Goal: Task Accomplishment & Management: Manage account settings

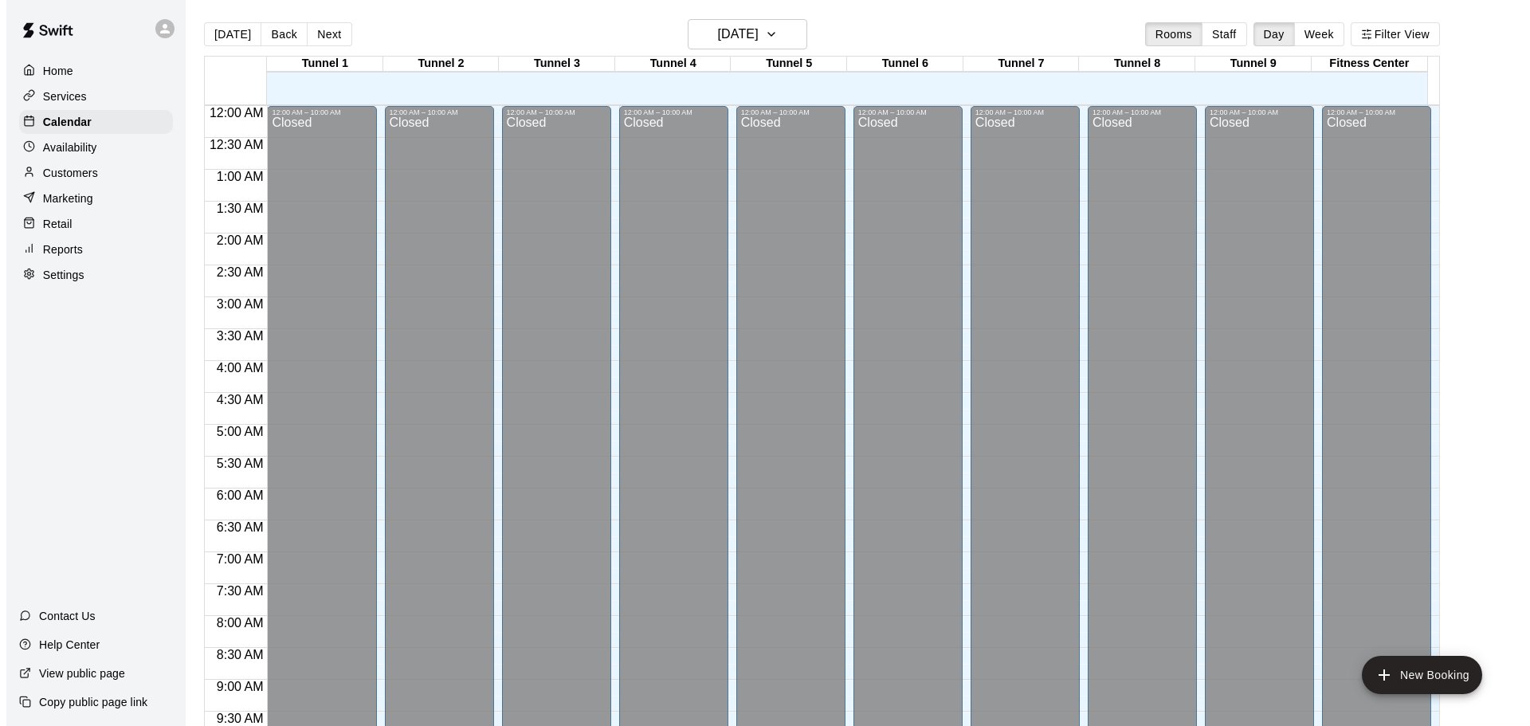
scroll to position [752, 0]
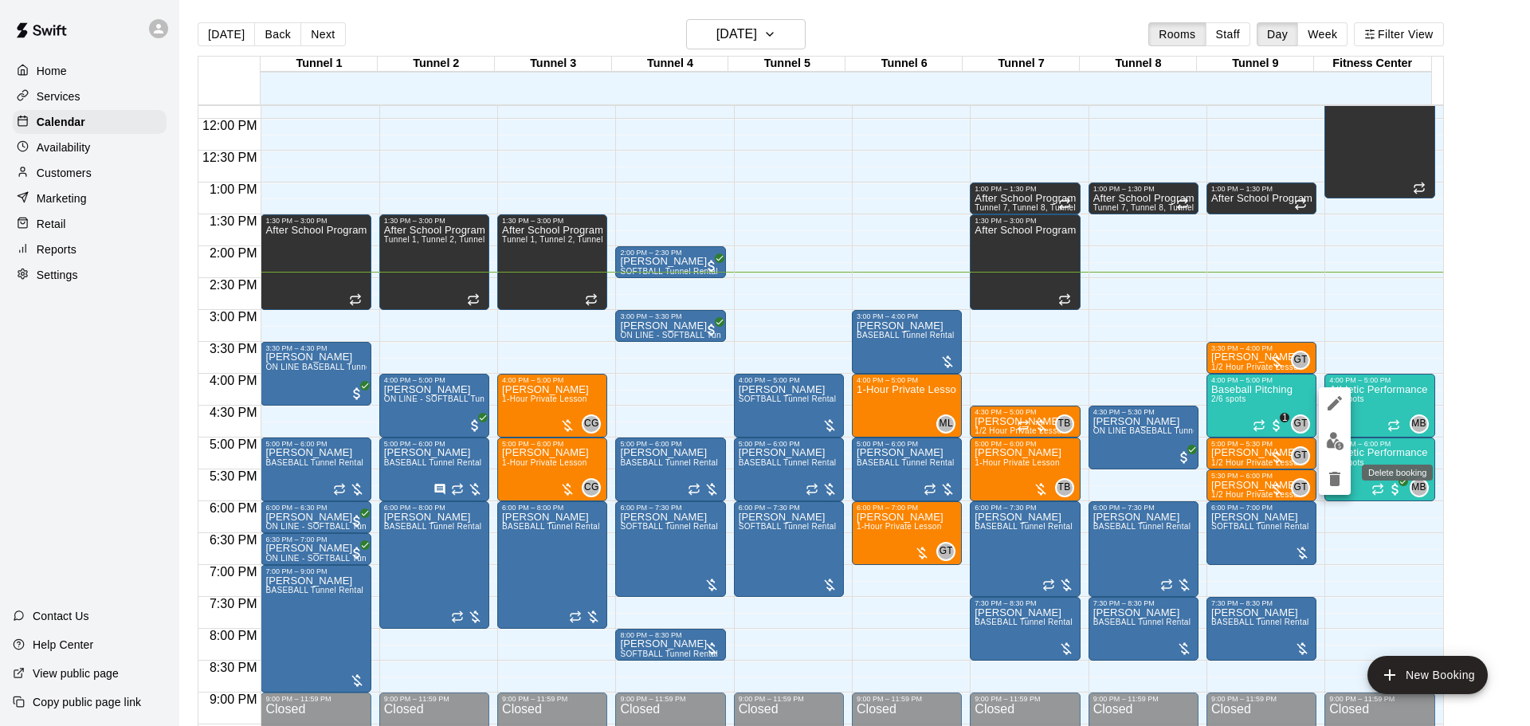
click at [1330, 480] on icon "delete" at bounding box center [1334, 479] width 11 height 14
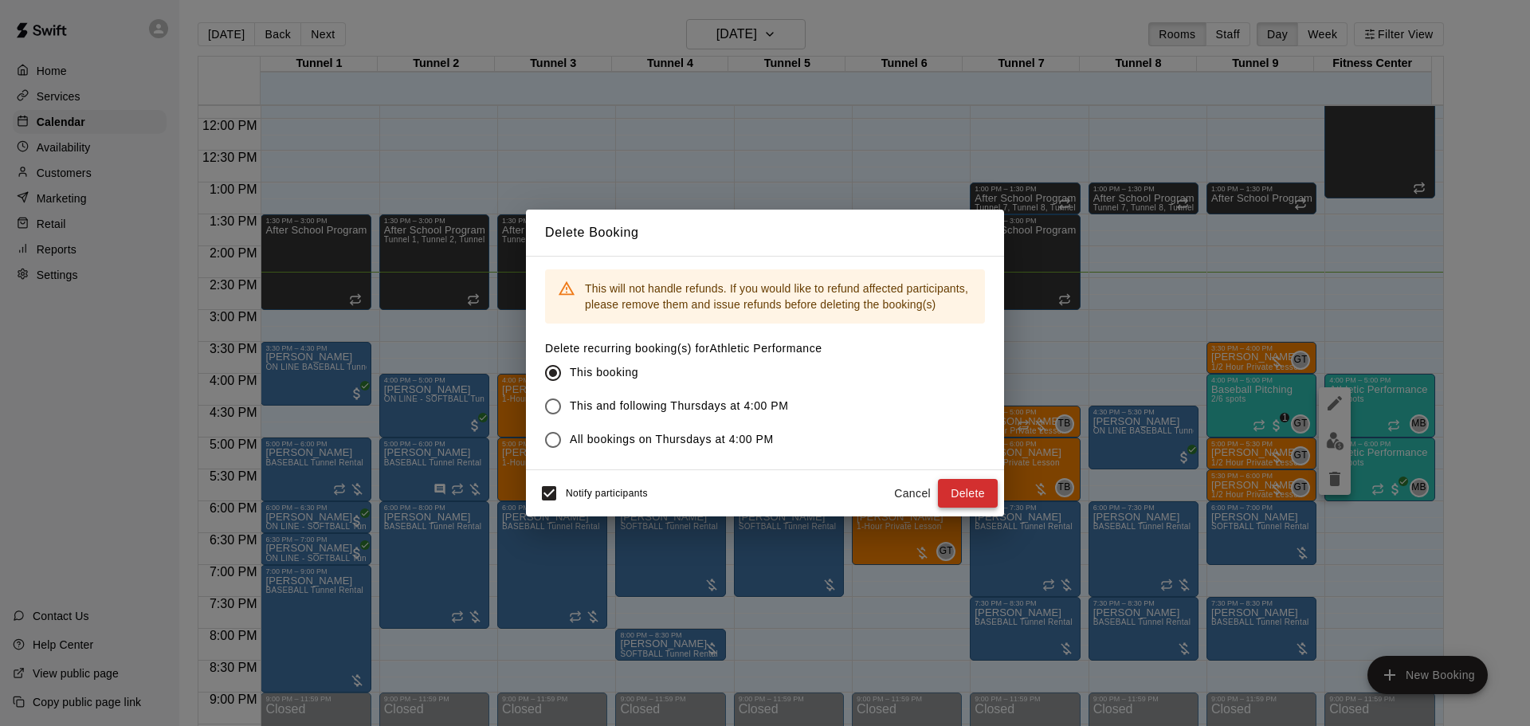
click at [978, 490] on button "Delete" at bounding box center [968, 493] width 60 height 29
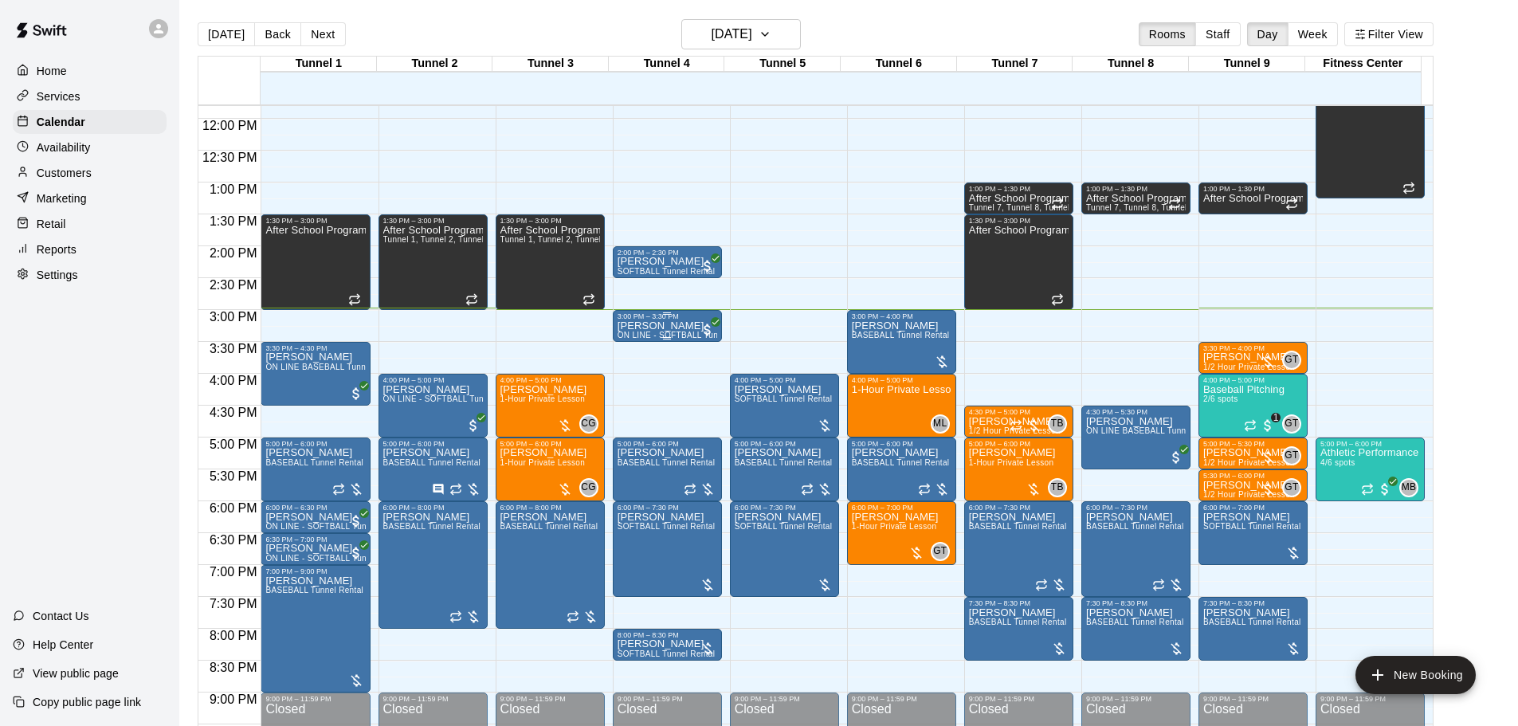
click at [624, 326] on p "[PERSON_NAME]" at bounding box center [668, 326] width 100 height 0
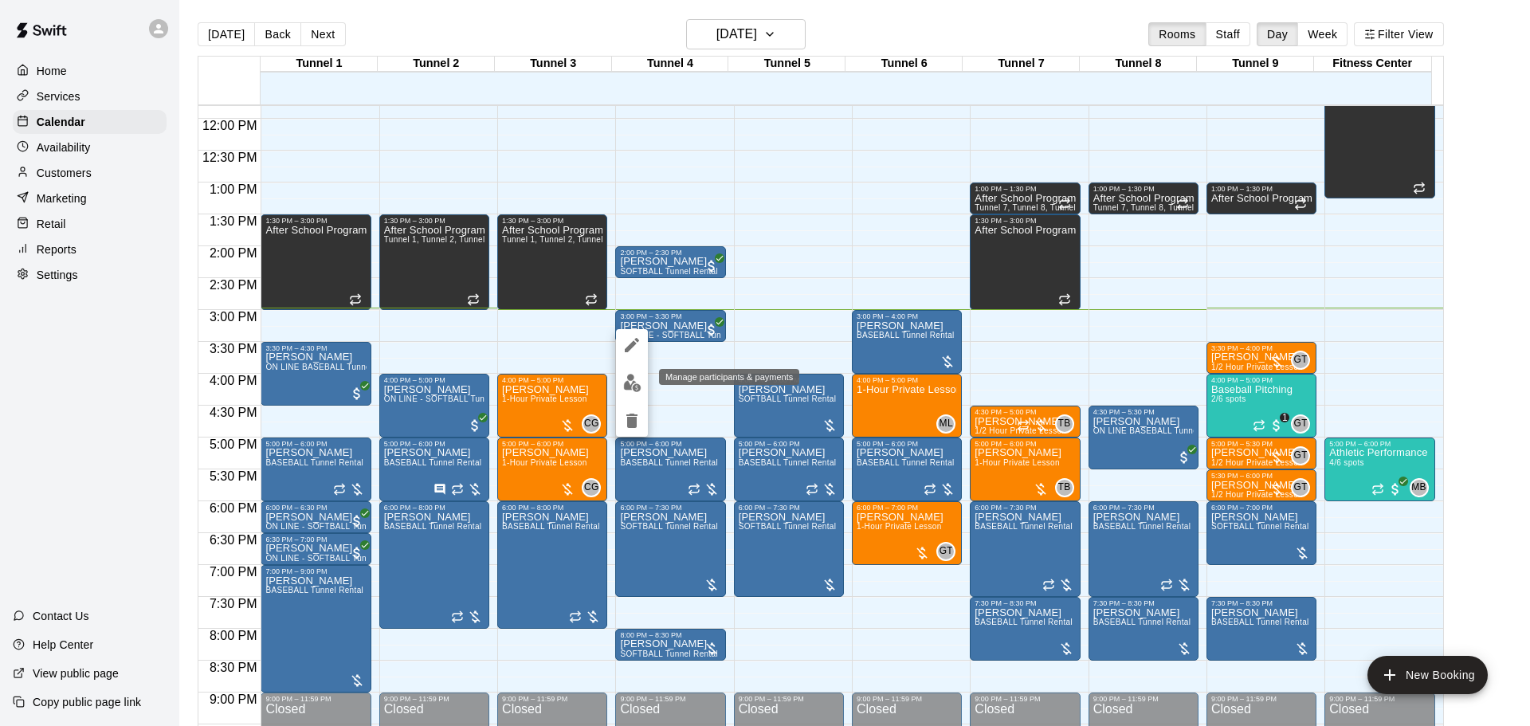
click at [636, 383] on img "edit" at bounding box center [632, 383] width 18 height 18
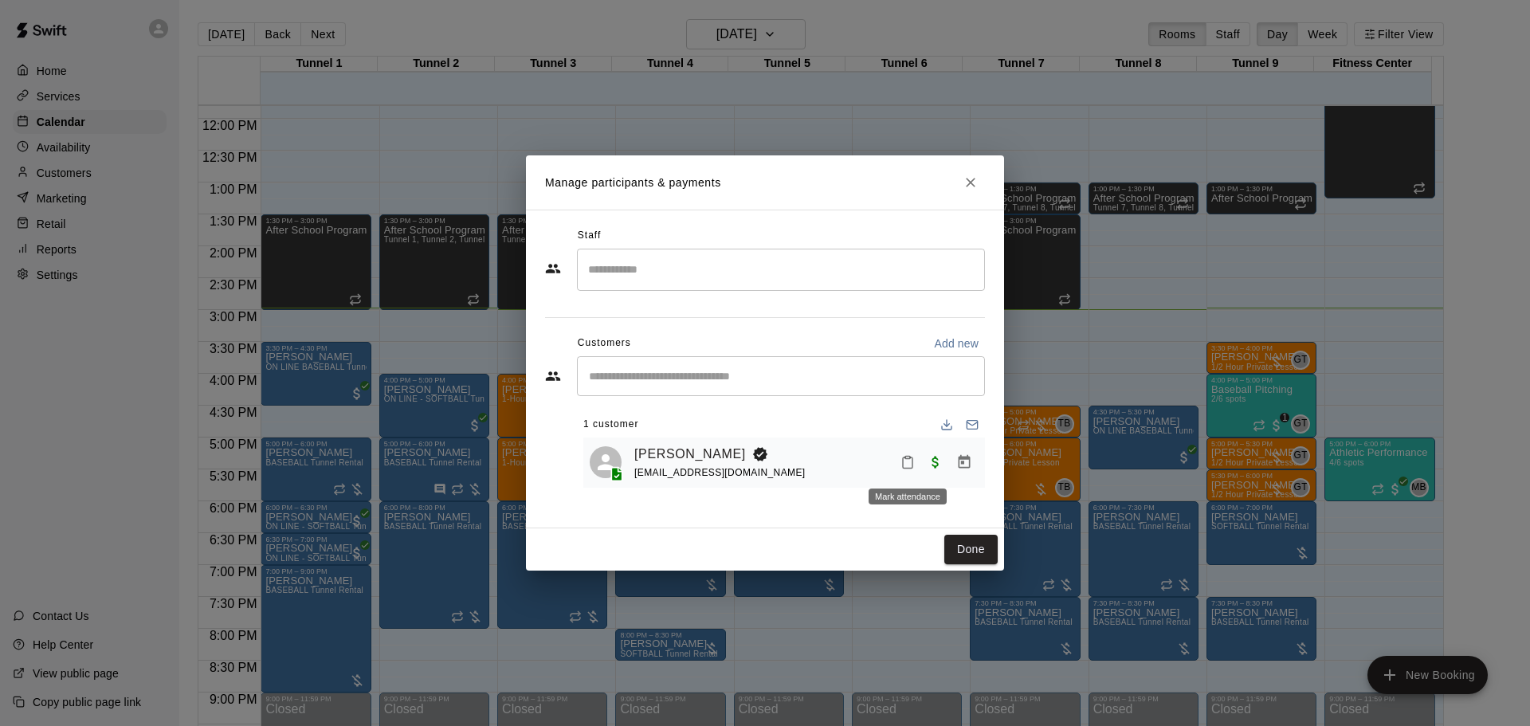
click at [908, 473] on button "Mark attendance" at bounding box center [907, 462] width 27 height 27
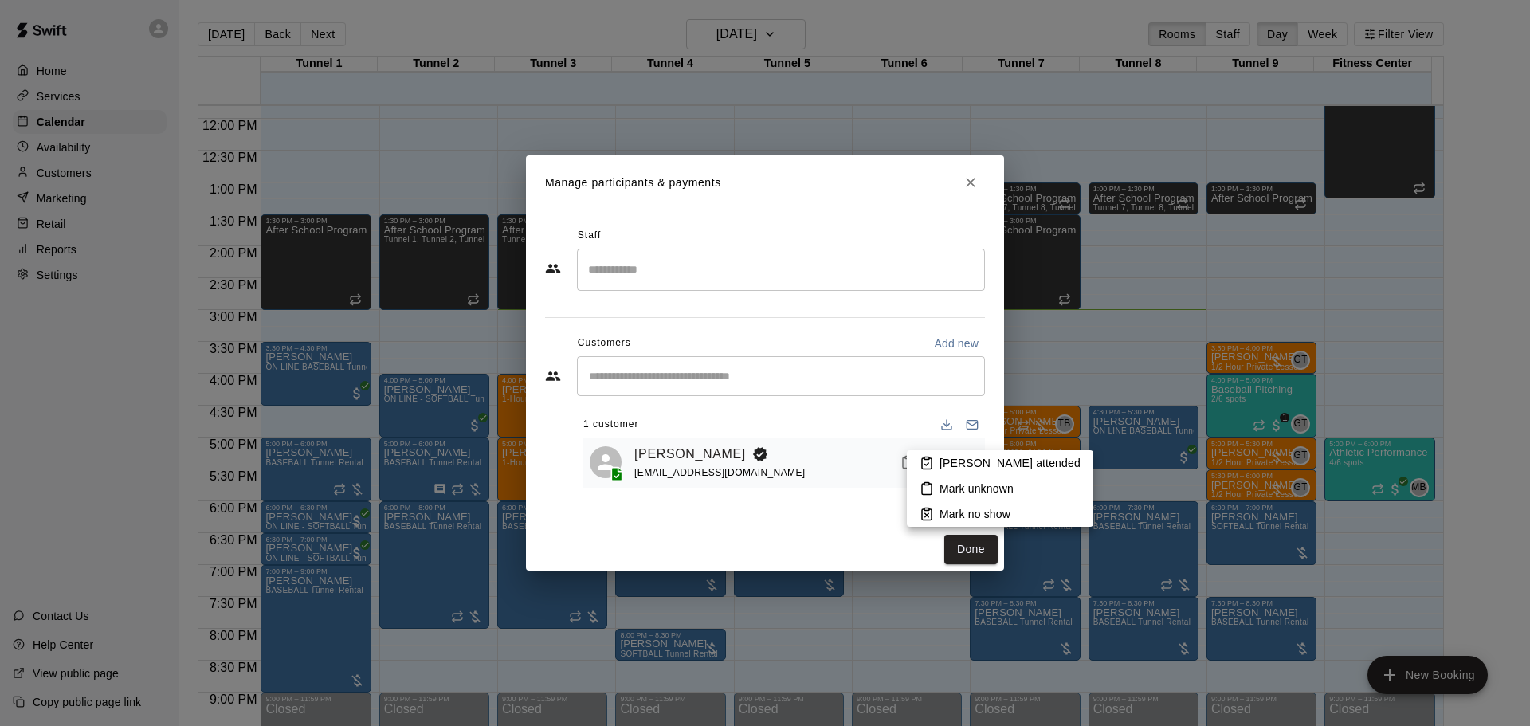
click at [916, 472] on li "[PERSON_NAME] attended" at bounding box center [1000, 462] width 186 height 25
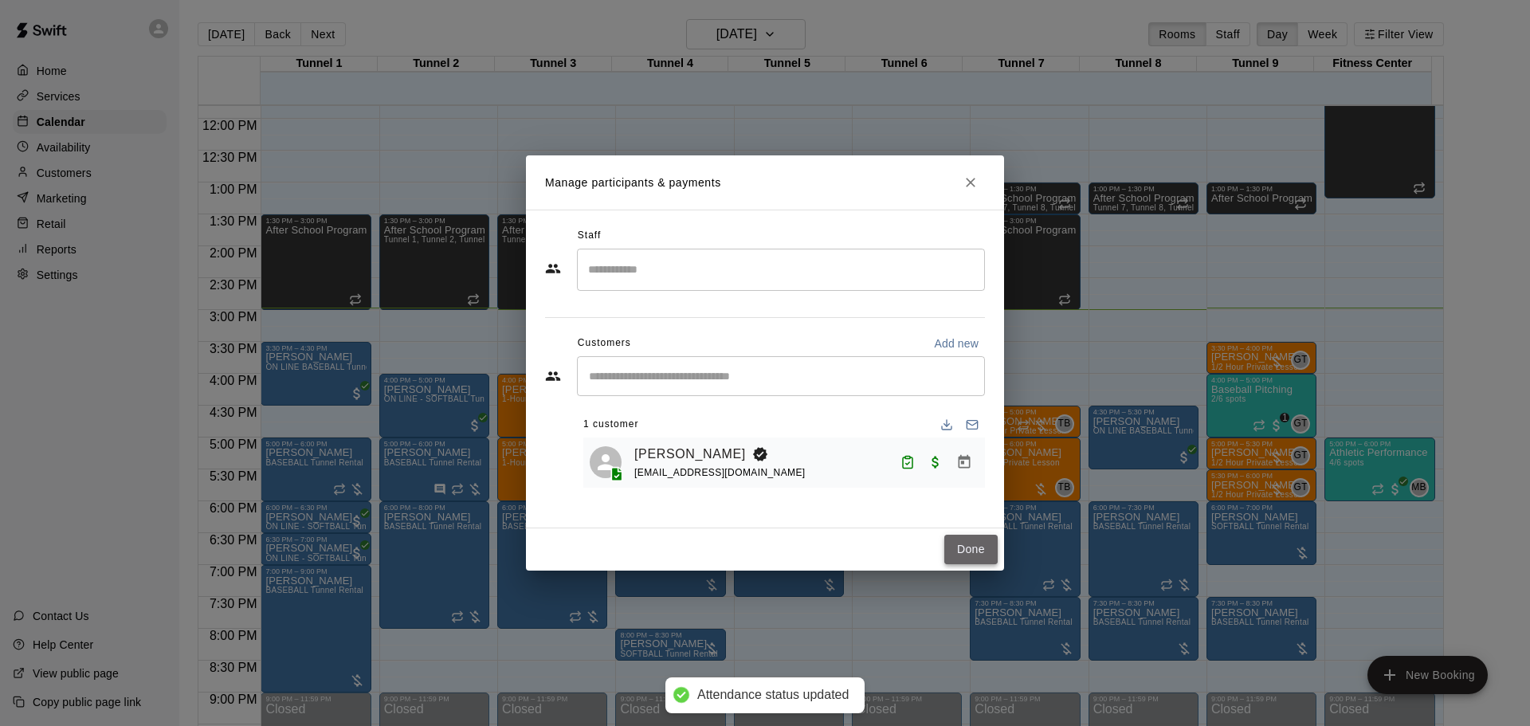
click at [959, 555] on button "Done" at bounding box center [970, 549] width 53 height 29
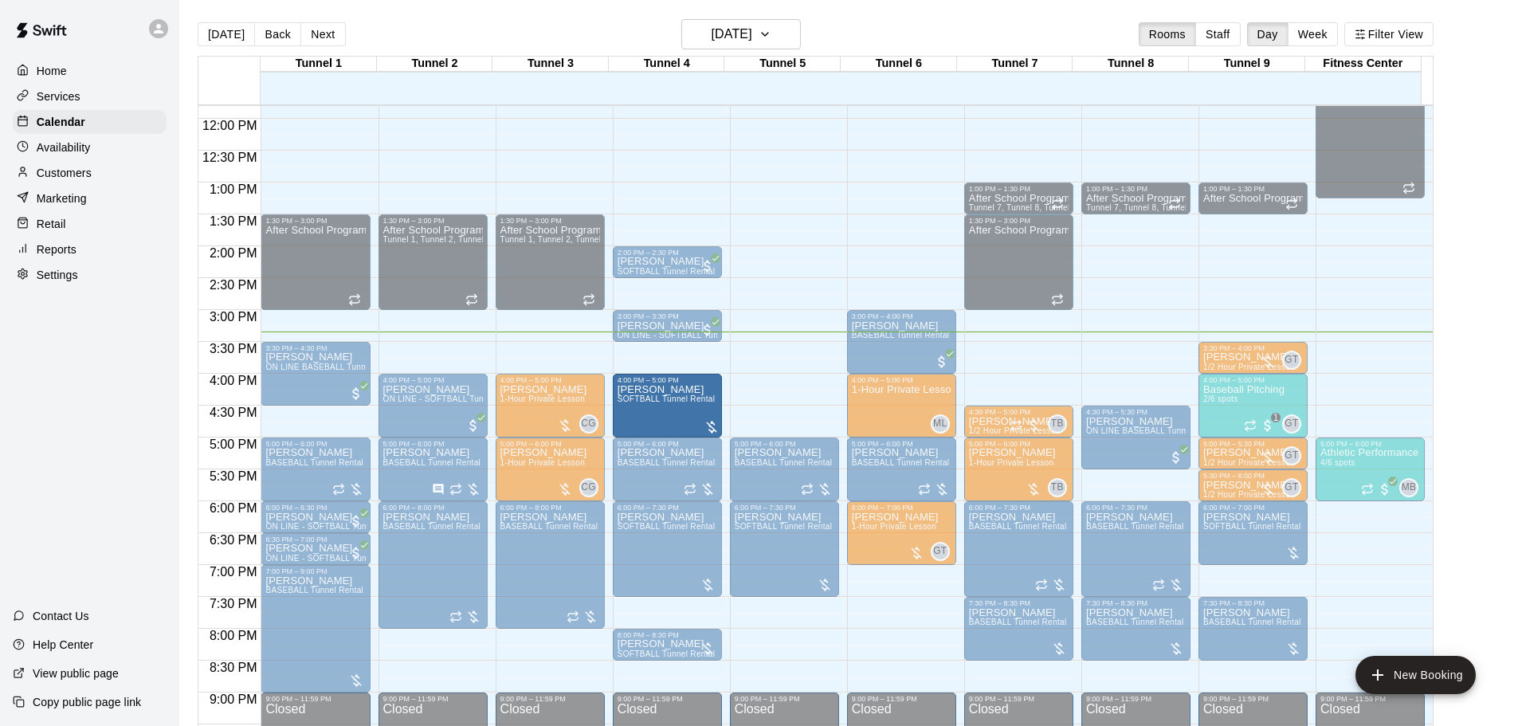
drag, startPoint x: 716, startPoint y: 408, endPoint x: 676, endPoint y: 413, distance: 39.3
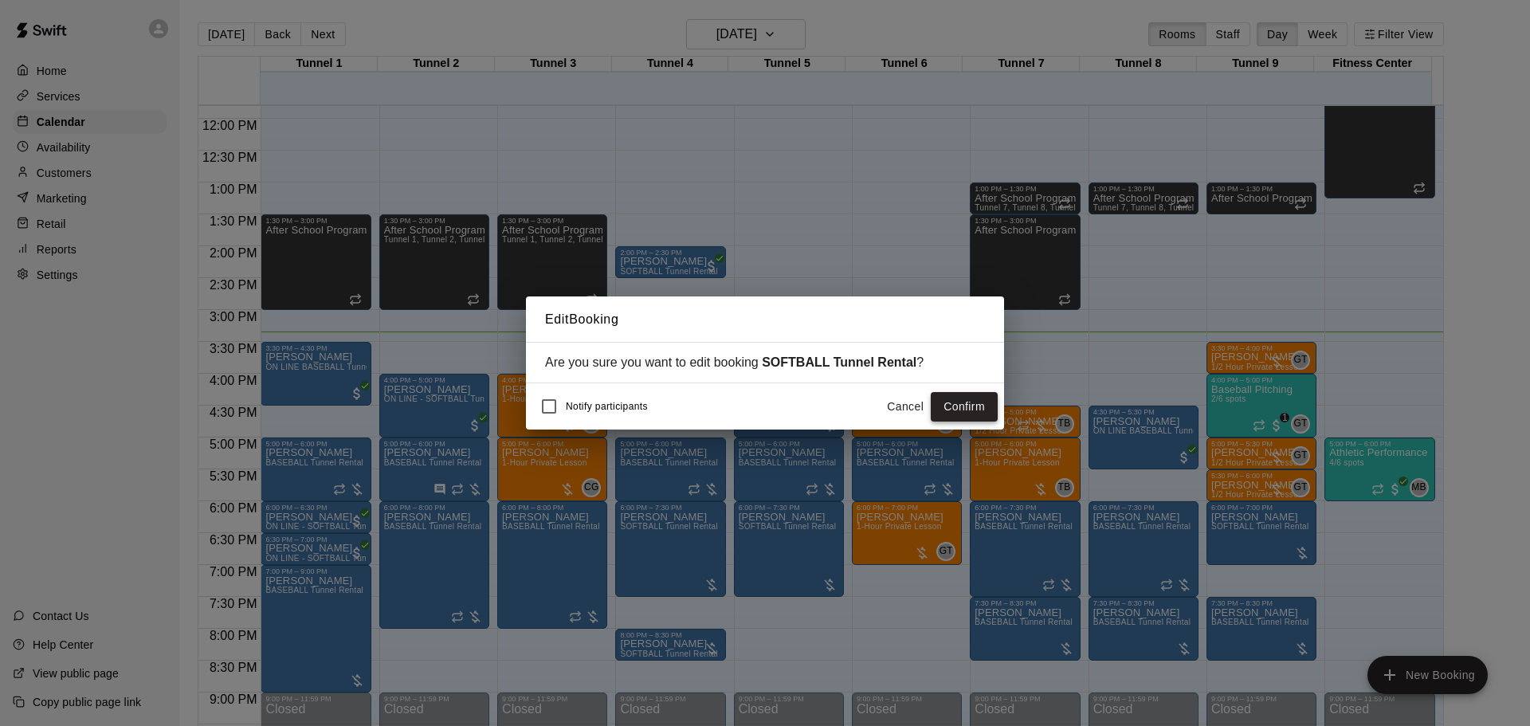
click at [939, 407] on button "Confirm" at bounding box center [964, 406] width 67 height 29
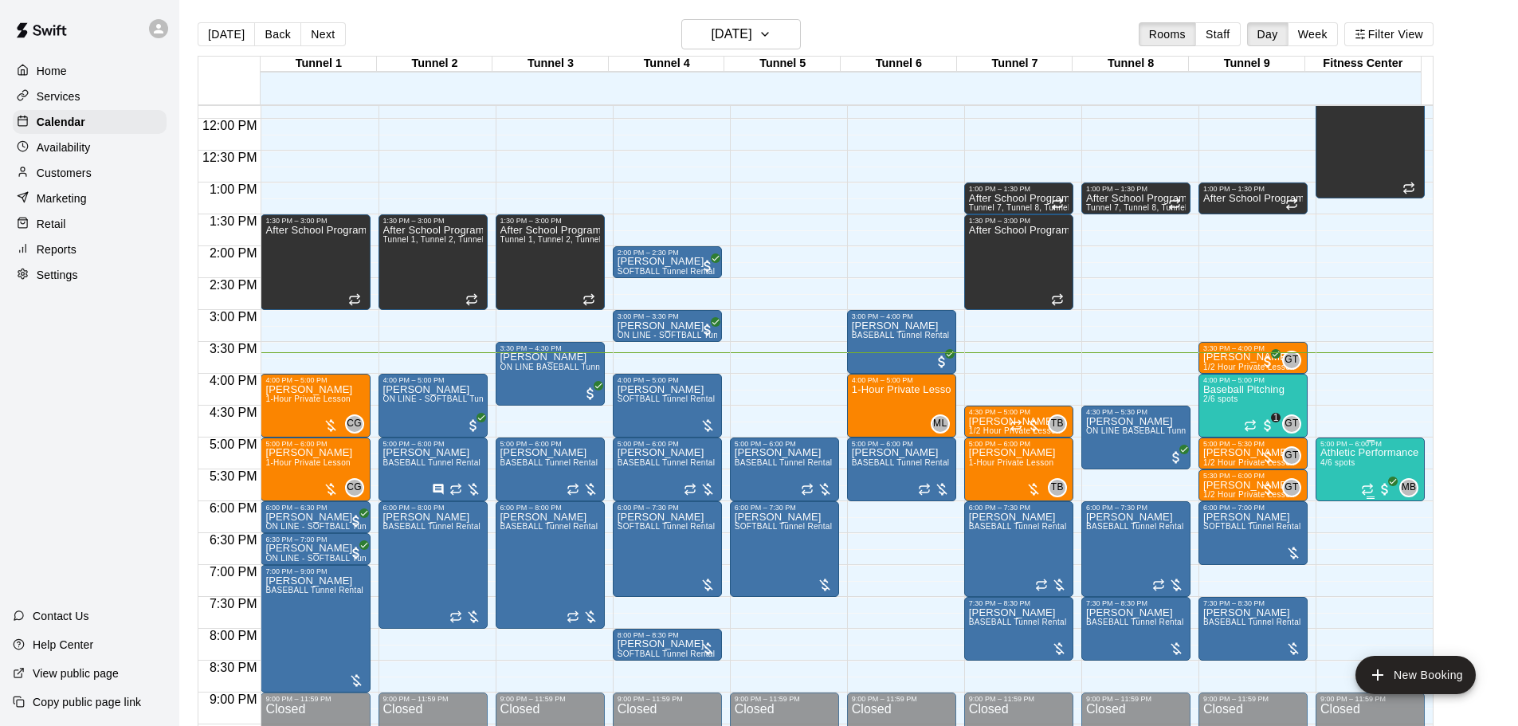
click at [1347, 453] on p "Athletic Performance" at bounding box center [1369, 453] width 98 height 0
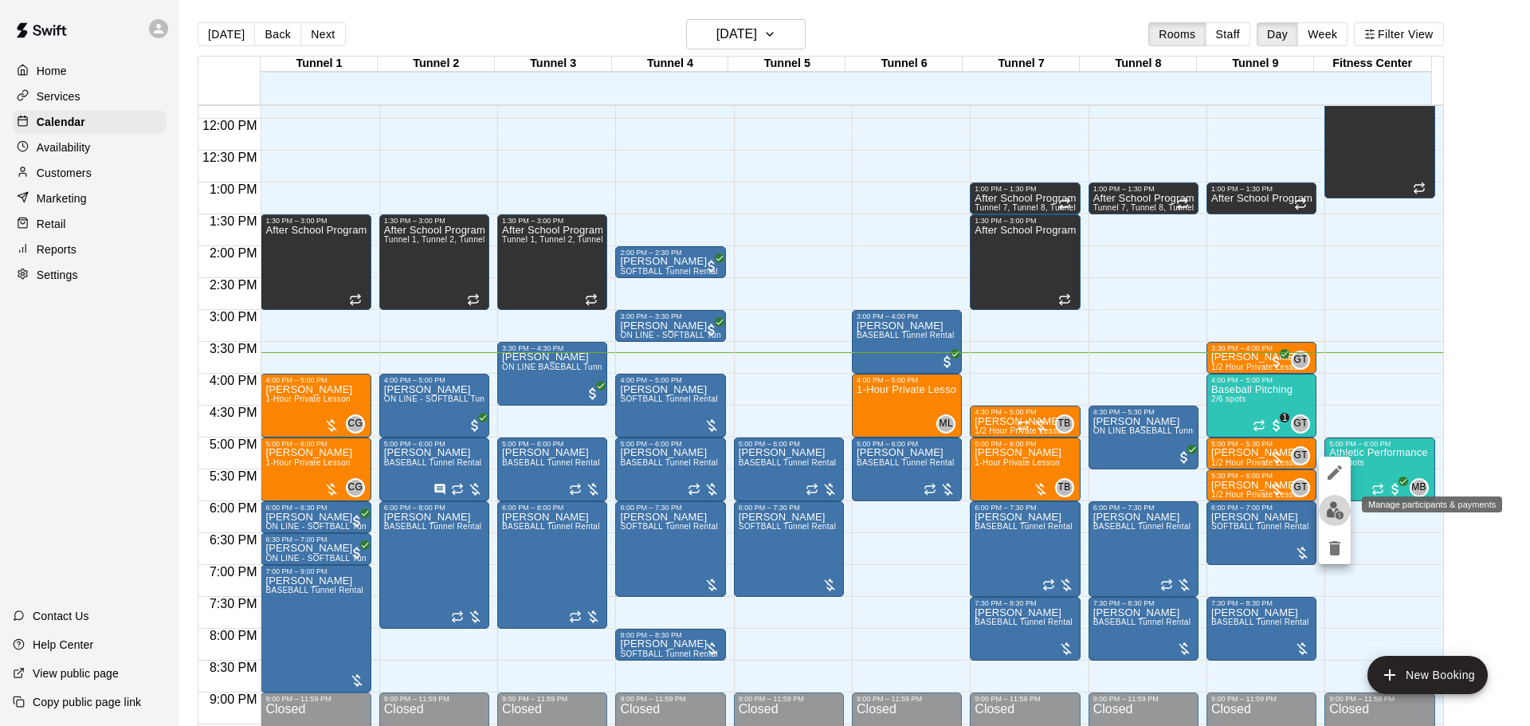
click at [1339, 504] on img "edit" at bounding box center [1335, 510] width 18 height 18
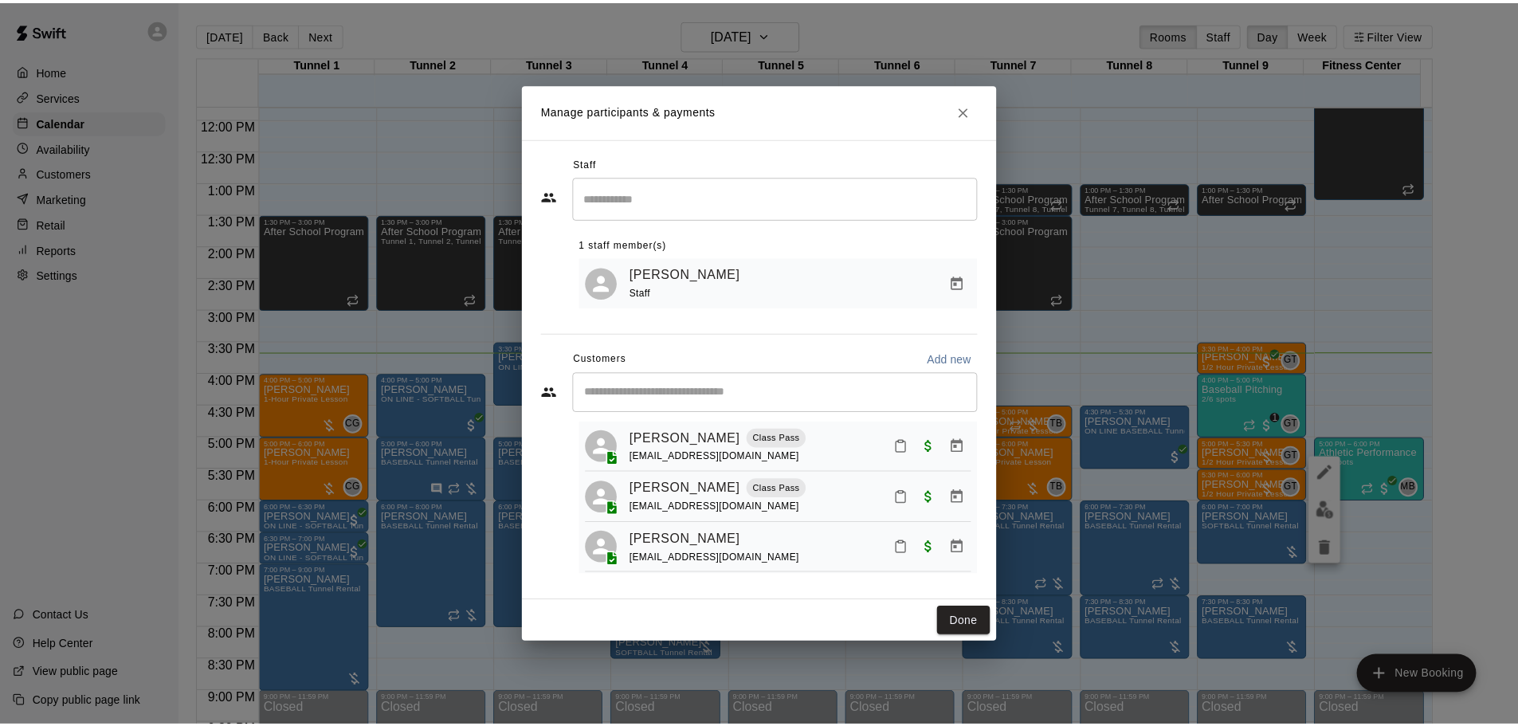
scroll to position [80, 0]
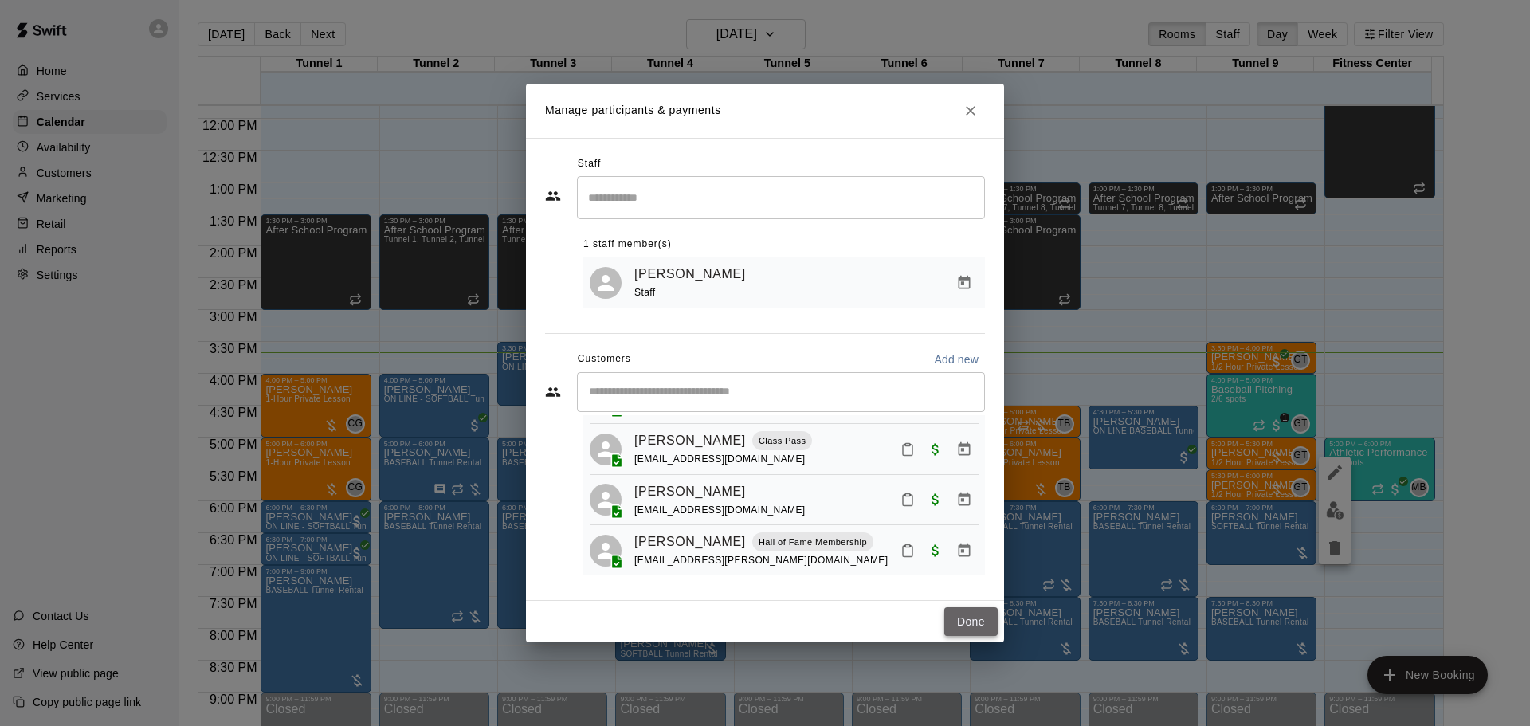
click at [981, 629] on button "Done" at bounding box center [970, 621] width 53 height 29
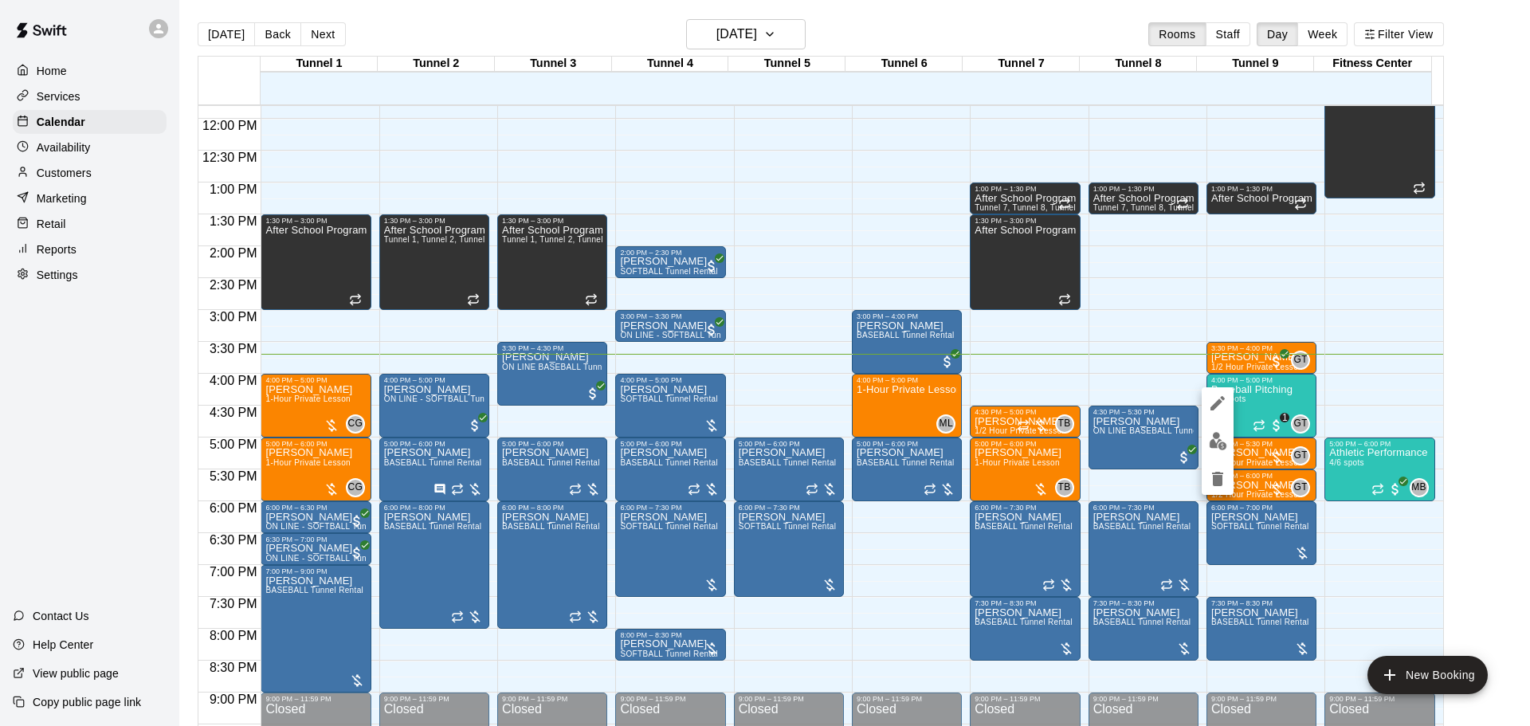
click at [1226, 441] on img "edit" at bounding box center [1218, 441] width 18 height 18
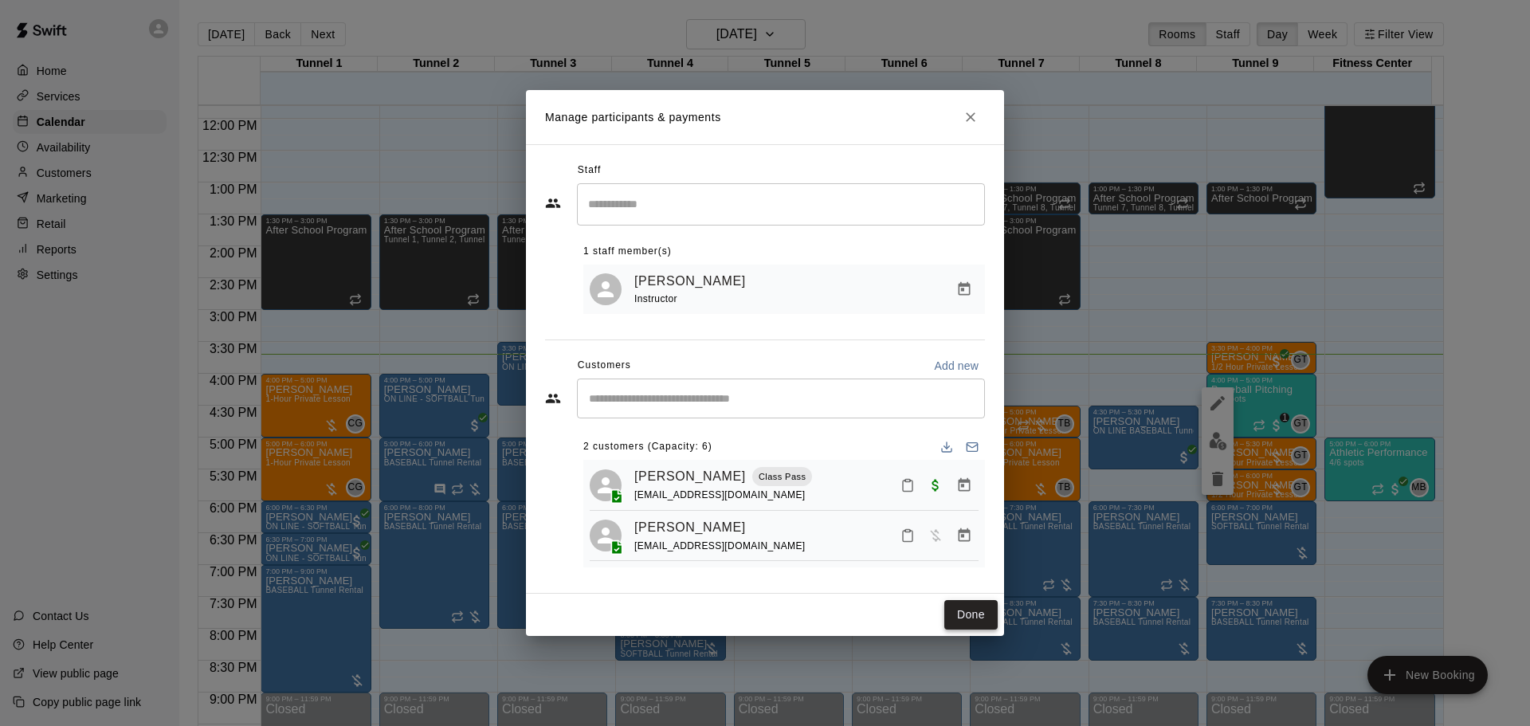
click at [993, 611] on button "Done" at bounding box center [970, 614] width 53 height 29
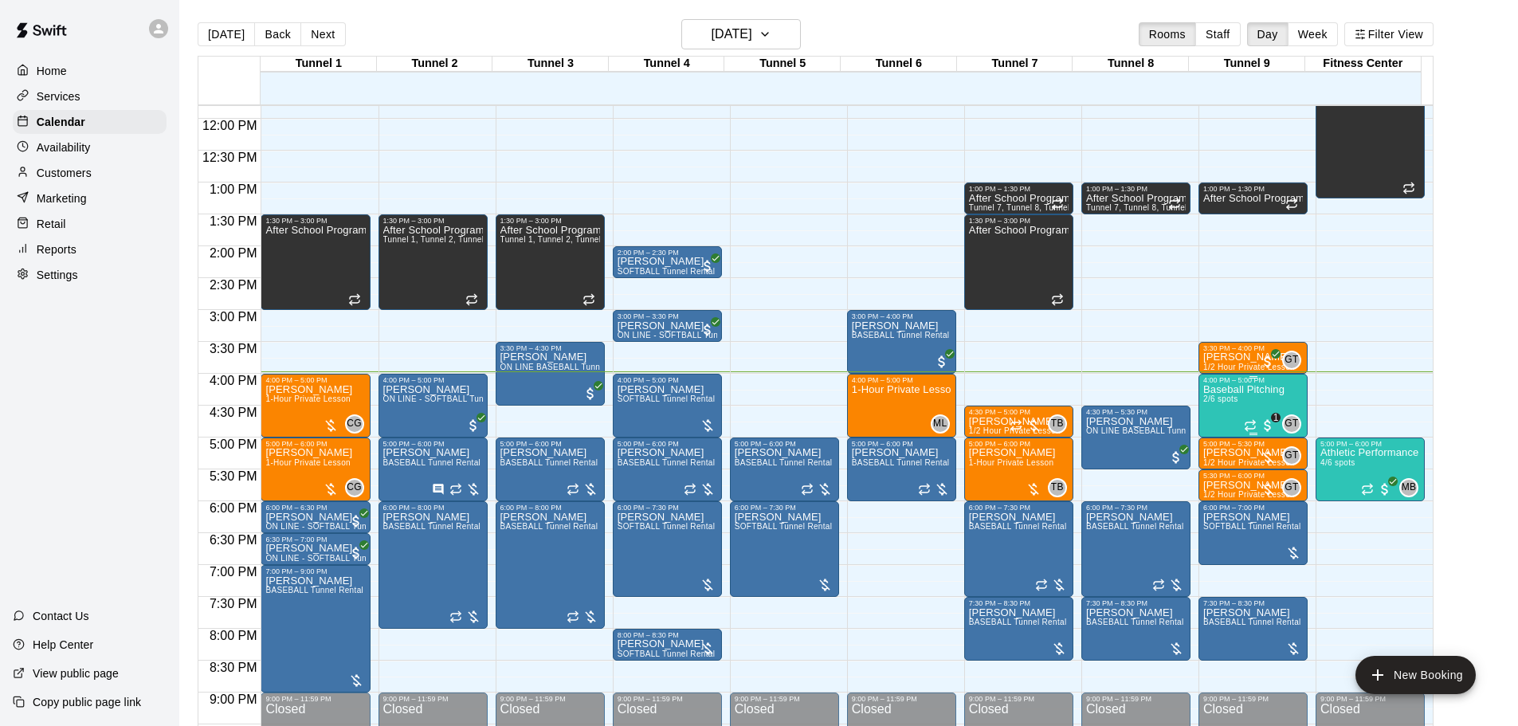
click at [1229, 390] on p "Baseball Pitching" at bounding box center [1243, 390] width 81 height 0
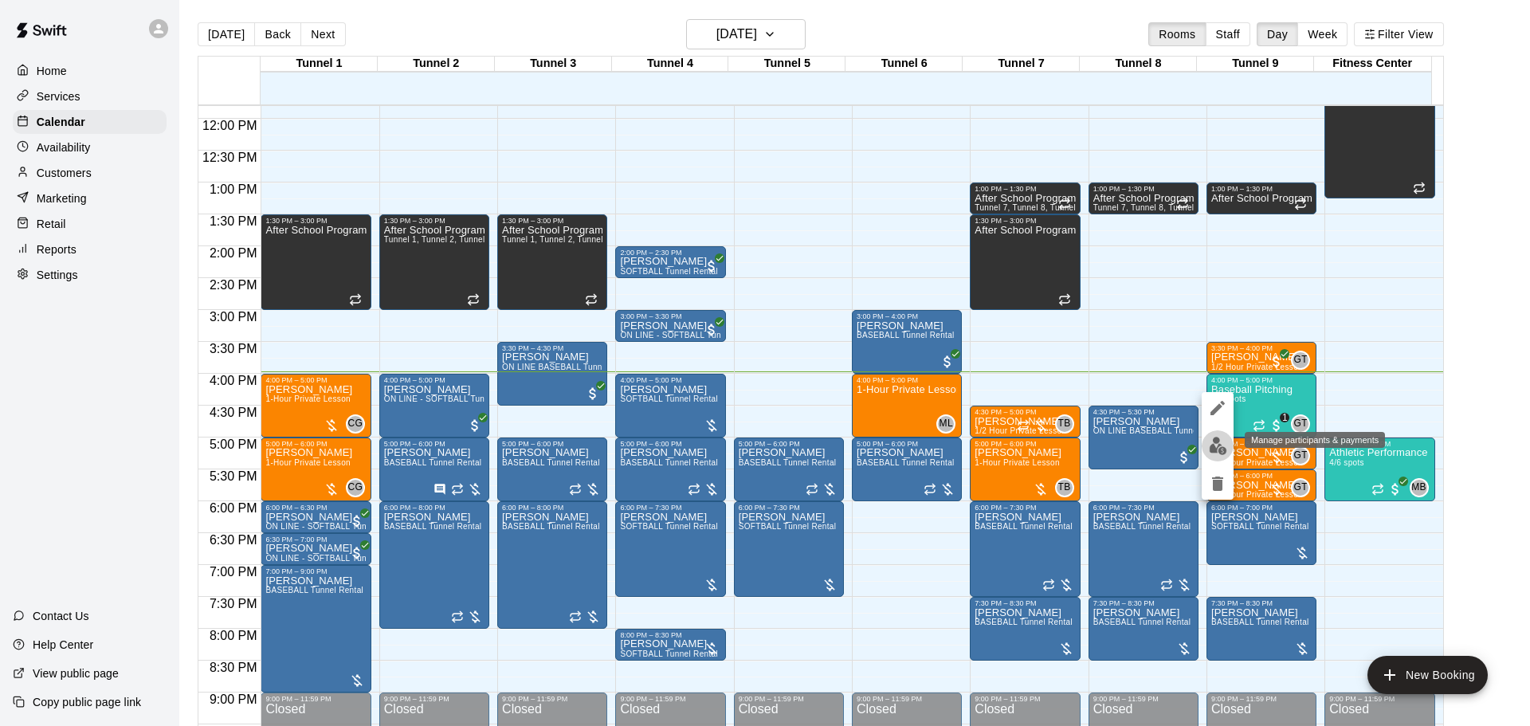
click at [1230, 447] on button "edit" at bounding box center [1218, 445] width 32 height 31
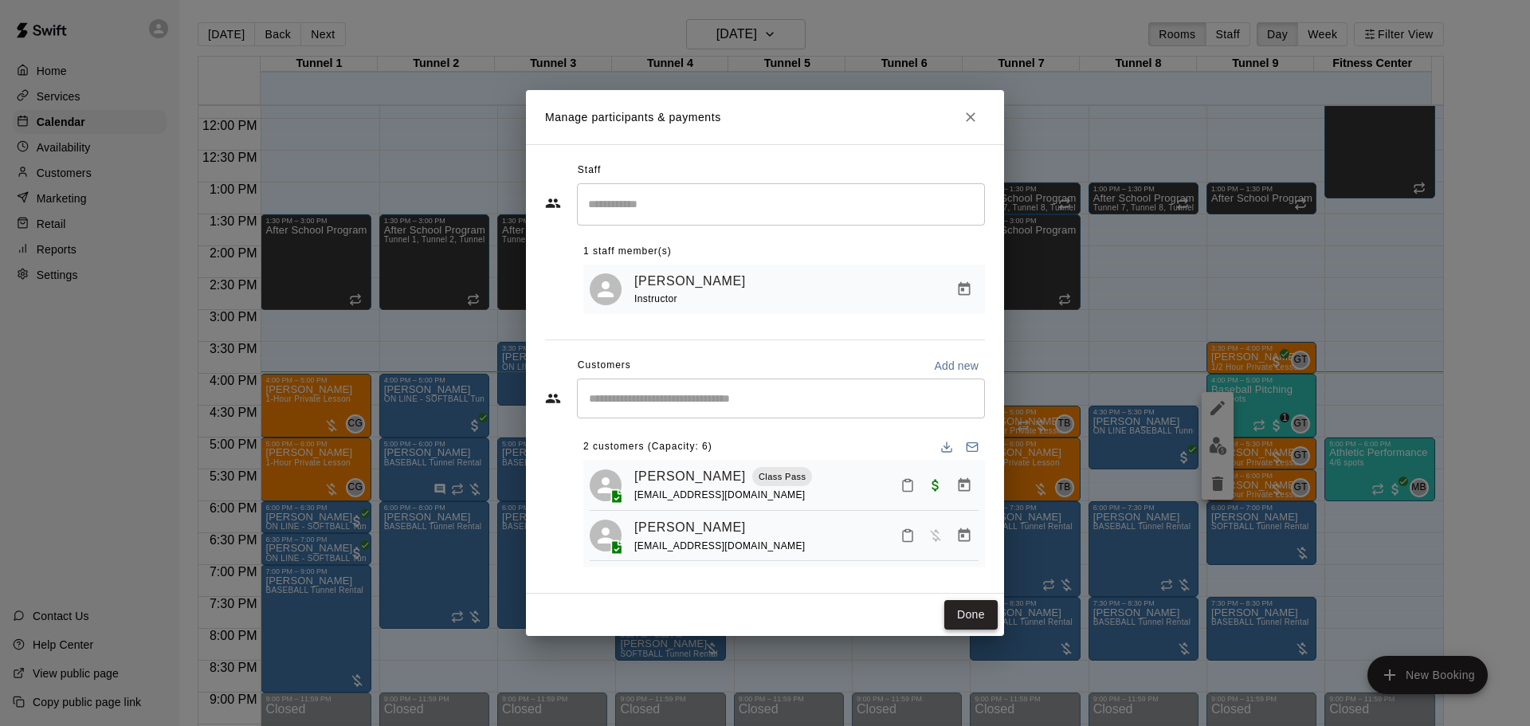
click at [971, 619] on button "Done" at bounding box center [970, 614] width 53 height 29
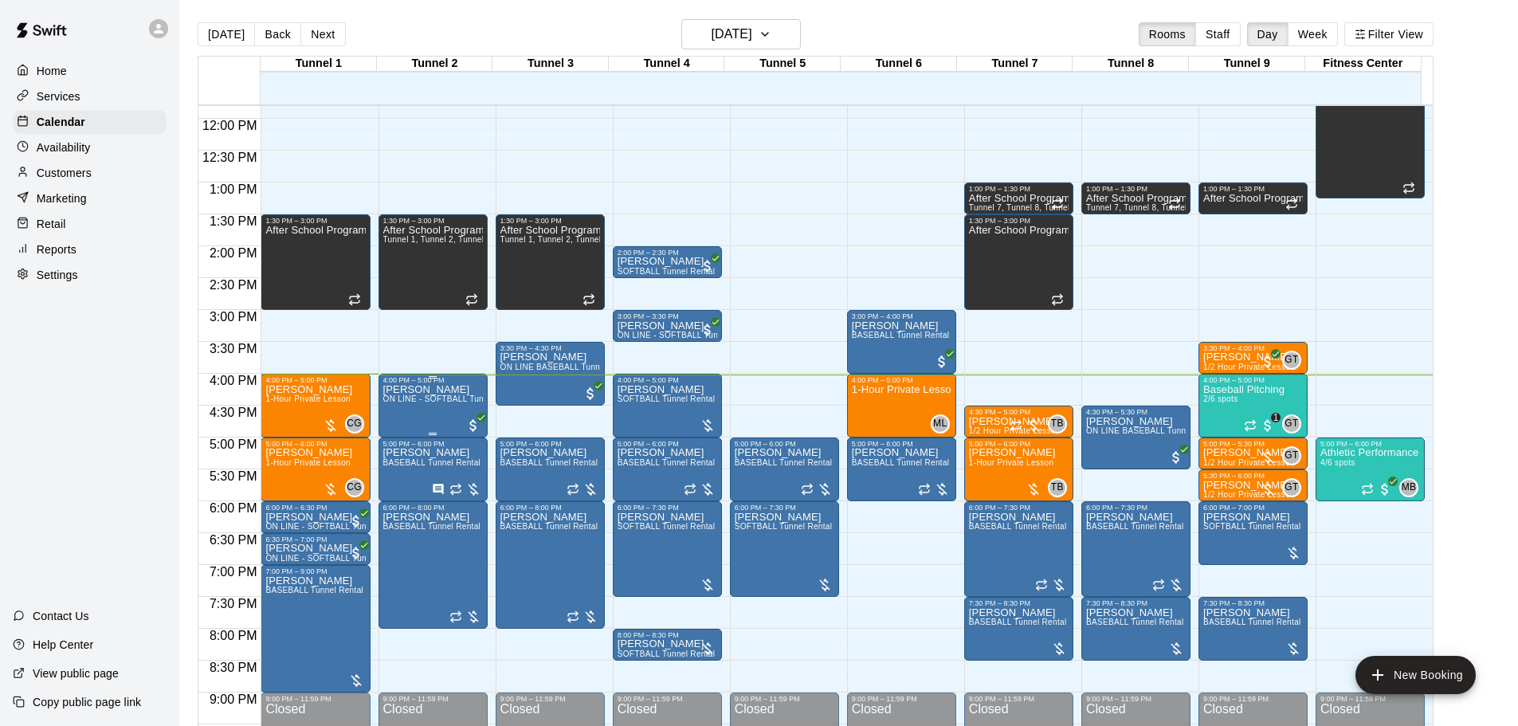
click at [410, 397] on span "ON LINE - SOFTBALL Tunnel 1-6 Rental" at bounding box center [460, 398] width 154 height 9
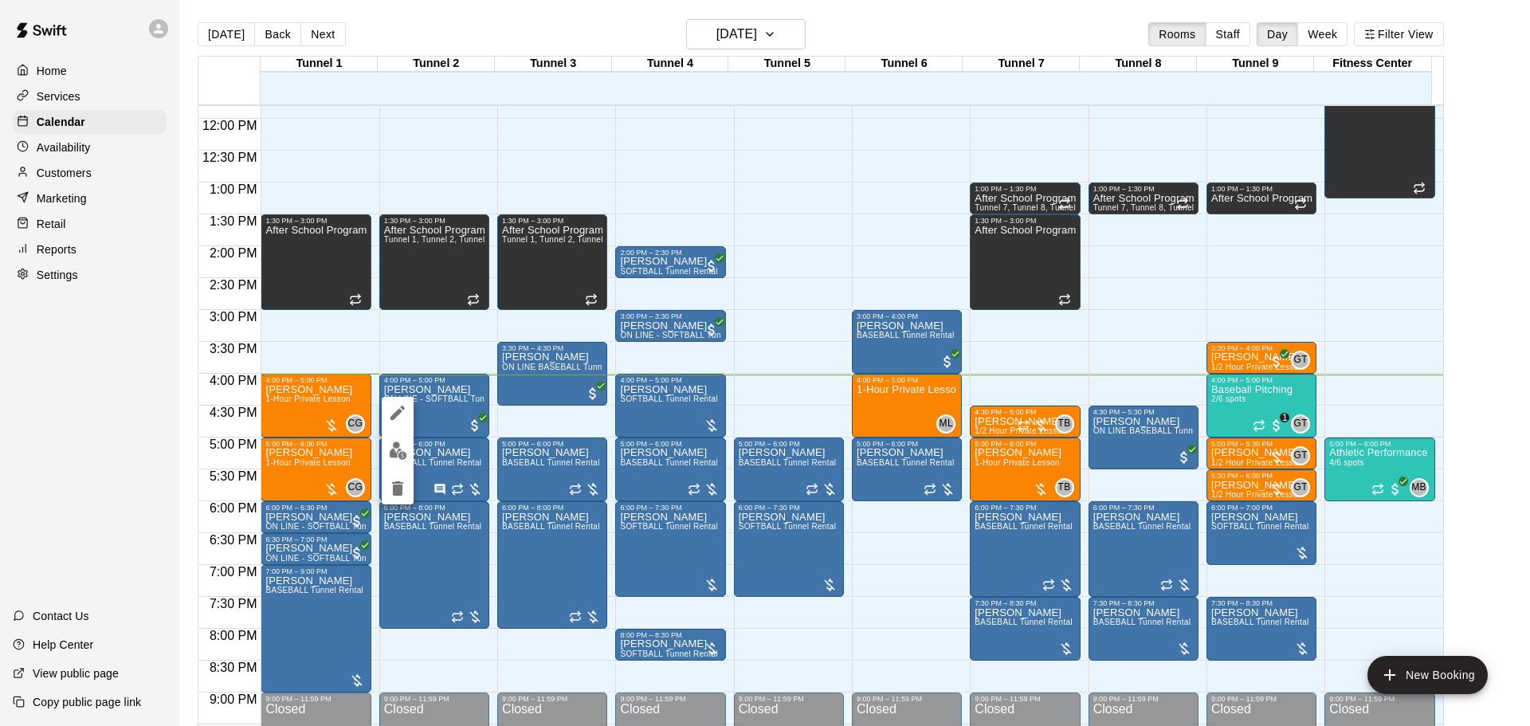
click at [397, 449] on img "edit" at bounding box center [398, 450] width 18 height 18
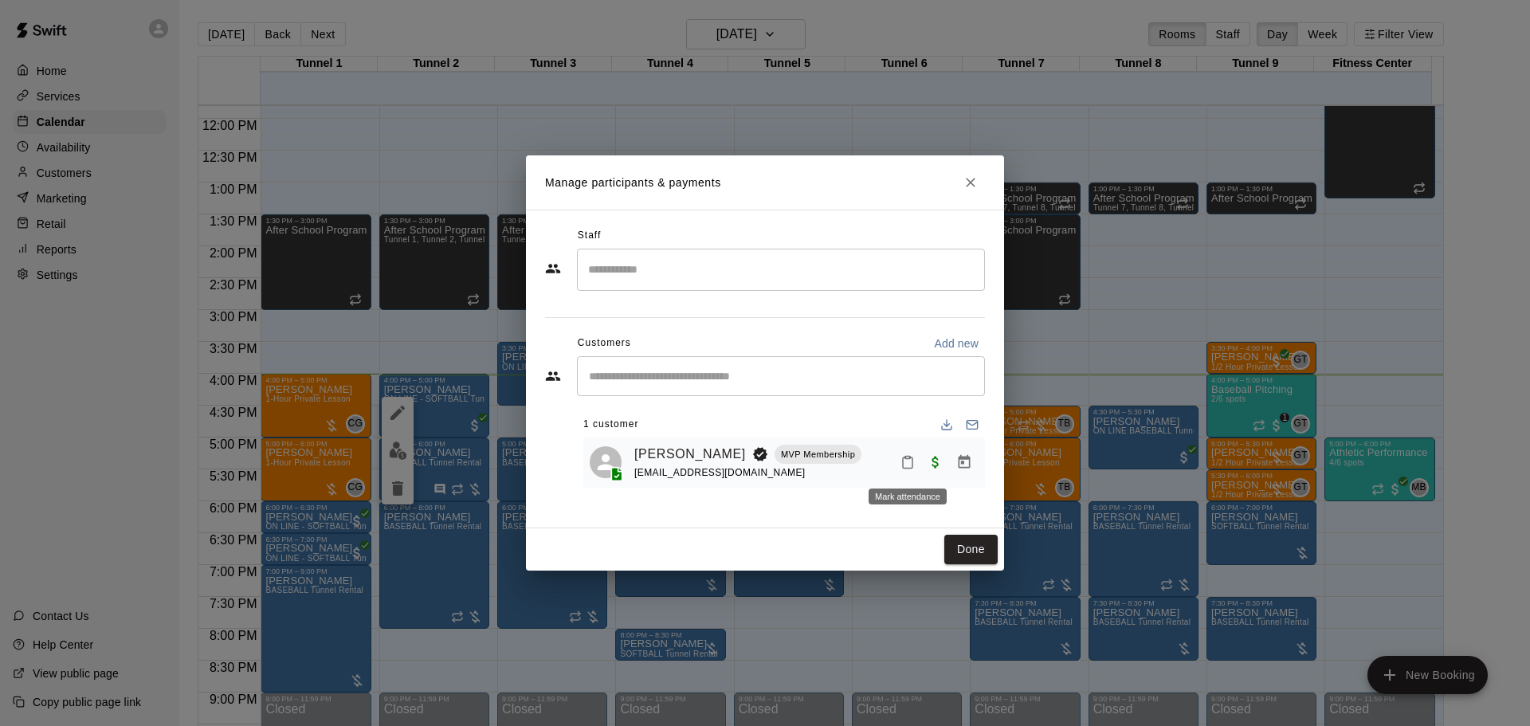
click at [909, 459] on rect "Mark attendance" at bounding box center [907, 458] width 5 height 2
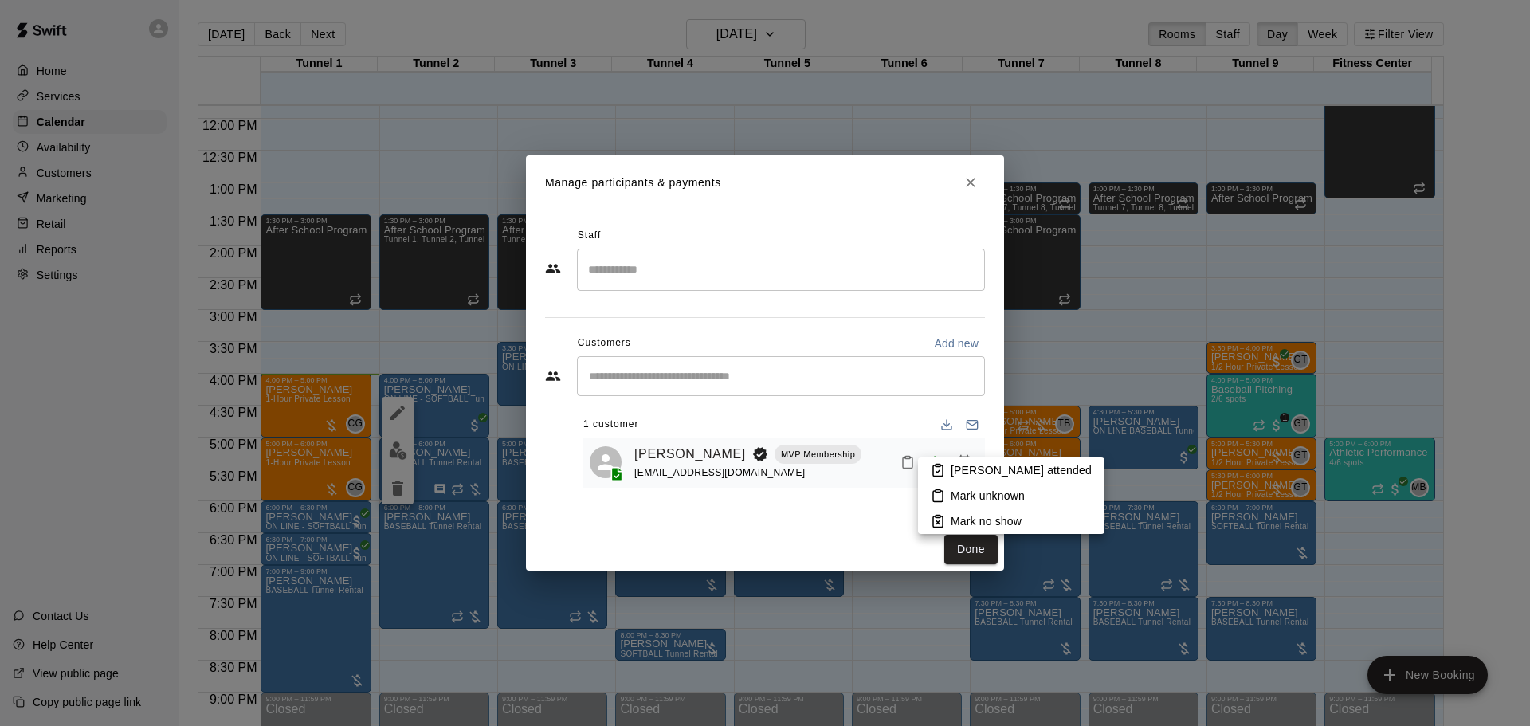
click at [951, 465] on p "[PERSON_NAME] attended" at bounding box center [1021, 470] width 141 height 16
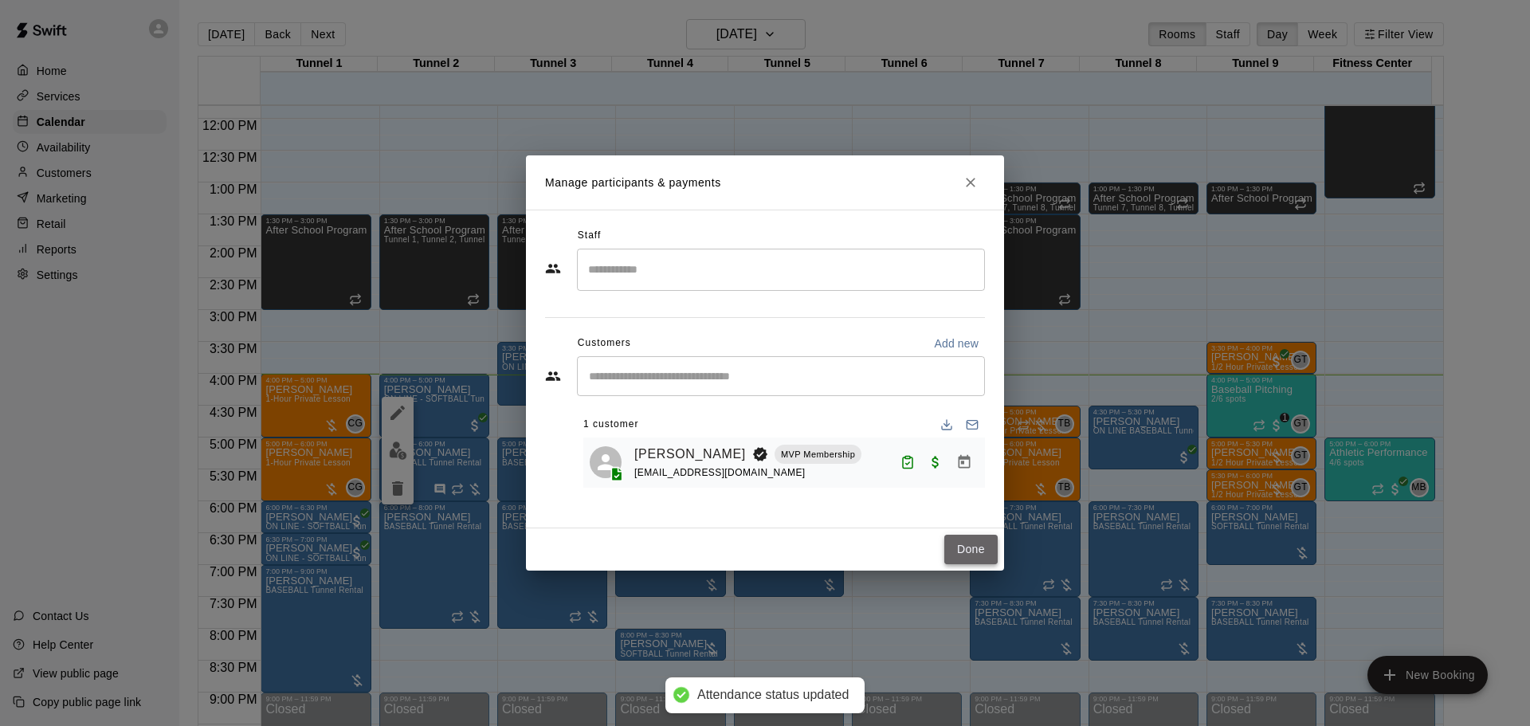
click at [966, 546] on button "Done" at bounding box center [970, 549] width 53 height 29
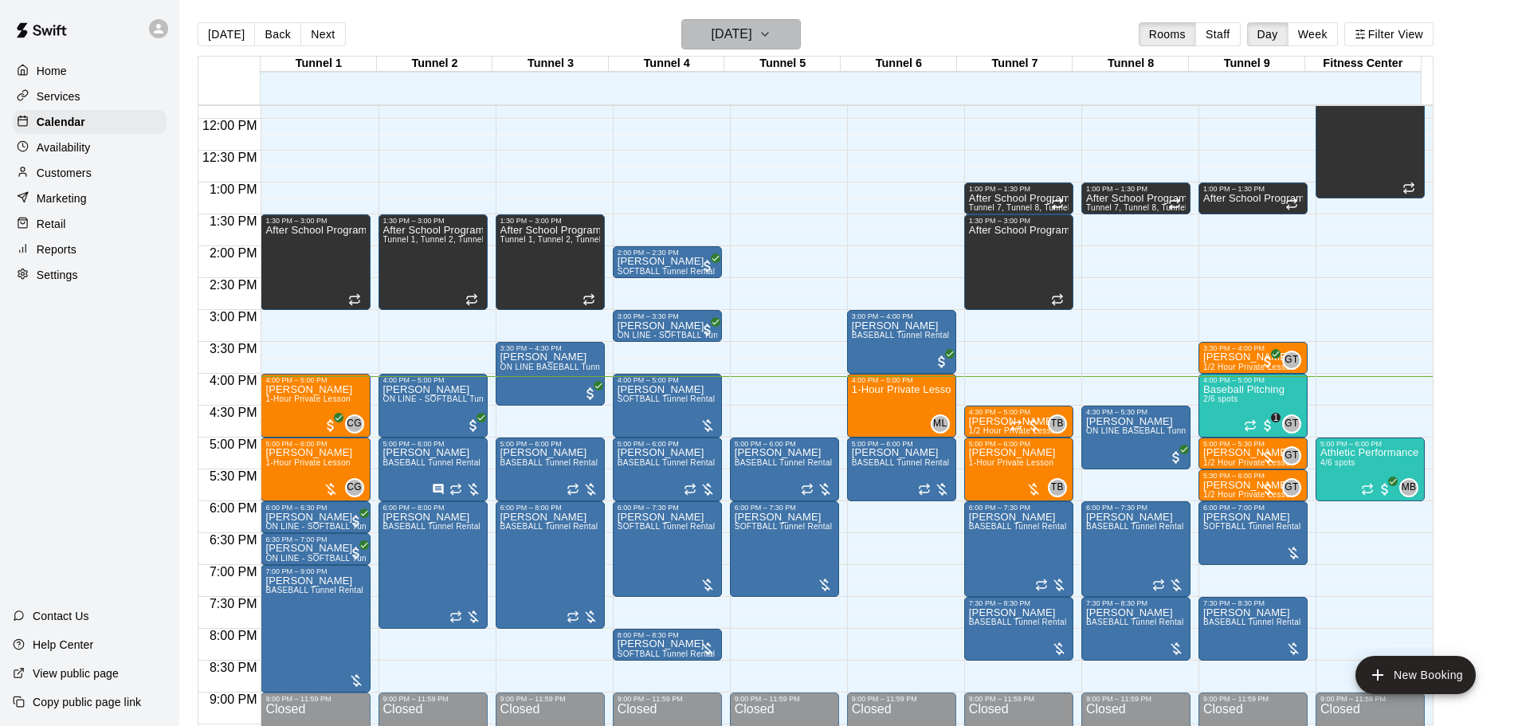
click at [722, 31] on h6 "[DATE]" at bounding box center [732, 34] width 41 height 22
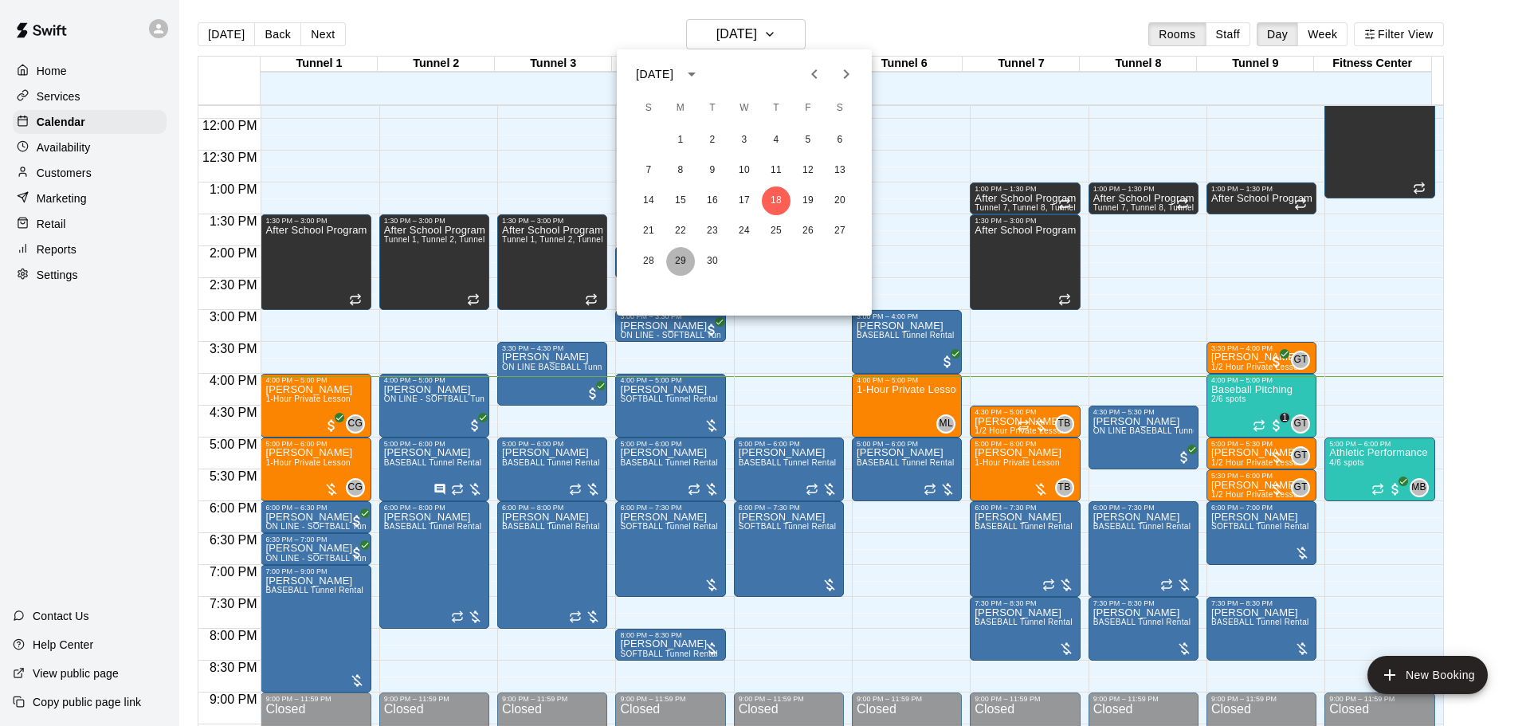
click at [684, 251] on button "29" at bounding box center [680, 261] width 29 height 29
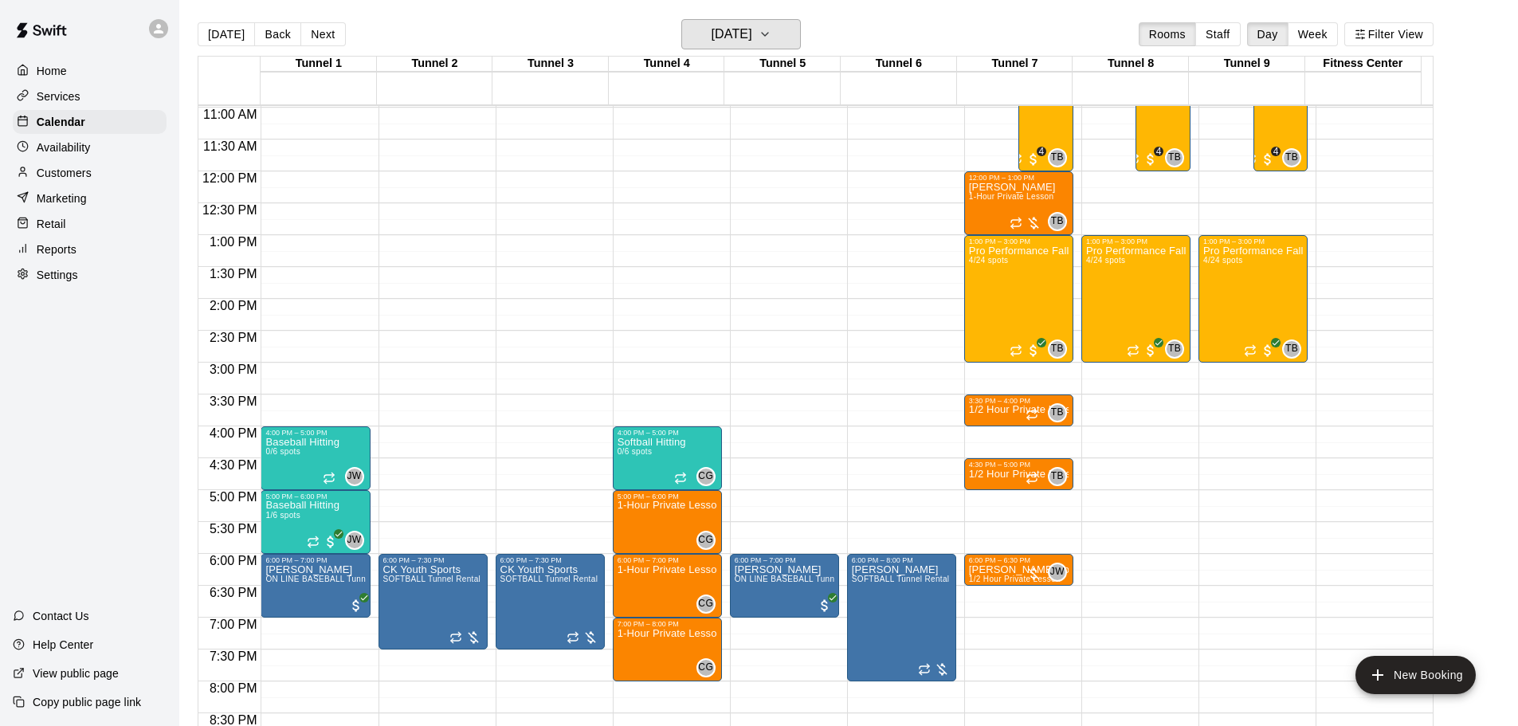
scroll to position [672, 0]
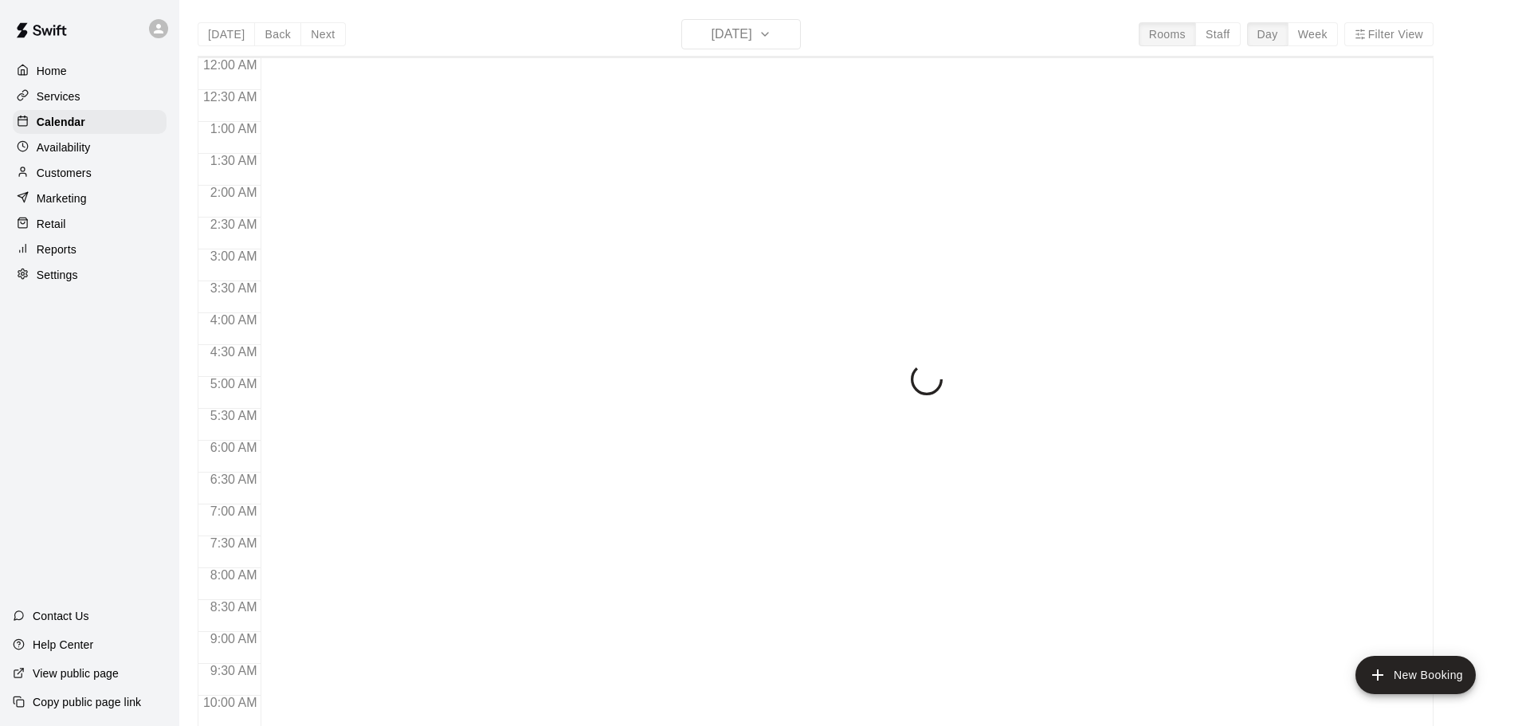
scroll to position [844, 0]
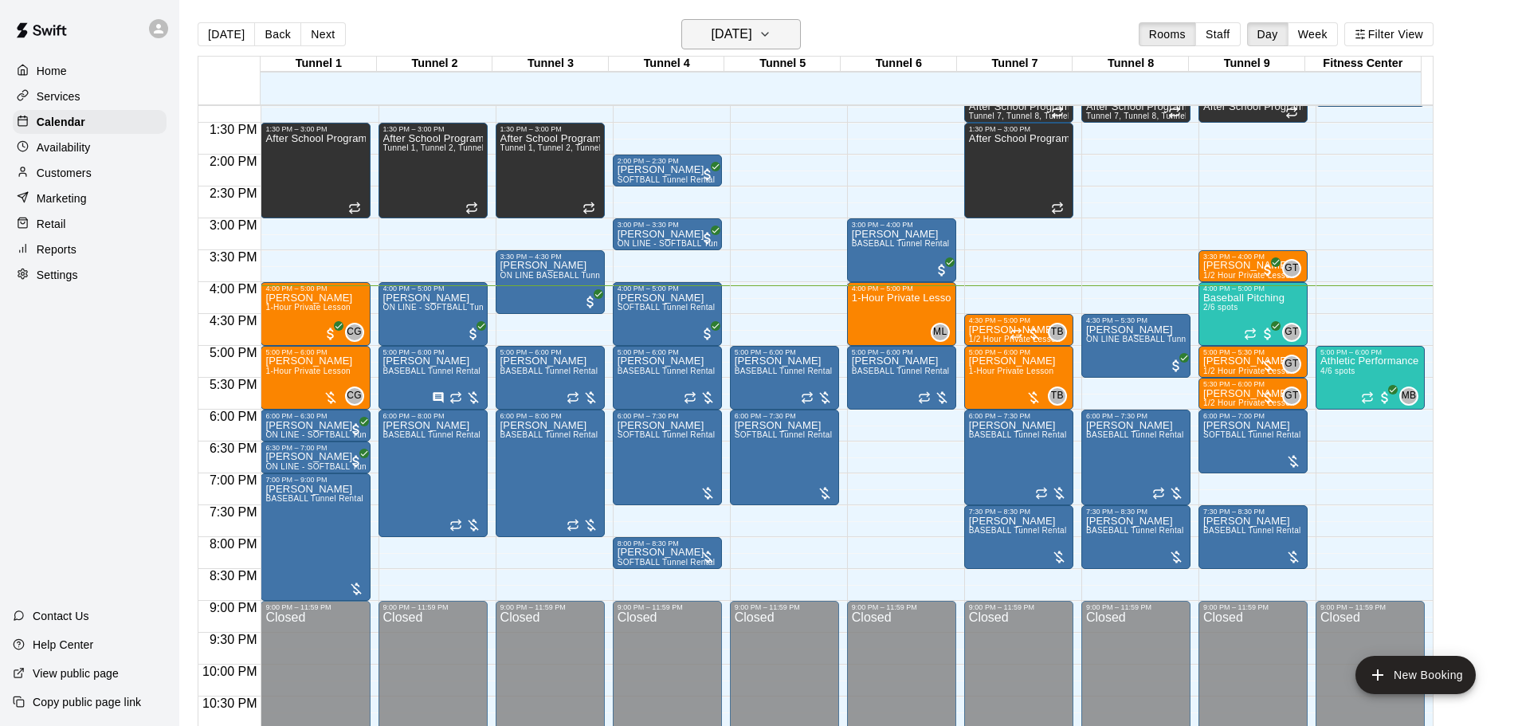
click at [744, 26] on h6 "[DATE]" at bounding box center [732, 34] width 41 height 22
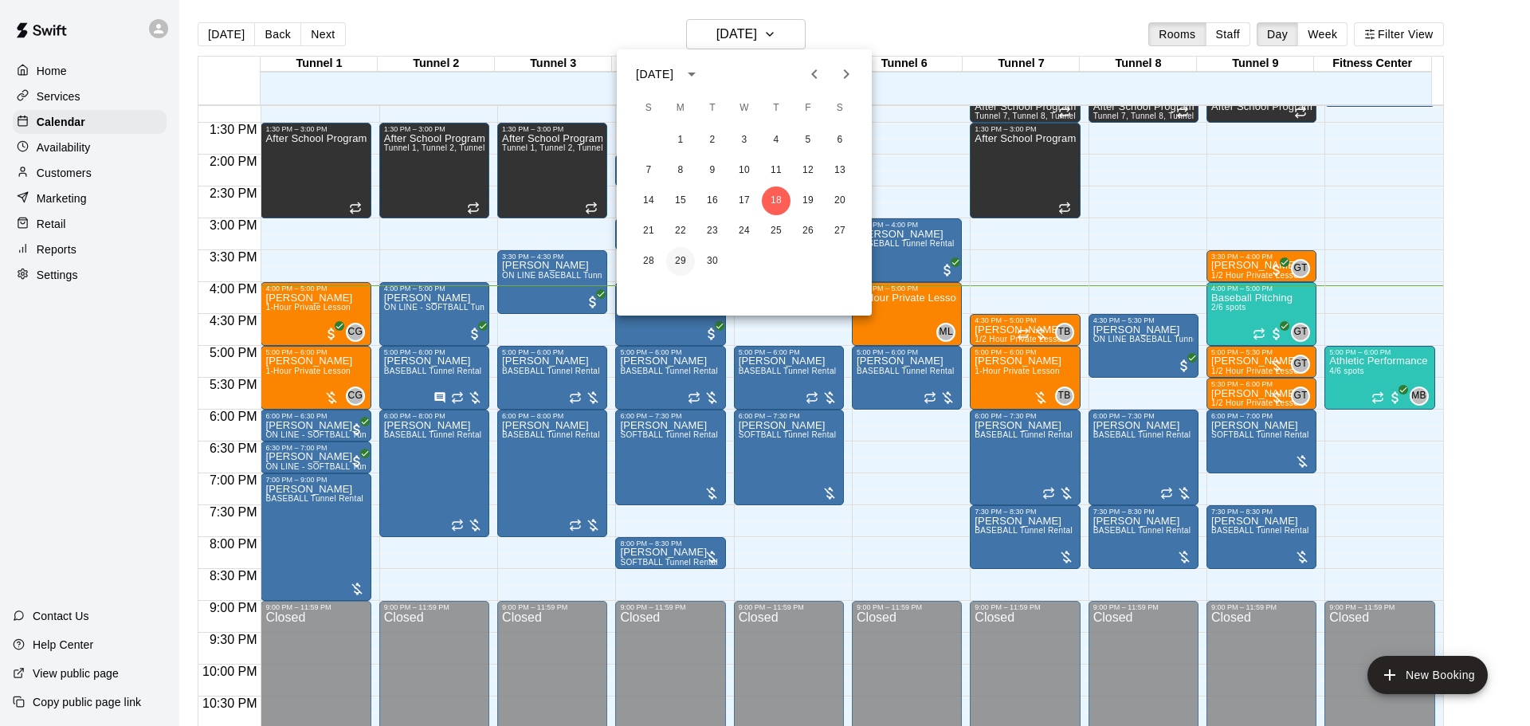
click at [690, 258] on button "29" at bounding box center [680, 261] width 29 height 29
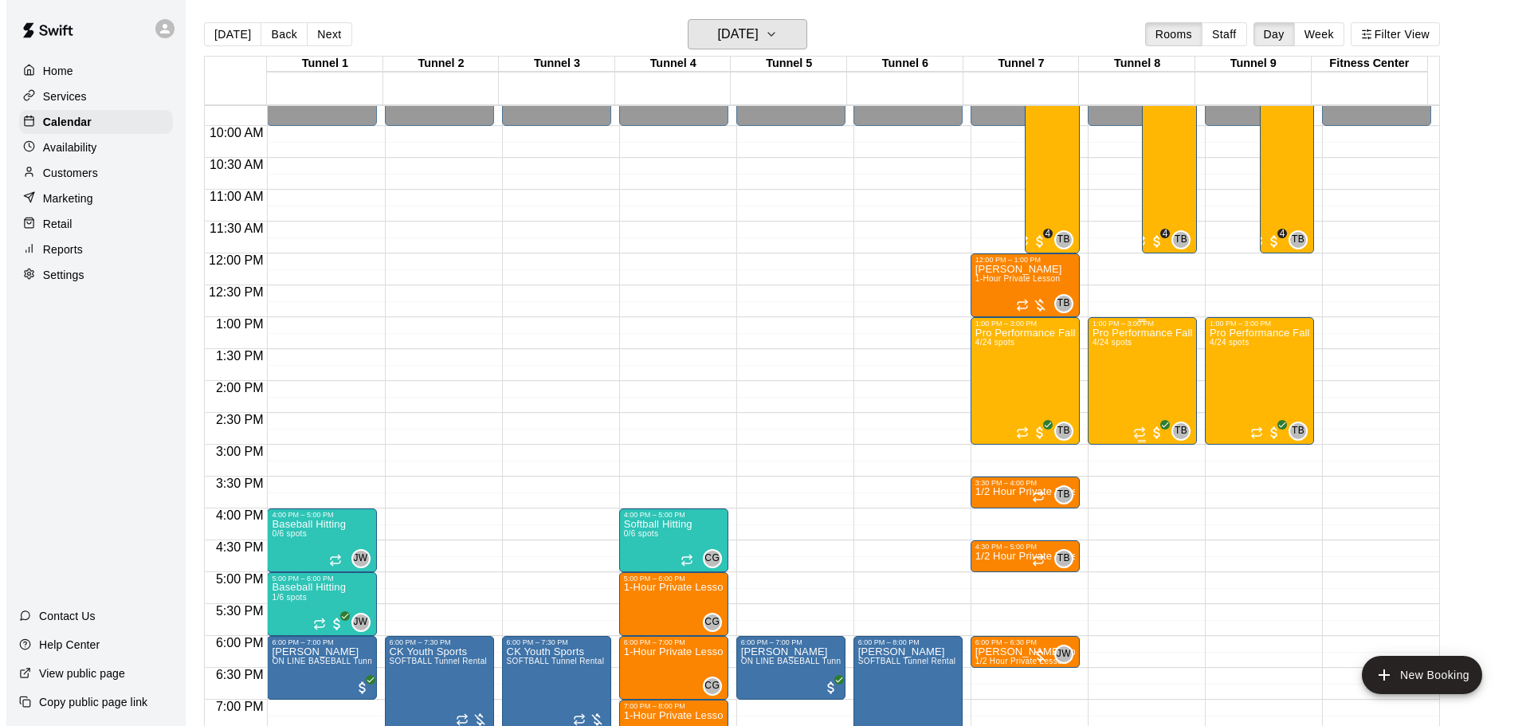
scroll to position [525, 0]
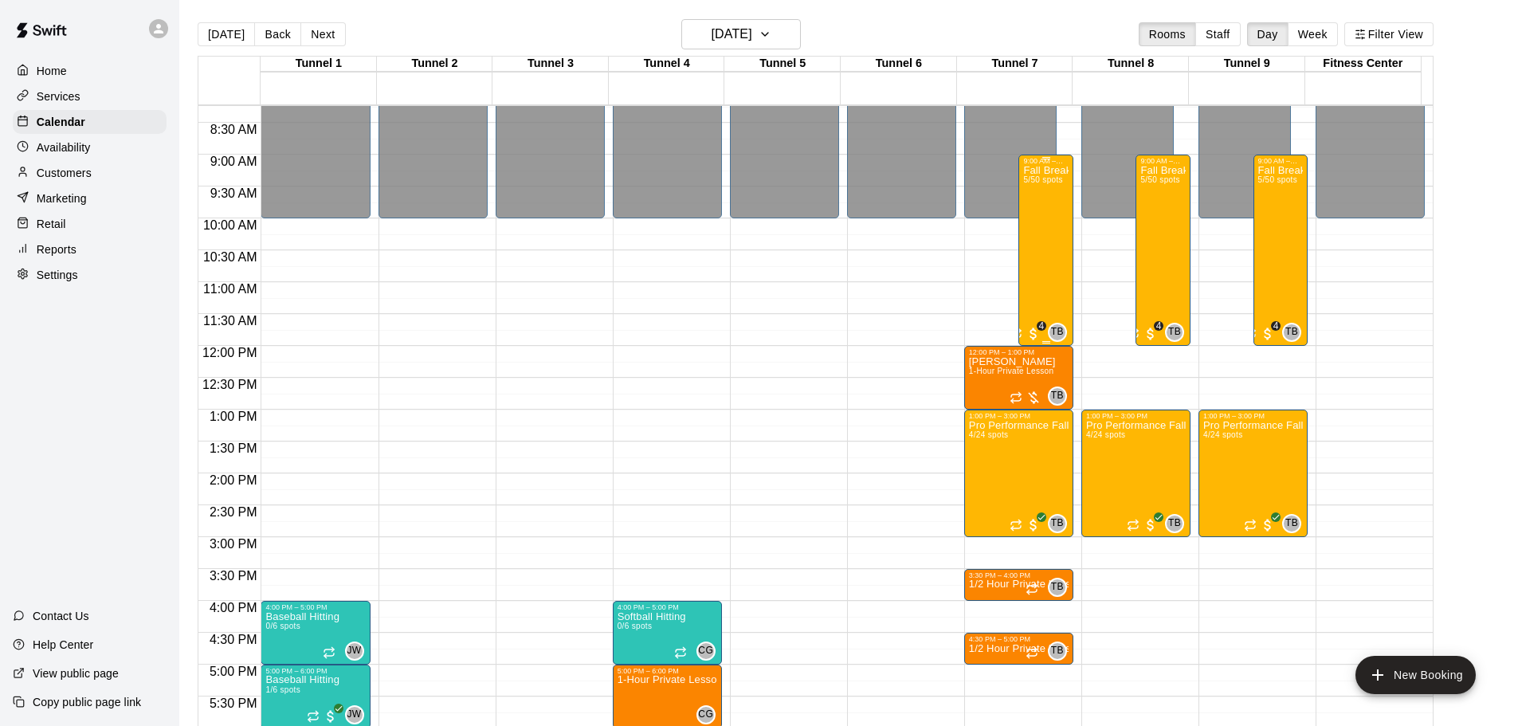
click at [1041, 248] on div "Fall Break Camp 2025 5/50 spots" at bounding box center [1045, 528] width 45 height 726
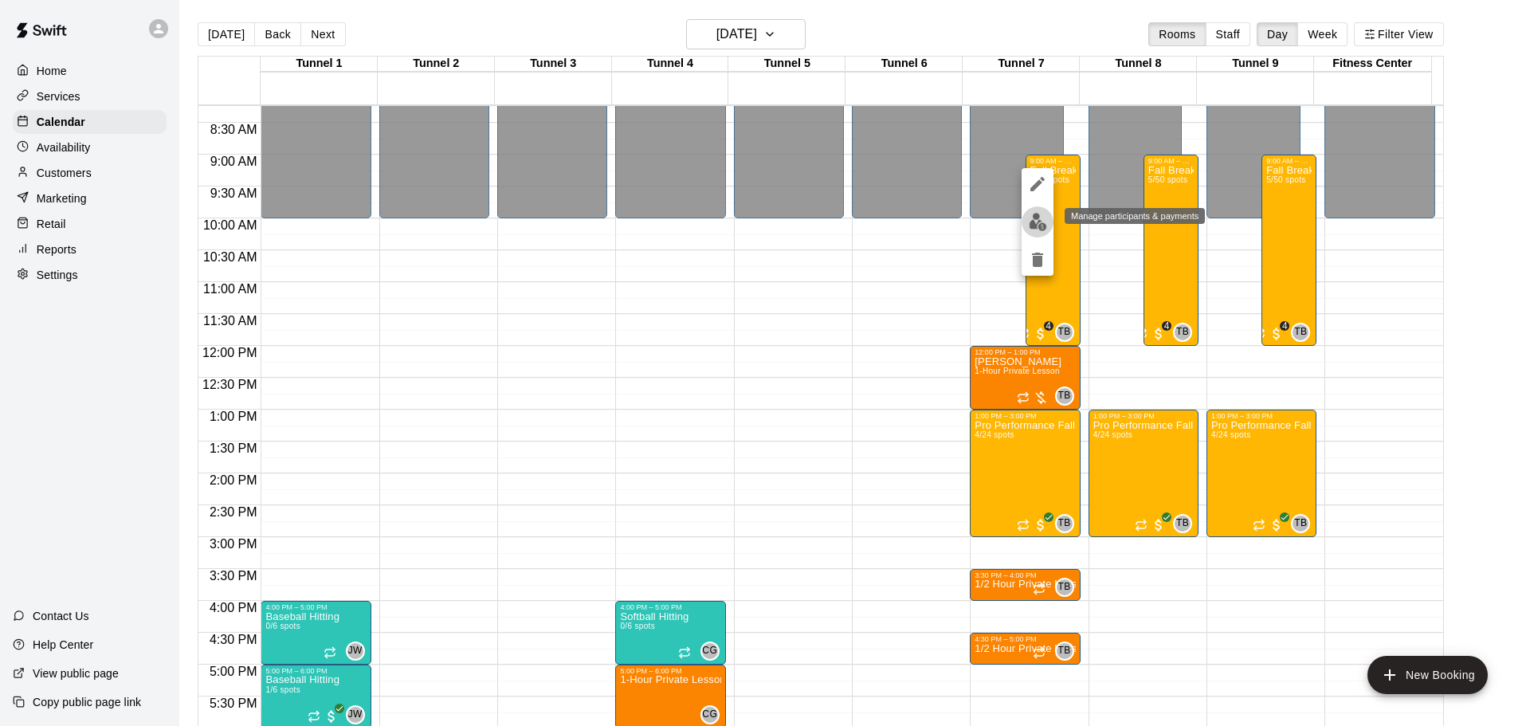
click at [1036, 233] on button "edit" at bounding box center [1037, 221] width 32 height 31
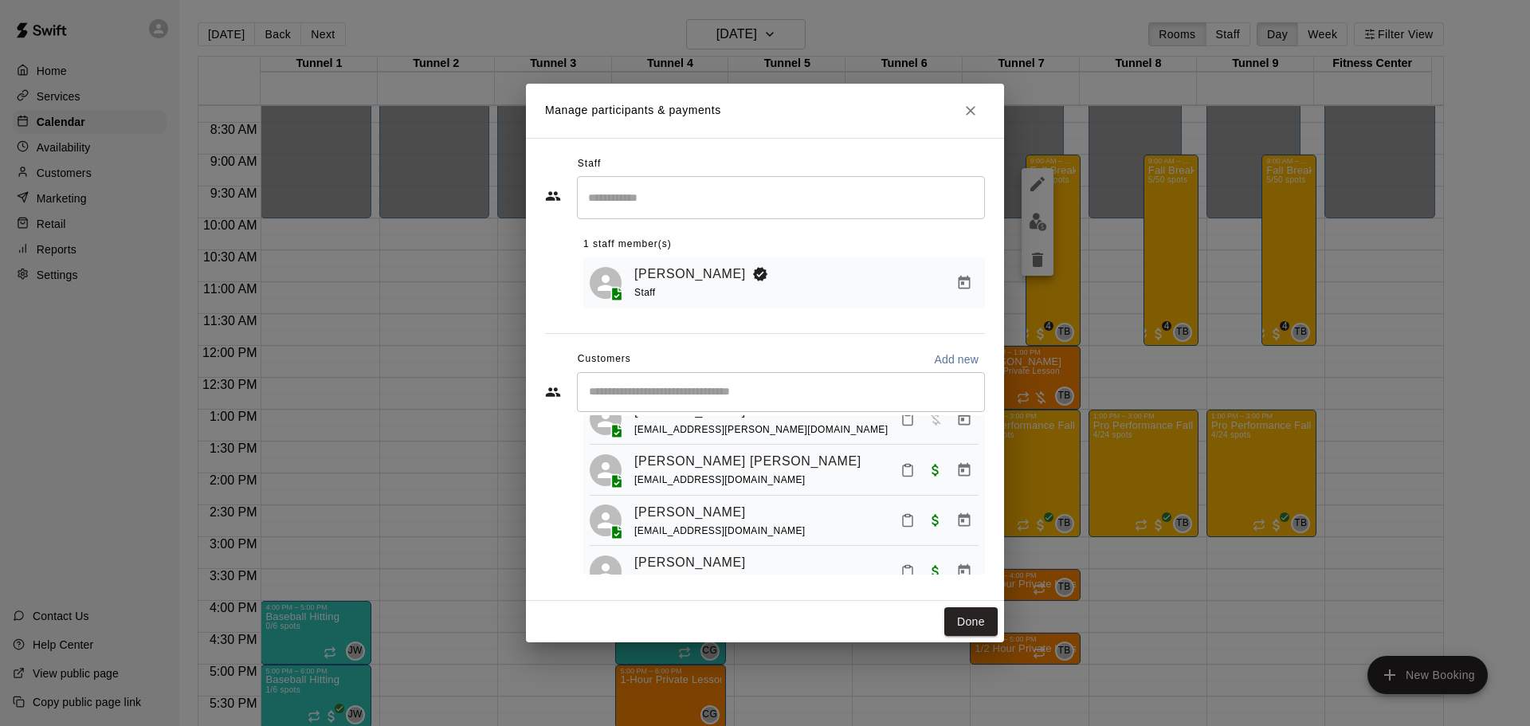
scroll to position [151, 0]
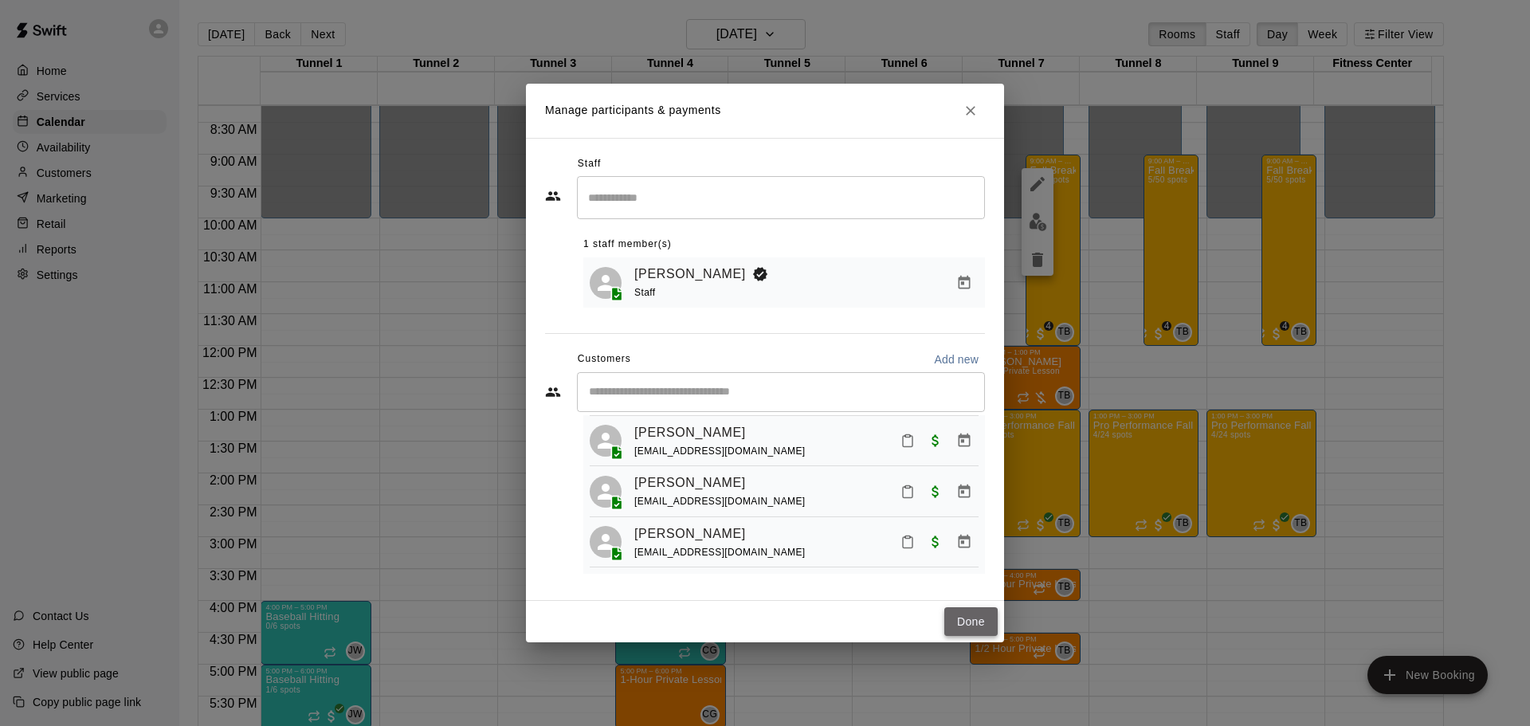
click at [970, 624] on button "Done" at bounding box center [970, 621] width 53 height 29
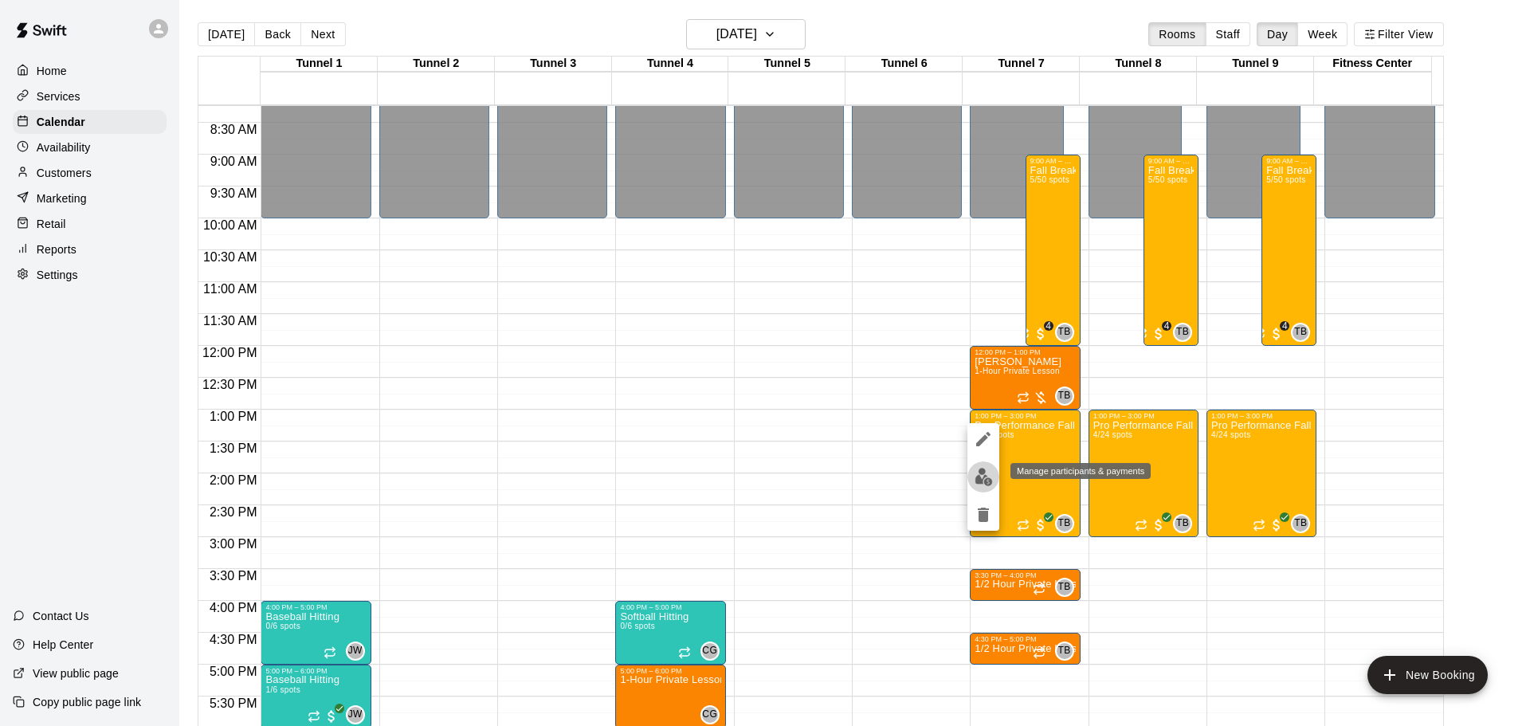
click at [979, 480] on img "edit" at bounding box center [983, 477] width 18 height 18
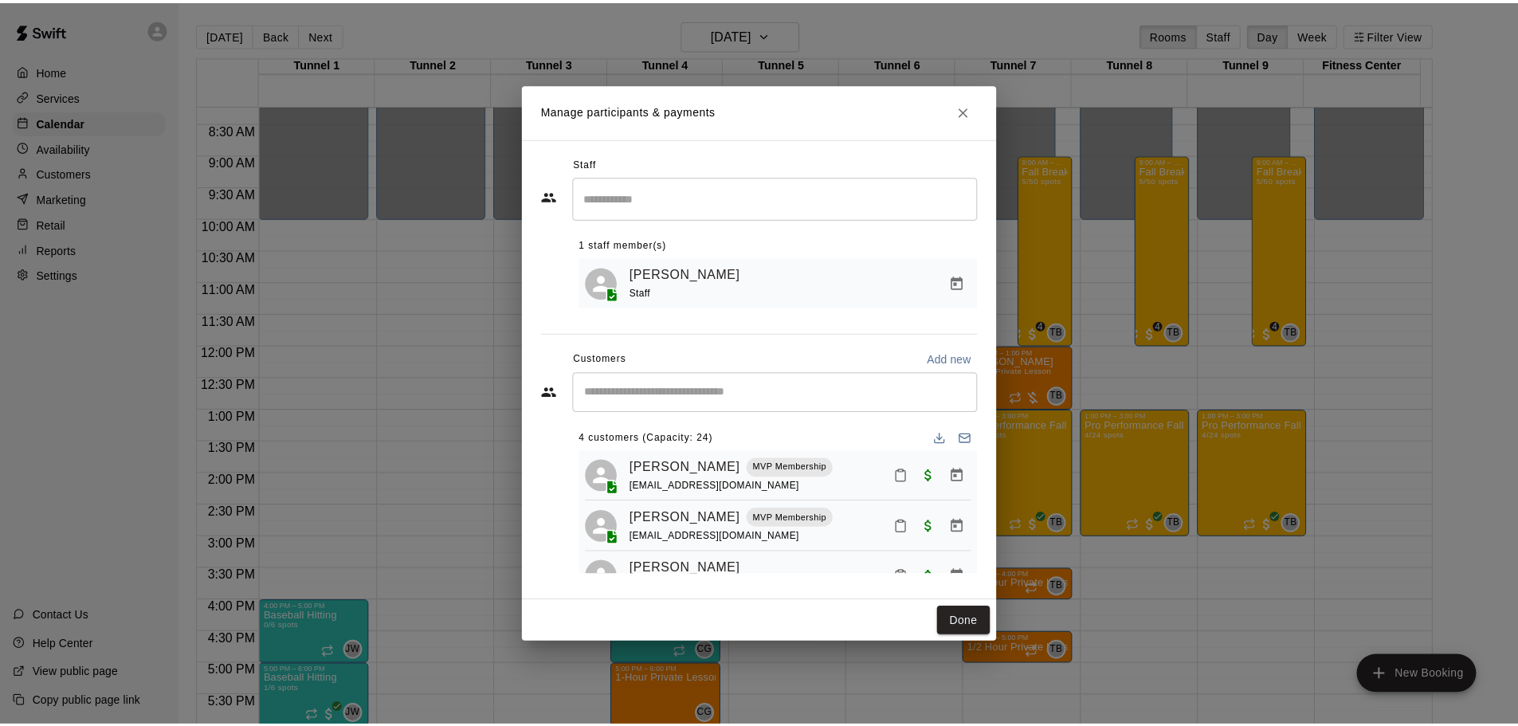
scroll to position [0, 0]
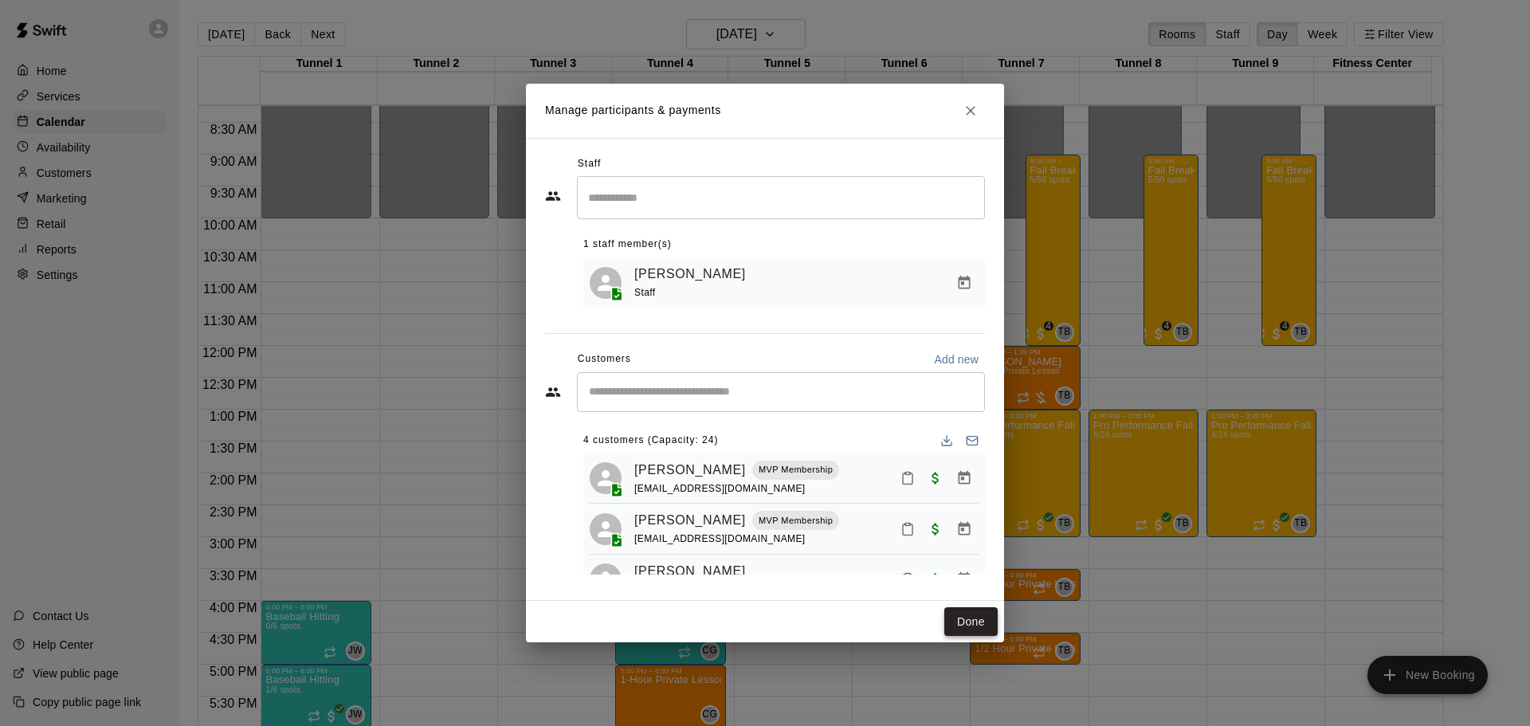
click at [968, 613] on button "Done" at bounding box center [970, 621] width 53 height 29
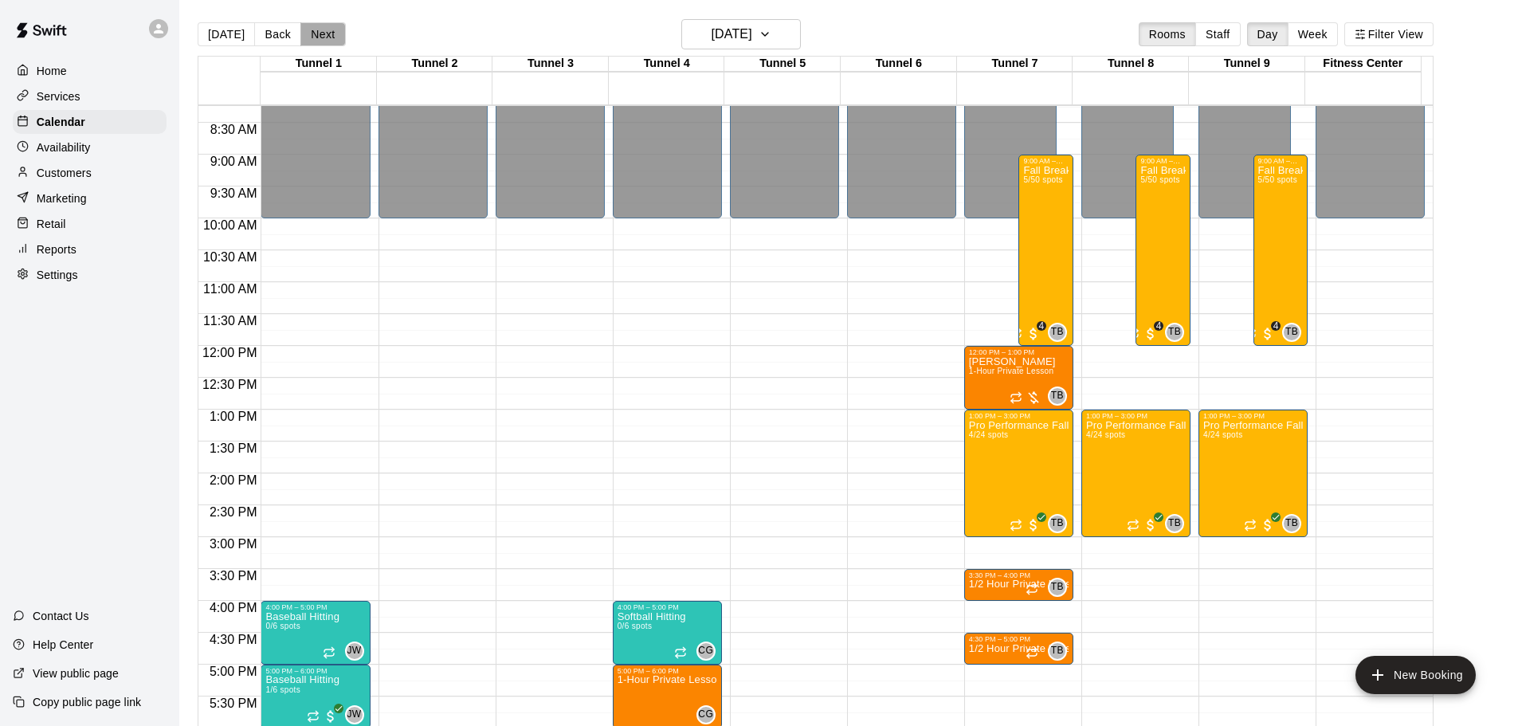
click at [325, 30] on button "Next" at bounding box center [322, 34] width 45 height 24
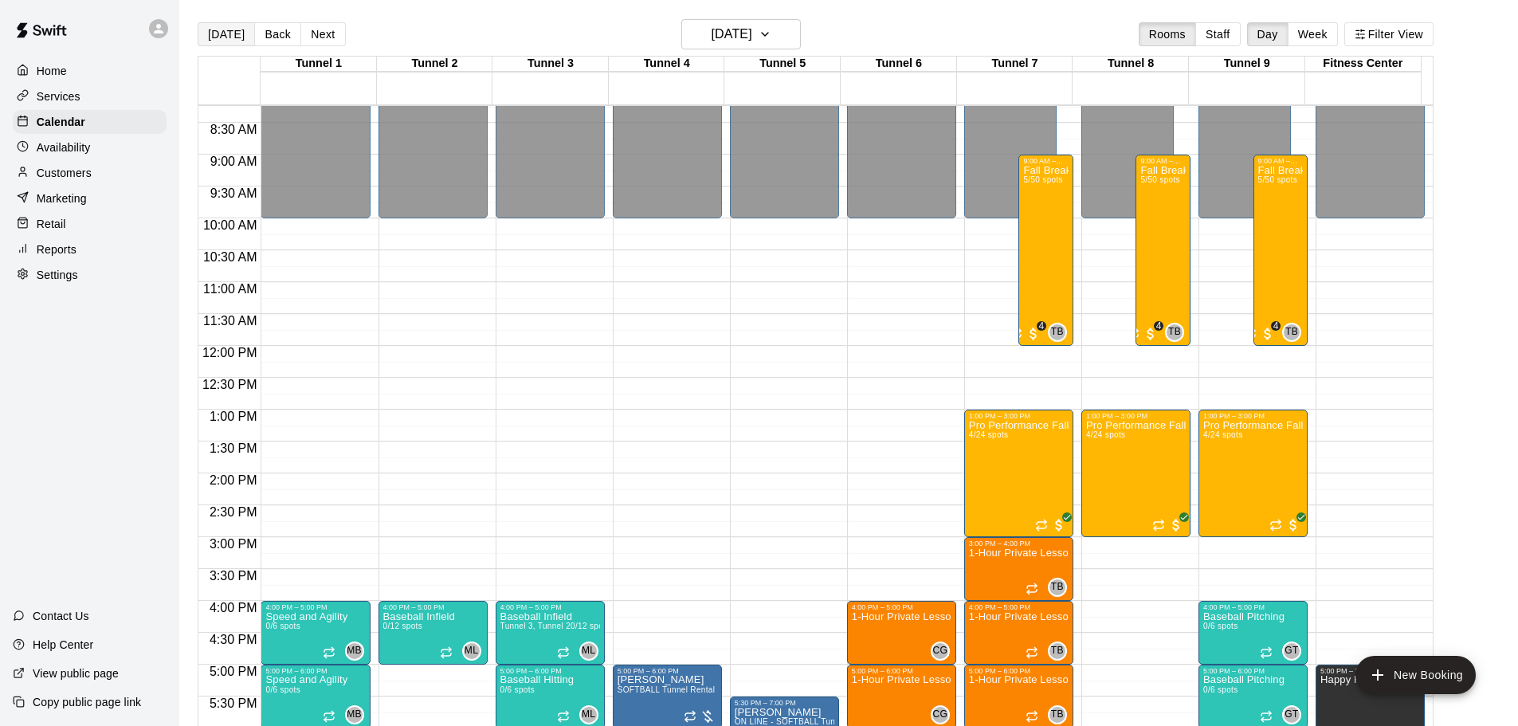
click at [204, 25] on button "[DATE]" at bounding box center [226, 34] width 57 height 24
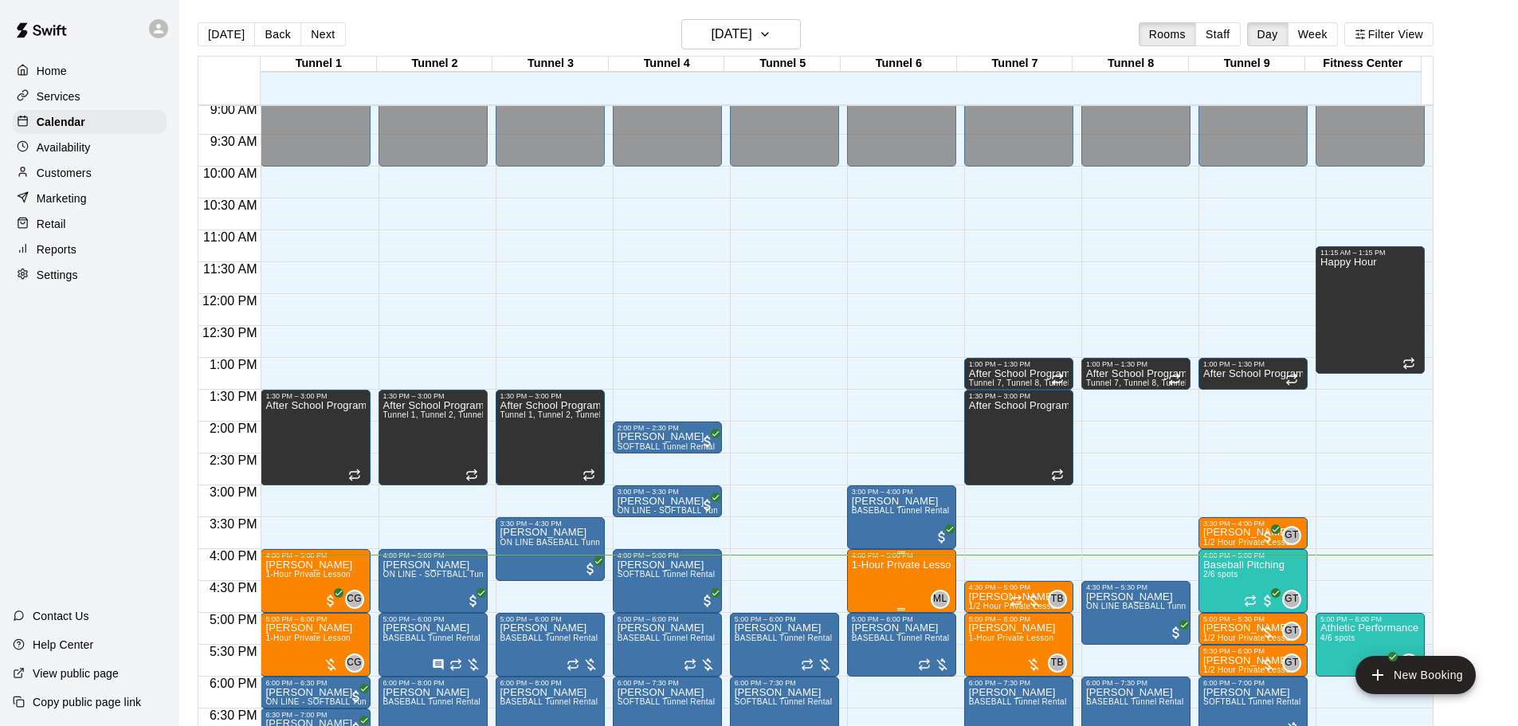
scroll to position [605, 0]
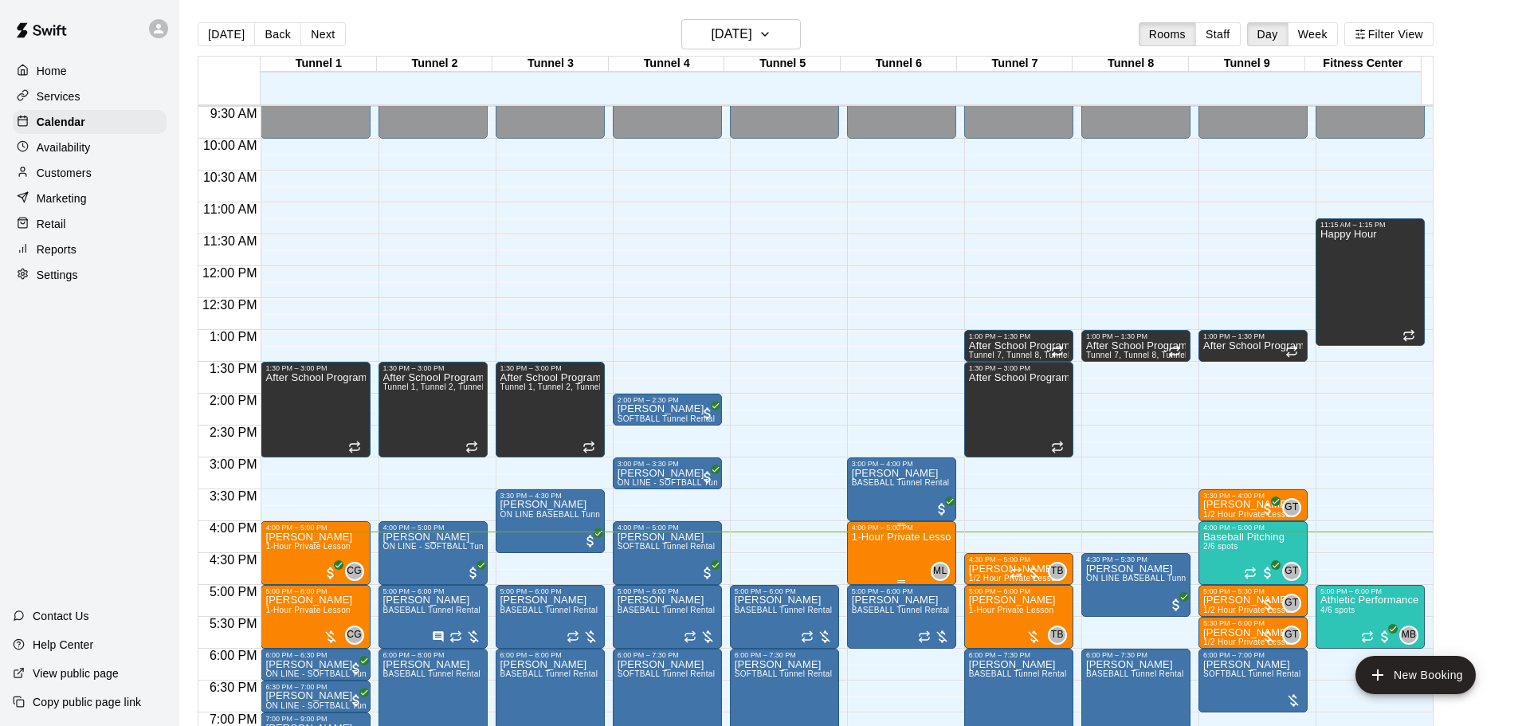
click at [894, 537] on p "1-Hour Private Lesson" at bounding box center [902, 537] width 100 height 0
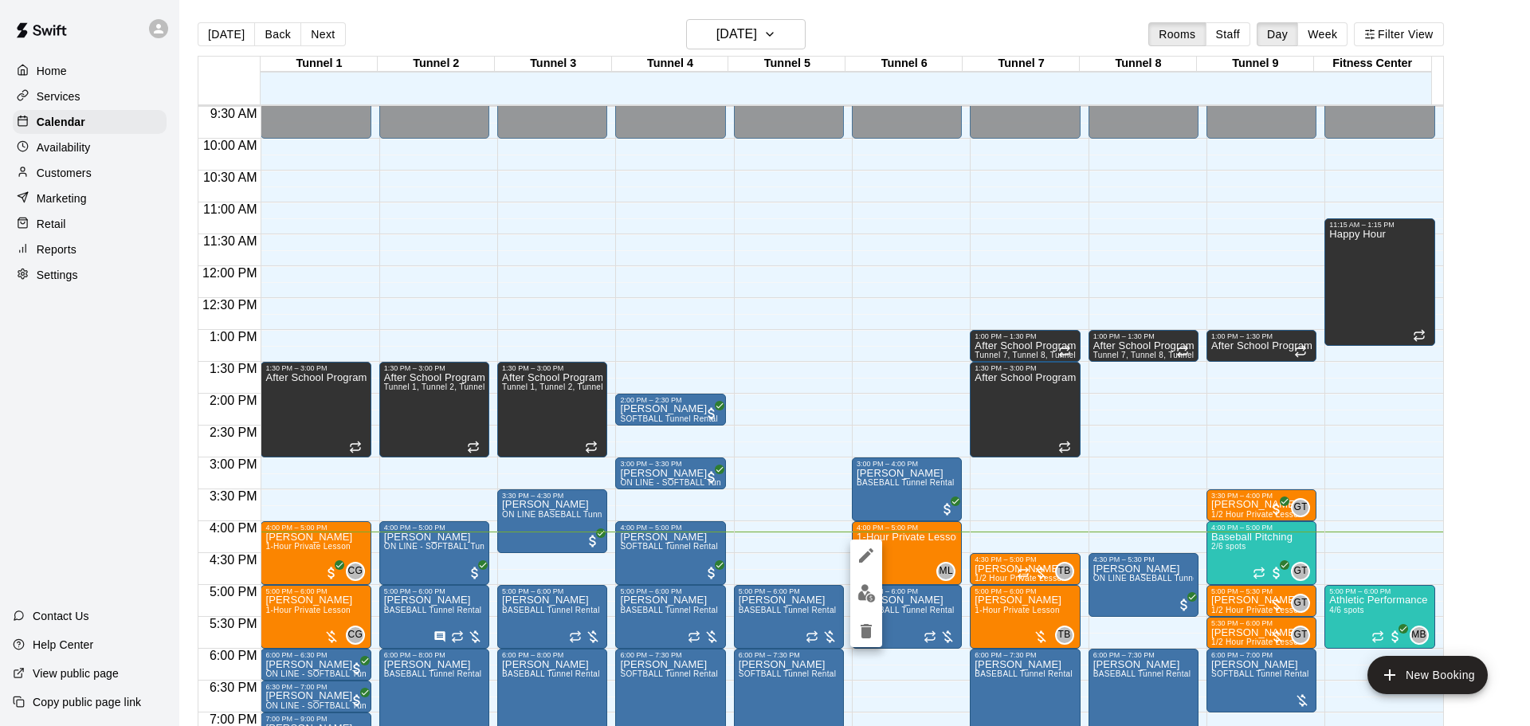
click at [855, 590] on button "edit" at bounding box center [866, 593] width 32 height 31
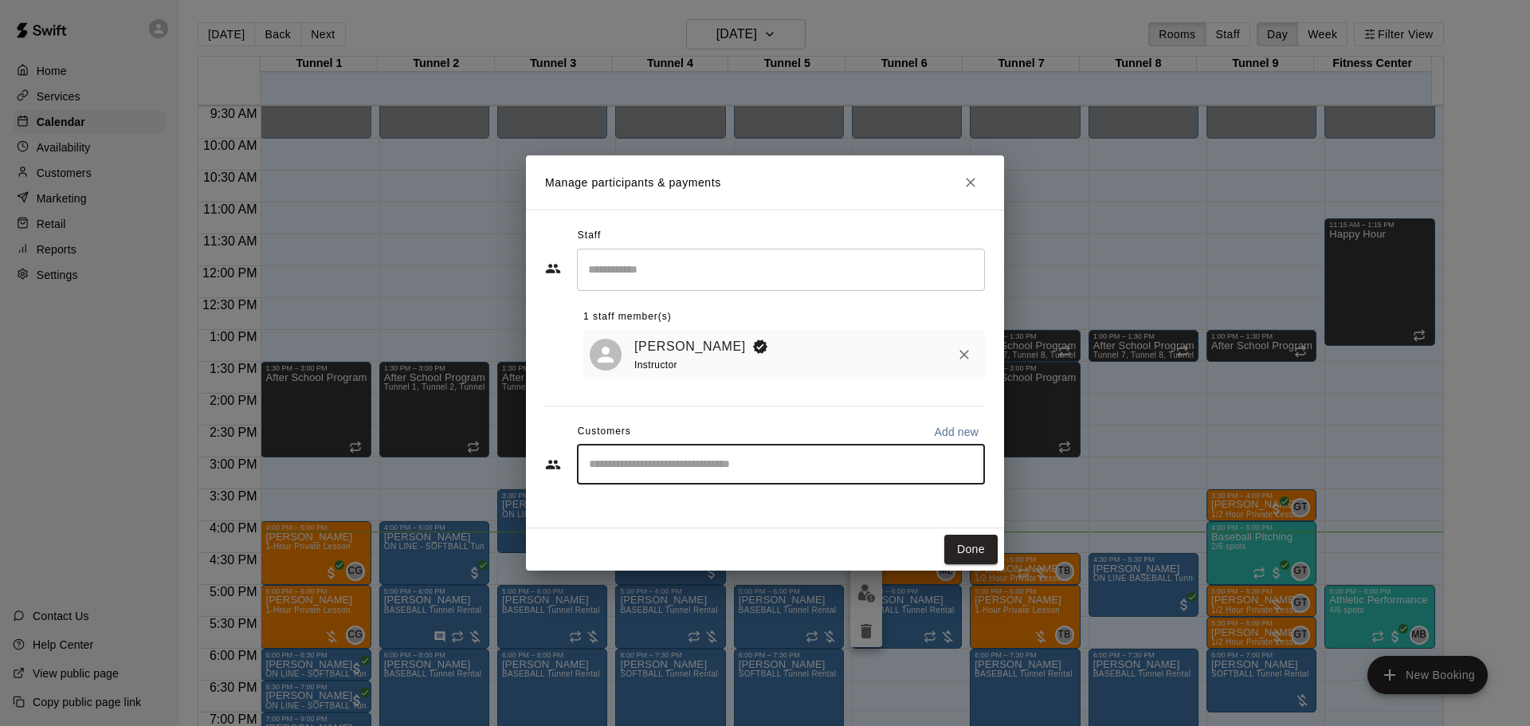
click at [686, 459] on input "Start typing to search customers..." at bounding box center [781, 465] width 394 height 16
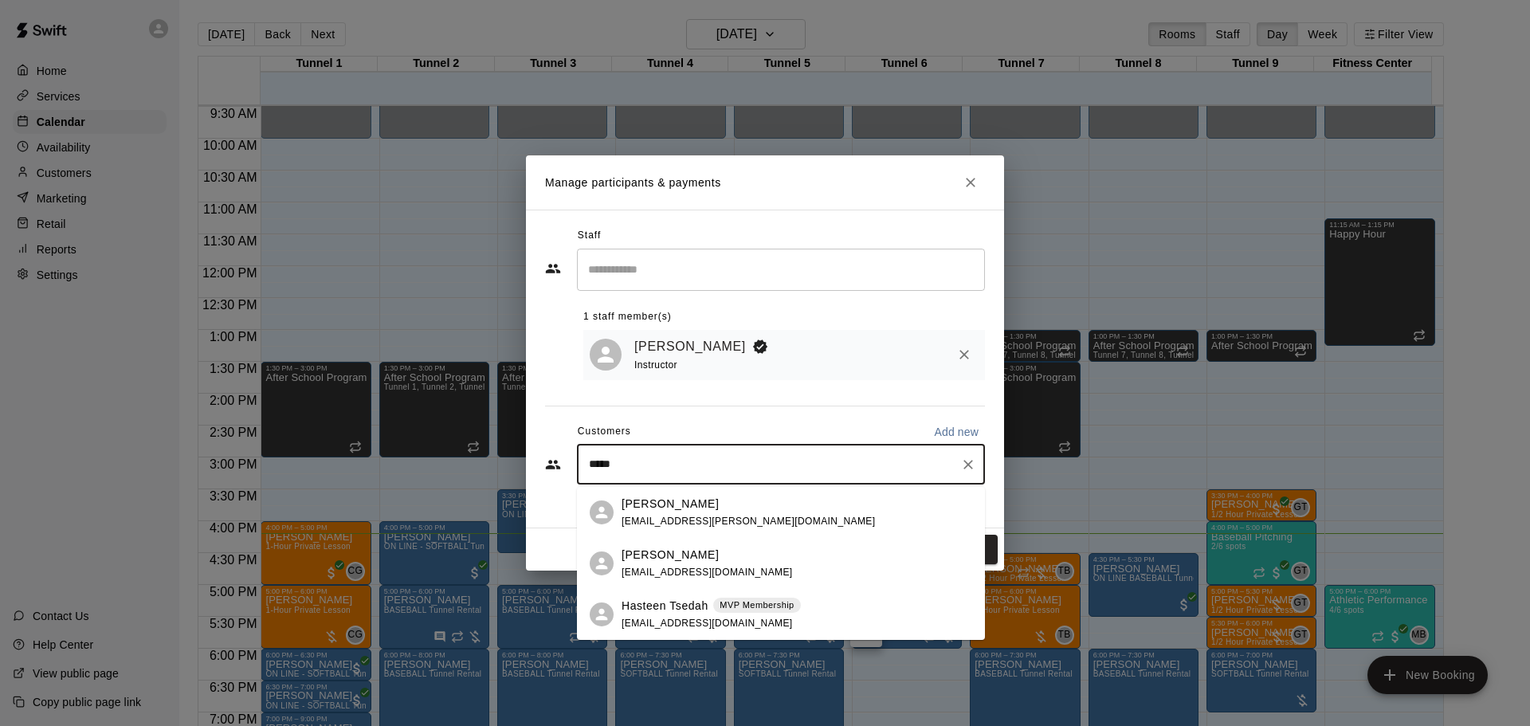
type input "******"
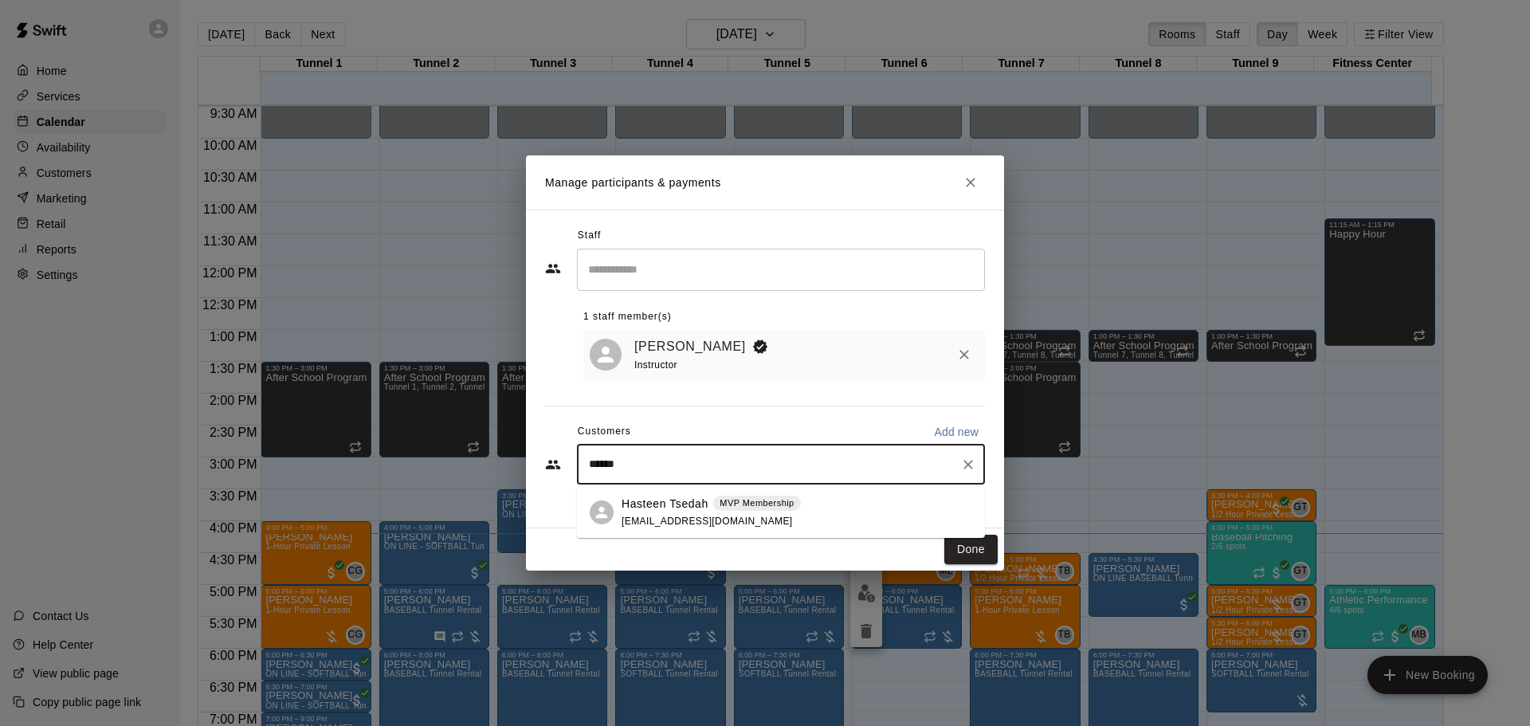
click at [724, 506] on p "MVP Membership" at bounding box center [757, 503] width 74 height 14
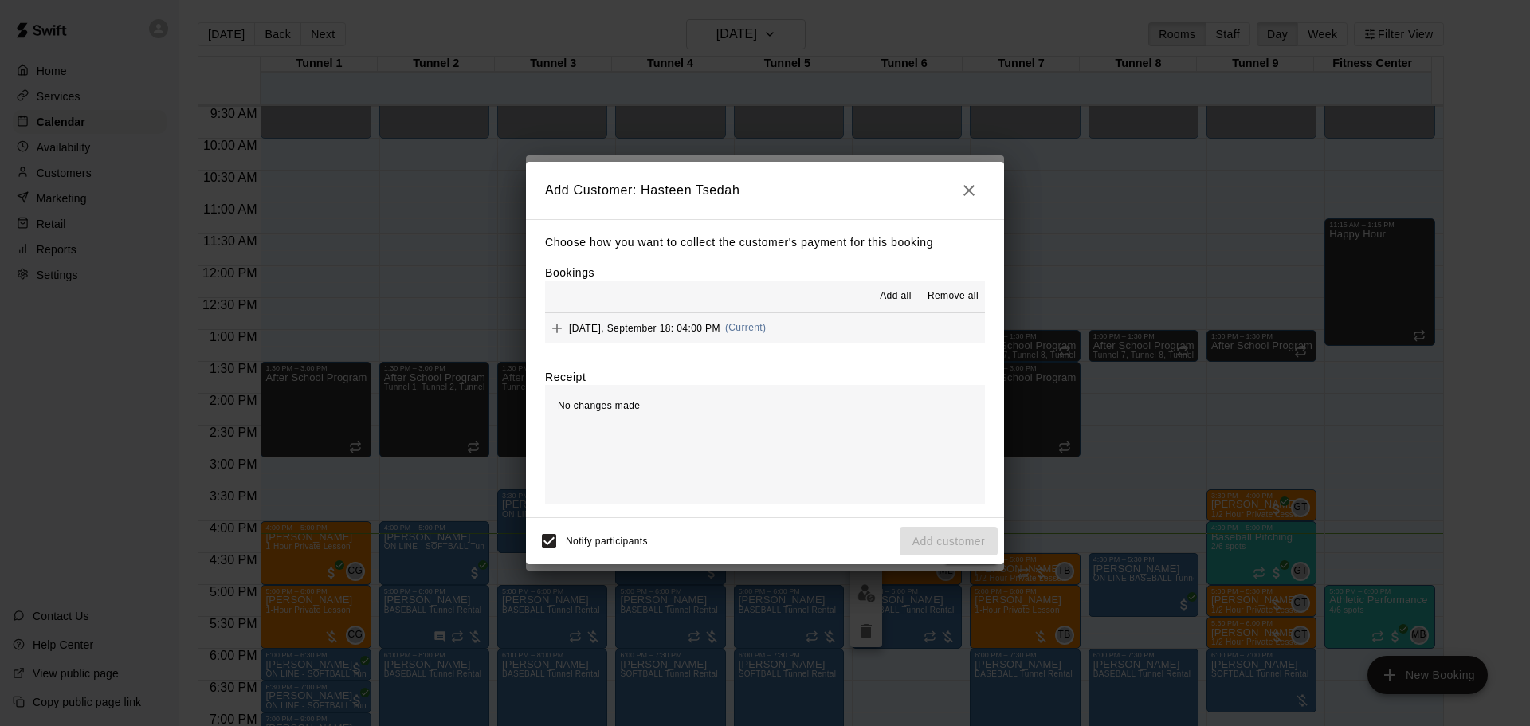
click at [696, 329] on span "Thursday, September 18: 04:00 PM" at bounding box center [644, 327] width 151 height 11
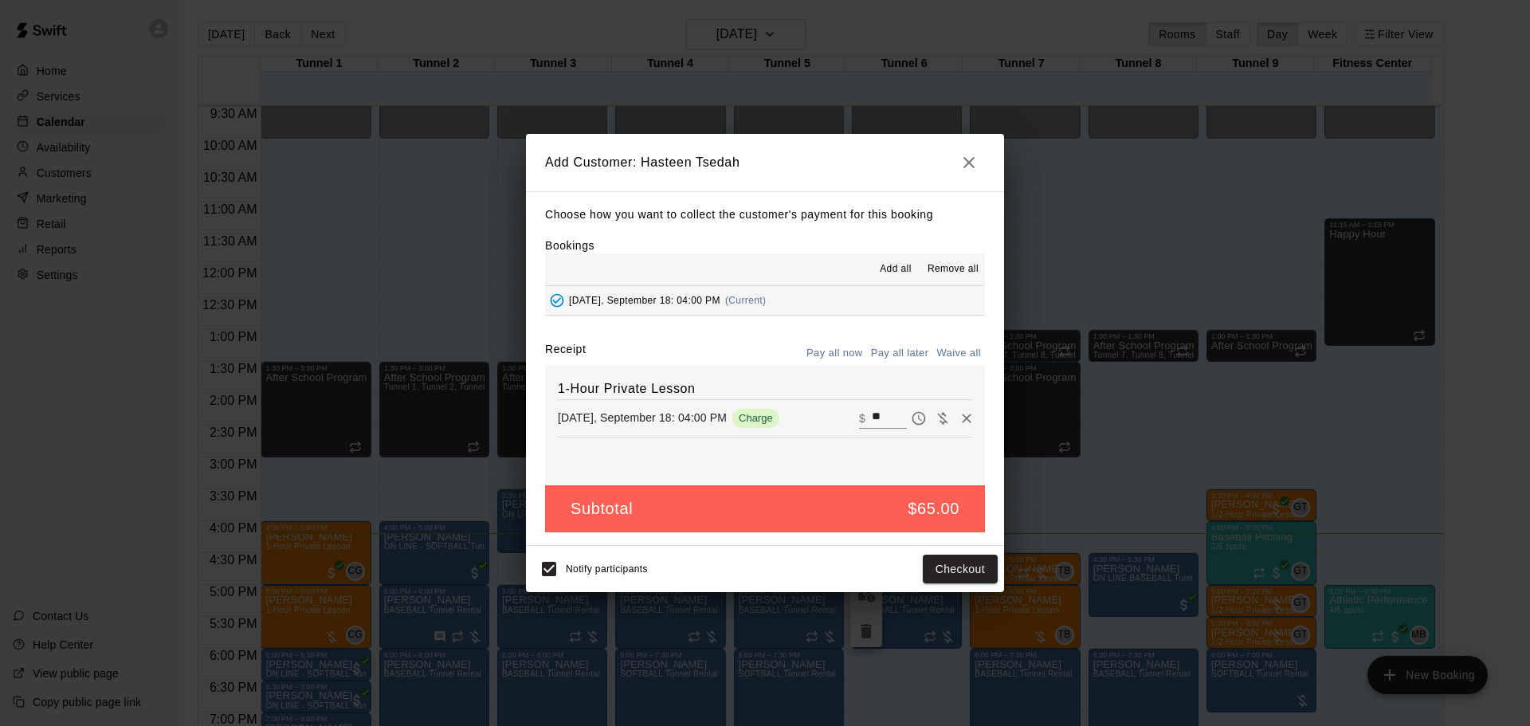
click at [886, 359] on button "Pay all later" at bounding box center [900, 353] width 66 height 25
click at [971, 575] on button "Add customer" at bounding box center [949, 569] width 98 height 29
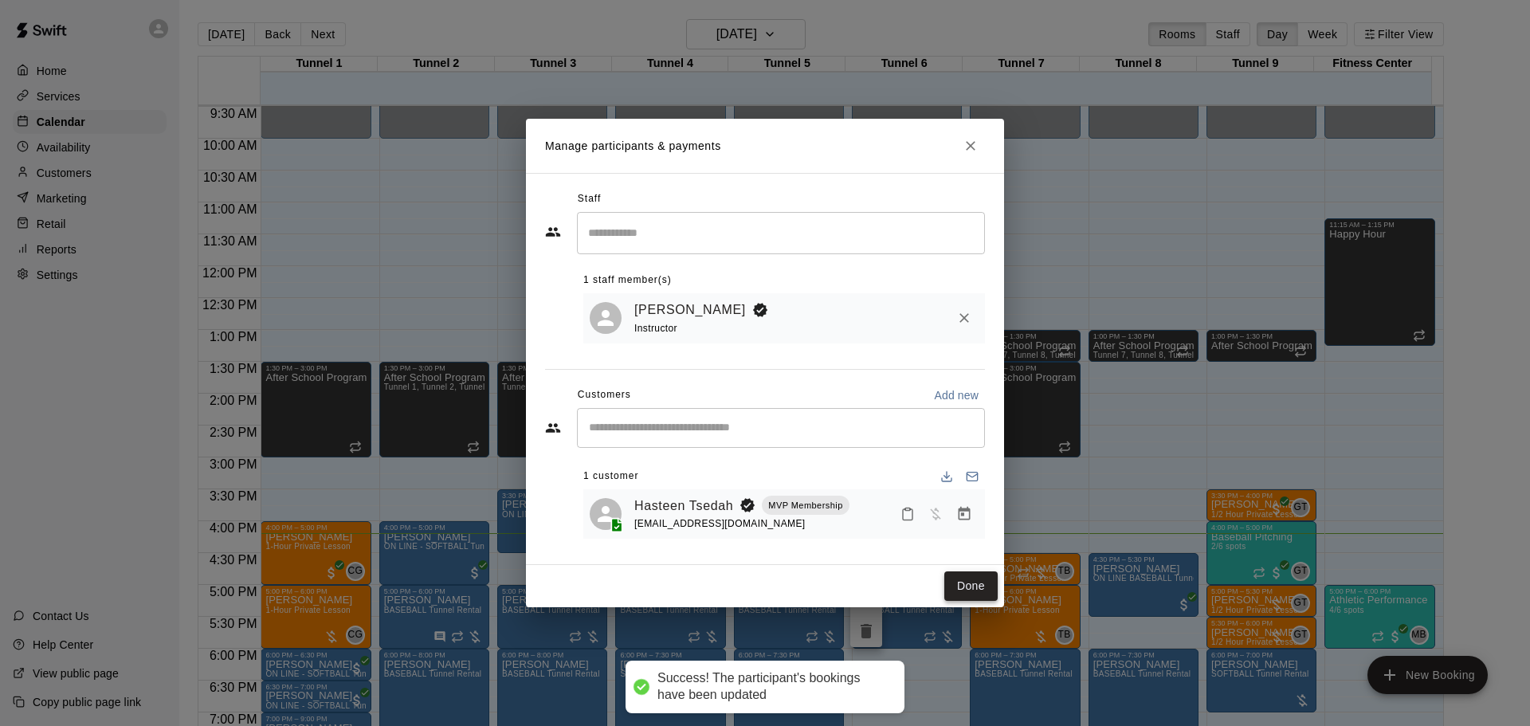
click at [963, 580] on button "Done" at bounding box center [970, 585] width 53 height 29
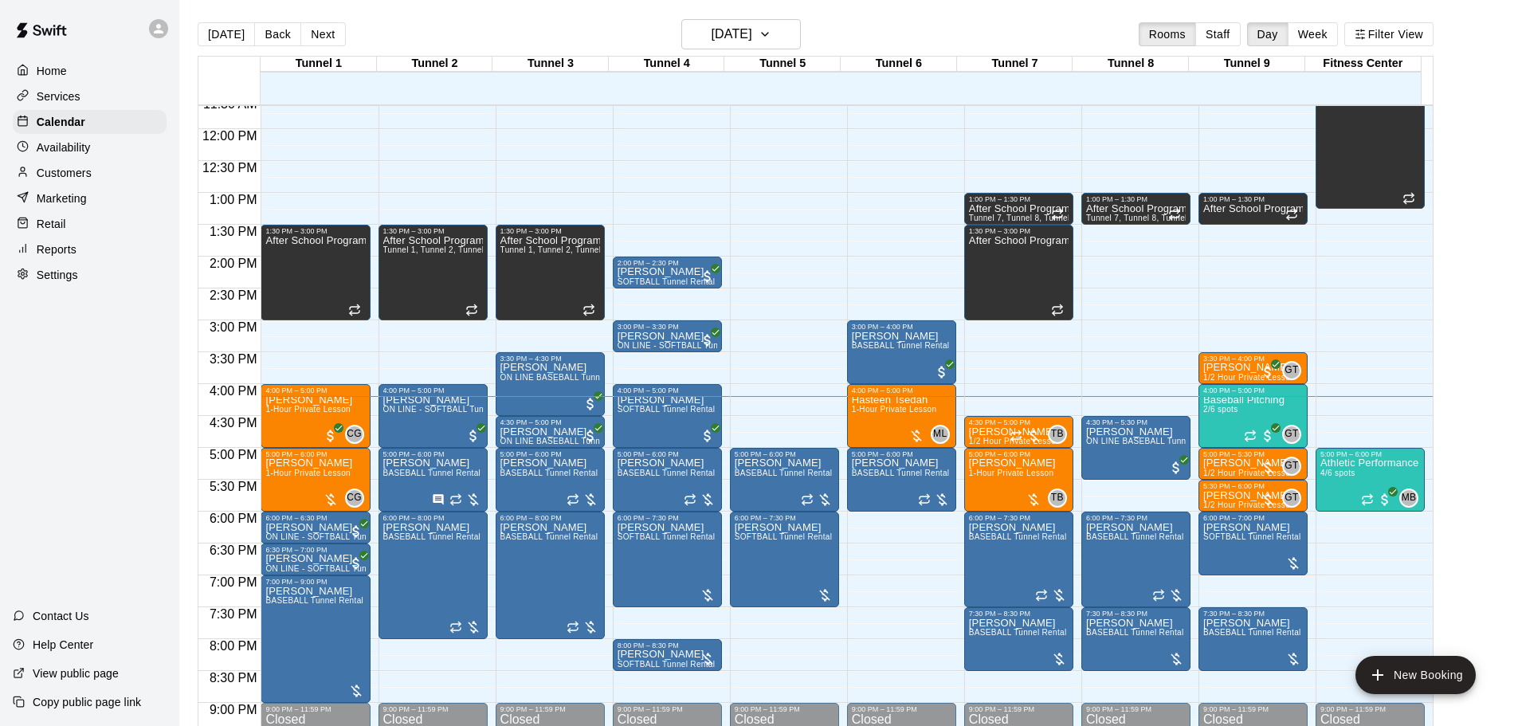
scroll to position [764, 0]
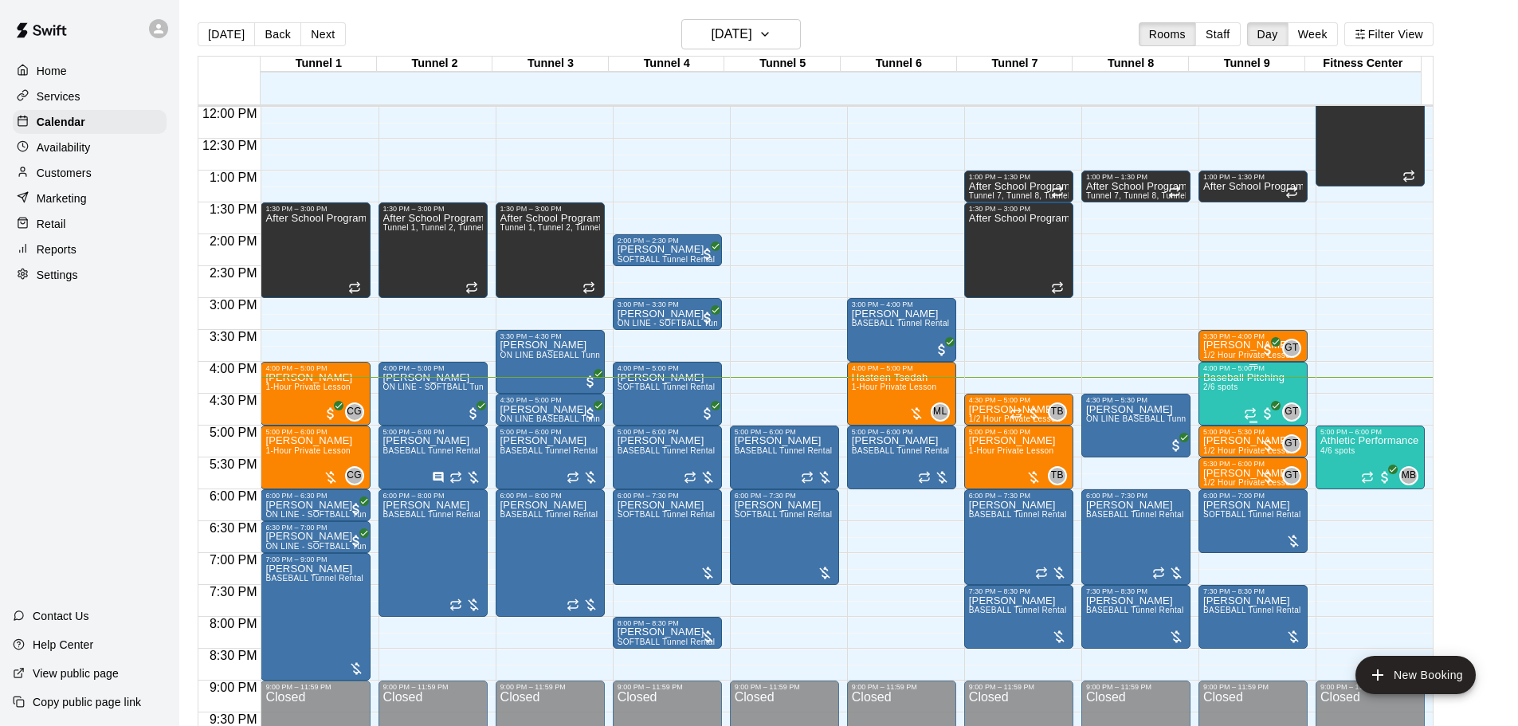
click at [1209, 398] on div "Baseball Pitching 2/6 spots" at bounding box center [1243, 735] width 81 height 726
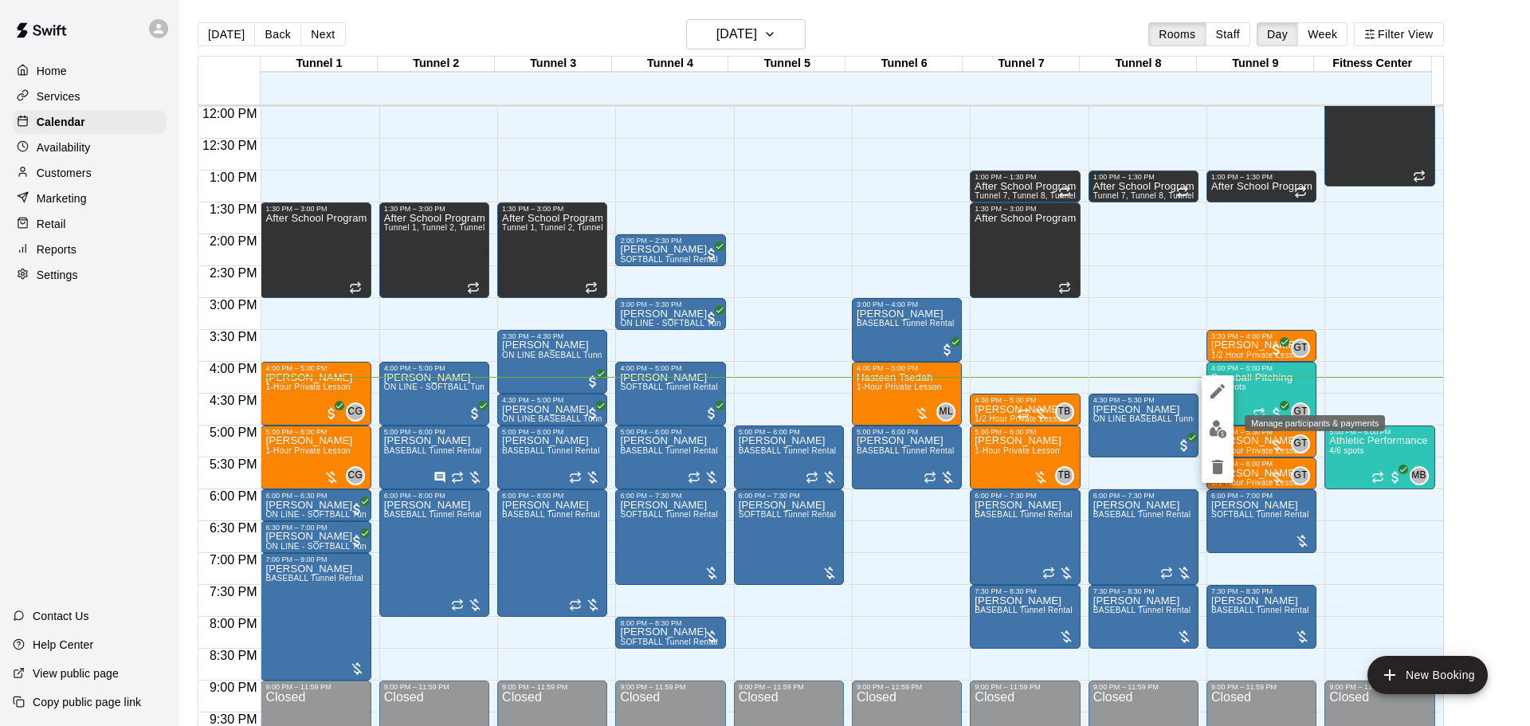
click at [1210, 418] on button "edit" at bounding box center [1218, 429] width 32 height 31
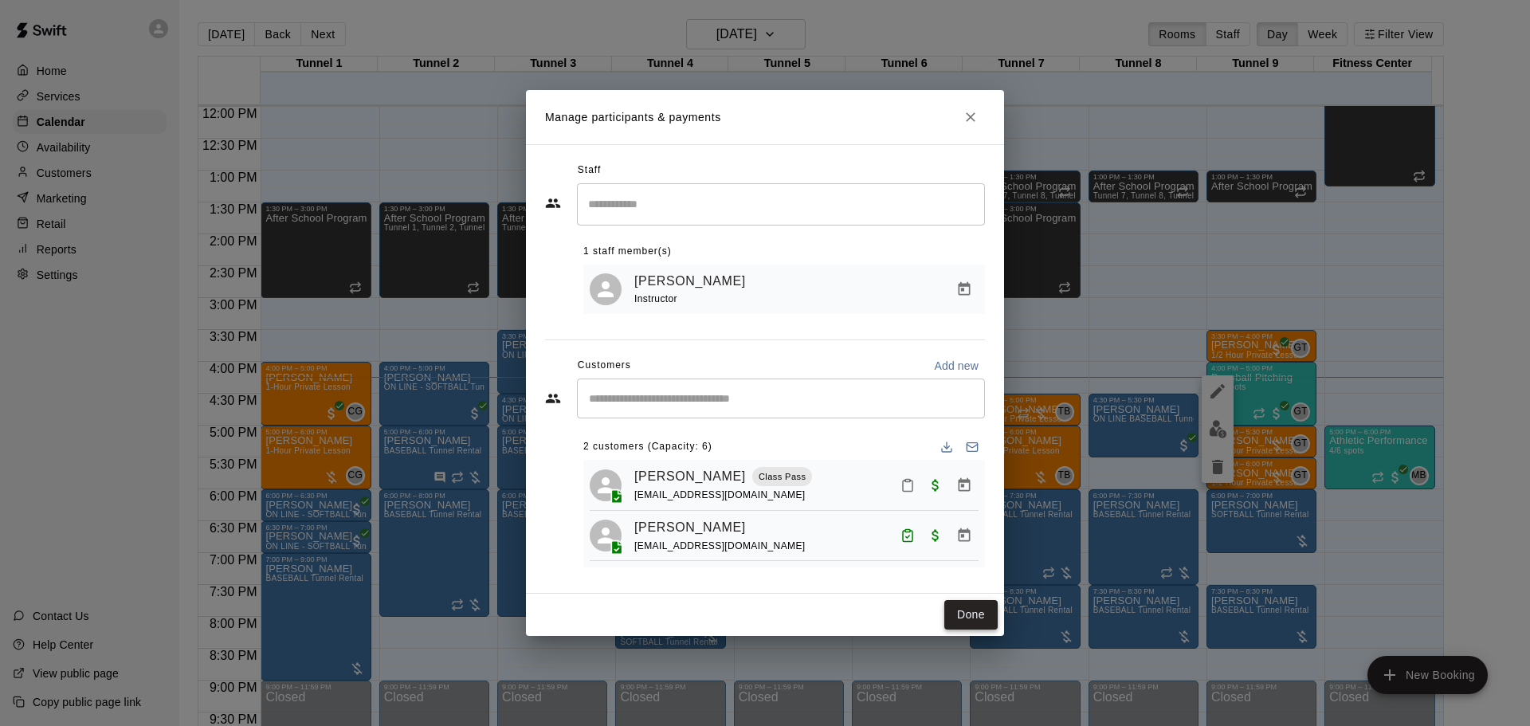
click at [960, 620] on button "Done" at bounding box center [970, 614] width 53 height 29
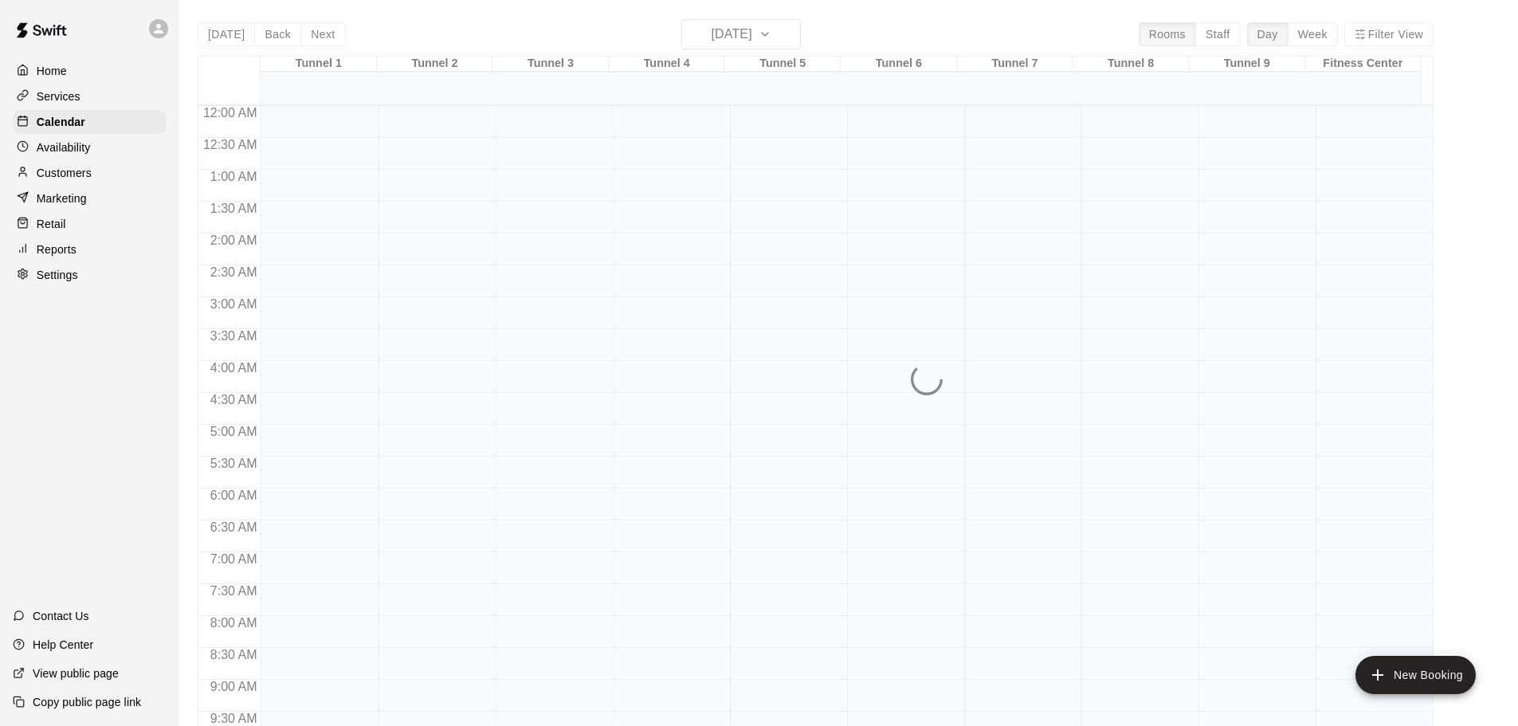
scroll to position [844, 0]
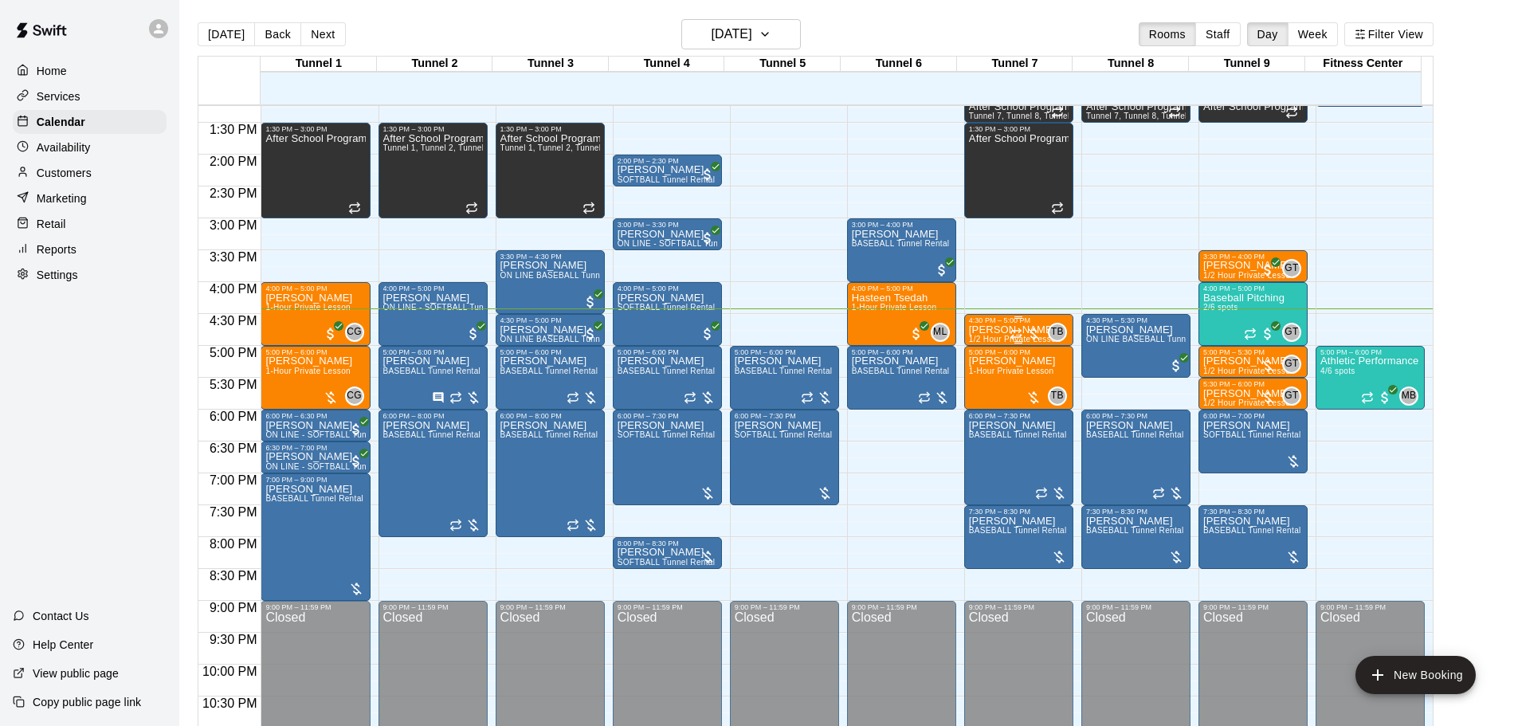
click at [978, 324] on div "4:30 PM – 5:00 PM" at bounding box center [1019, 320] width 100 height 8
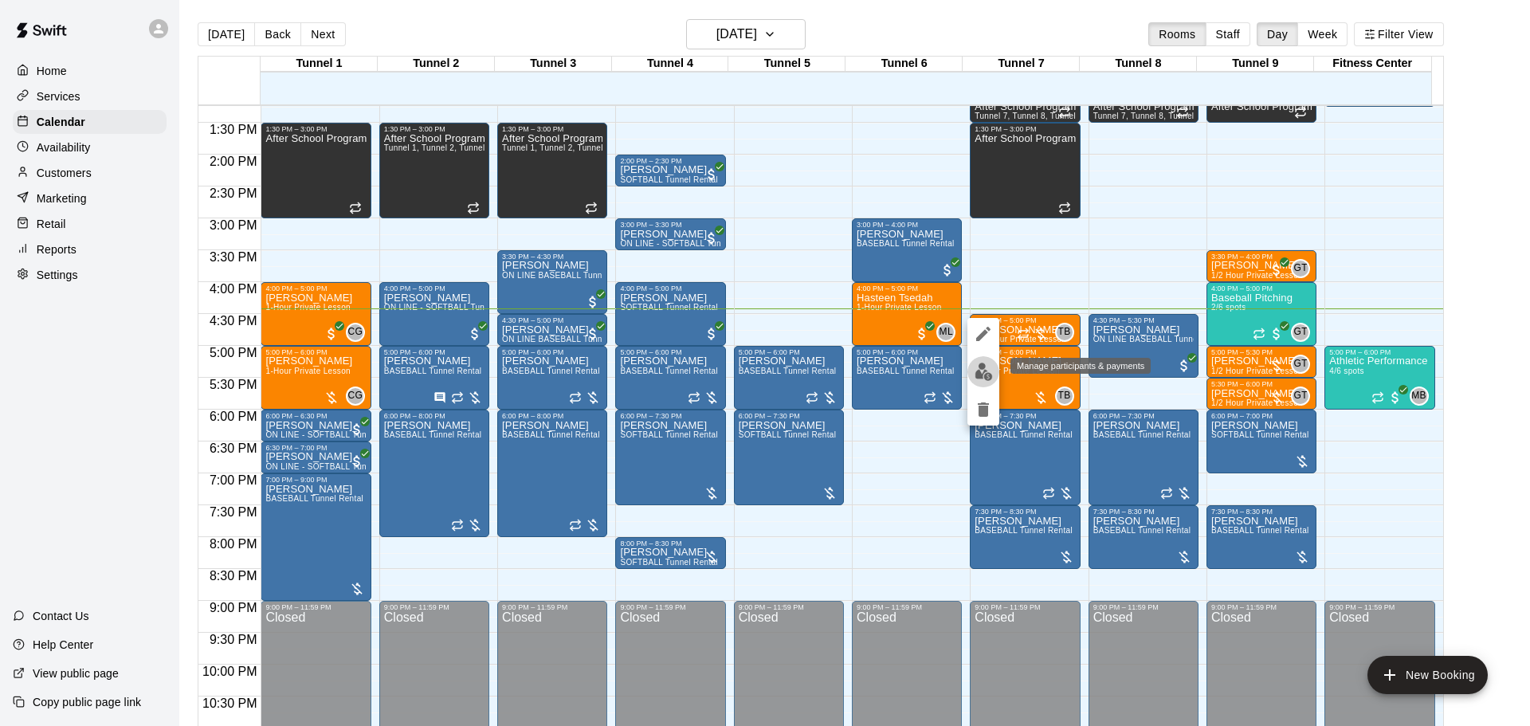
click at [981, 382] on button "edit" at bounding box center [983, 371] width 32 height 31
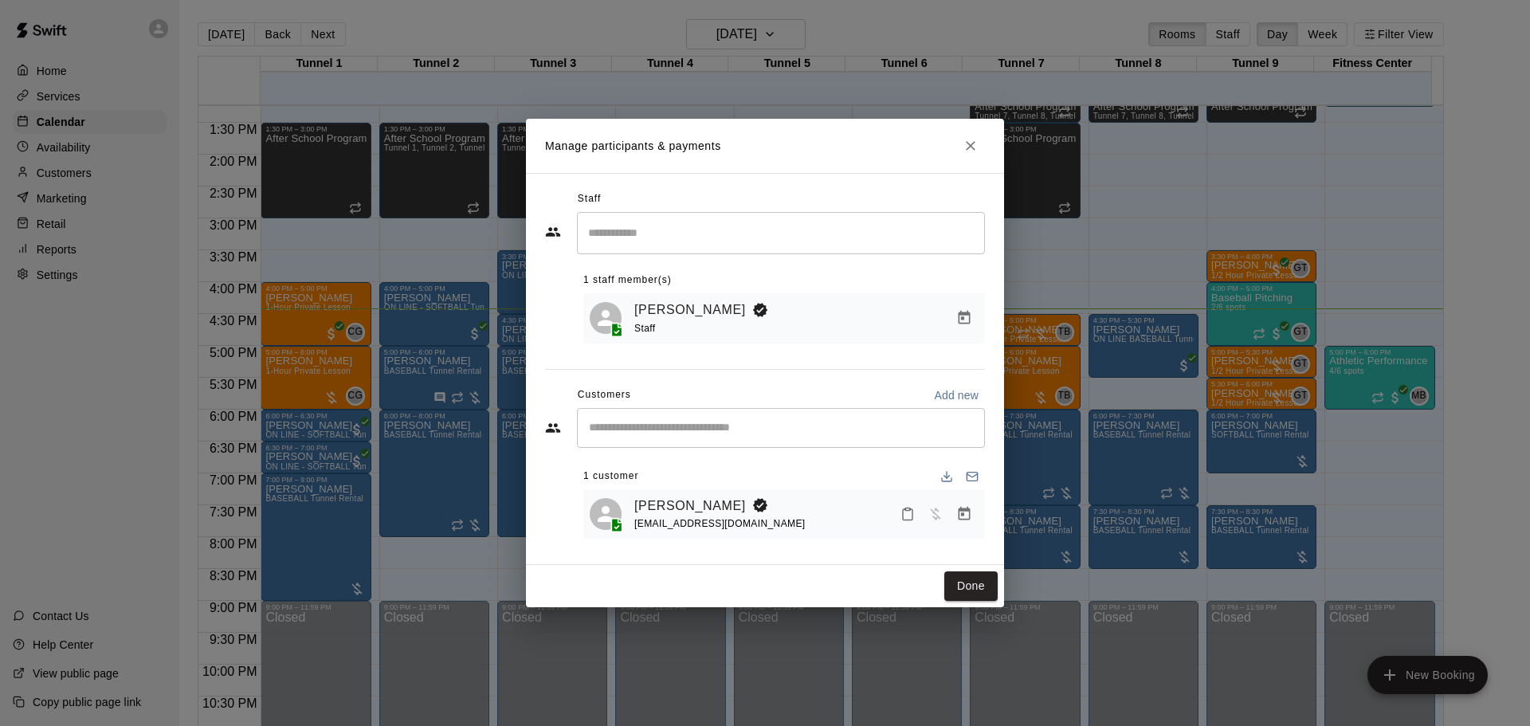
click at [955, 526] on button "Manage bookings & payment" at bounding box center [964, 514] width 29 height 29
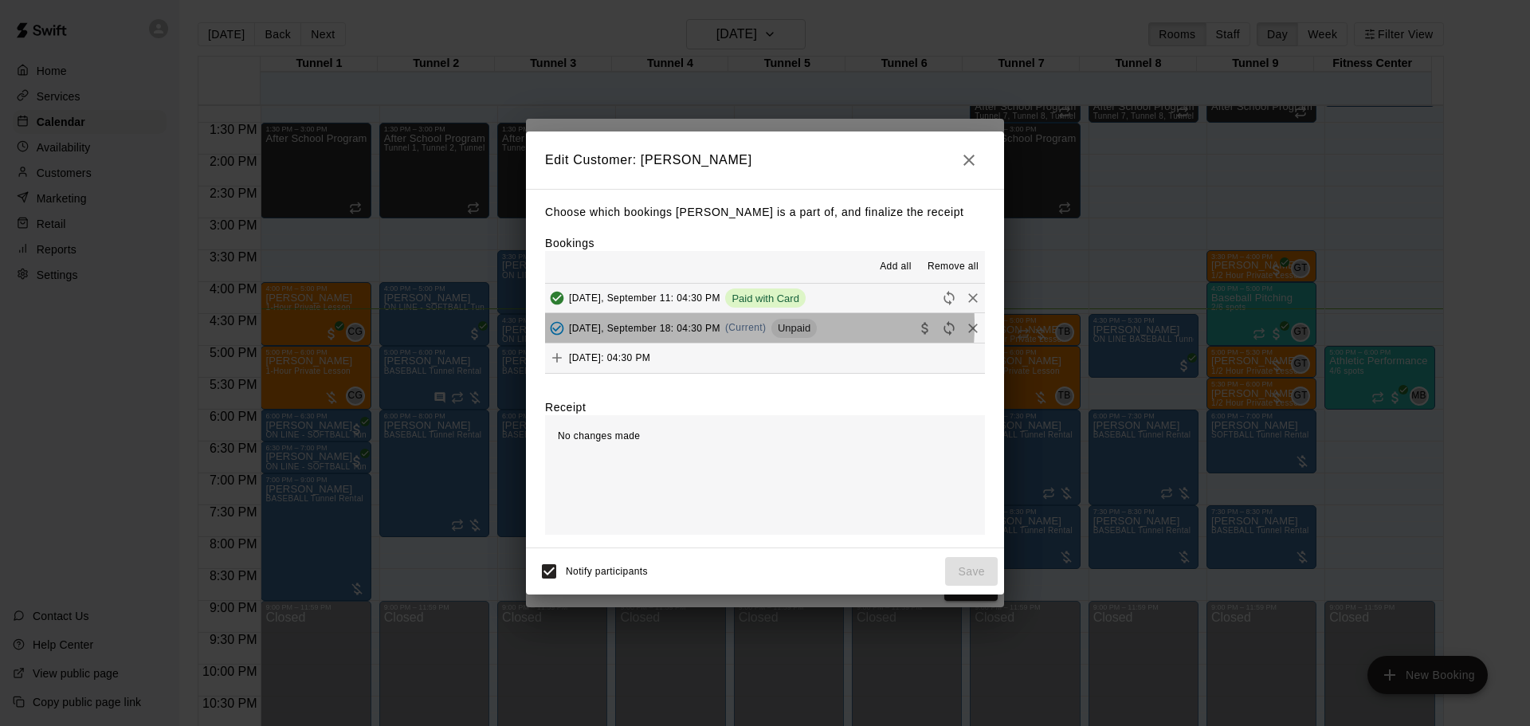
click at [713, 326] on span "Thursday, September 18: 04:30 PM" at bounding box center [644, 327] width 151 height 11
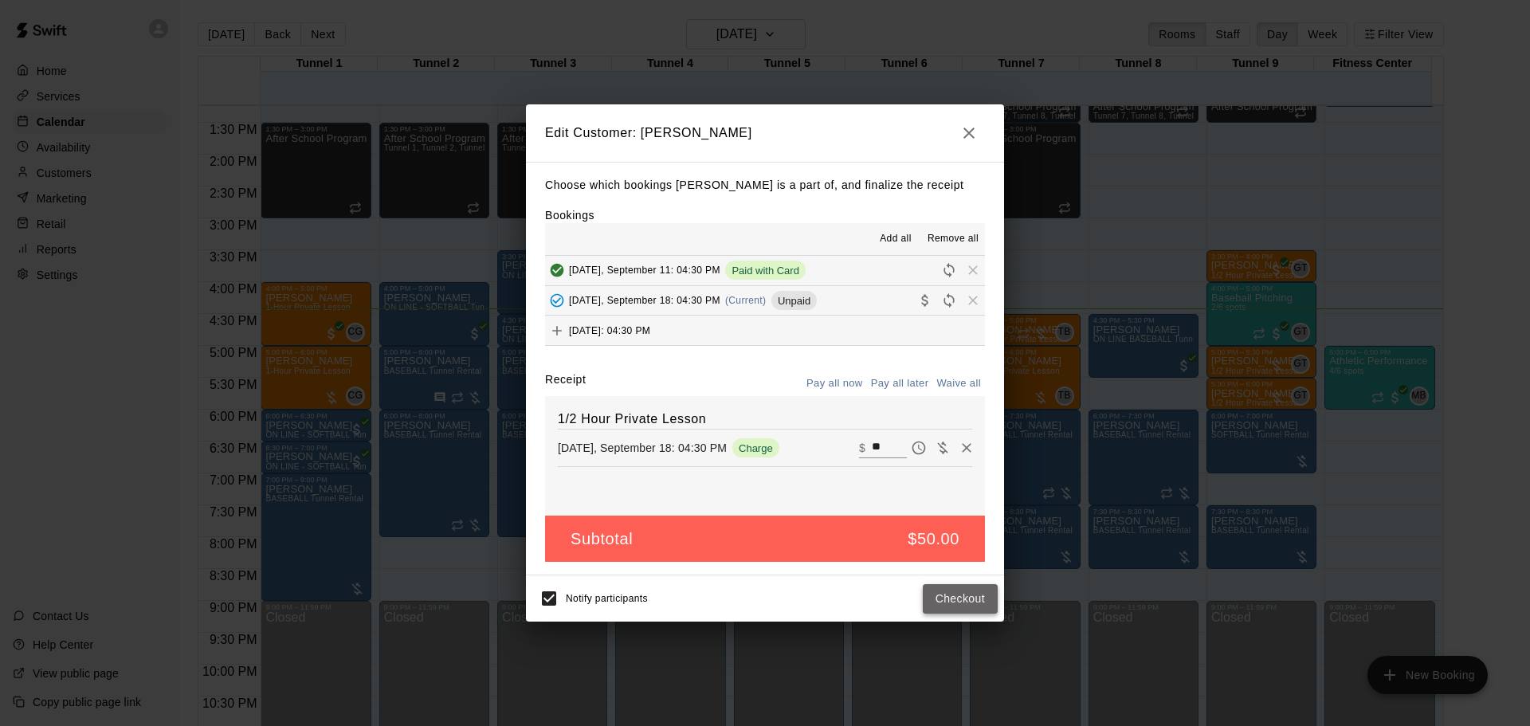
click at [951, 588] on button "Checkout" at bounding box center [960, 598] width 75 height 29
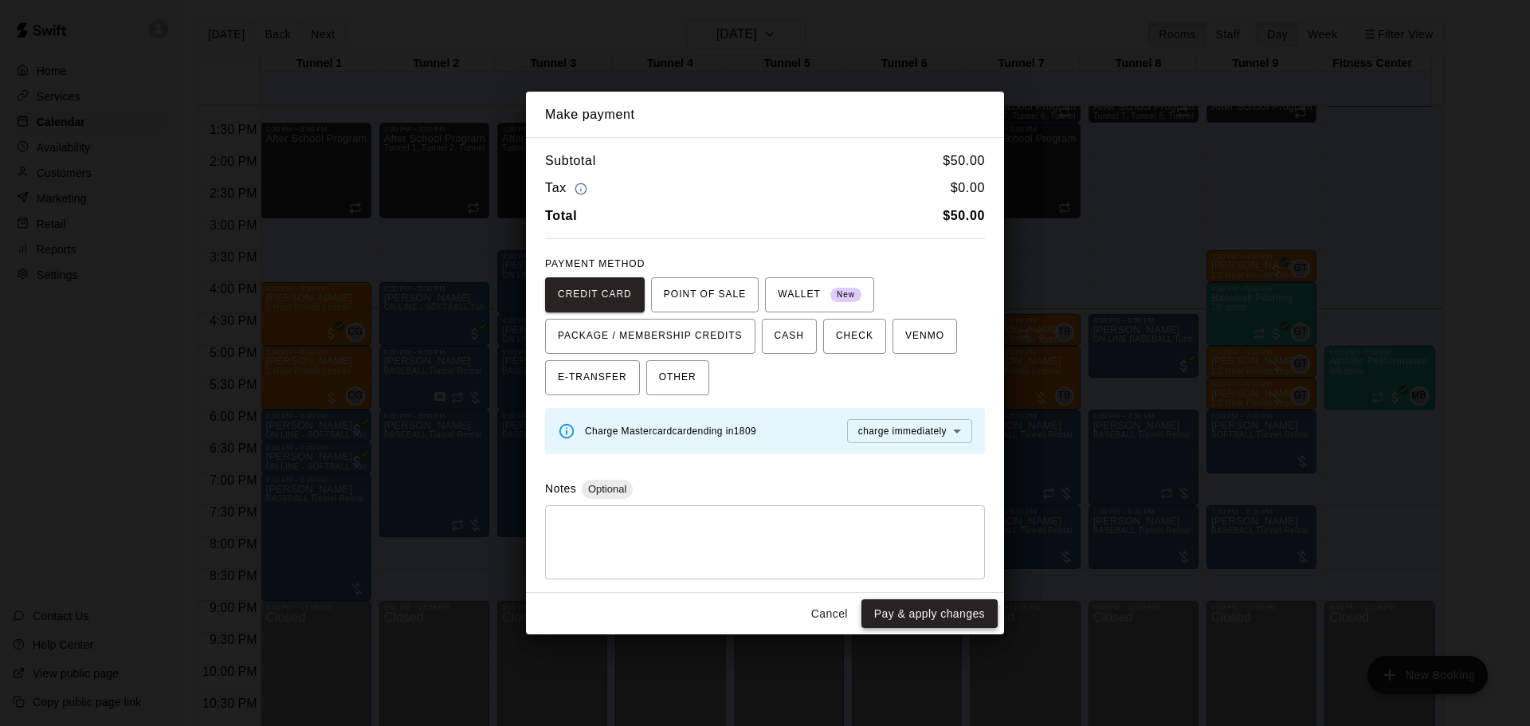
click at [921, 607] on button "Pay & apply changes" at bounding box center [929, 613] width 136 height 29
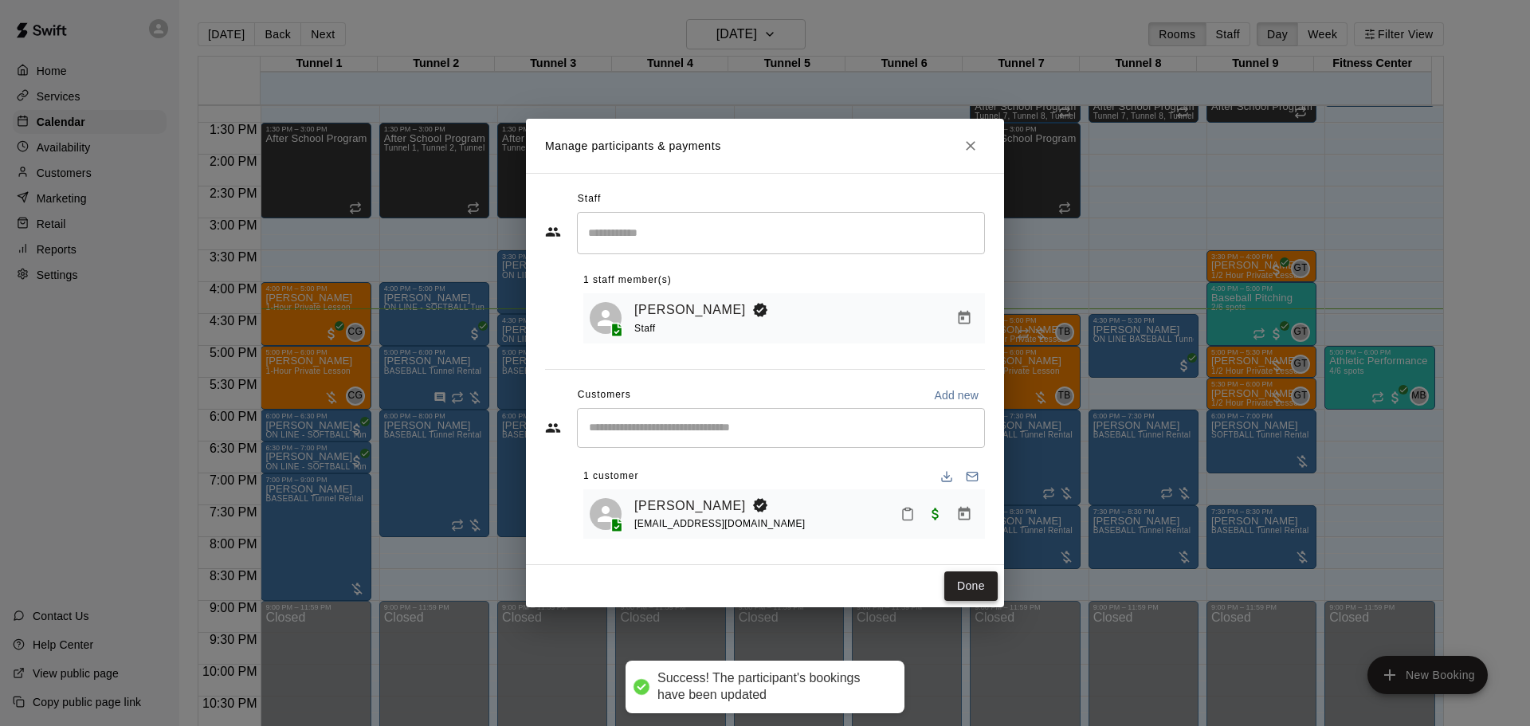
click at [974, 589] on button "Done" at bounding box center [970, 585] width 53 height 29
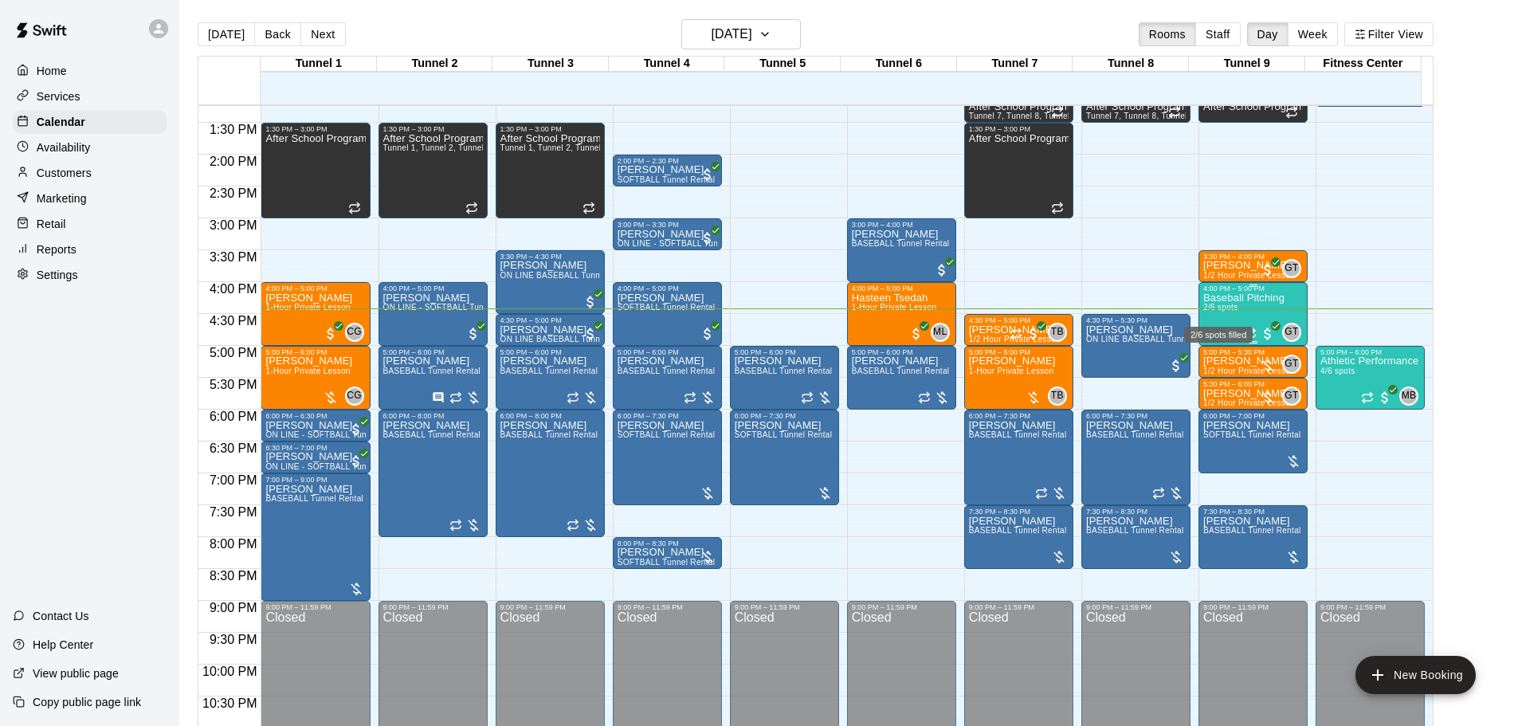
click at [1226, 307] on span "2/6 spots" at bounding box center [1220, 307] width 35 height 9
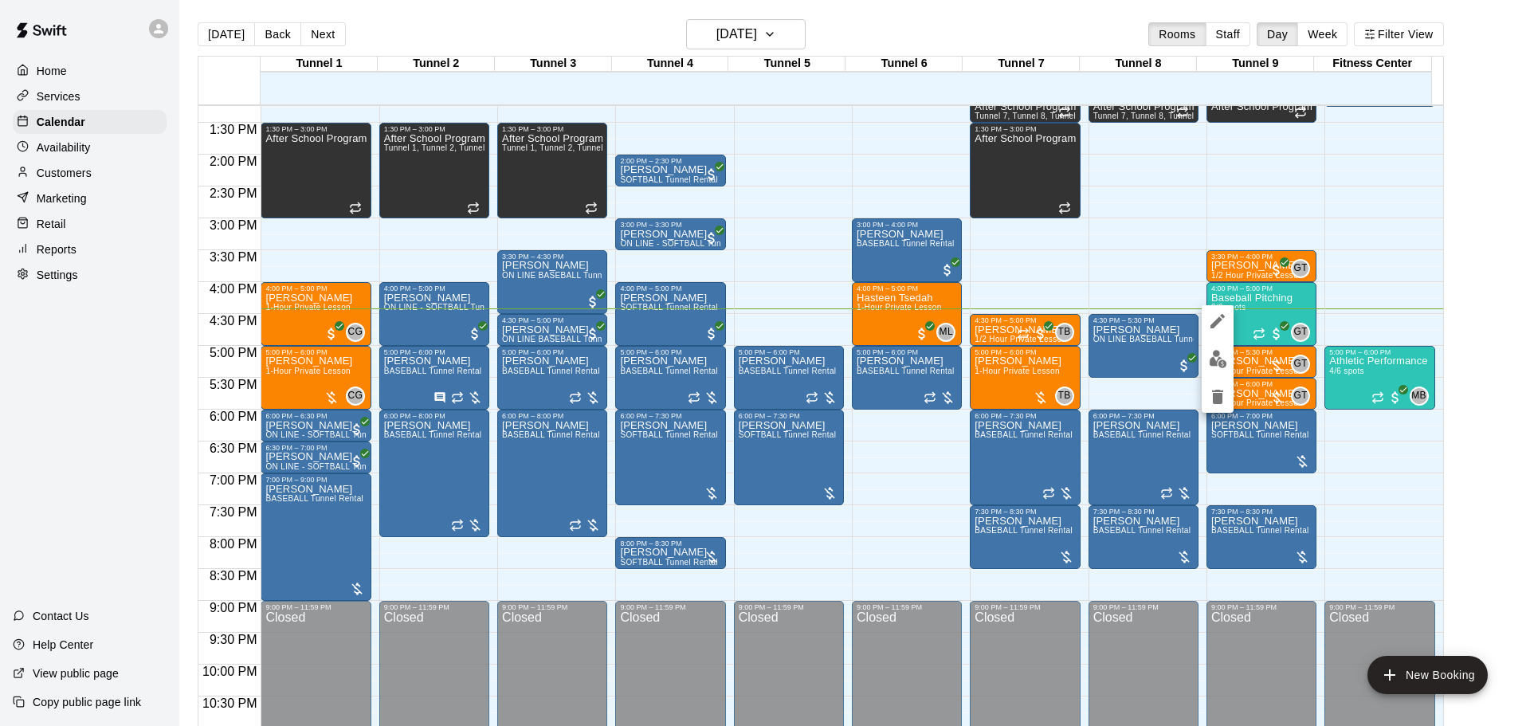
click at [1375, 291] on div at bounding box center [765, 363] width 1530 height 726
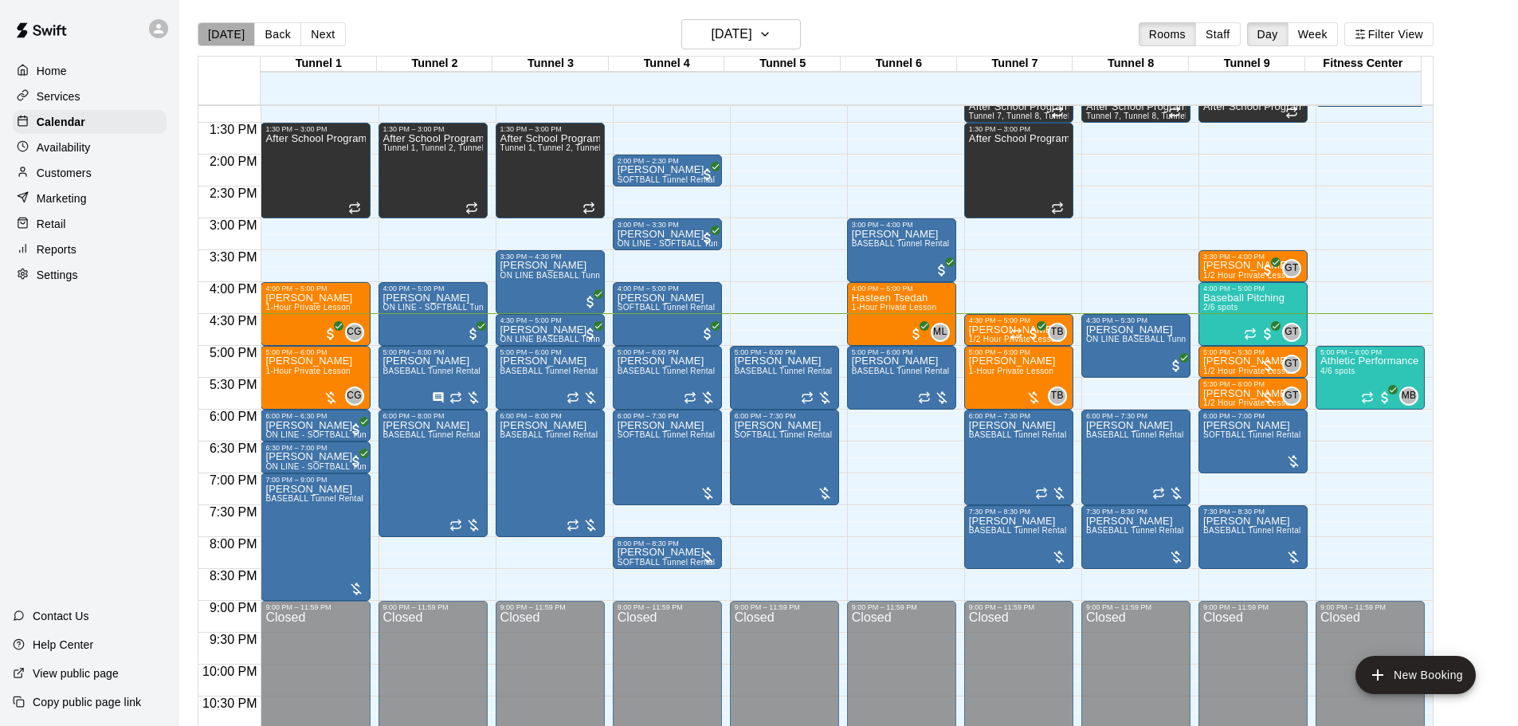
click at [234, 42] on button "[DATE]" at bounding box center [226, 34] width 57 height 24
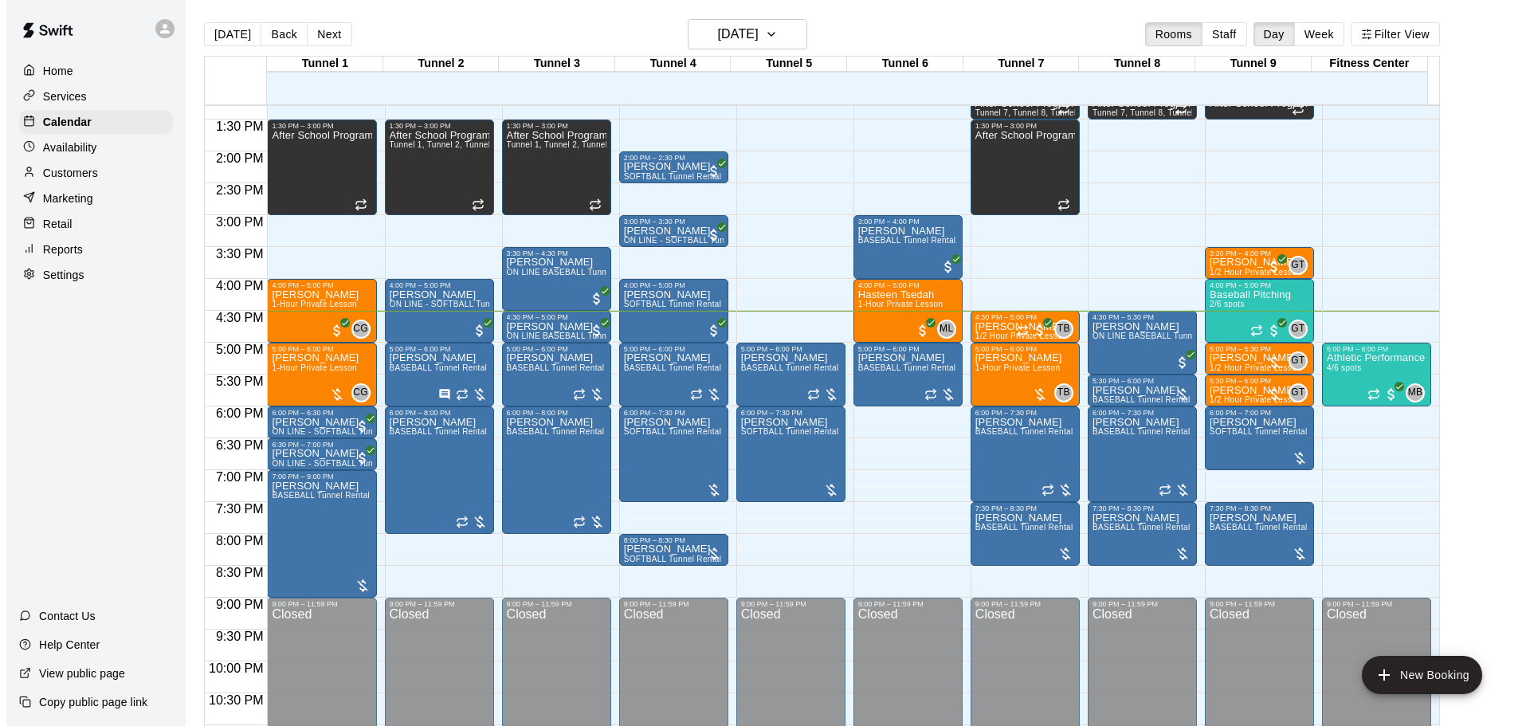
scroll to position [893, 0]
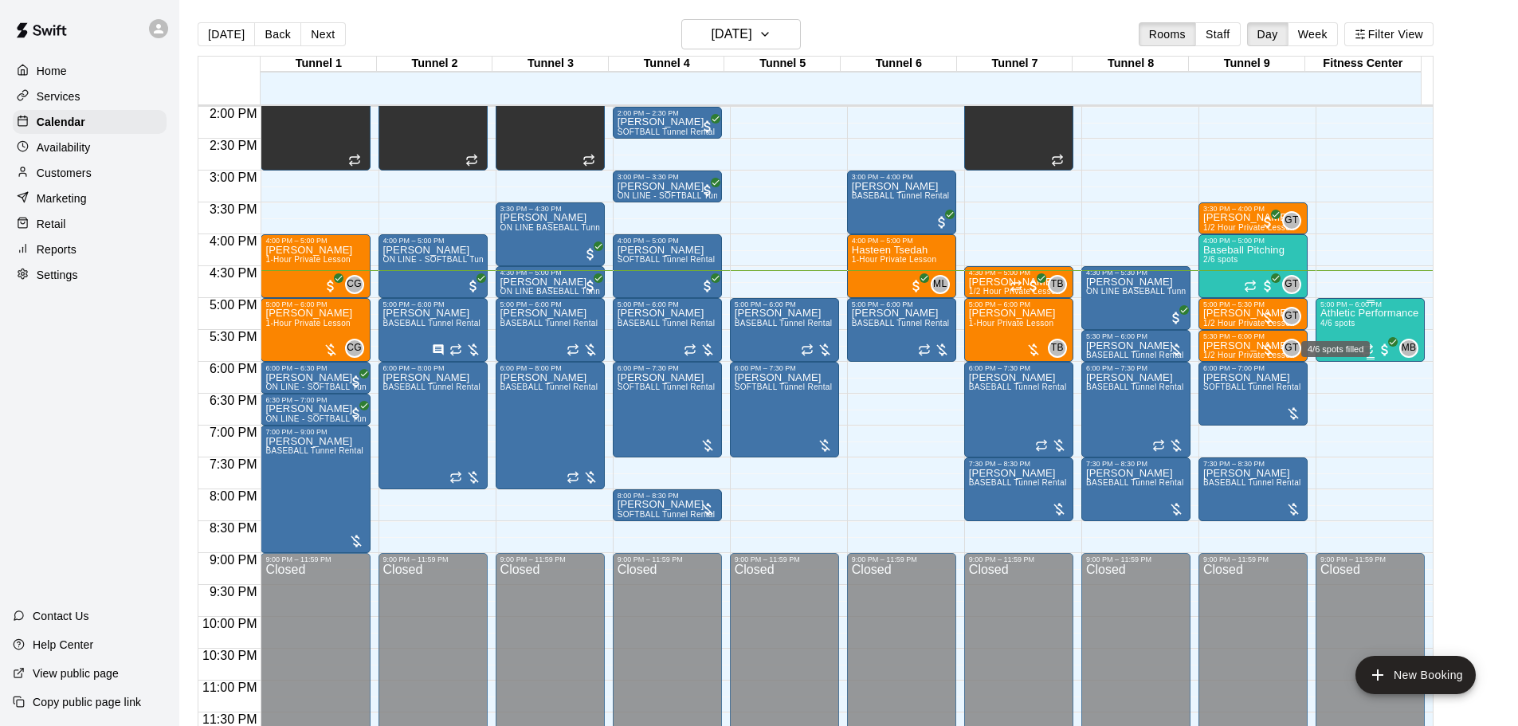
click at [1340, 320] on span "4/6 spots" at bounding box center [1337, 323] width 35 height 9
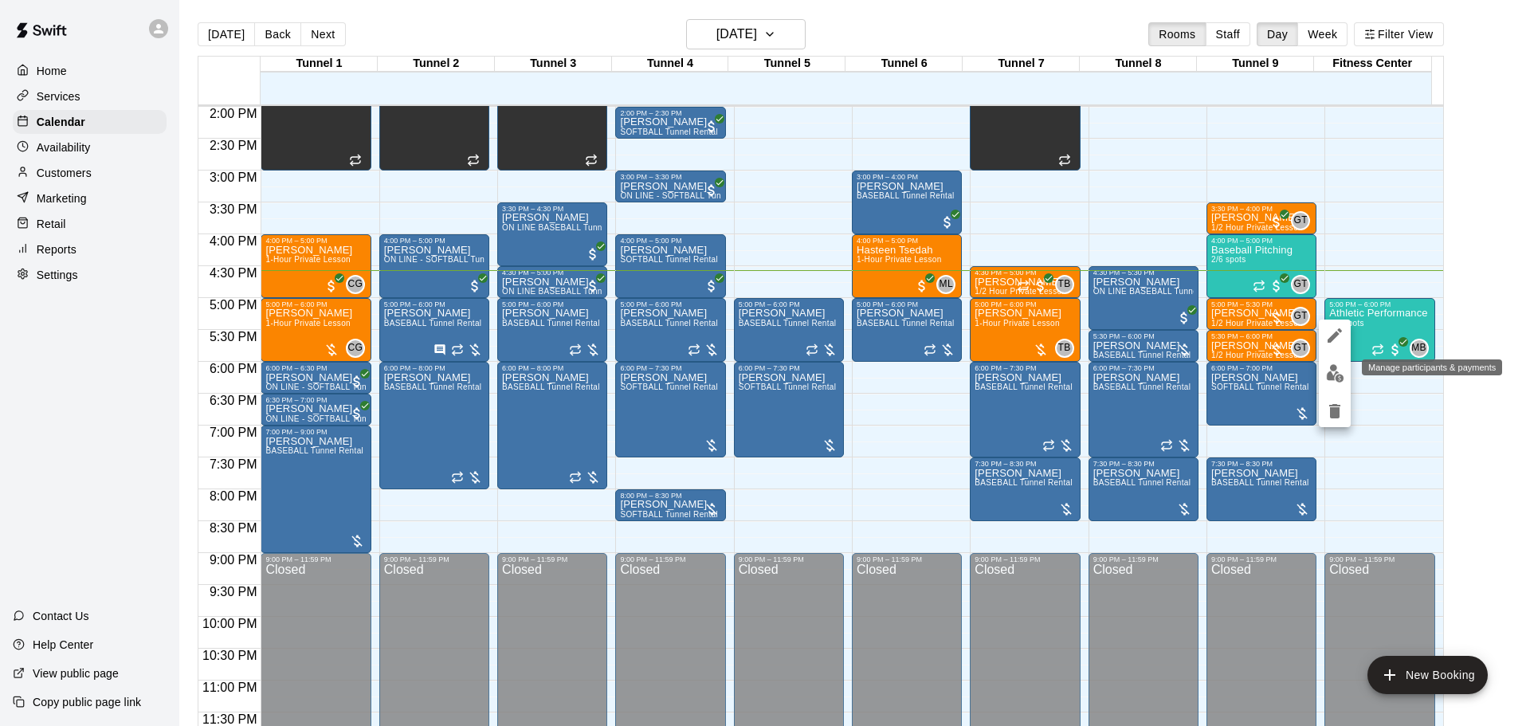
click at [1332, 374] on img "edit" at bounding box center [1335, 373] width 18 height 18
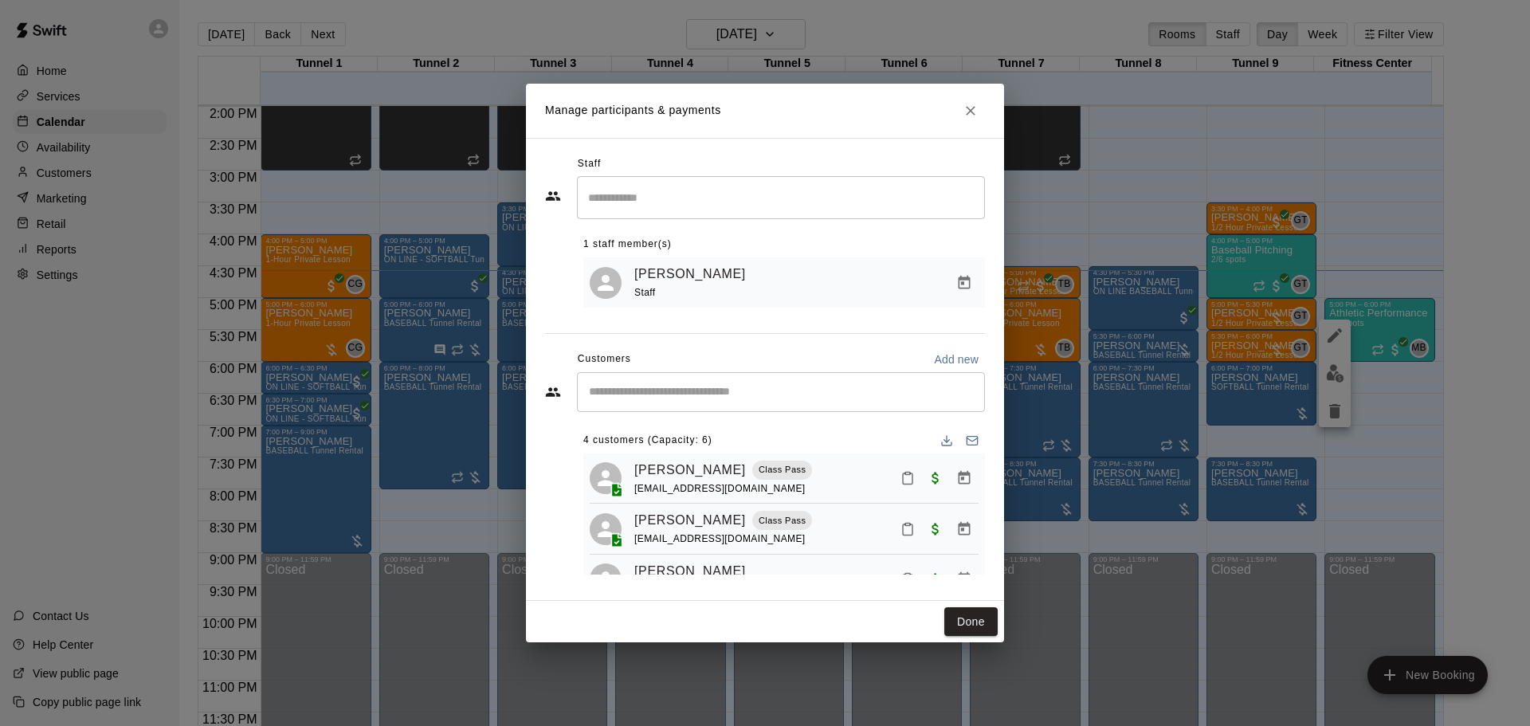
click at [900, 484] on icon "Mark attendance" at bounding box center [907, 478] width 14 height 14
click at [940, 489] on p "[PERSON_NAME] attended" at bounding box center [1004, 486] width 141 height 16
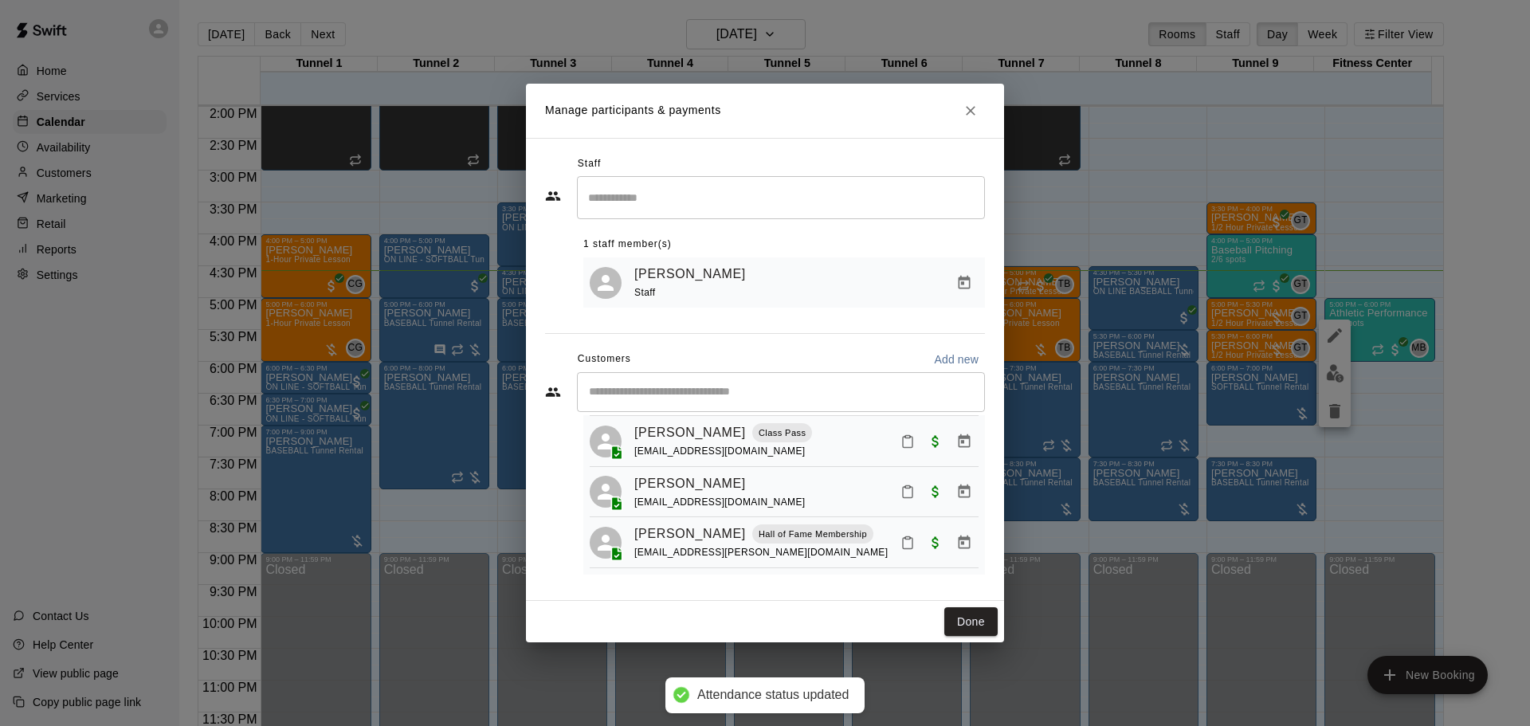
scroll to position [97, 0]
click at [960, 614] on button "Done" at bounding box center [970, 621] width 53 height 29
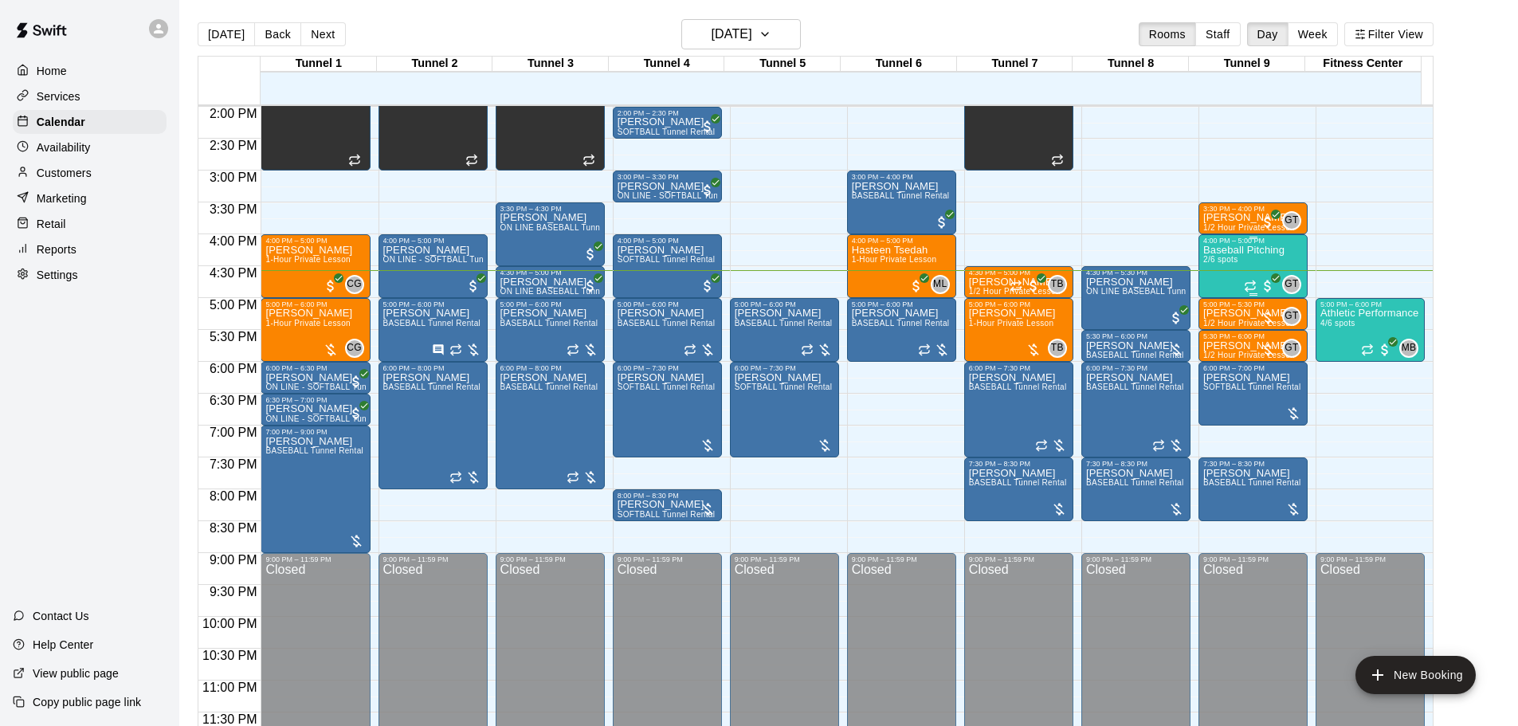
click at [1203, 257] on span "2/6 spots" at bounding box center [1220, 259] width 35 height 9
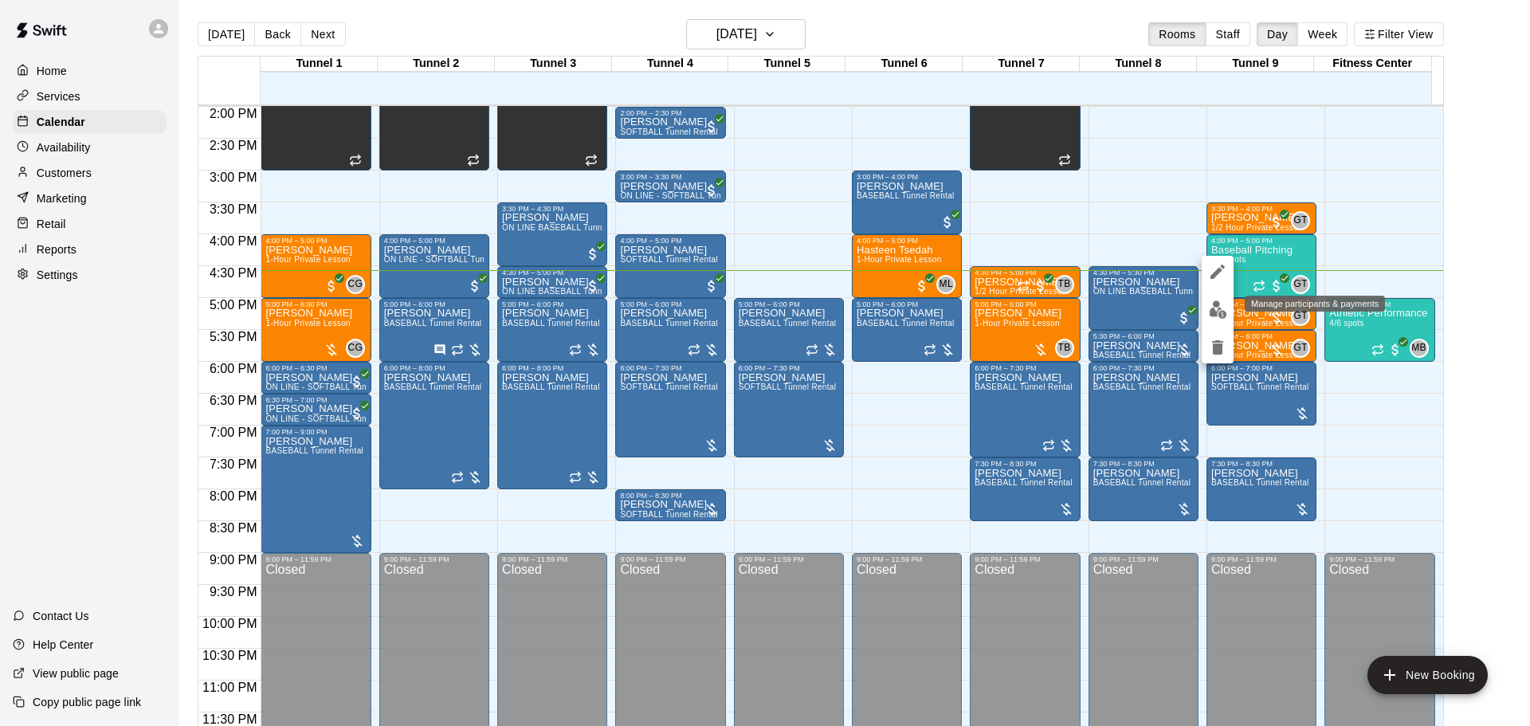
click at [1217, 303] on img "edit" at bounding box center [1218, 309] width 18 height 18
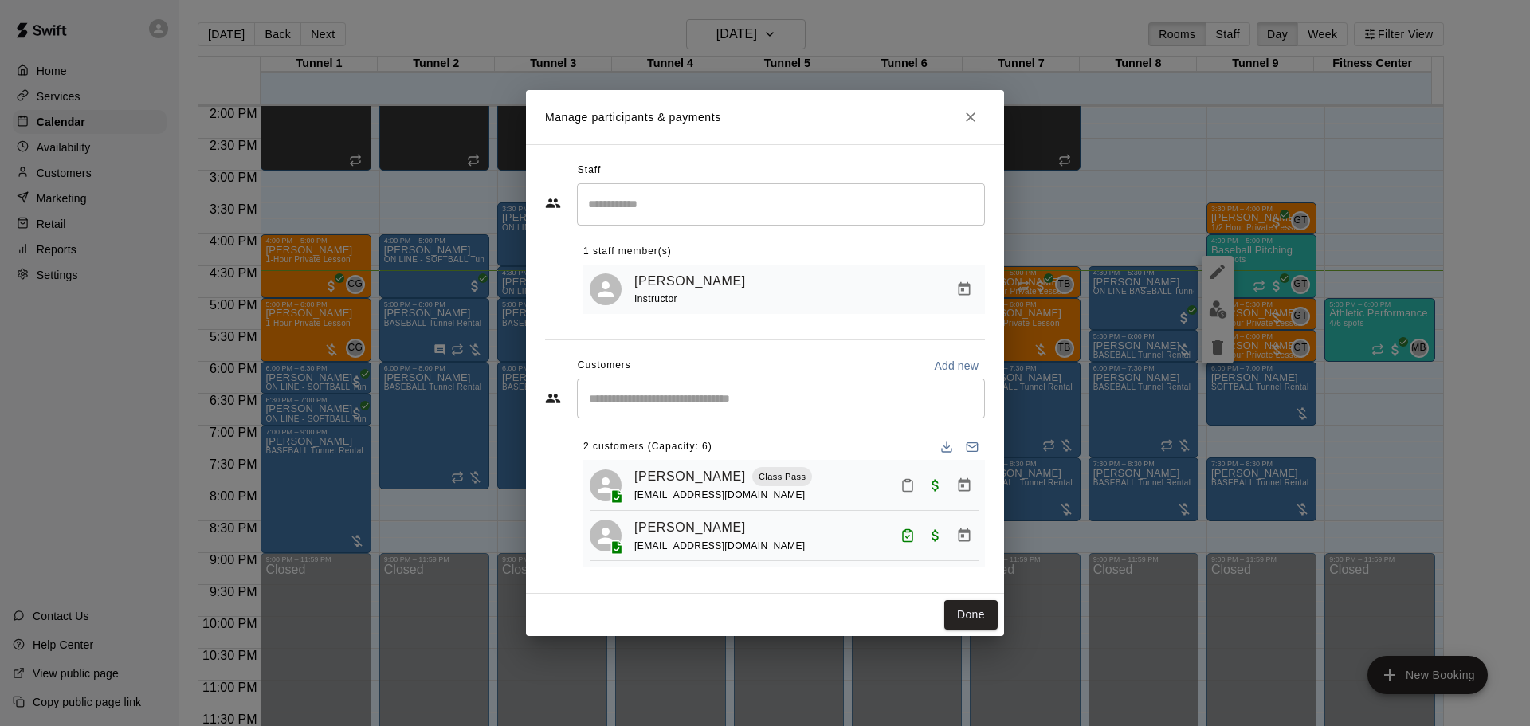
click at [900, 482] on button "Mark attendance" at bounding box center [907, 485] width 27 height 27
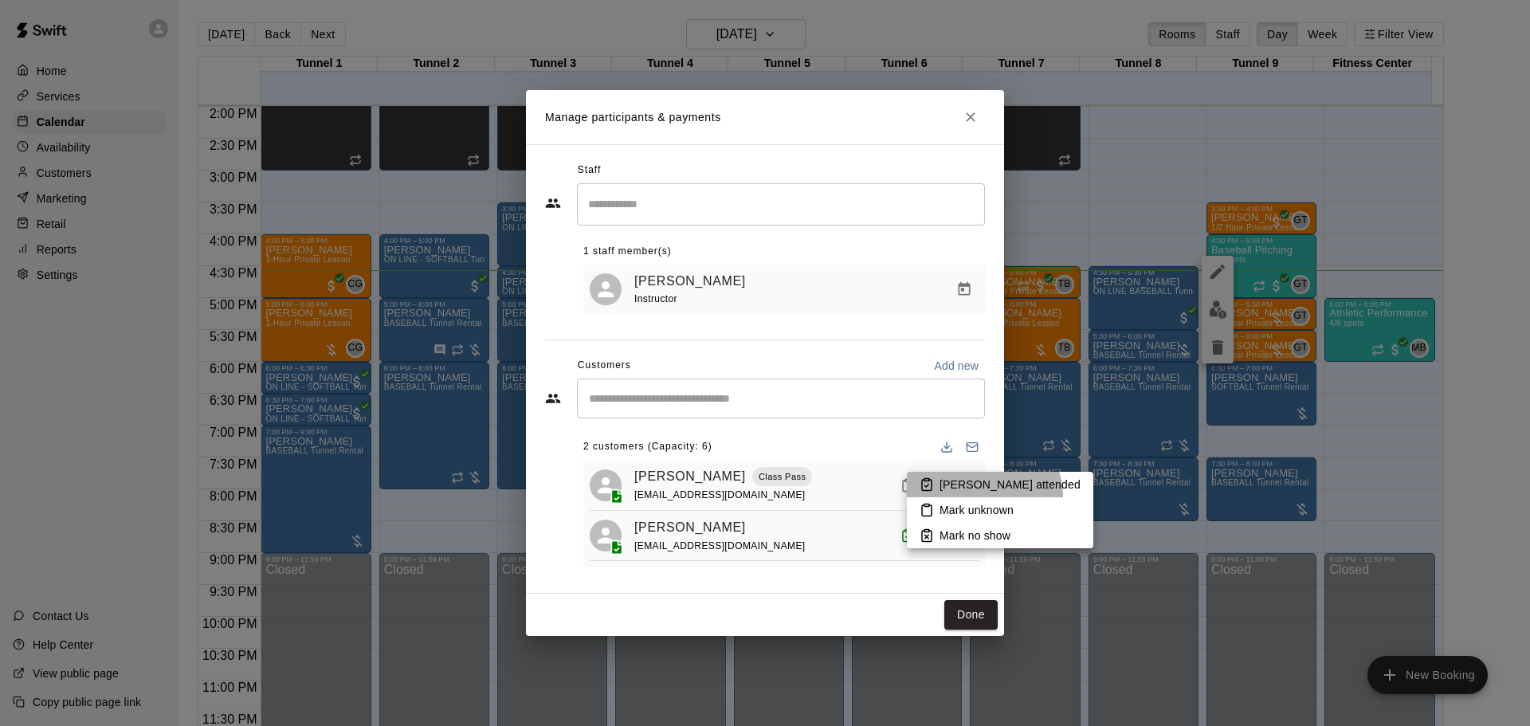
click at [982, 496] on li "[PERSON_NAME] attended" at bounding box center [1000, 484] width 186 height 25
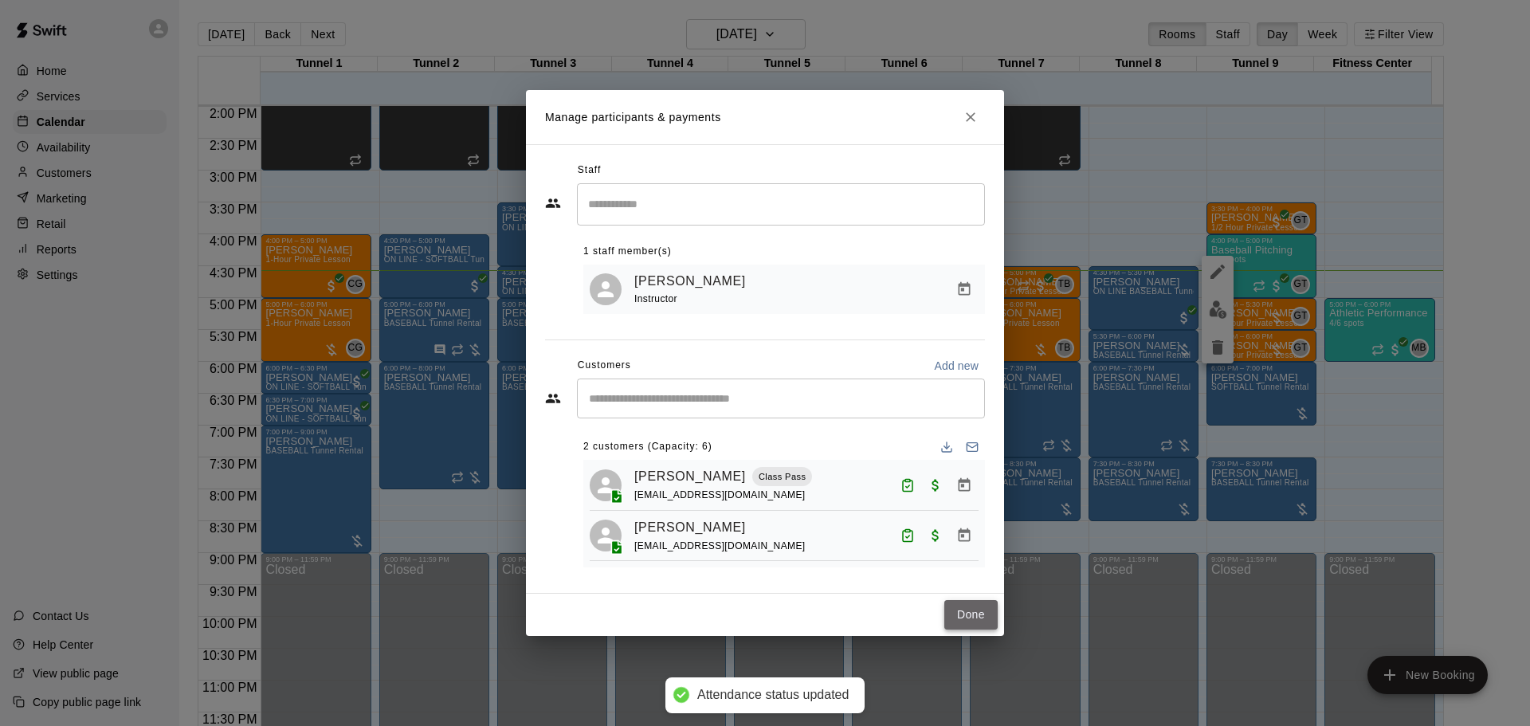
click at [958, 620] on button "Done" at bounding box center [970, 614] width 53 height 29
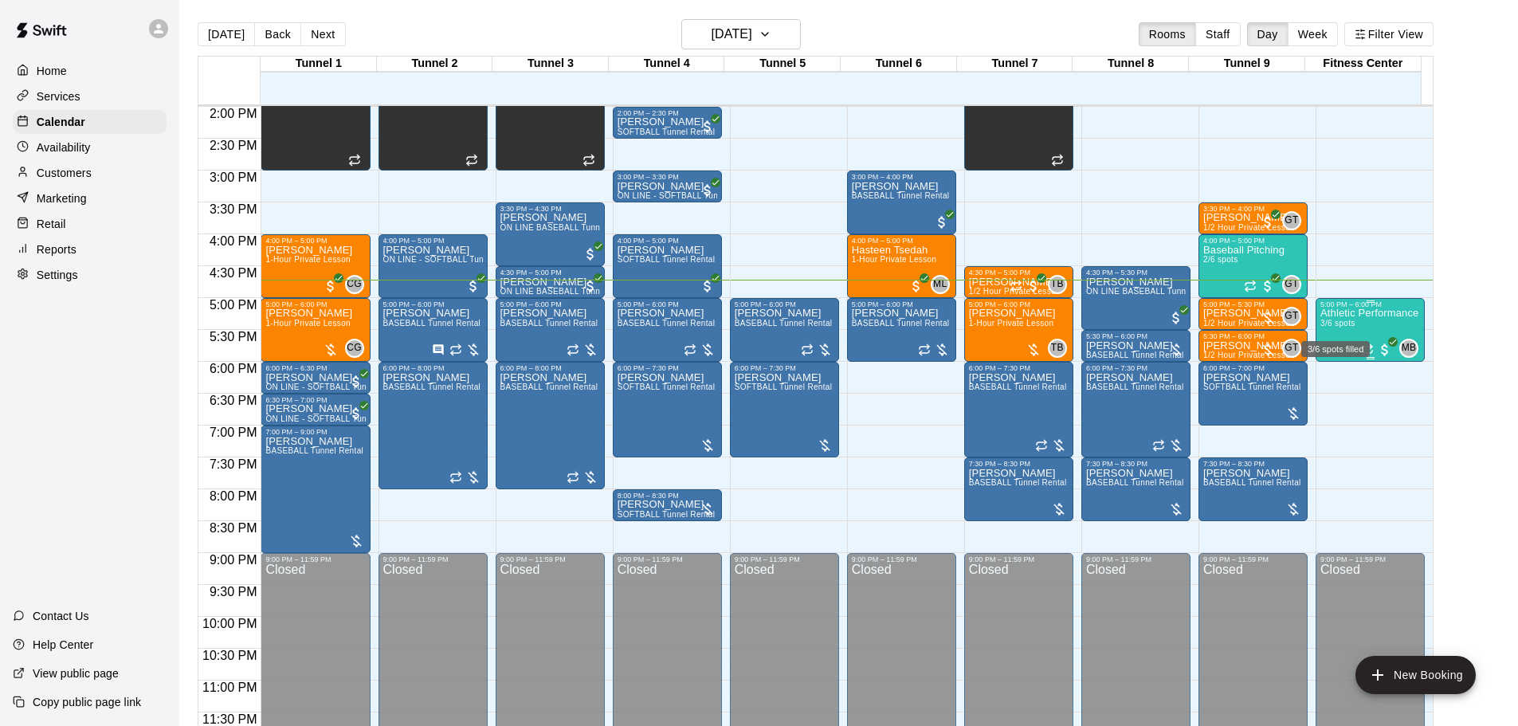
click at [1341, 313] on p "Athletic Performance" at bounding box center [1369, 313] width 98 height 0
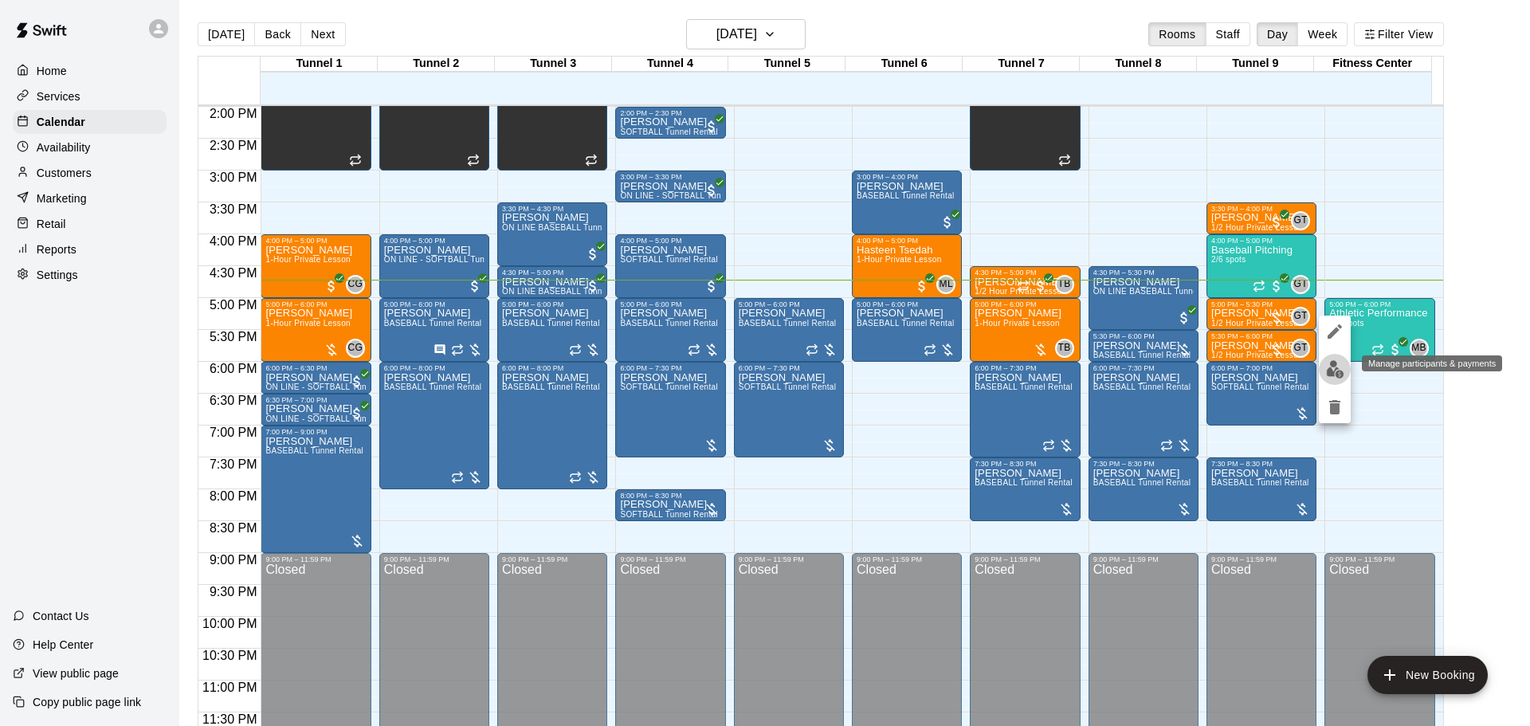
click at [1335, 366] on img "edit" at bounding box center [1335, 369] width 18 height 18
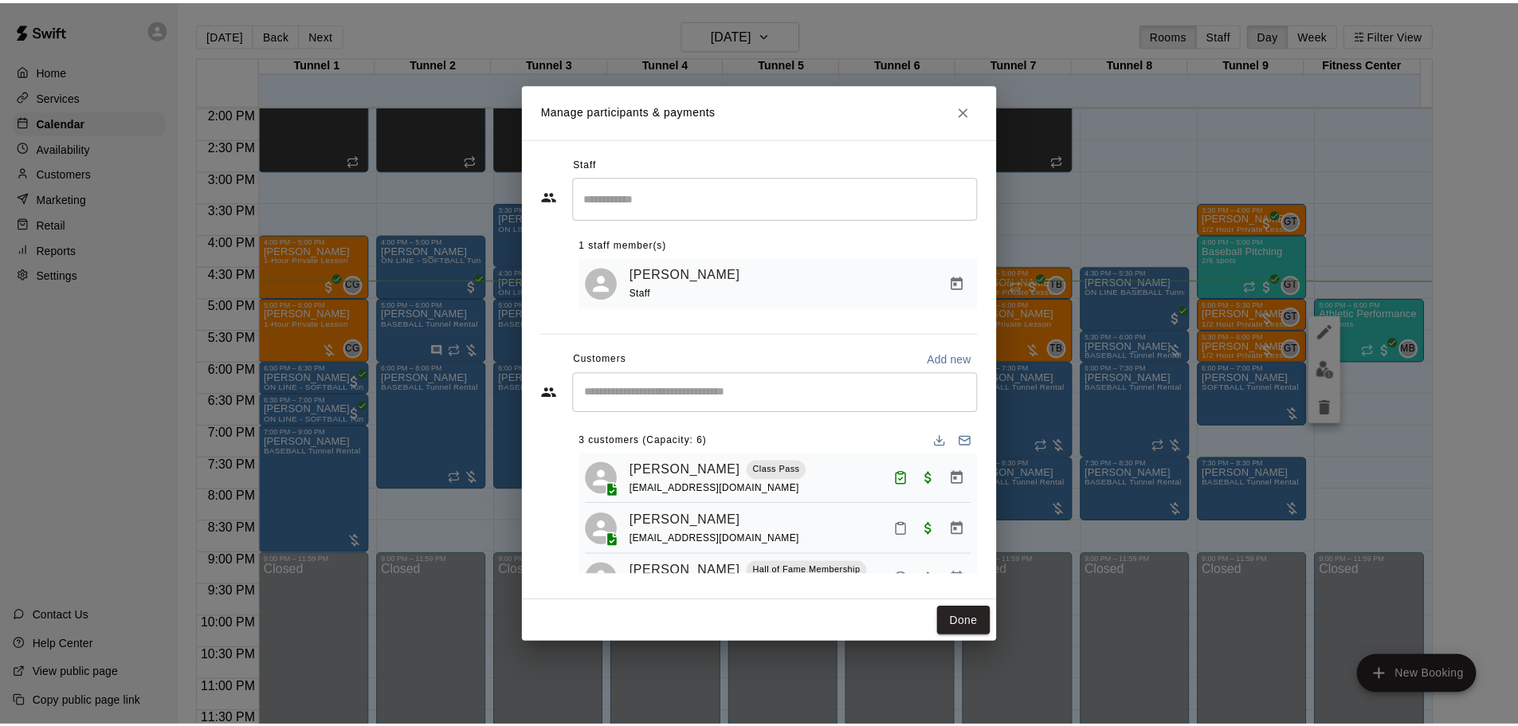
scroll to position [45, 0]
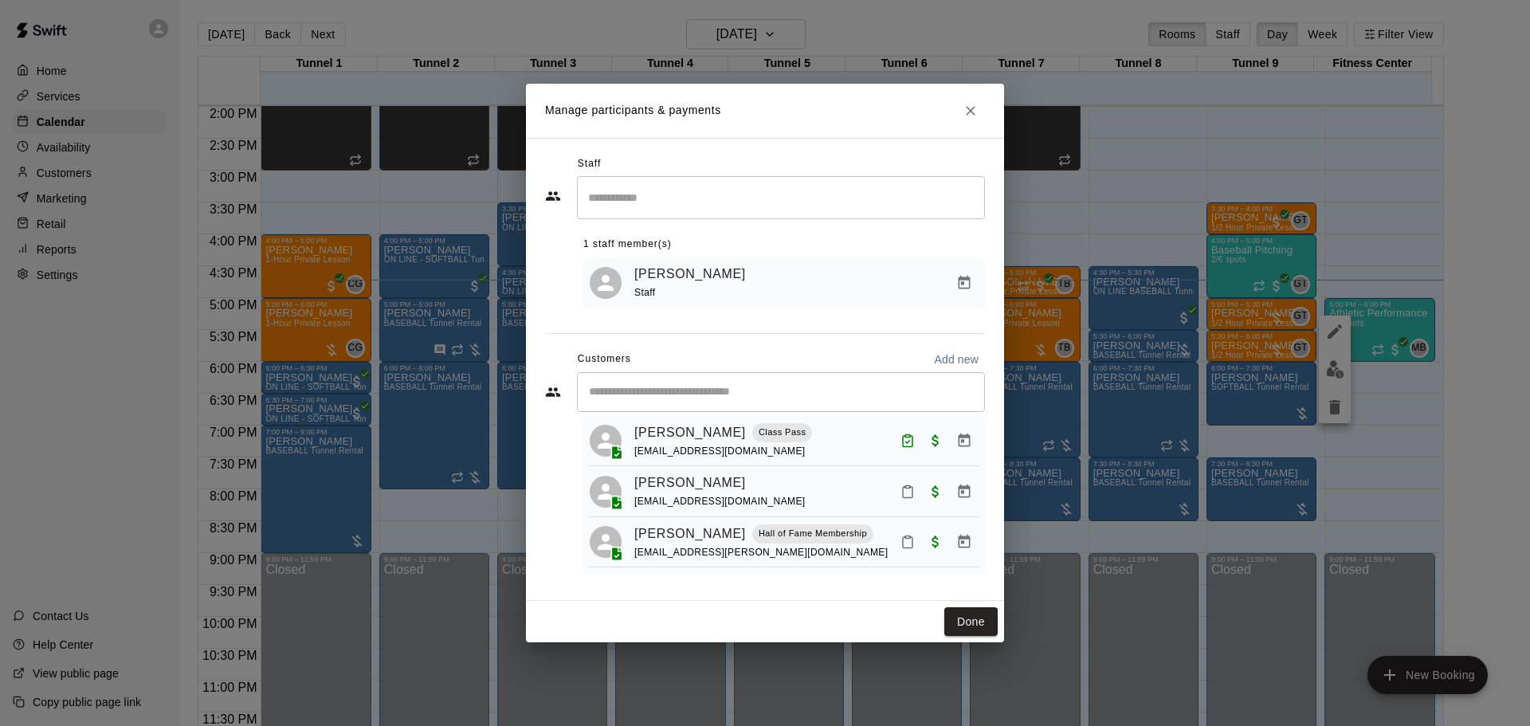
click at [900, 544] on icon "Mark attendance" at bounding box center [907, 542] width 14 height 14
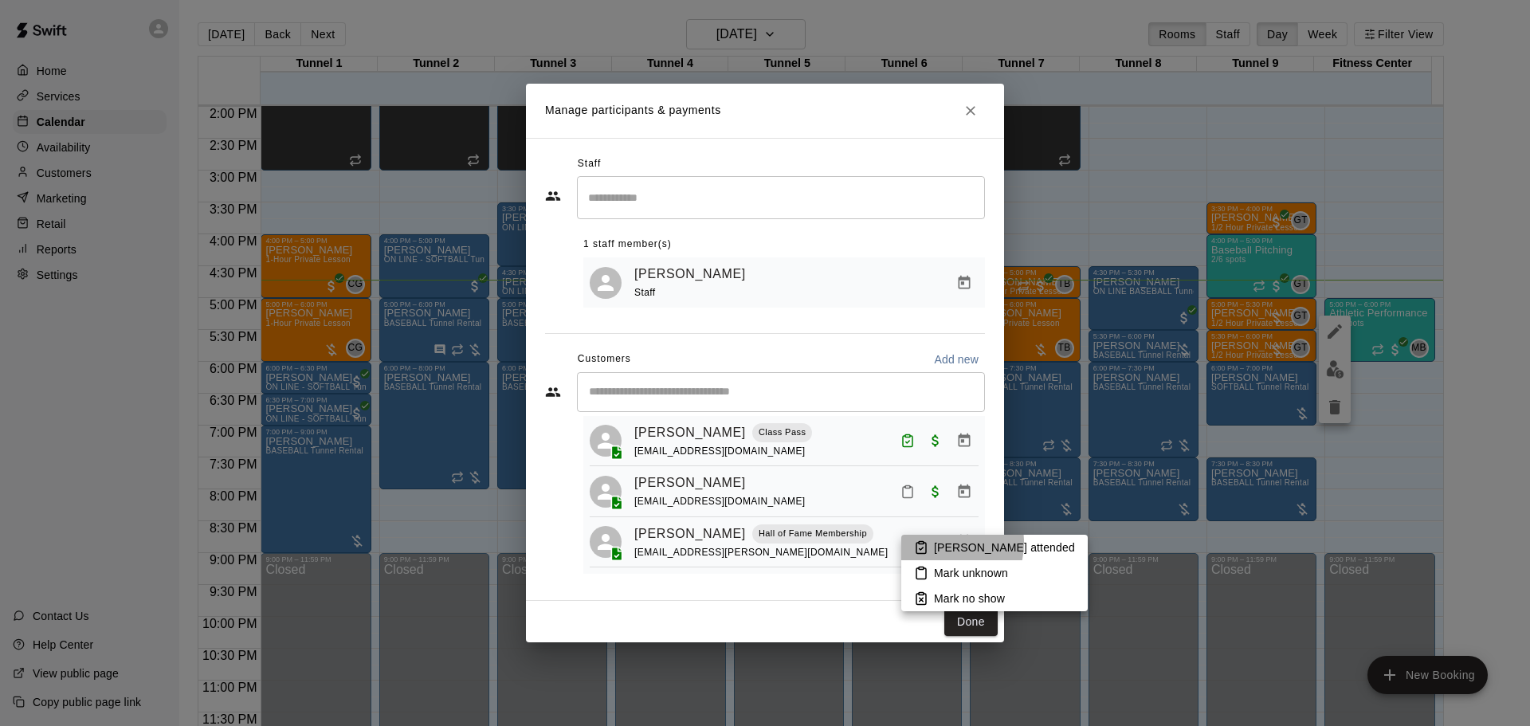
click at [939, 543] on p "[PERSON_NAME] attended" at bounding box center [1004, 547] width 141 height 16
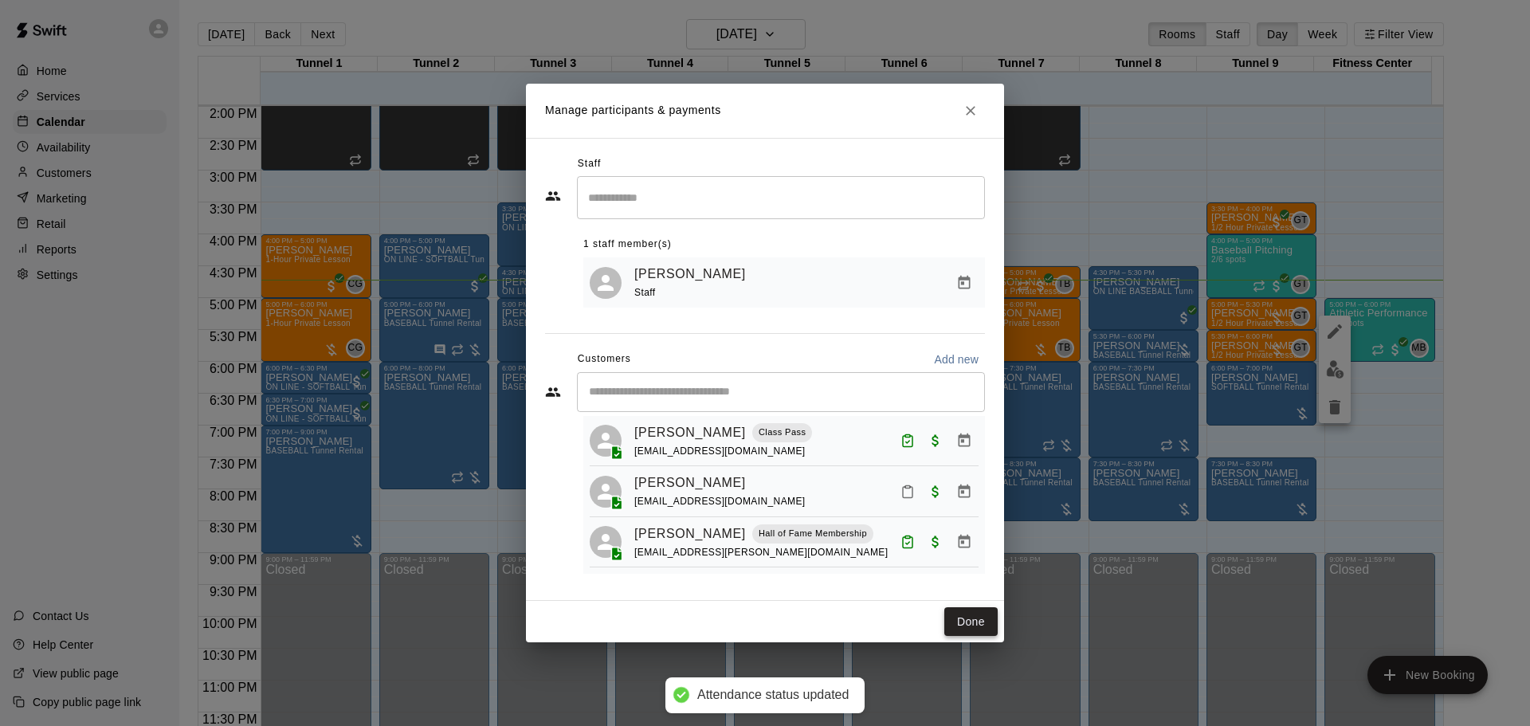
click at [978, 622] on button "Done" at bounding box center [970, 621] width 53 height 29
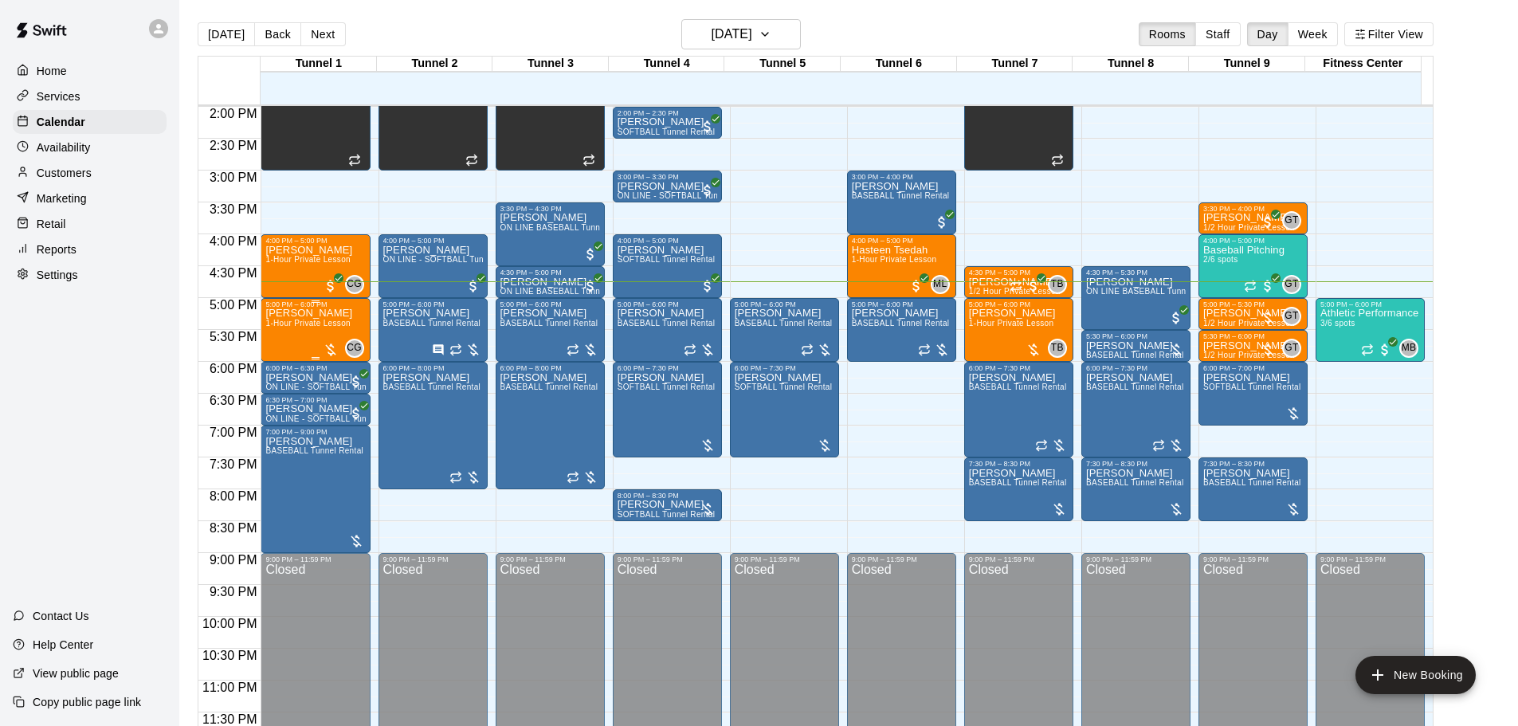
click at [320, 320] on span "1-Hour Private Lesson" at bounding box center [307, 323] width 85 height 9
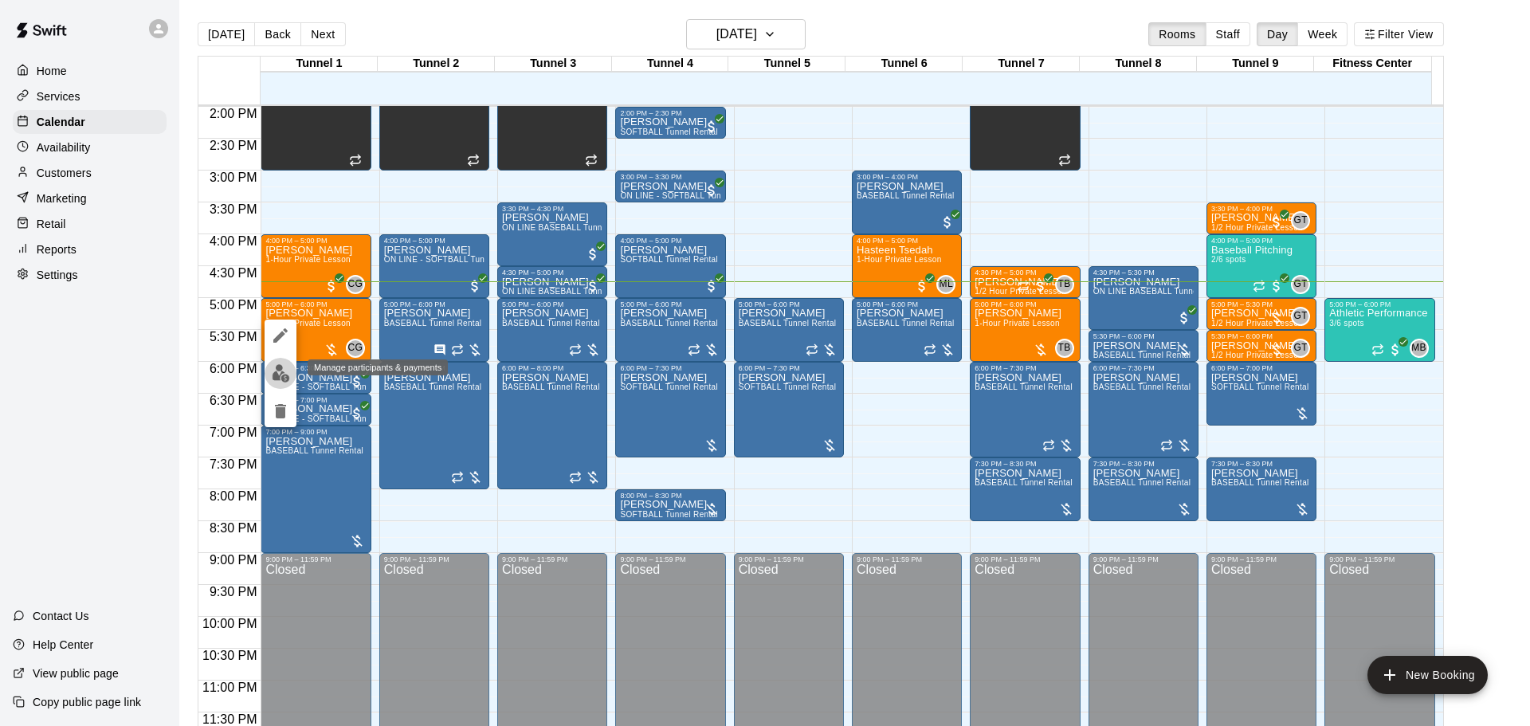
click at [276, 372] on img "edit" at bounding box center [281, 373] width 18 height 18
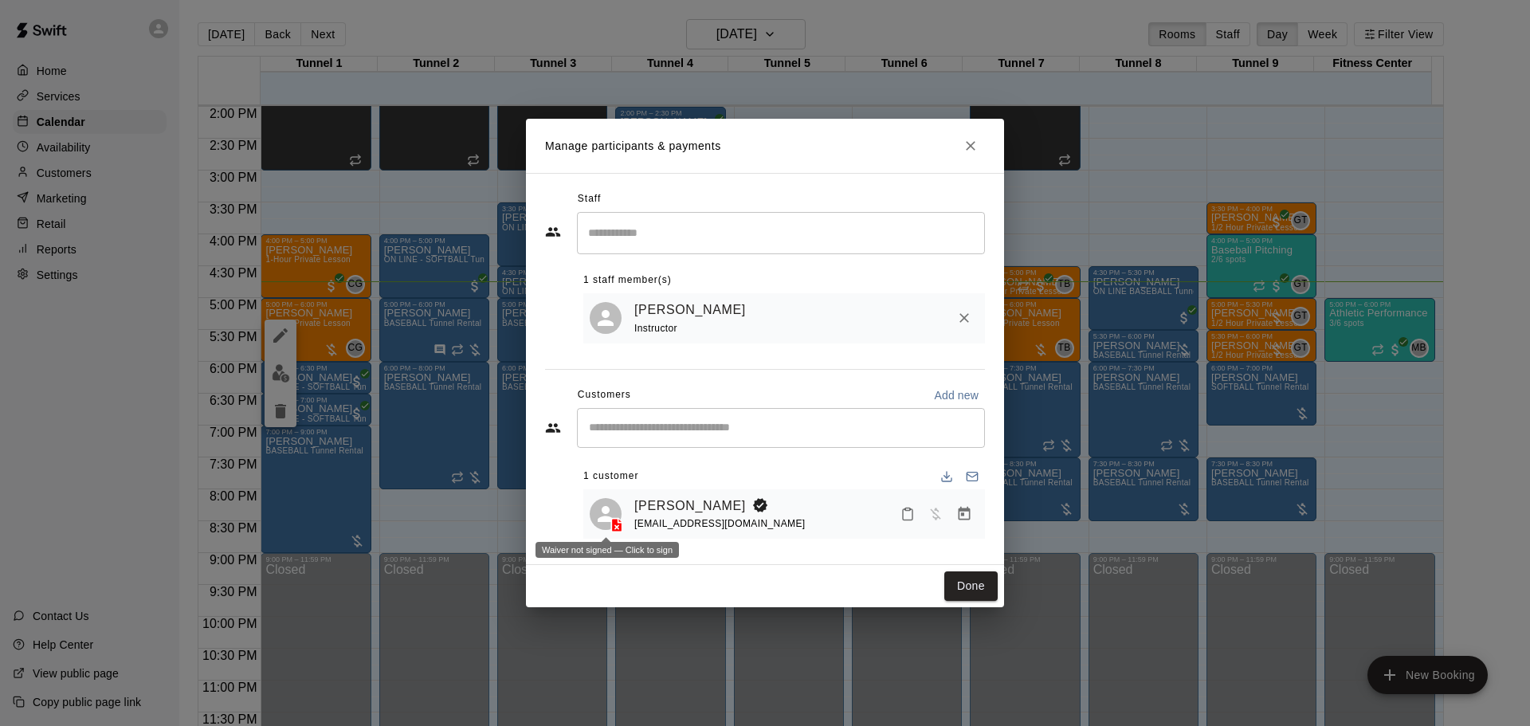
click at [610, 525] on icon at bounding box center [617, 525] width 16 height 16
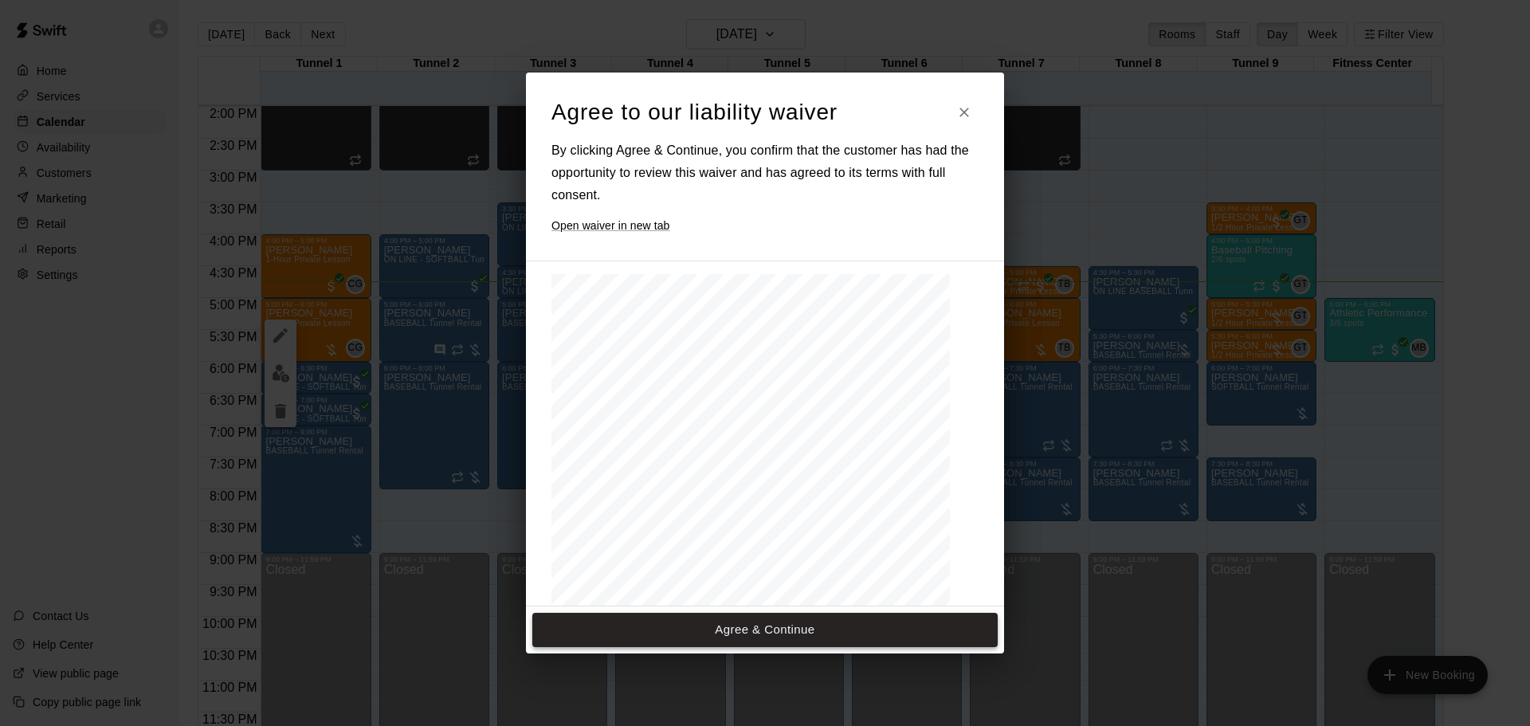
click at [748, 622] on button "Agree & Continue" at bounding box center [764, 629] width 465 height 33
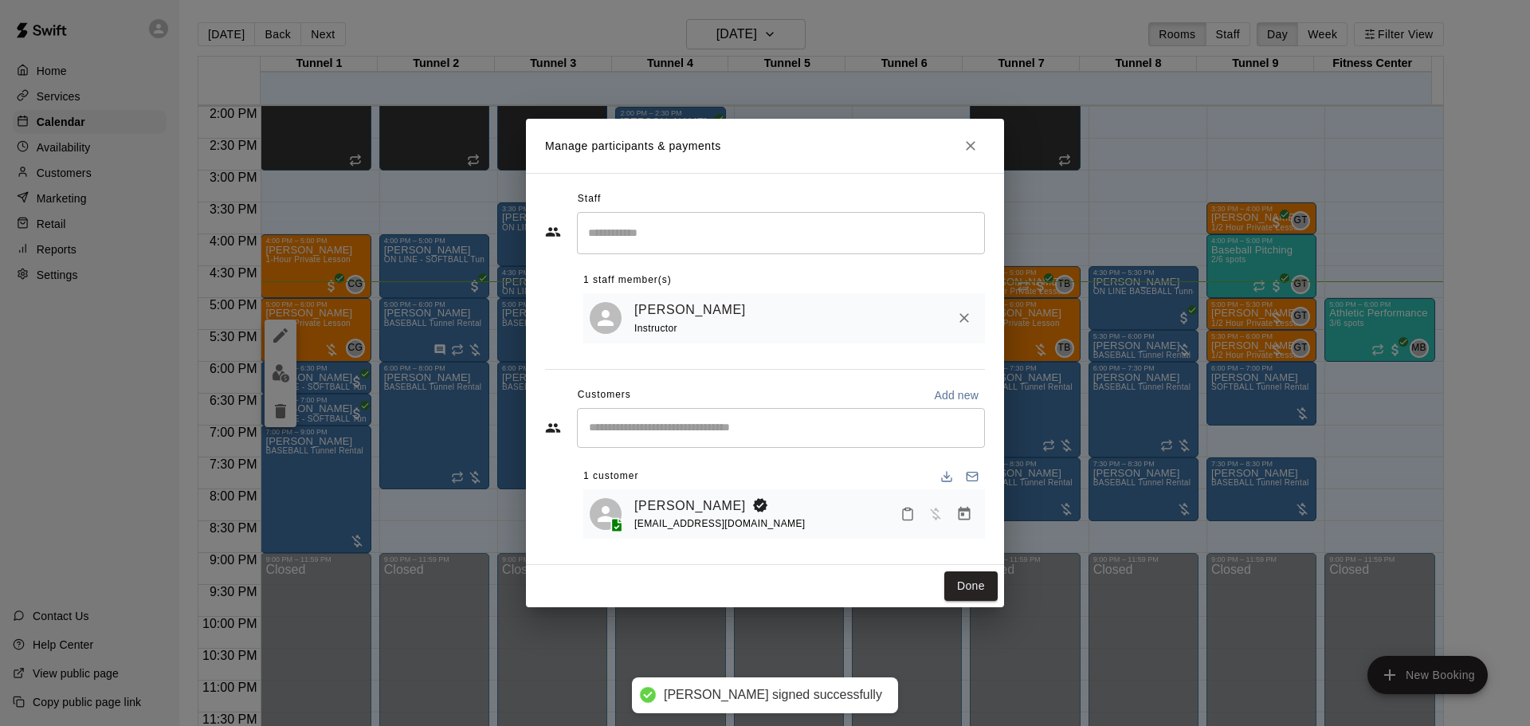
click at [963, 511] on icon "Manage bookings & payment" at bounding box center [965, 514] width 12 height 14
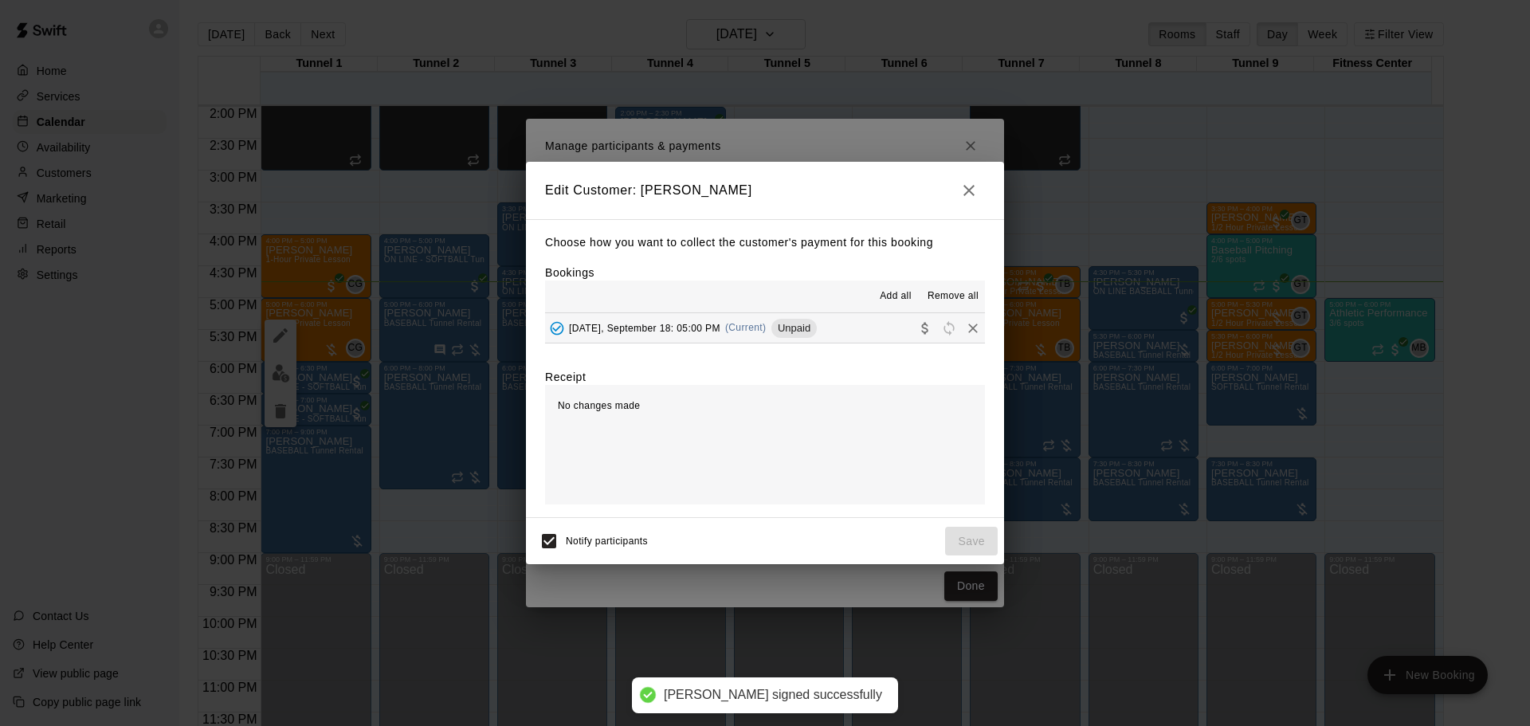
click at [767, 332] on span "(Current)" at bounding box center [745, 327] width 41 height 11
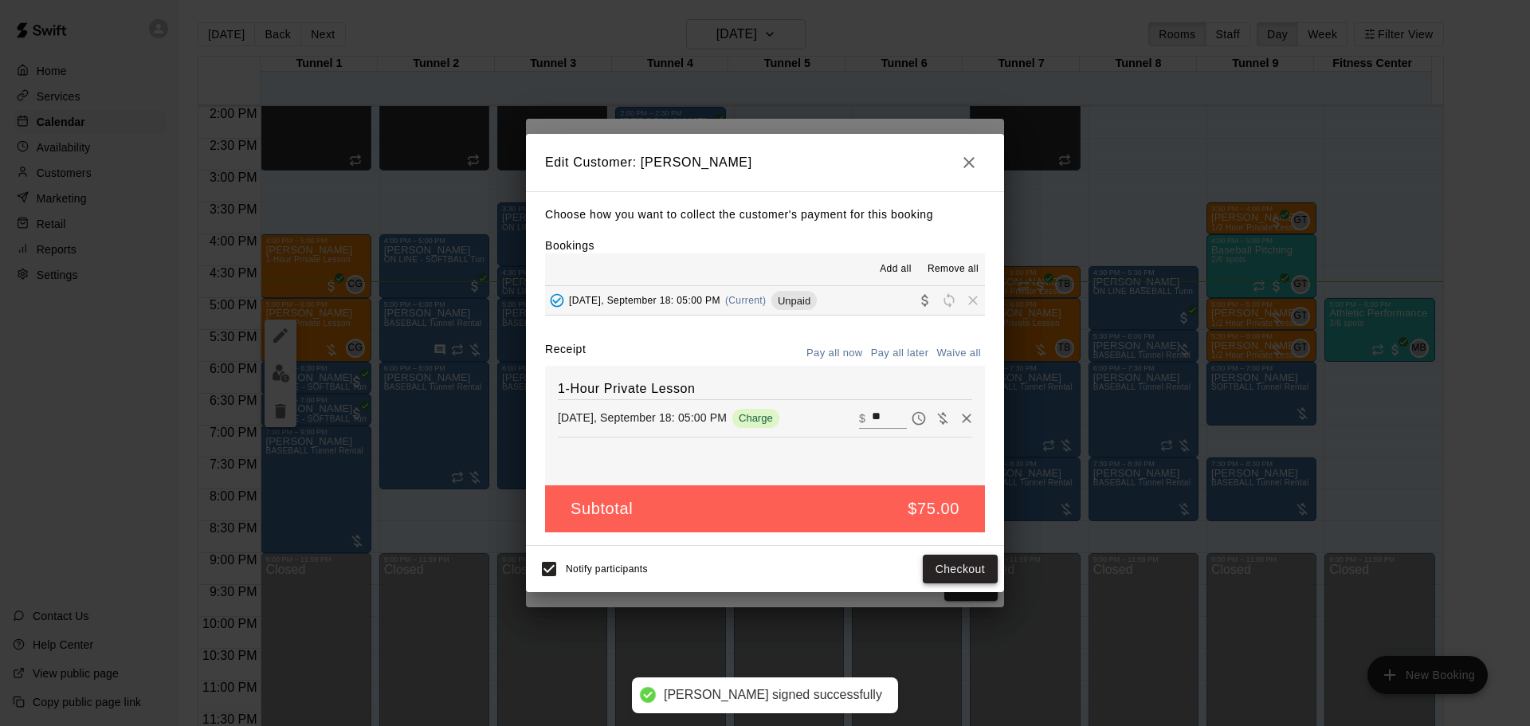
click at [968, 556] on div "Notify participants Checkout" at bounding box center [764, 568] width 465 height 33
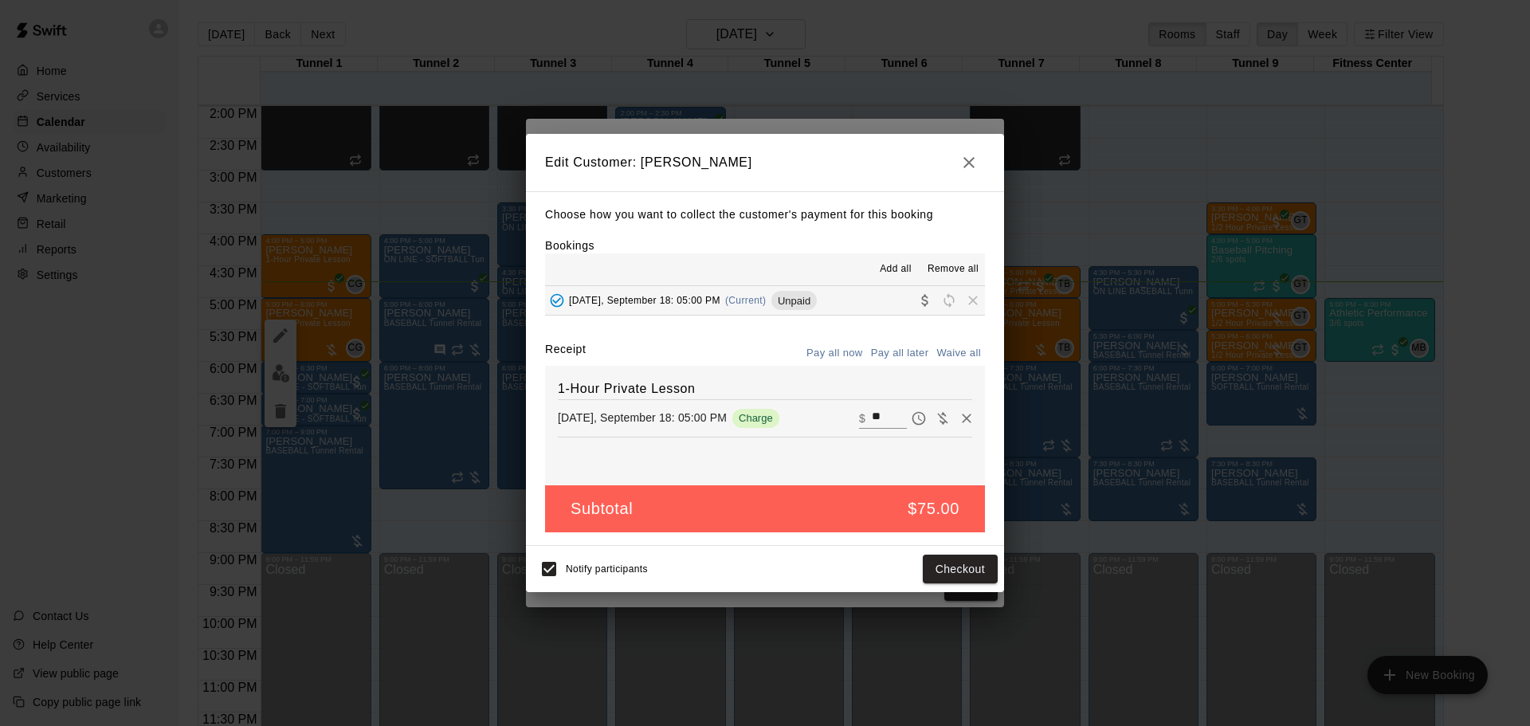
click at [958, 586] on div "Notify participants Checkout" at bounding box center [764, 568] width 465 height 33
click at [956, 571] on button "Checkout" at bounding box center [960, 569] width 75 height 29
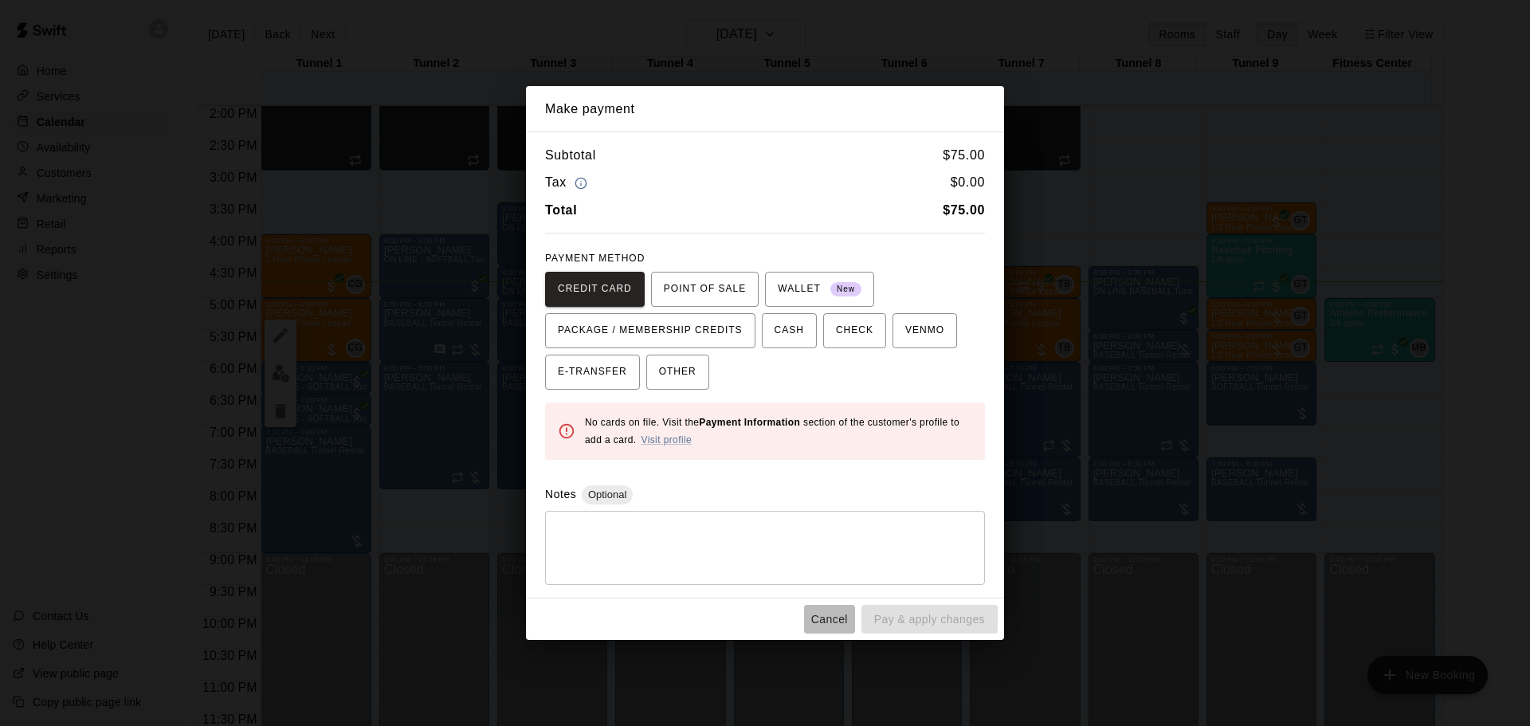
click at [841, 614] on button "Cancel" at bounding box center [829, 619] width 51 height 29
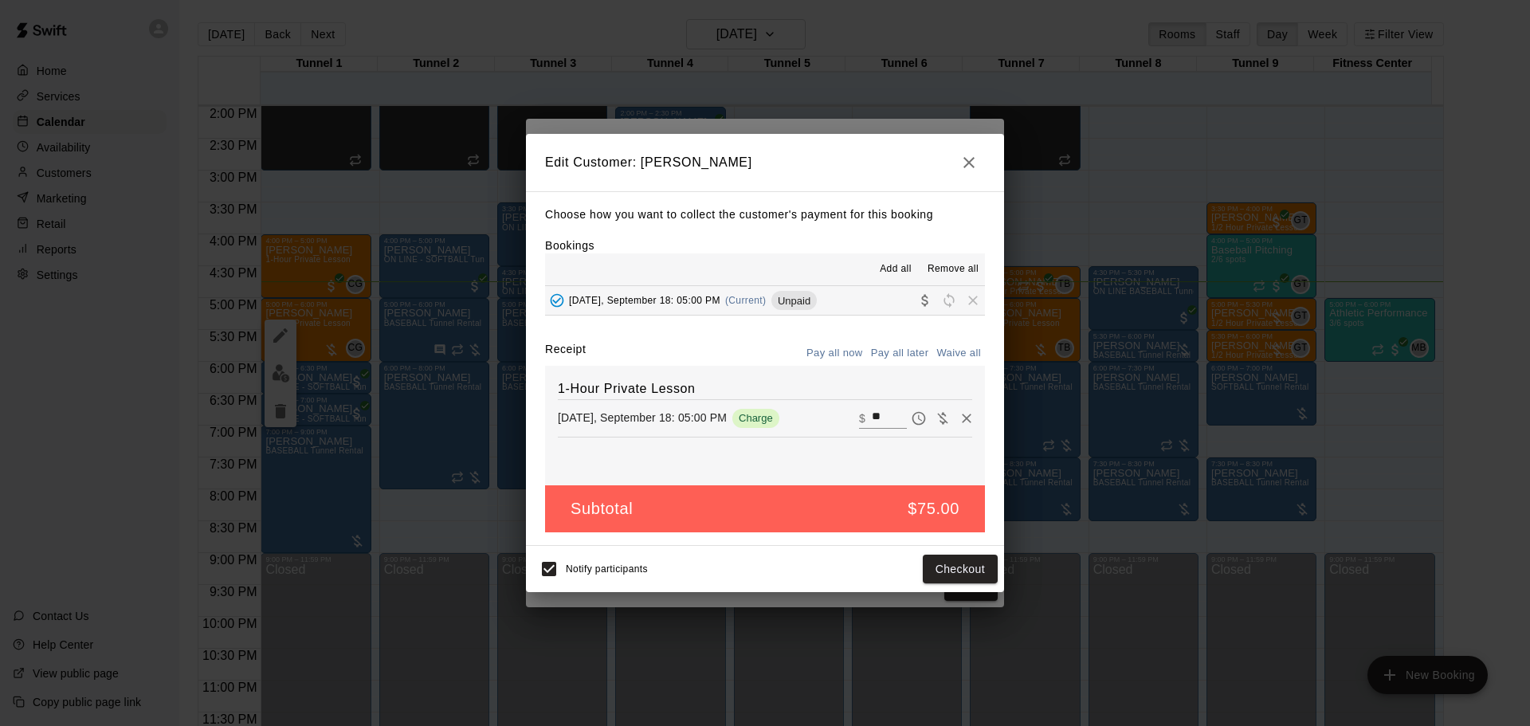
click at [955, 156] on button "button" at bounding box center [969, 163] width 32 height 32
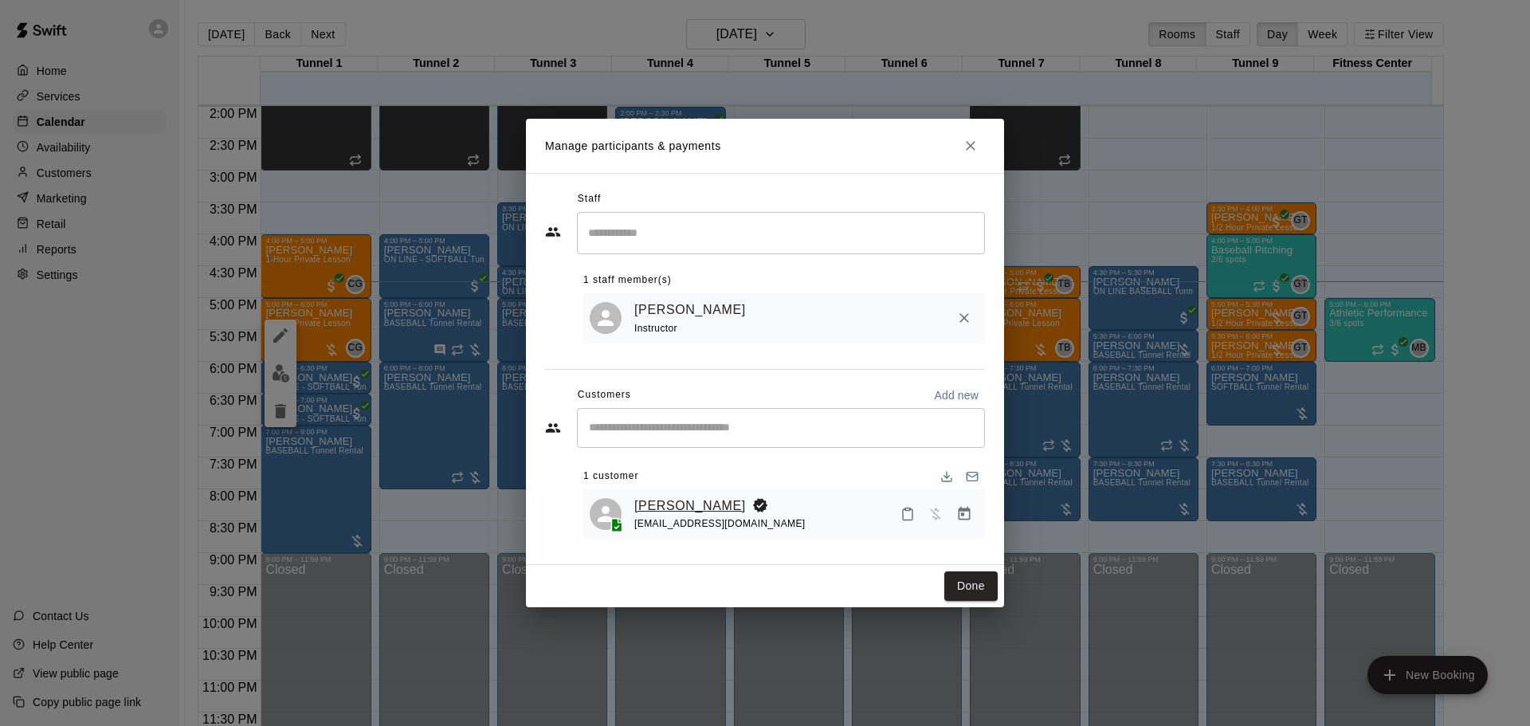
click at [676, 511] on link "[PERSON_NAME]" at bounding box center [690, 506] width 112 height 21
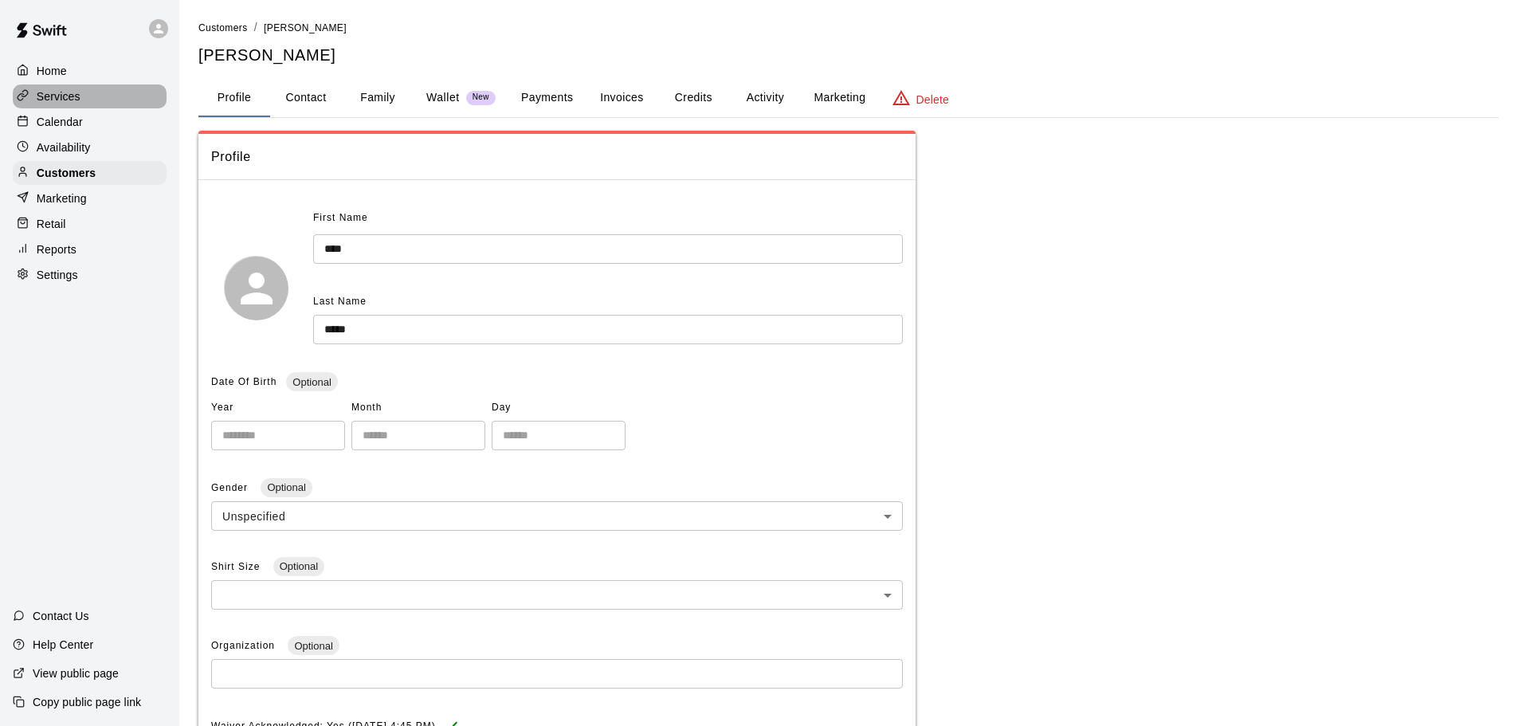
click at [108, 100] on div "Services" at bounding box center [90, 96] width 154 height 24
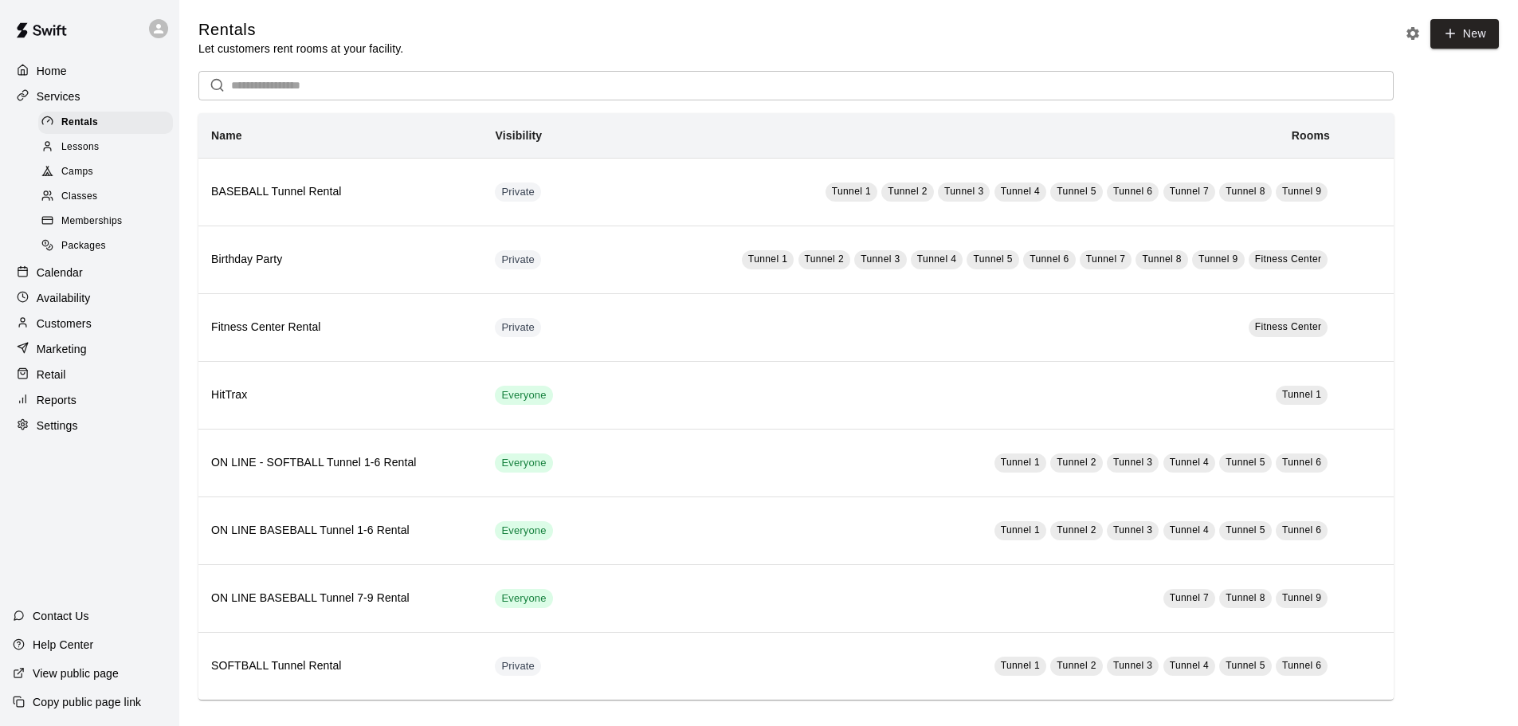
click at [108, 280] on div "Calendar" at bounding box center [90, 273] width 154 height 24
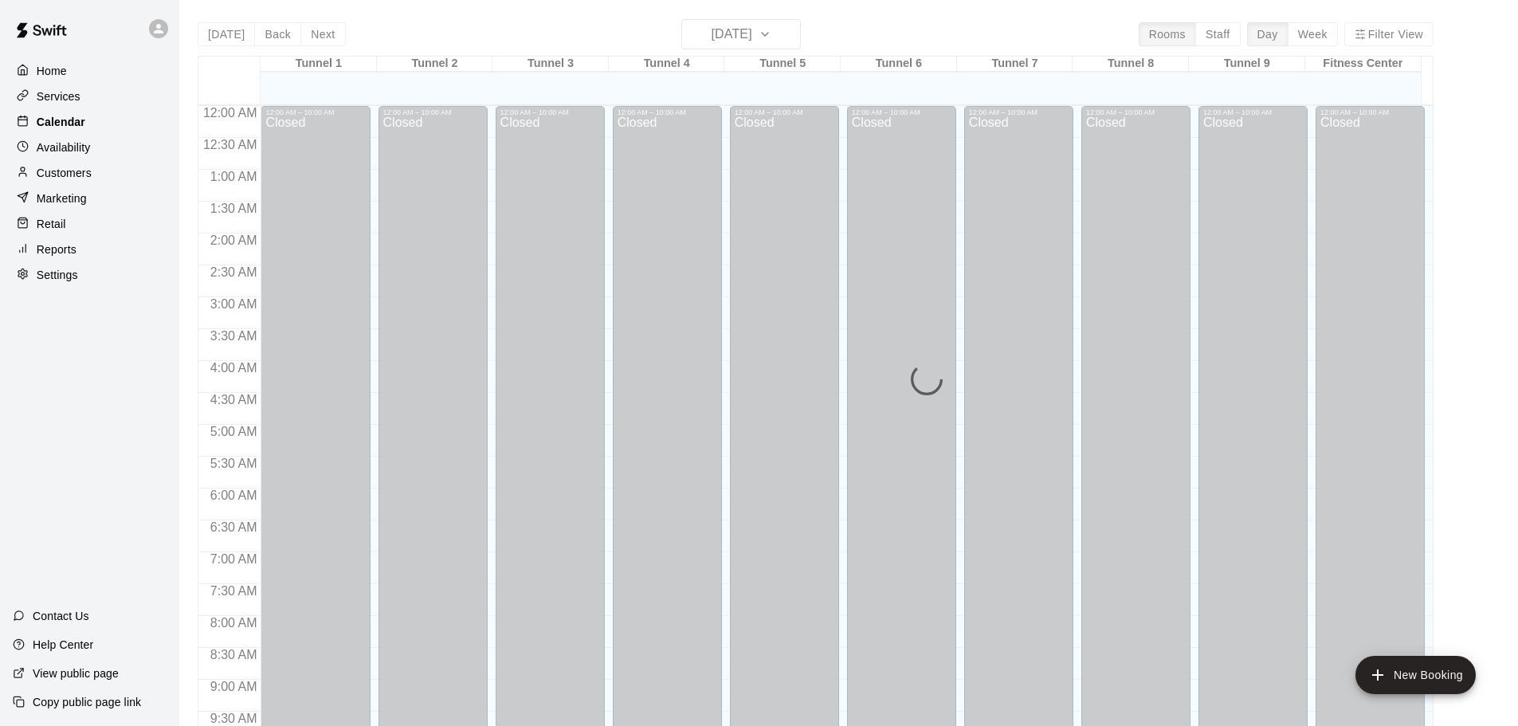
scroll to position [844, 0]
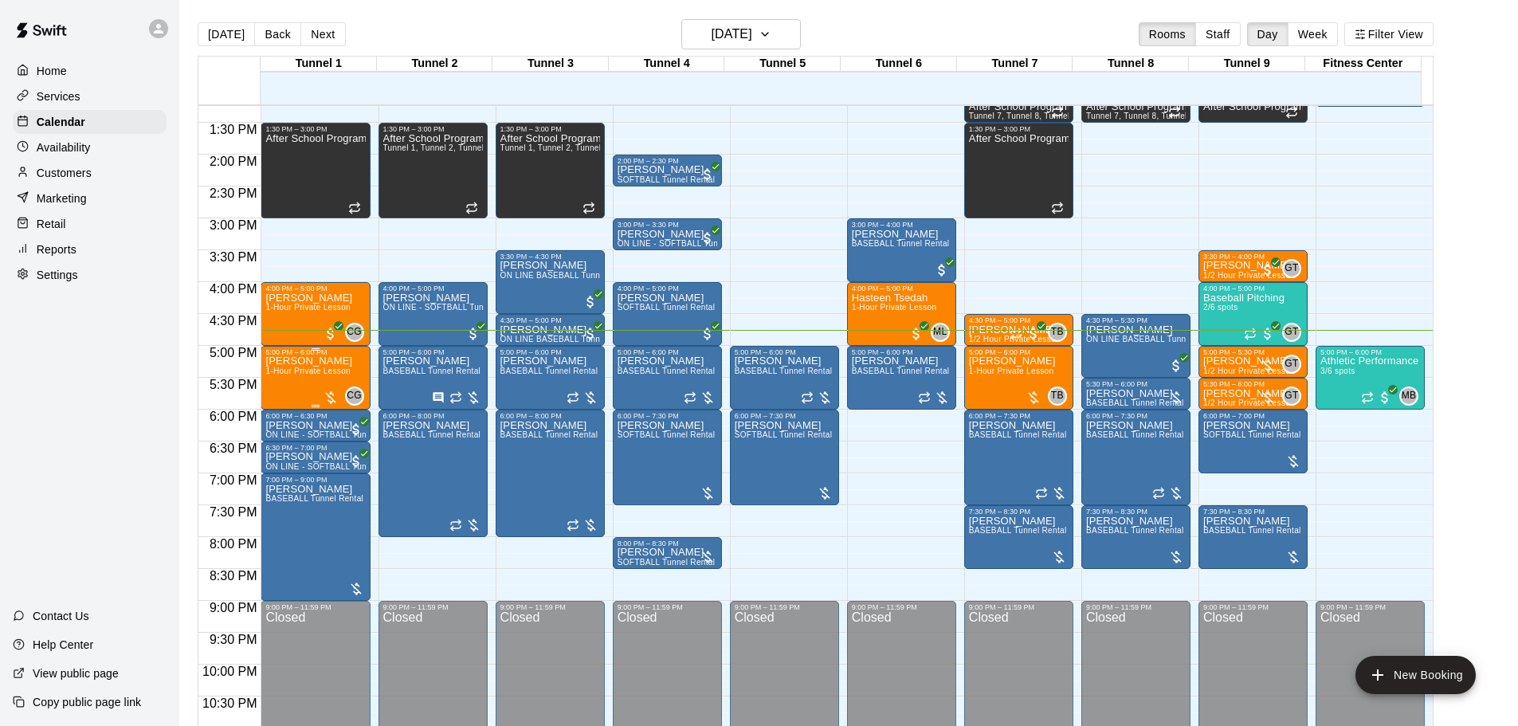
click at [319, 381] on div "Dena Suppo 1-Hour Private Lesson" at bounding box center [308, 719] width 87 height 726
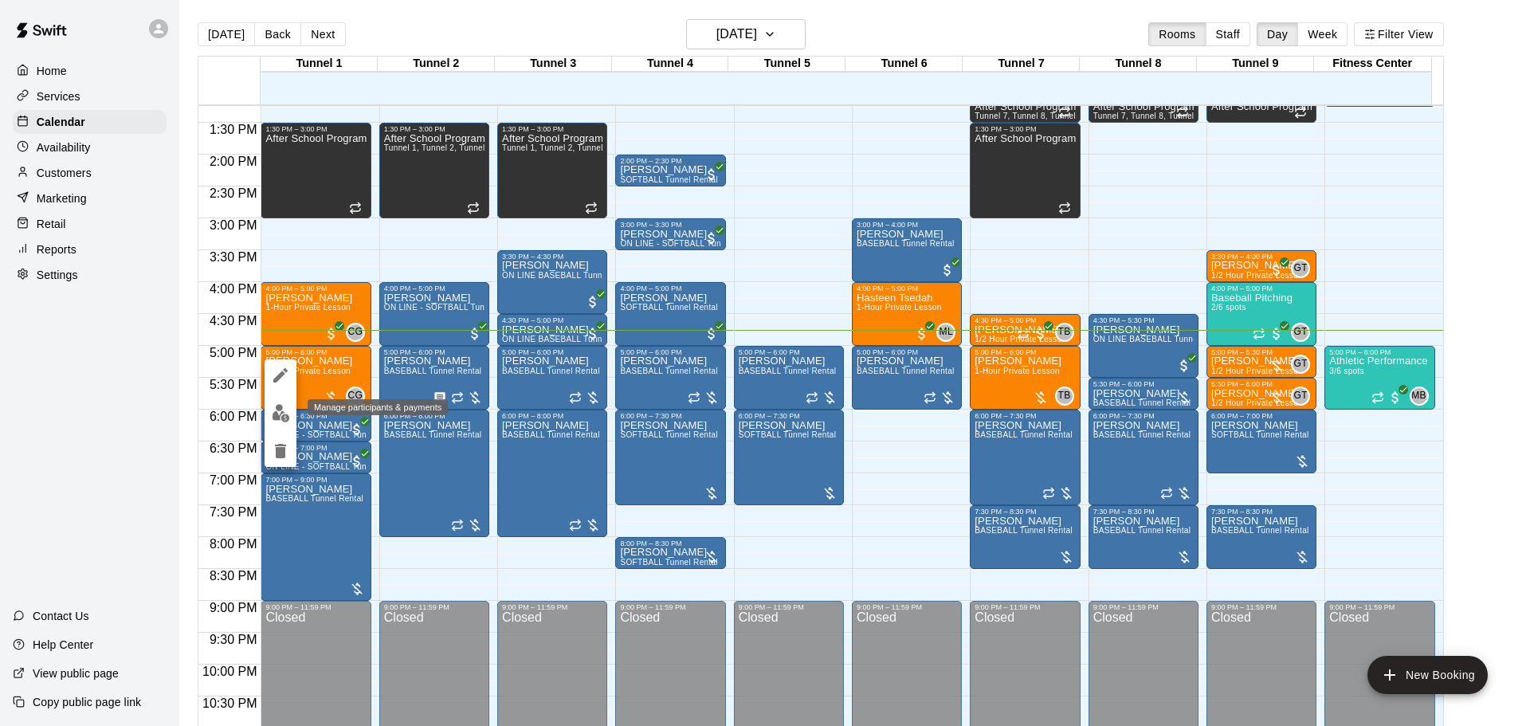
click at [275, 414] on img "edit" at bounding box center [281, 413] width 18 height 18
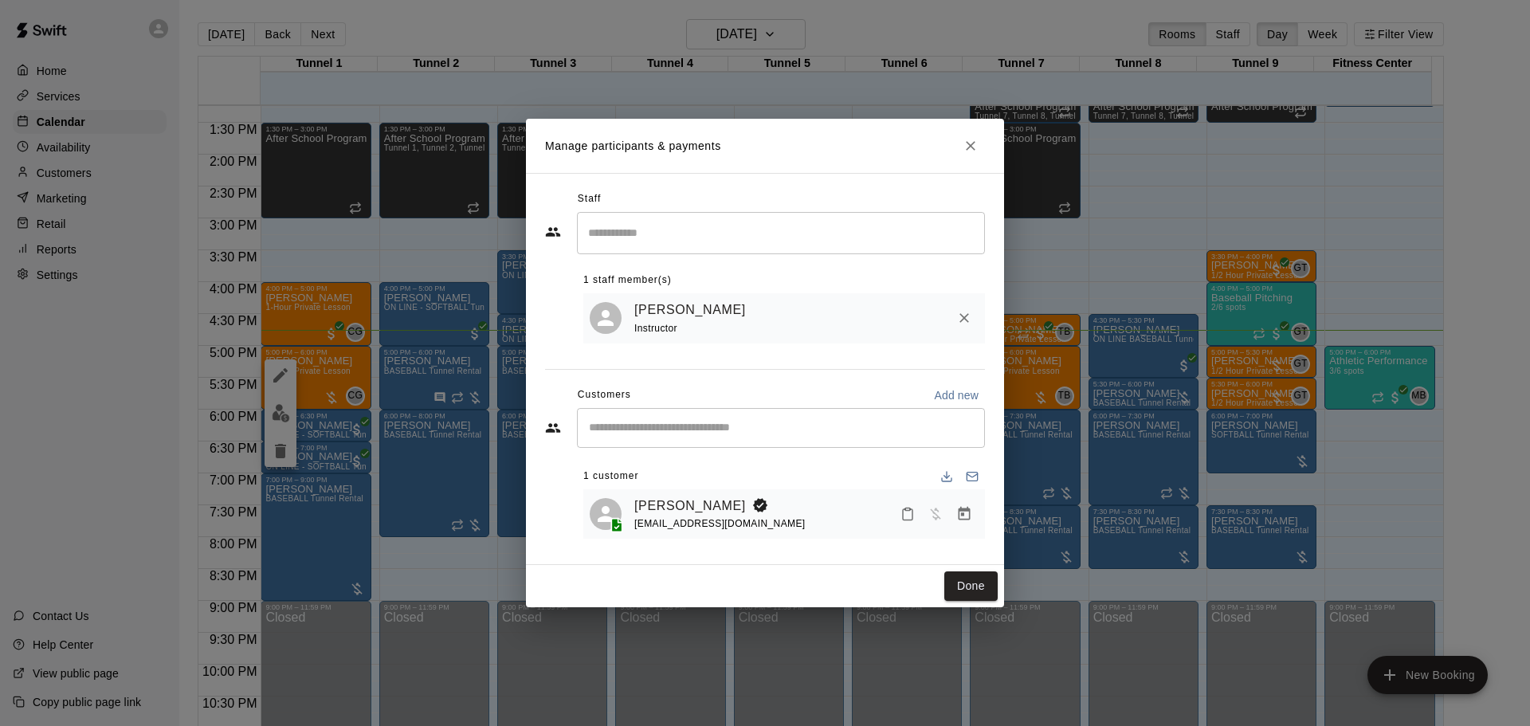
click at [955, 512] on button "Manage bookings & payment" at bounding box center [964, 514] width 29 height 29
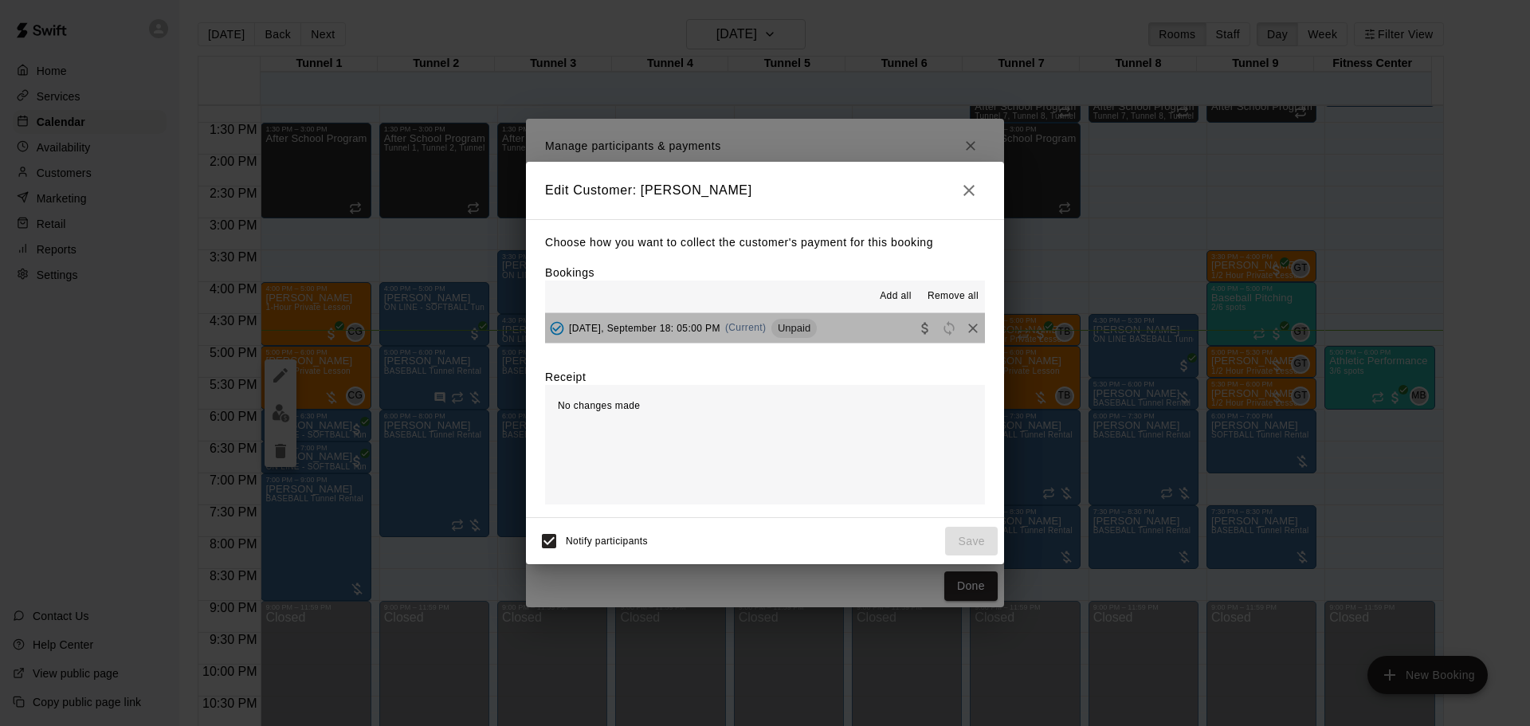
click at [775, 340] on div "Thursday, September 18: 05:00 PM (Current) Unpaid" at bounding box center [681, 328] width 272 height 24
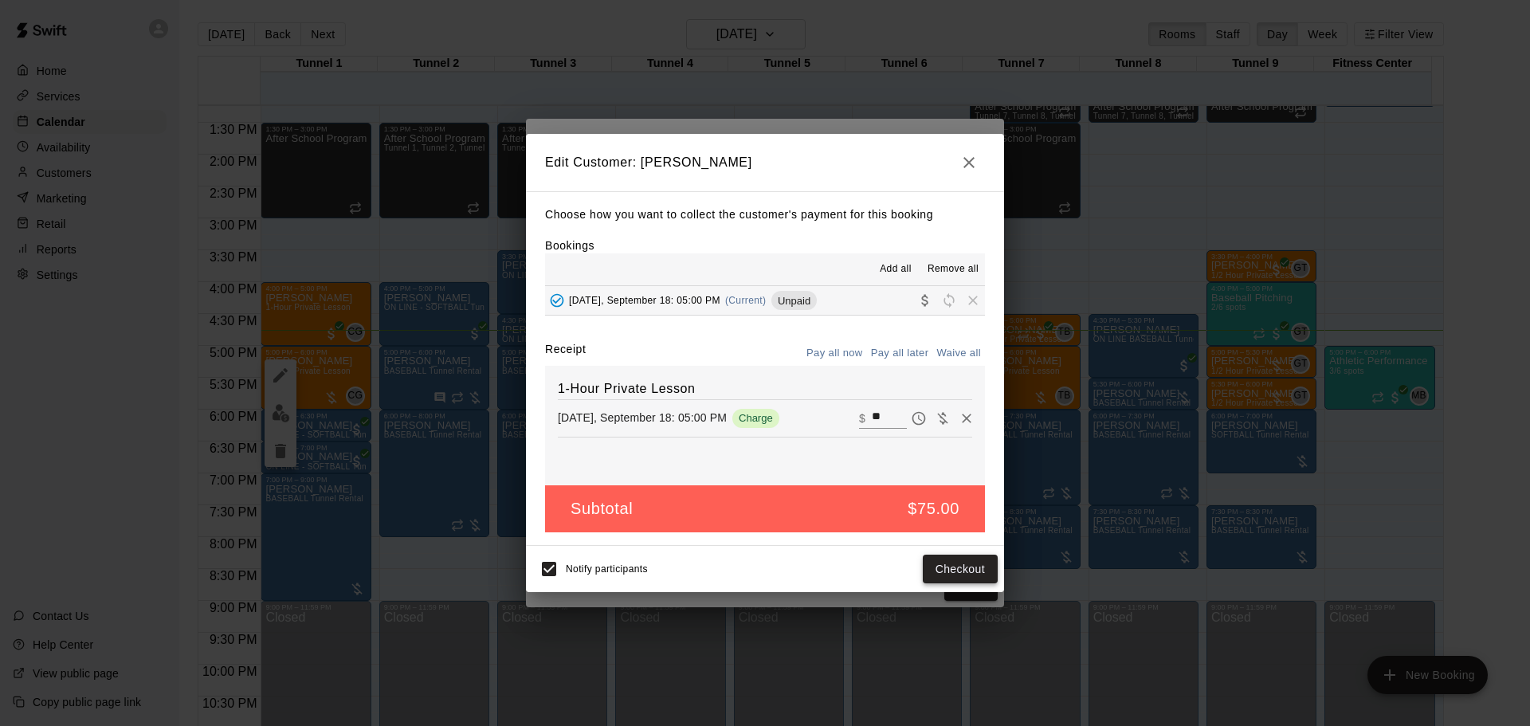
click at [968, 586] on div "Notify participants Checkout" at bounding box center [764, 568] width 465 height 33
click at [967, 563] on button "Checkout" at bounding box center [960, 569] width 75 height 29
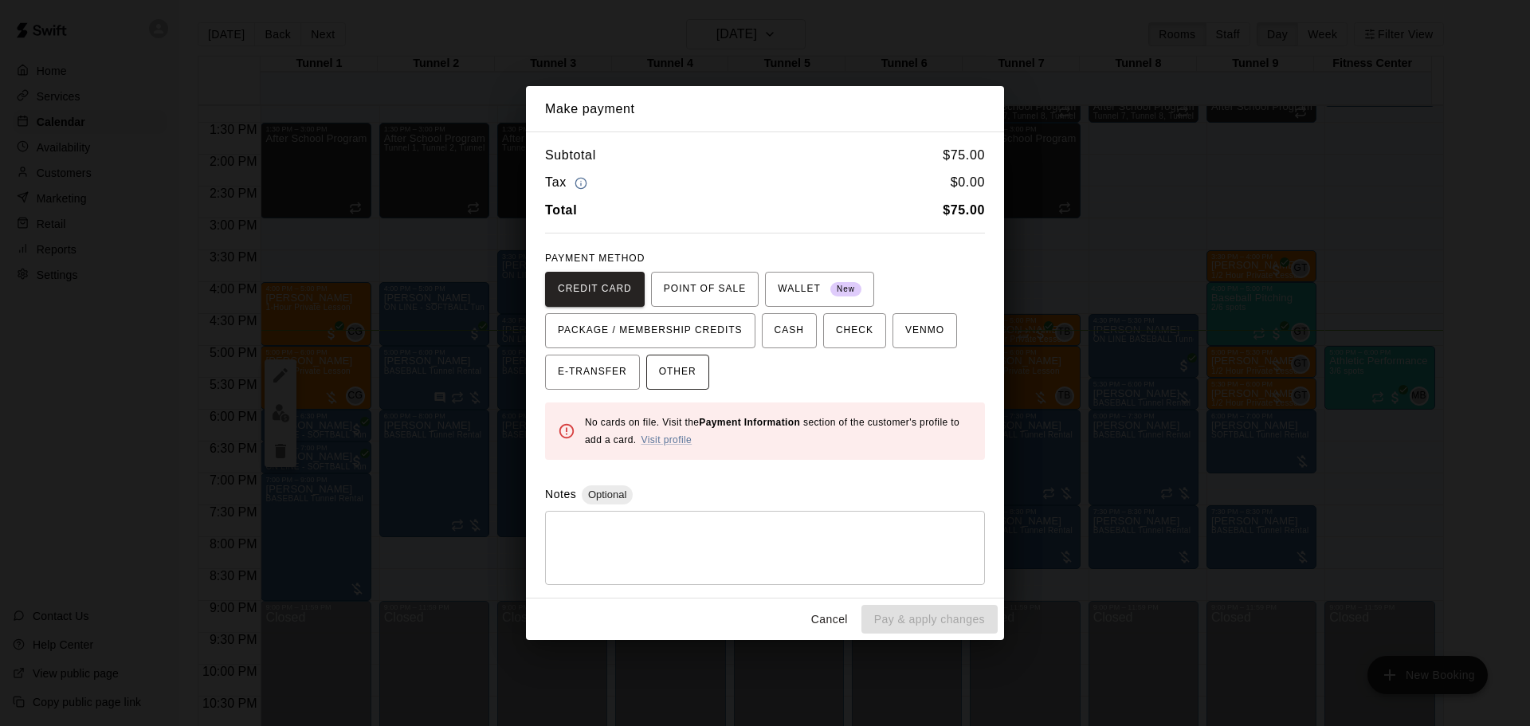
click at [672, 379] on span "OTHER" at bounding box center [677, 371] width 37 height 25
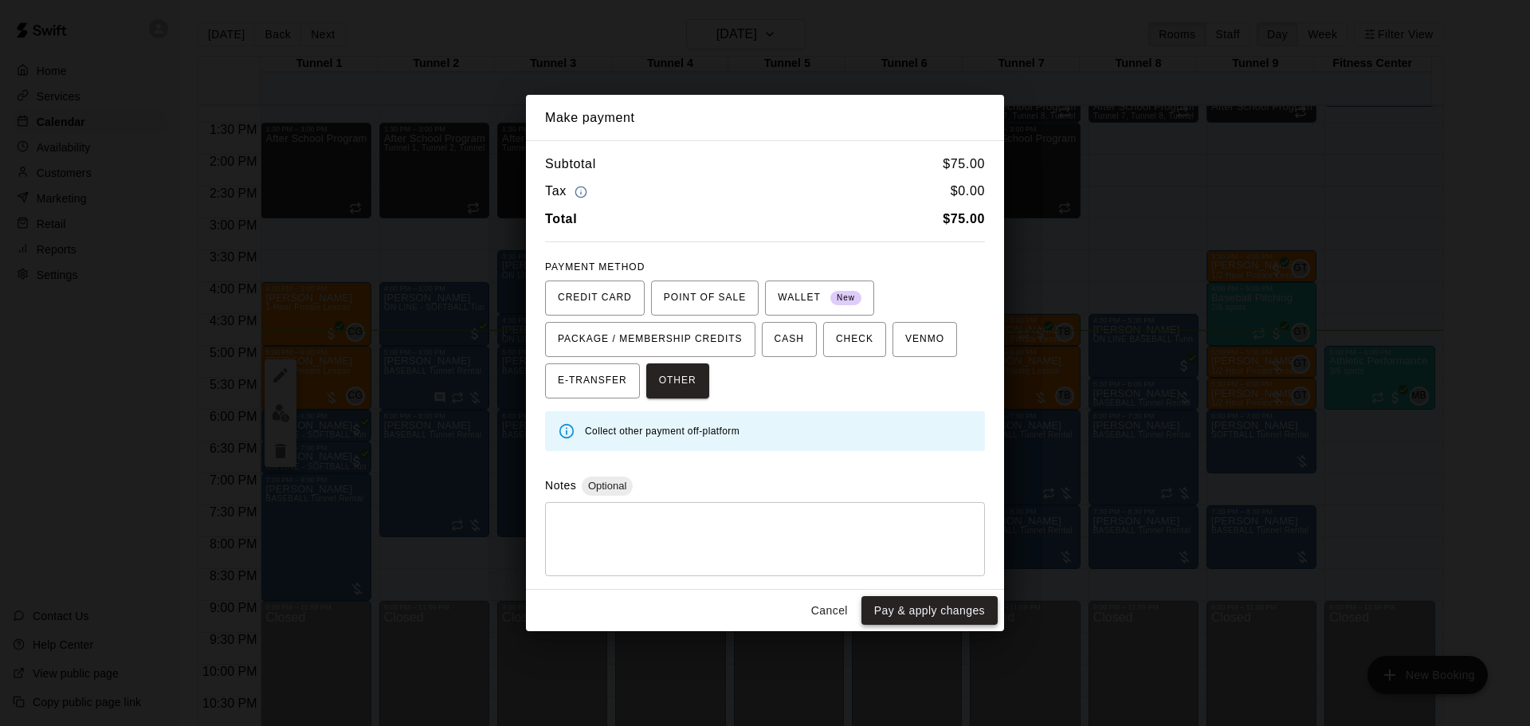
click at [960, 596] on button "Pay & apply changes" at bounding box center [929, 610] width 136 height 29
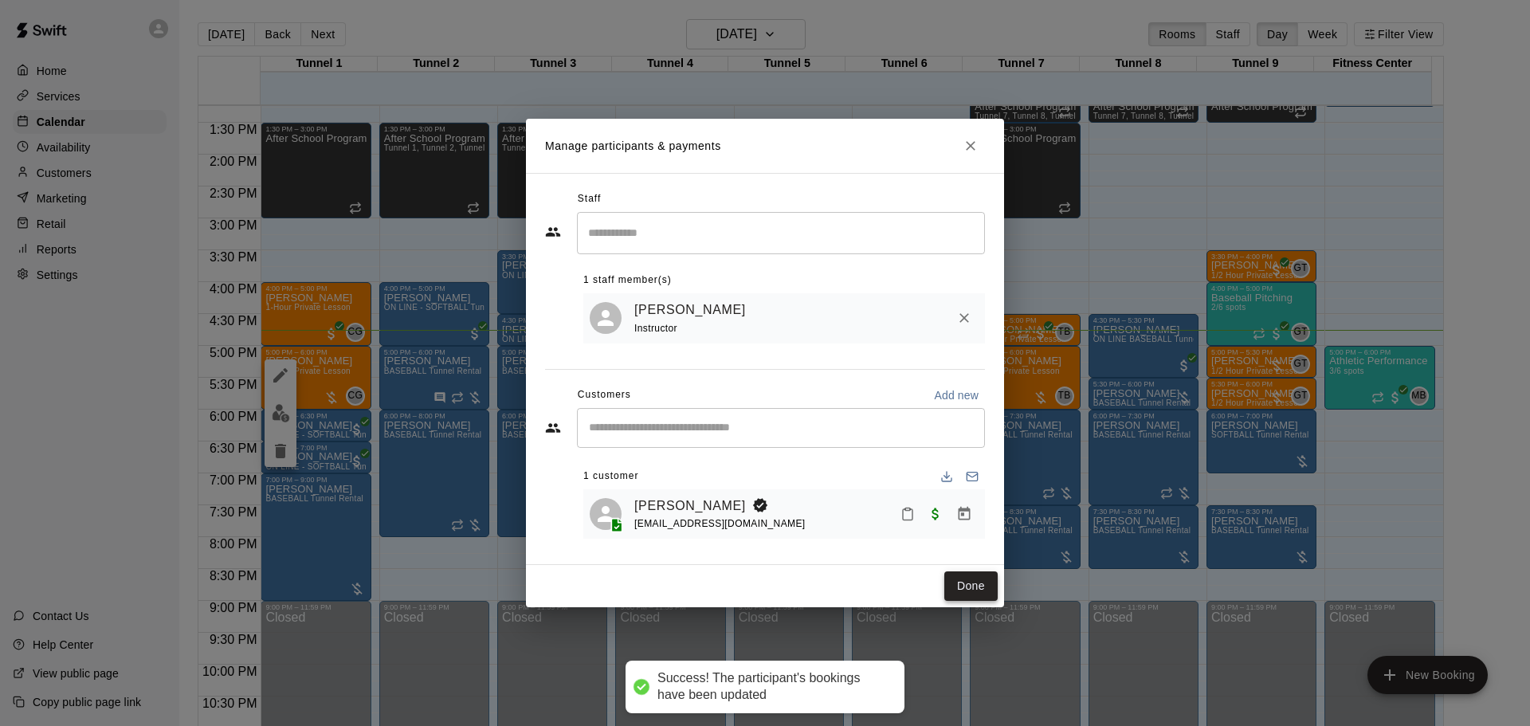
click at [962, 595] on button "Done" at bounding box center [970, 585] width 53 height 29
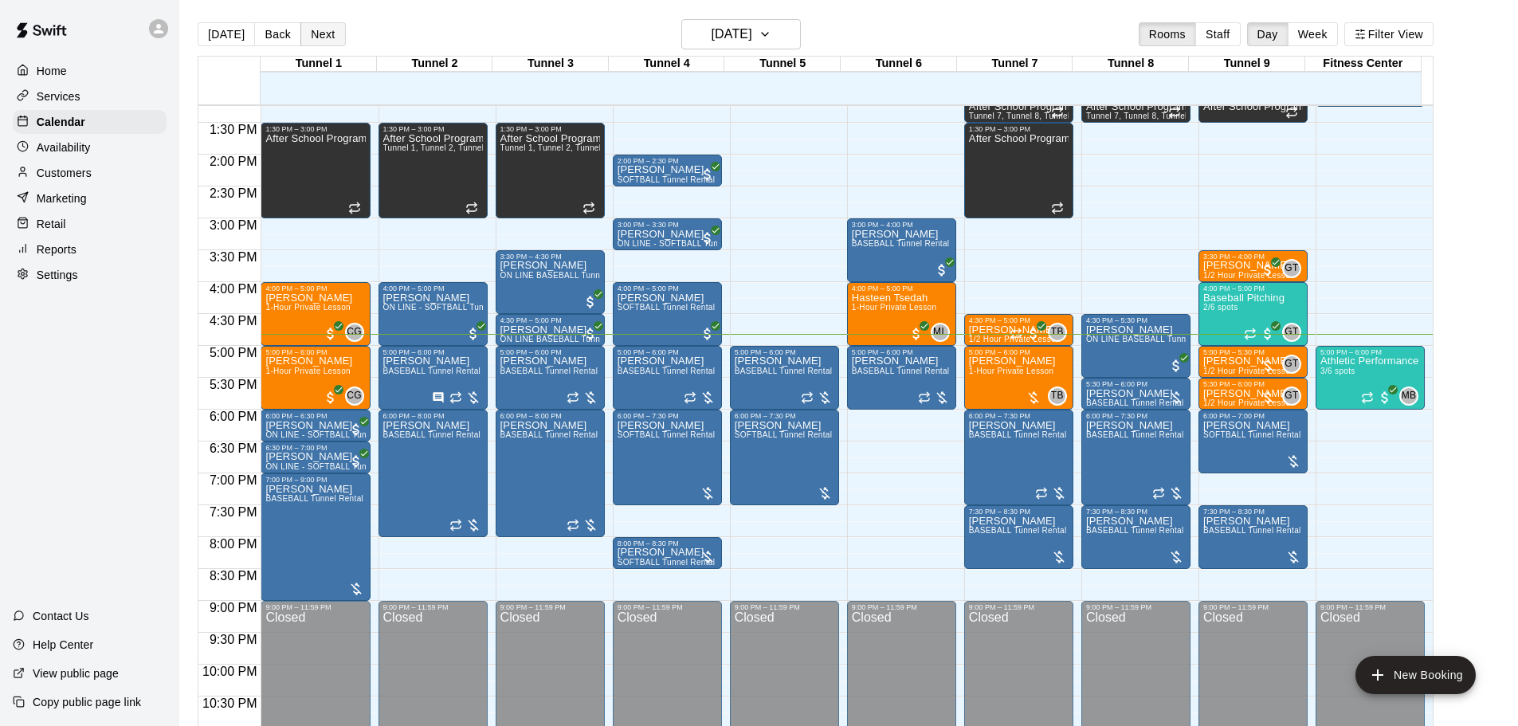
drag, startPoint x: 340, startPoint y: 28, endPoint x: 332, endPoint y: 33, distance: 9.3
click at [332, 33] on div "Today Back Next Thursday Sep 18 Rooms Staff Day Week Filter View" at bounding box center [816, 37] width 1236 height 37
click at [331, 33] on button "Next" at bounding box center [322, 34] width 45 height 24
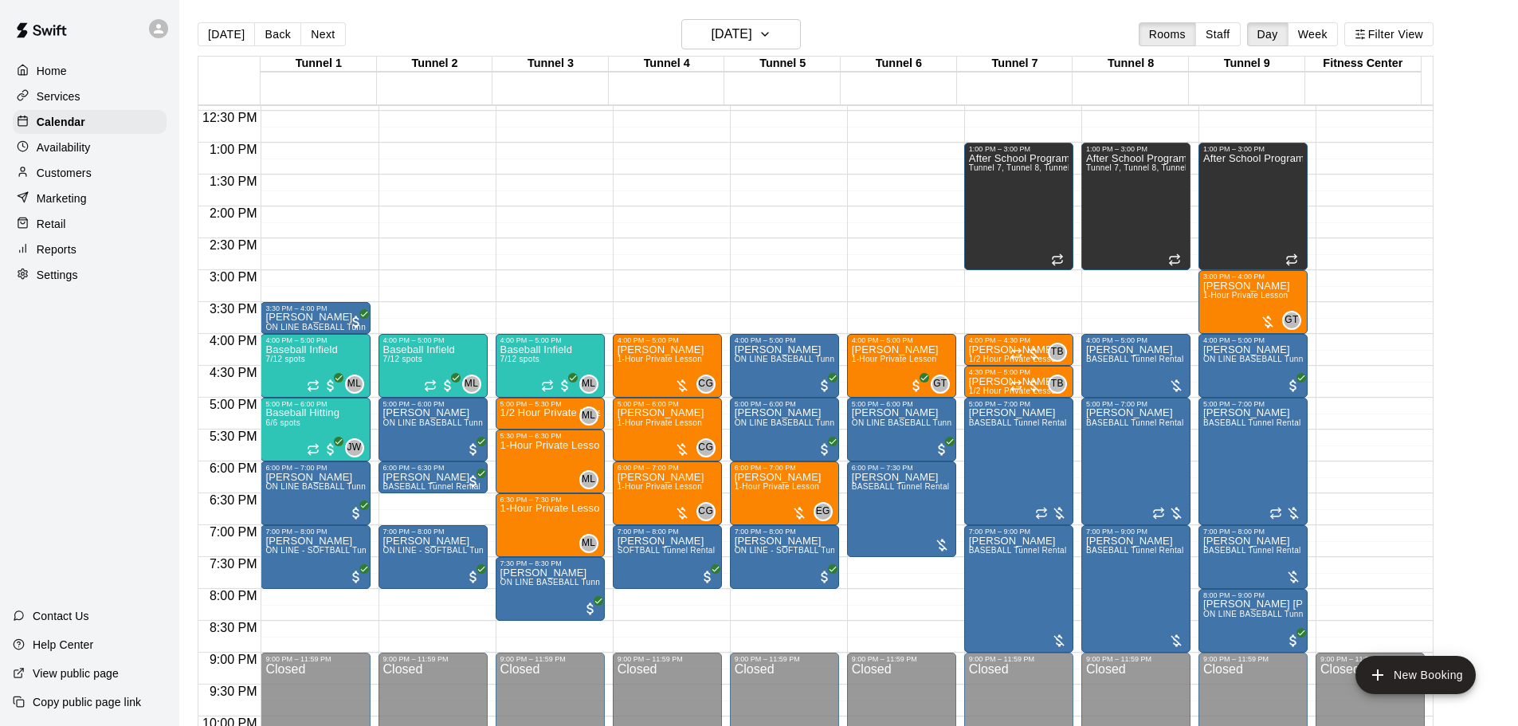
scroll to position [764, 0]
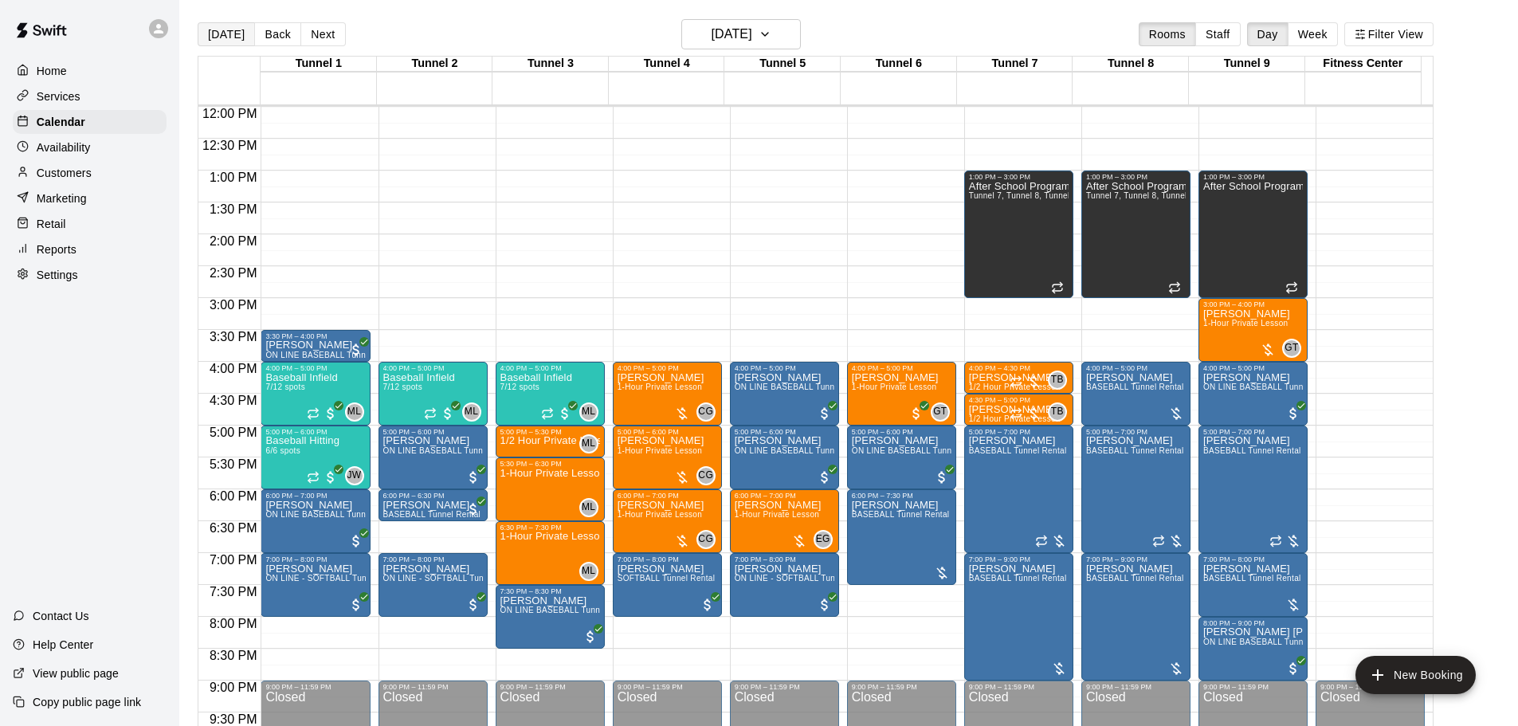
click at [211, 33] on button "[DATE]" at bounding box center [226, 34] width 57 height 24
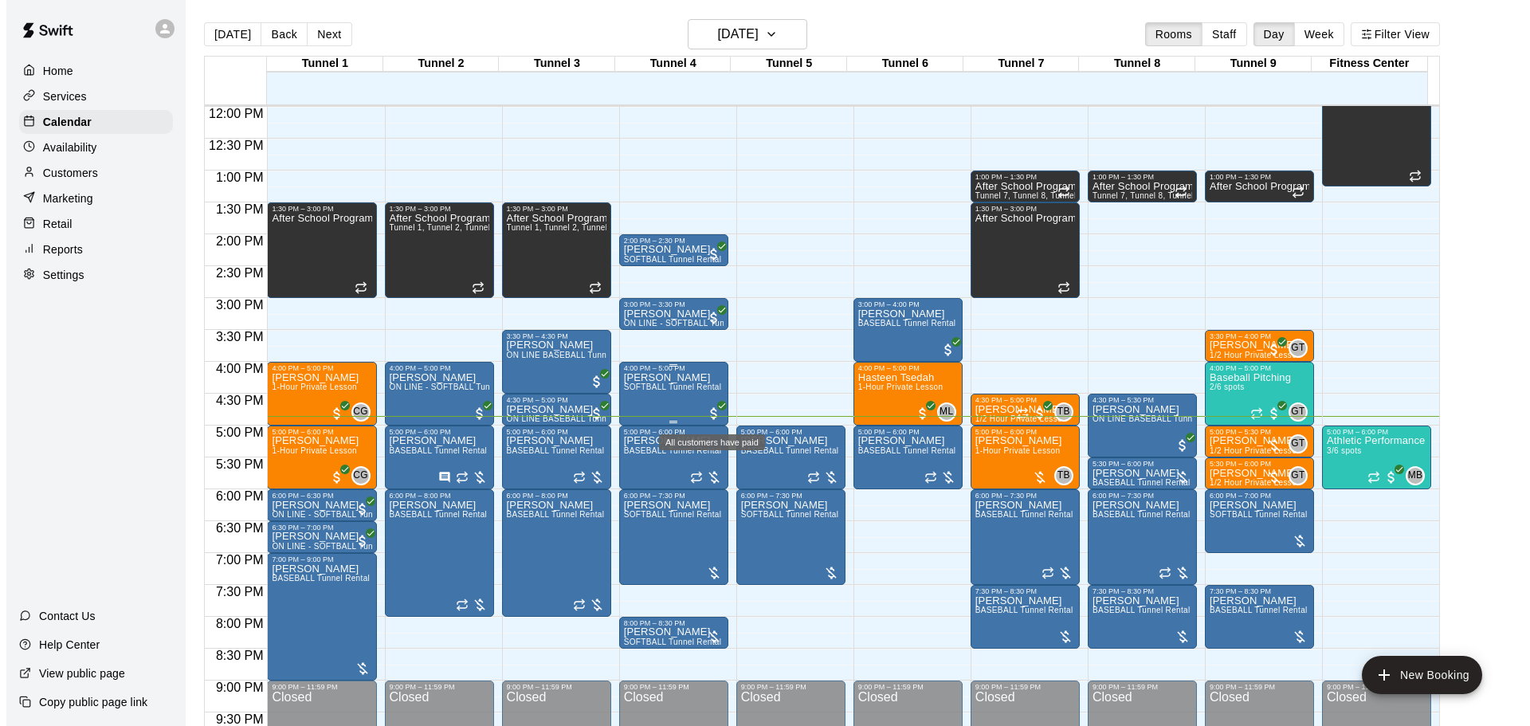
scroll to position [844, 0]
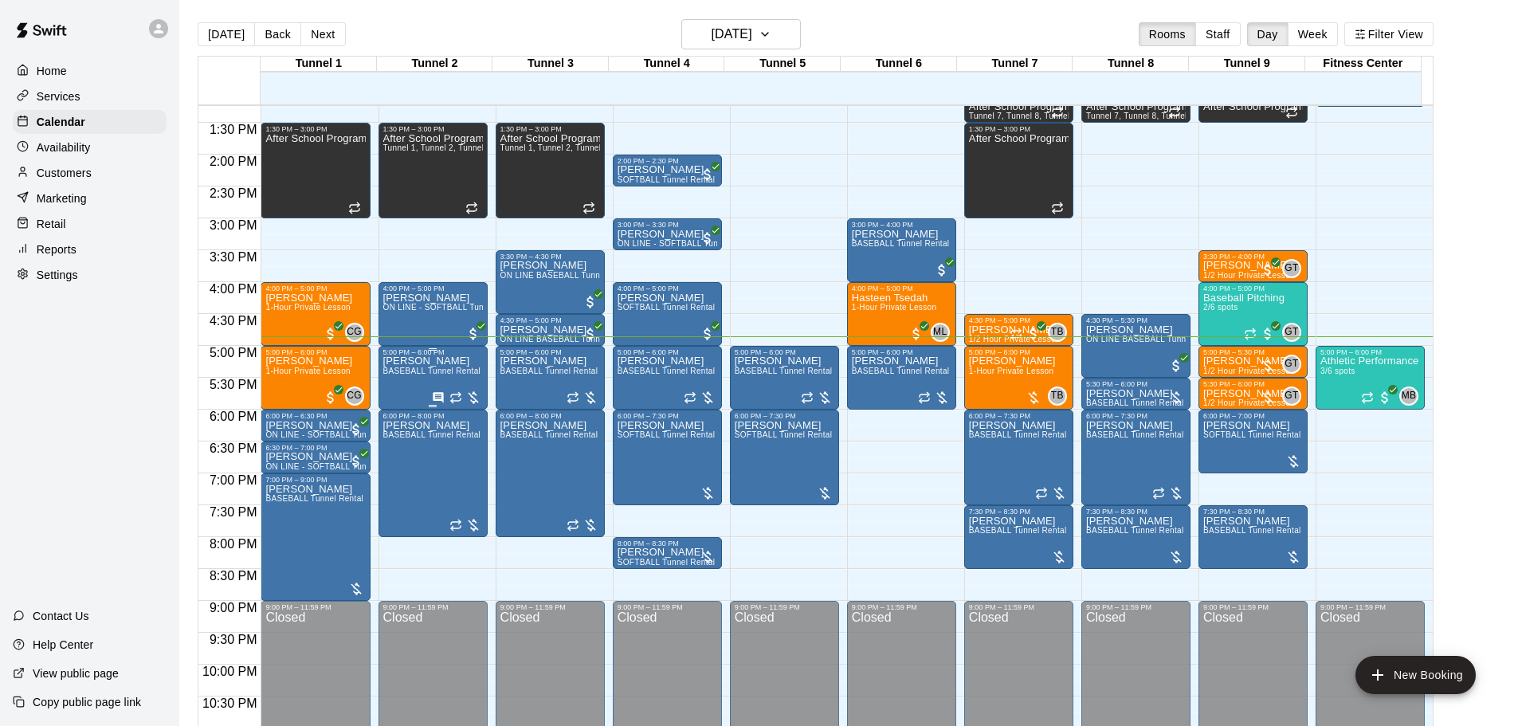
click at [410, 361] on p "[PERSON_NAME]" at bounding box center [432, 361] width 98 height 0
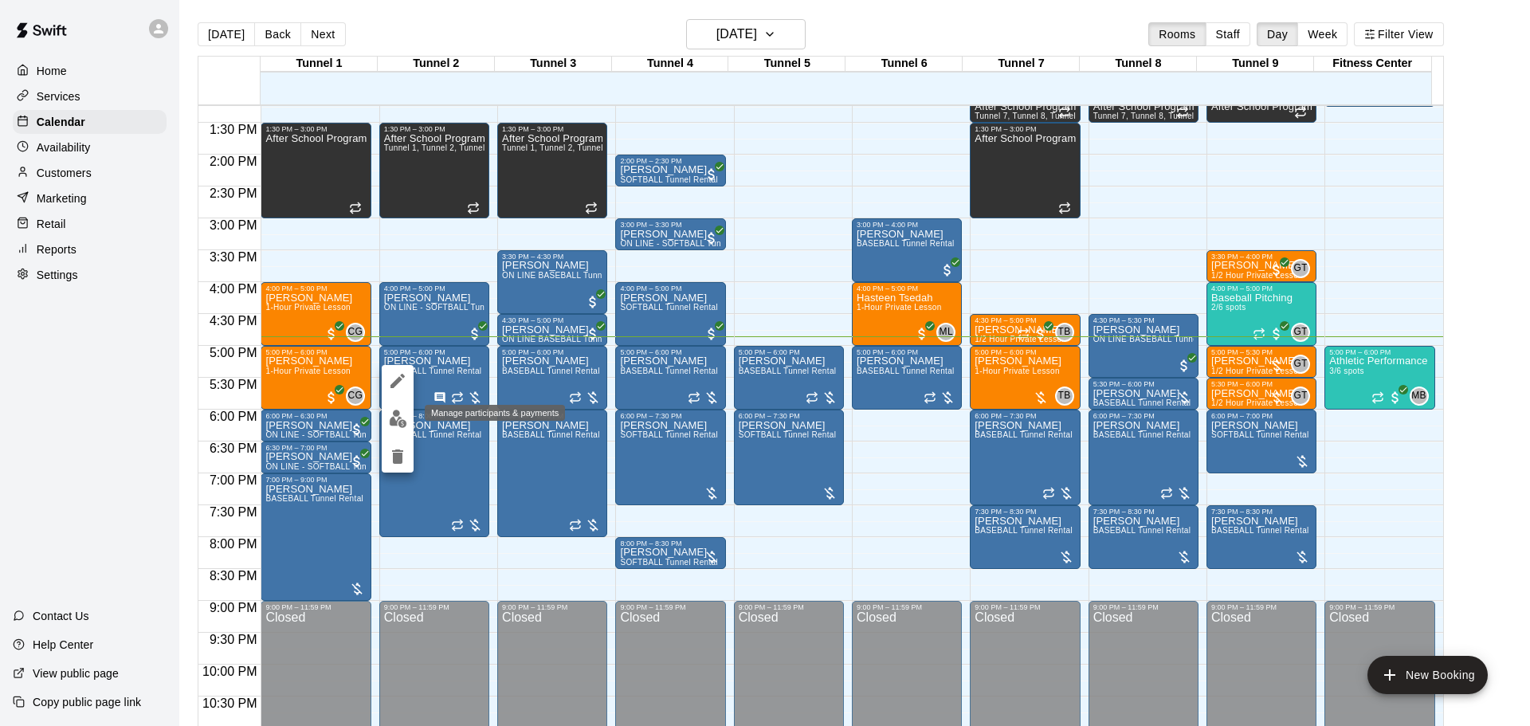
click at [399, 411] on img "edit" at bounding box center [398, 419] width 18 height 18
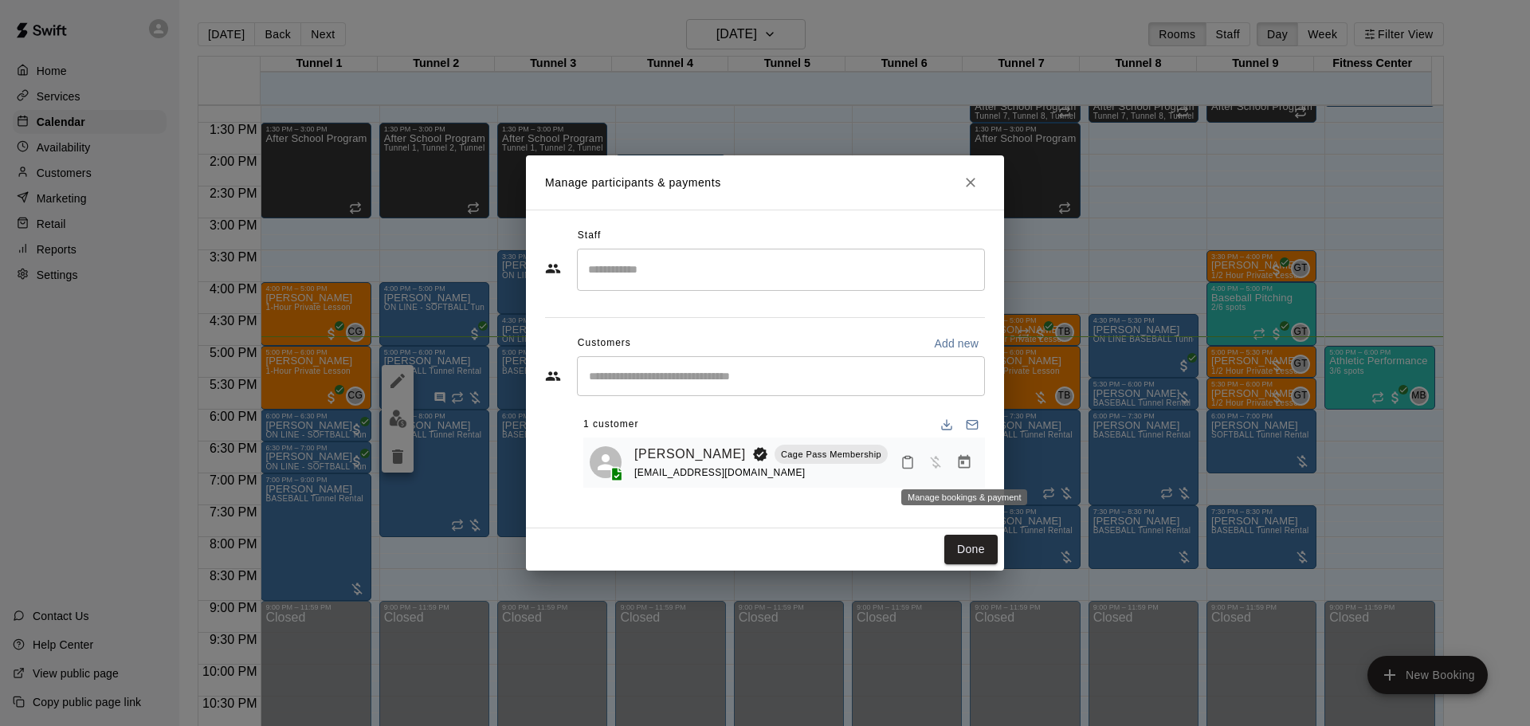
click at [963, 469] on icon "Manage bookings & payment" at bounding box center [965, 462] width 12 height 14
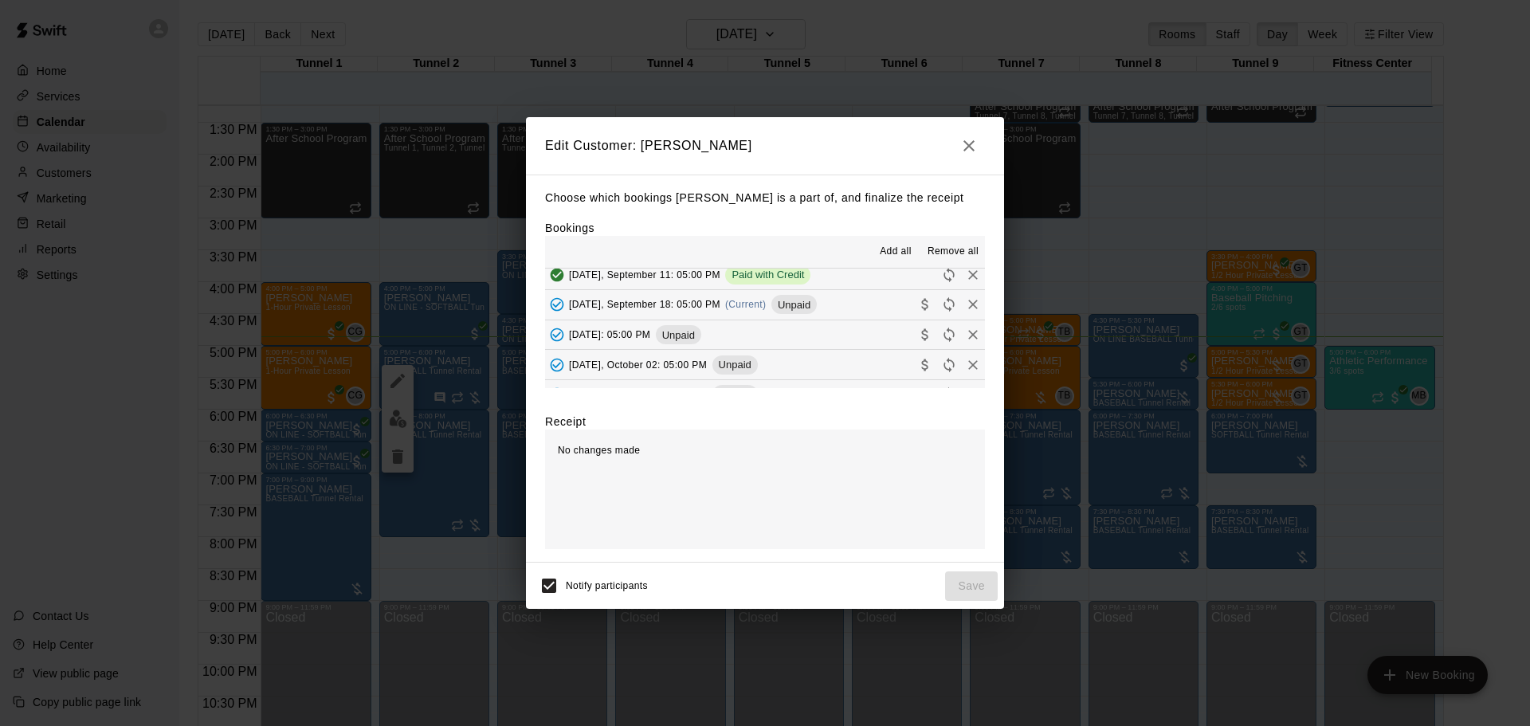
scroll to position [159, 0]
click at [767, 299] on span "(Current)" at bounding box center [745, 303] width 41 height 11
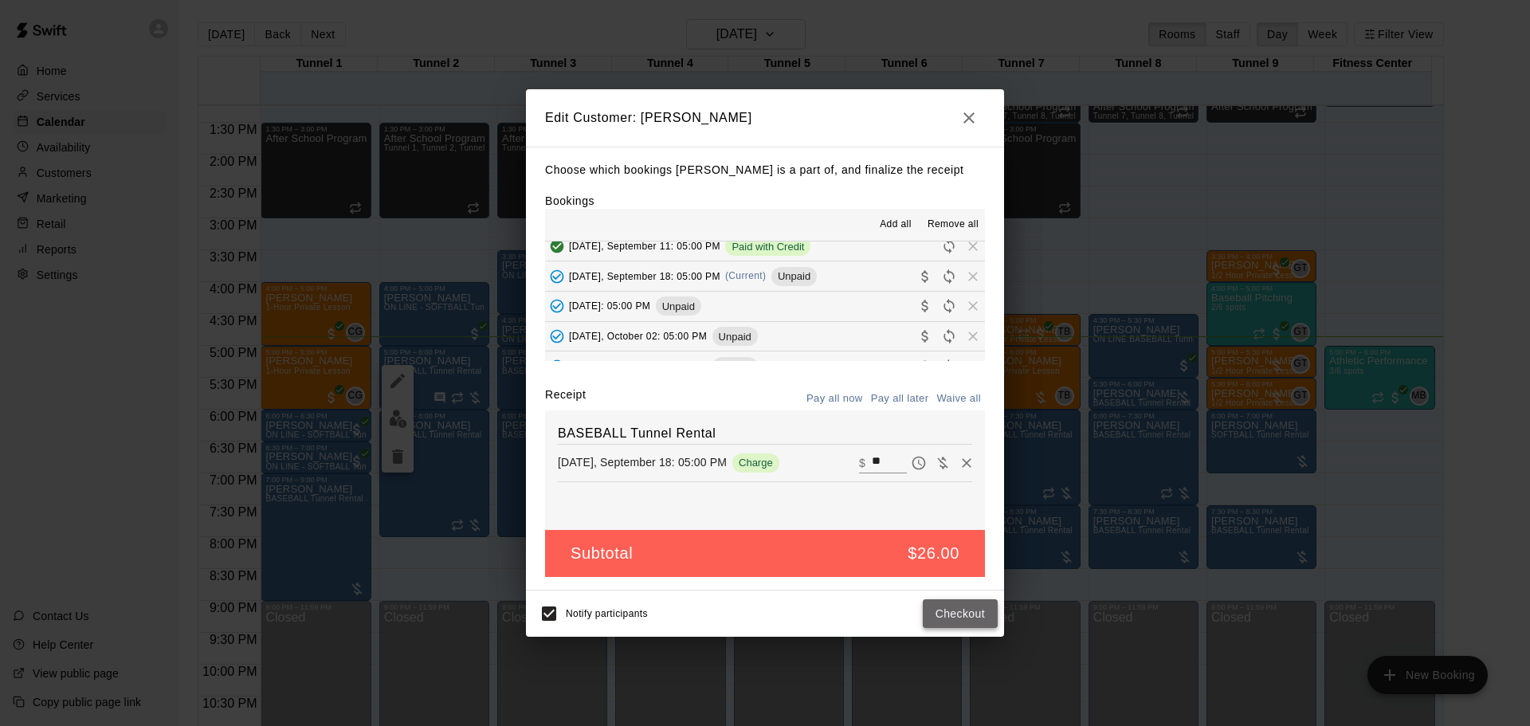
click at [952, 621] on button "Checkout" at bounding box center [960, 613] width 75 height 29
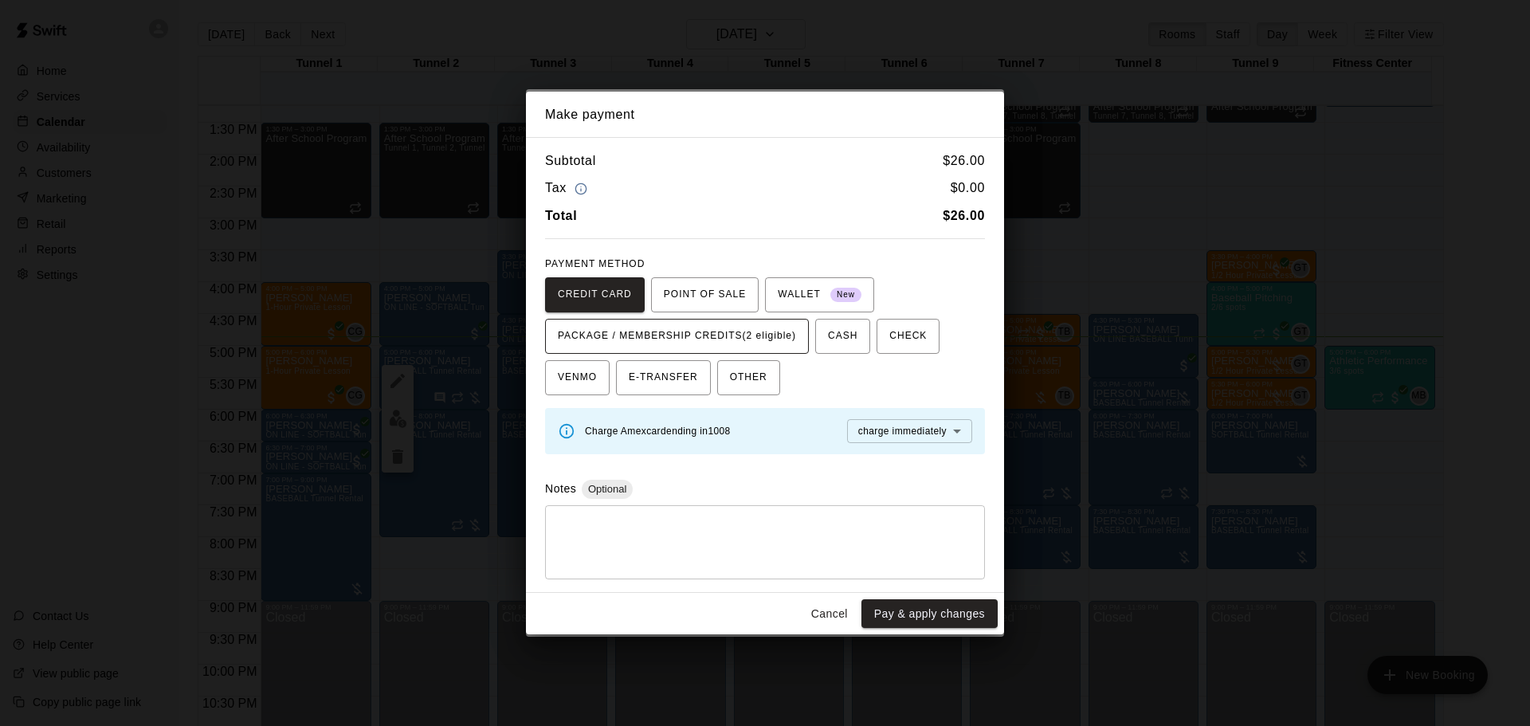
click at [760, 345] on span "PACKAGE / MEMBERSHIP CREDITS (2 eligible)" at bounding box center [677, 336] width 238 height 25
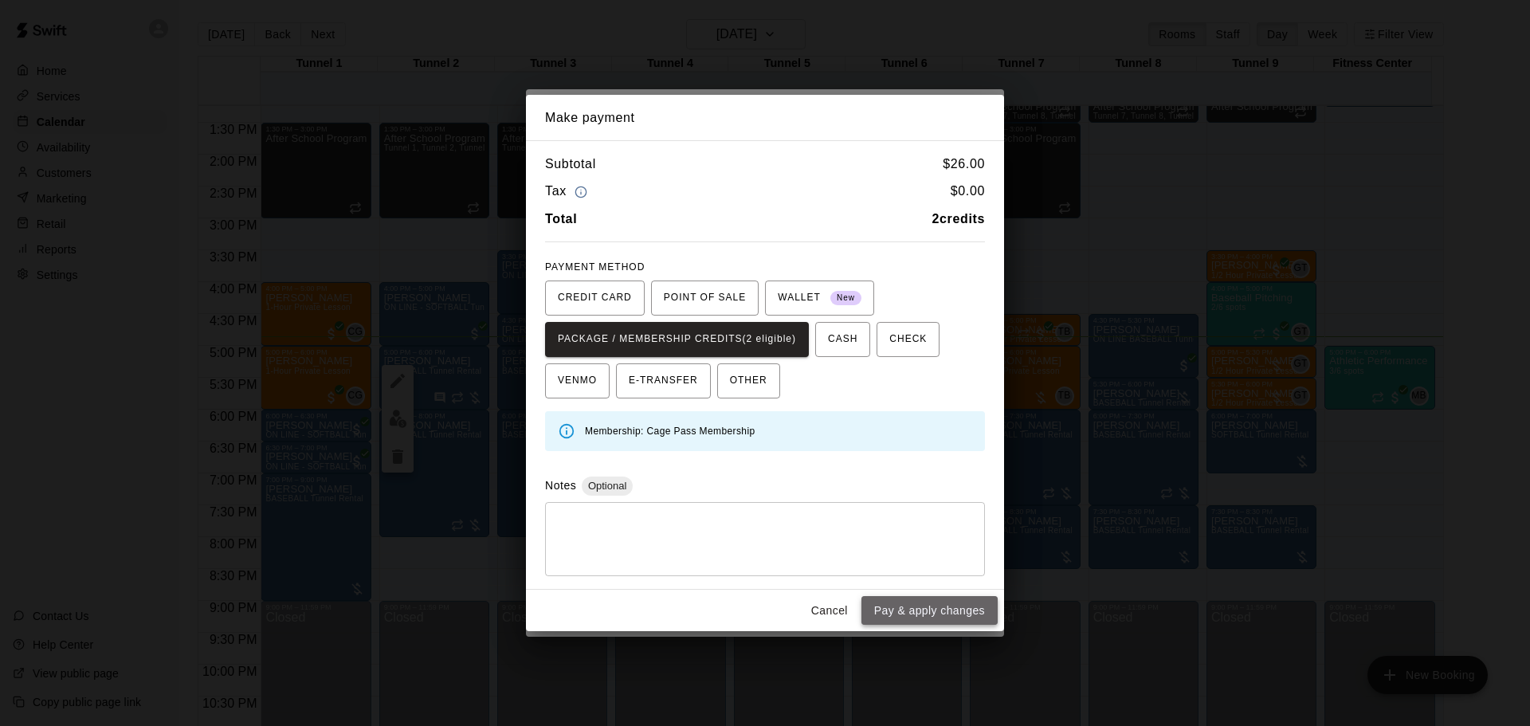
click at [935, 598] on button "Pay & apply changes" at bounding box center [929, 610] width 136 height 29
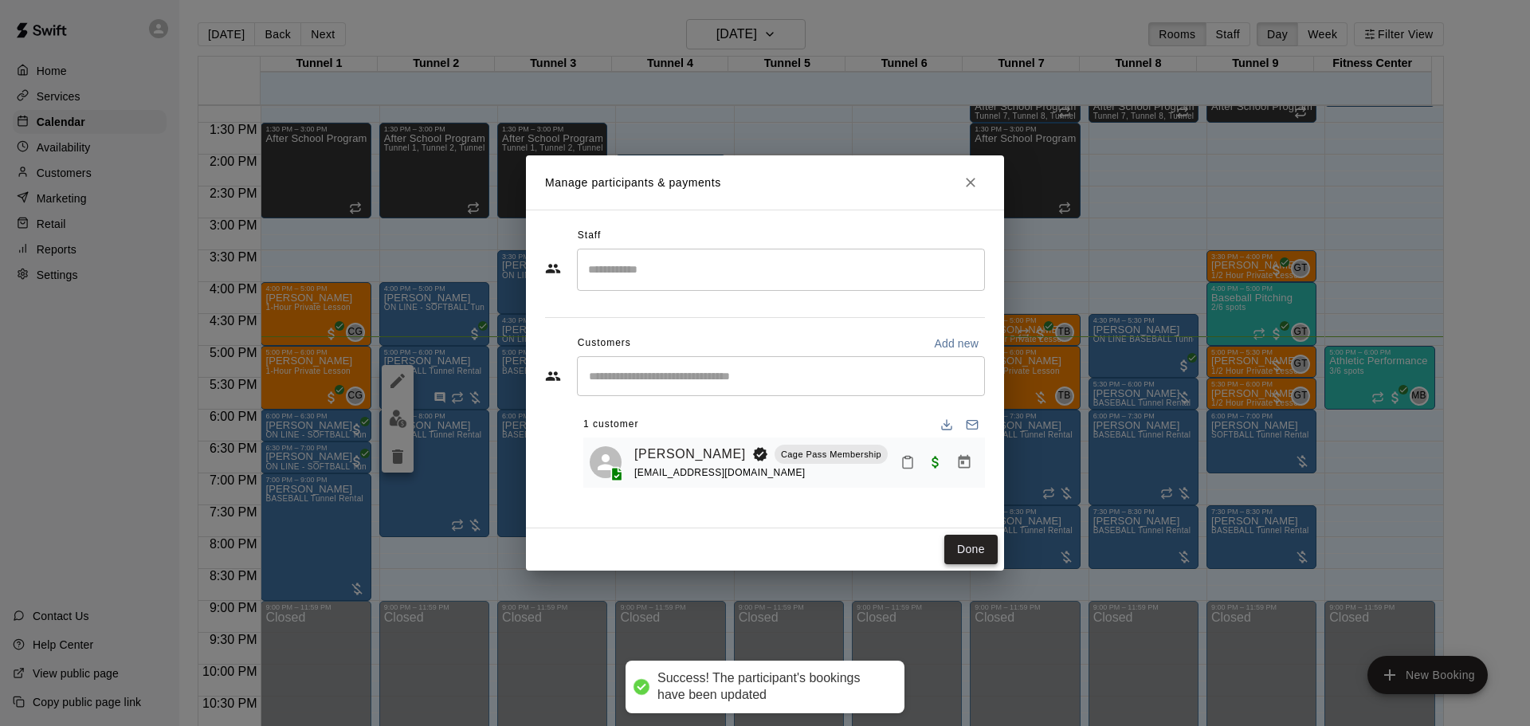
click at [956, 545] on button "Done" at bounding box center [970, 549] width 53 height 29
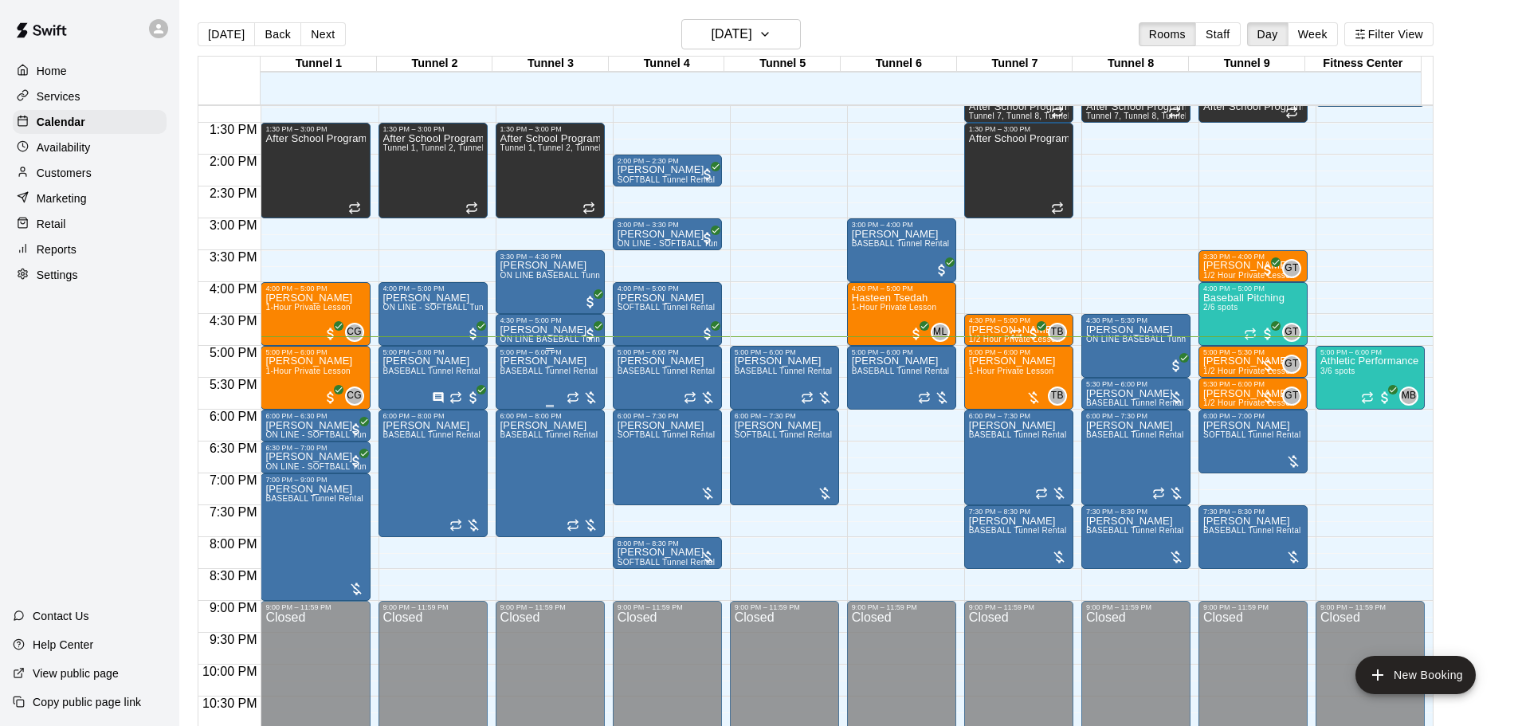
click at [547, 371] on span "BASEBALL Tunnel Rental" at bounding box center [549, 371] width 98 height 9
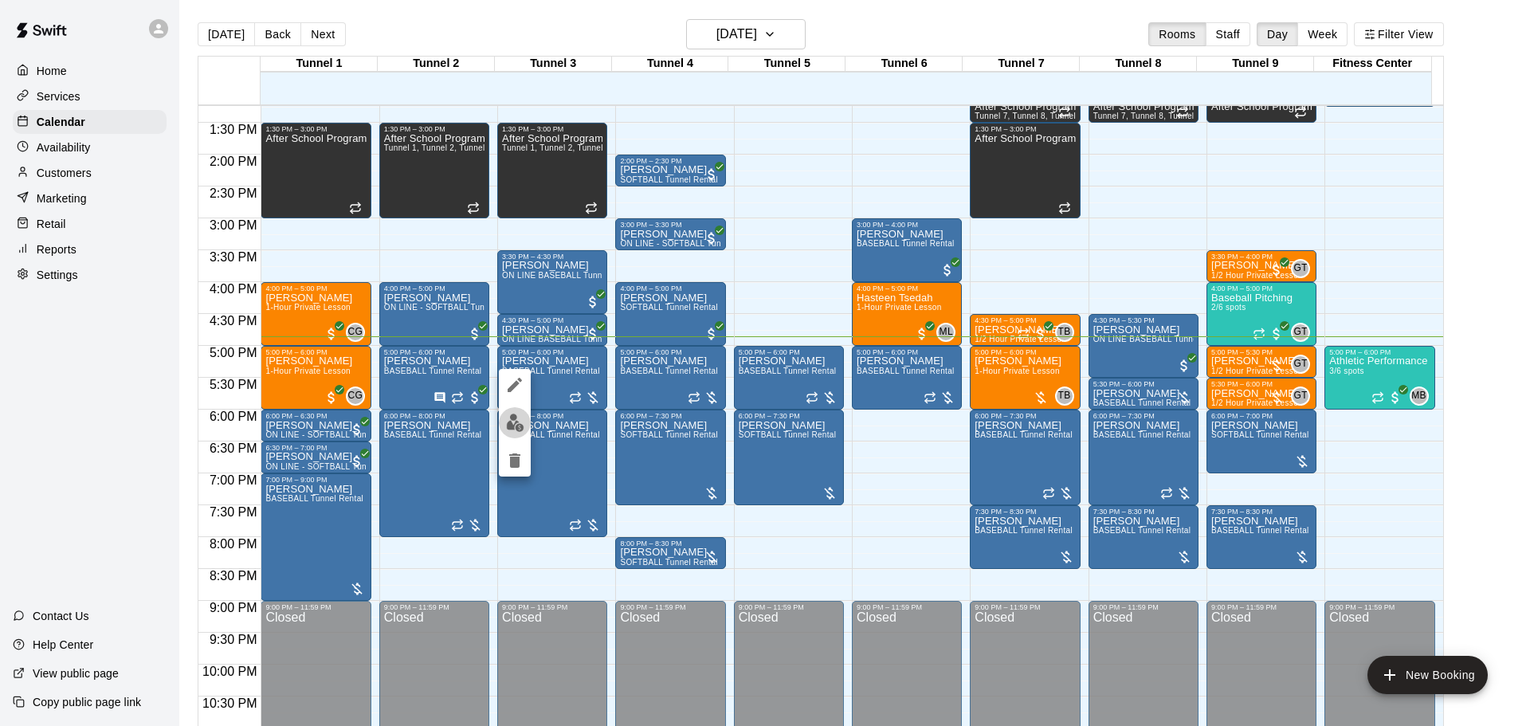
click at [515, 416] on img "edit" at bounding box center [515, 423] width 18 height 18
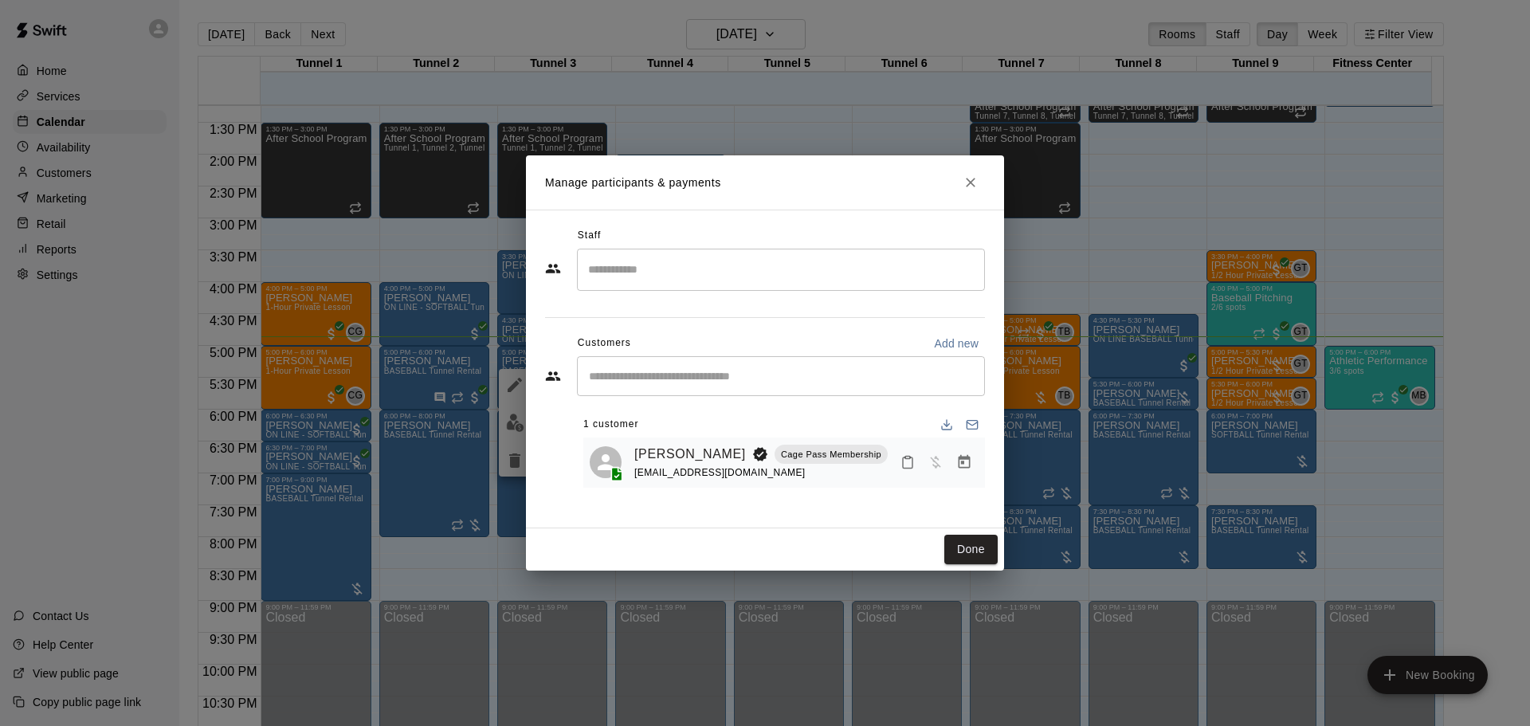
click at [968, 466] on icon "Manage bookings & payment" at bounding box center [964, 462] width 16 height 16
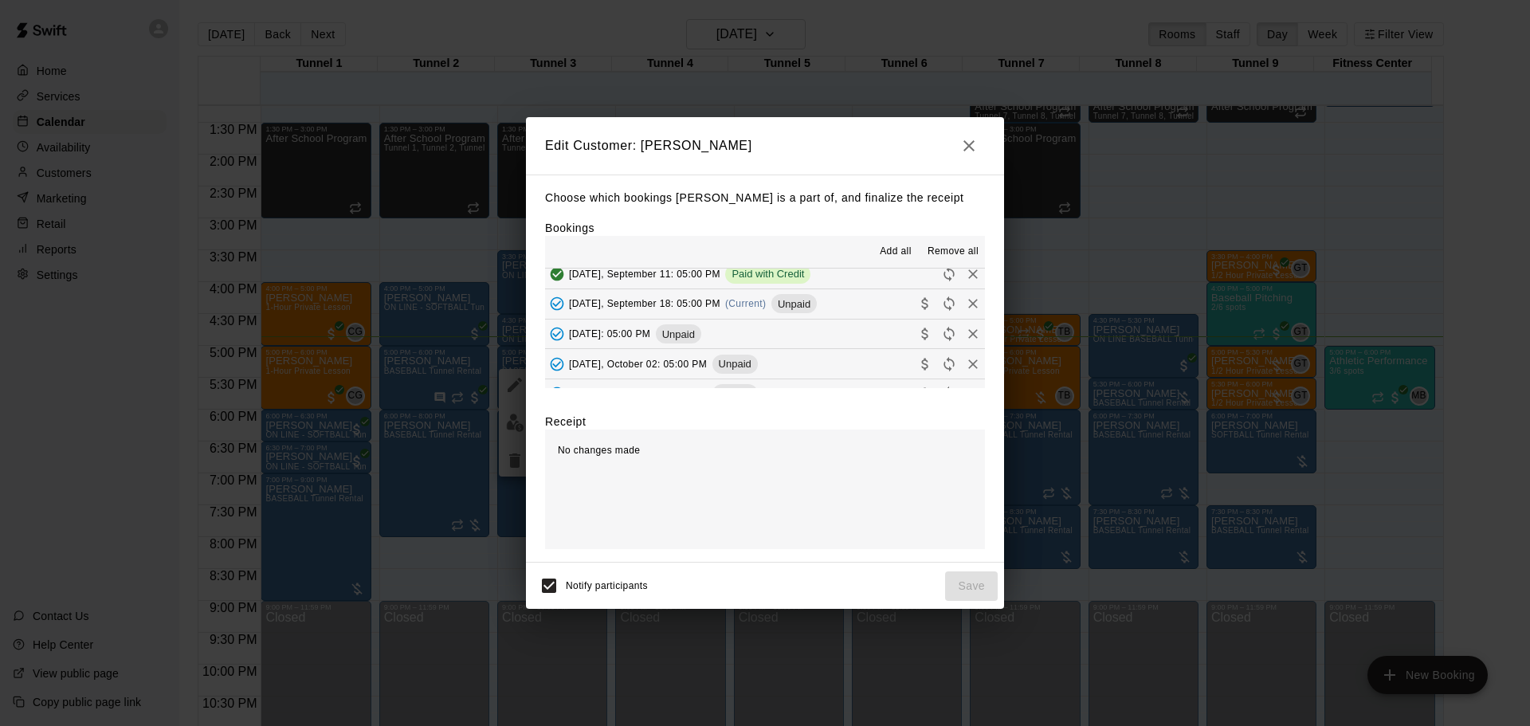
click at [771, 298] on div "Thursday, September 18: 05:00 PM (Current) Unpaid" at bounding box center [681, 304] width 272 height 24
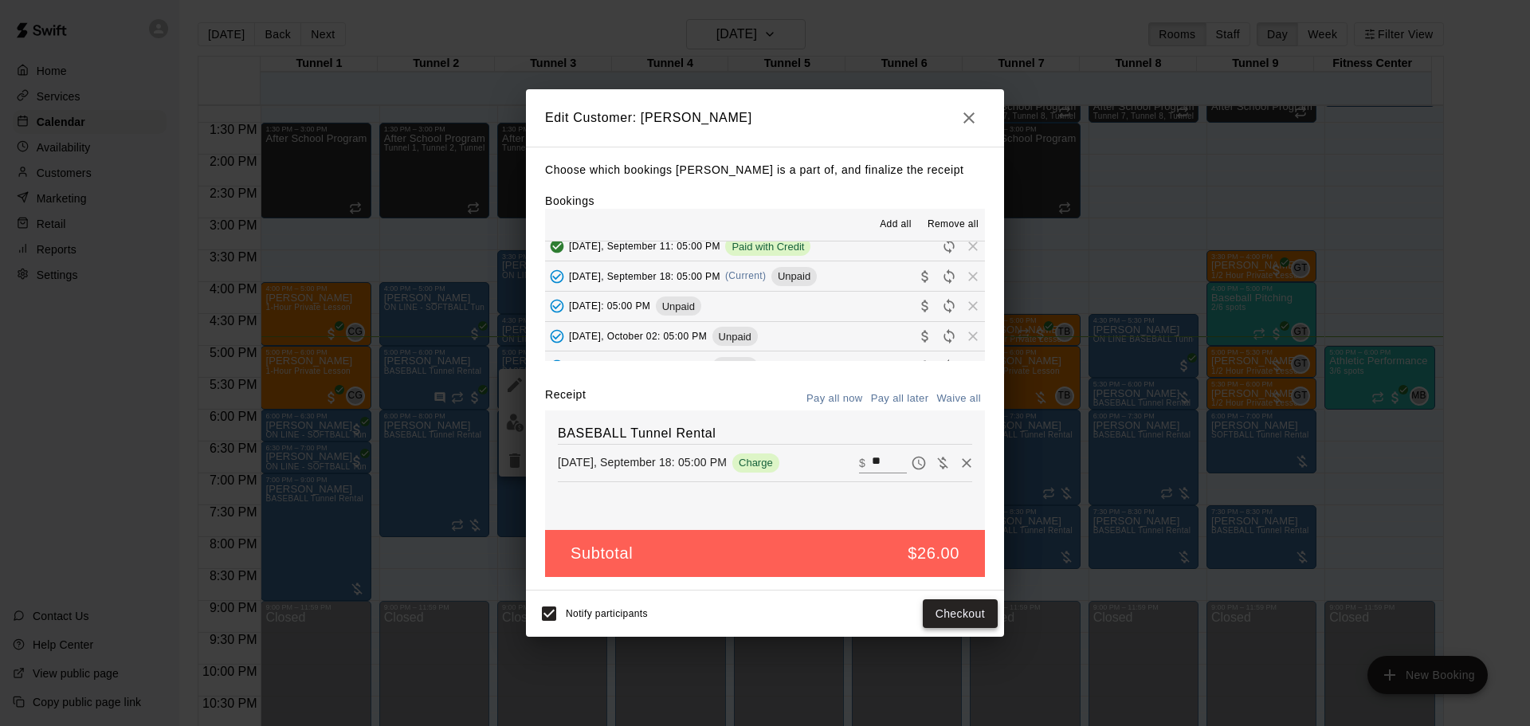
click at [971, 608] on button "Checkout" at bounding box center [960, 613] width 75 height 29
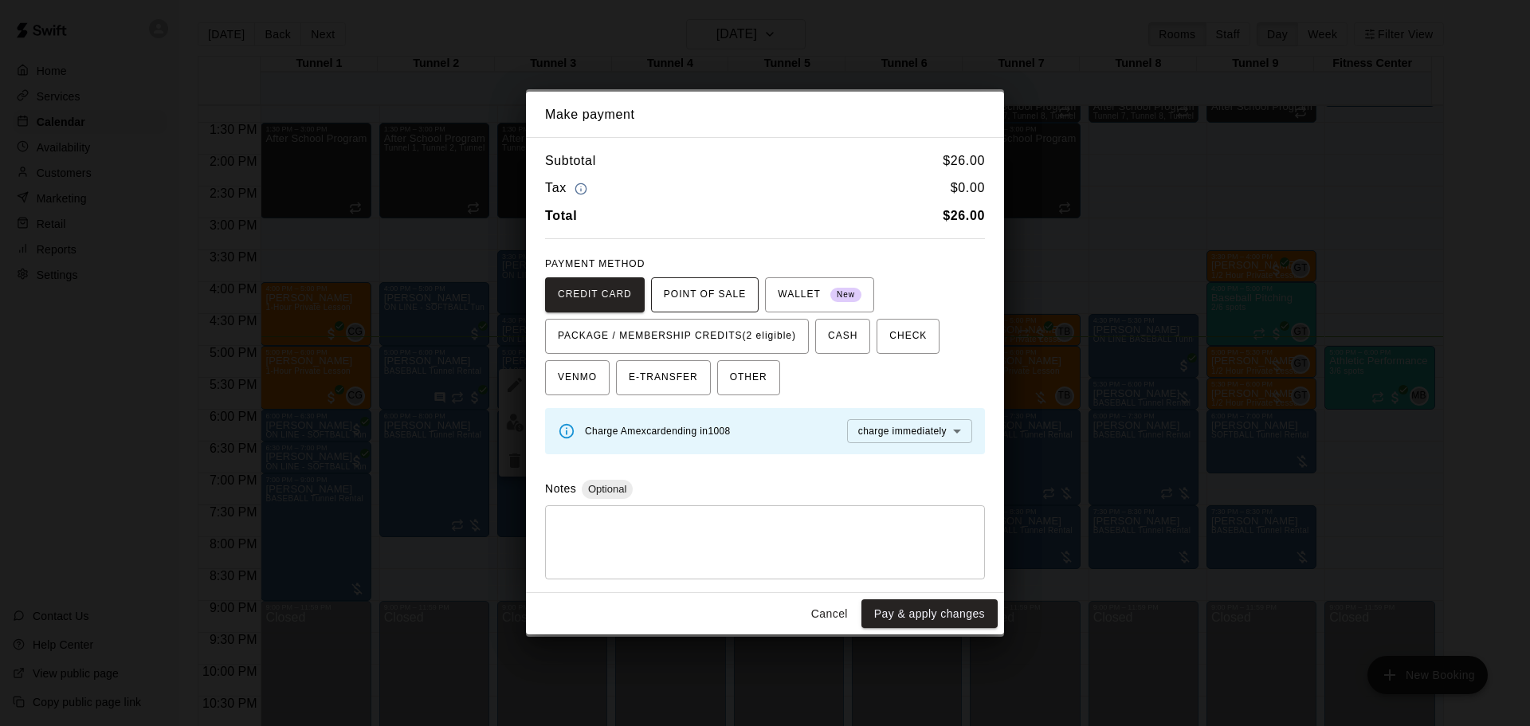
click at [719, 311] on button "POINT OF SALE" at bounding box center [705, 294] width 108 height 35
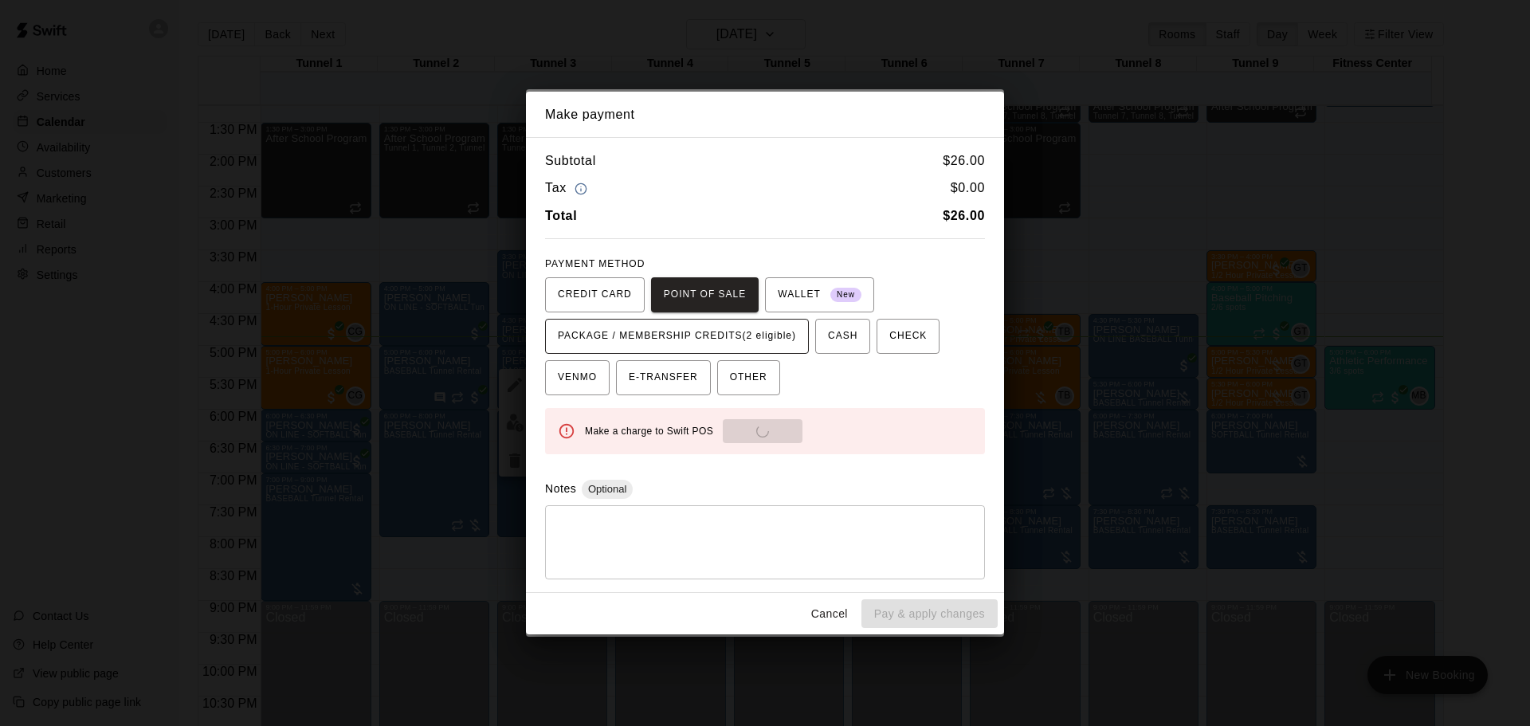
click at [723, 331] on span "PACKAGE / MEMBERSHIP CREDITS (2 eligible)" at bounding box center [677, 336] width 238 height 25
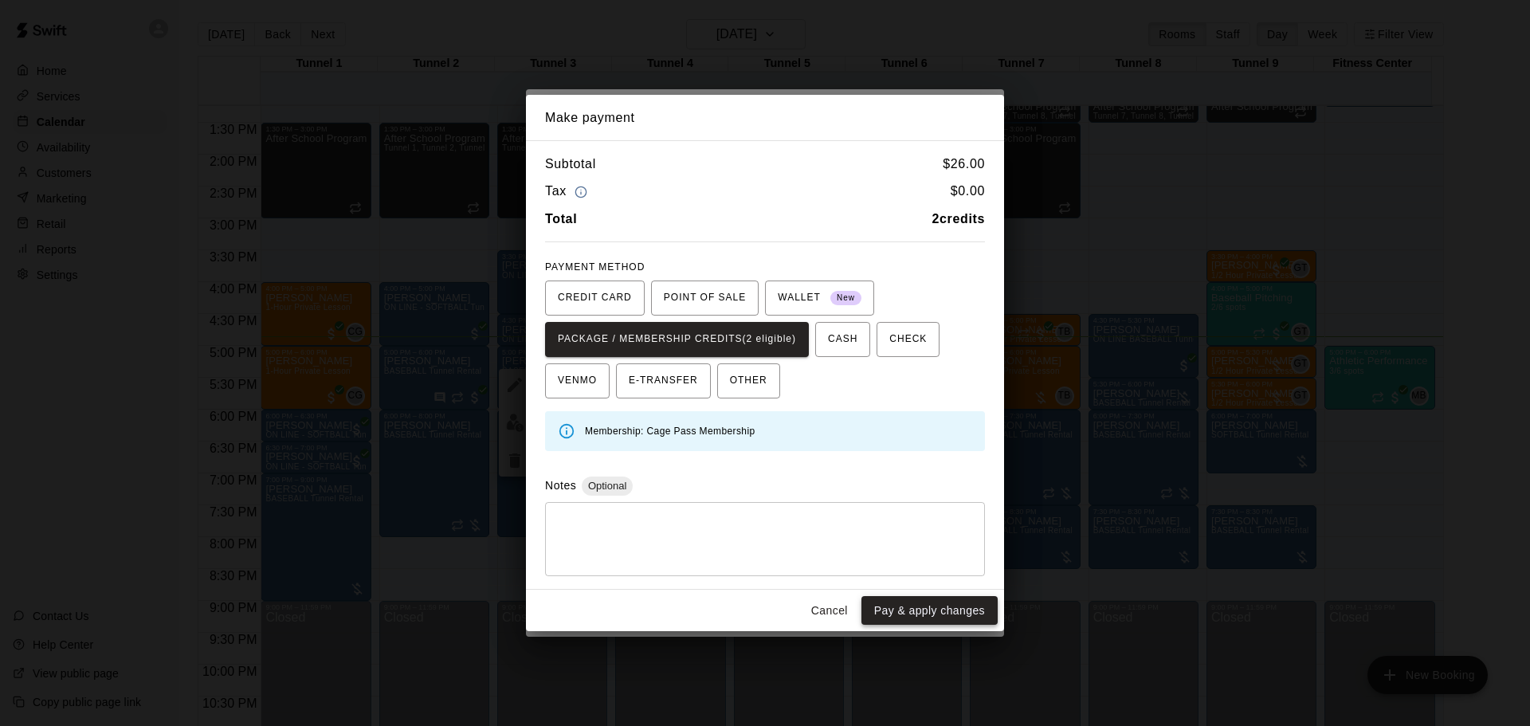
click at [939, 619] on button "Pay & apply changes" at bounding box center [929, 610] width 136 height 29
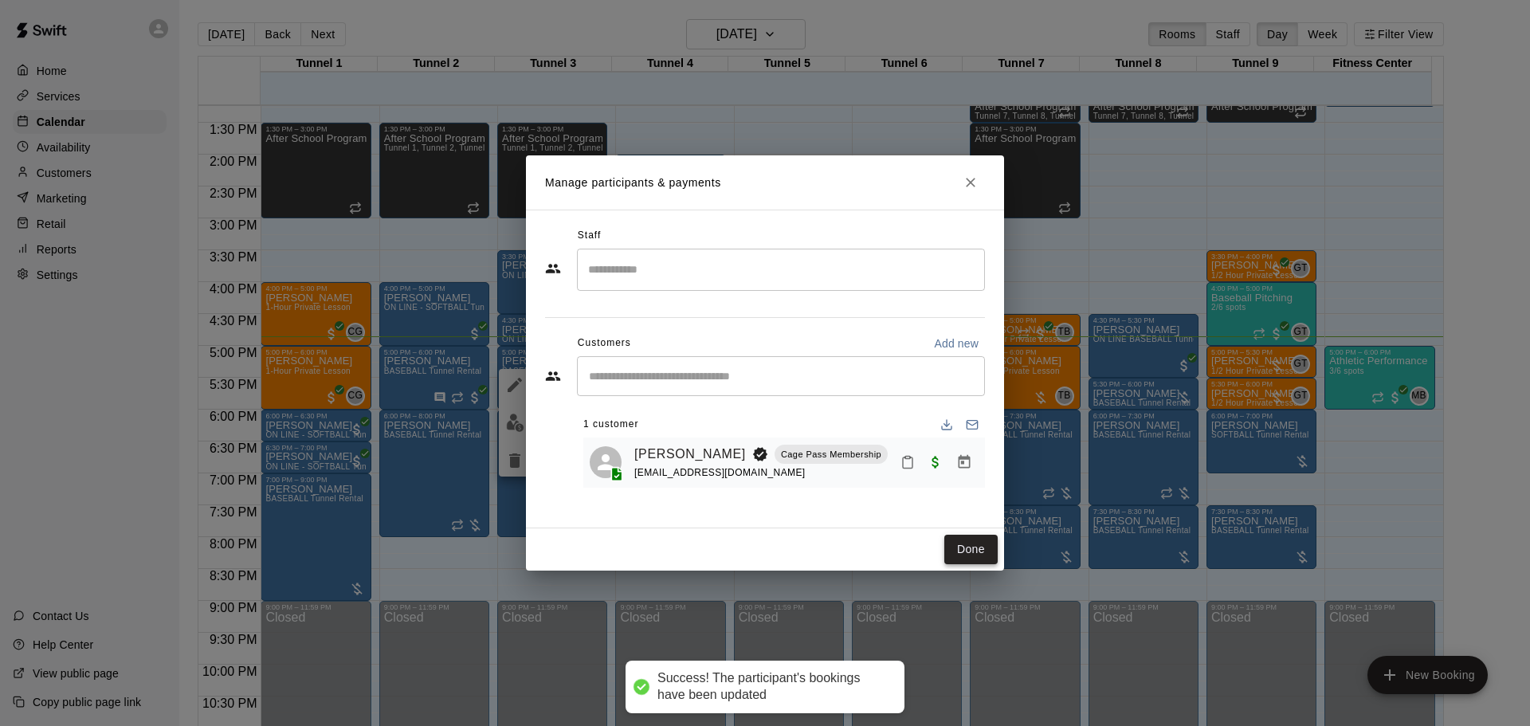
click at [963, 547] on button "Done" at bounding box center [970, 549] width 53 height 29
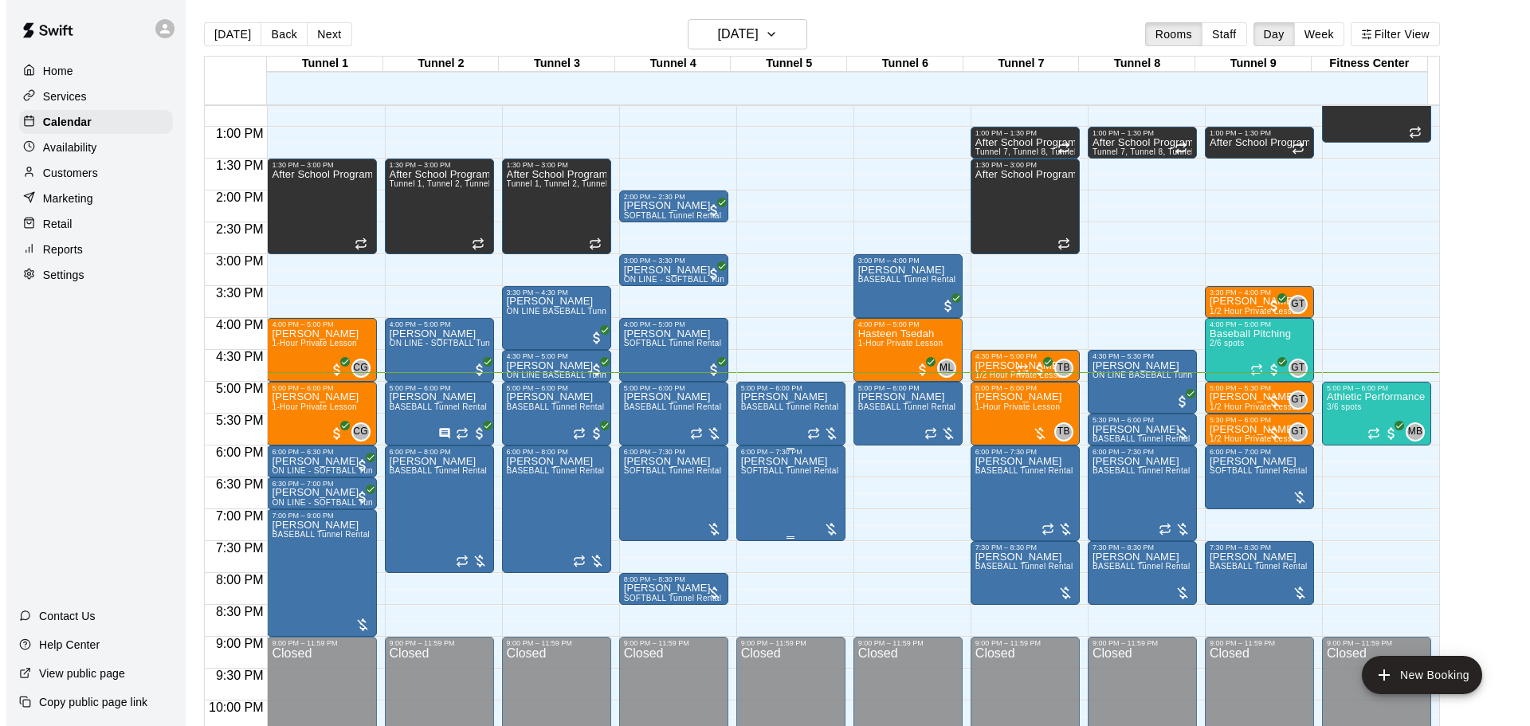
scroll to position [844, 0]
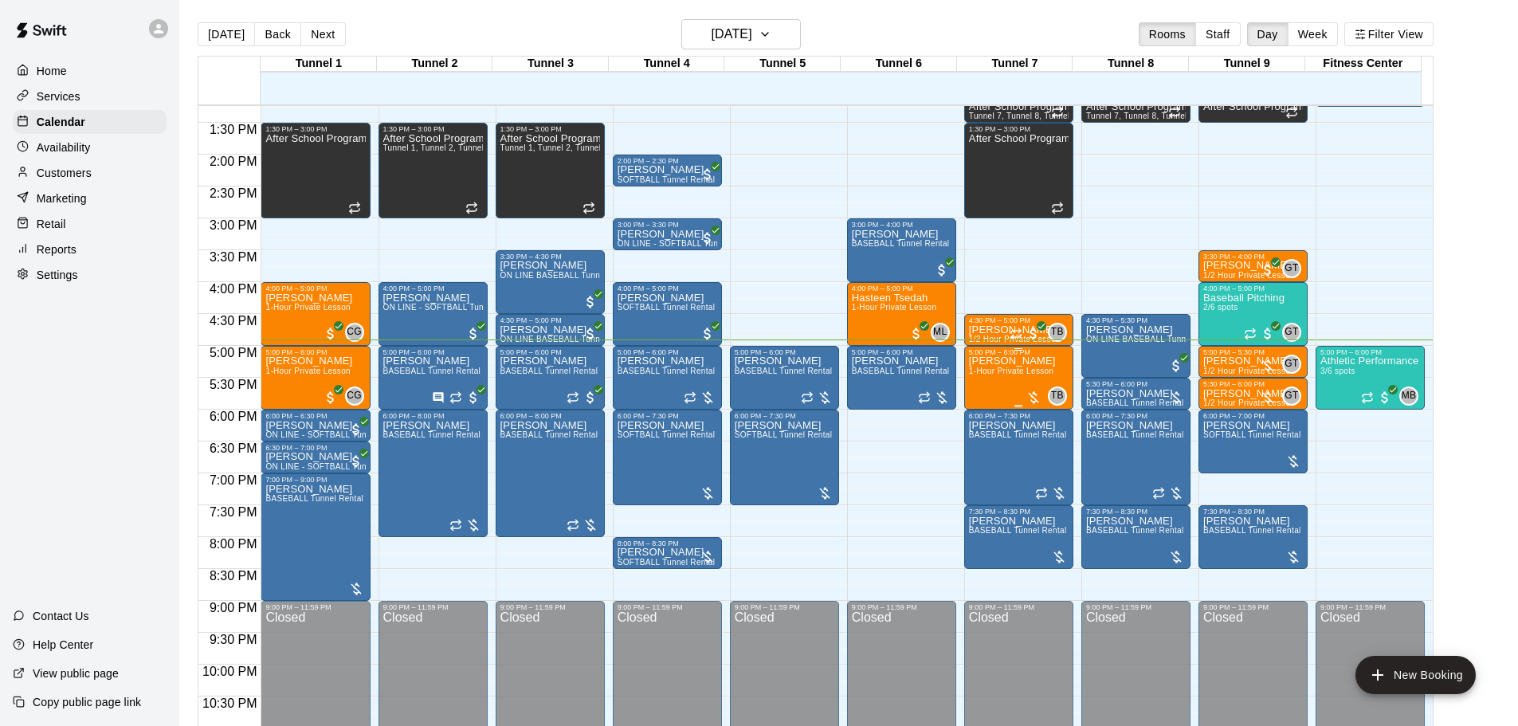
click at [999, 354] on div "5:00 PM – 6:00 PM" at bounding box center [1019, 352] width 100 height 8
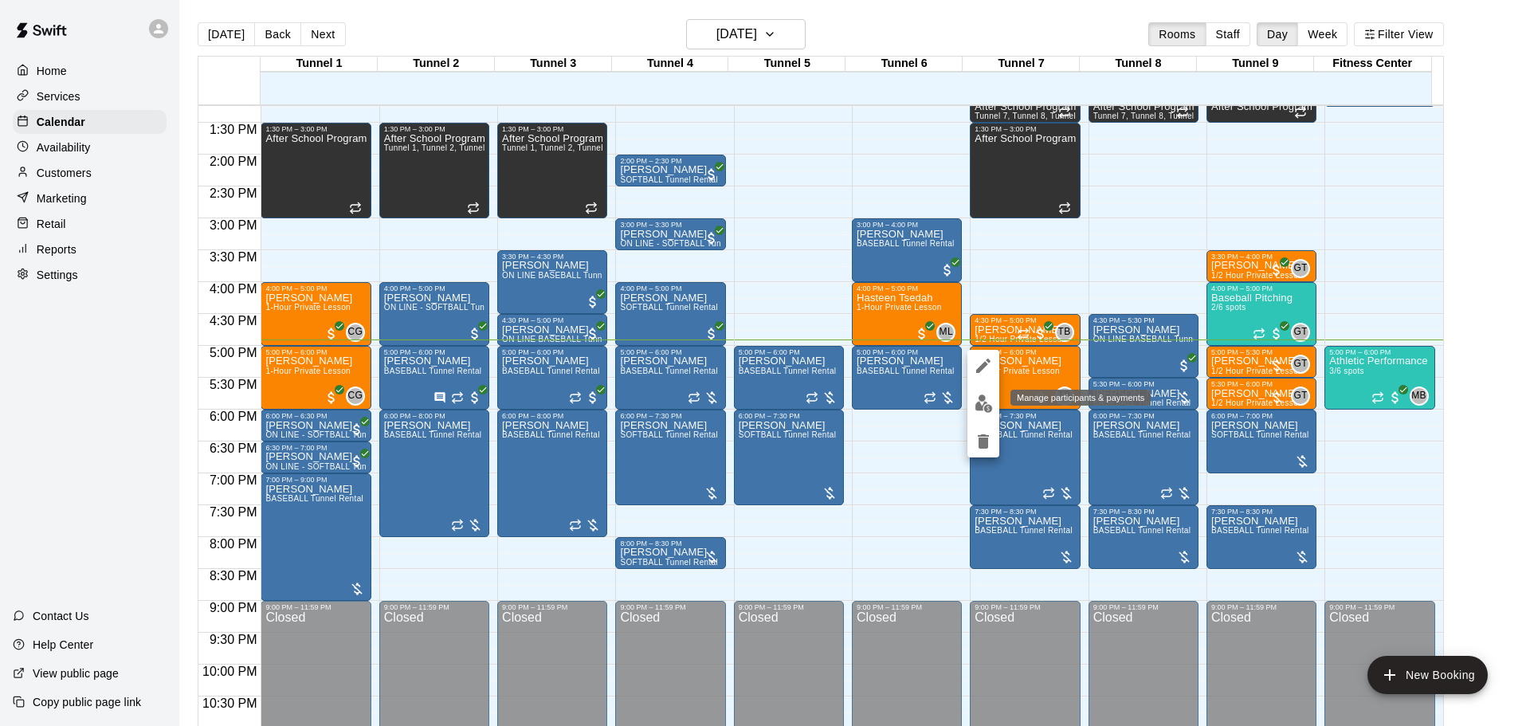
click at [983, 395] on img "edit" at bounding box center [983, 403] width 18 height 18
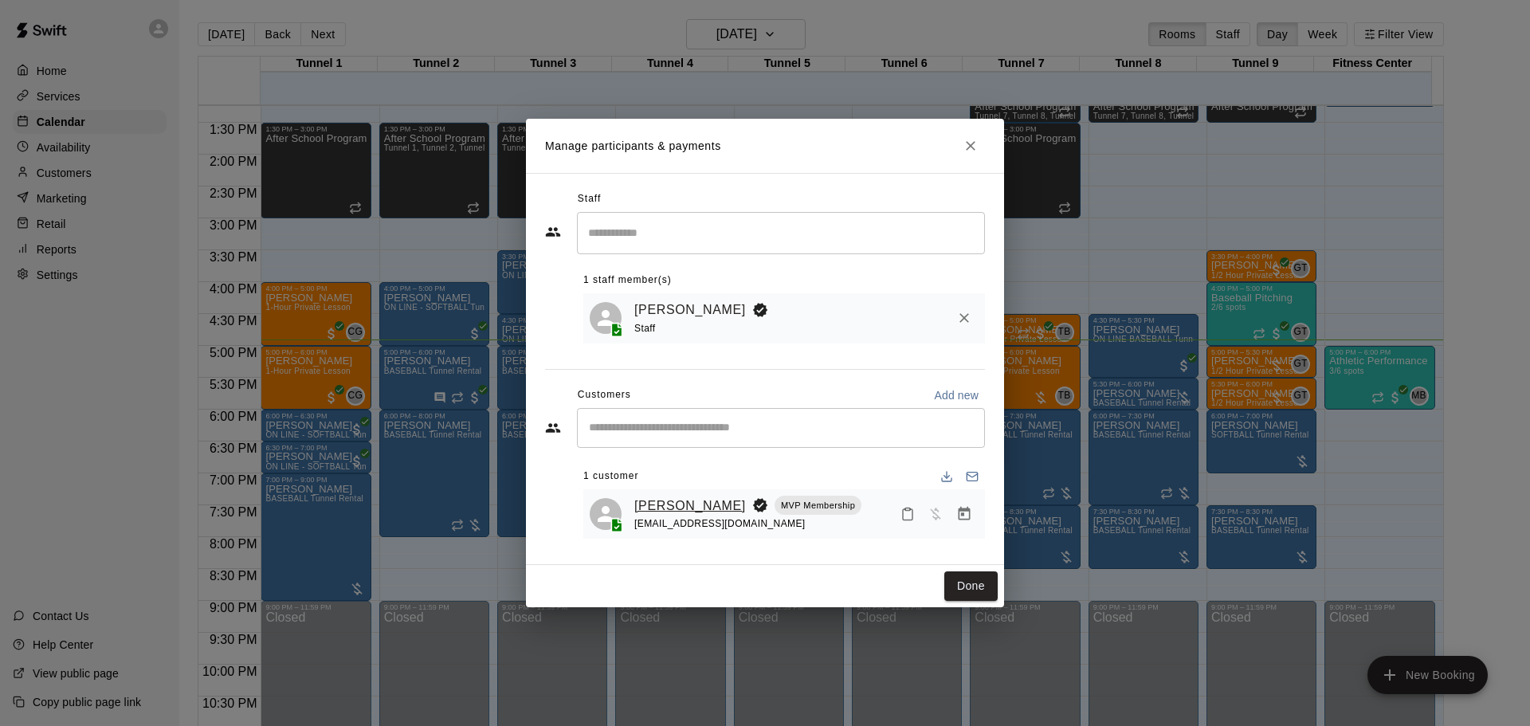
click at [704, 508] on link "[PERSON_NAME]" at bounding box center [690, 506] width 112 height 21
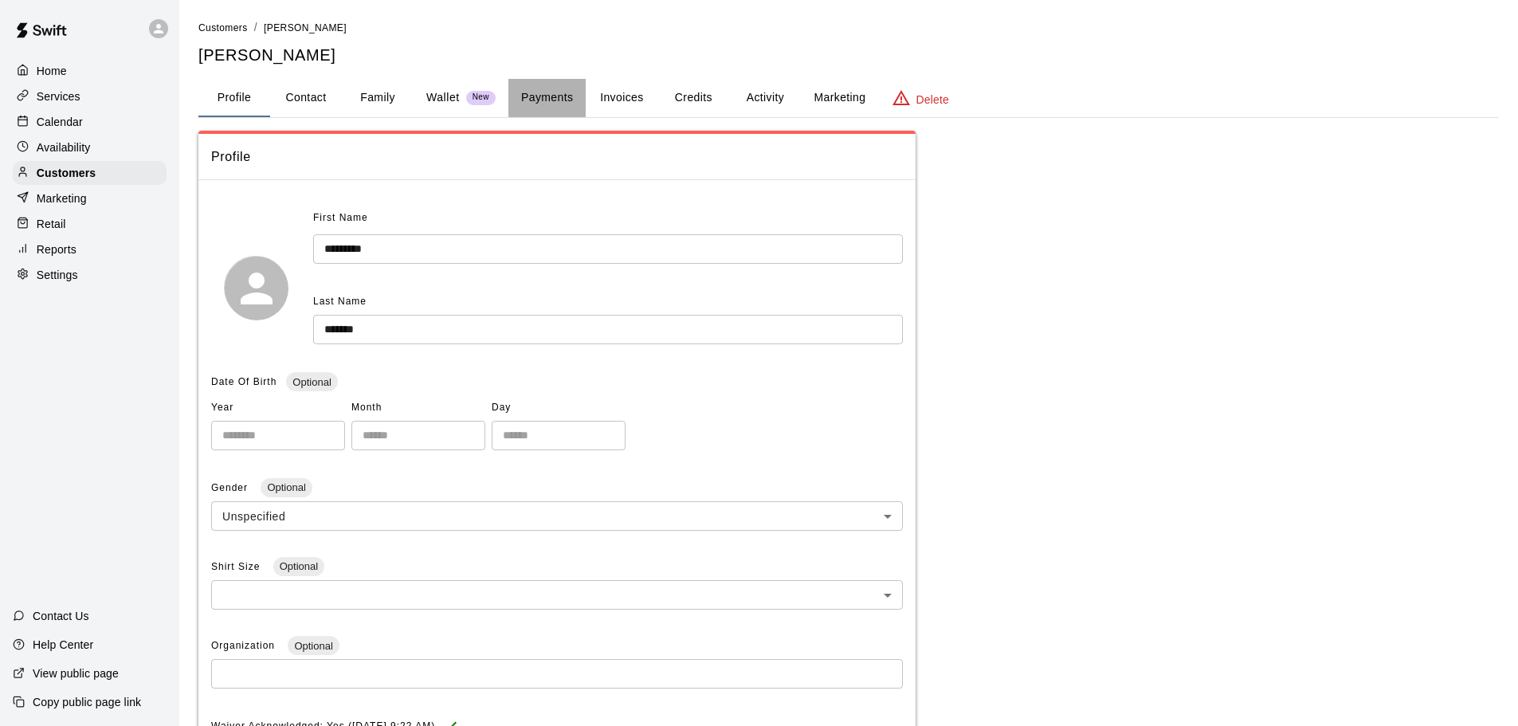
click at [562, 116] on button "Payments" at bounding box center [546, 98] width 77 height 38
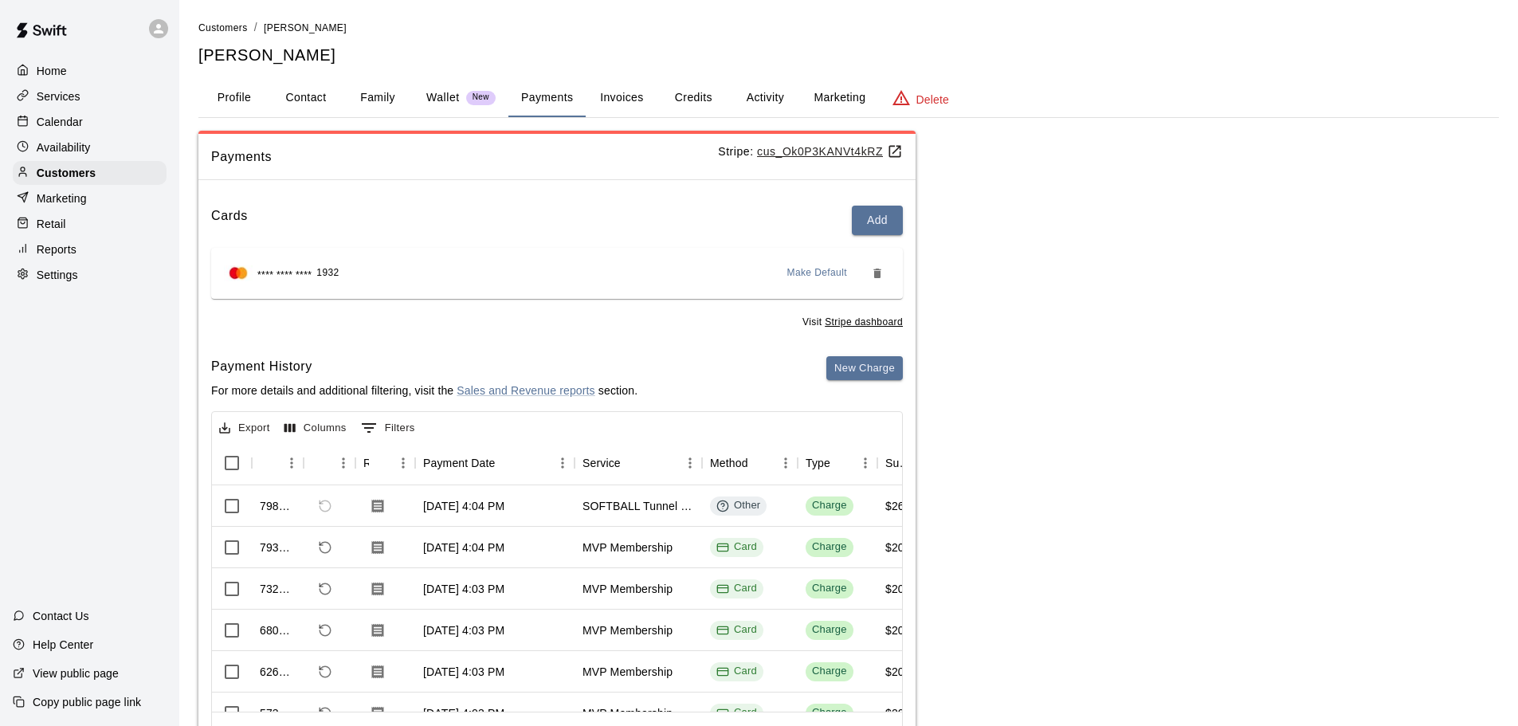
click at [879, 267] on icon "Remove" at bounding box center [877, 273] width 13 height 13
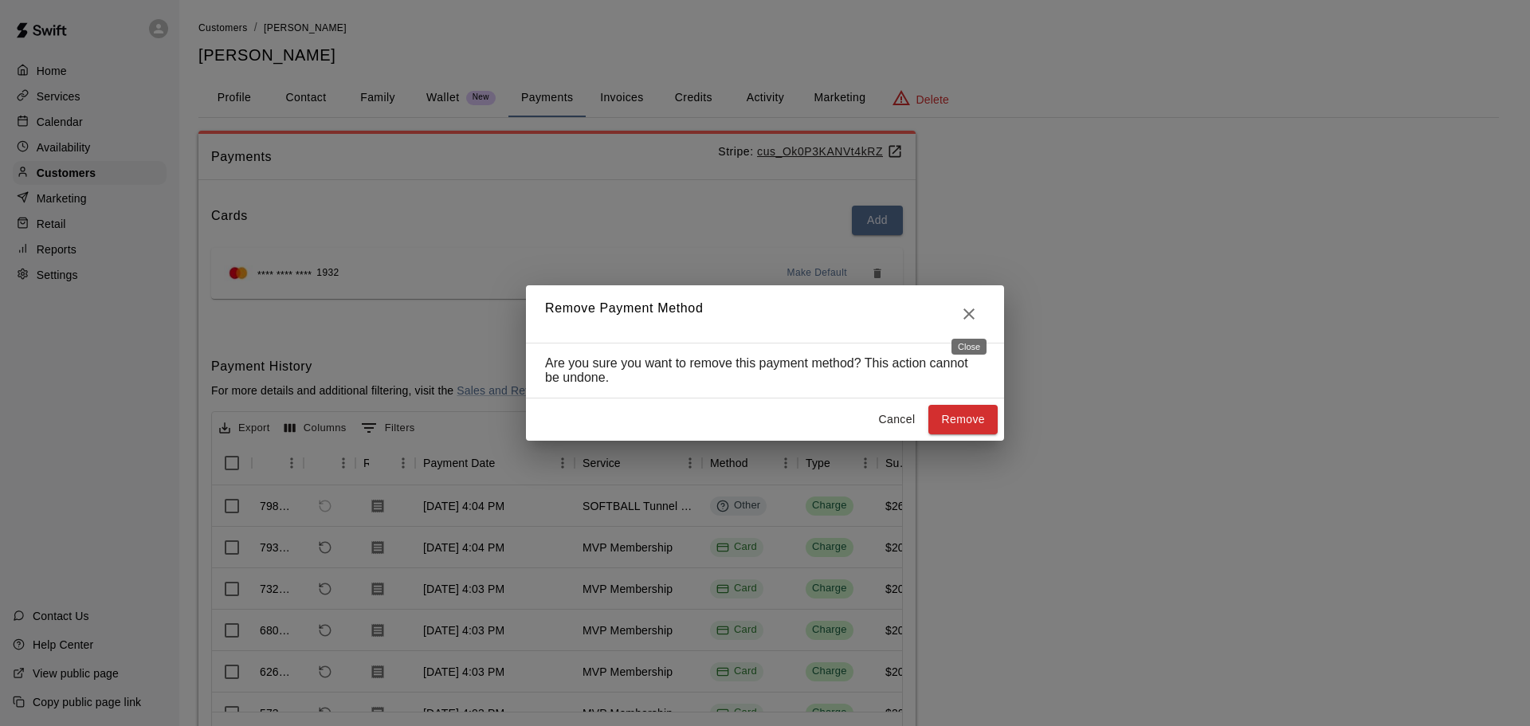
click at [971, 308] on icon "Close" at bounding box center [968, 313] width 19 height 19
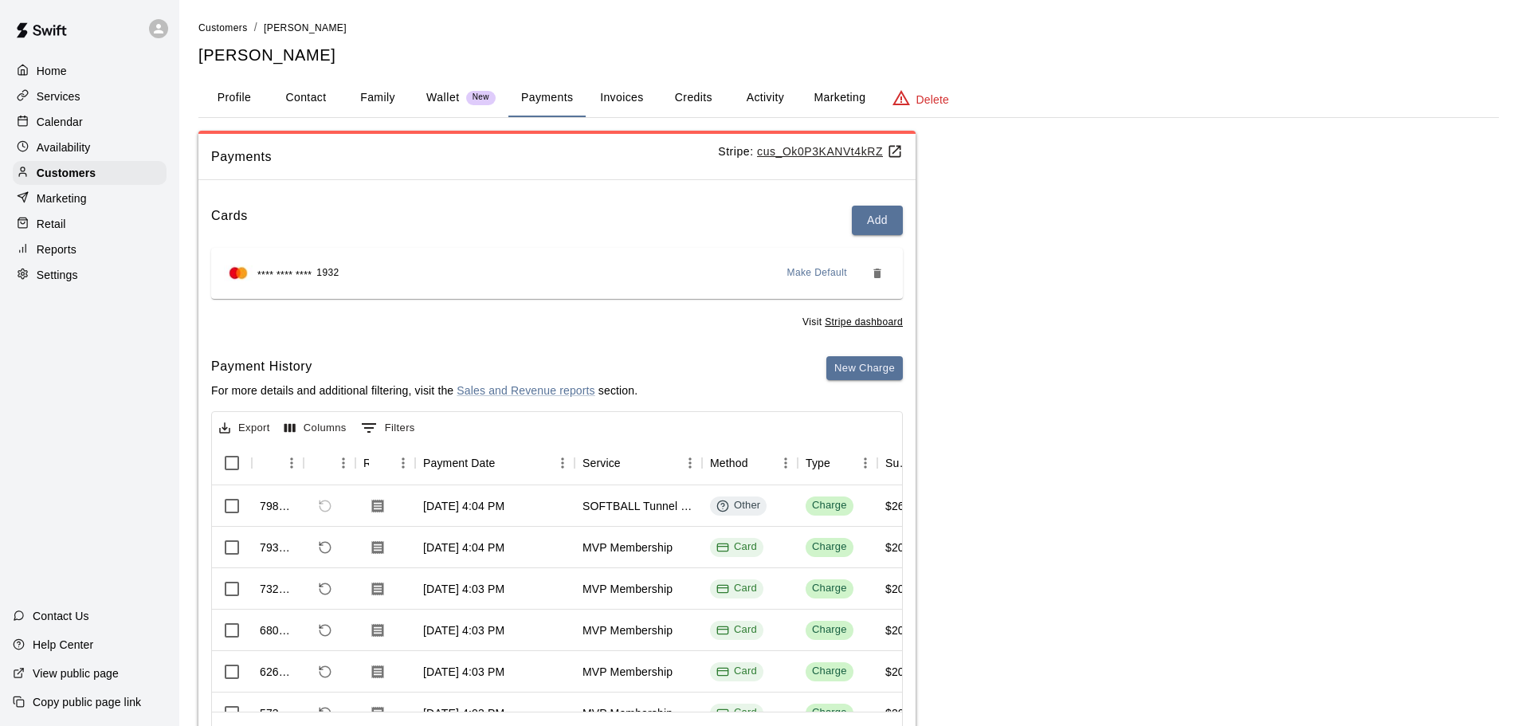
click at [874, 275] on icon "Remove" at bounding box center [876, 274] width 7 height 10
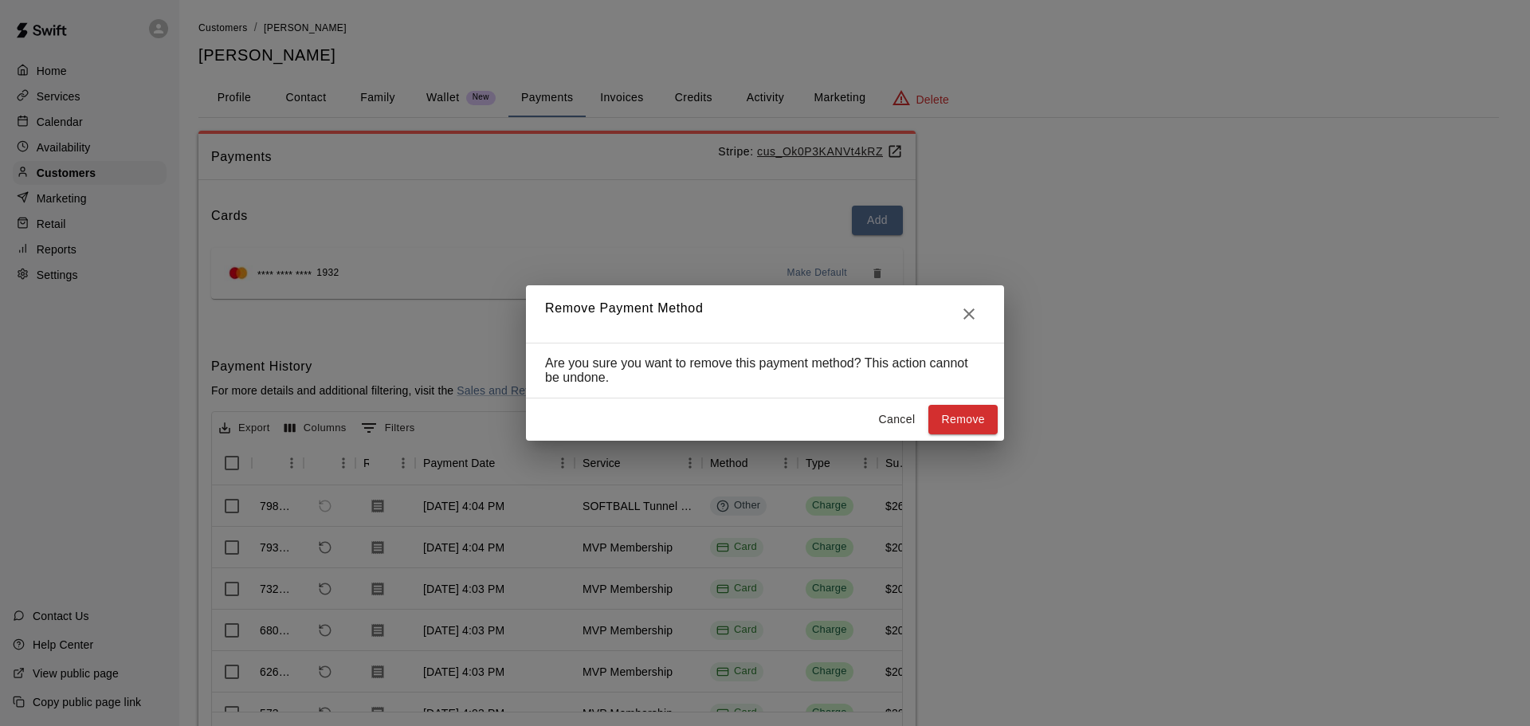
click at [969, 404] on div "Cancel Remove" at bounding box center [765, 419] width 478 height 42
click at [969, 415] on button "Remove" at bounding box center [962, 419] width 69 height 29
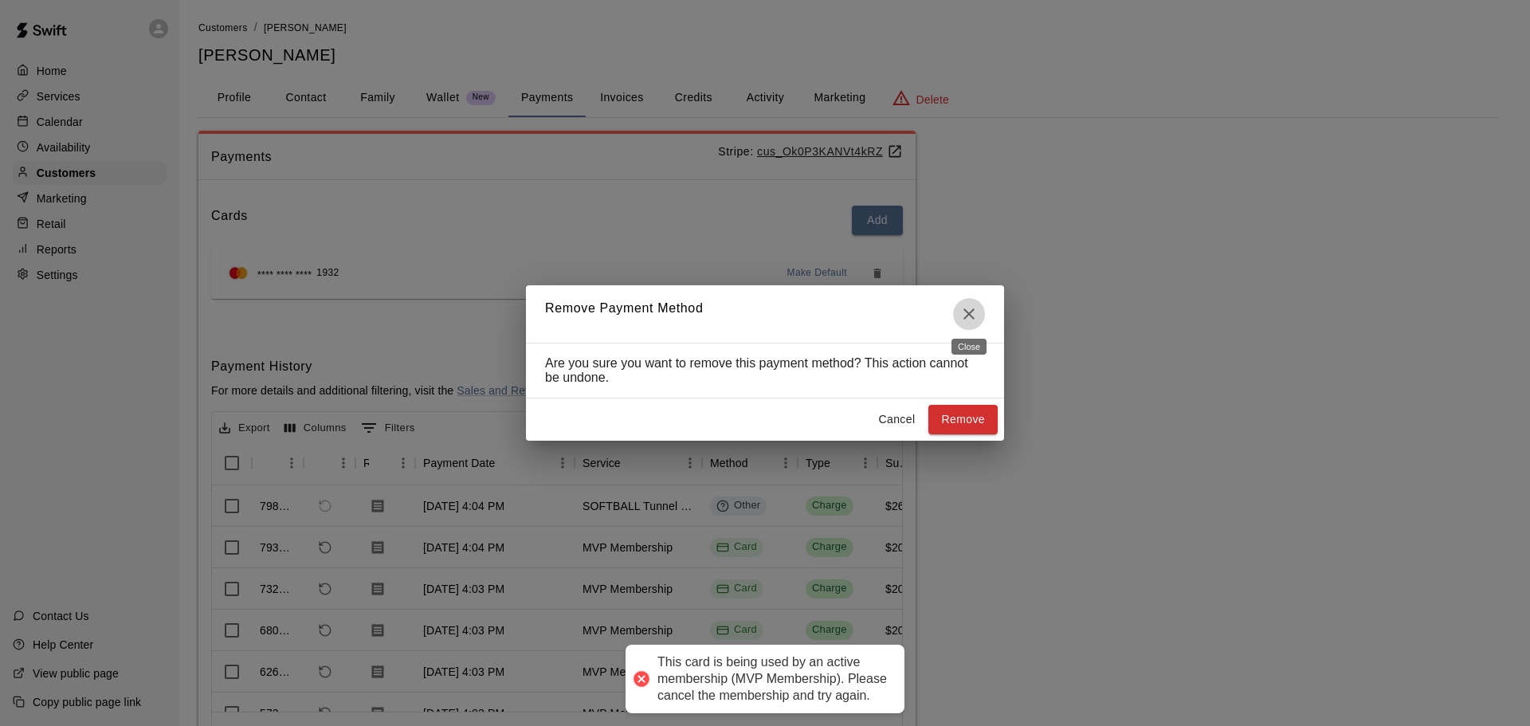
click at [976, 312] on icon "Close" at bounding box center [968, 313] width 19 height 19
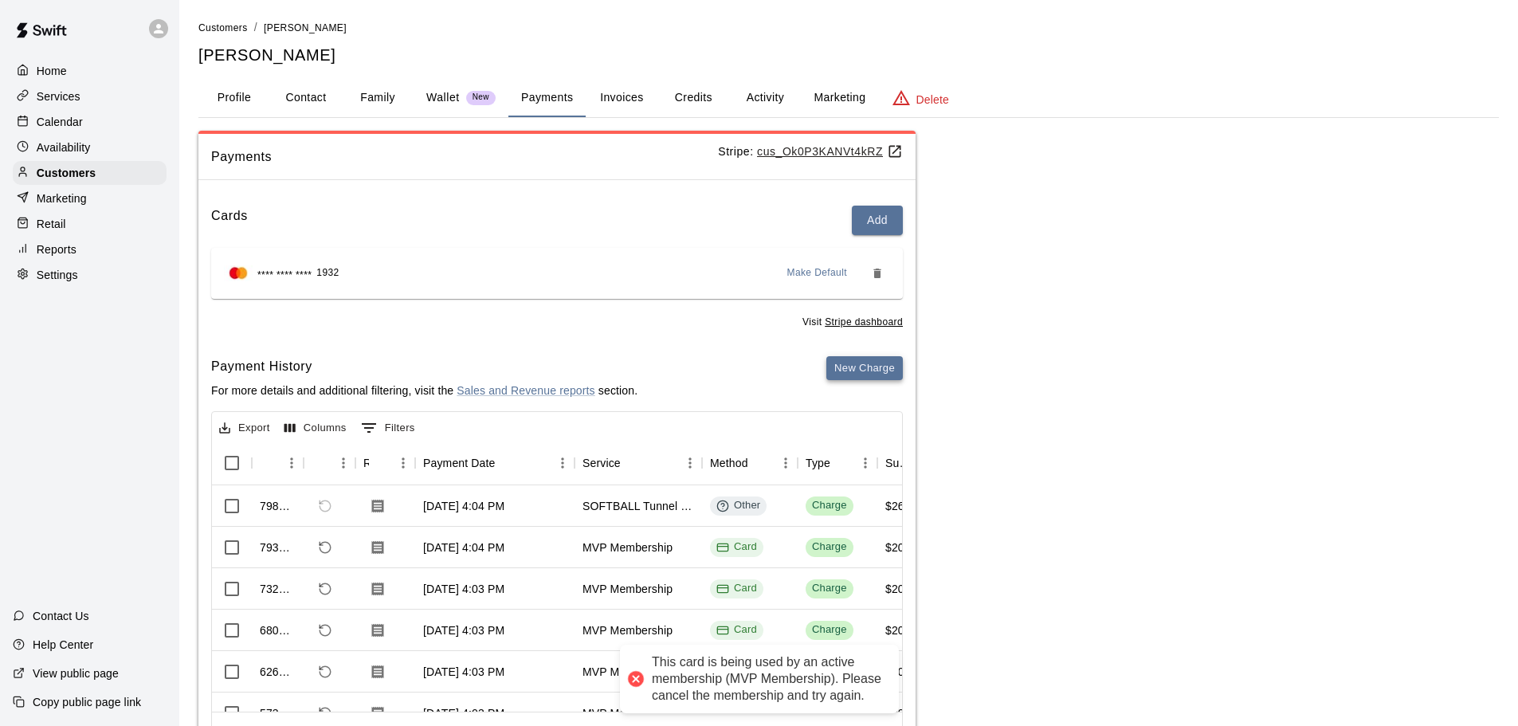
click at [873, 374] on button "New Charge" at bounding box center [864, 368] width 76 height 25
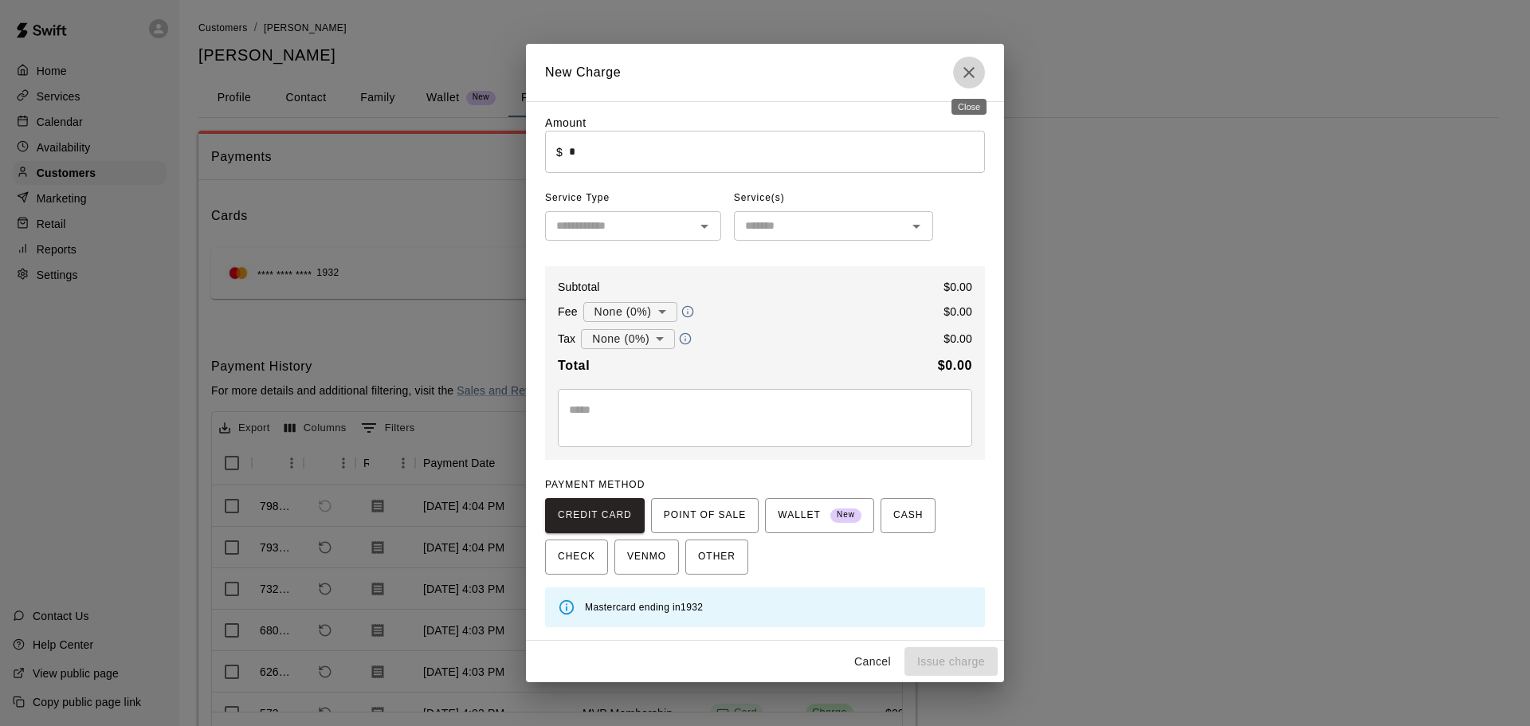
click at [981, 74] on button "Close" at bounding box center [969, 73] width 32 height 32
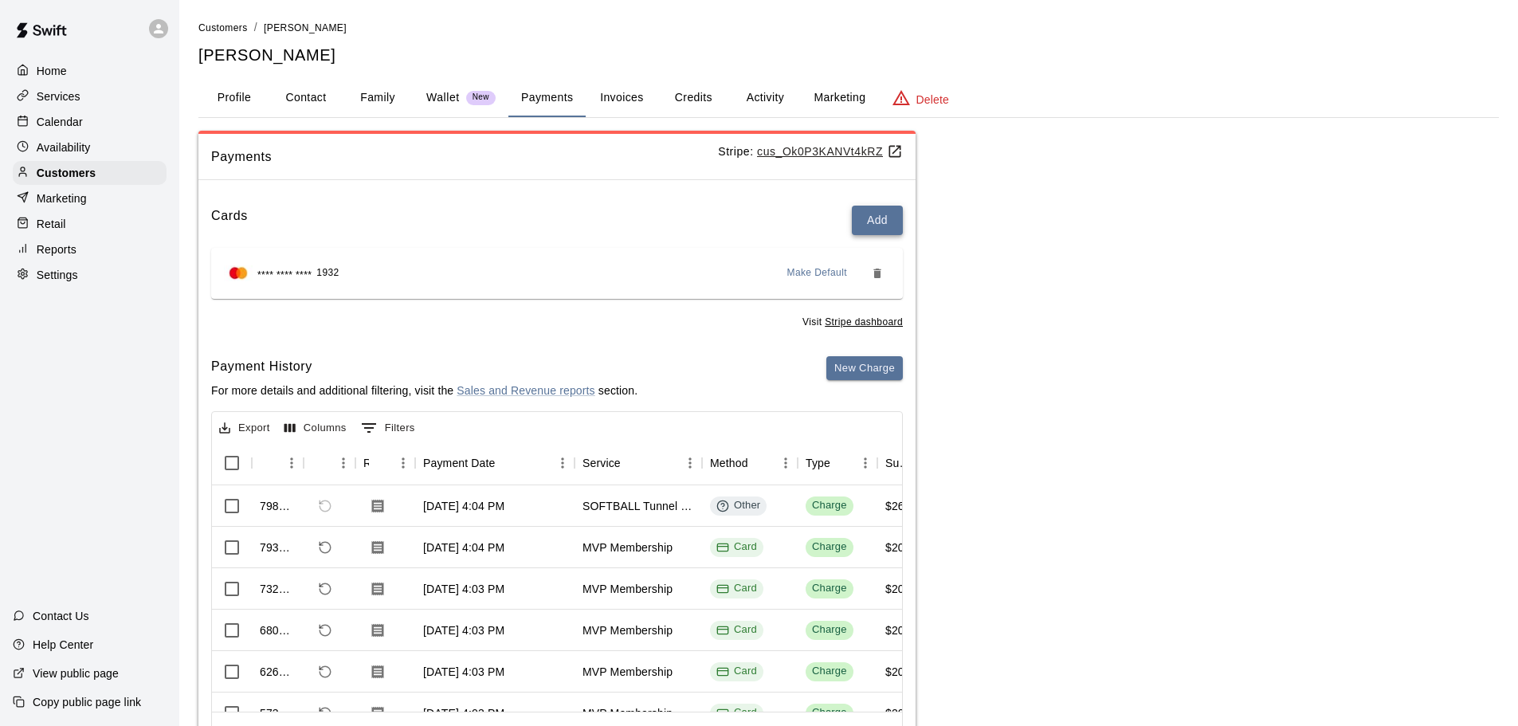
click at [886, 218] on button "Add" at bounding box center [877, 220] width 51 height 29
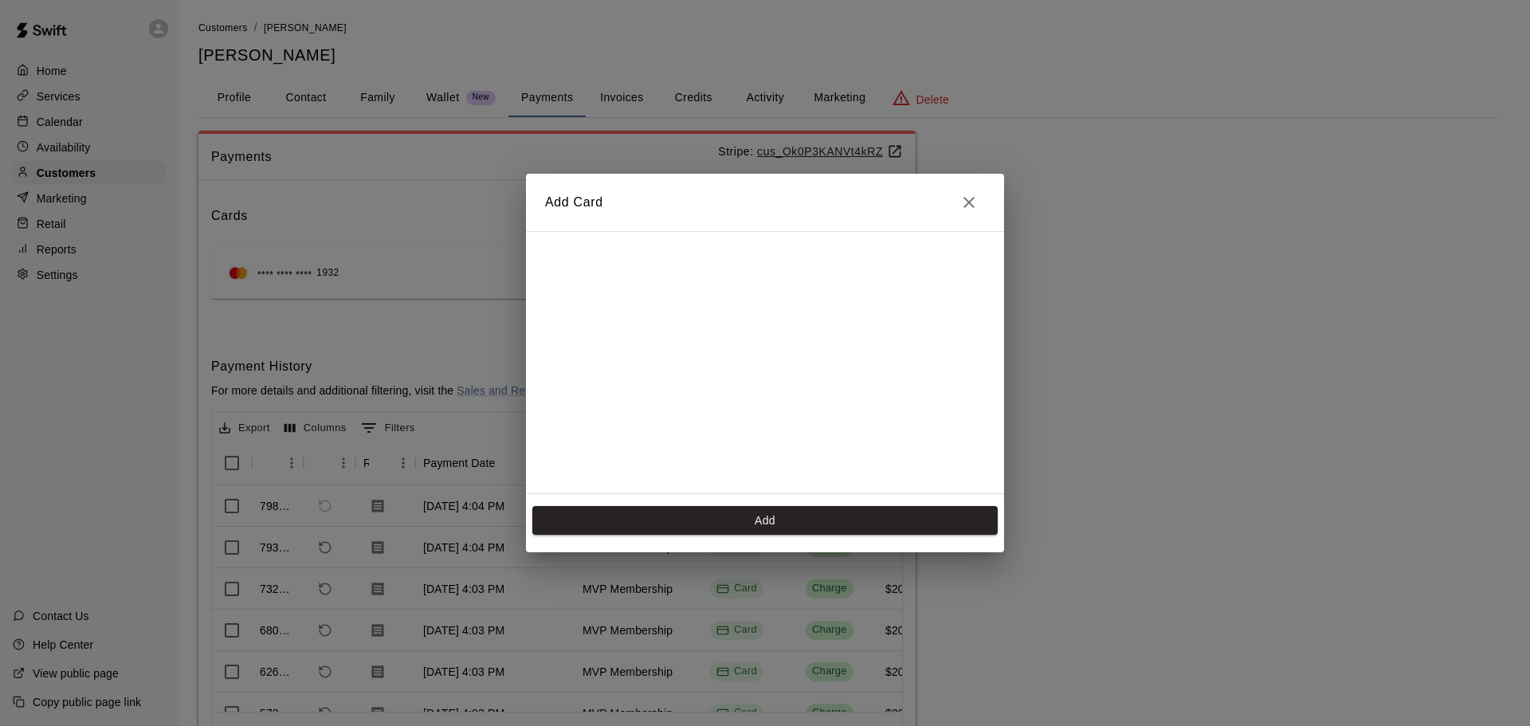
scroll to position [284, 0]
click at [935, 512] on button "Add" at bounding box center [764, 520] width 465 height 29
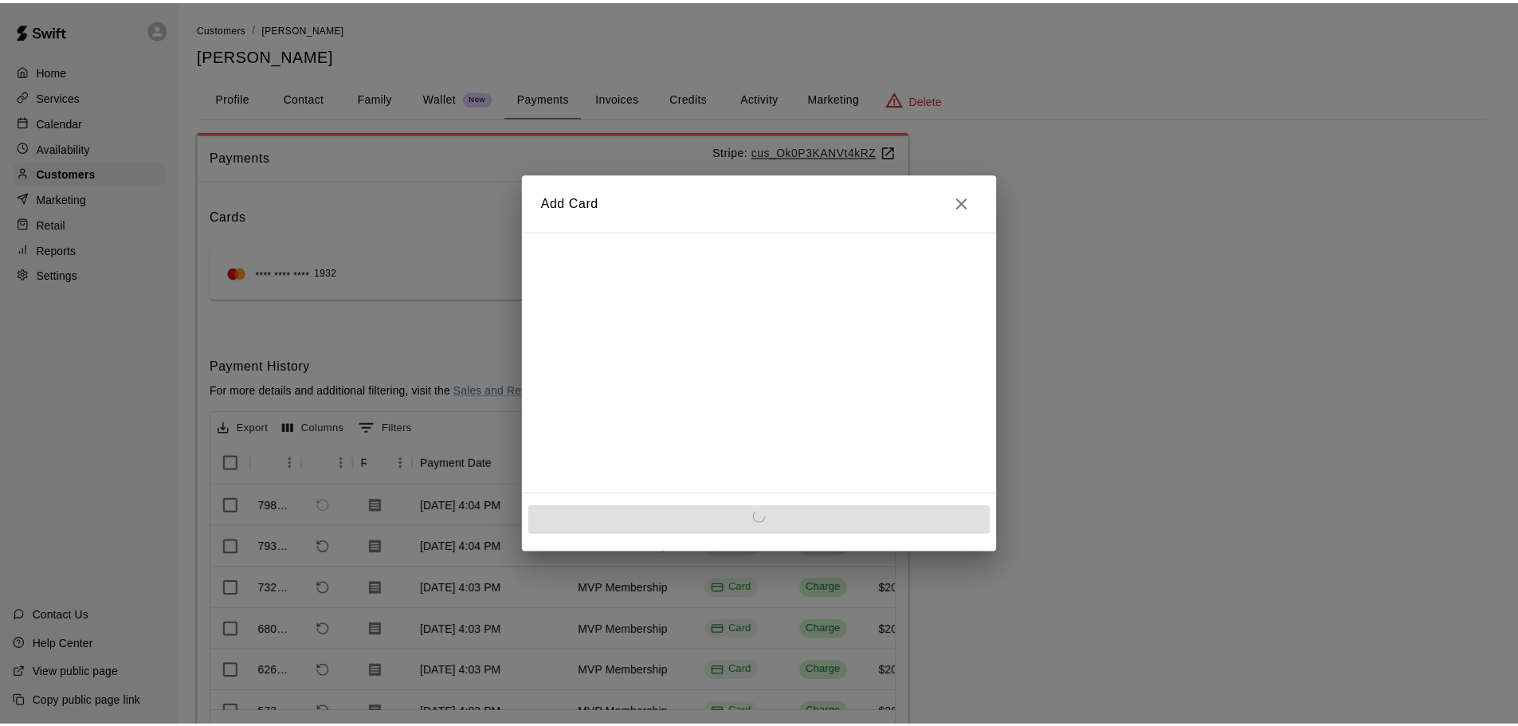
scroll to position [0, 0]
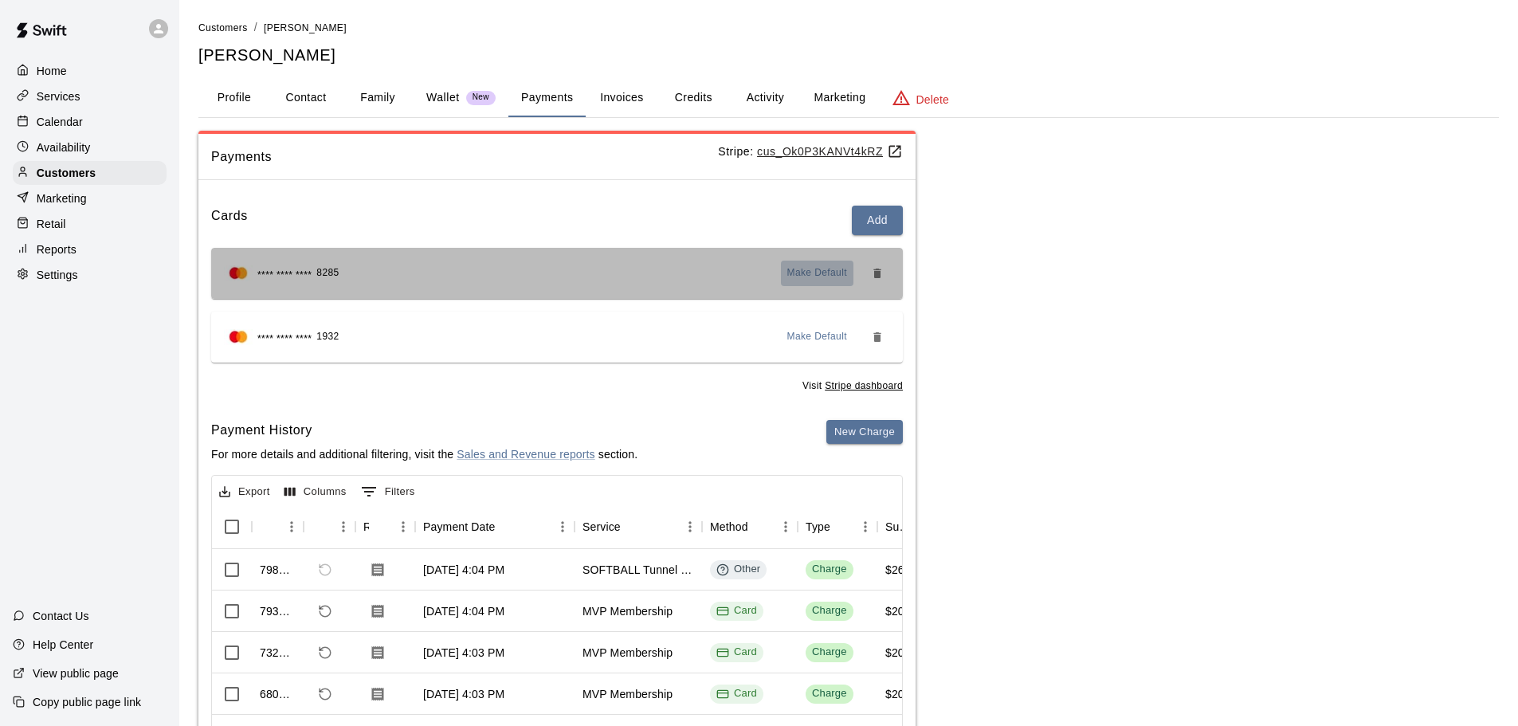
click at [830, 276] on span "Make Default" at bounding box center [817, 273] width 61 height 16
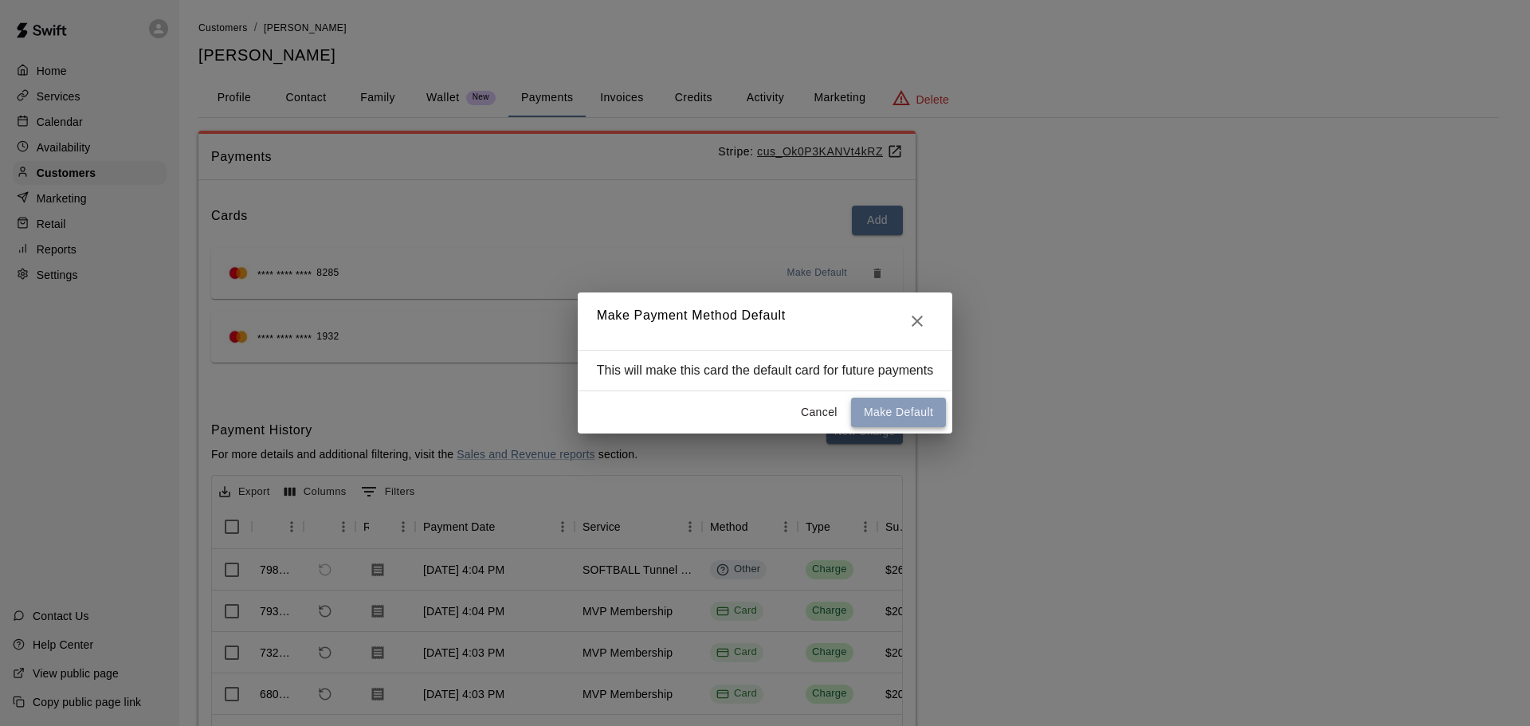
click at [916, 416] on button "Make Default" at bounding box center [898, 412] width 95 height 29
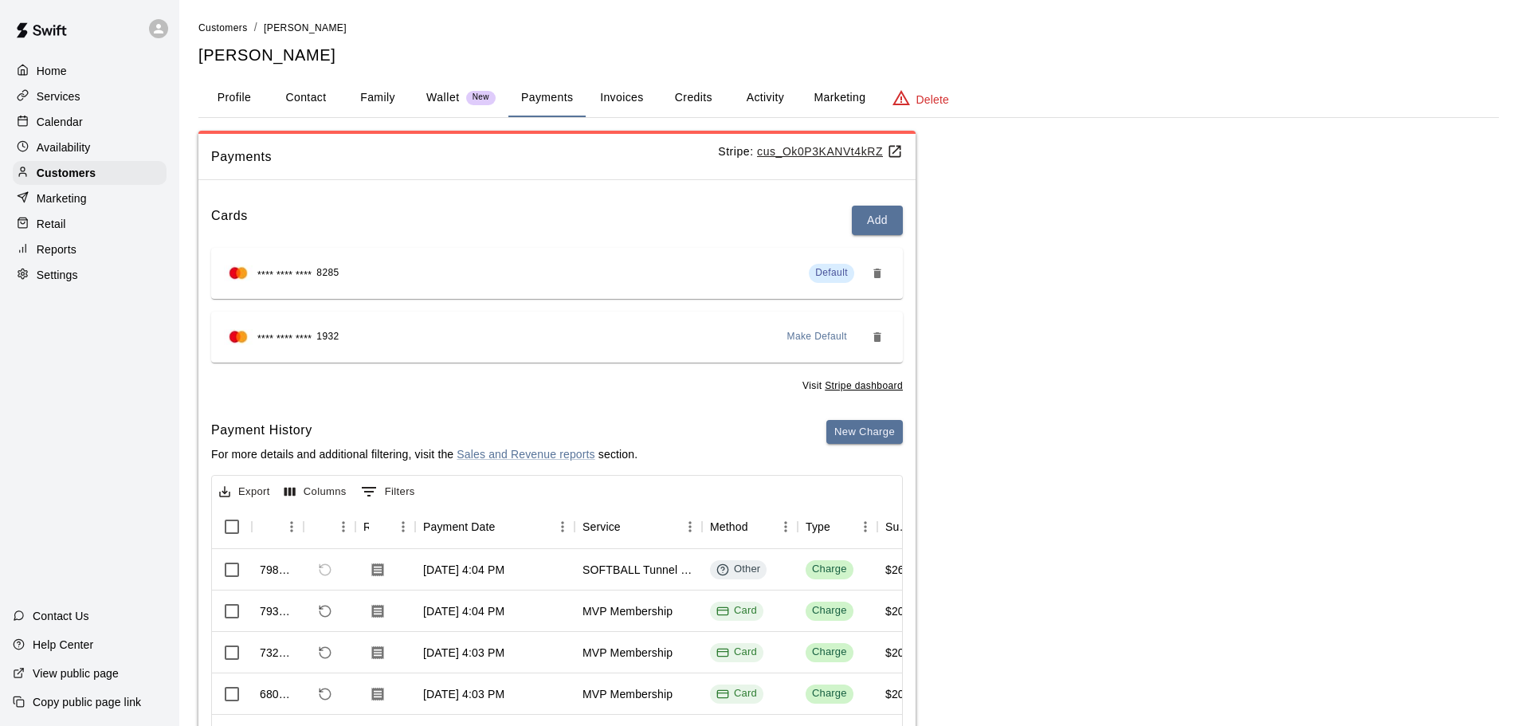
click at [77, 116] on p "Calendar" at bounding box center [60, 122] width 46 height 16
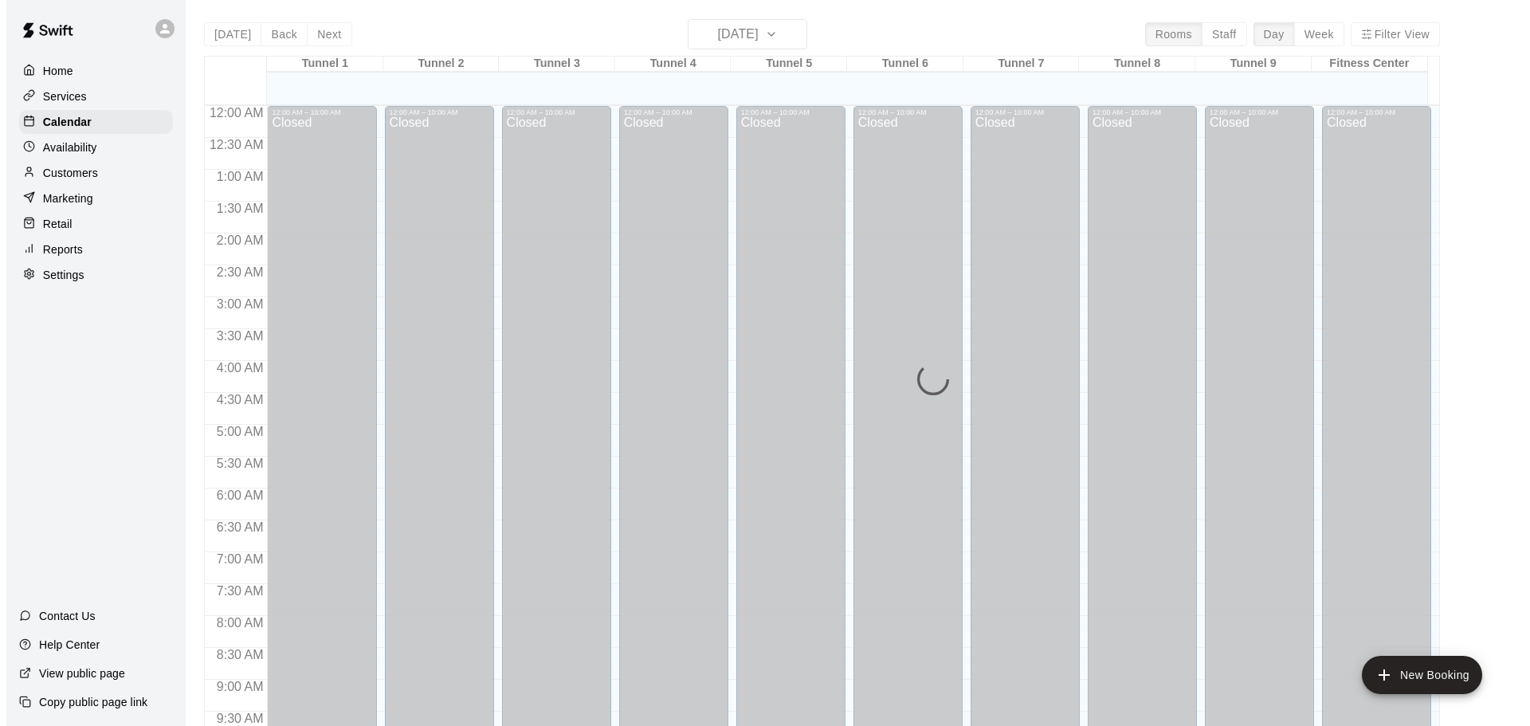
scroll to position [844, 0]
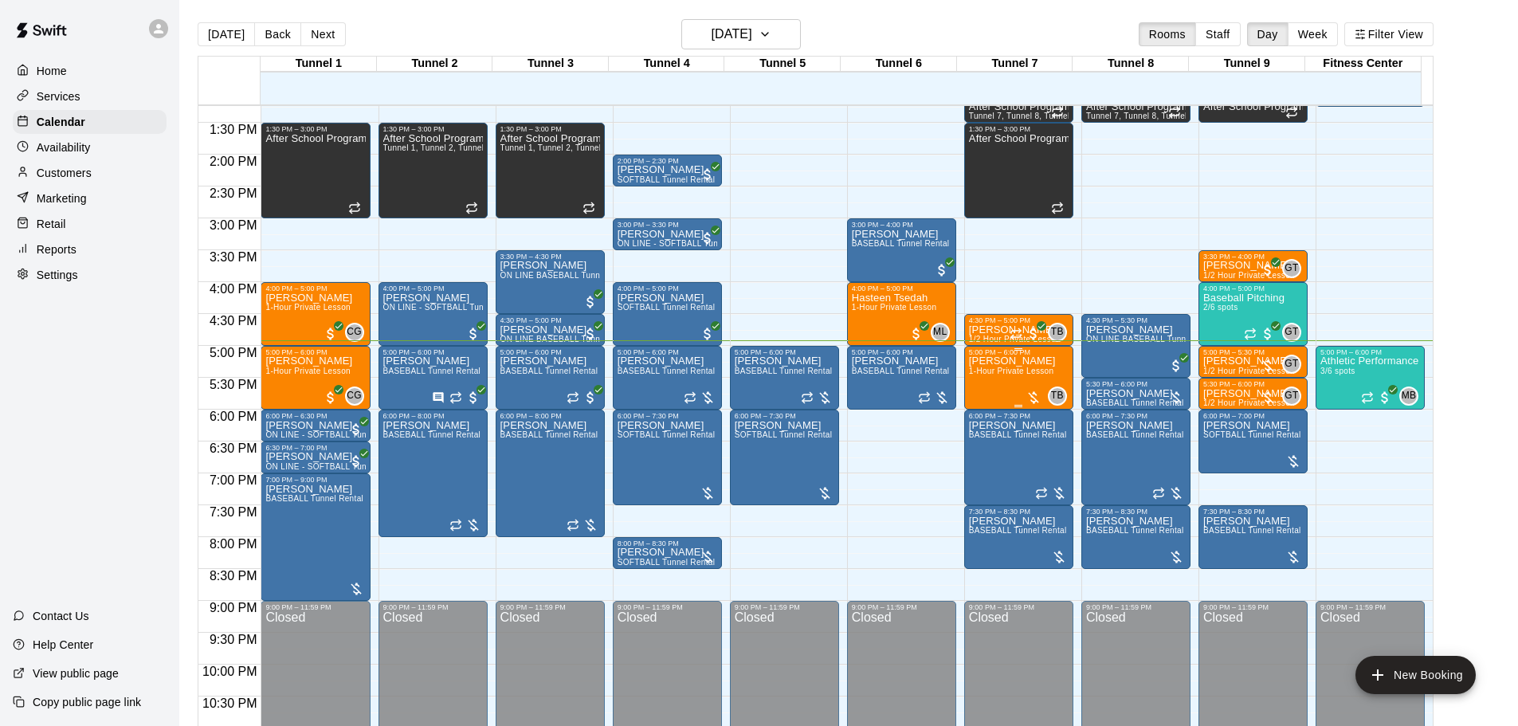
click at [998, 372] on span "1-Hour Private Lesson" at bounding box center [1011, 371] width 85 height 9
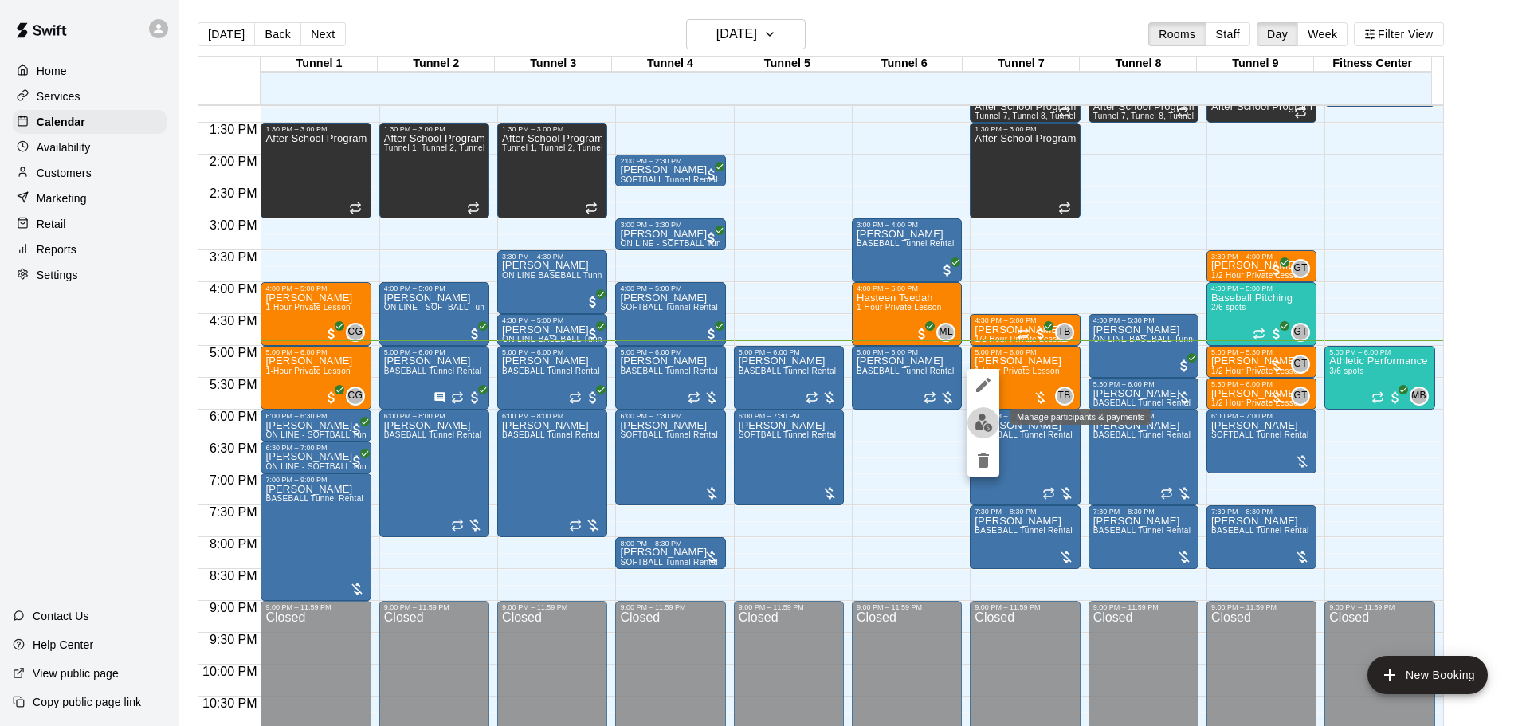
click at [983, 425] on img "edit" at bounding box center [983, 423] width 18 height 18
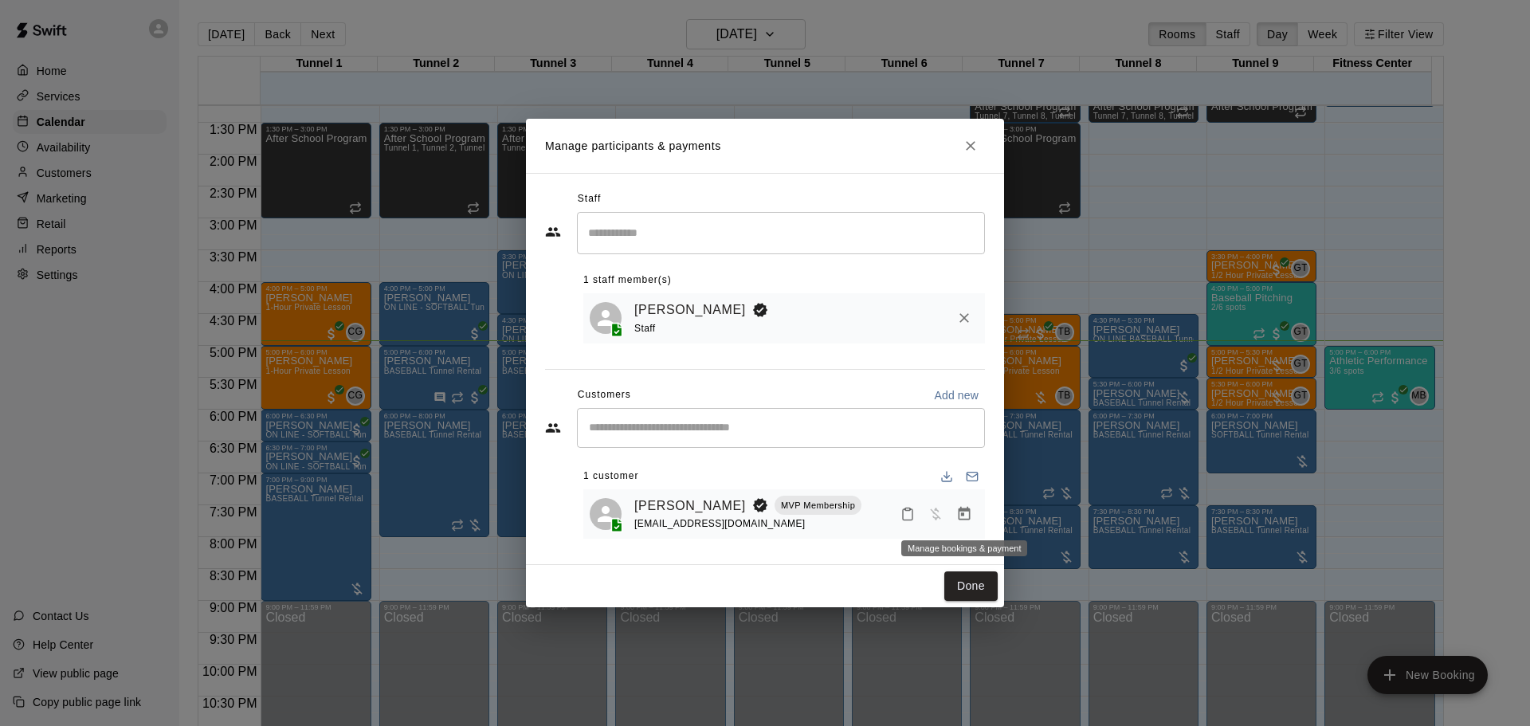
click at [971, 516] on icon "Manage bookings & payment" at bounding box center [964, 514] width 16 height 16
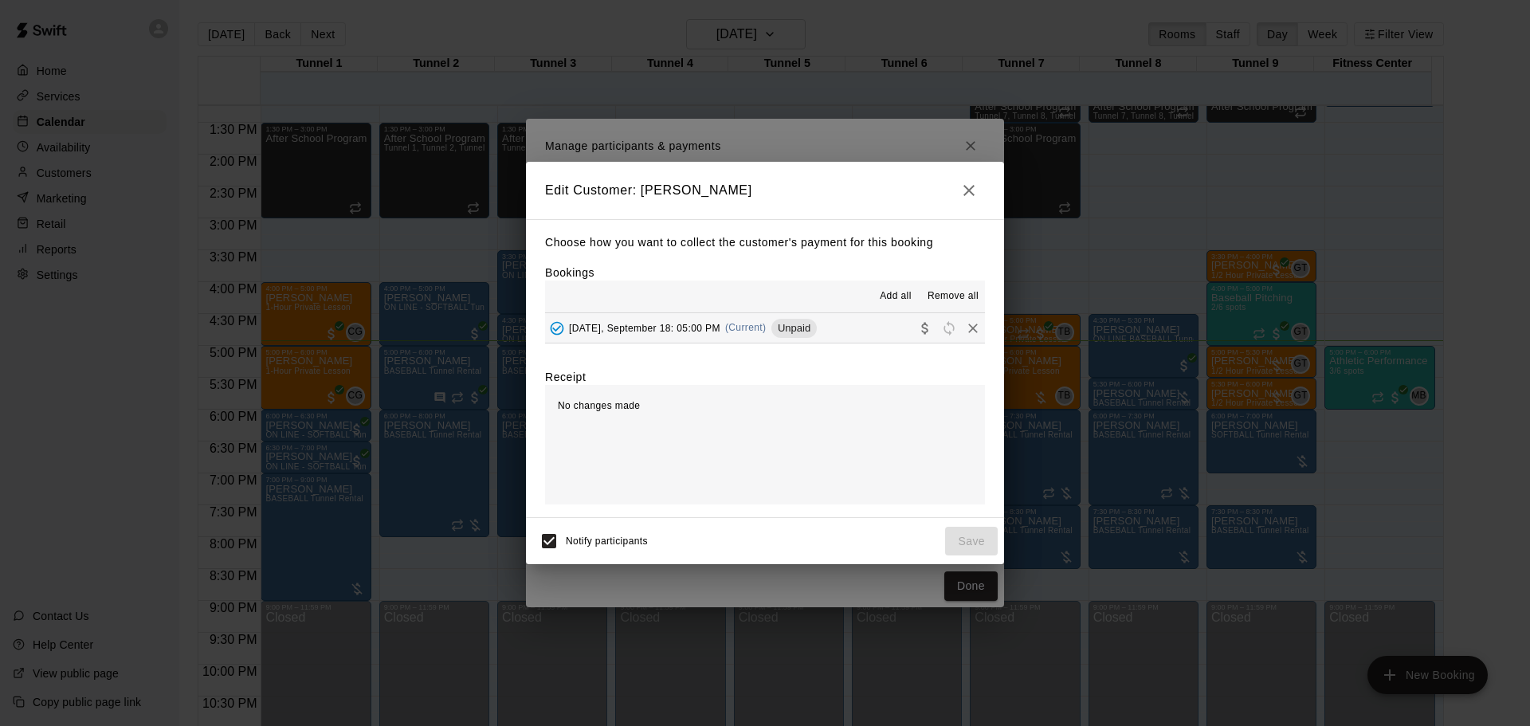
click at [755, 332] on span "(Current)" at bounding box center [745, 327] width 41 height 11
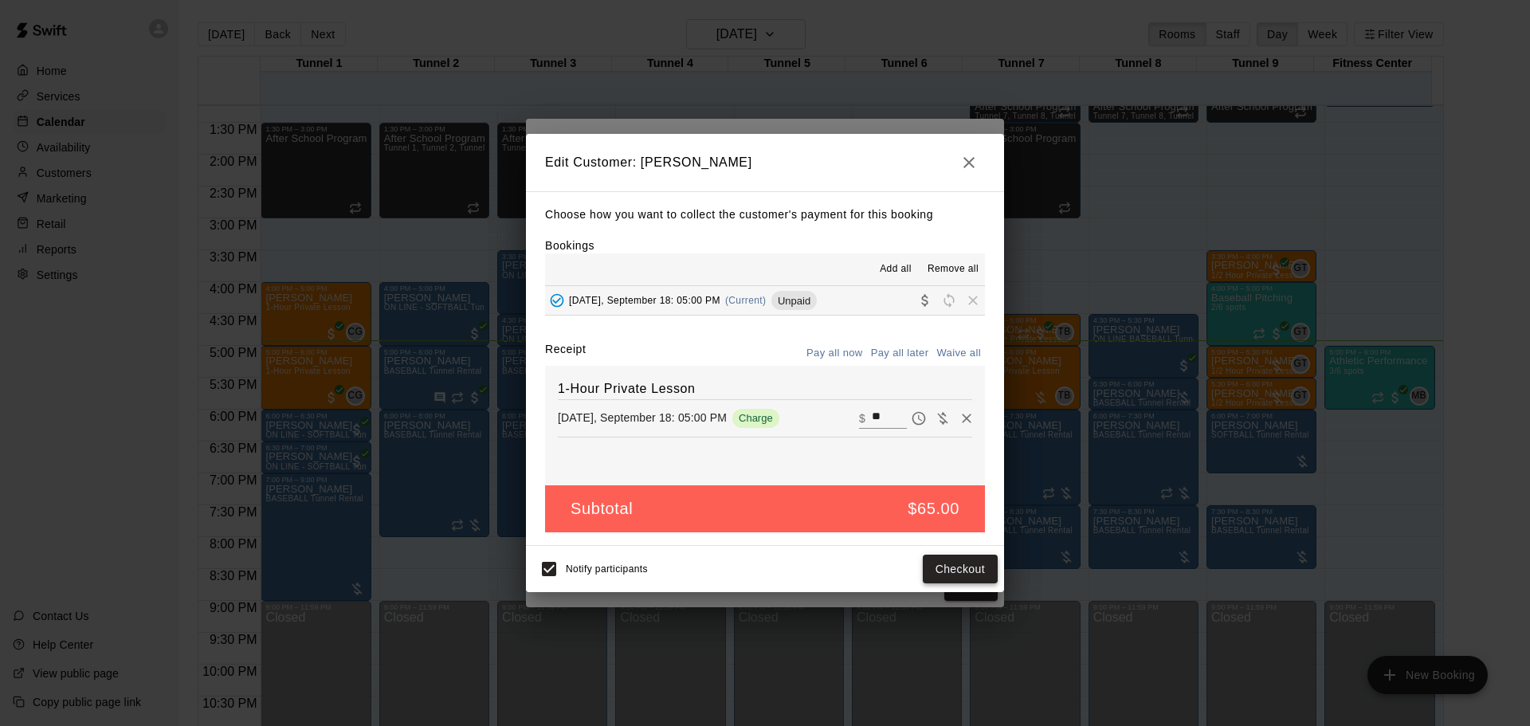
click at [967, 571] on button "Checkout" at bounding box center [960, 569] width 75 height 29
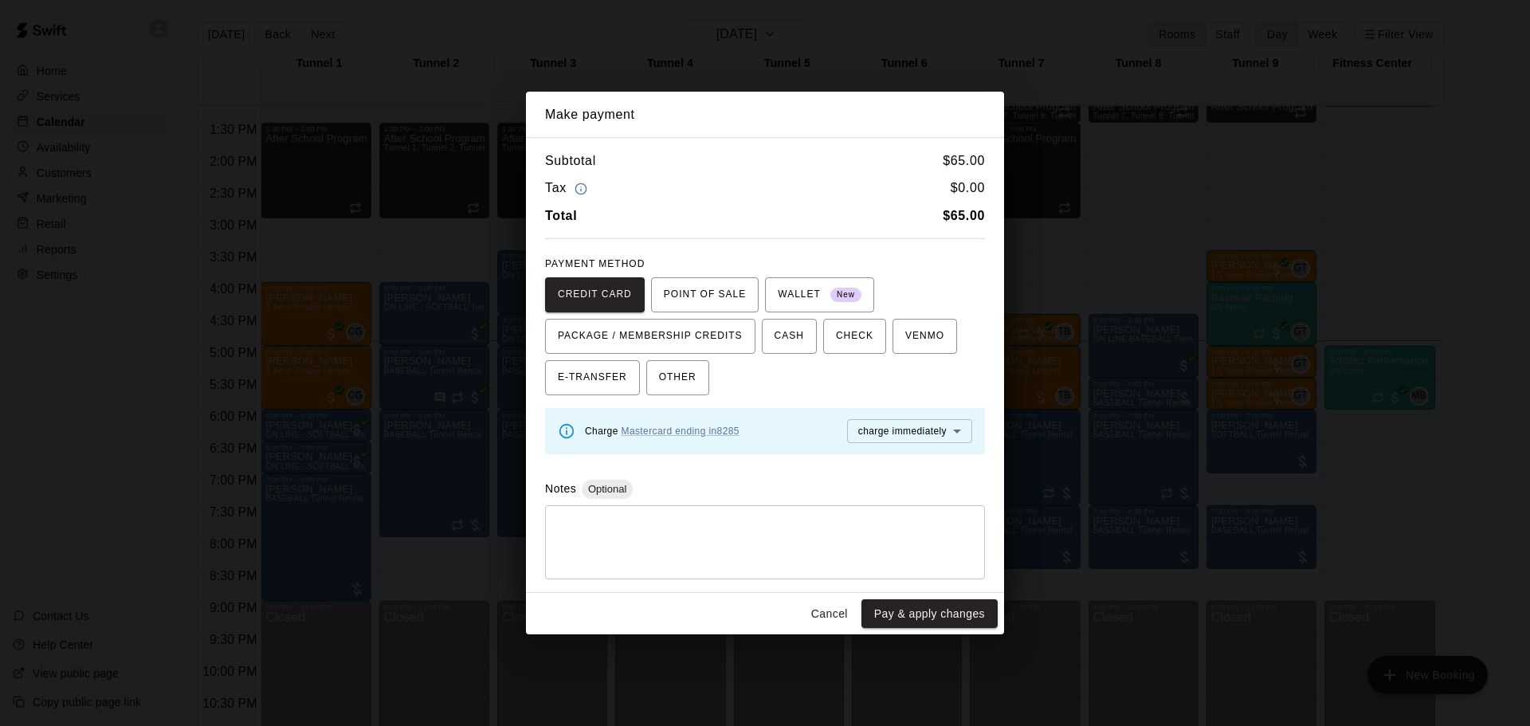
click at [955, 615] on button "Pay & apply changes" at bounding box center [929, 613] width 136 height 29
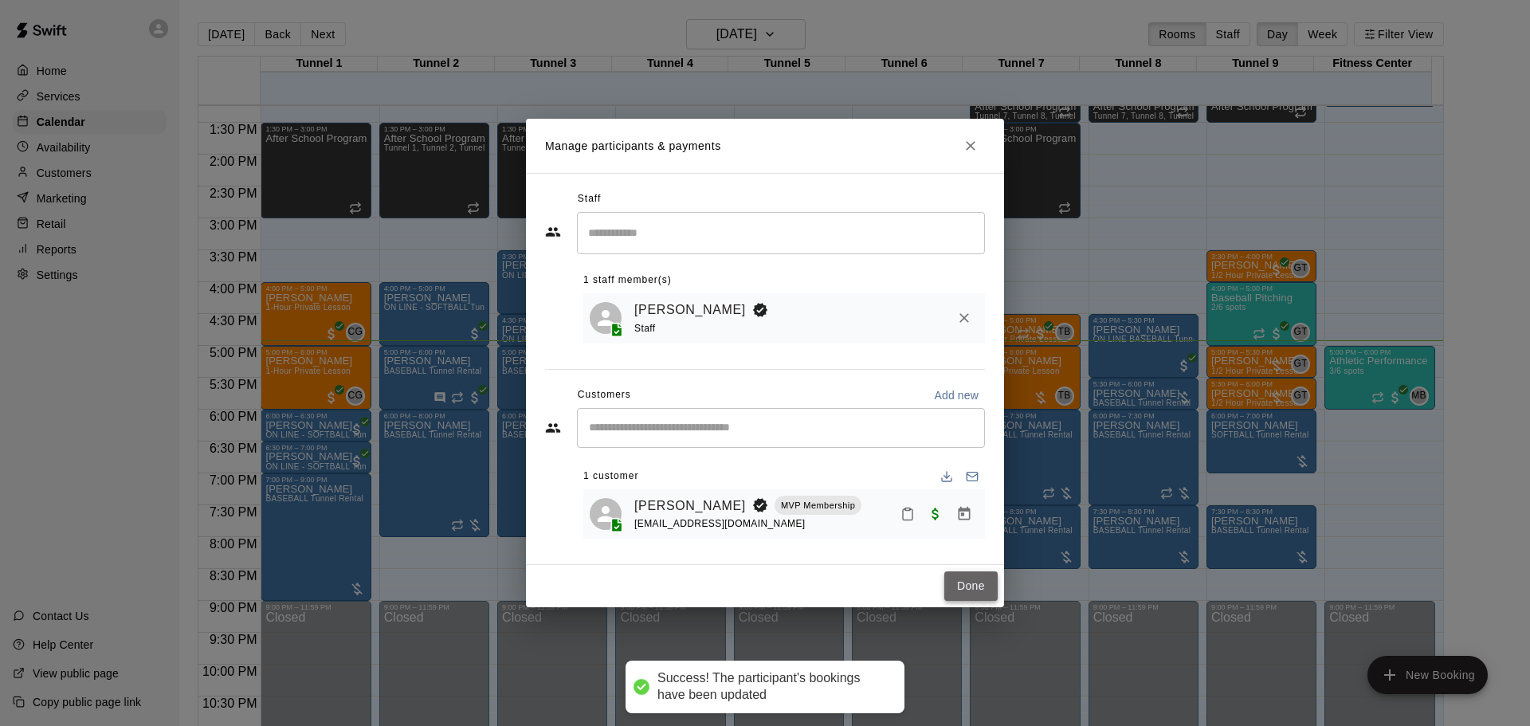
click at [955, 599] on button "Done" at bounding box center [970, 585] width 53 height 29
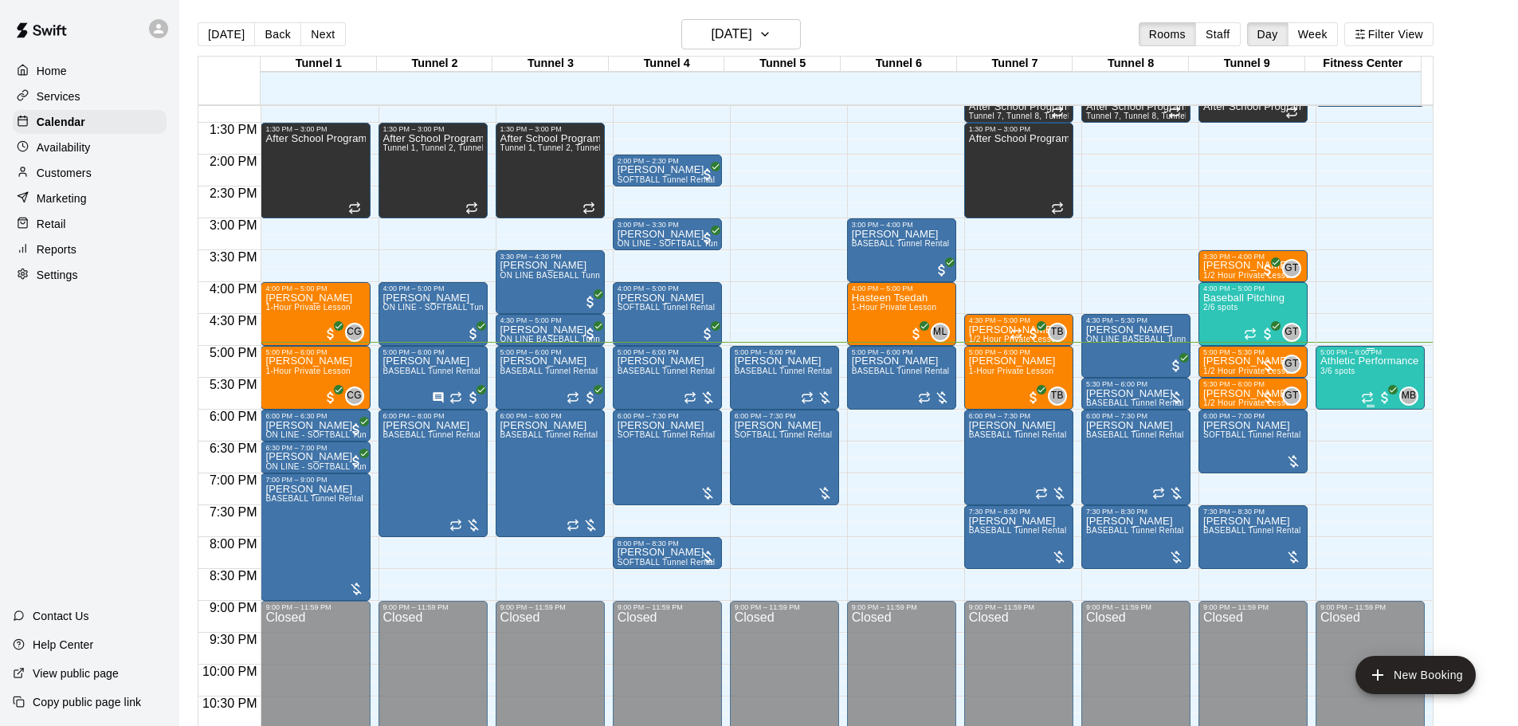
click at [1350, 375] on span "3/6 spots" at bounding box center [1337, 371] width 35 height 9
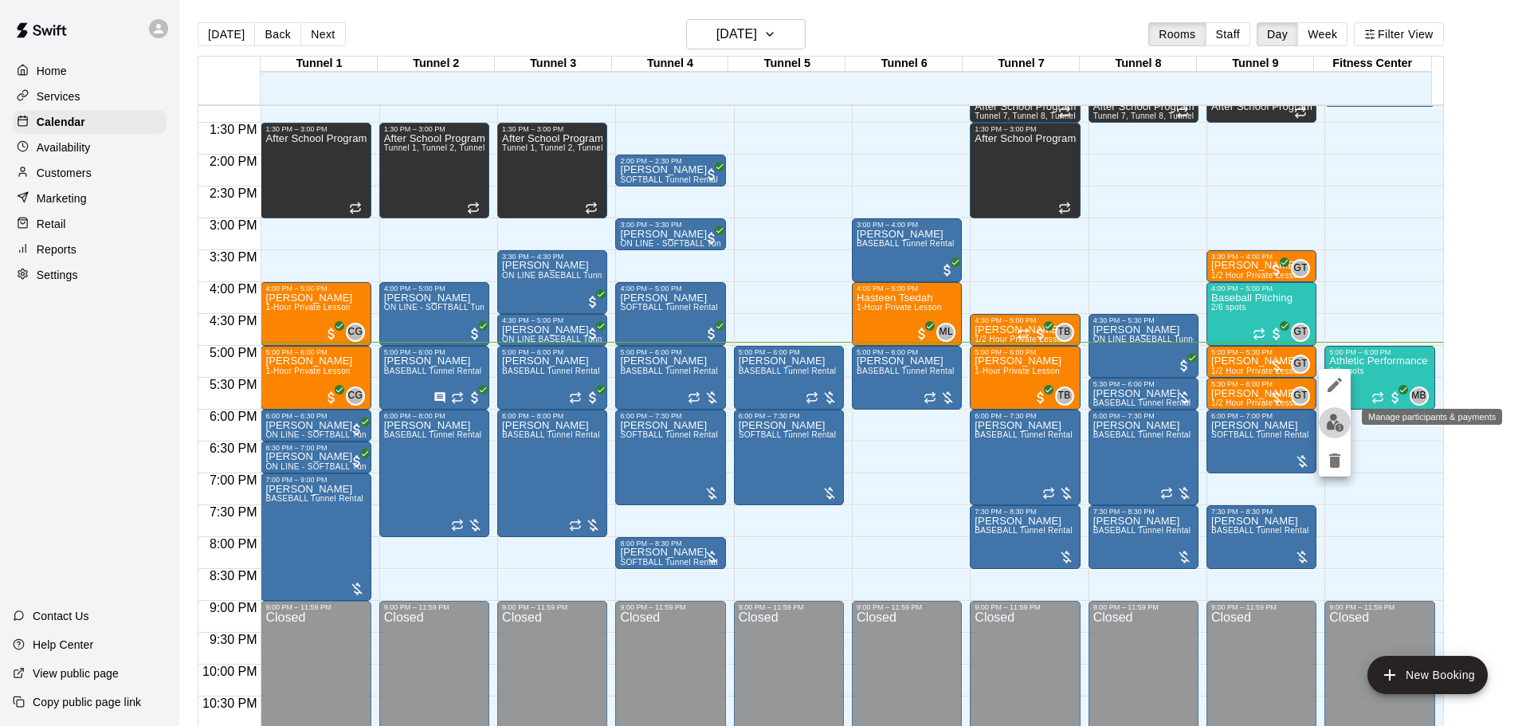
click at [1340, 420] on img "edit" at bounding box center [1335, 423] width 18 height 18
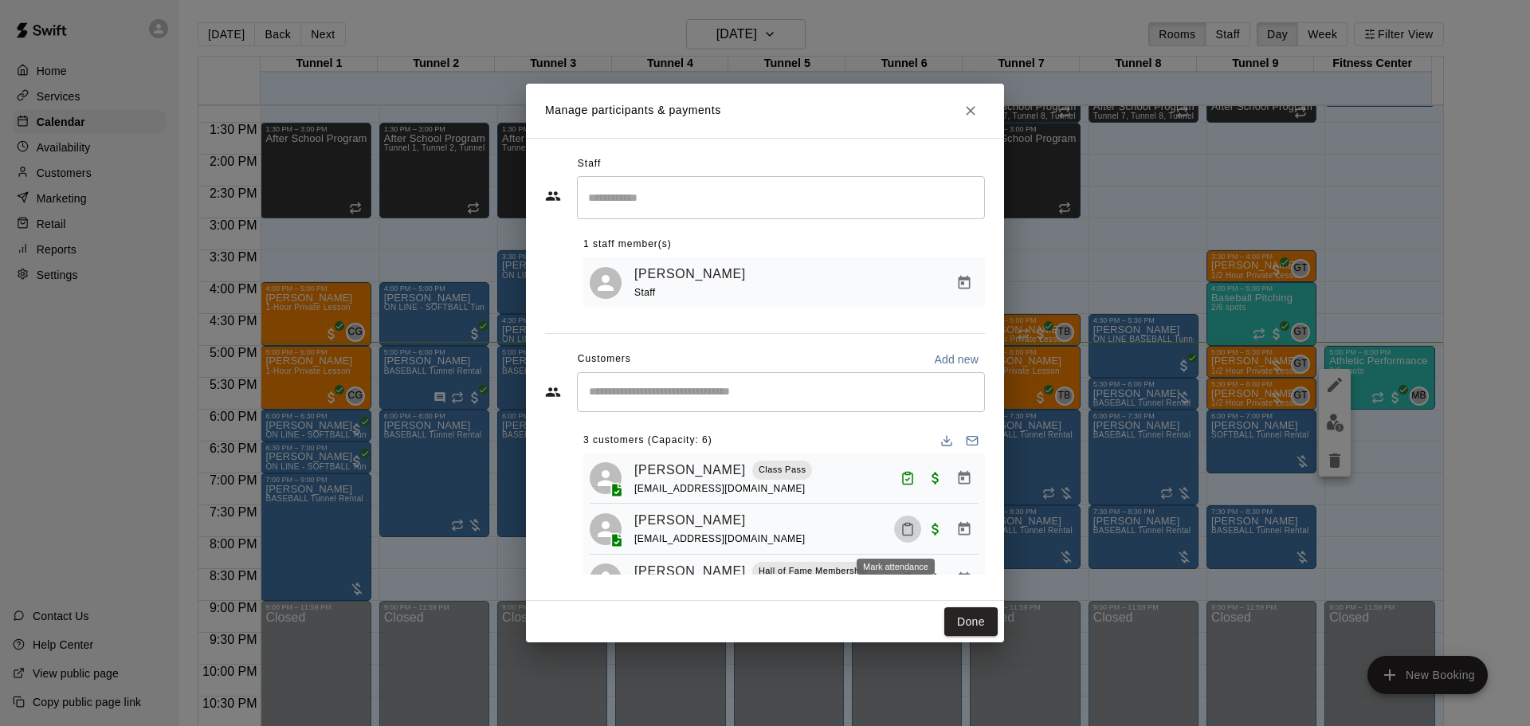
click at [900, 536] on icon "Mark attendance" at bounding box center [907, 529] width 14 height 14
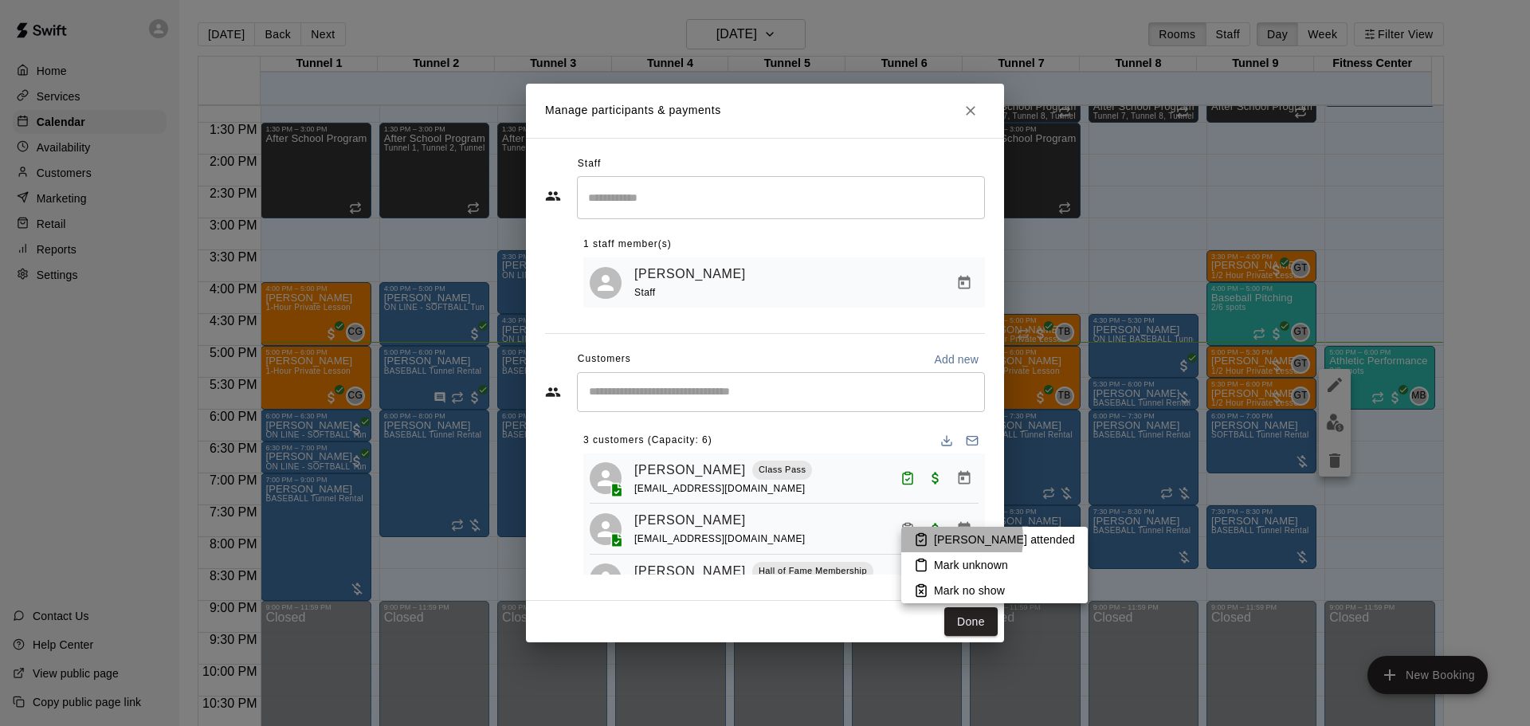
click at [943, 539] on p "[PERSON_NAME] attended" at bounding box center [1004, 539] width 141 height 16
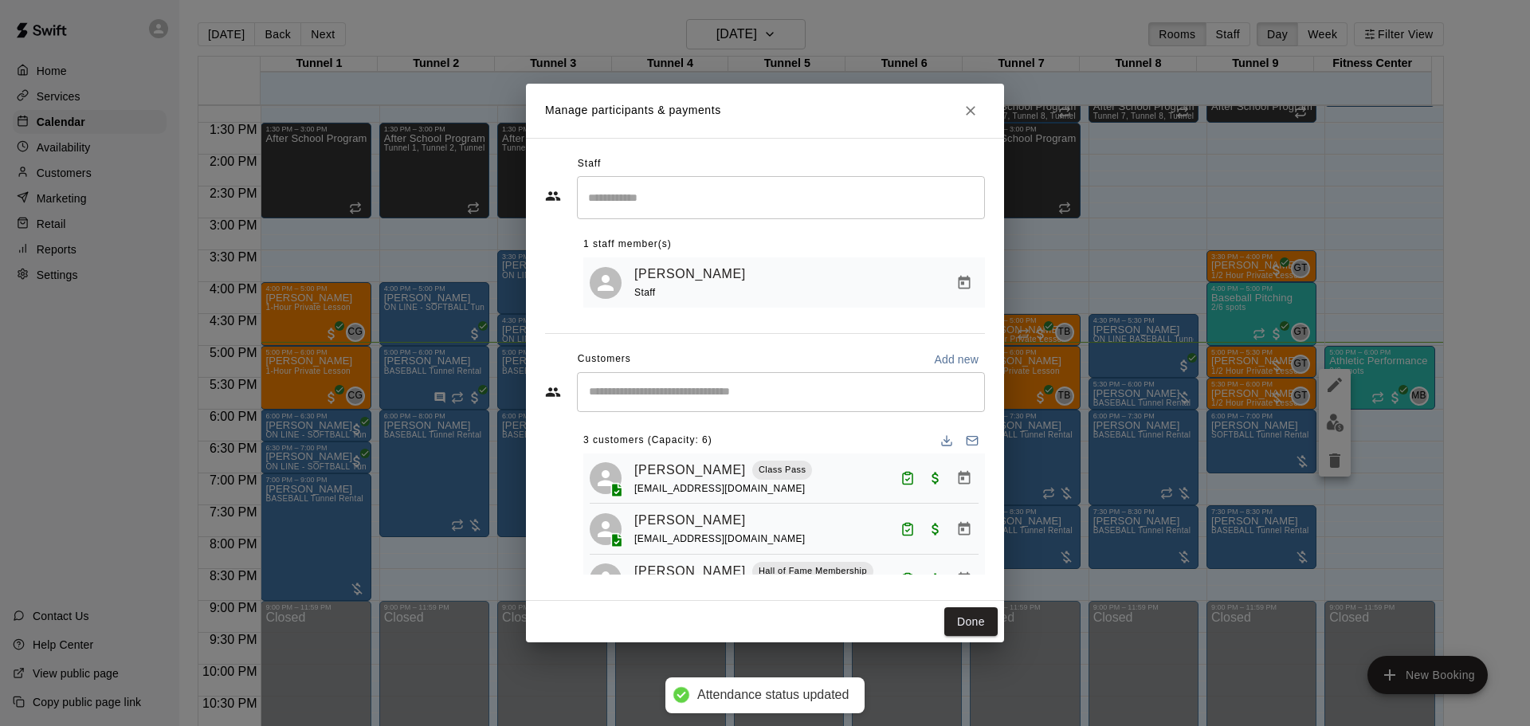
scroll to position [45, 0]
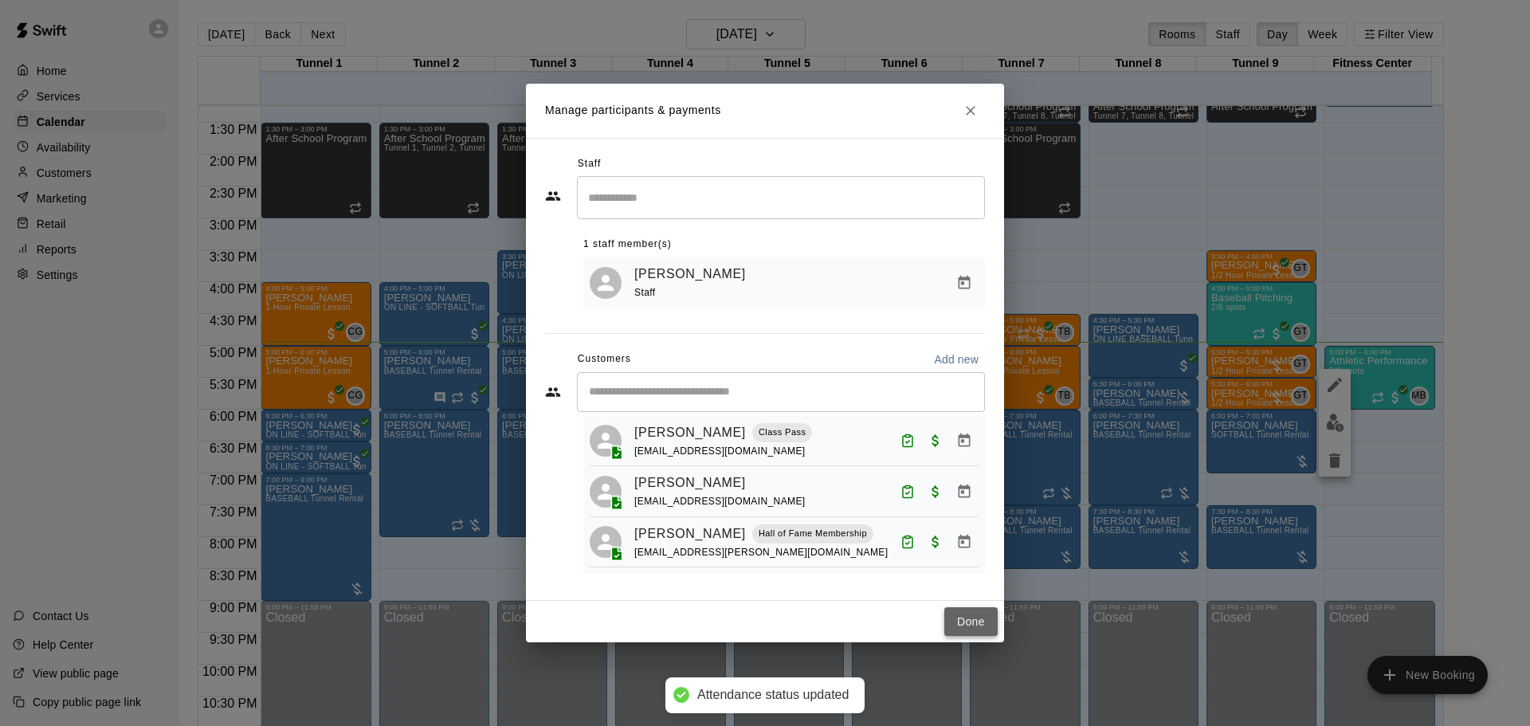
click at [972, 630] on button "Done" at bounding box center [970, 621] width 53 height 29
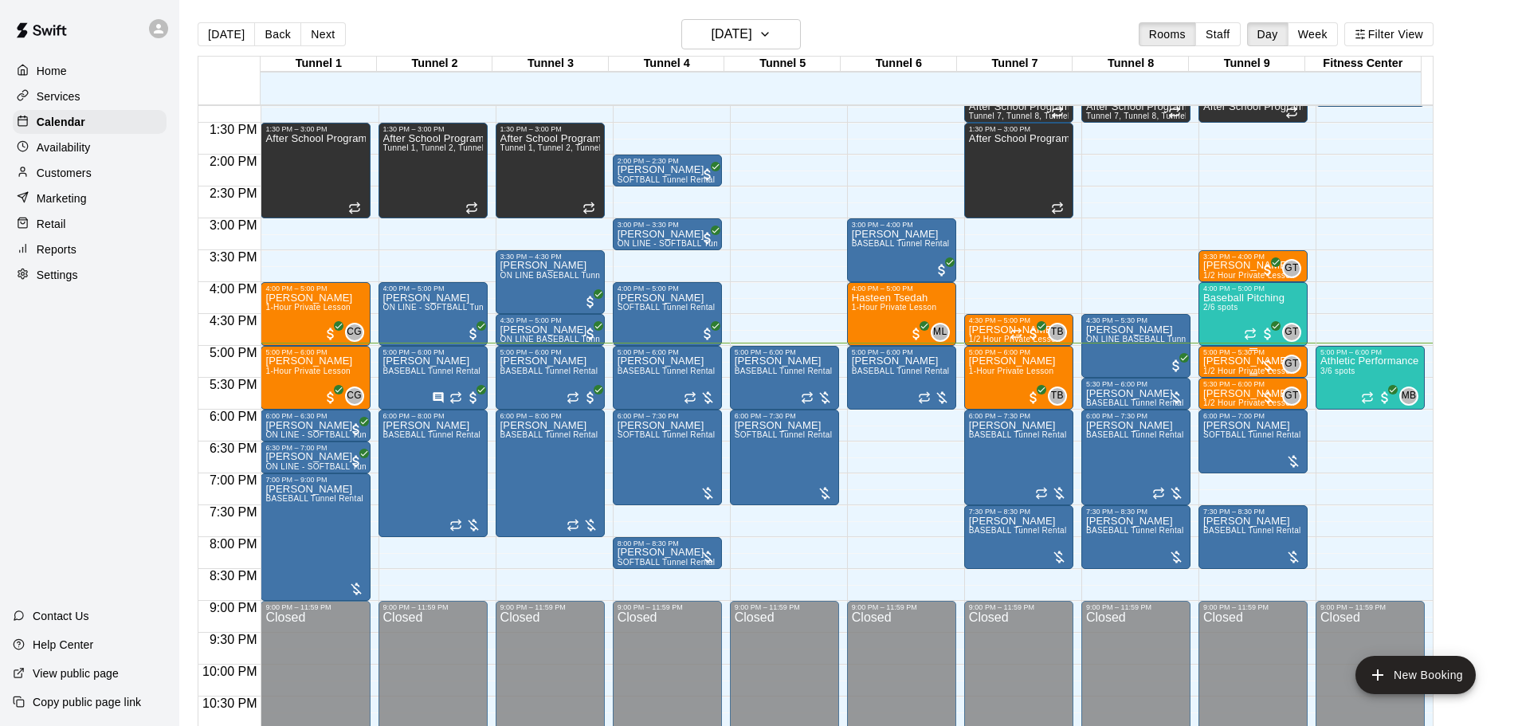
click at [1247, 361] on p "[PERSON_NAME]" at bounding box center [1249, 361] width 92 height 0
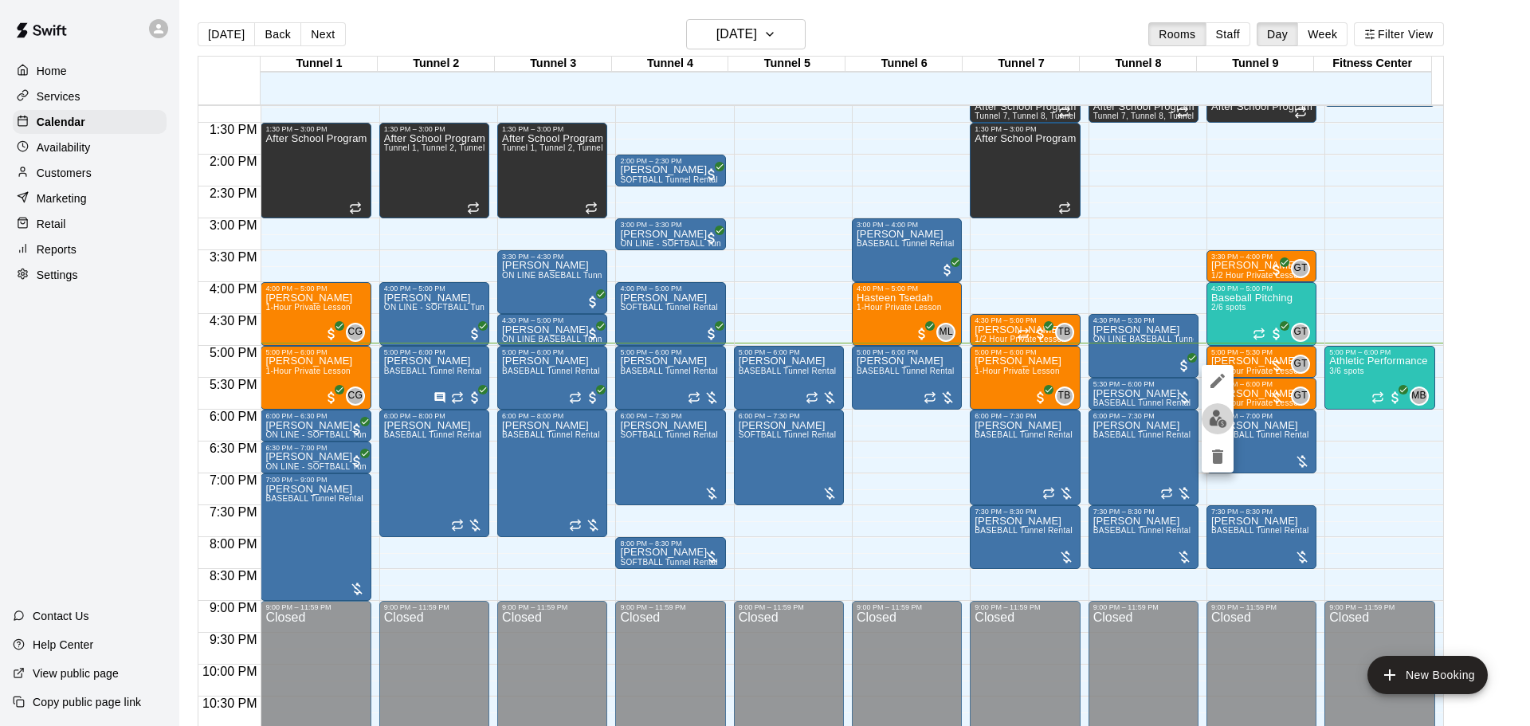
click at [1226, 418] on img "edit" at bounding box center [1218, 419] width 18 height 18
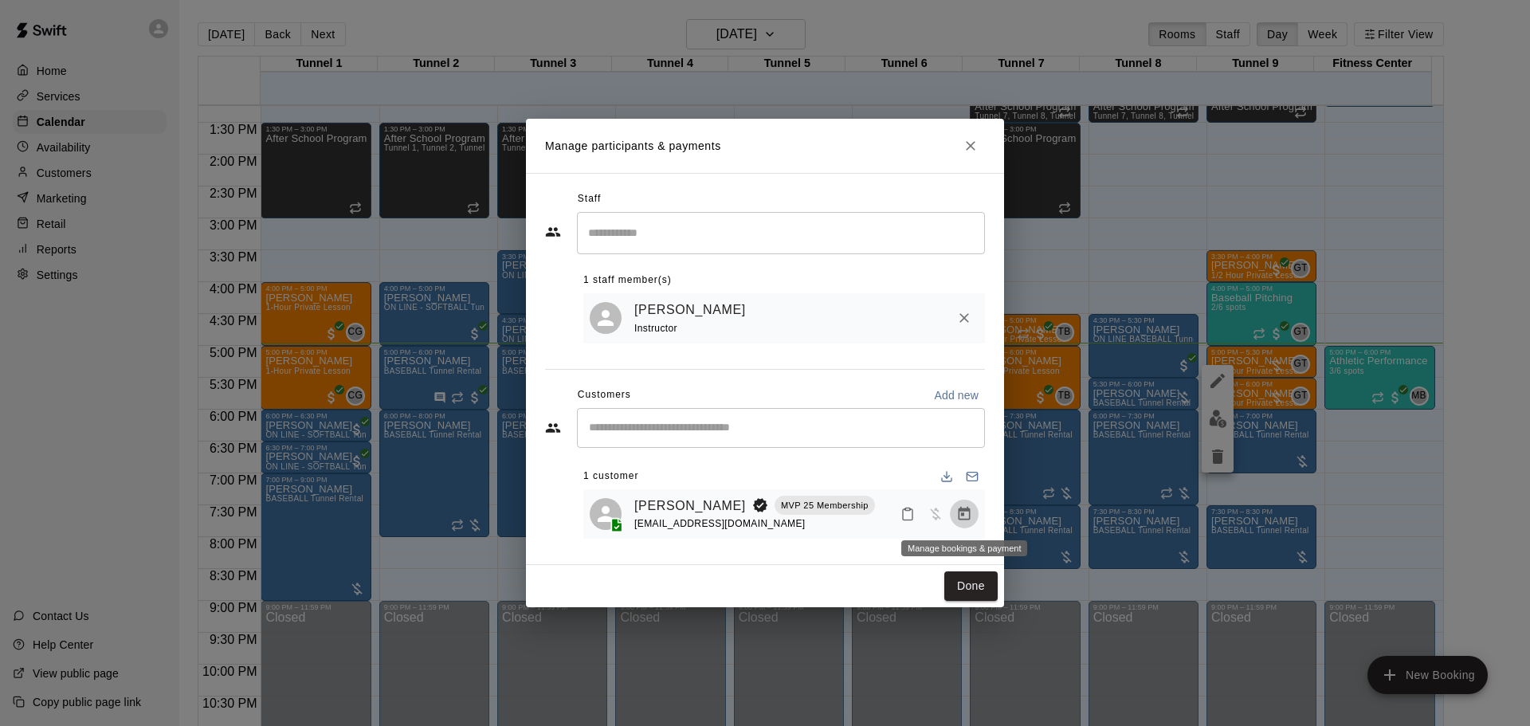
click at [963, 512] on icon "Manage bookings & payment" at bounding box center [965, 514] width 12 height 14
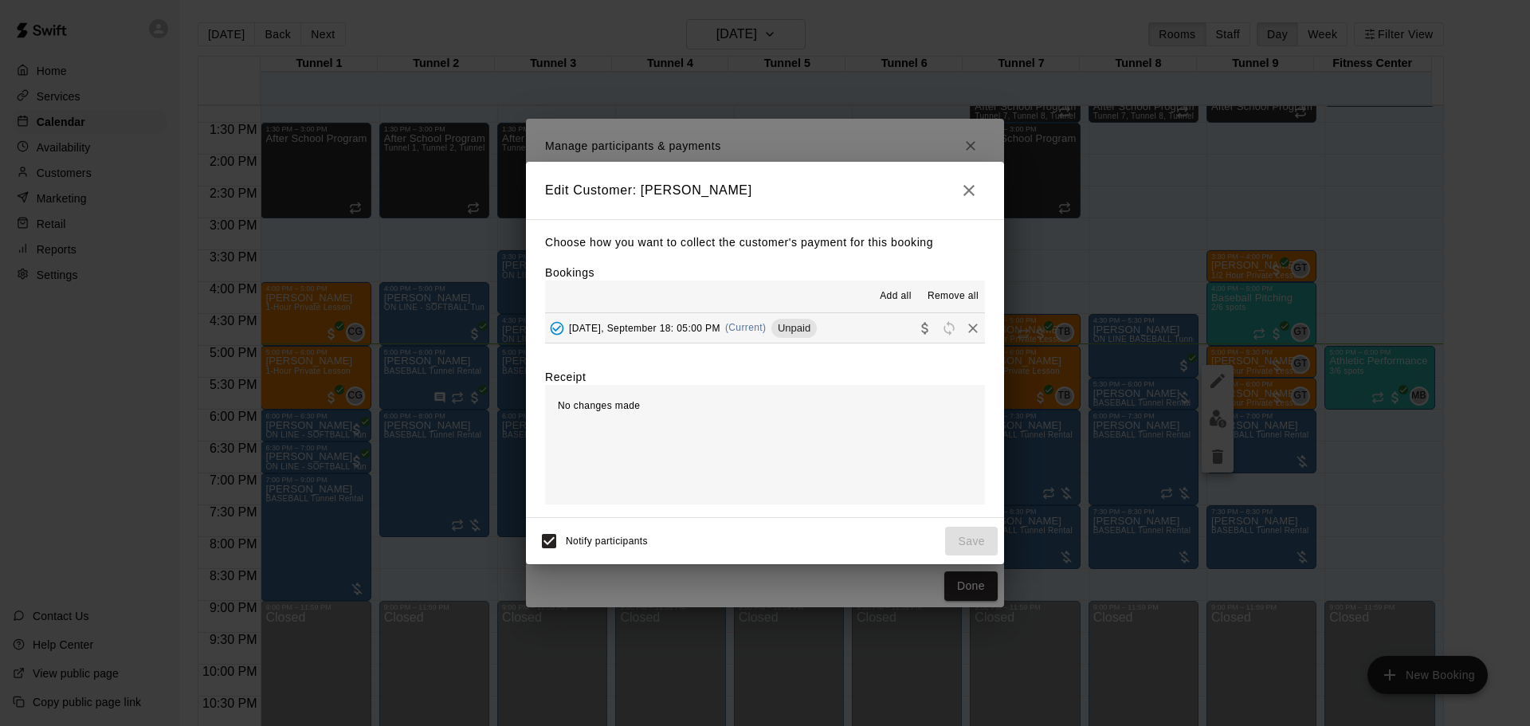
click at [672, 337] on div "Thursday, September 18: 05:00 PM (Current) Unpaid" at bounding box center [681, 328] width 272 height 24
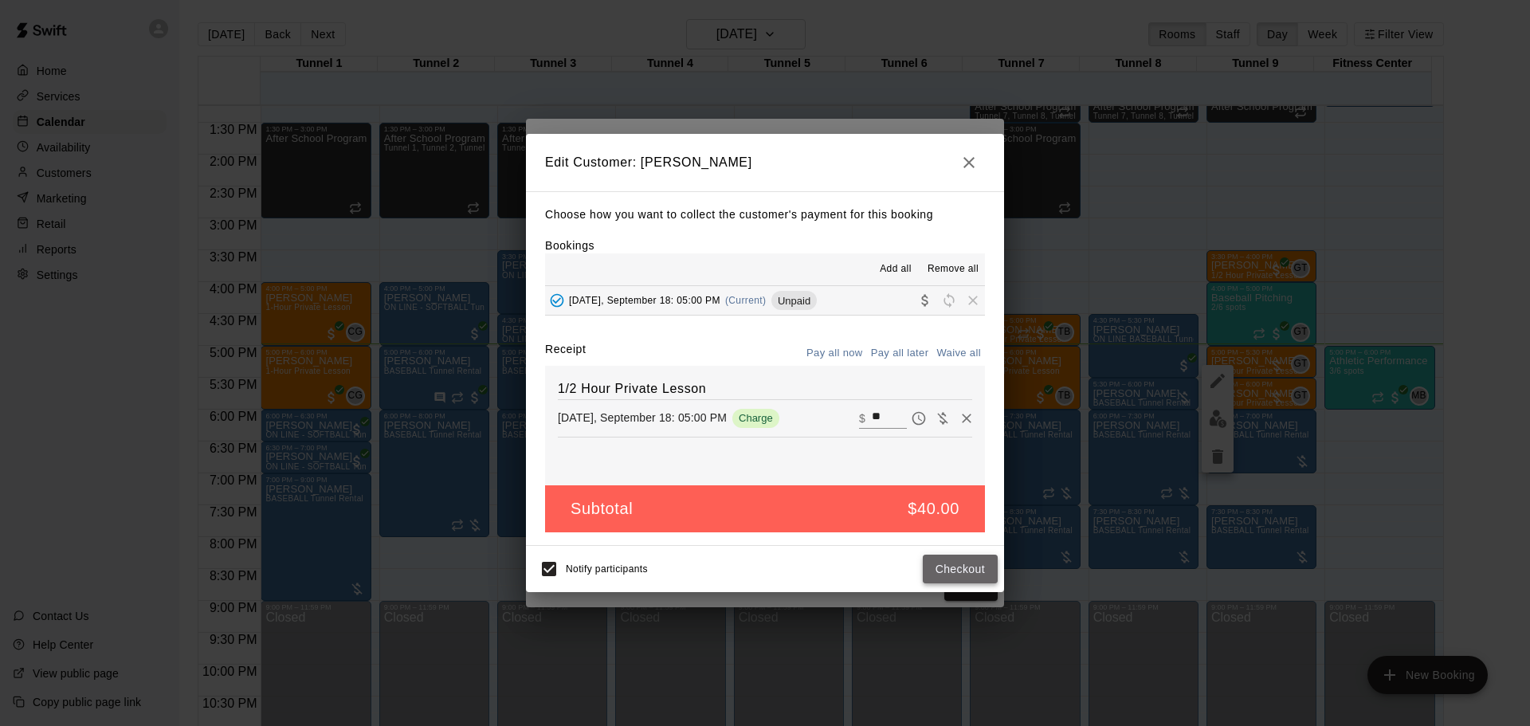
click at [963, 566] on button "Checkout" at bounding box center [960, 569] width 75 height 29
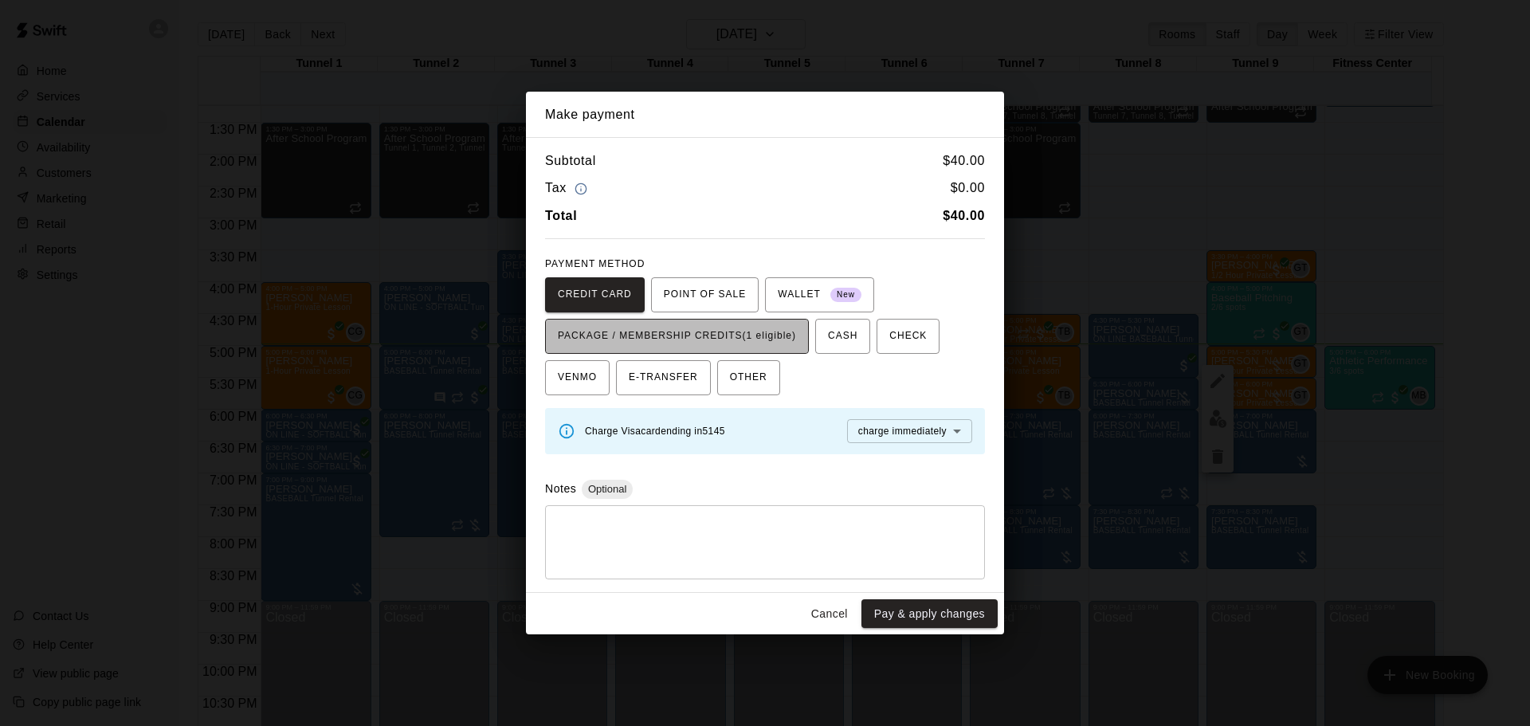
click at [752, 336] on span "PACKAGE / MEMBERSHIP CREDITS (1 eligible)" at bounding box center [677, 336] width 238 height 25
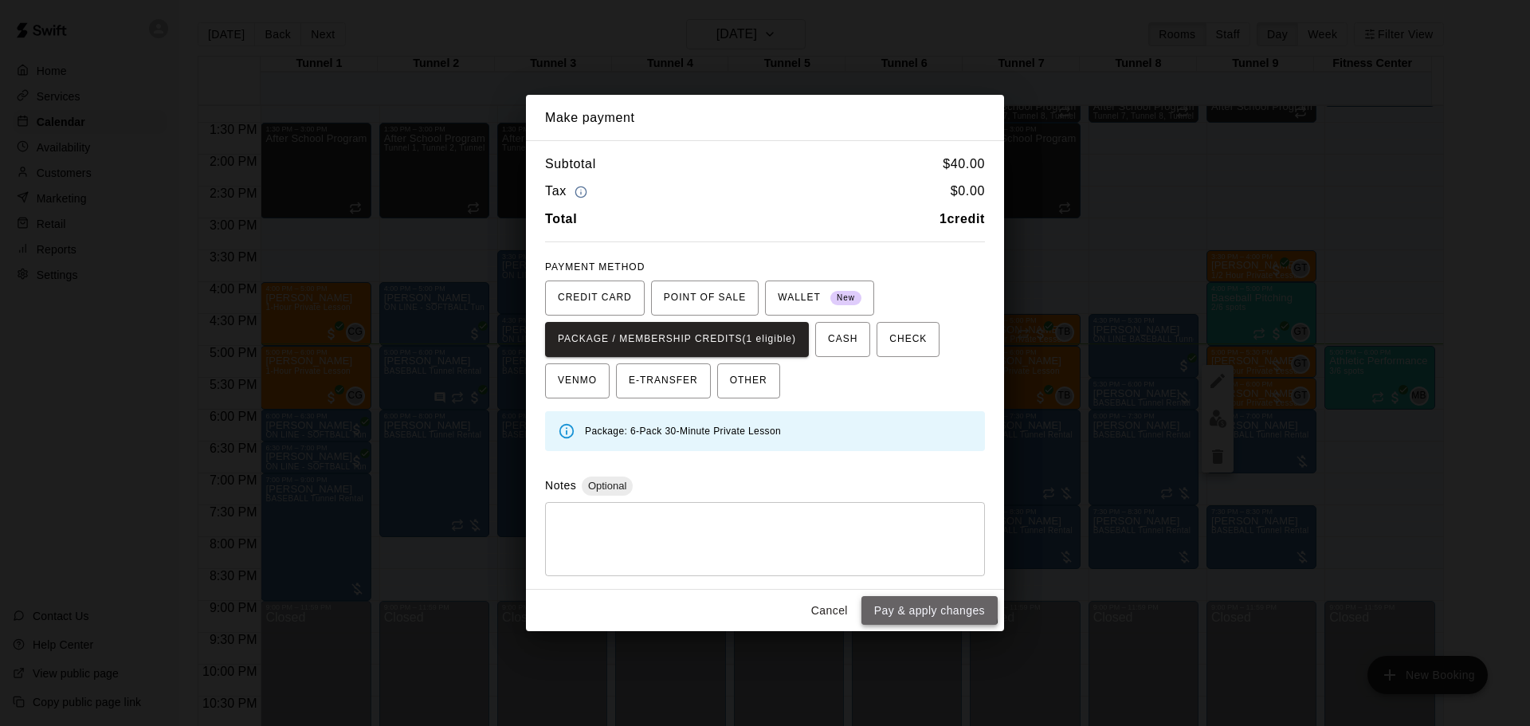
click at [907, 606] on button "Pay & apply changes" at bounding box center [929, 610] width 136 height 29
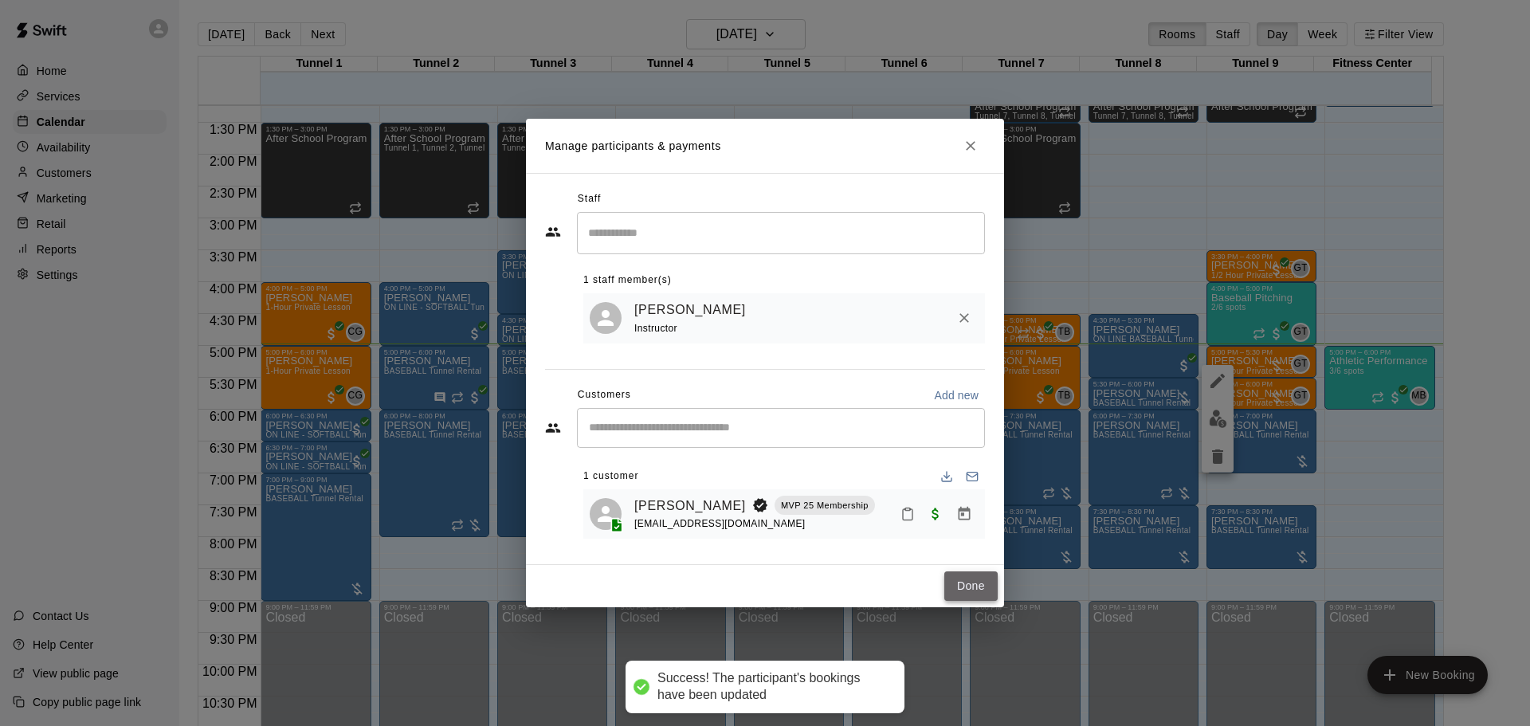
click at [956, 587] on button "Done" at bounding box center [970, 585] width 53 height 29
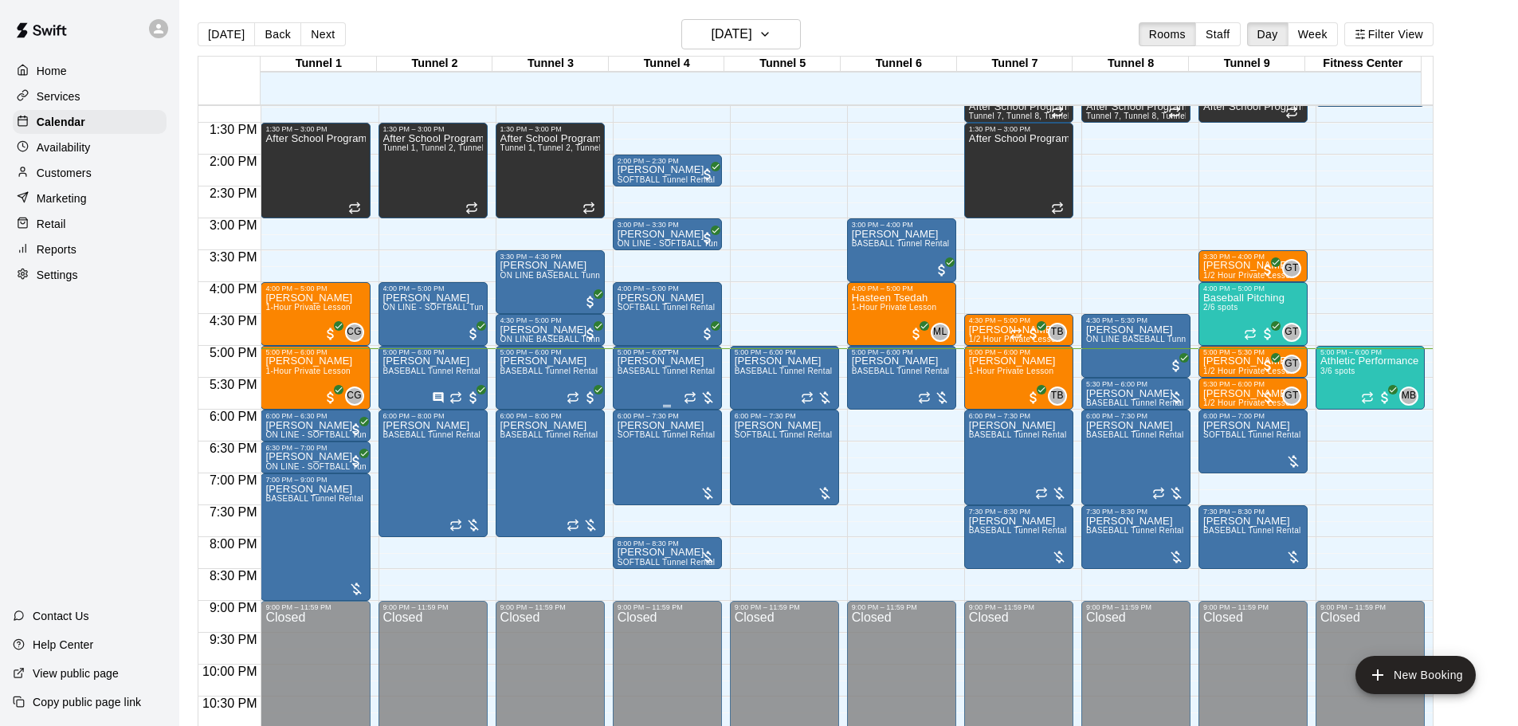
click at [671, 375] on span "BASEBALL Tunnel Rental" at bounding box center [667, 371] width 98 height 9
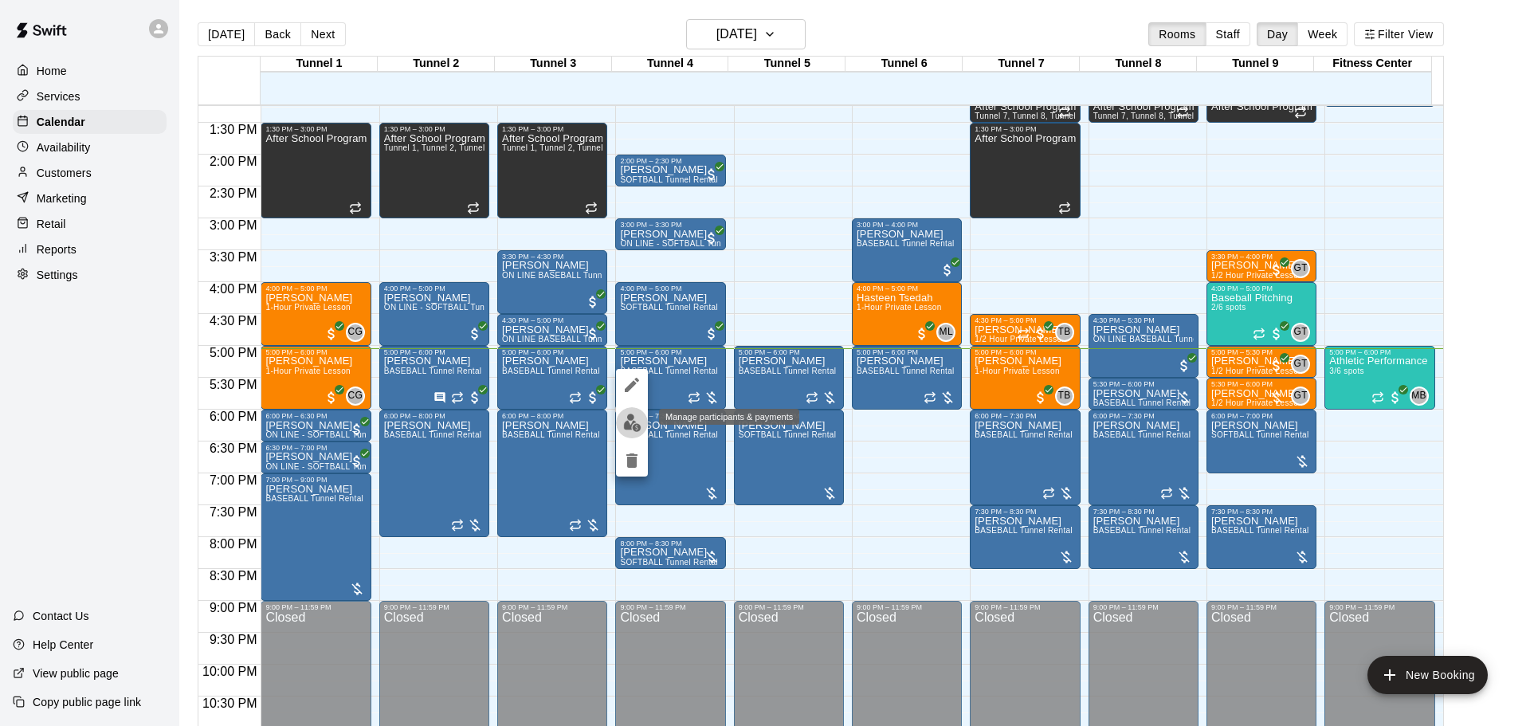
click at [637, 415] on img "edit" at bounding box center [632, 423] width 18 height 18
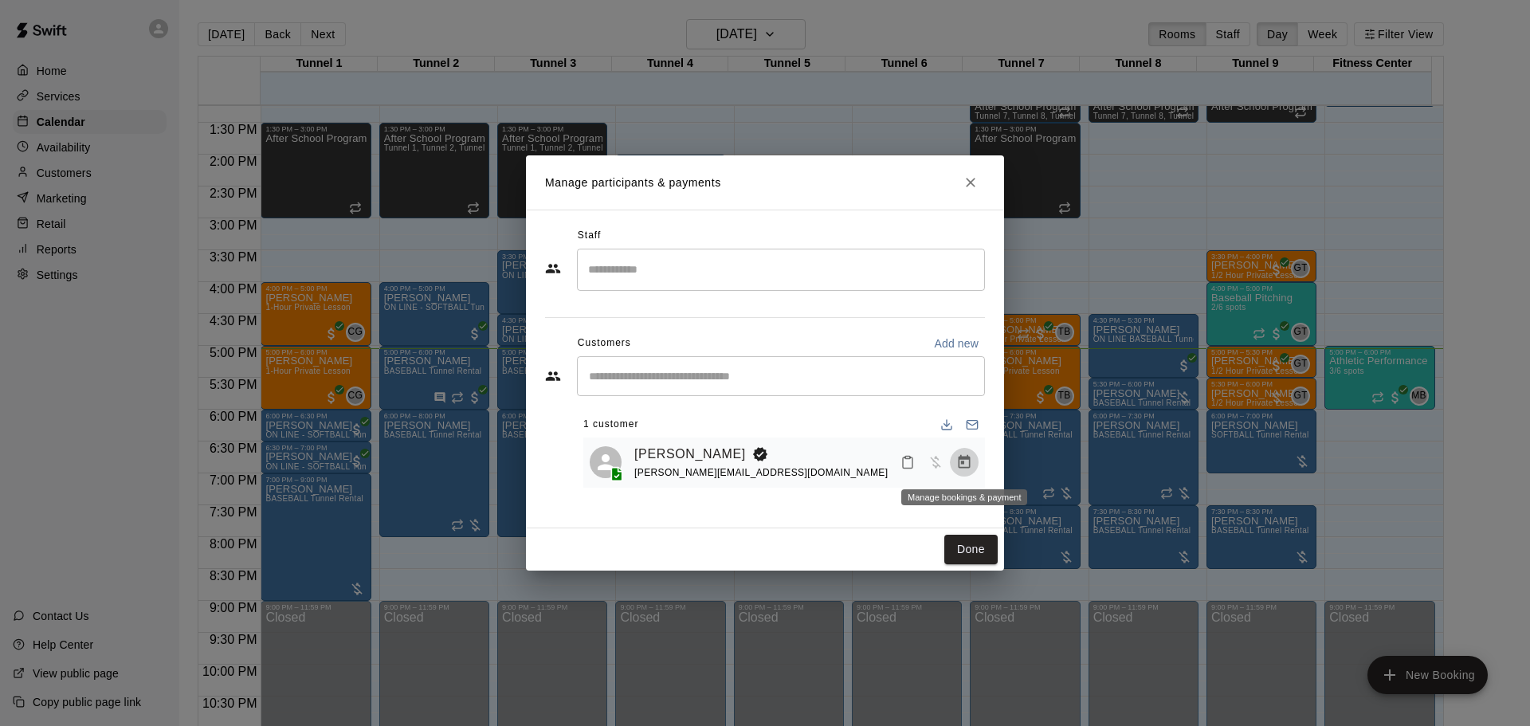
click at [954, 465] on button "Manage bookings & payment" at bounding box center [964, 462] width 29 height 29
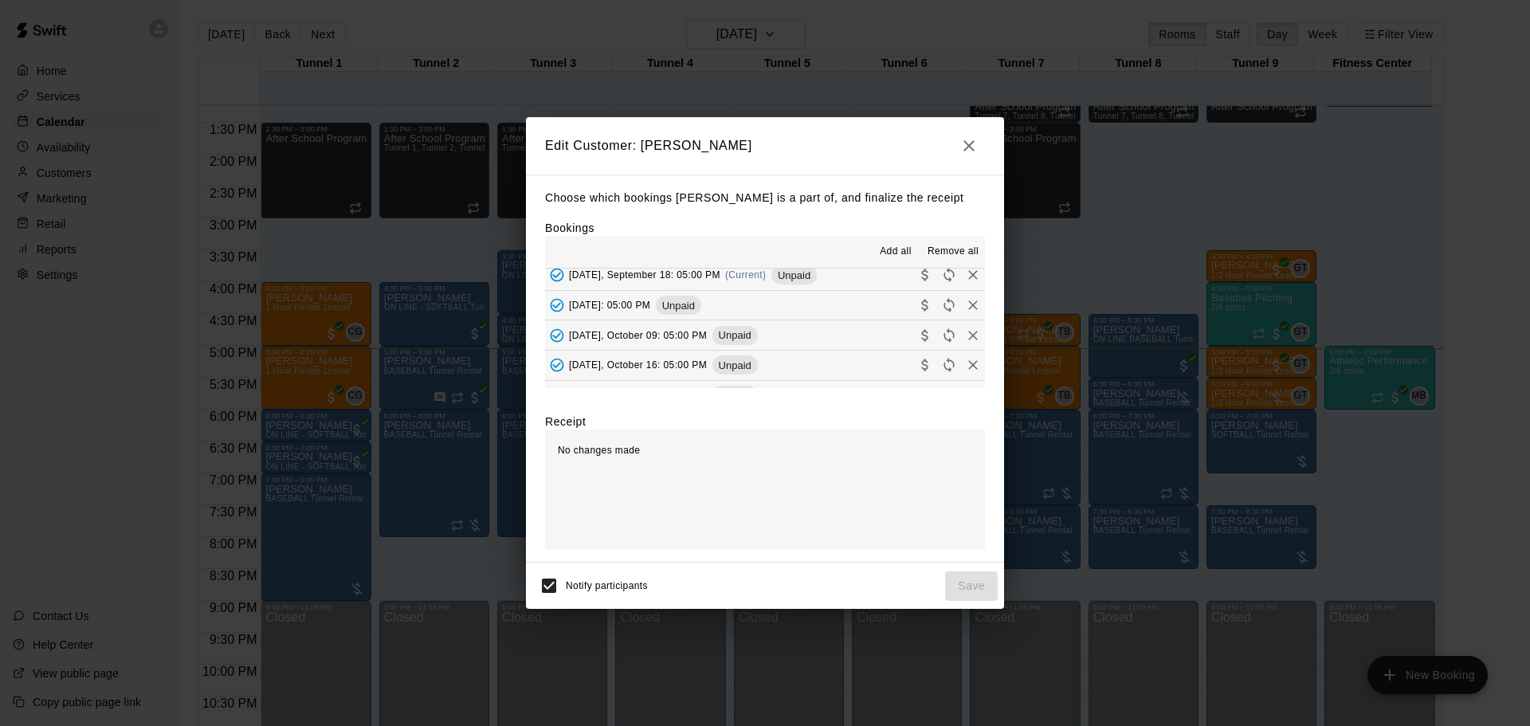
scroll to position [159, 0]
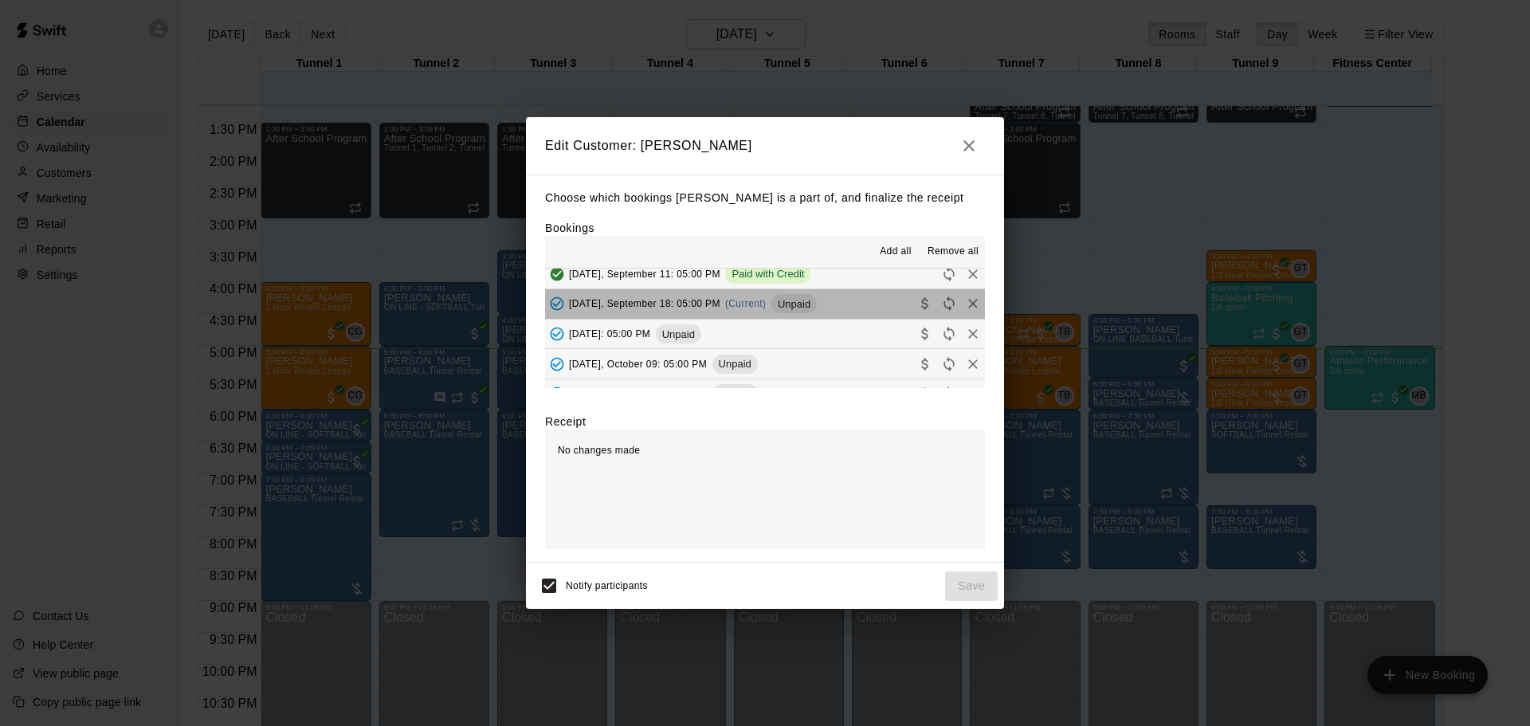
click at [777, 298] on div "Thursday, September 18: 05:00 PM (Current) Unpaid" at bounding box center [681, 304] width 272 height 24
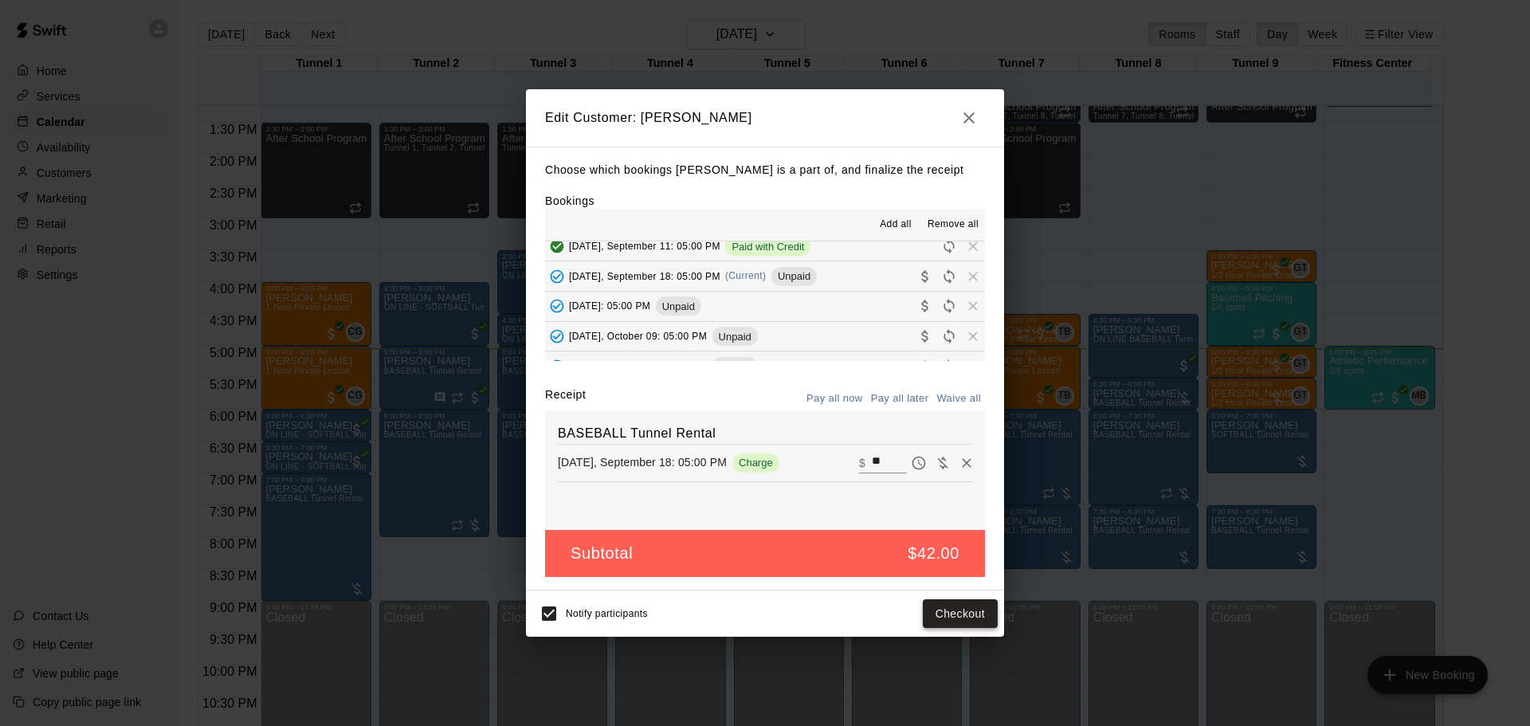
click at [951, 610] on button "Checkout" at bounding box center [960, 613] width 75 height 29
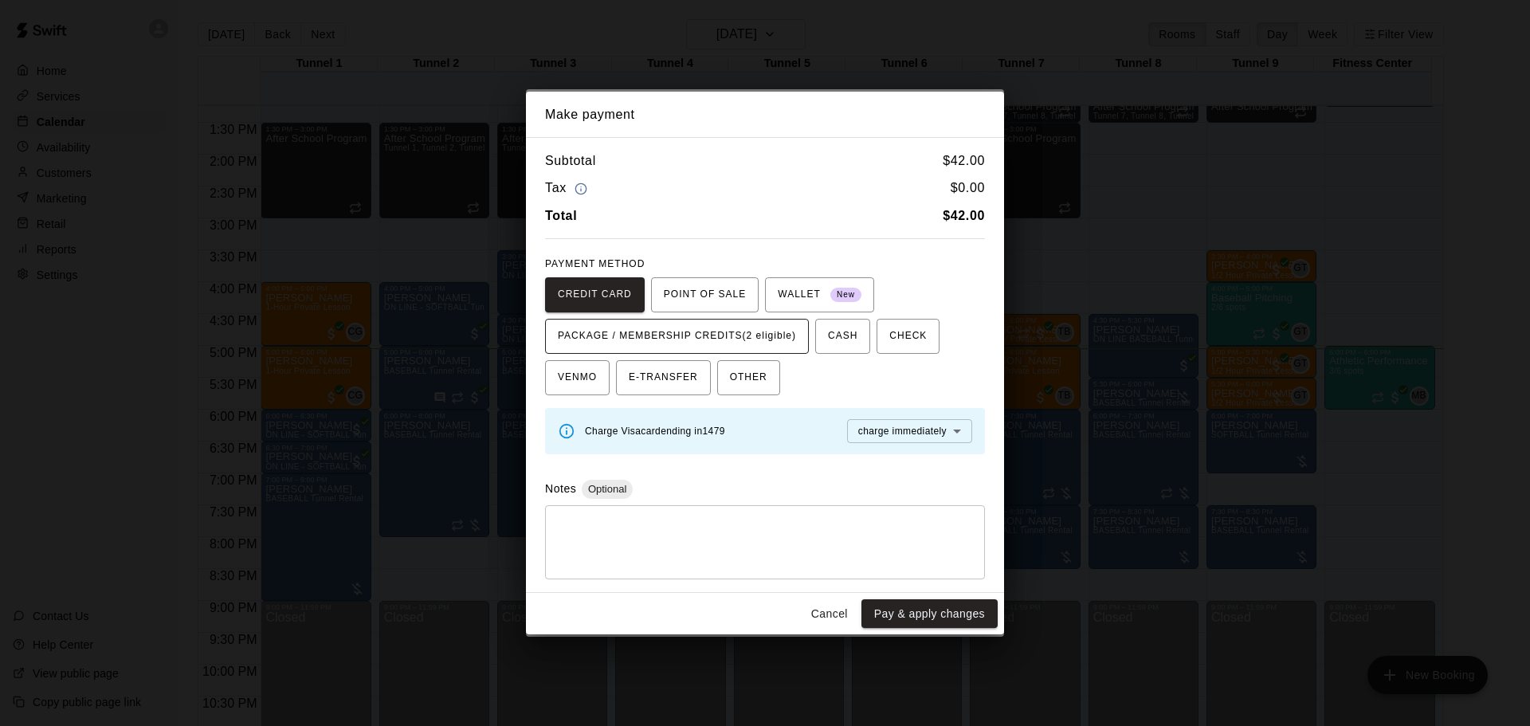
click at [779, 328] on span "PACKAGE / MEMBERSHIP CREDITS (2 eligible)" at bounding box center [677, 336] width 238 height 25
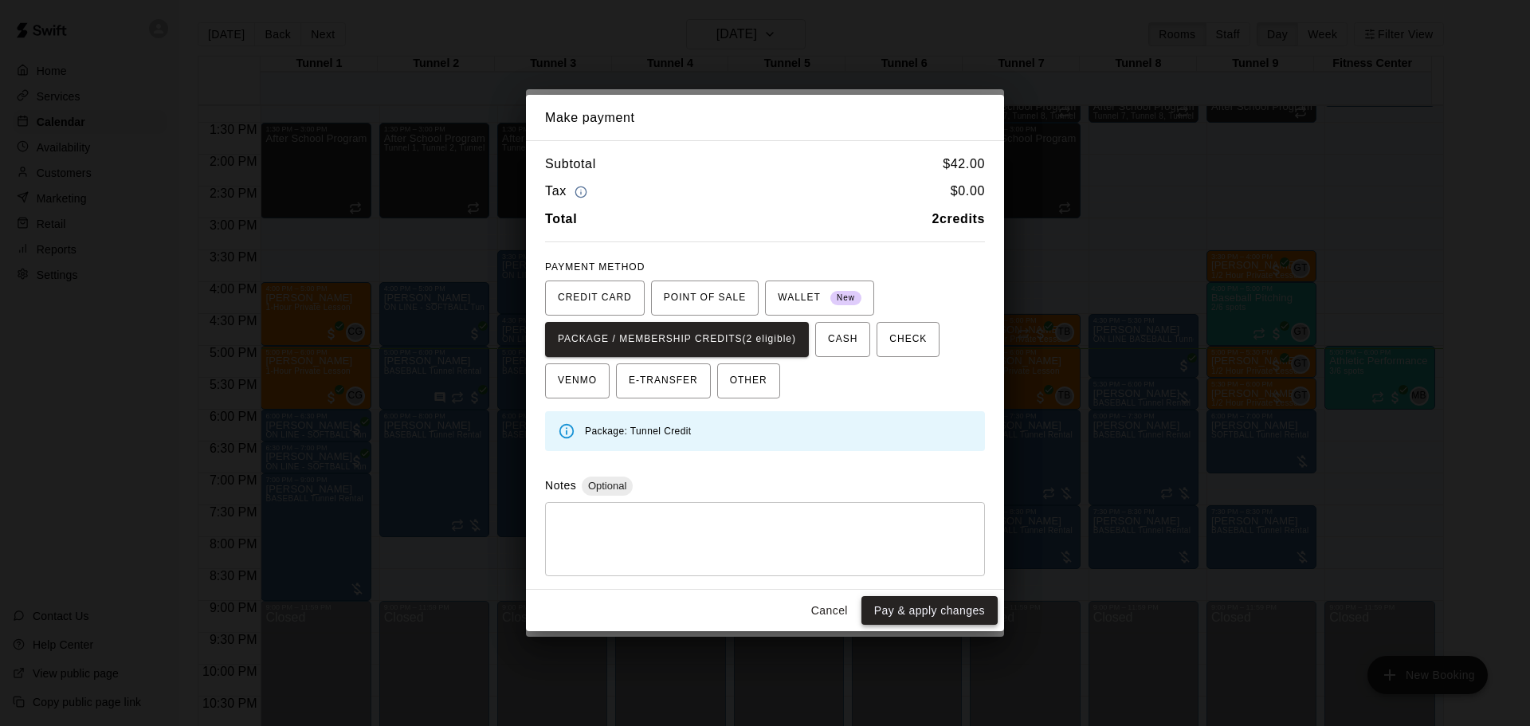
click at [910, 610] on button "Pay & apply changes" at bounding box center [929, 610] width 136 height 29
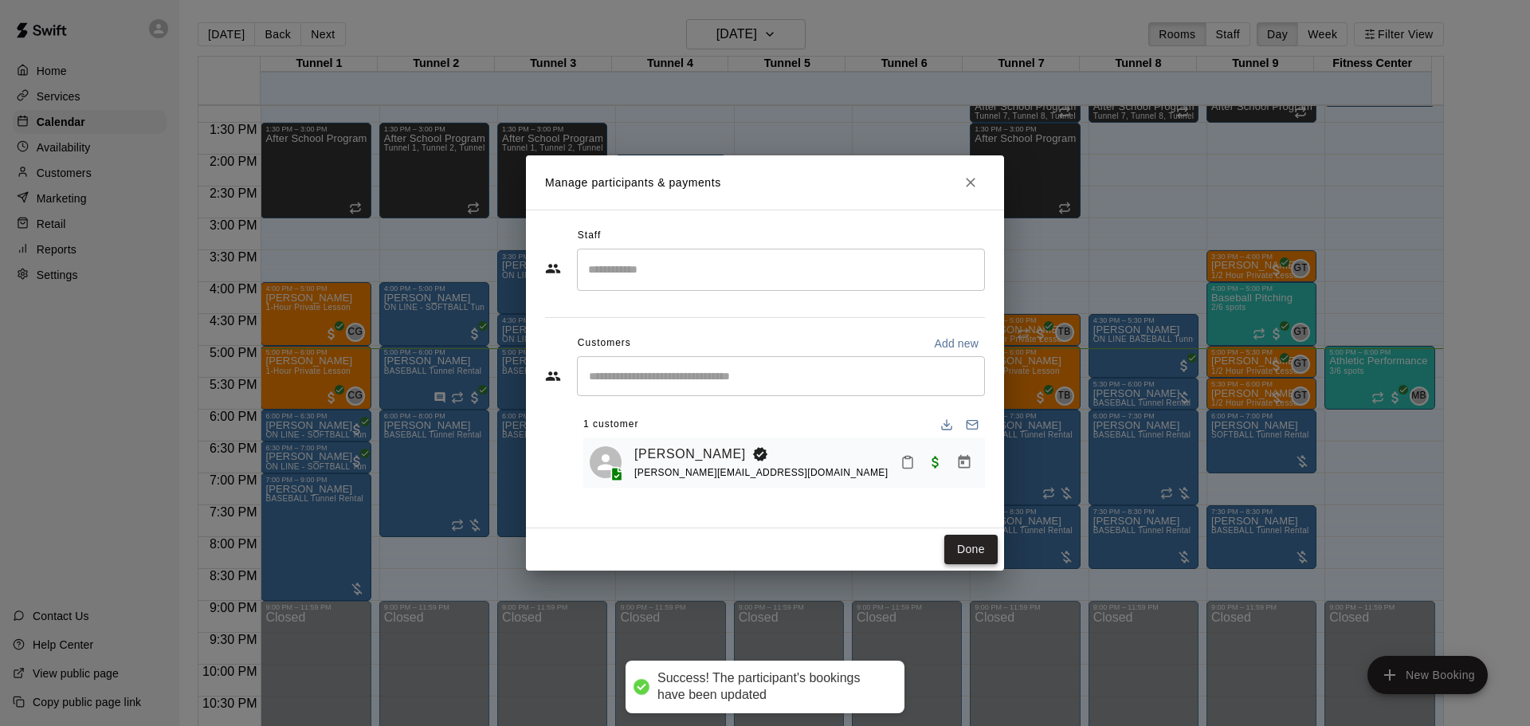
click at [977, 552] on button "Done" at bounding box center [970, 549] width 53 height 29
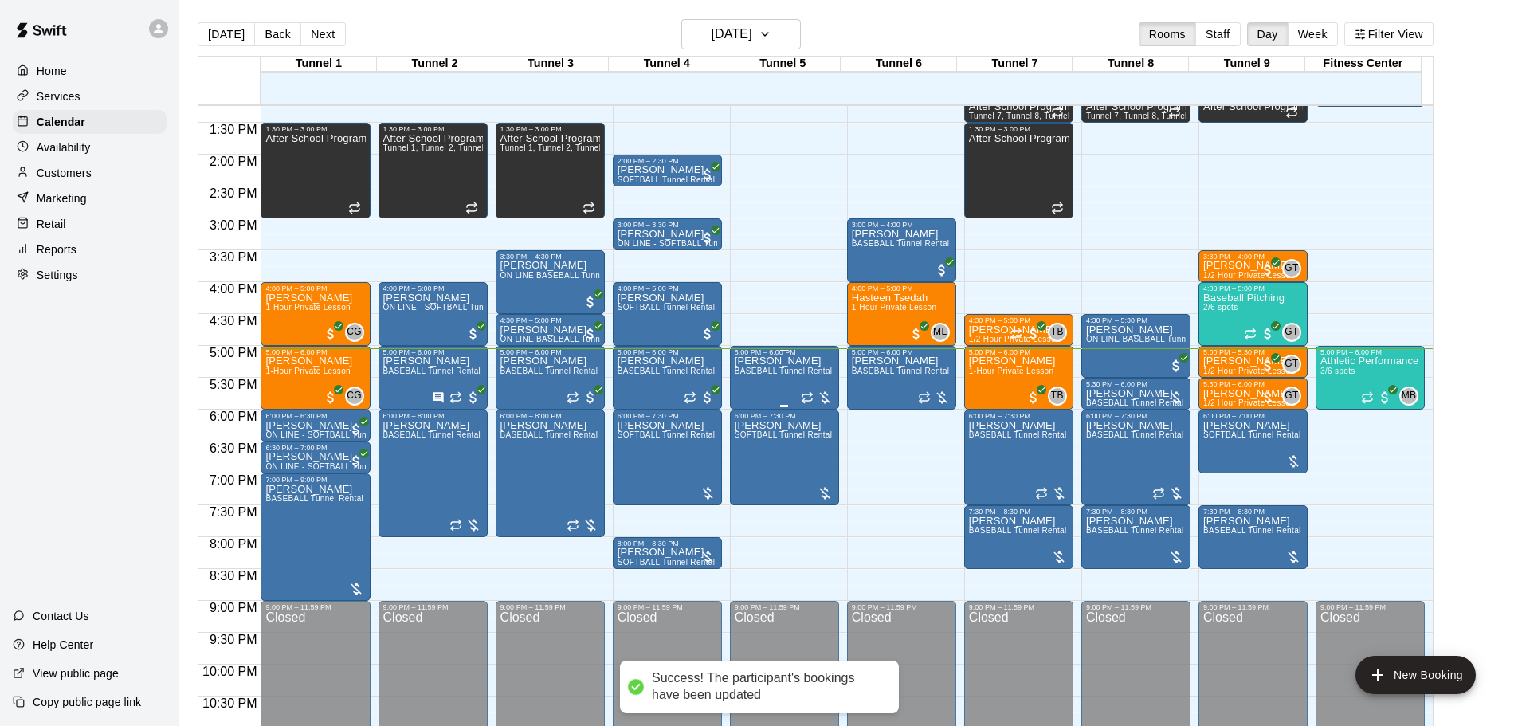
click at [772, 373] on span "BASEBALL Tunnel Rental" at bounding box center [784, 371] width 98 height 9
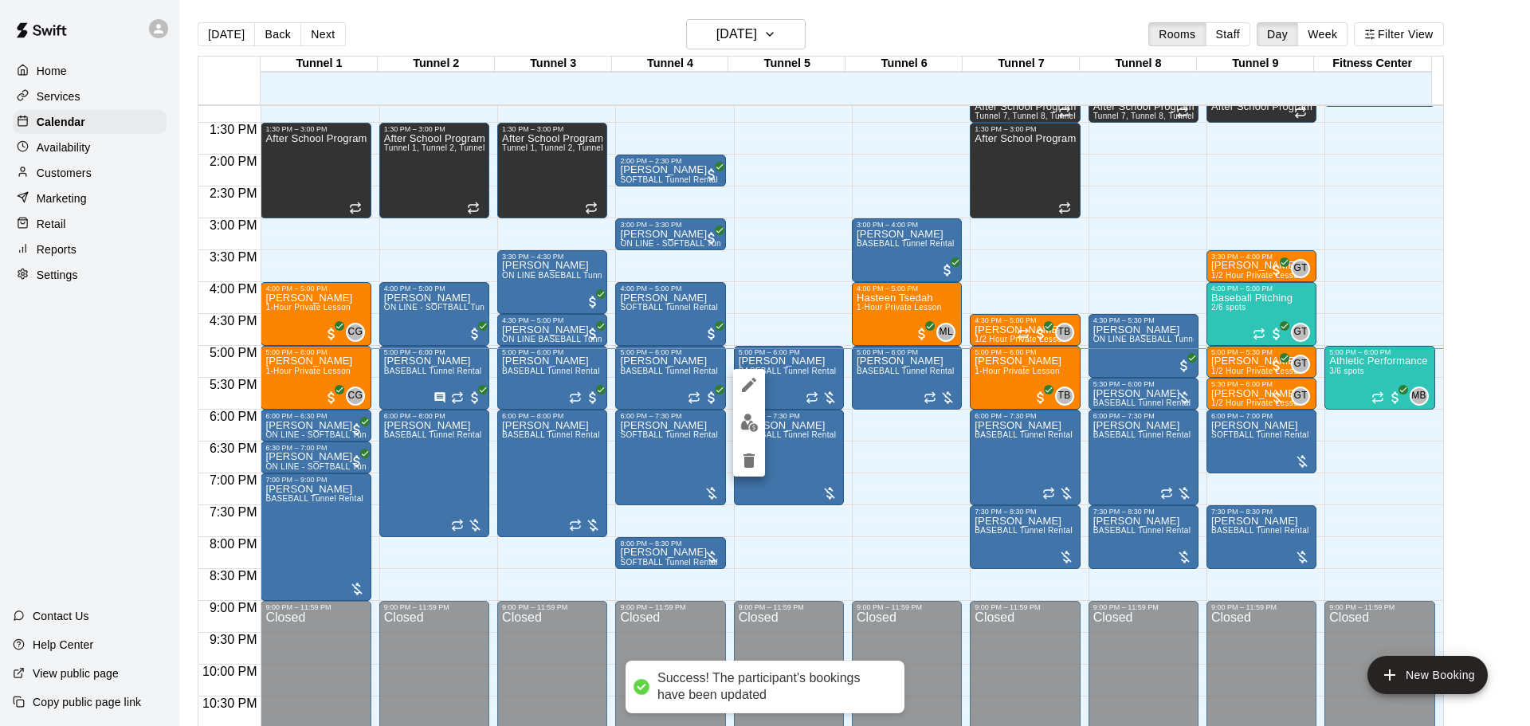
click at [751, 414] on img "edit" at bounding box center [749, 423] width 18 height 18
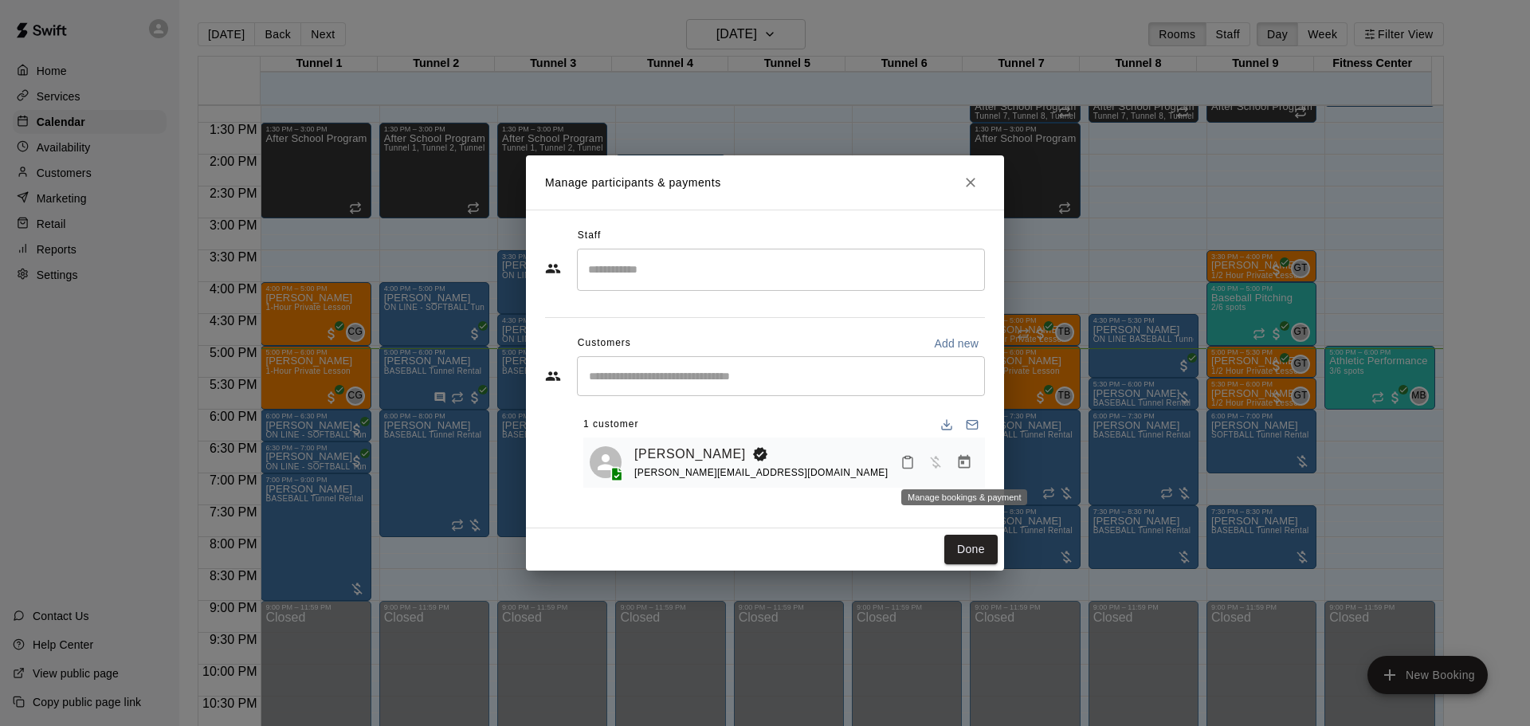
click at [971, 454] on button "Manage bookings & payment" at bounding box center [964, 462] width 29 height 29
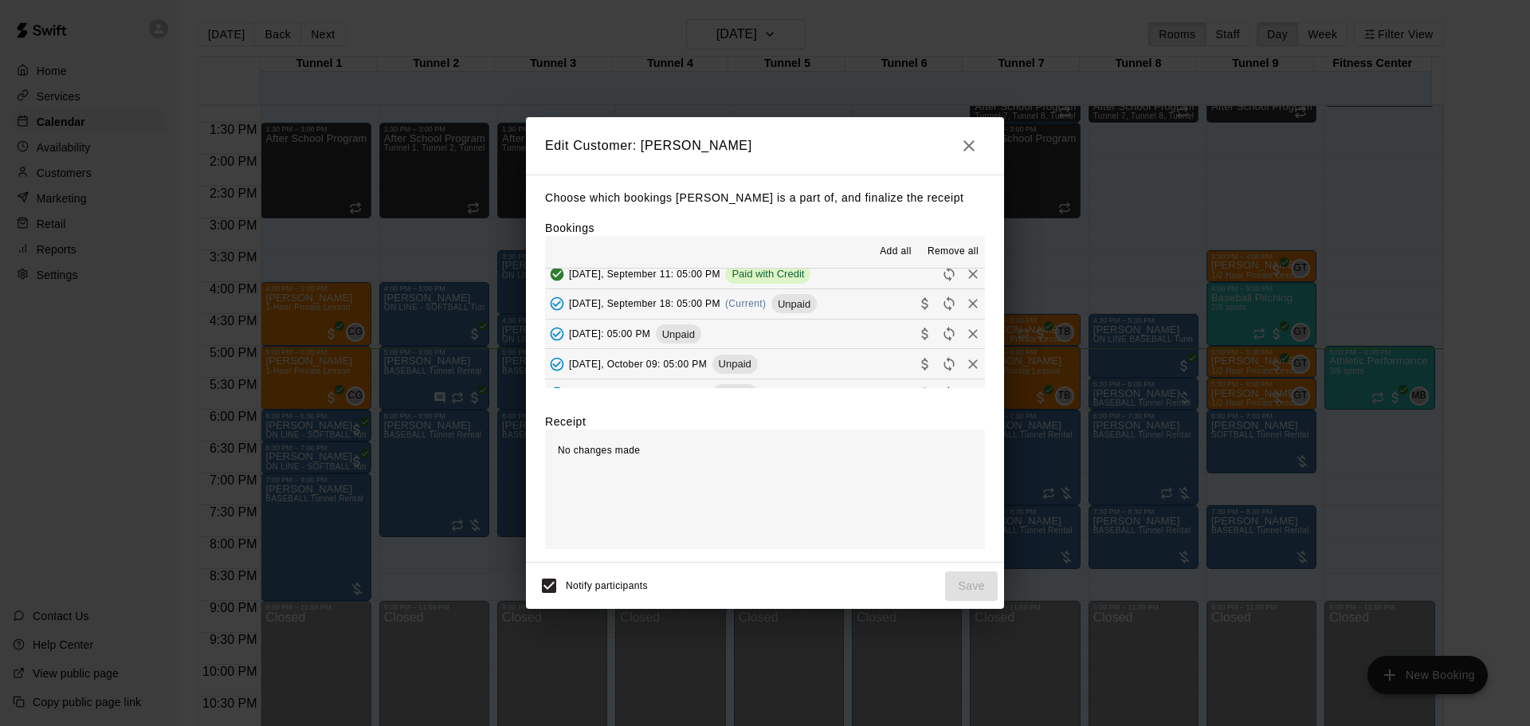
click at [766, 308] on span "(Current)" at bounding box center [745, 303] width 41 height 11
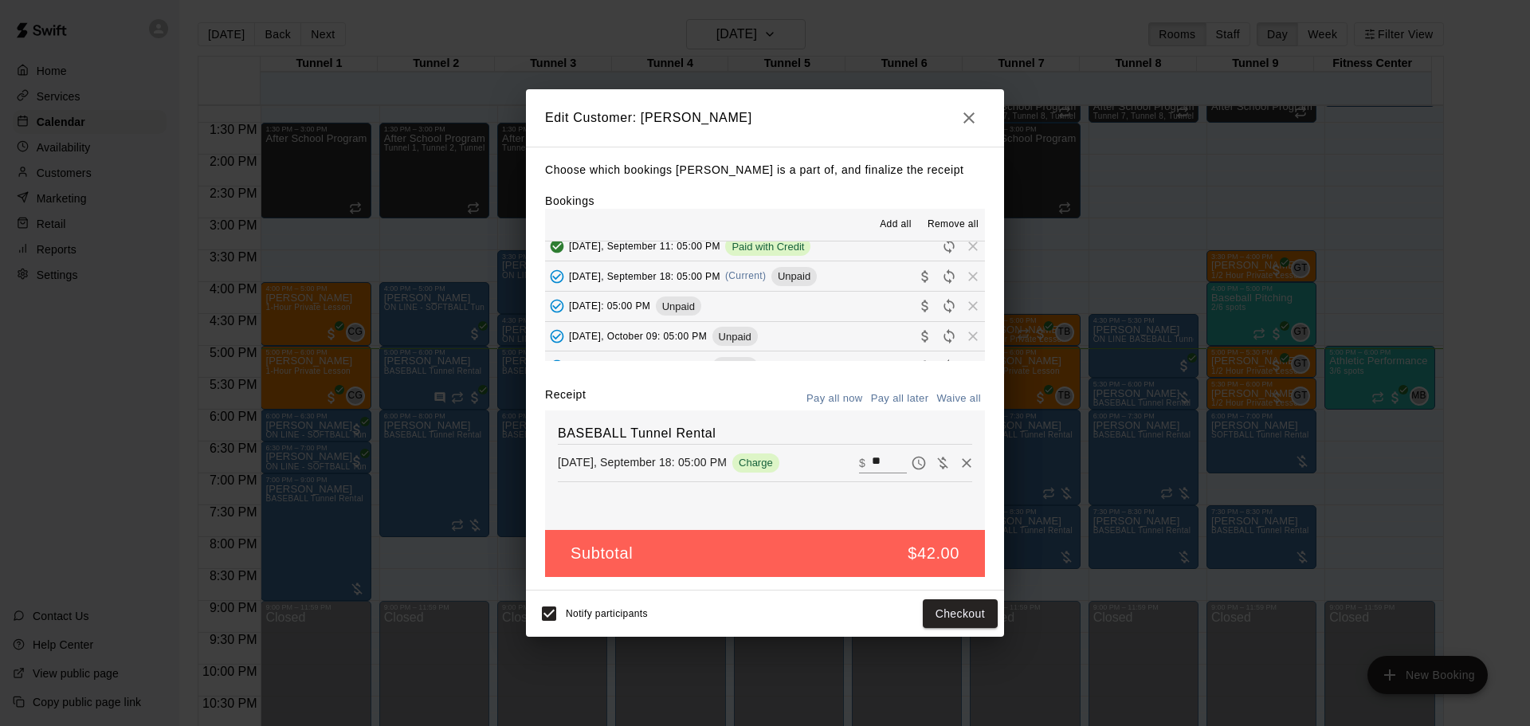
click at [961, 596] on div "Notify participants Checkout" at bounding box center [765, 613] width 478 height 46
click at [959, 611] on button "Checkout" at bounding box center [960, 613] width 75 height 29
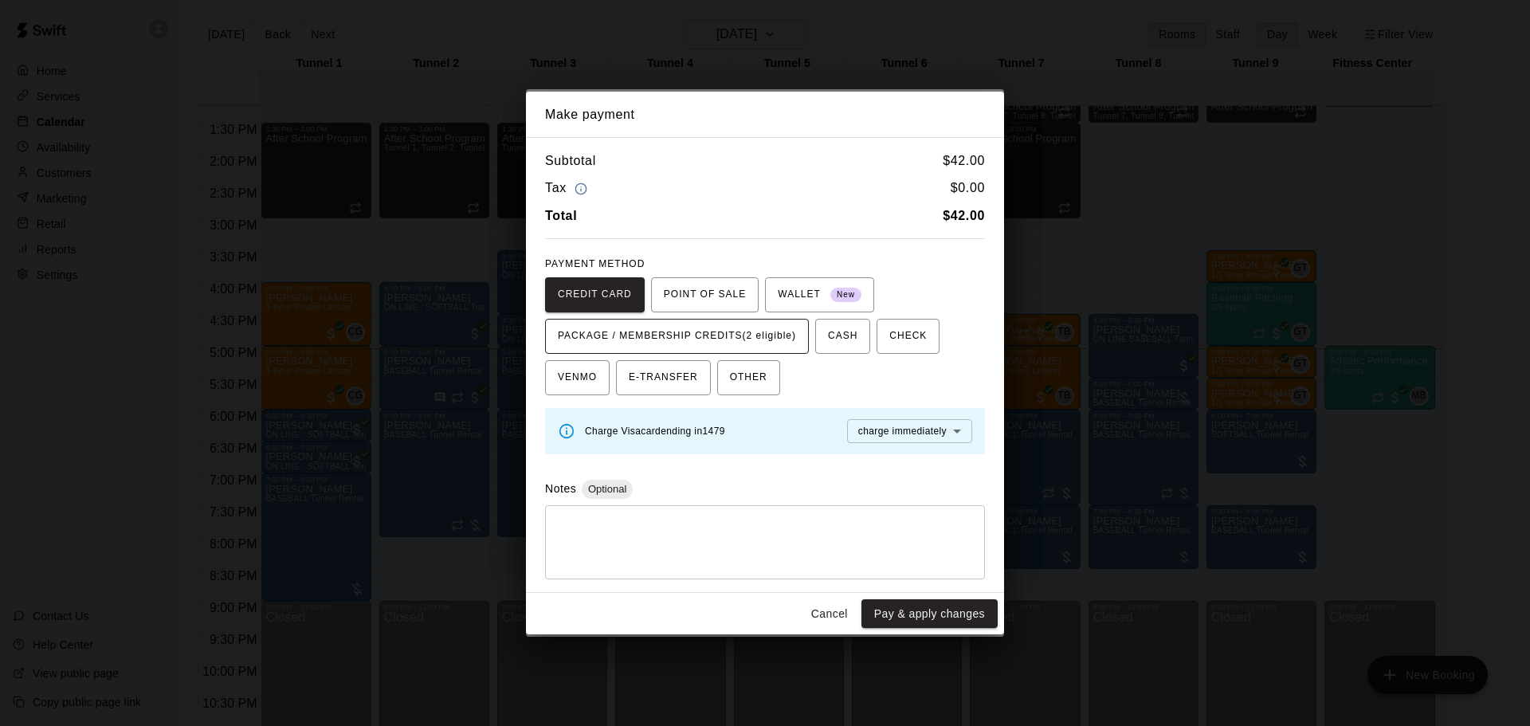
click at [744, 343] on span "PACKAGE / MEMBERSHIP CREDITS (2 eligible)" at bounding box center [677, 336] width 238 height 25
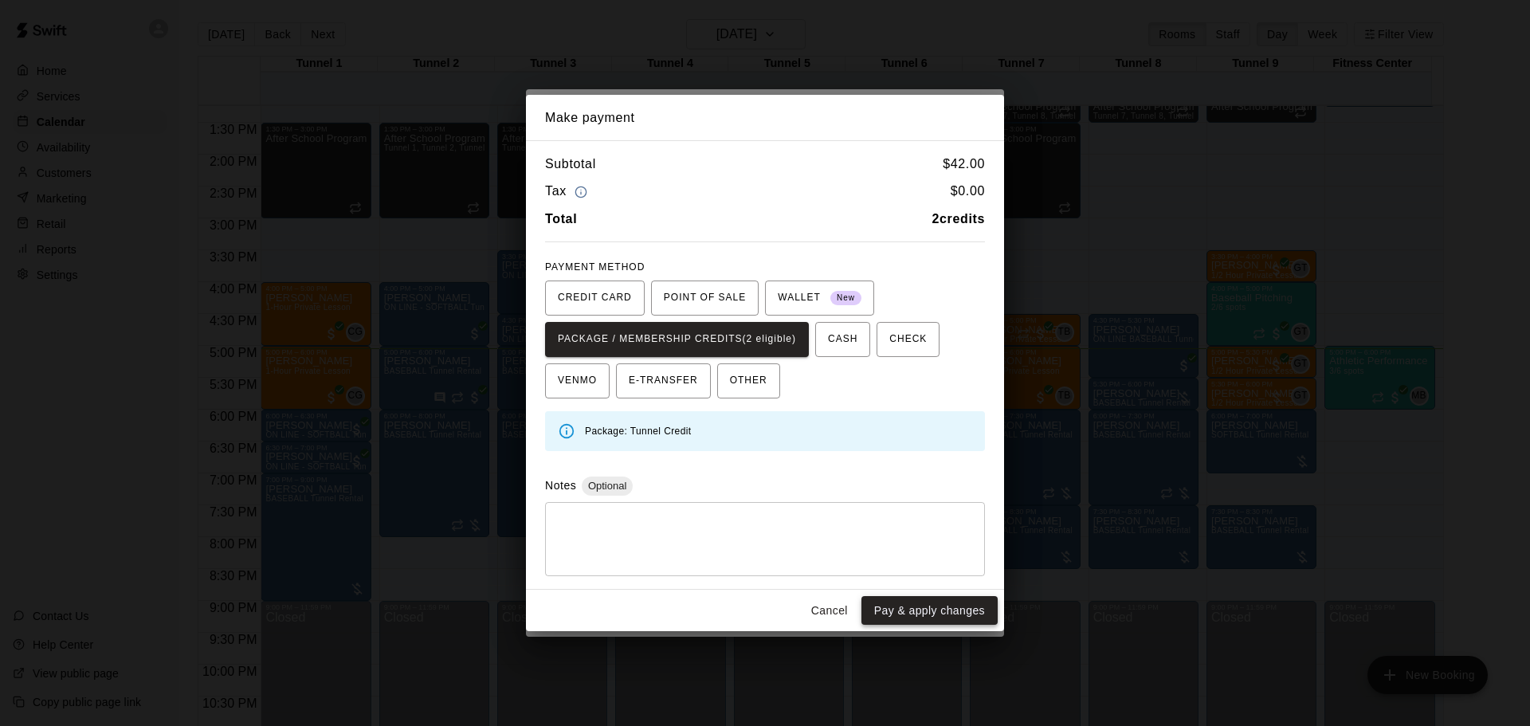
click at [890, 599] on button "Pay & apply changes" at bounding box center [929, 610] width 136 height 29
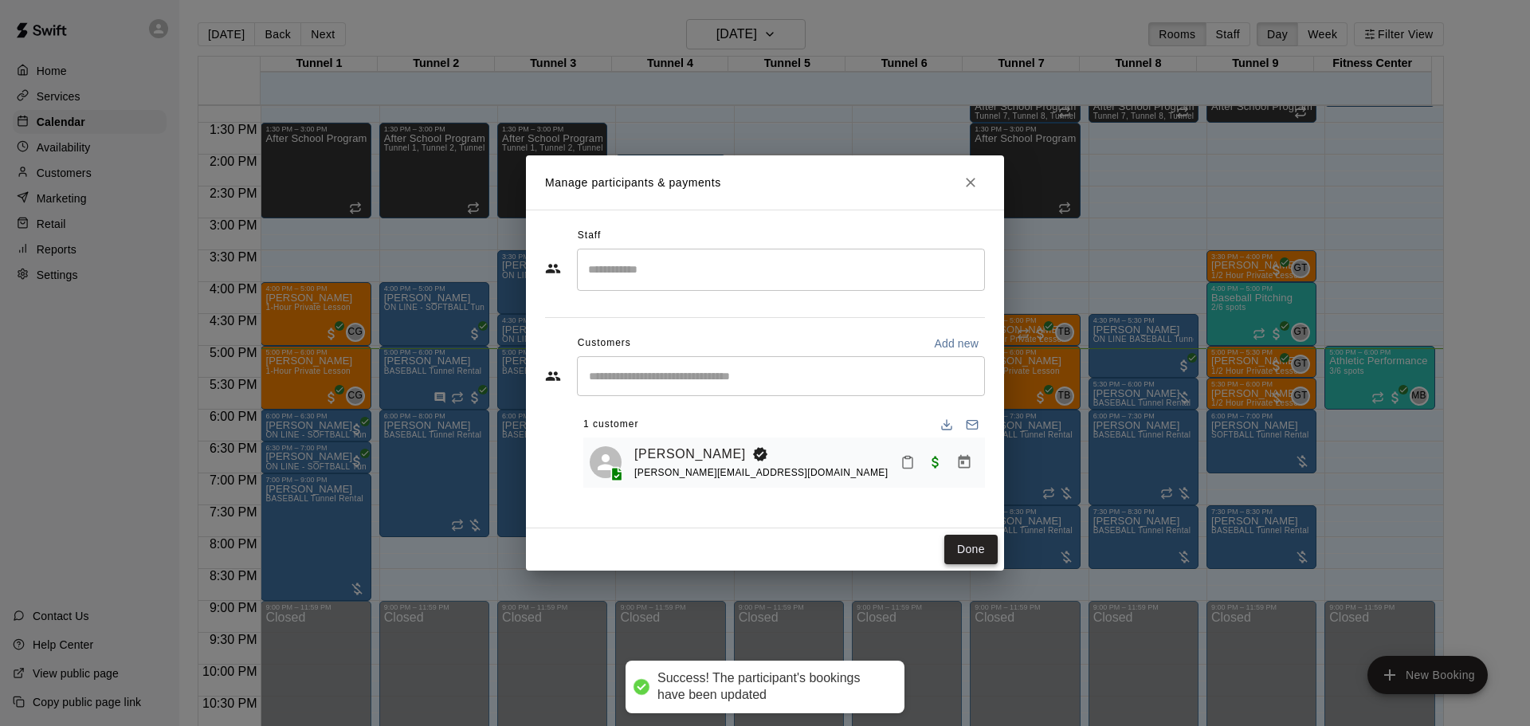
click at [963, 554] on button "Done" at bounding box center [970, 549] width 53 height 29
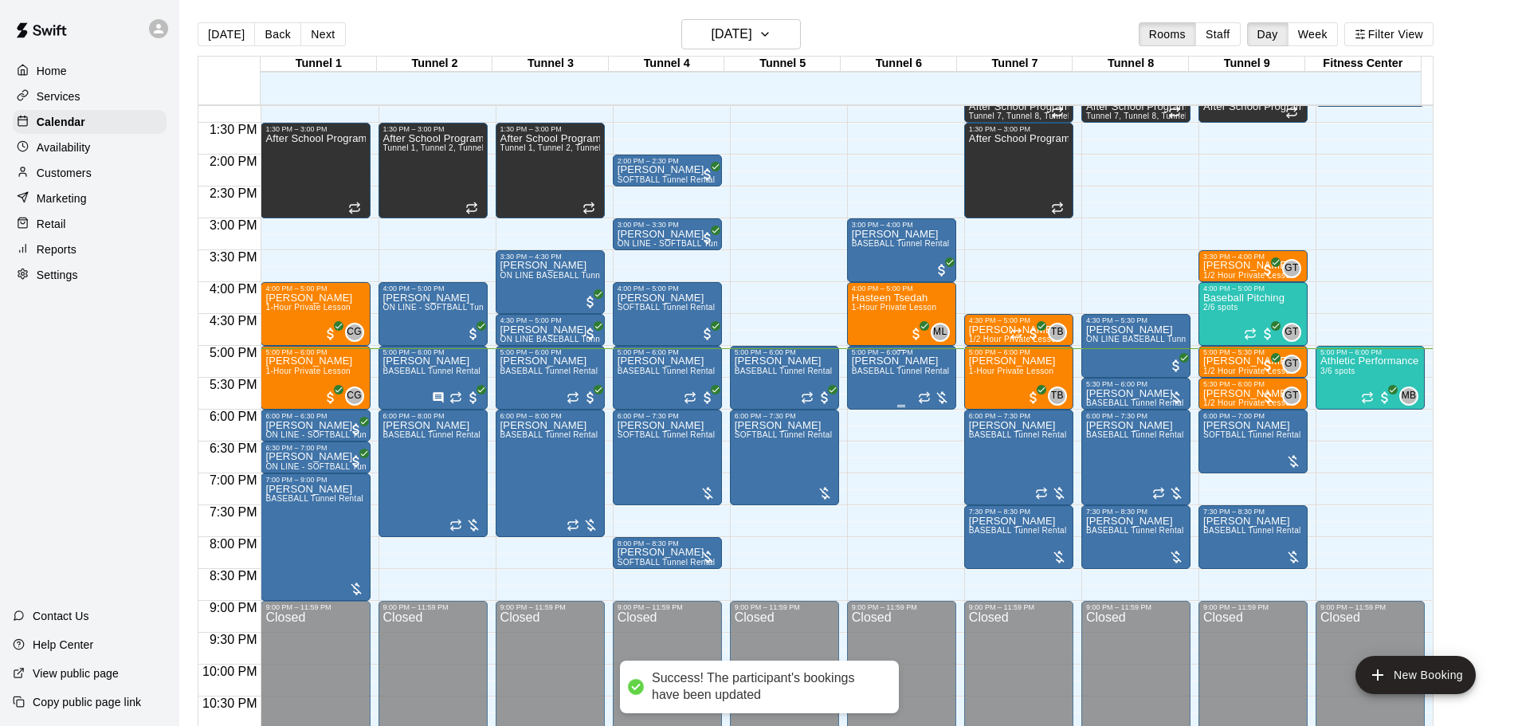
click at [887, 375] on span "BASEBALL Tunnel Rental" at bounding box center [901, 371] width 98 height 9
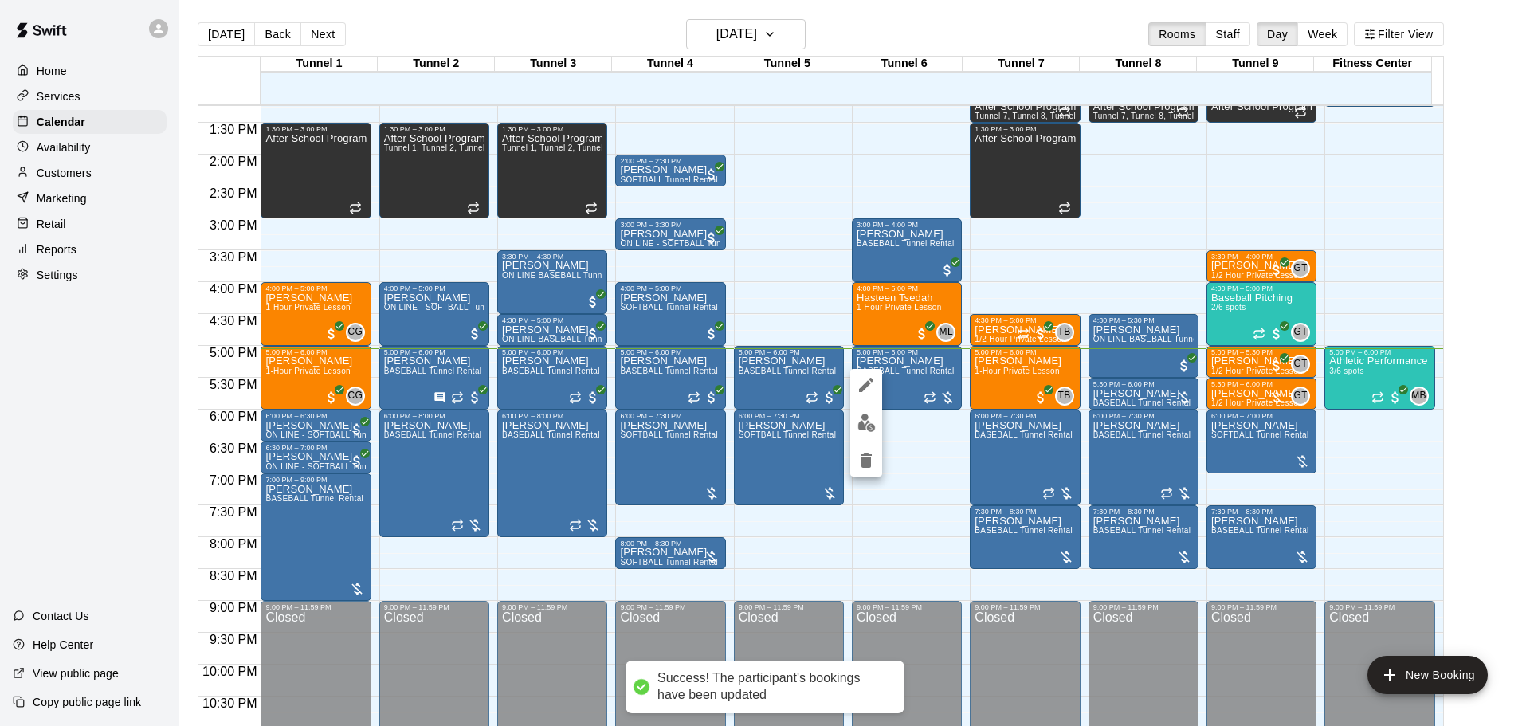
click at [861, 414] on img "edit" at bounding box center [866, 423] width 18 height 18
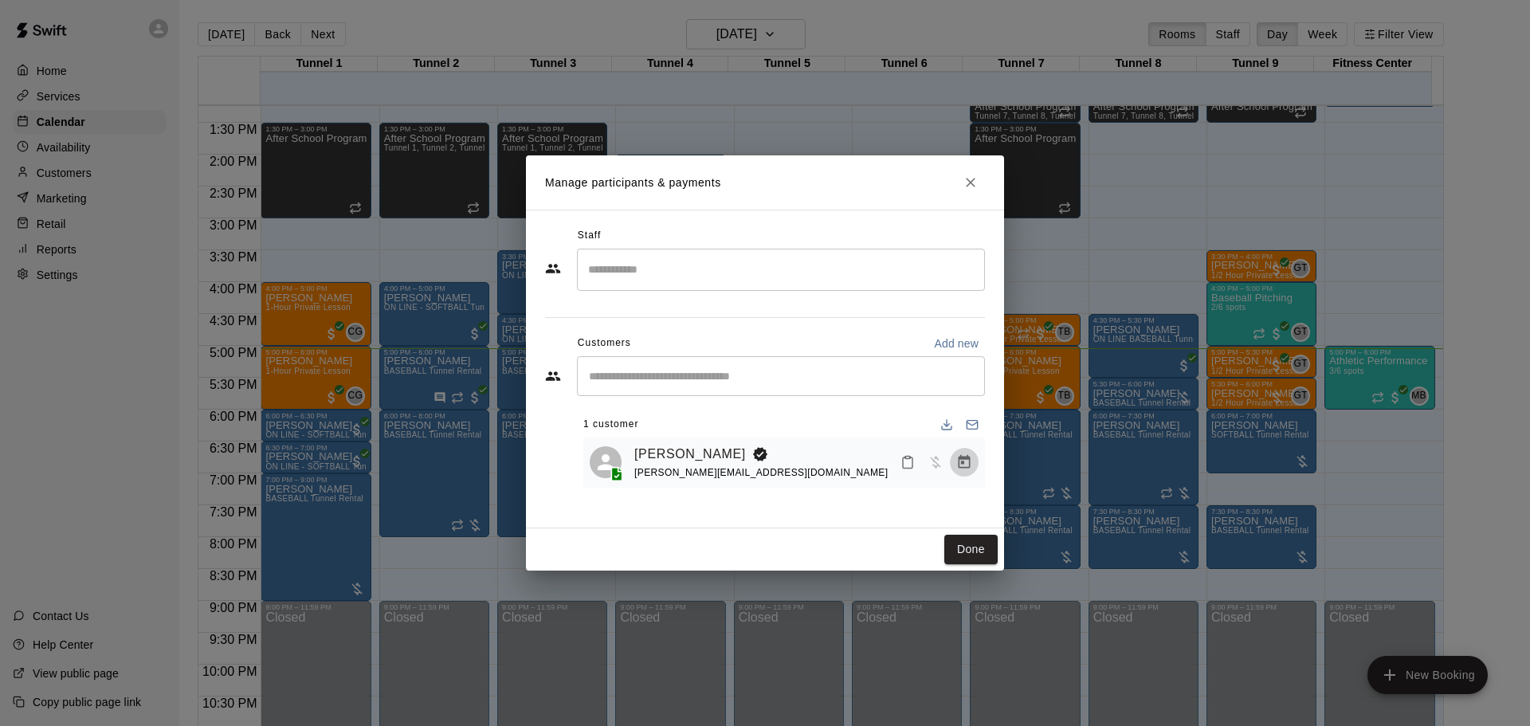
click at [963, 470] on icon "Manage bookings & payment" at bounding box center [964, 462] width 16 height 16
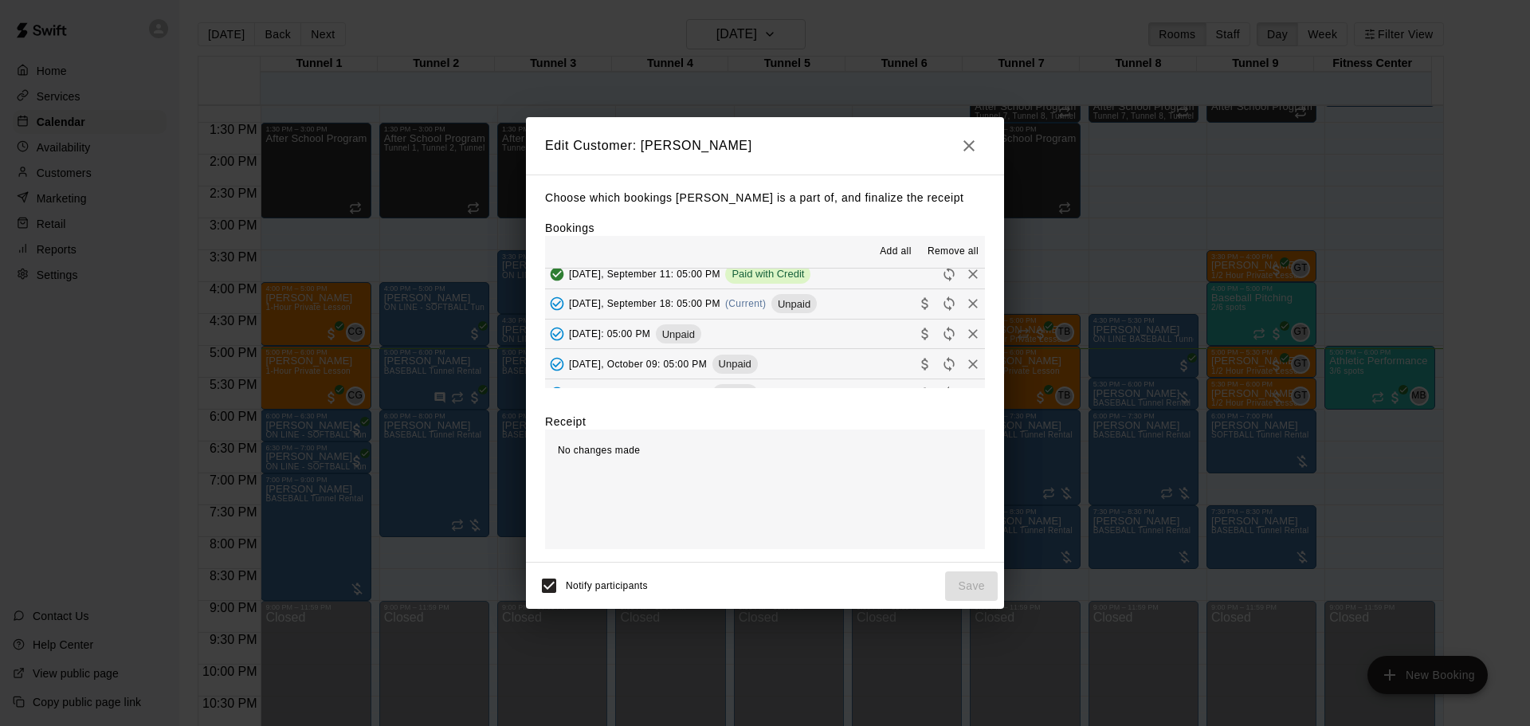
click at [791, 299] on span "Unpaid" at bounding box center [793, 304] width 45 height 12
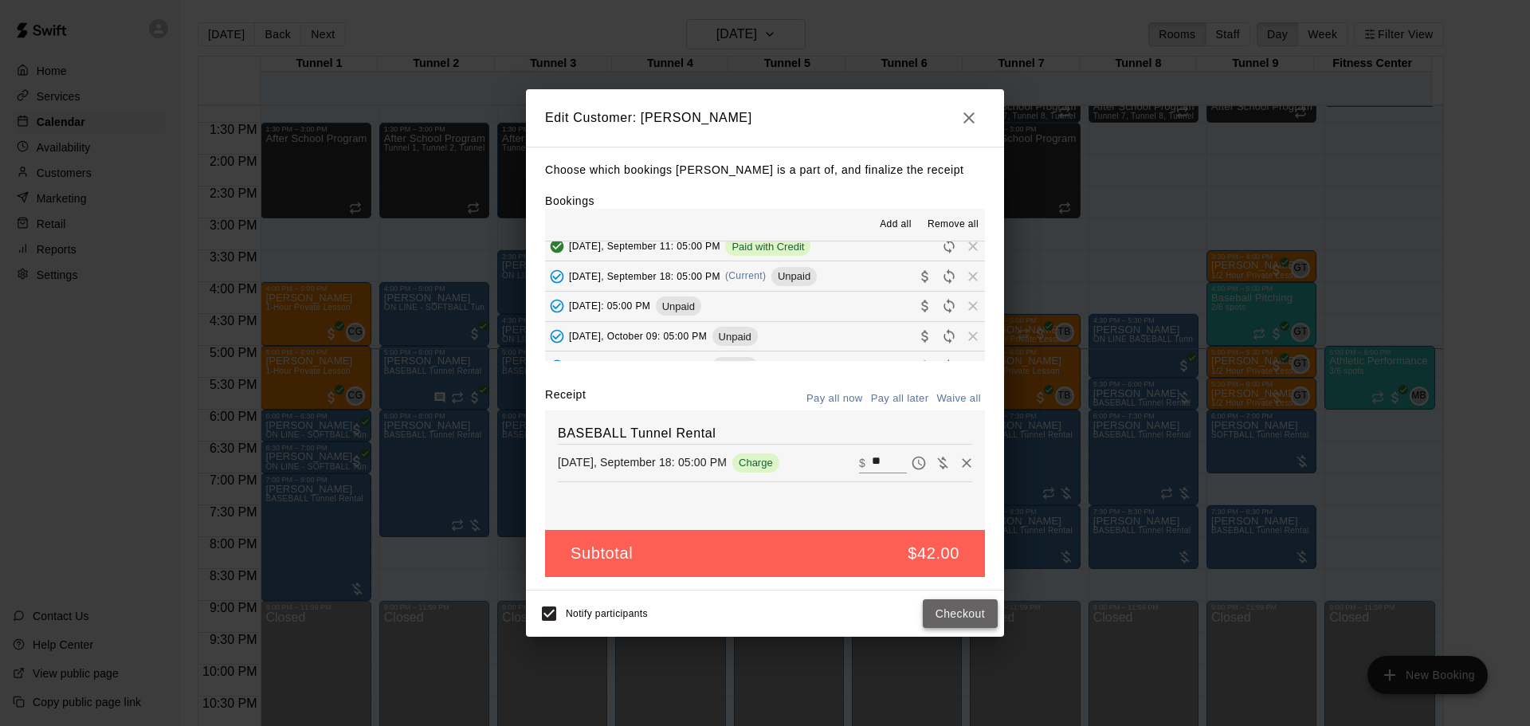
click at [943, 618] on button "Checkout" at bounding box center [960, 613] width 75 height 29
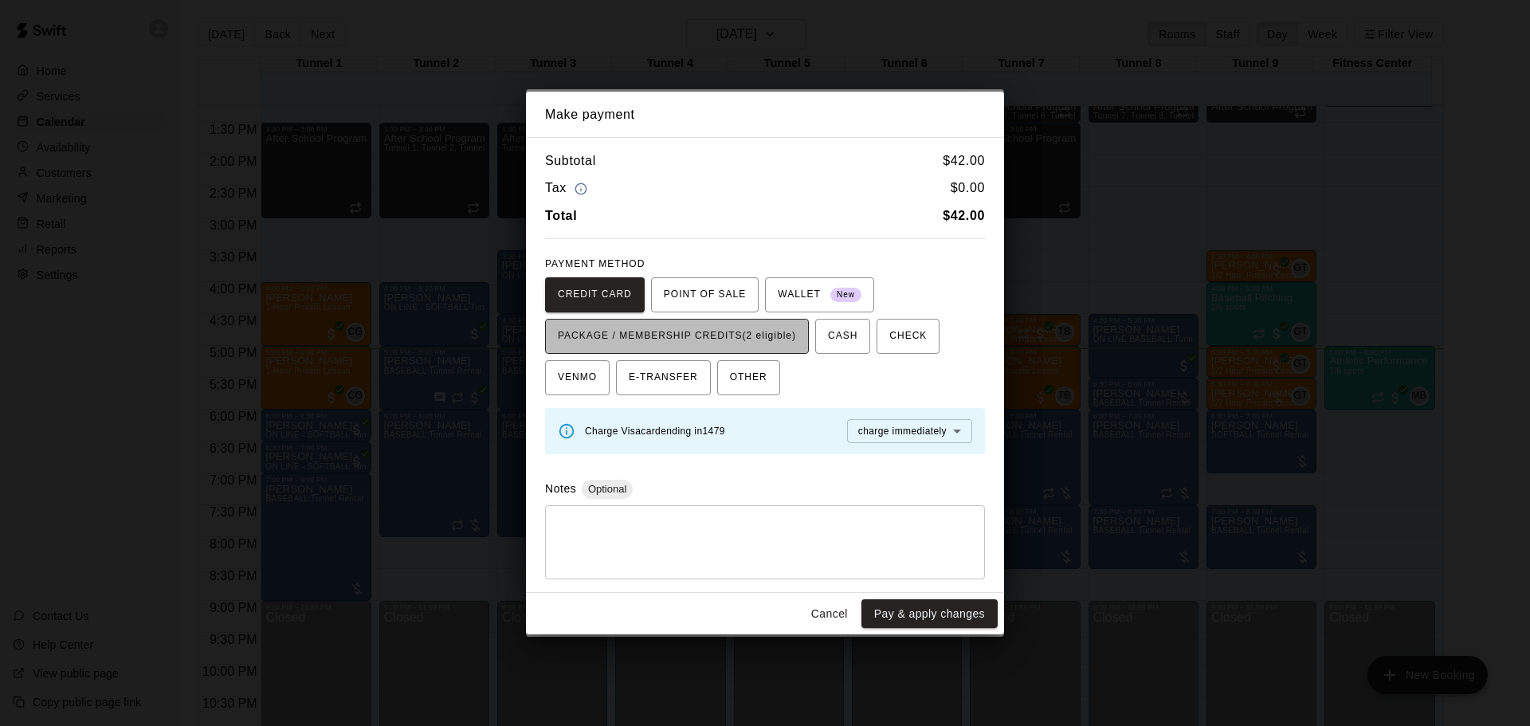
click at [699, 321] on button "PACKAGE / MEMBERSHIP CREDITS (2 eligible)" at bounding box center [677, 336] width 264 height 35
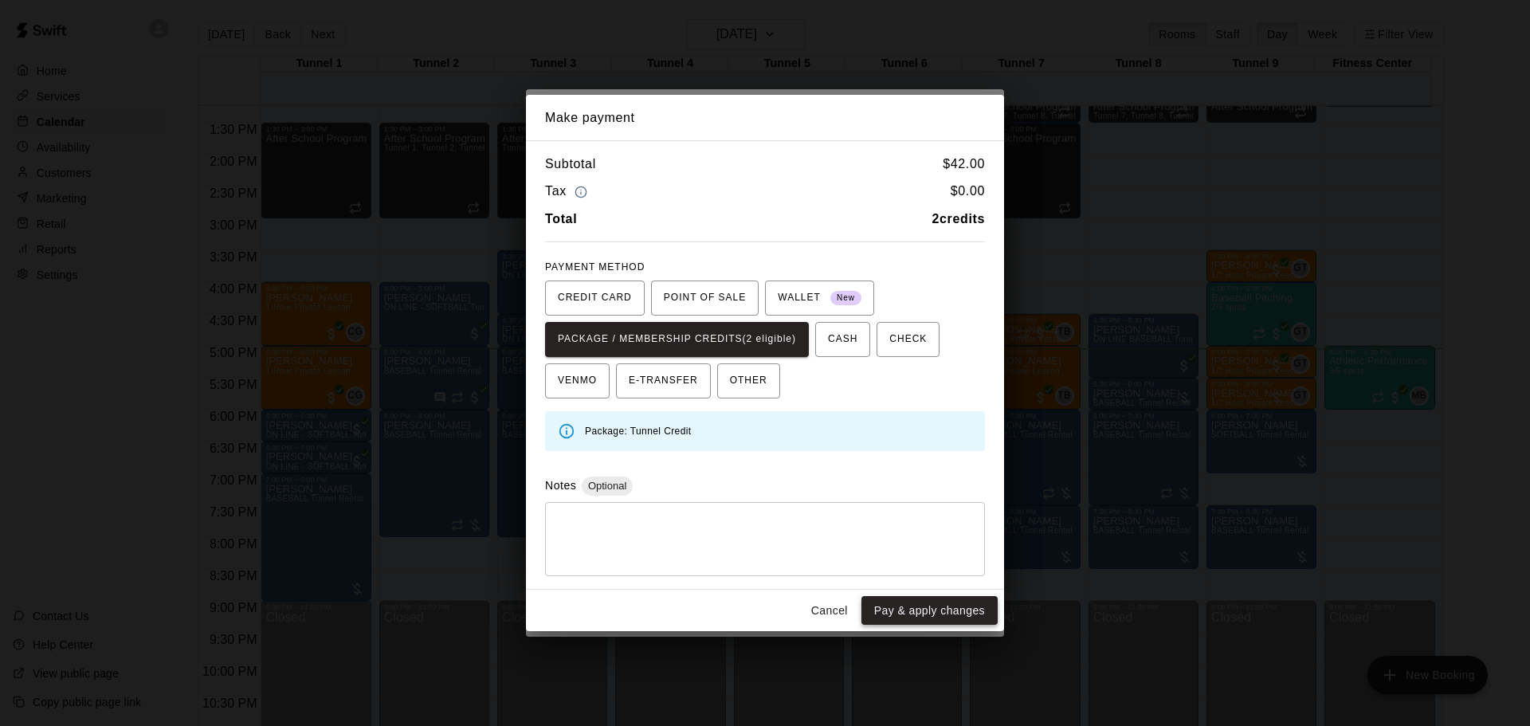
click at [938, 601] on button "Pay & apply changes" at bounding box center [929, 610] width 136 height 29
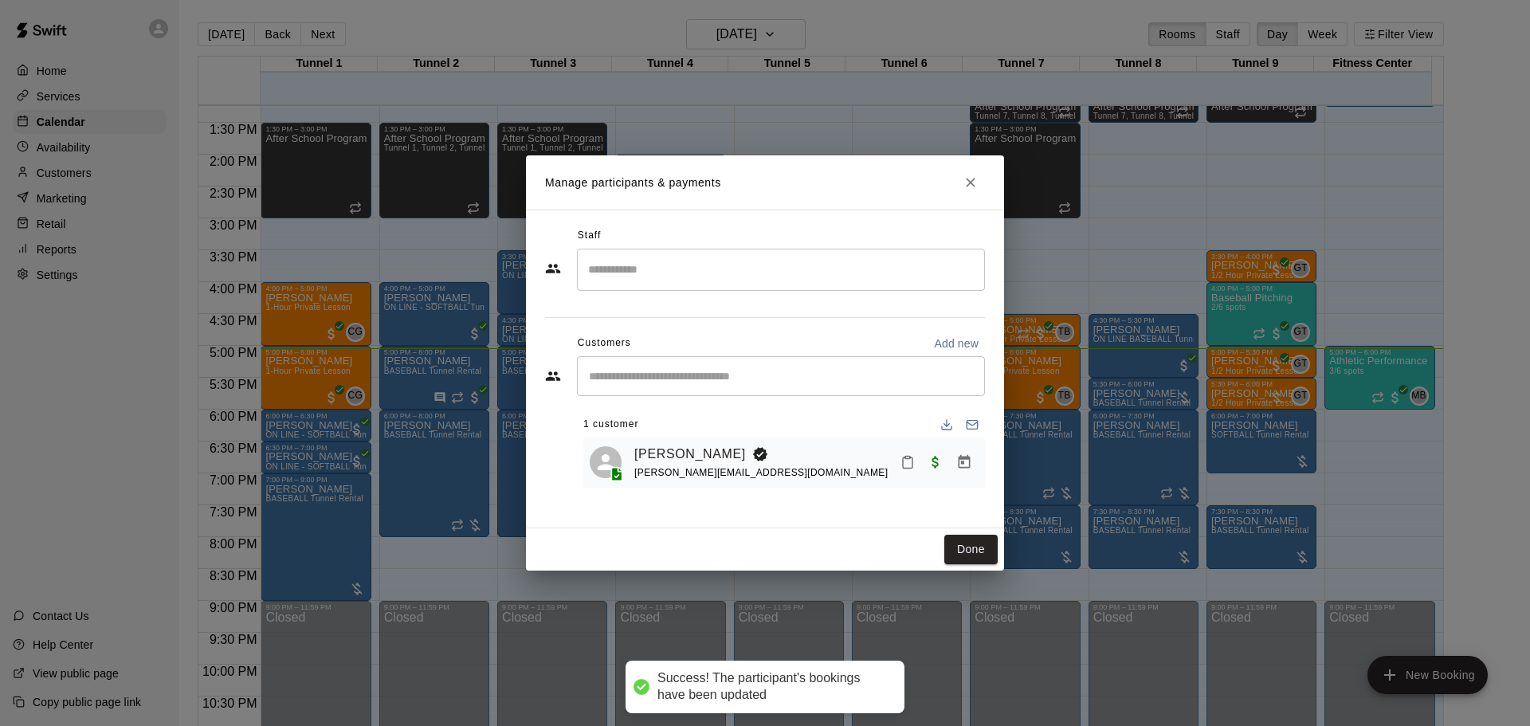
click at [981, 568] on div "Done" at bounding box center [765, 549] width 478 height 42
click at [978, 559] on button "Done" at bounding box center [970, 549] width 53 height 29
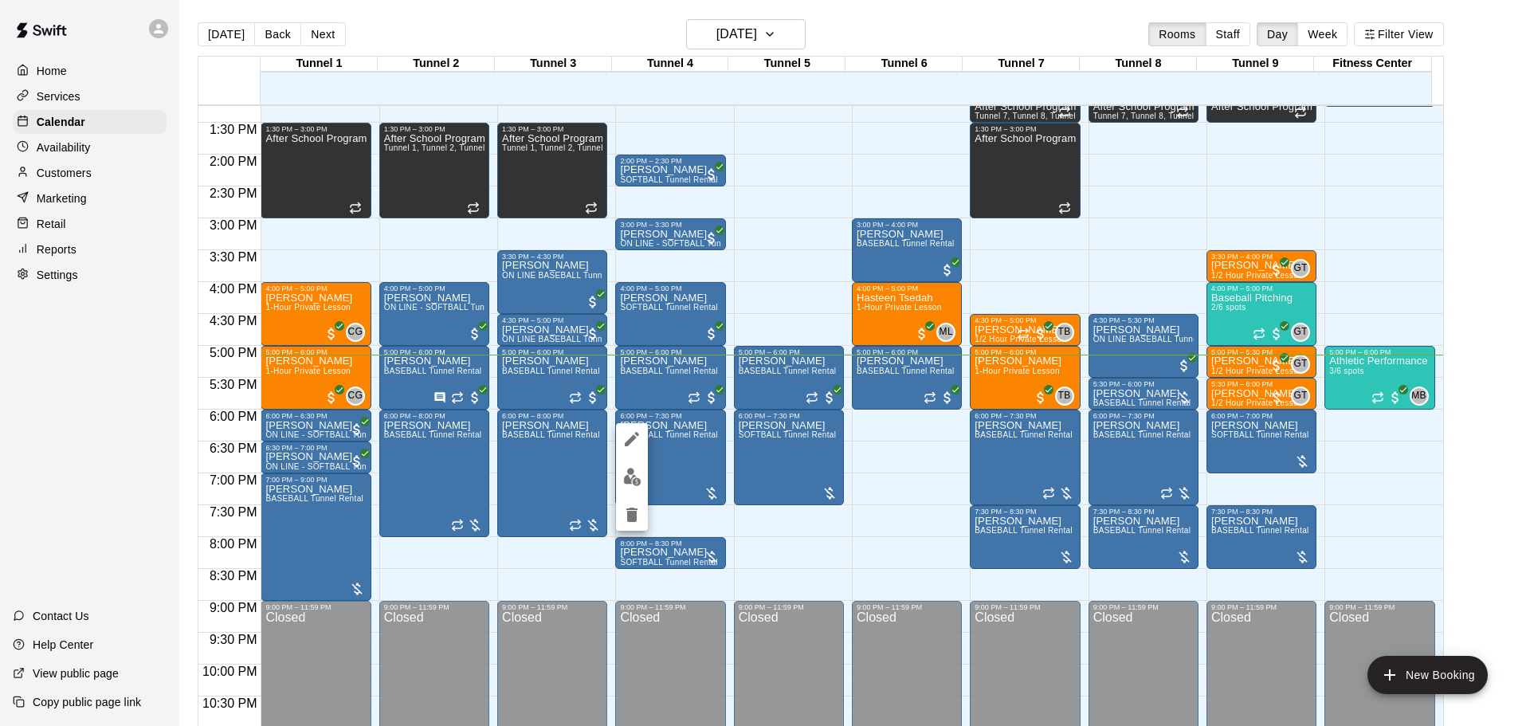
click at [633, 473] on img "edit" at bounding box center [632, 477] width 18 height 18
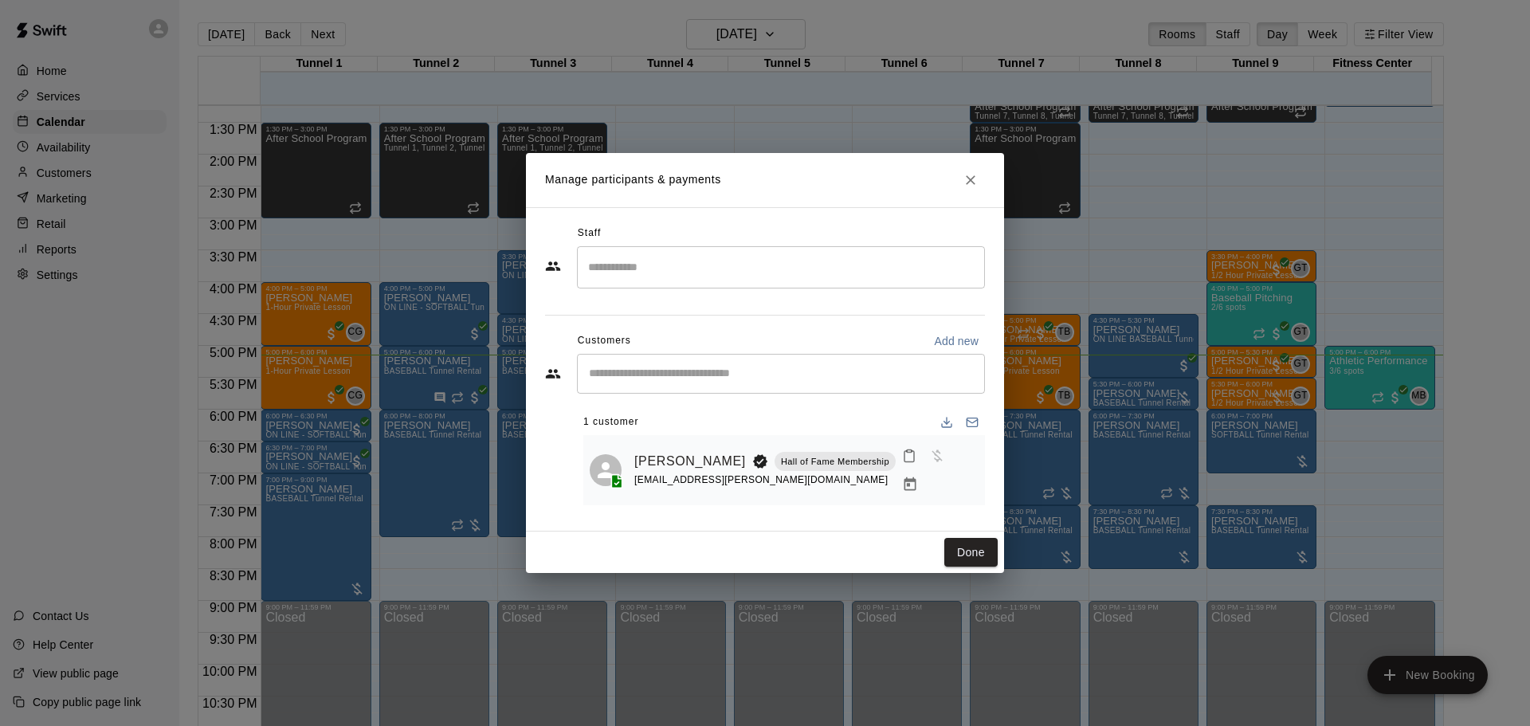
click at [924, 473] on button "Manage bookings & payment" at bounding box center [910, 484] width 29 height 29
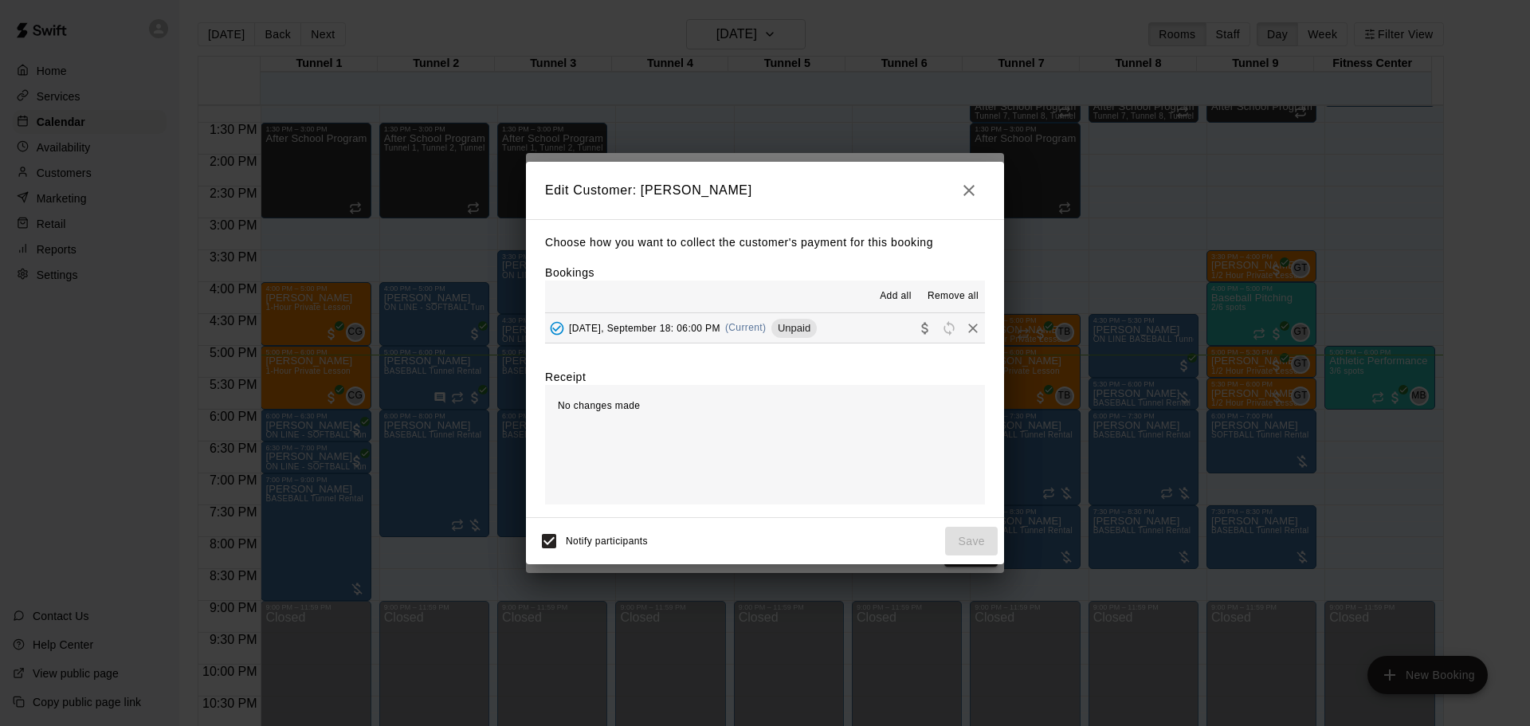
click at [766, 314] on button "Thursday, September 18: 06:00 PM (Current) Unpaid" at bounding box center [765, 327] width 440 height 29
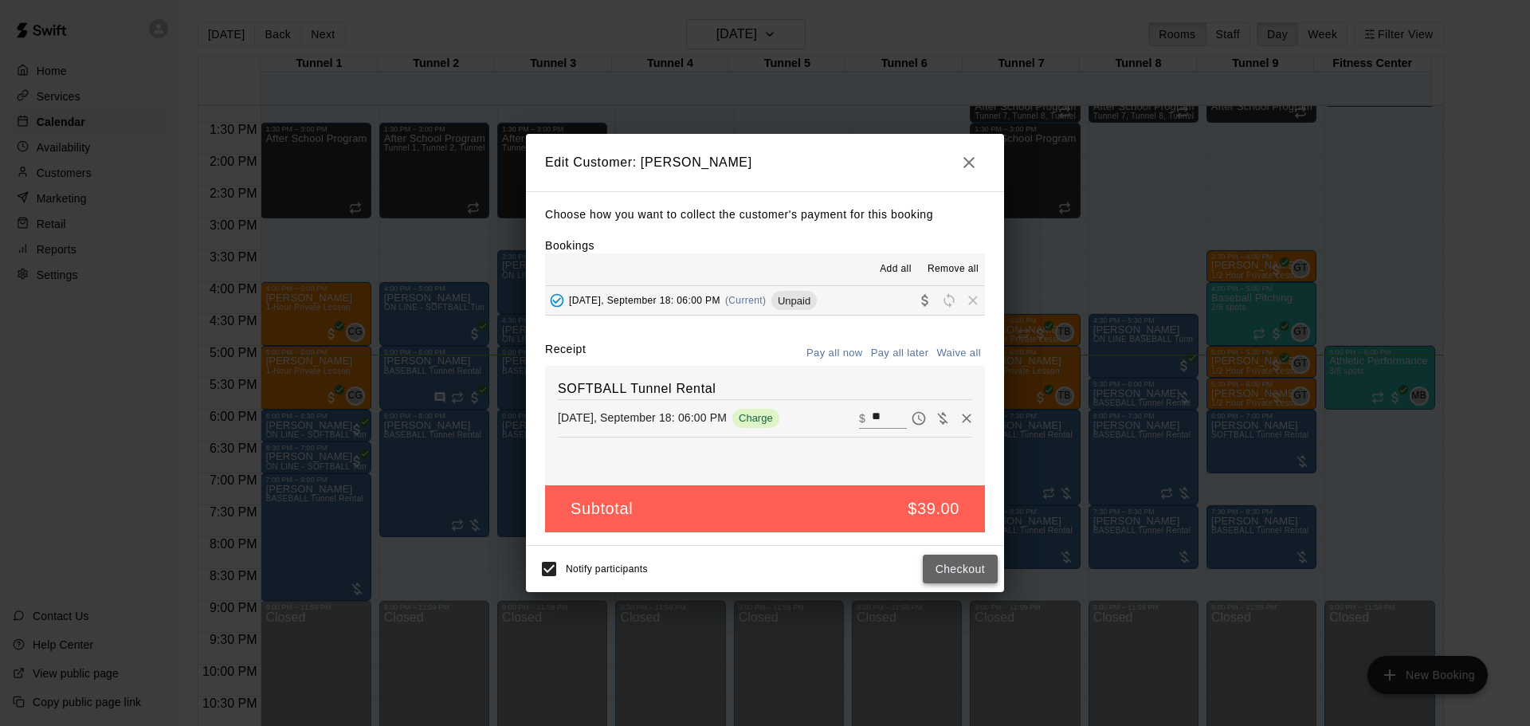
click at [980, 573] on button "Checkout" at bounding box center [960, 569] width 75 height 29
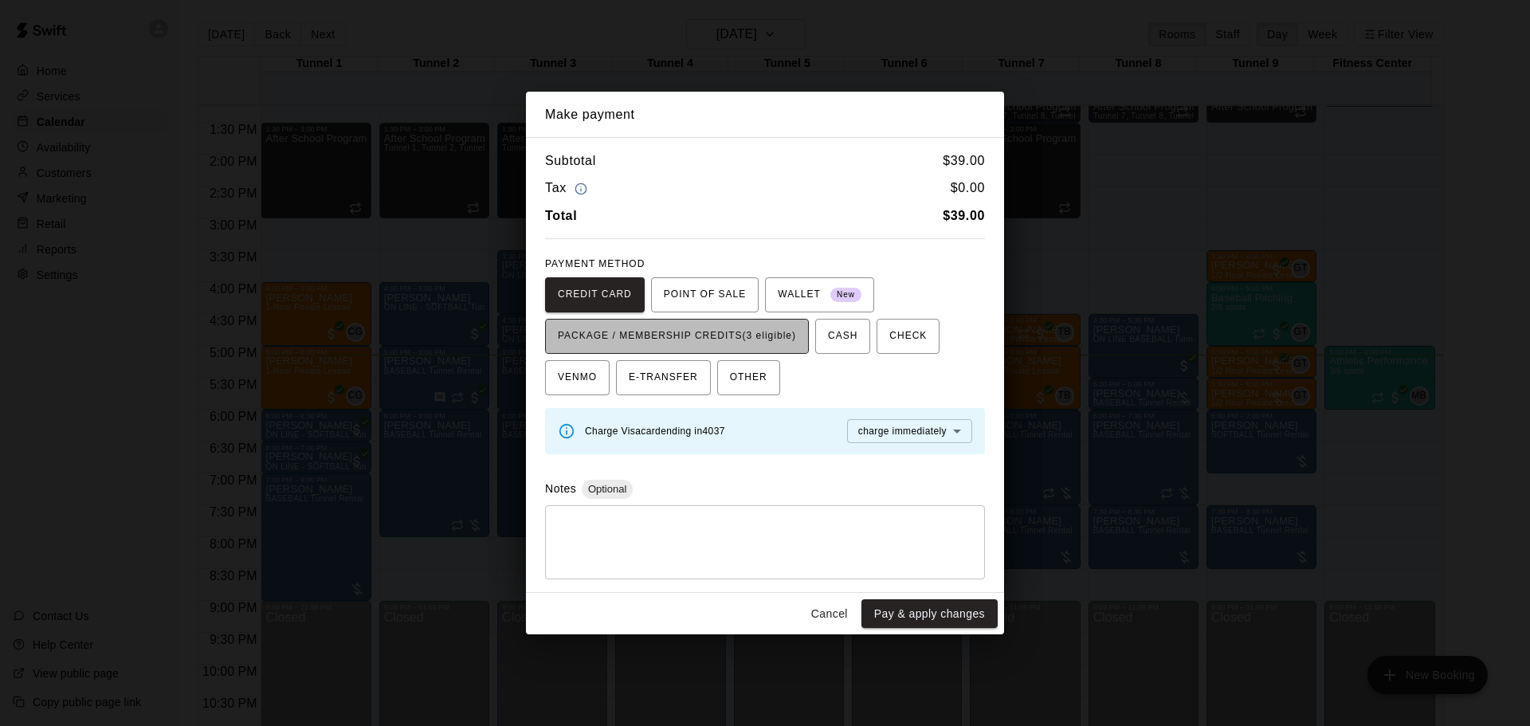
click at [718, 327] on span "PACKAGE / MEMBERSHIP CREDITS (3 eligible)" at bounding box center [677, 336] width 238 height 25
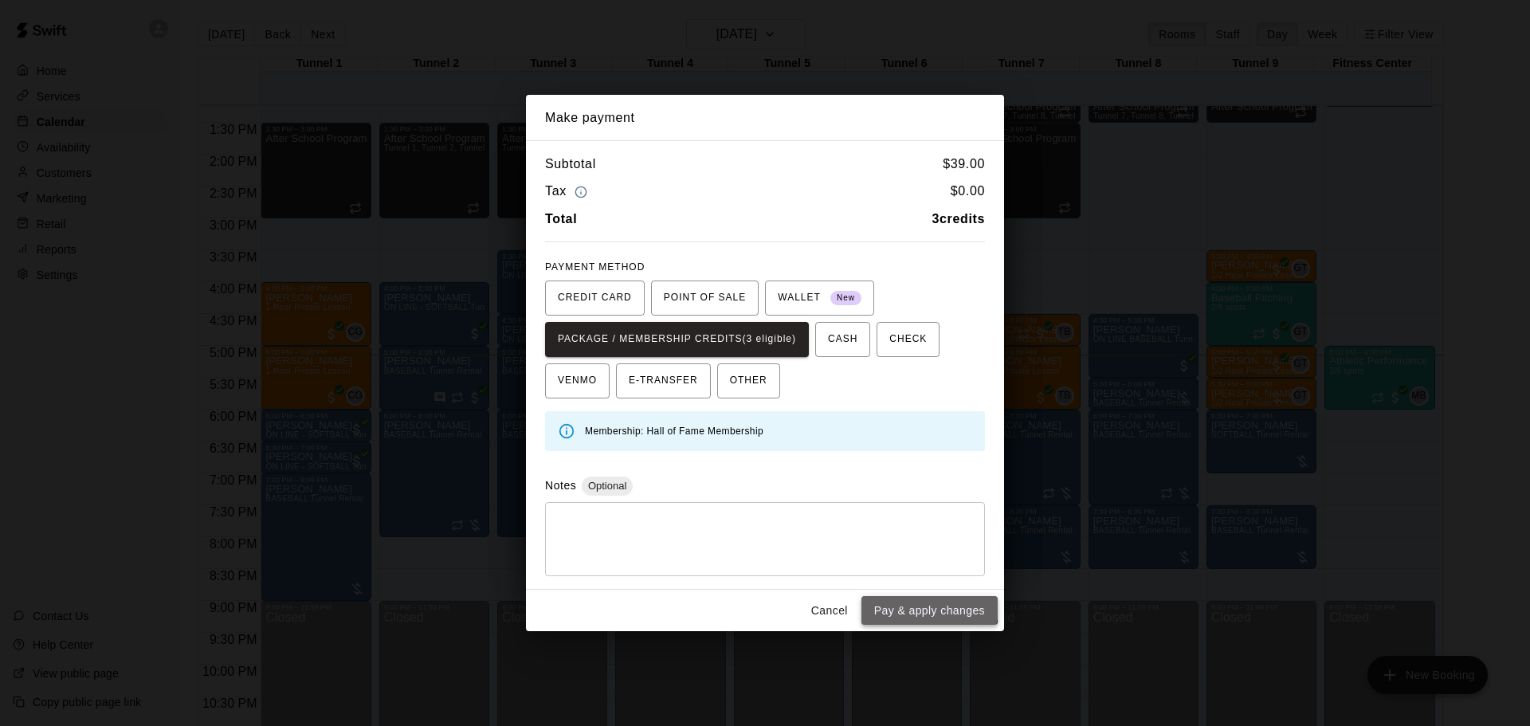
click at [919, 602] on button "Pay & apply changes" at bounding box center [929, 610] width 136 height 29
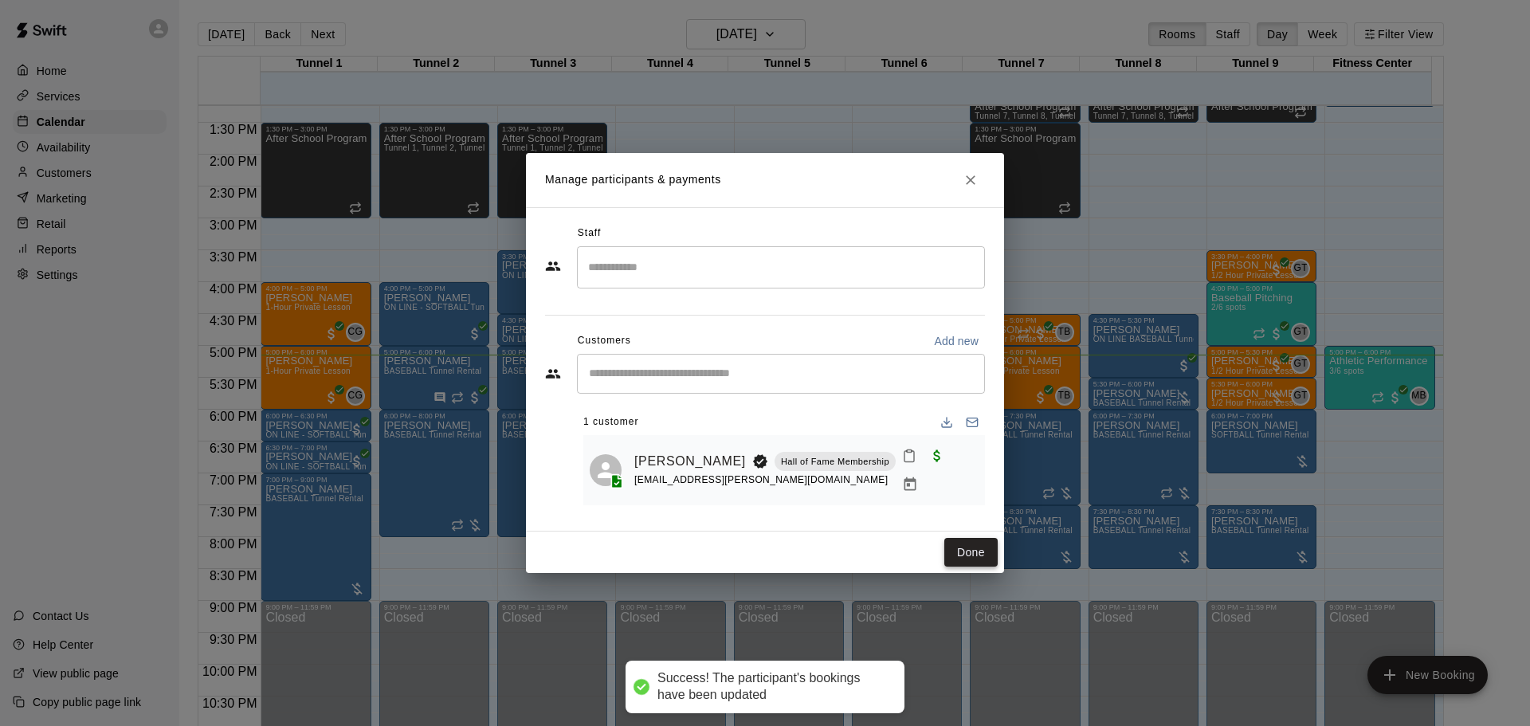
click at [977, 548] on button "Done" at bounding box center [970, 552] width 53 height 29
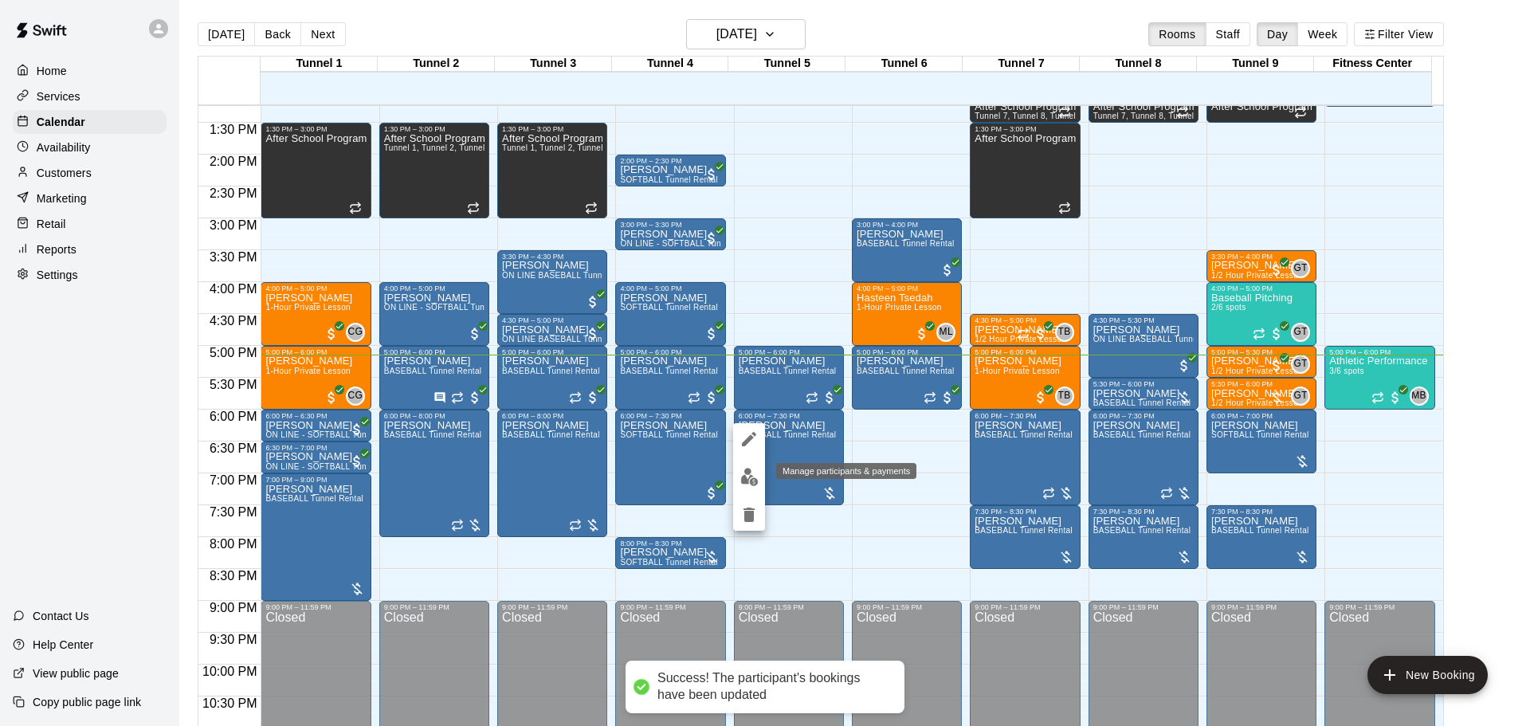
click at [750, 478] on img "edit" at bounding box center [749, 477] width 18 height 18
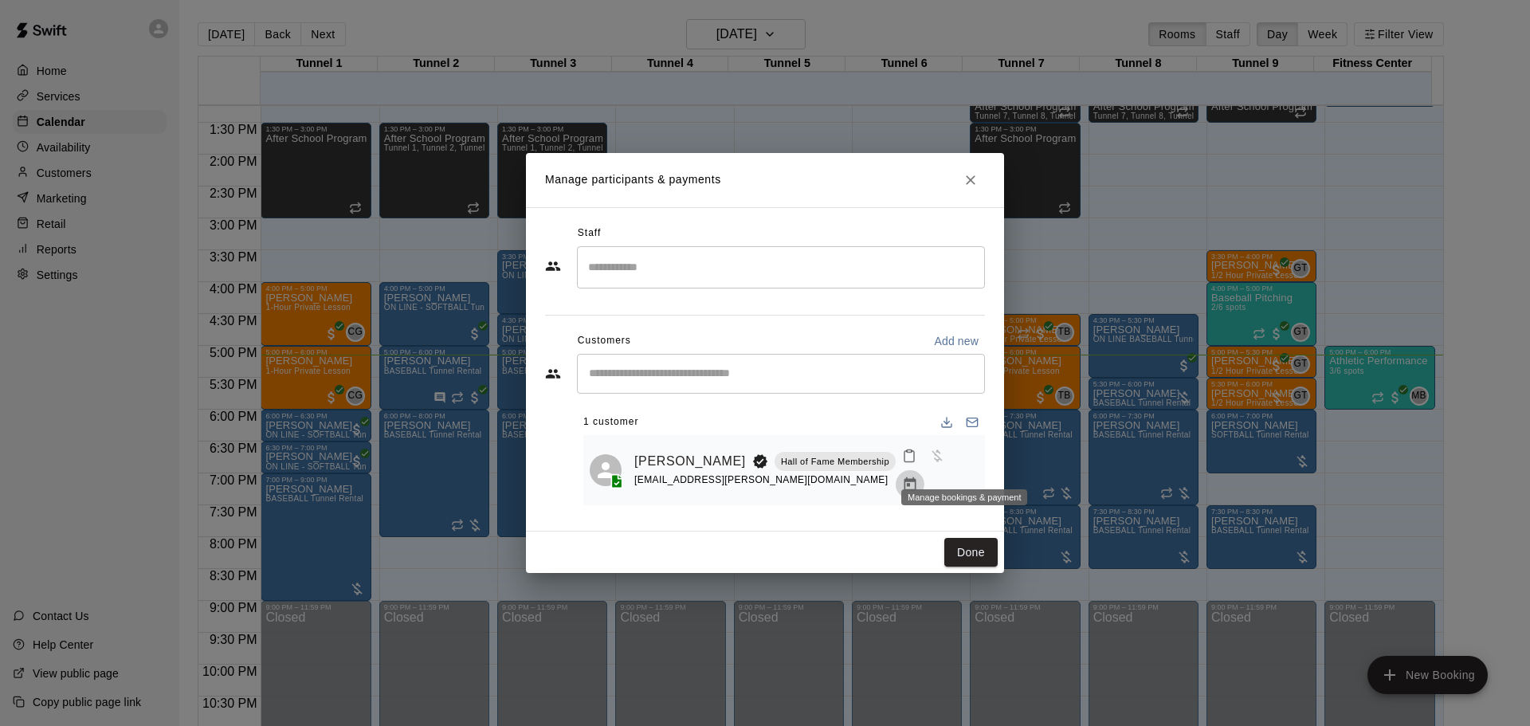
click at [924, 473] on button "Manage bookings & payment" at bounding box center [910, 484] width 29 height 29
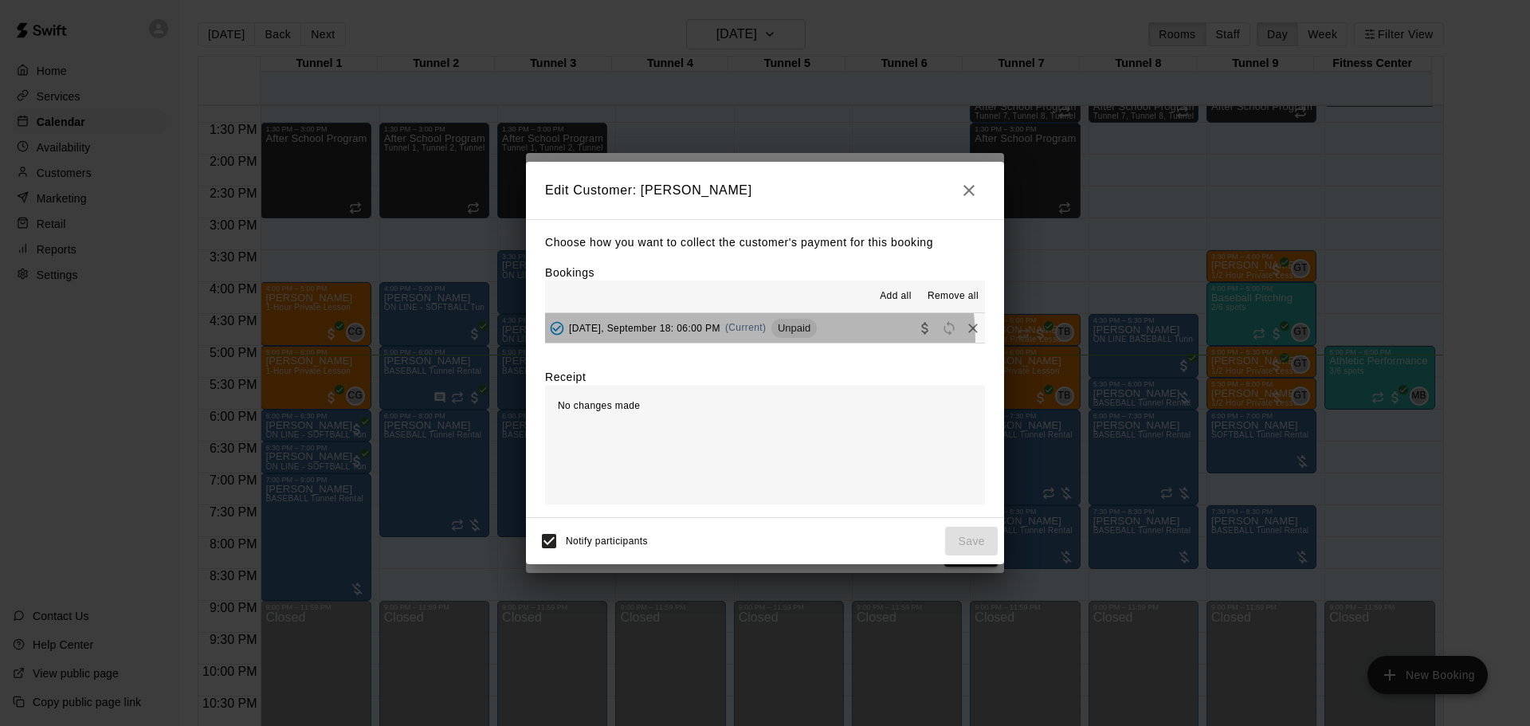
click at [716, 343] on button "Thursday, September 18: 06:00 PM (Current) Unpaid" at bounding box center [765, 327] width 440 height 29
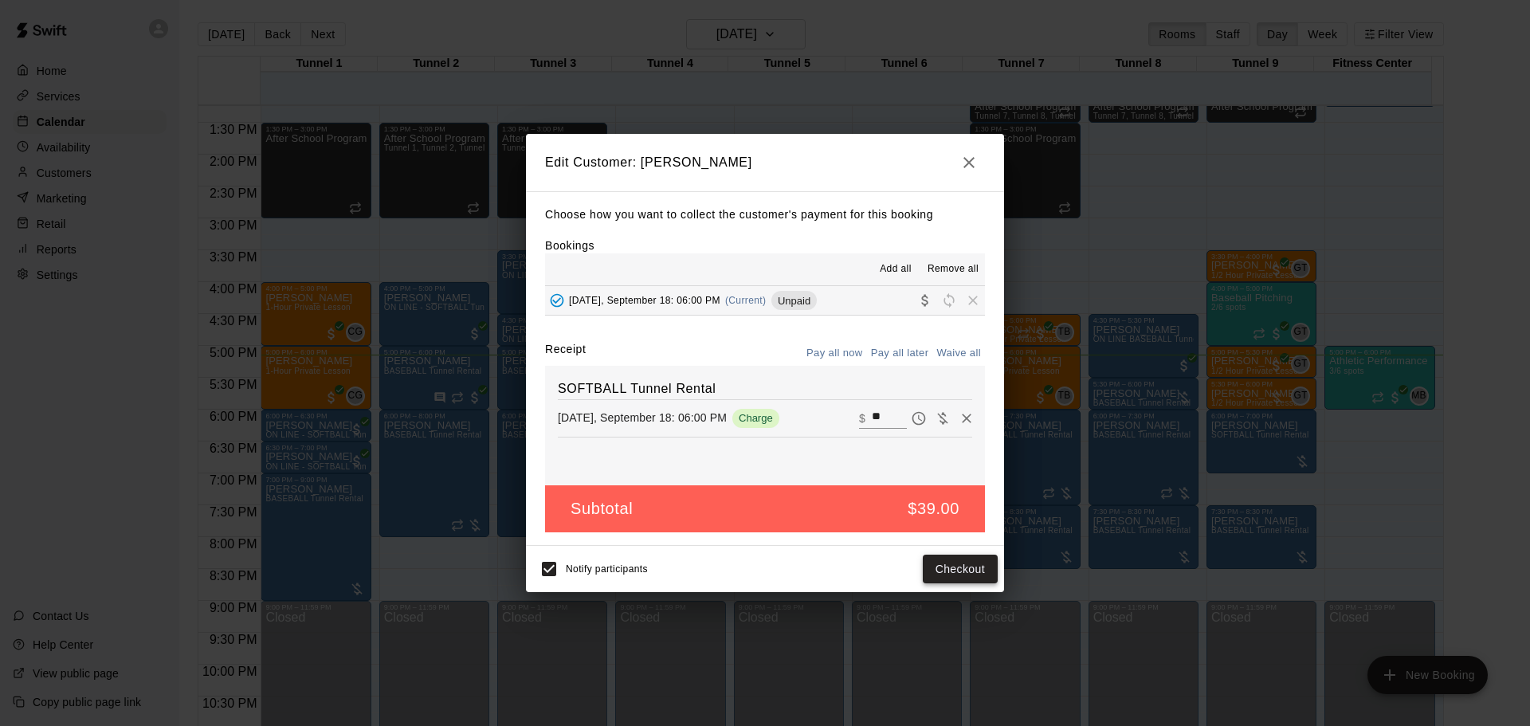
click at [970, 560] on button "Checkout" at bounding box center [960, 569] width 75 height 29
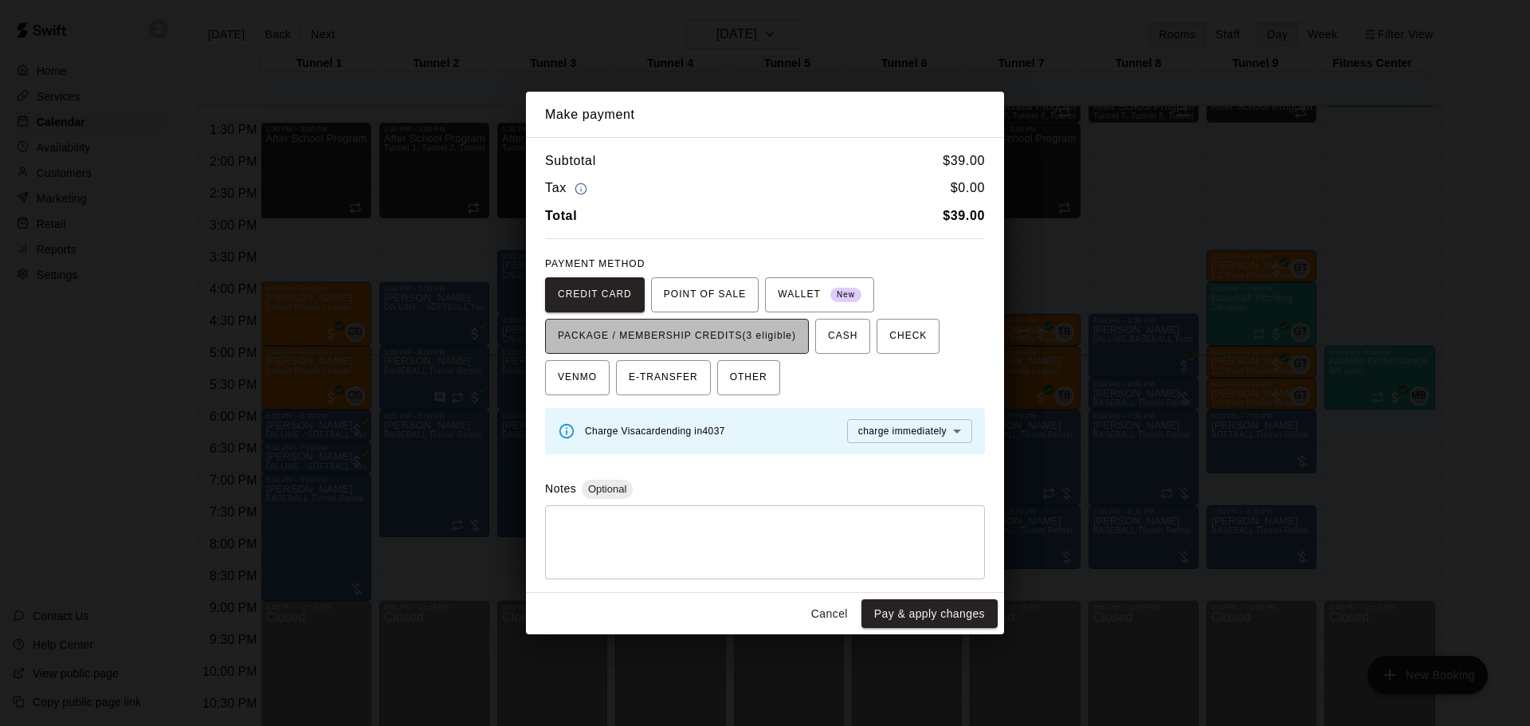
click at [753, 331] on span "PACKAGE / MEMBERSHIP CREDITS (3 eligible)" at bounding box center [677, 336] width 238 height 25
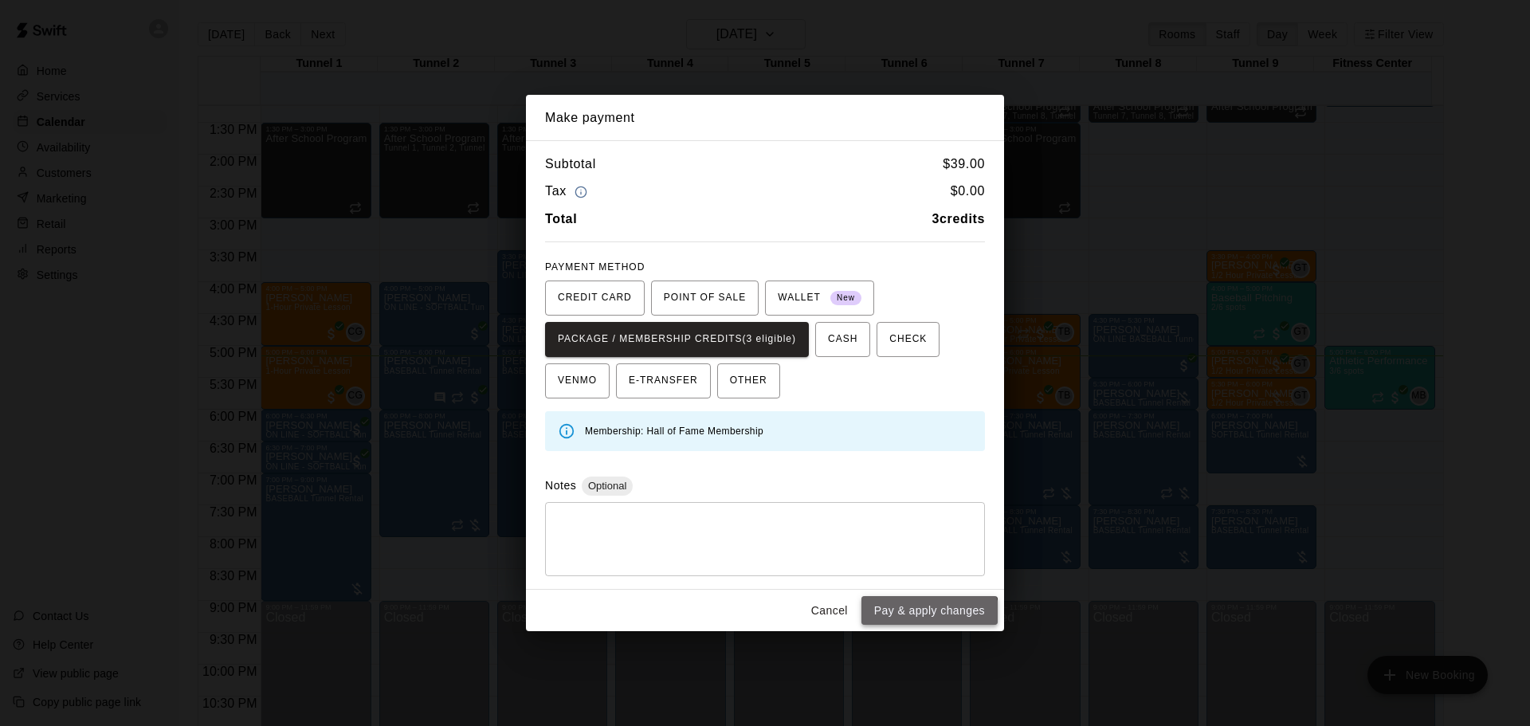
click at [926, 620] on button "Pay & apply changes" at bounding box center [929, 610] width 136 height 29
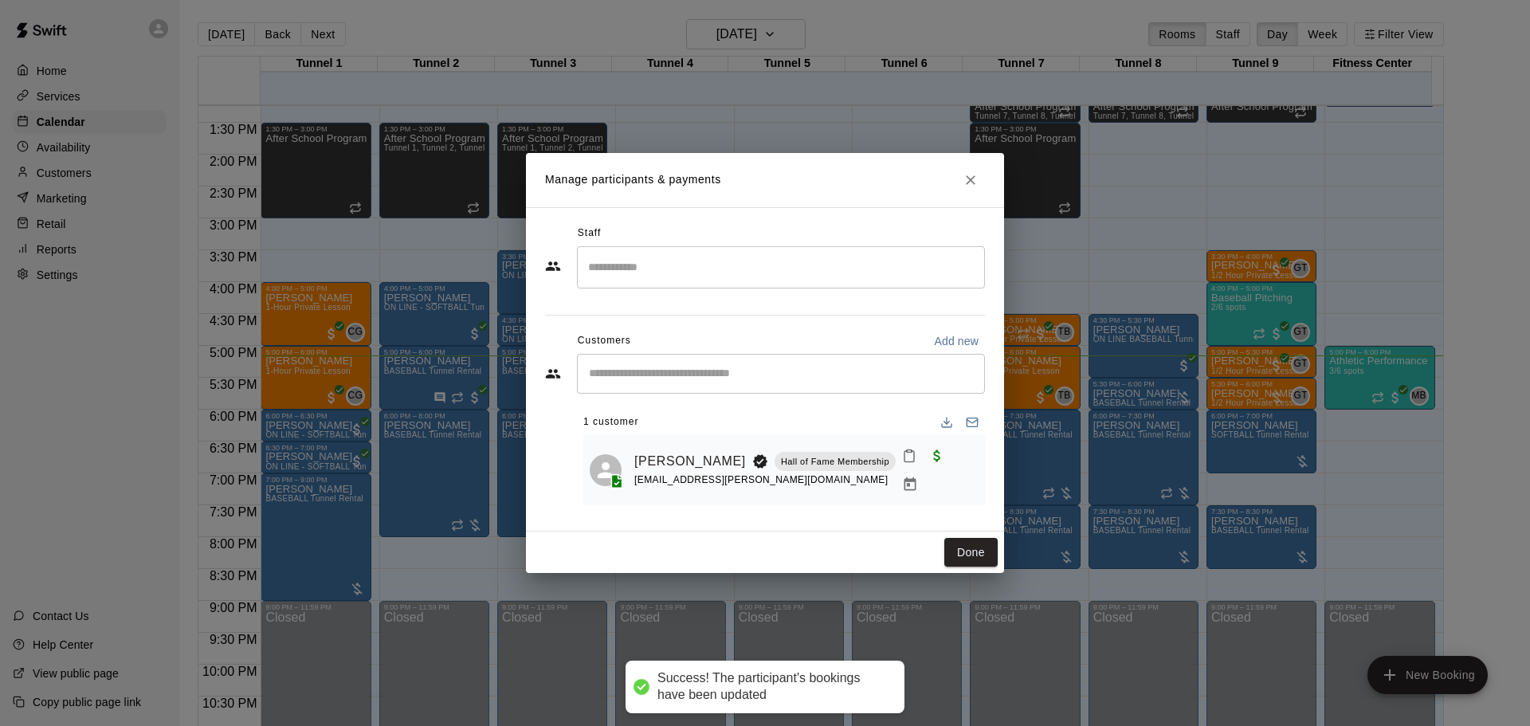
click at [998, 541] on div "Done" at bounding box center [765, 552] width 478 height 42
click at [974, 543] on button "Done" at bounding box center [970, 552] width 53 height 29
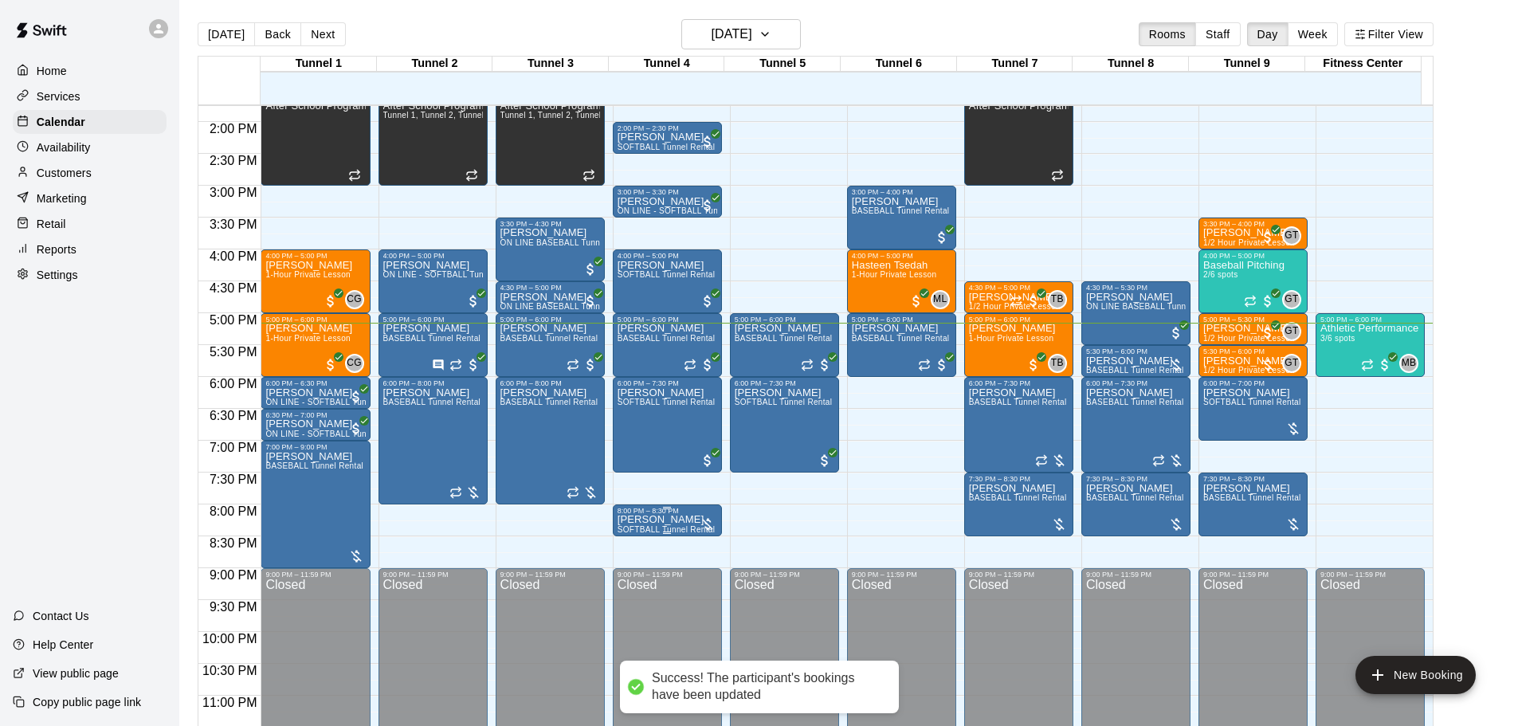
scroll to position [893, 0]
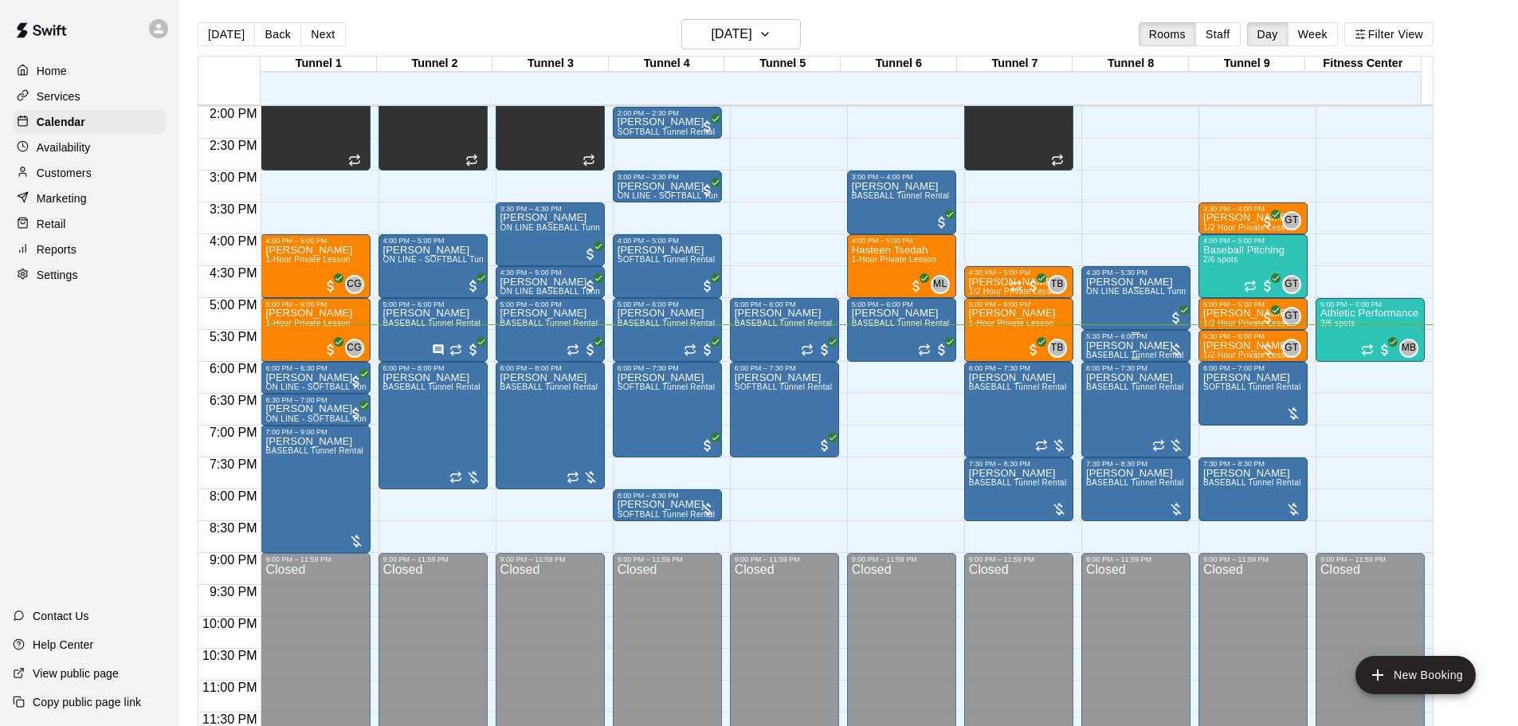
click at [1127, 339] on div "5:30 PM – 6:00 PM" at bounding box center [1136, 336] width 100 height 8
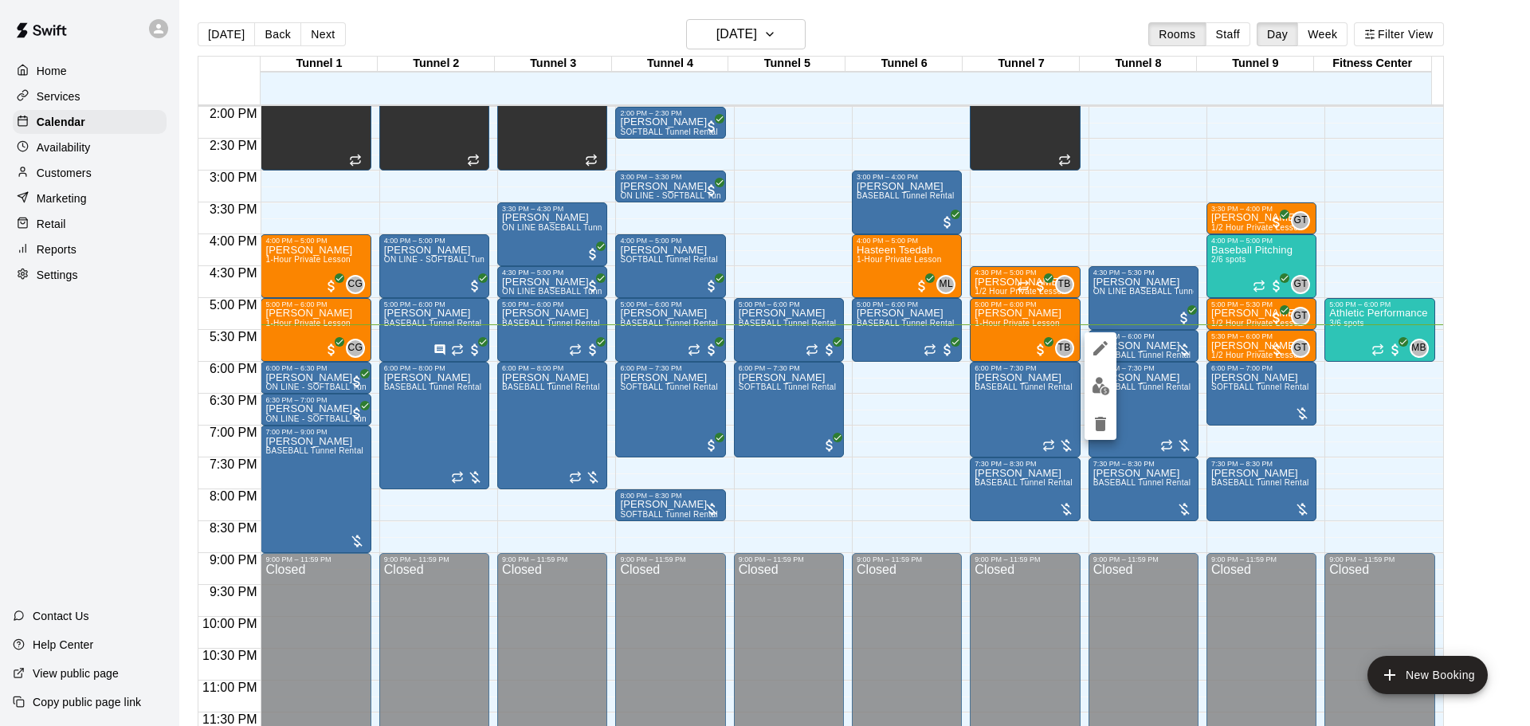
click at [1106, 378] on img "edit" at bounding box center [1101, 386] width 18 height 18
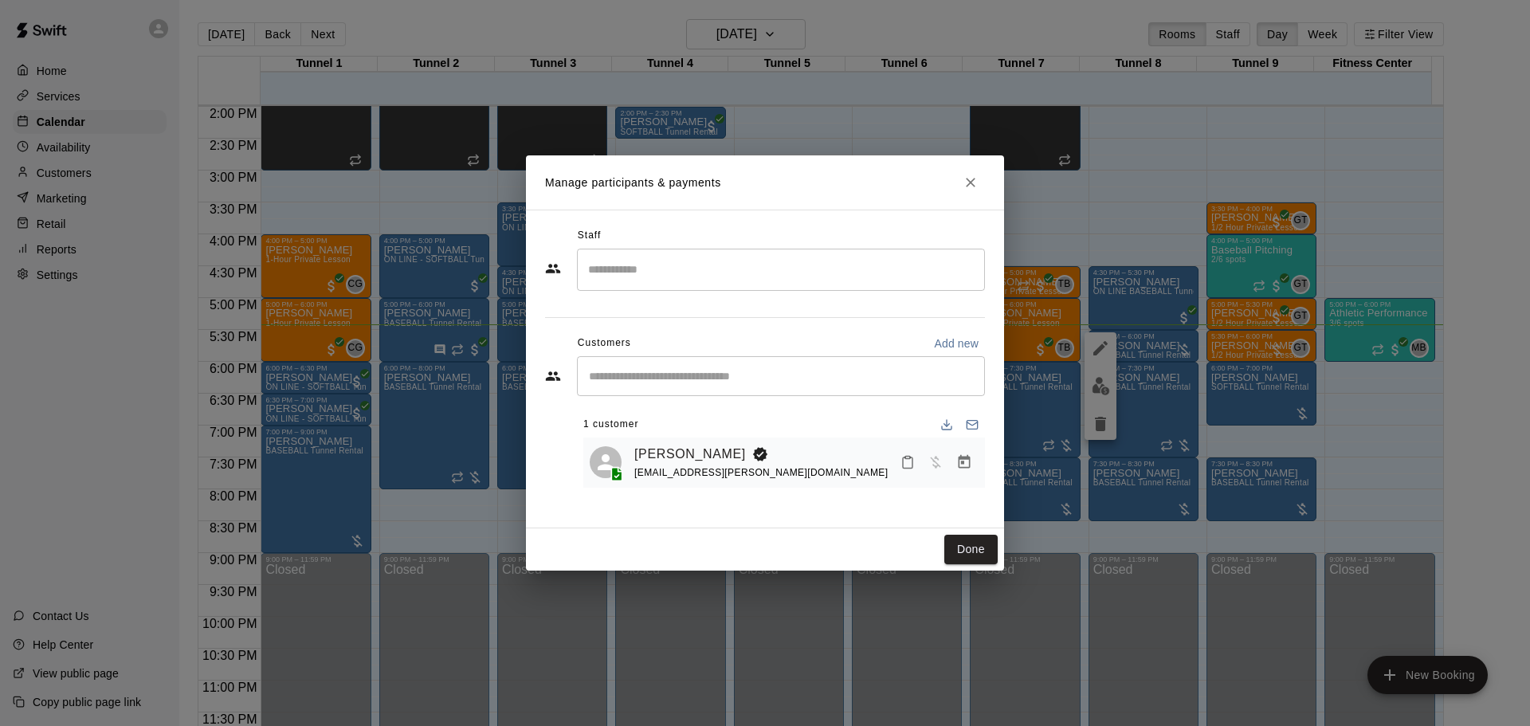
click at [959, 460] on icon "Manage bookings & payment" at bounding box center [965, 462] width 12 height 14
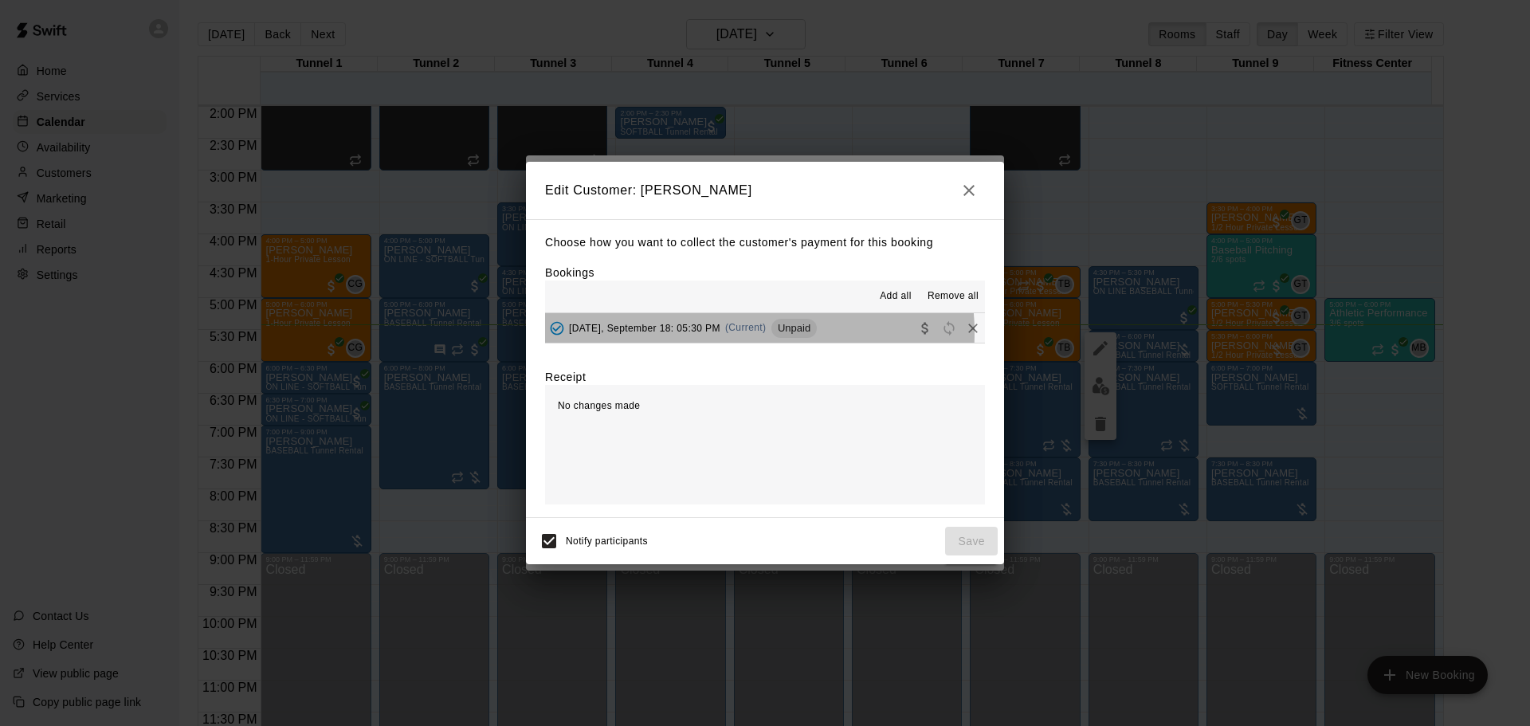
click at [753, 333] on span "(Current)" at bounding box center [745, 327] width 41 height 11
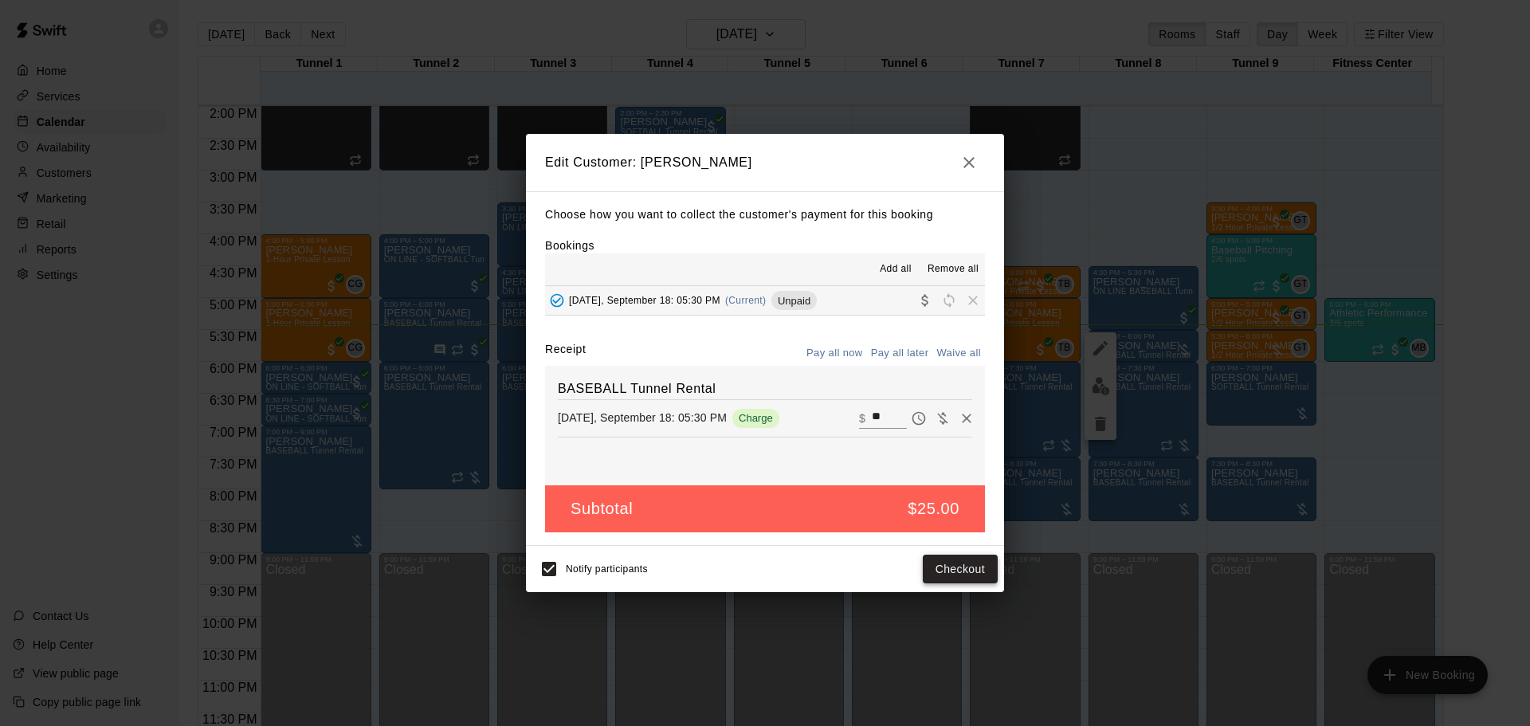
click at [989, 575] on button "Checkout" at bounding box center [960, 569] width 75 height 29
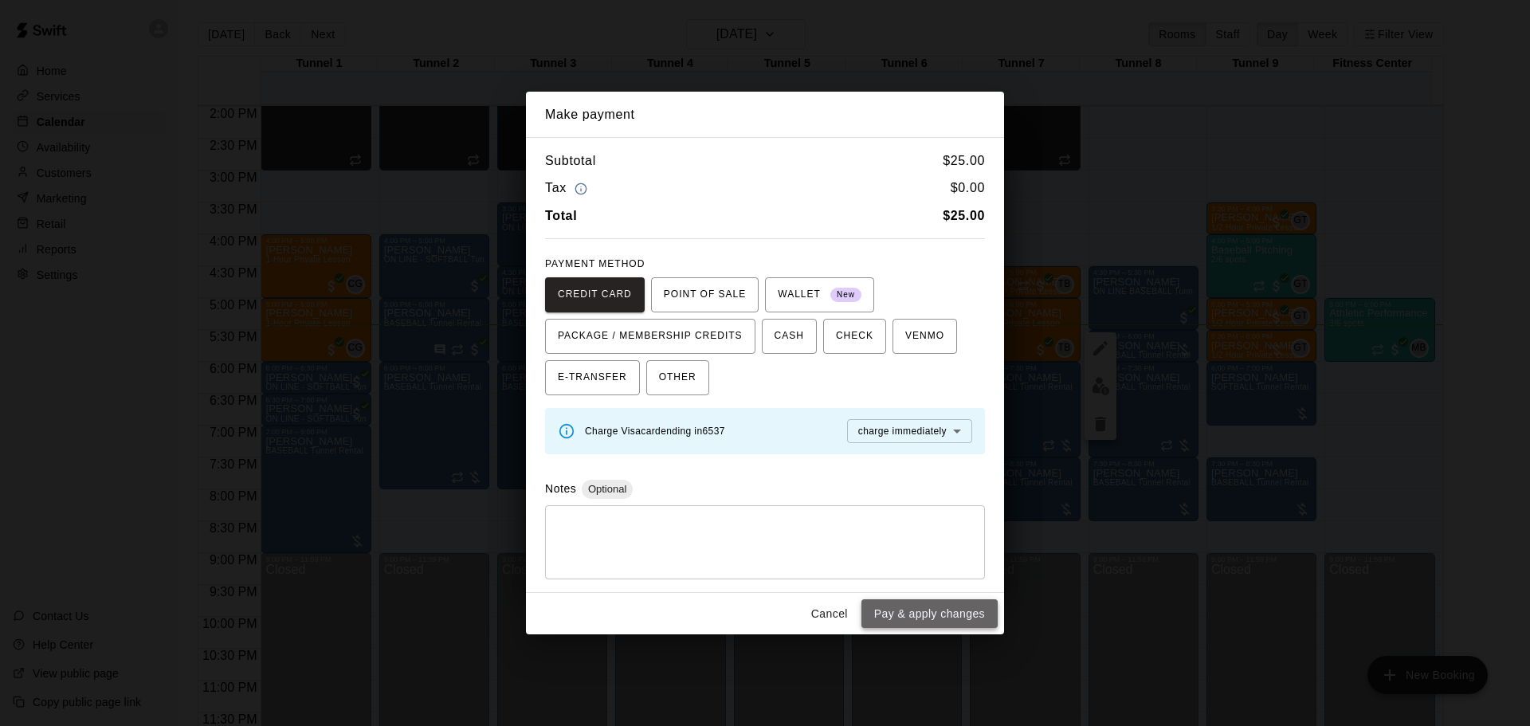
click at [974, 611] on button "Pay & apply changes" at bounding box center [929, 613] width 136 height 29
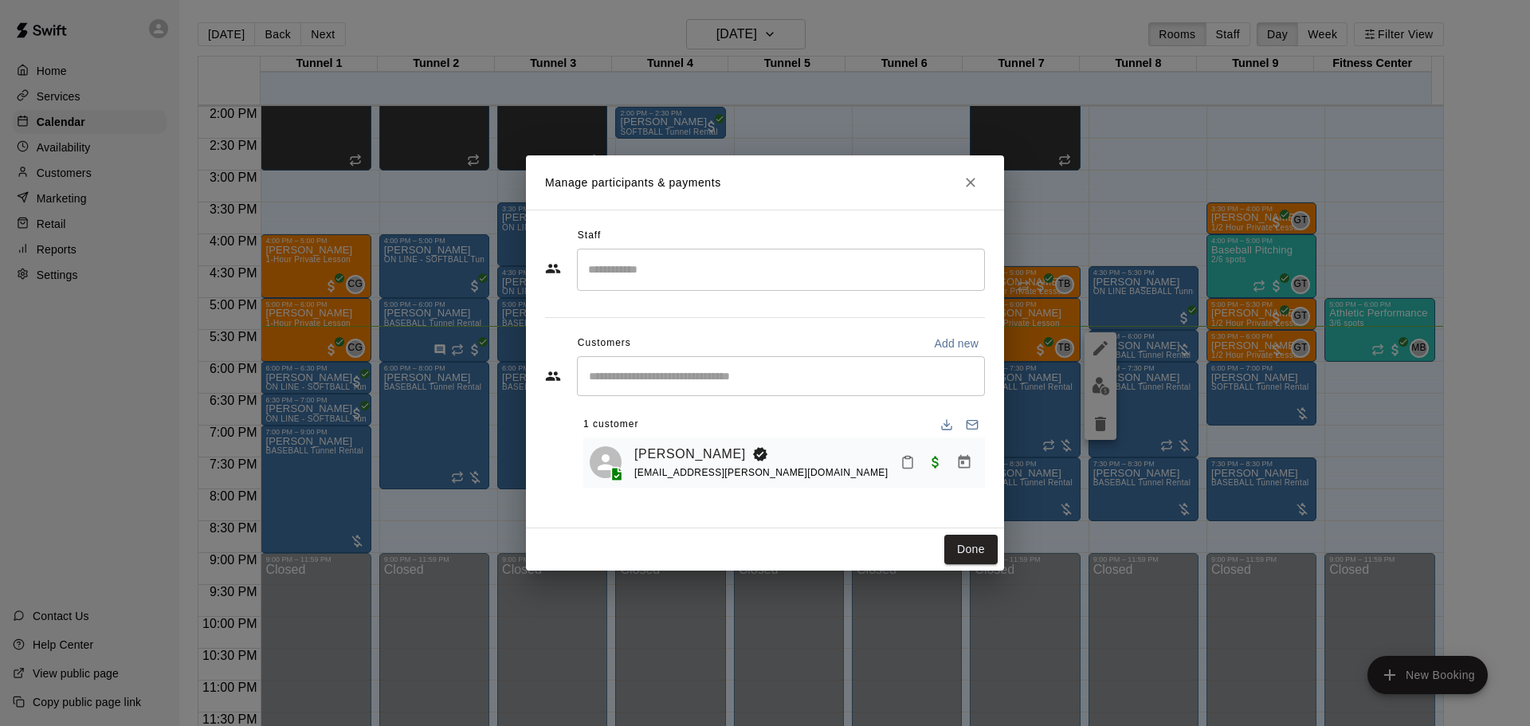
click at [964, 534] on div "Done" at bounding box center [765, 549] width 478 height 42
click at [966, 542] on button "Done" at bounding box center [970, 549] width 53 height 29
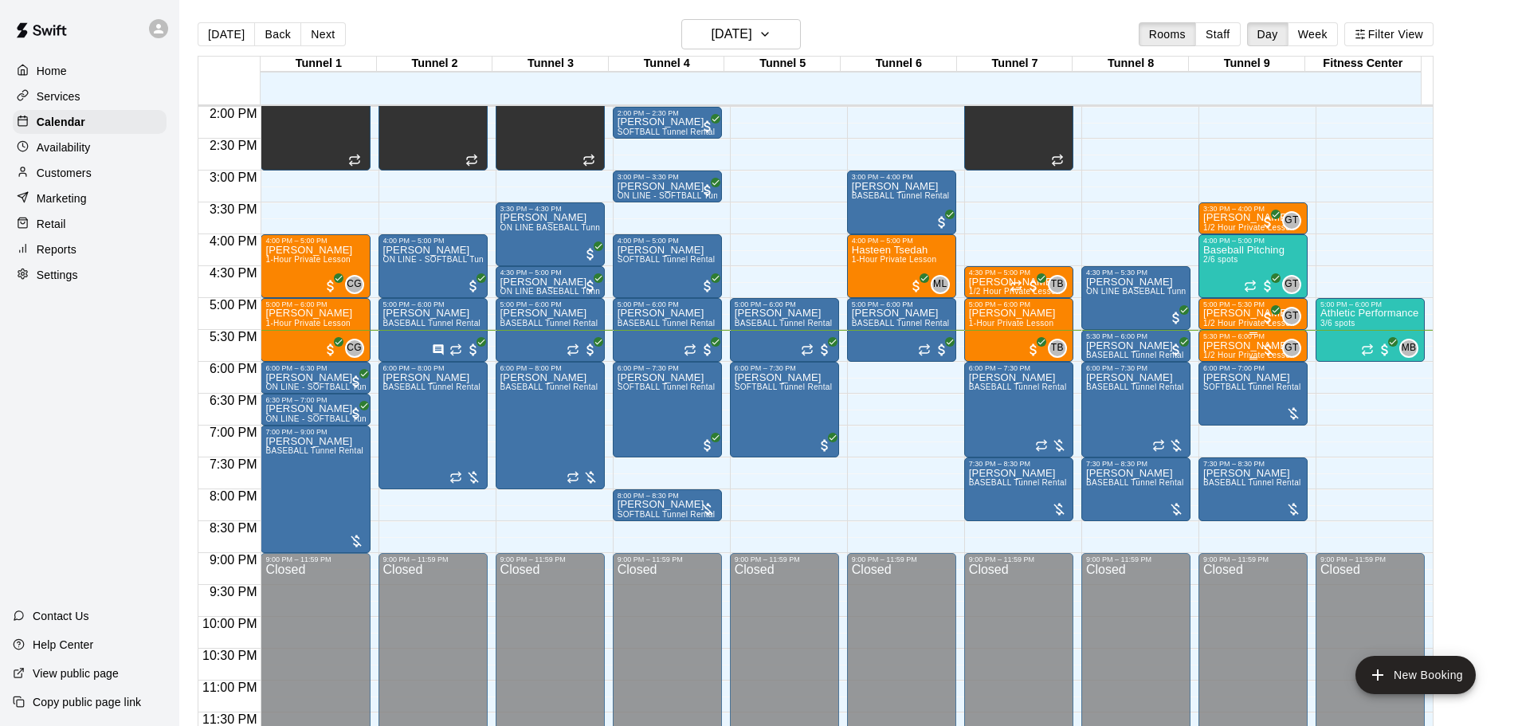
click at [1213, 337] on div "5:30 PM – 6:00 PM" at bounding box center [1253, 336] width 100 height 8
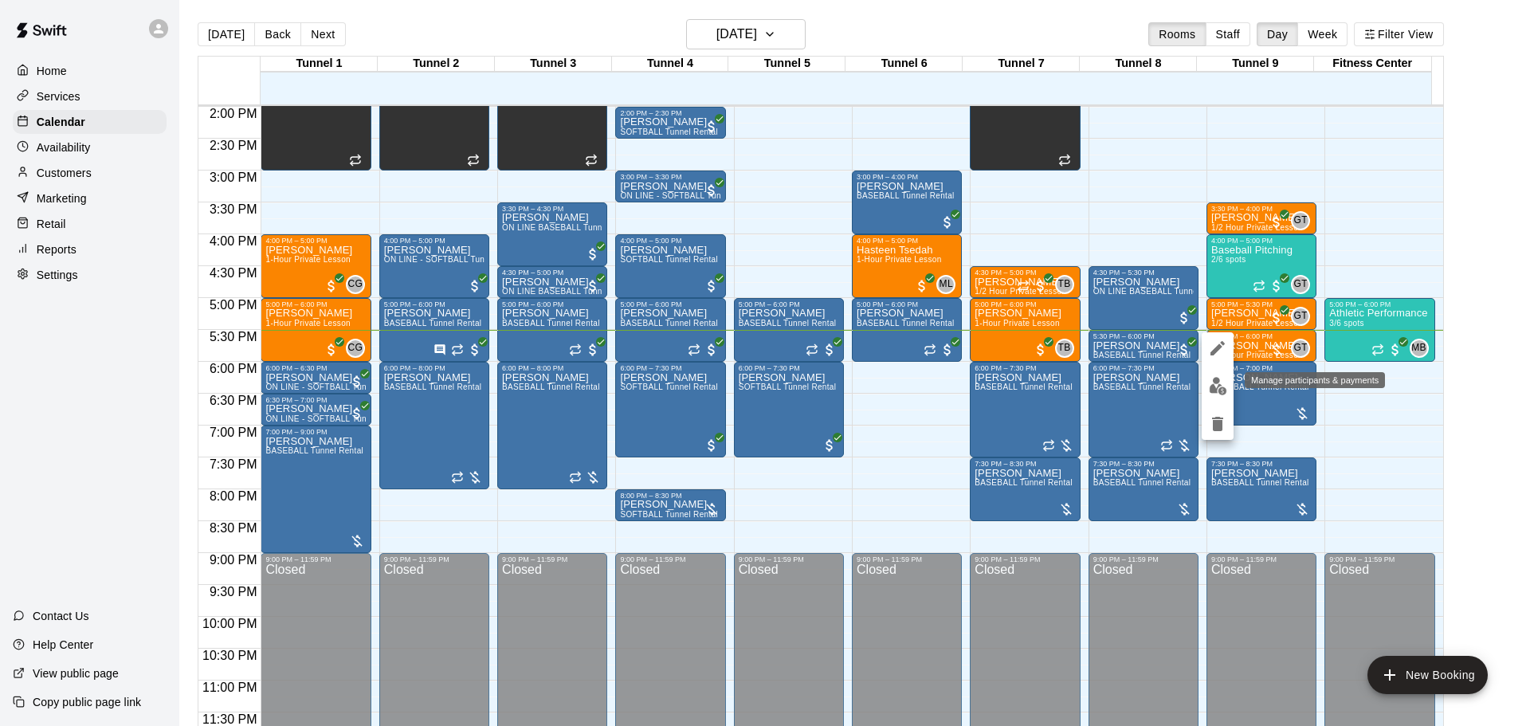
click at [1220, 382] on img "edit" at bounding box center [1218, 386] width 18 height 18
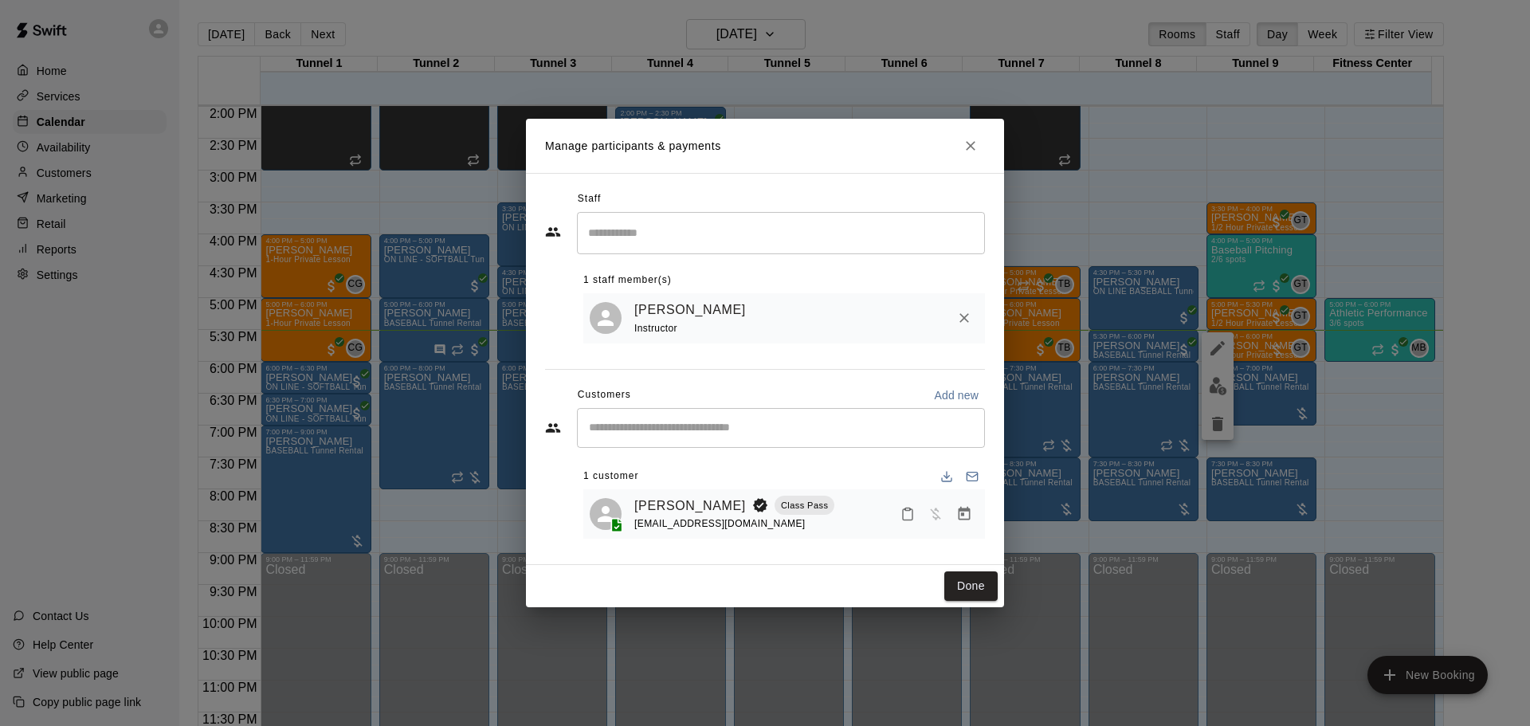
click at [967, 516] on icon "Manage bookings & payment" at bounding box center [964, 514] width 16 height 16
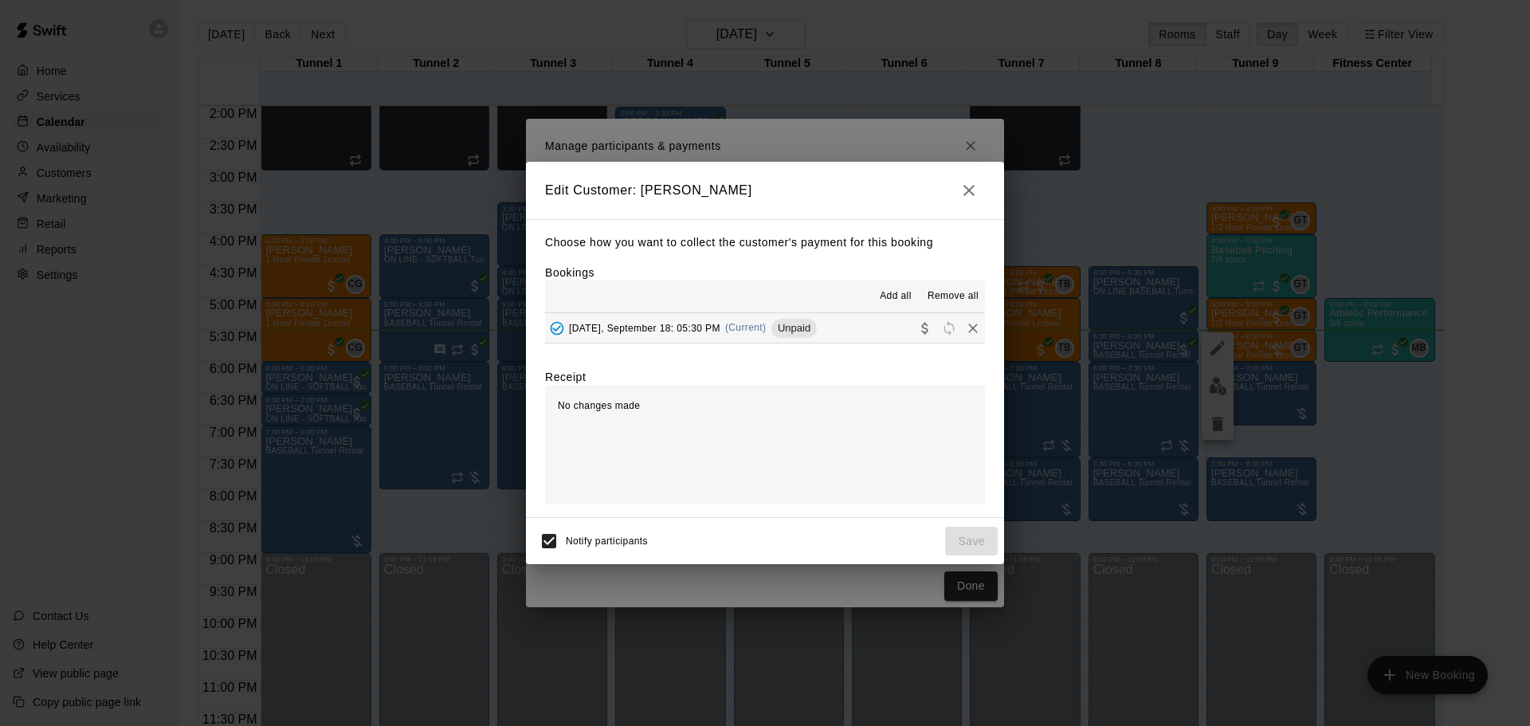
click at [769, 347] on div "Choose how you want to collect the customer's payment for this booking Bookings…" at bounding box center [765, 368] width 478 height 299
click at [774, 340] on div "Thursday, September 18: 05:30 PM (Current) Unpaid" at bounding box center [681, 328] width 272 height 24
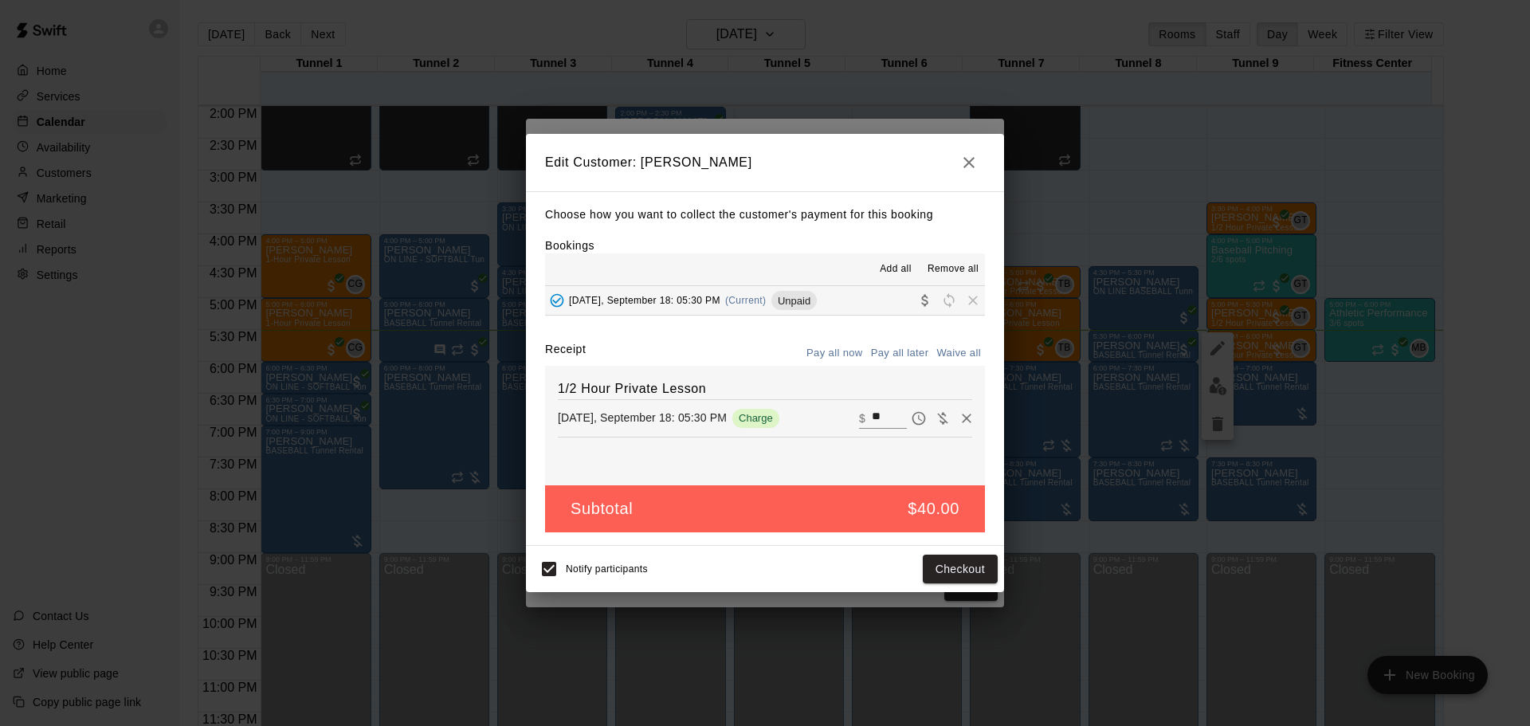
click at [984, 586] on div "Notify participants Checkout" at bounding box center [764, 568] width 465 height 33
click at [978, 572] on button "Checkout" at bounding box center [960, 569] width 75 height 29
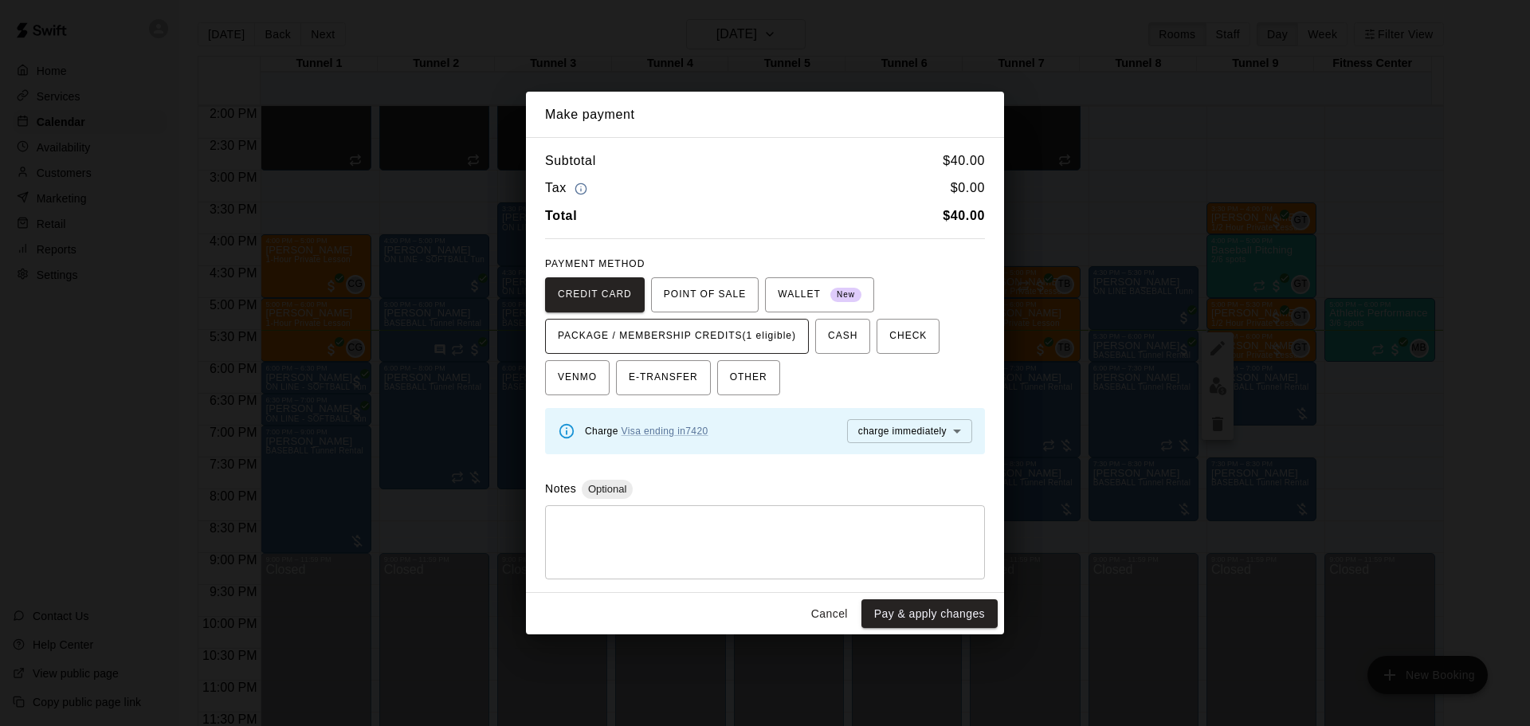
click at [716, 330] on span "PACKAGE / MEMBERSHIP CREDITS (1 eligible)" at bounding box center [677, 336] width 238 height 25
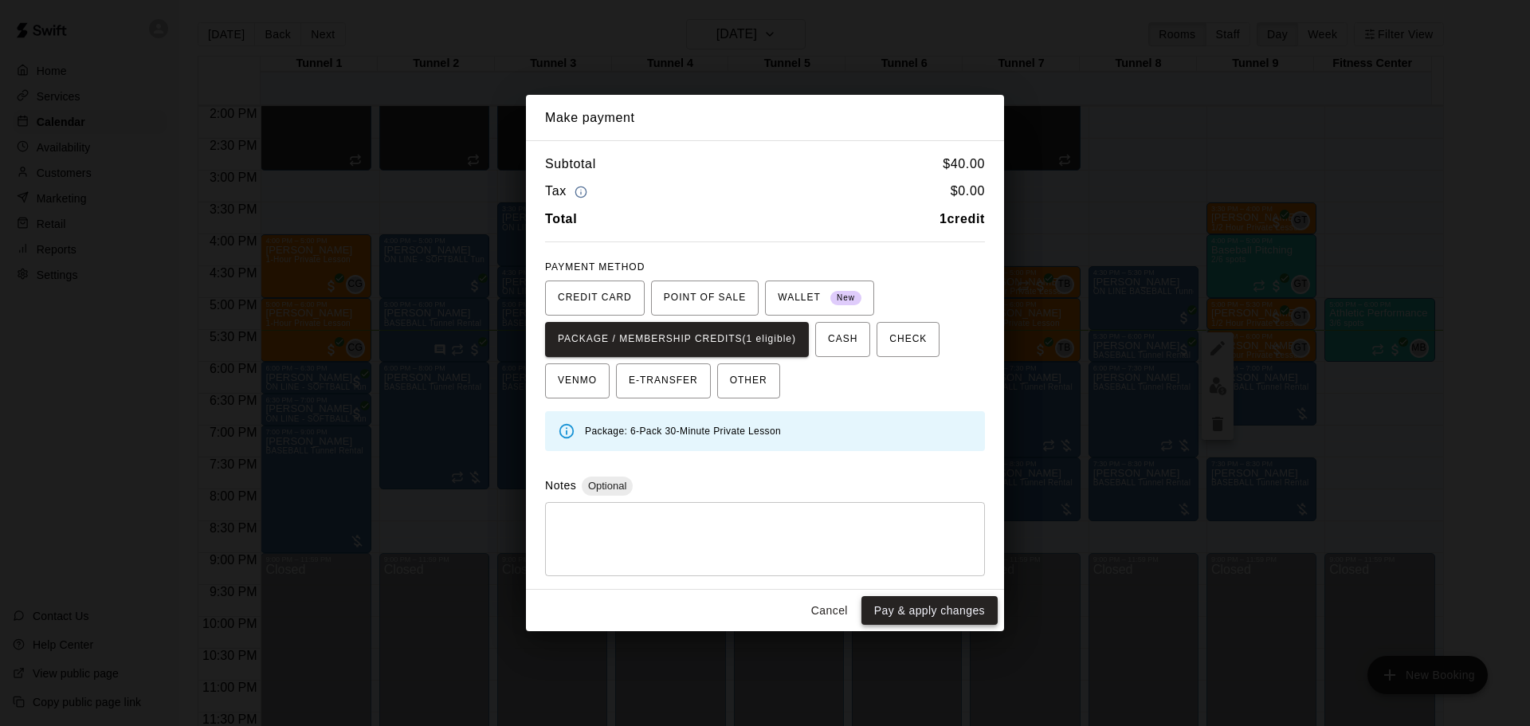
click at [937, 598] on button "Pay & apply changes" at bounding box center [929, 610] width 136 height 29
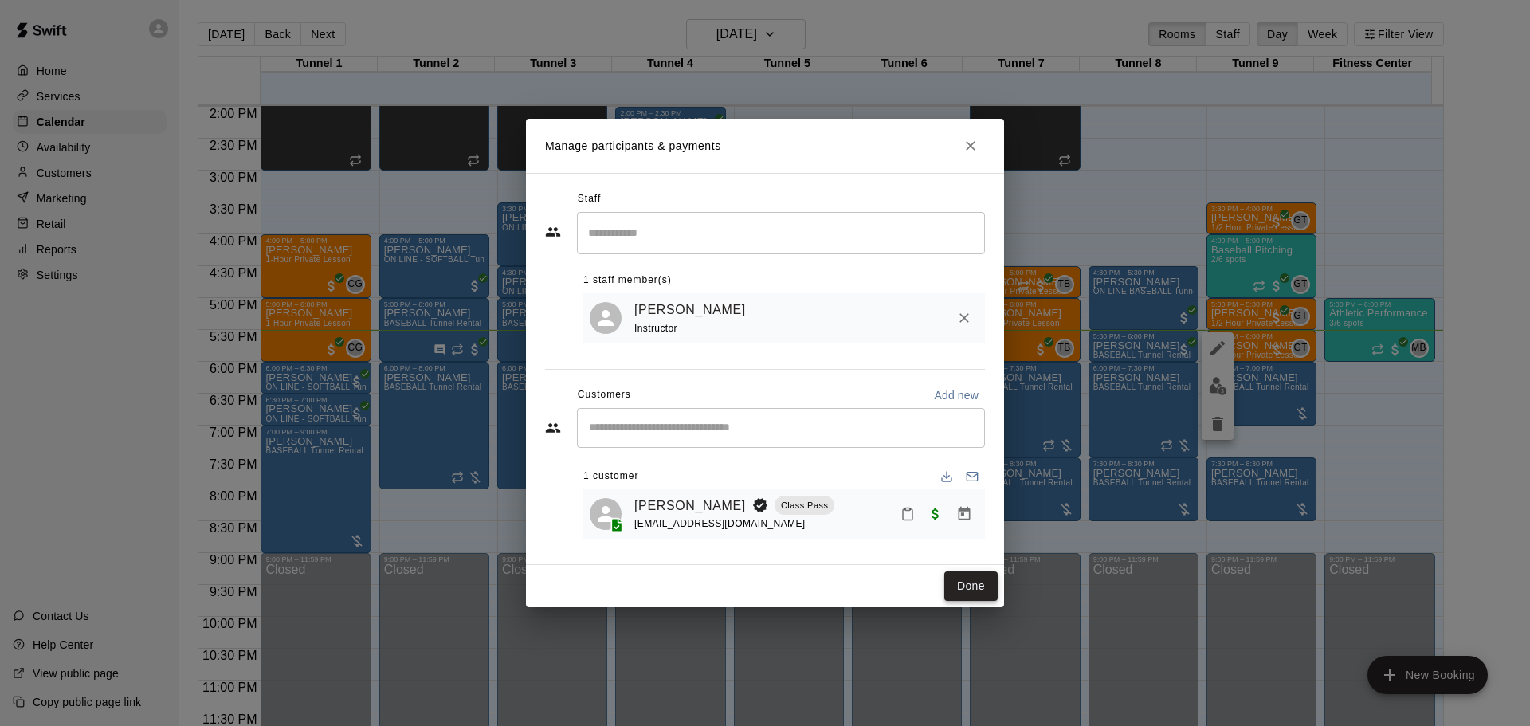
click at [960, 592] on button "Done" at bounding box center [970, 585] width 53 height 29
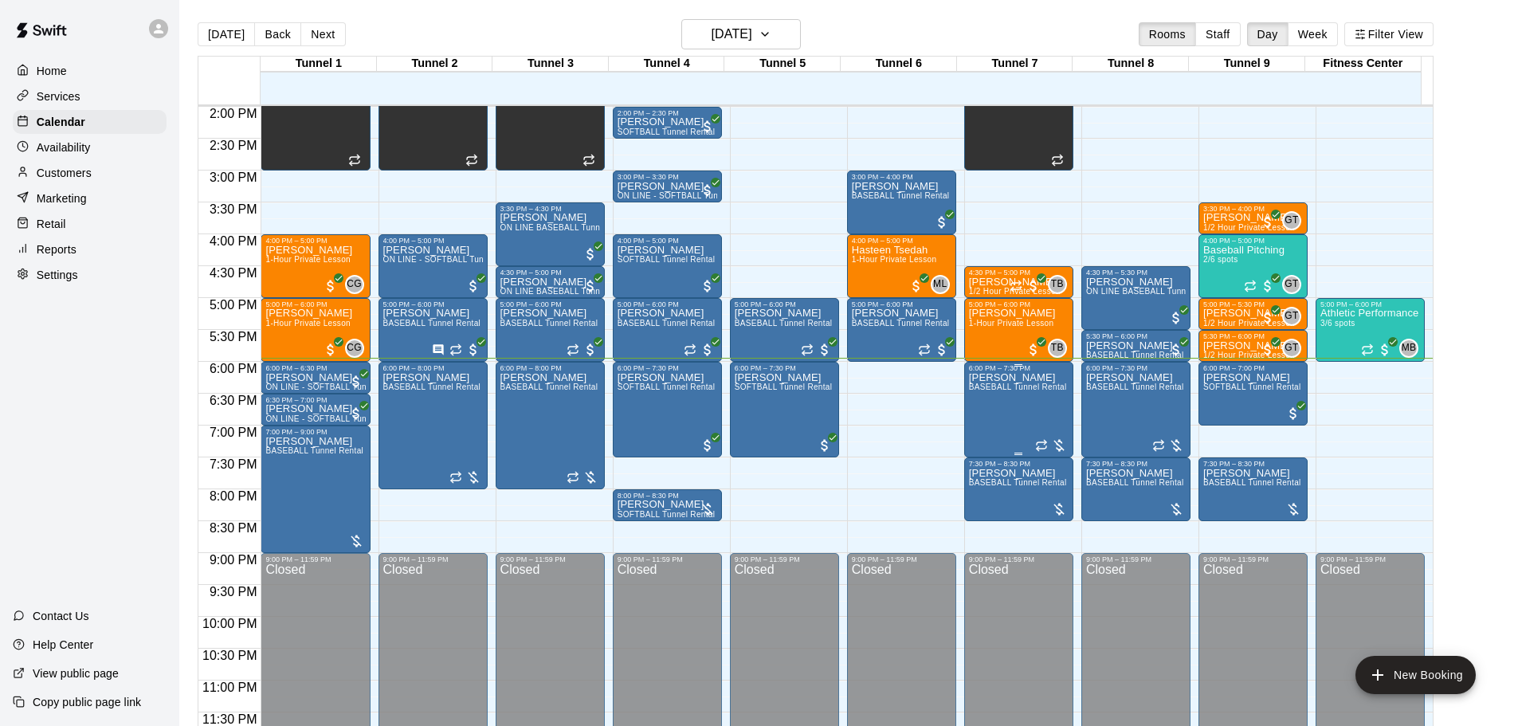
click at [1029, 410] on div "Matthew Flores BASEBALL Tunnel Rental" at bounding box center [1018, 735] width 98 height 726
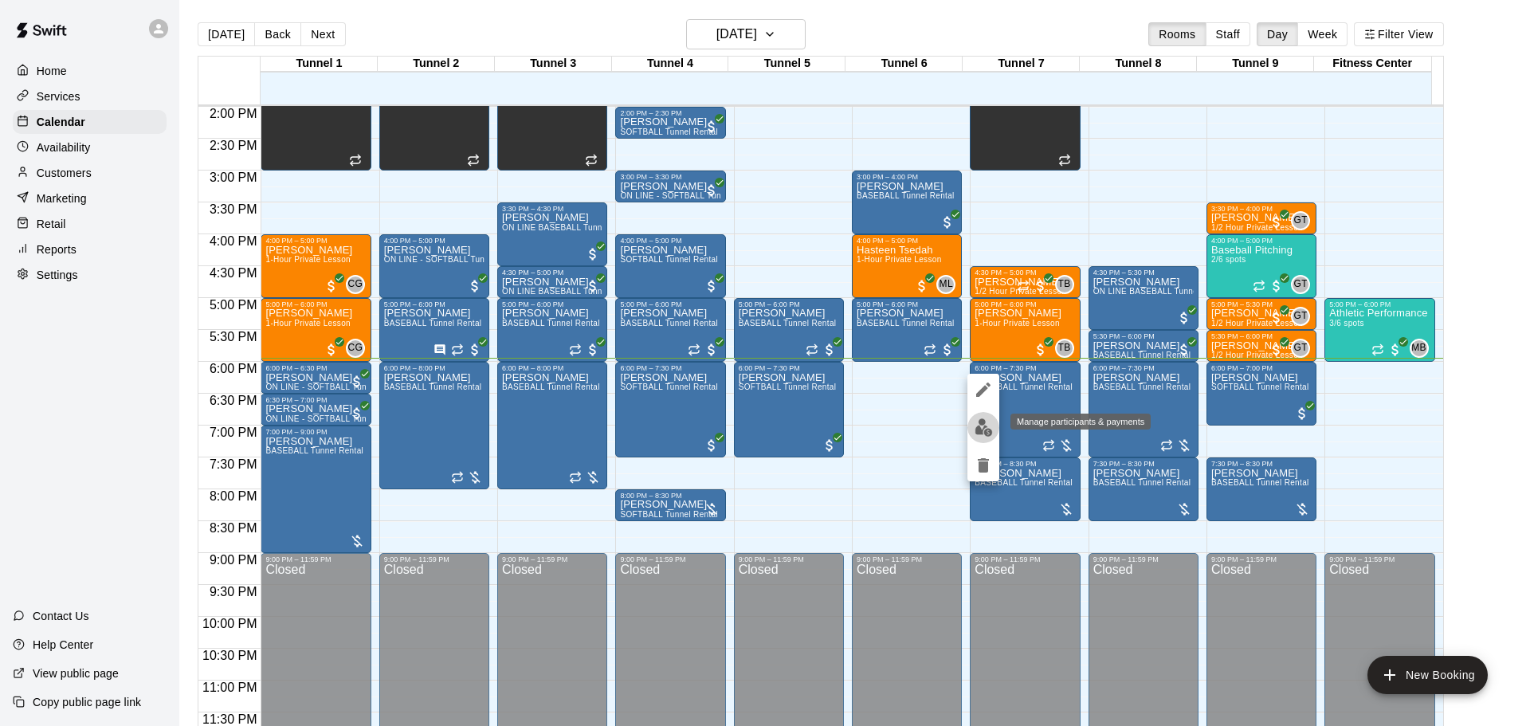
click at [982, 435] on img "edit" at bounding box center [983, 427] width 18 height 18
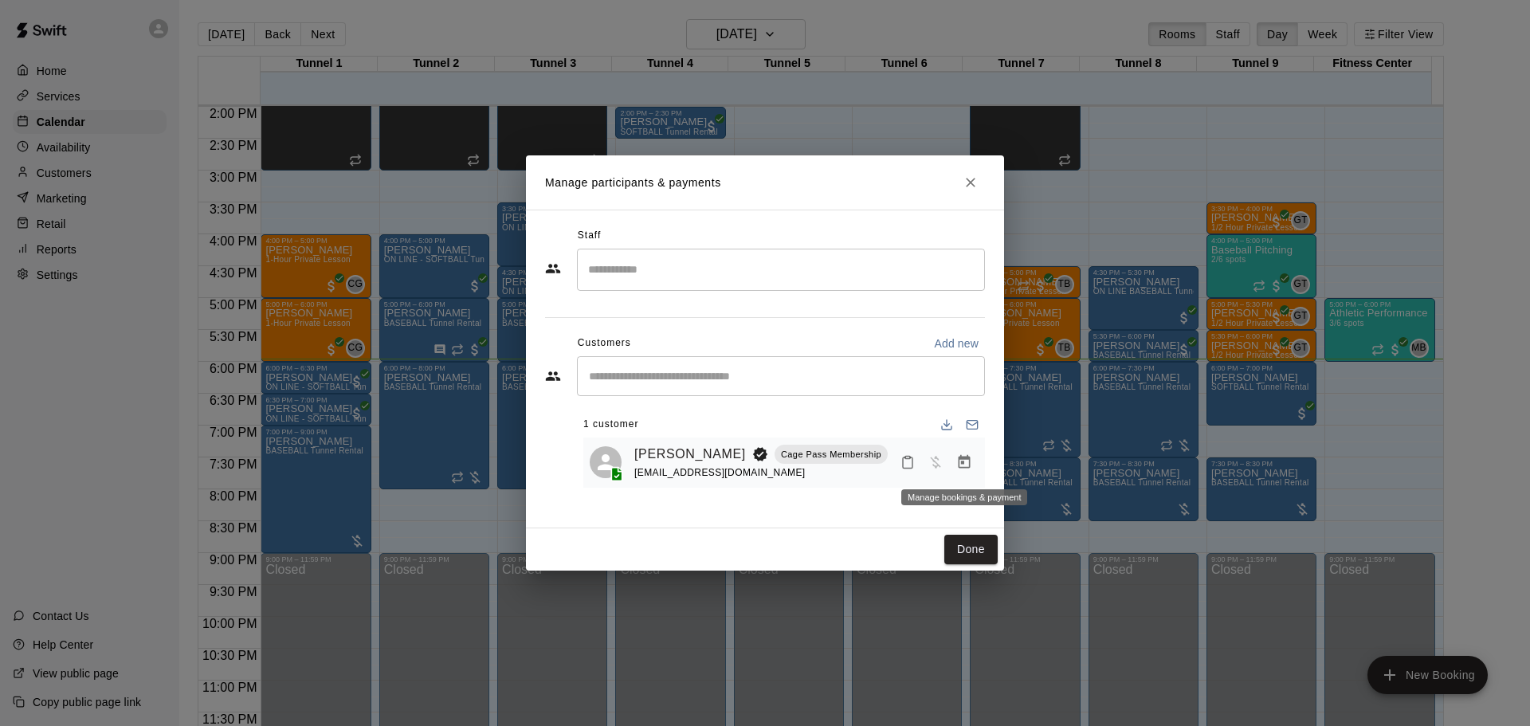
click at [957, 470] on icon "Manage bookings & payment" at bounding box center [964, 462] width 16 height 16
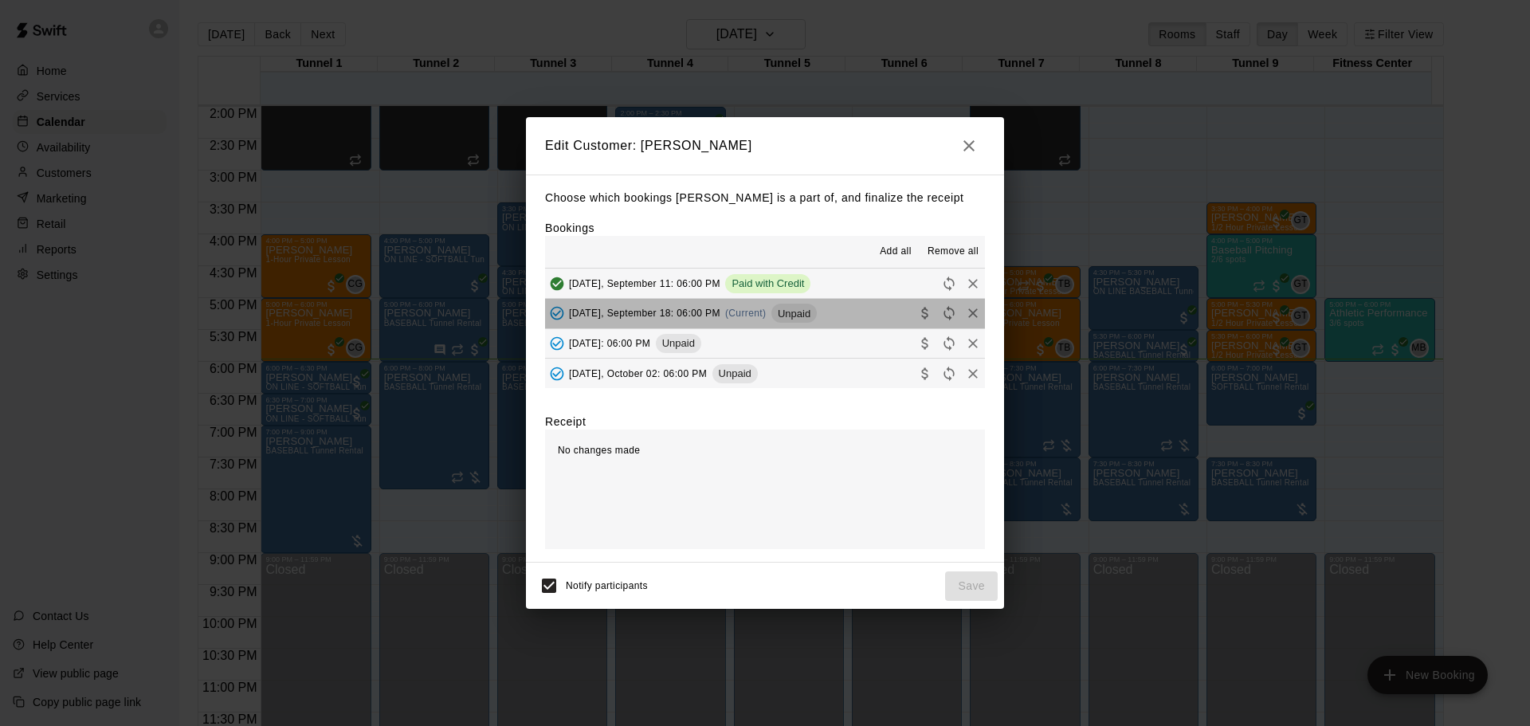
click at [790, 311] on span "Unpaid" at bounding box center [793, 314] width 45 height 12
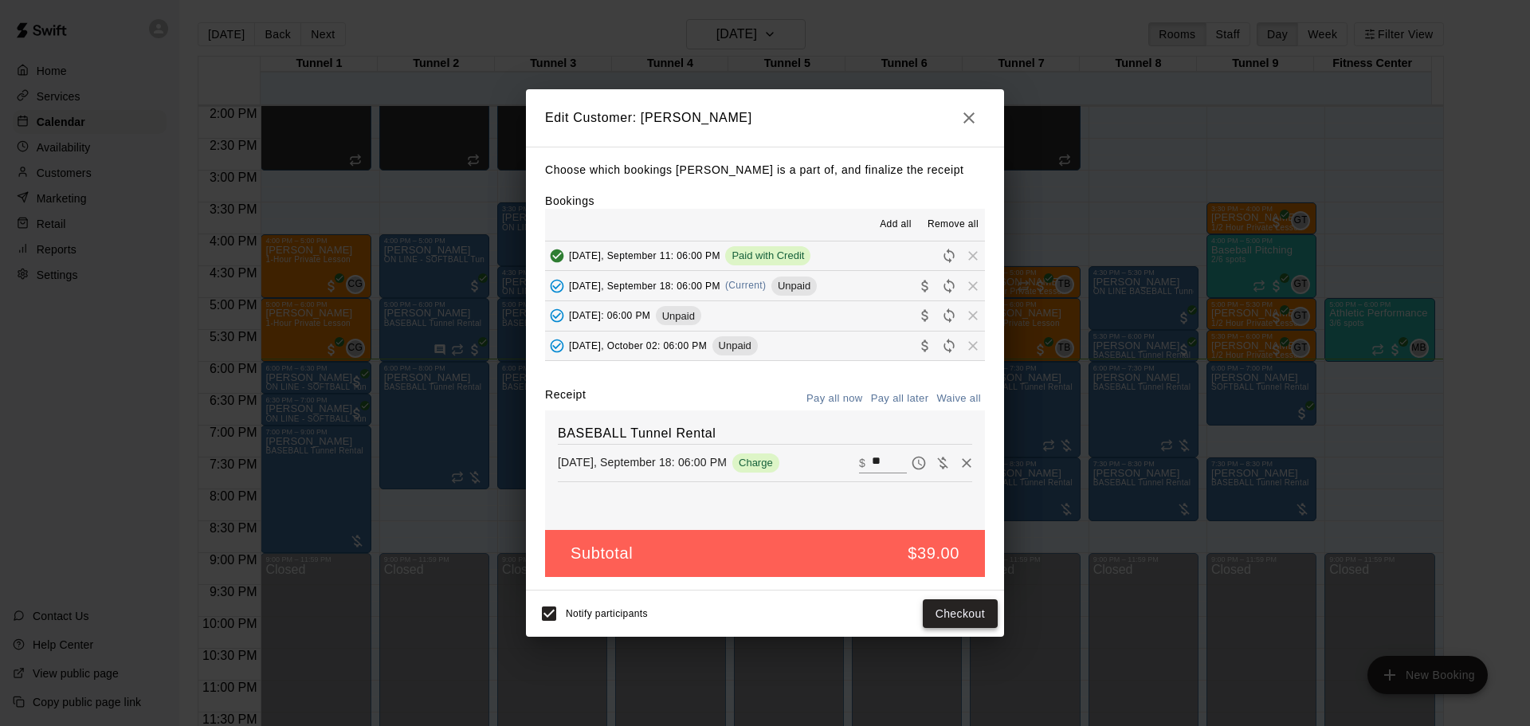
click at [990, 610] on button "Checkout" at bounding box center [960, 613] width 75 height 29
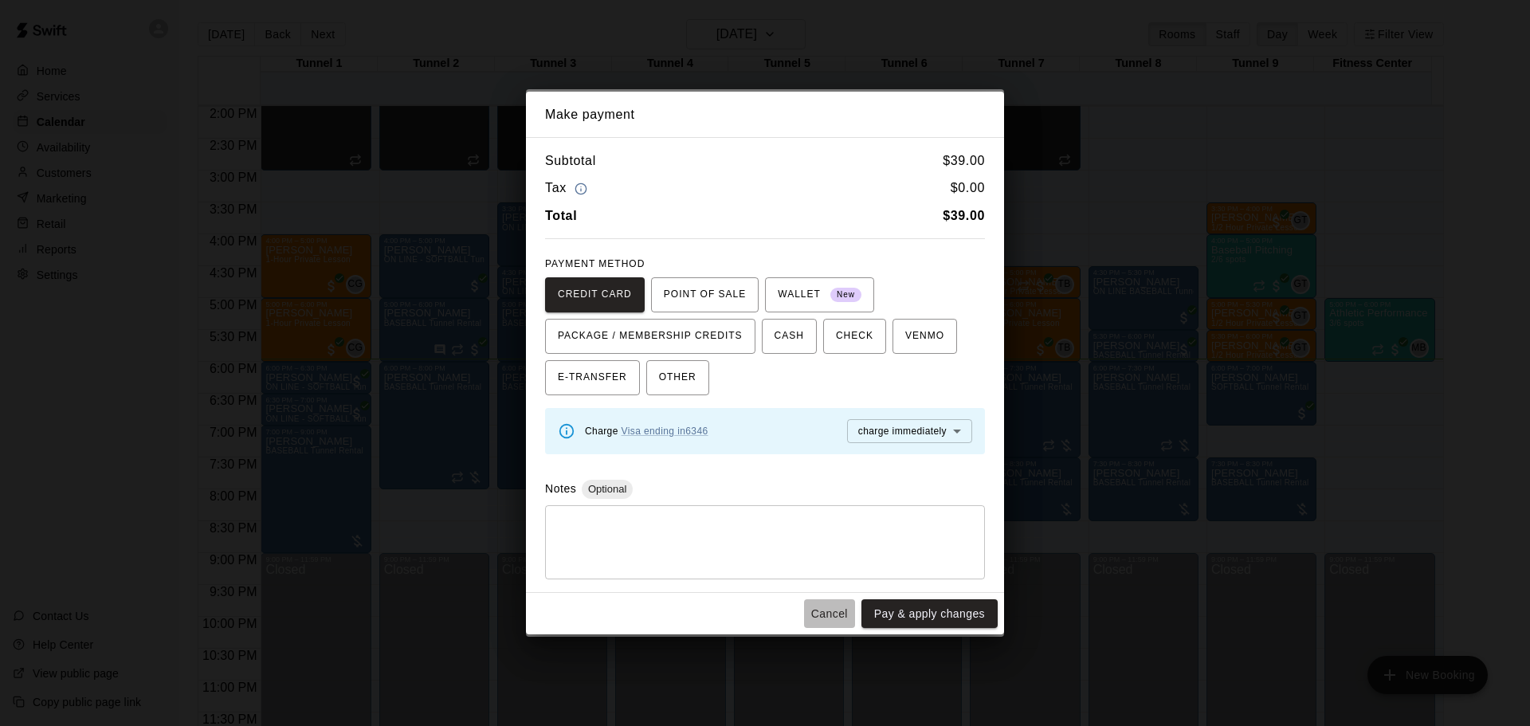
click at [829, 619] on button "Cancel" at bounding box center [829, 613] width 51 height 29
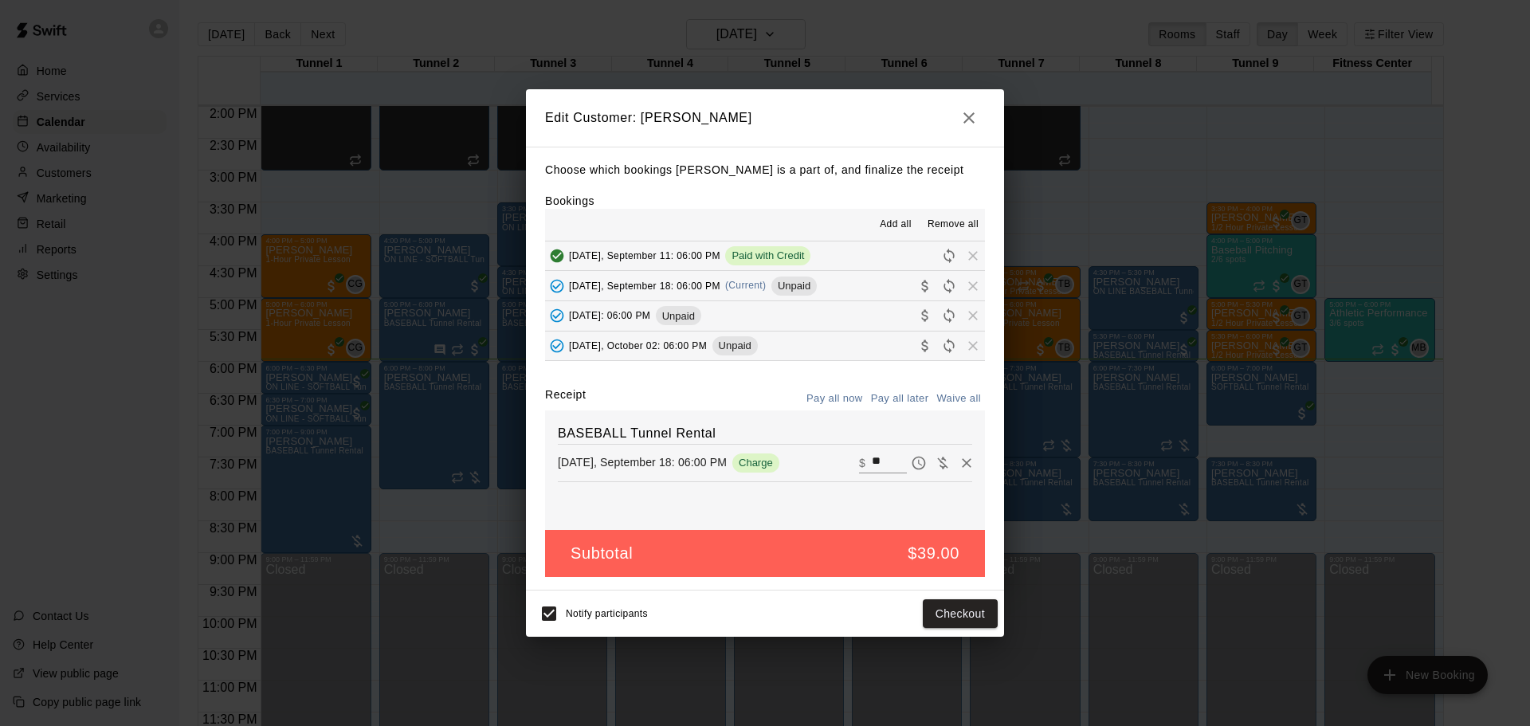
click at [977, 124] on icon "button" at bounding box center [968, 117] width 19 height 19
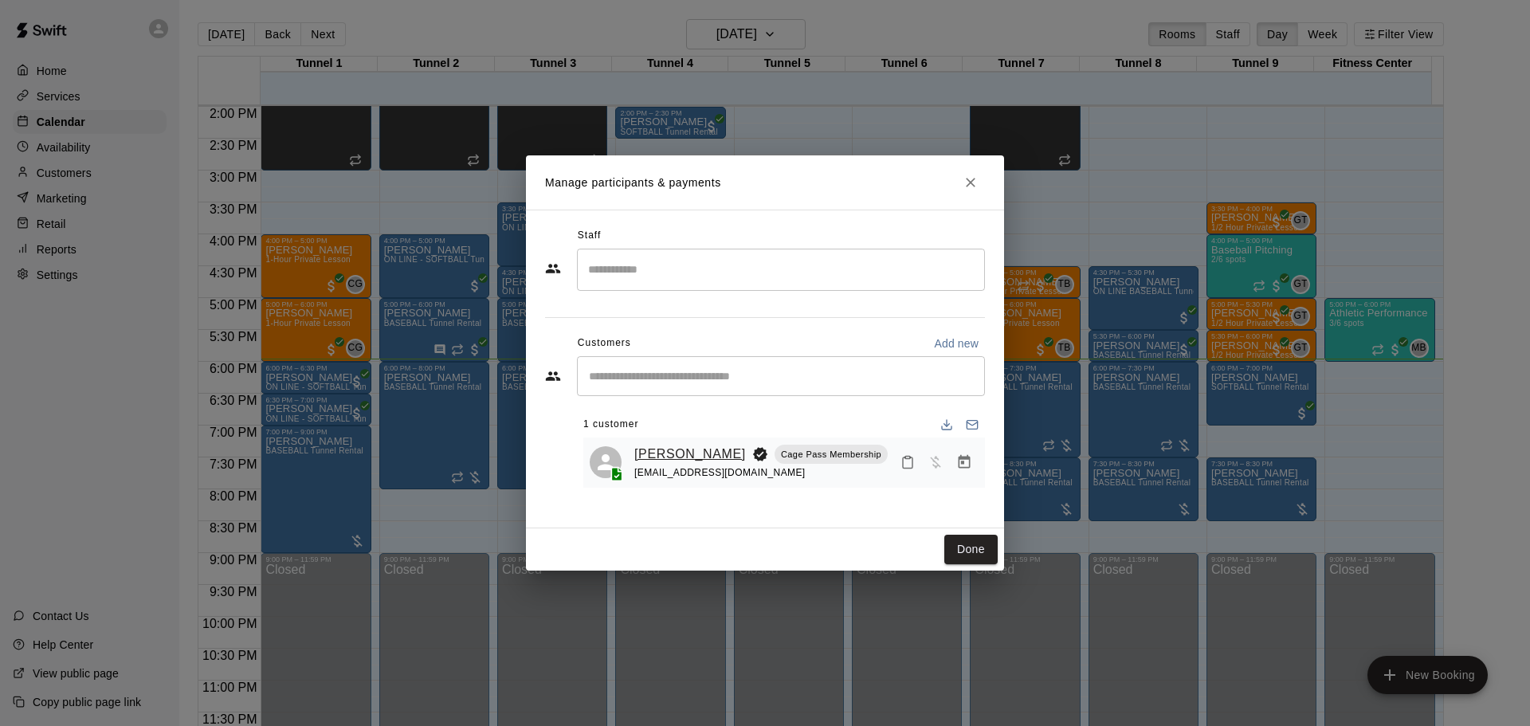
click at [704, 461] on link "[PERSON_NAME]" at bounding box center [690, 454] width 112 height 21
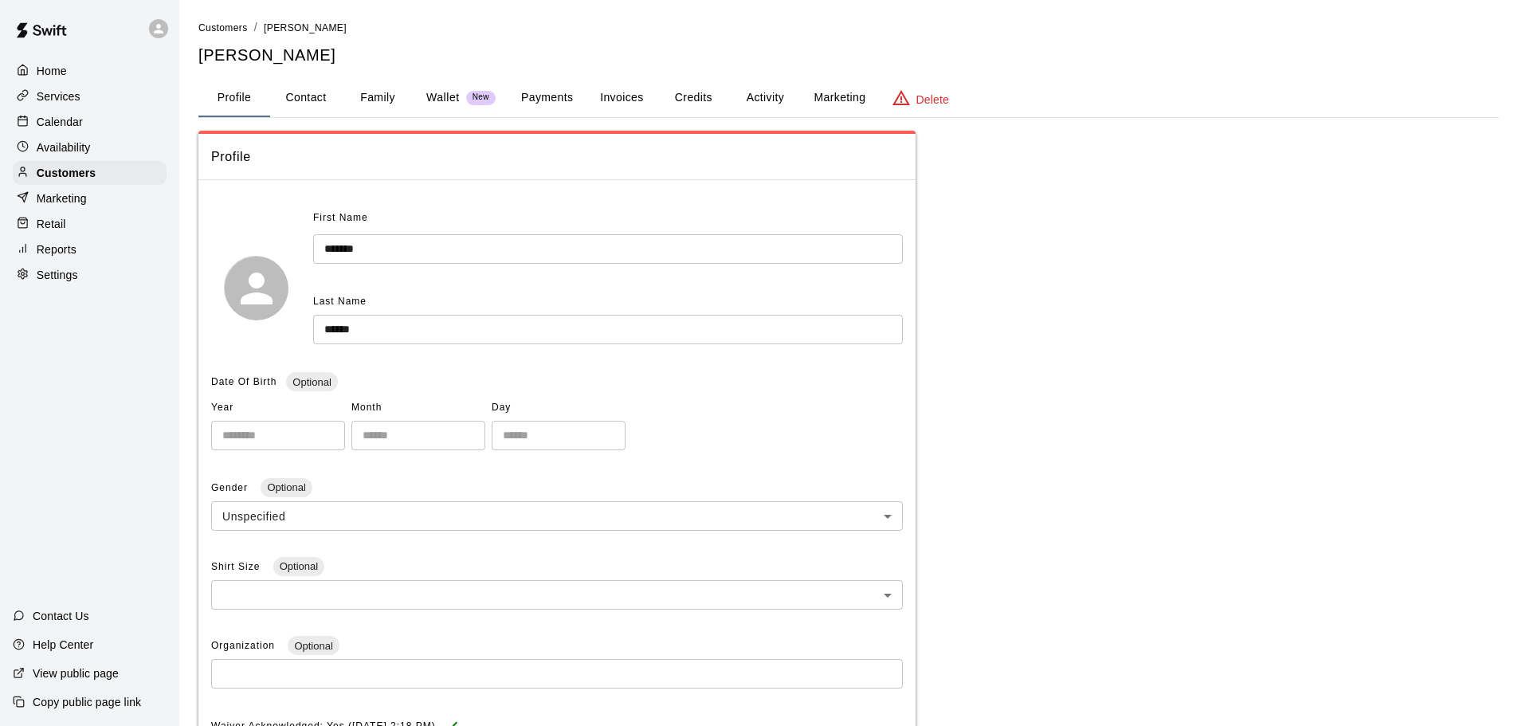
click at [698, 105] on button "Credits" at bounding box center [693, 98] width 72 height 38
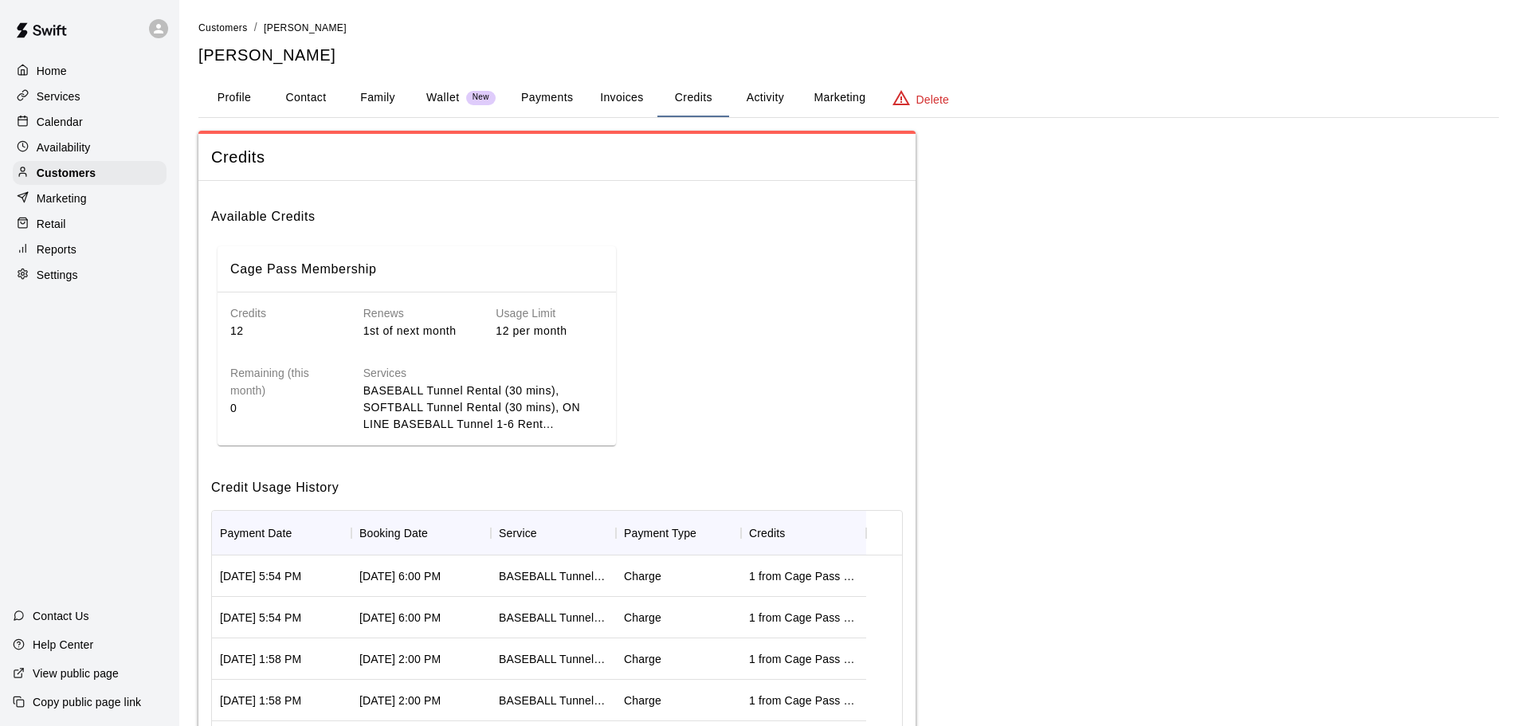
click at [82, 126] on div "Calendar" at bounding box center [90, 122] width 154 height 24
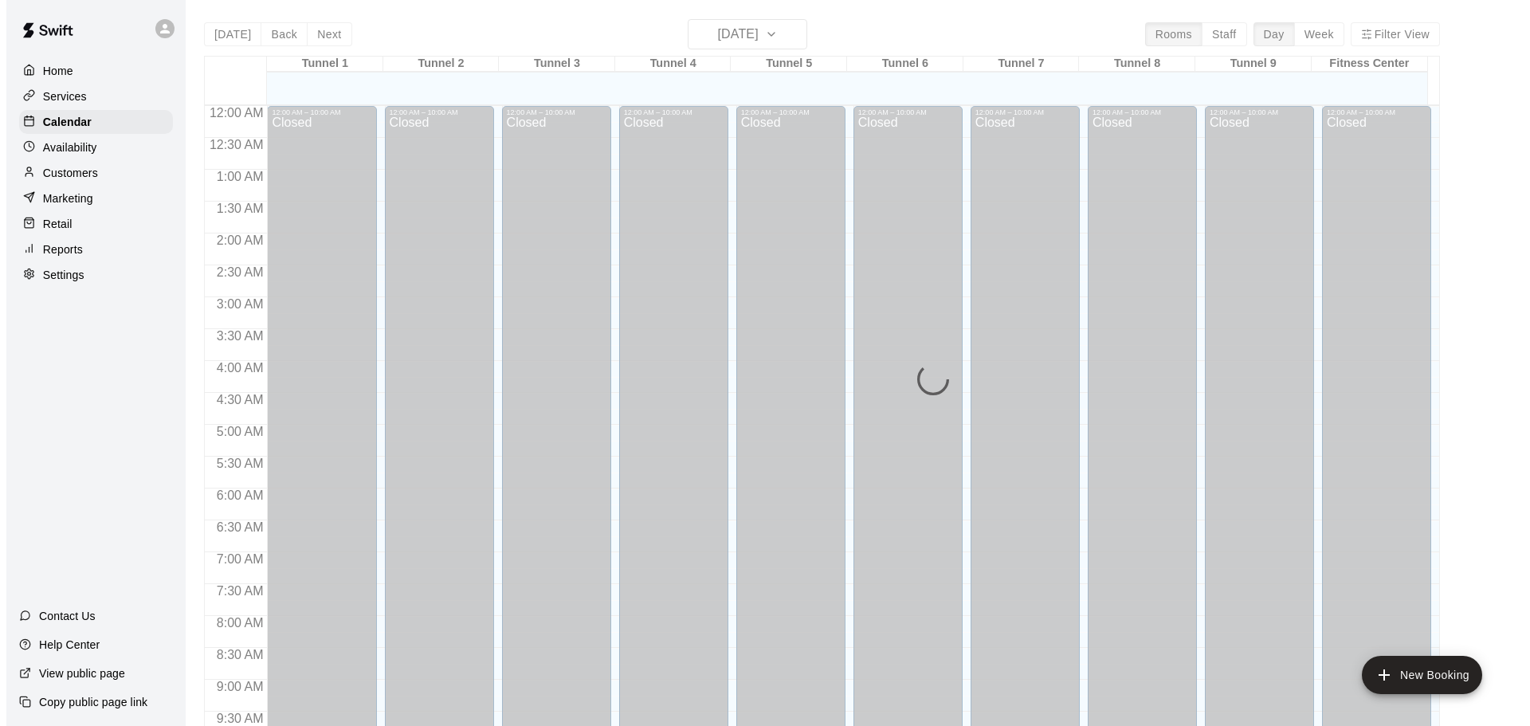
scroll to position [844, 0]
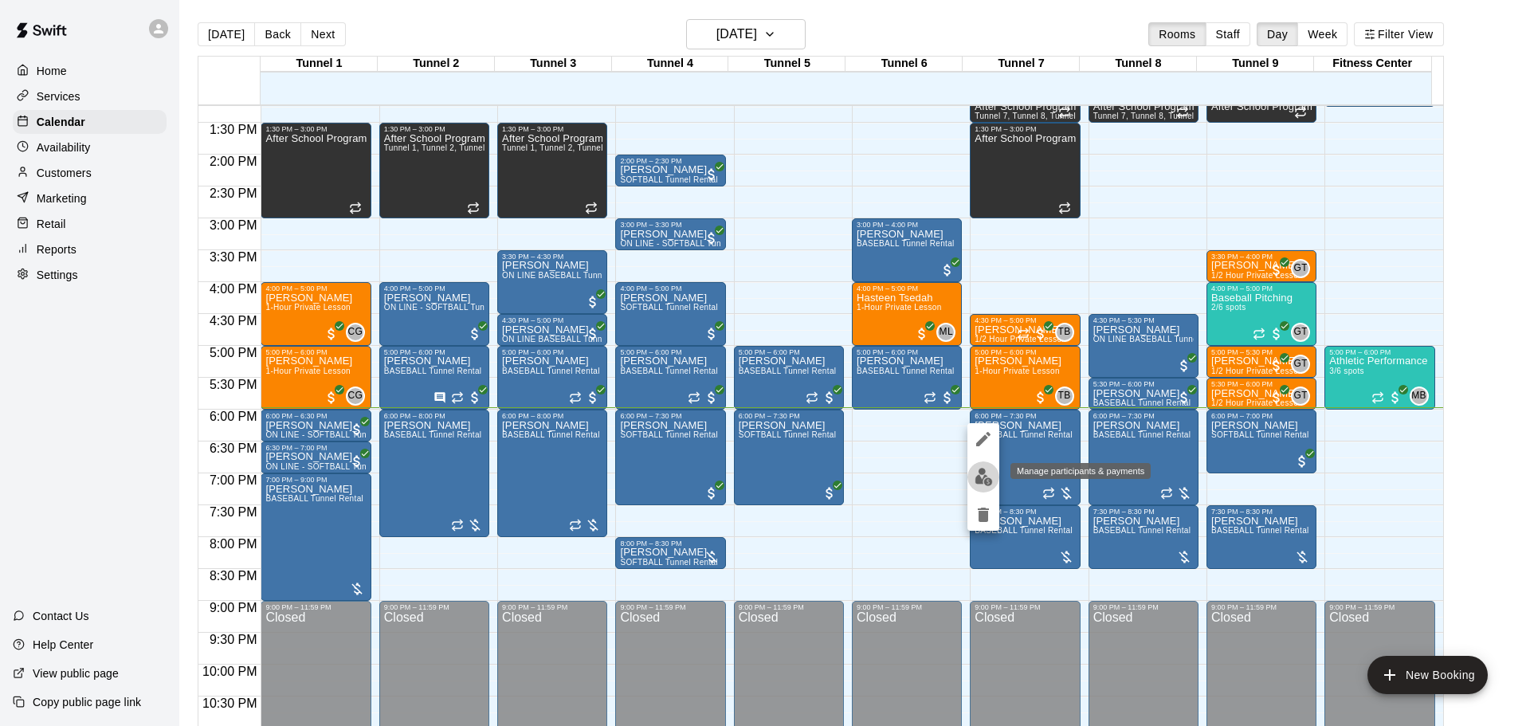
click at [992, 472] on img "edit" at bounding box center [983, 477] width 18 height 18
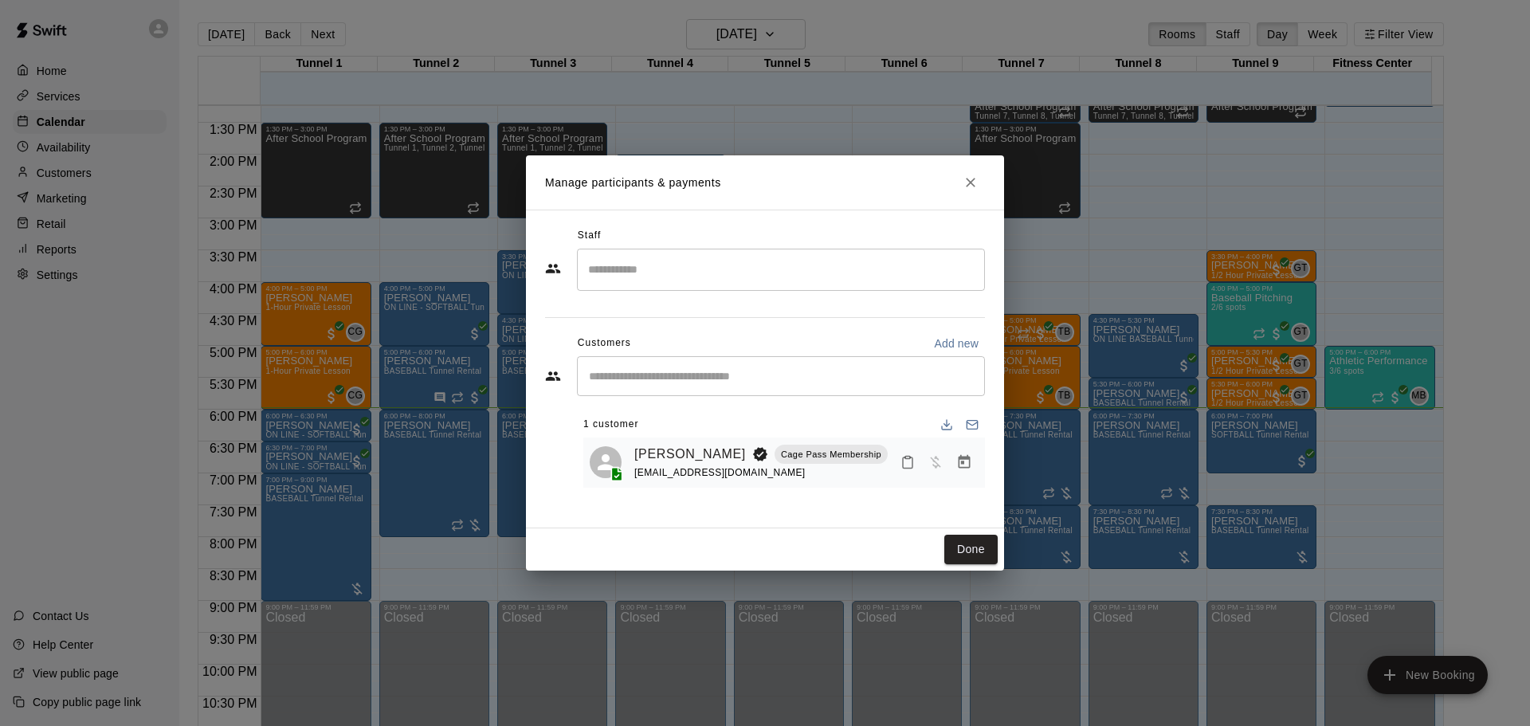
click at [957, 463] on icon "Manage bookings & payment" at bounding box center [964, 462] width 16 height 16
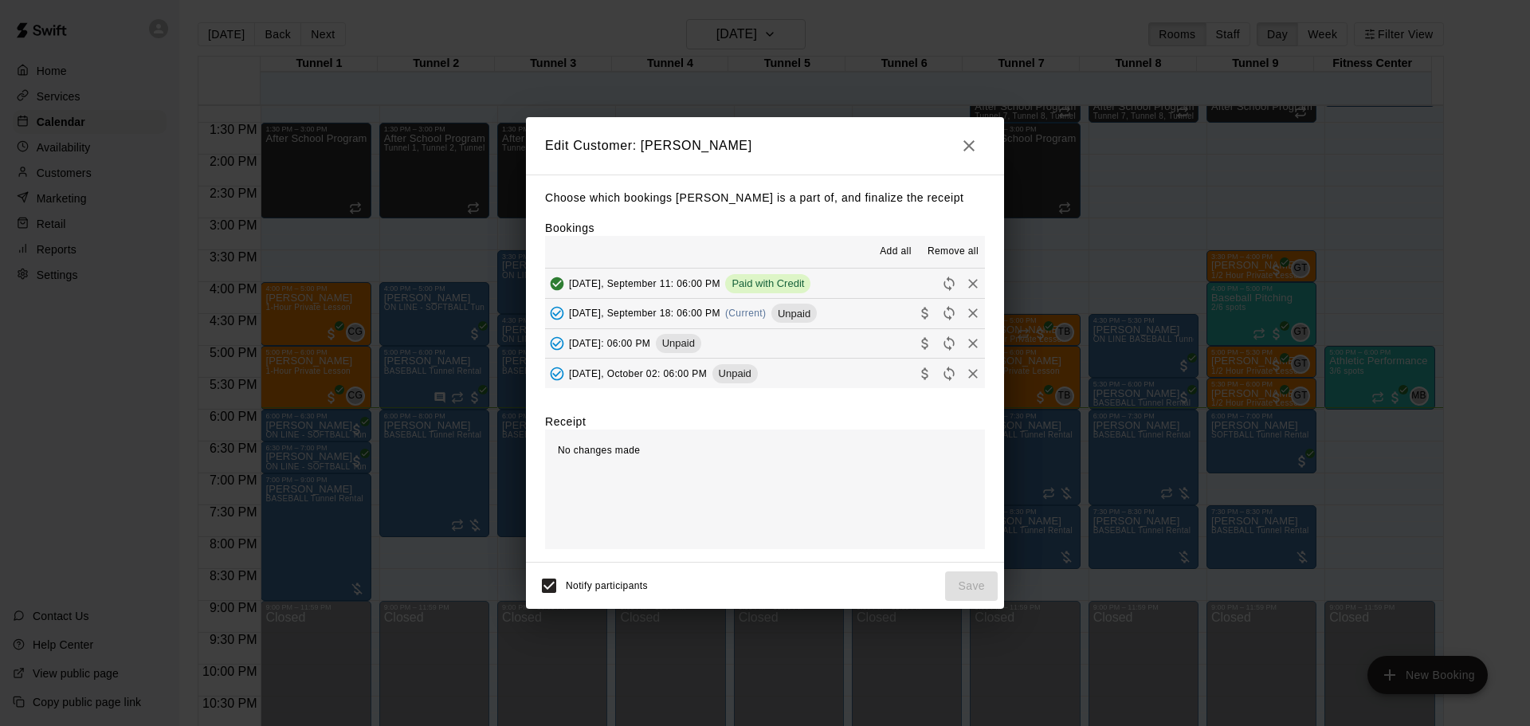
click at [767, 316] on span "(Current)" at bounding box center [745, 313] width 41 height 11
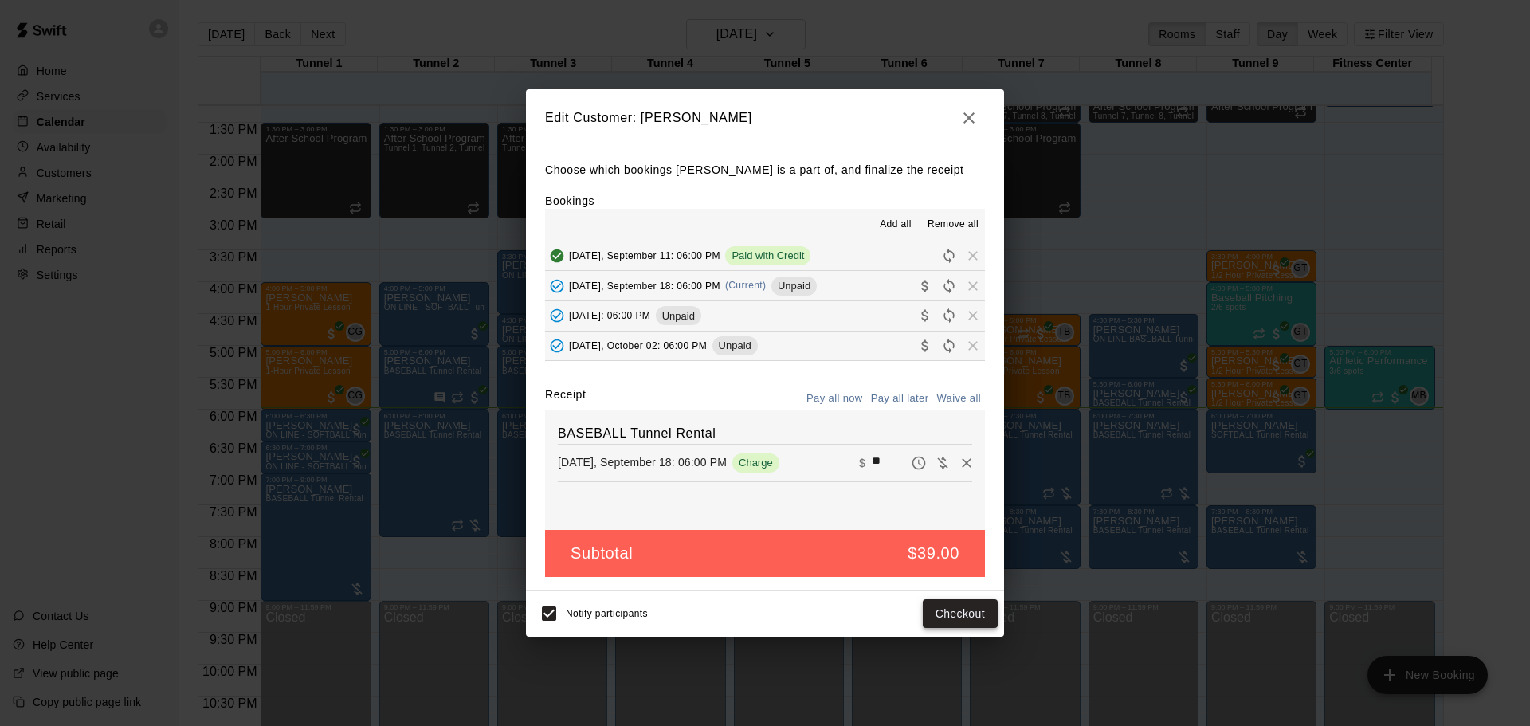
click at [960, 616] on button "Checkout" at bounding box center [960, 613] width 75 height 29
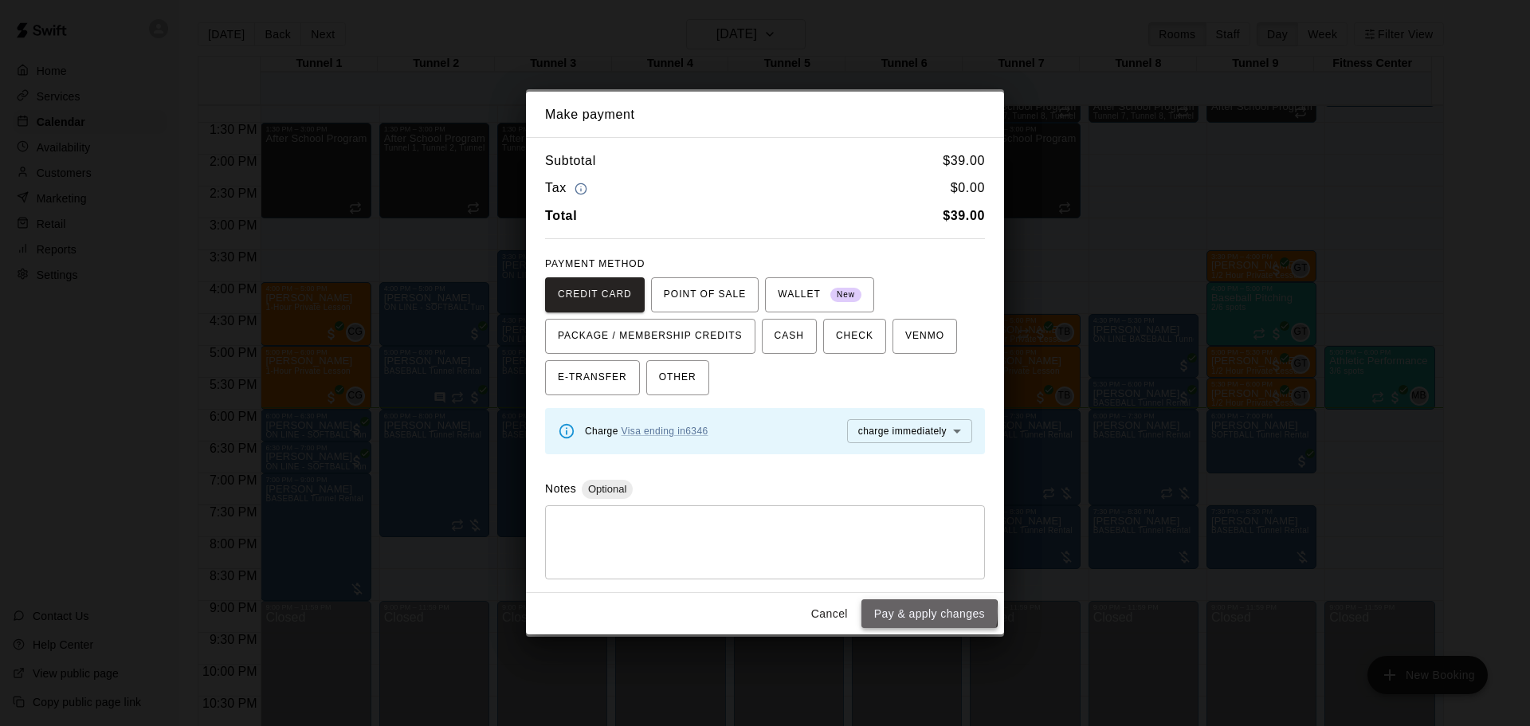
click at [904, 611] on button "Pay & apply changes" at bounding box center [929, 613] width 136 height 29
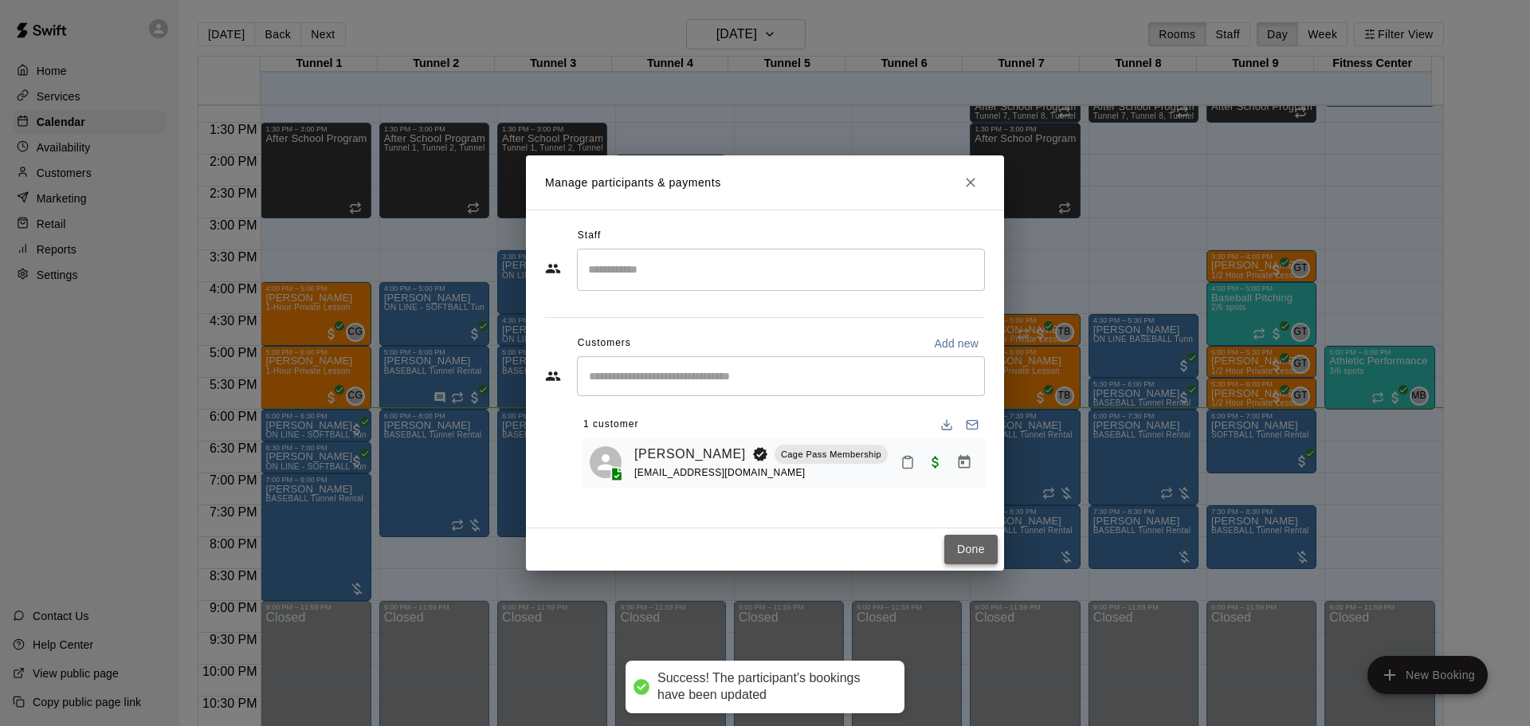
click at [974, 543] on button "Done" at bounding box center [970, 549] width 53 height 29
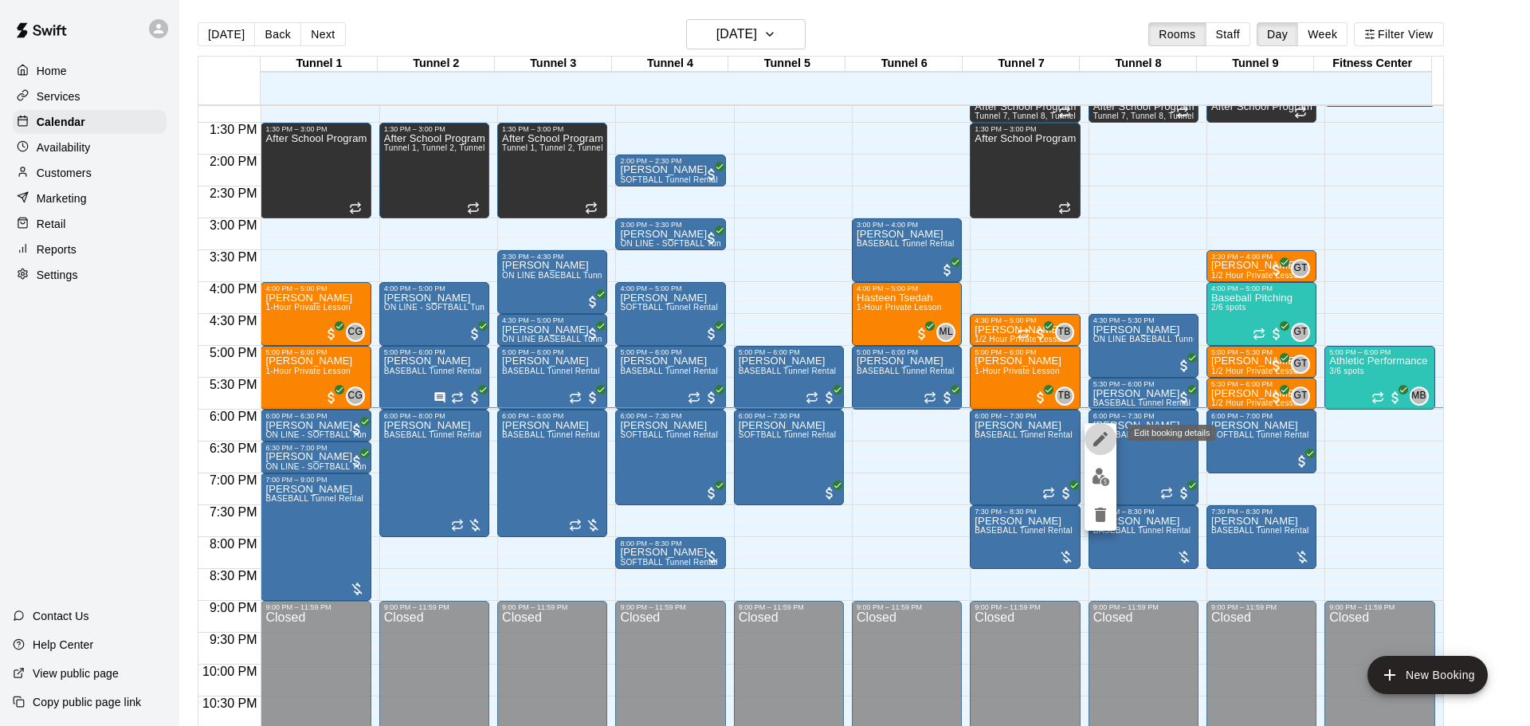
click at [1096, 425] on button "edit" at bounding box center [1100, 439] width 32 height 32
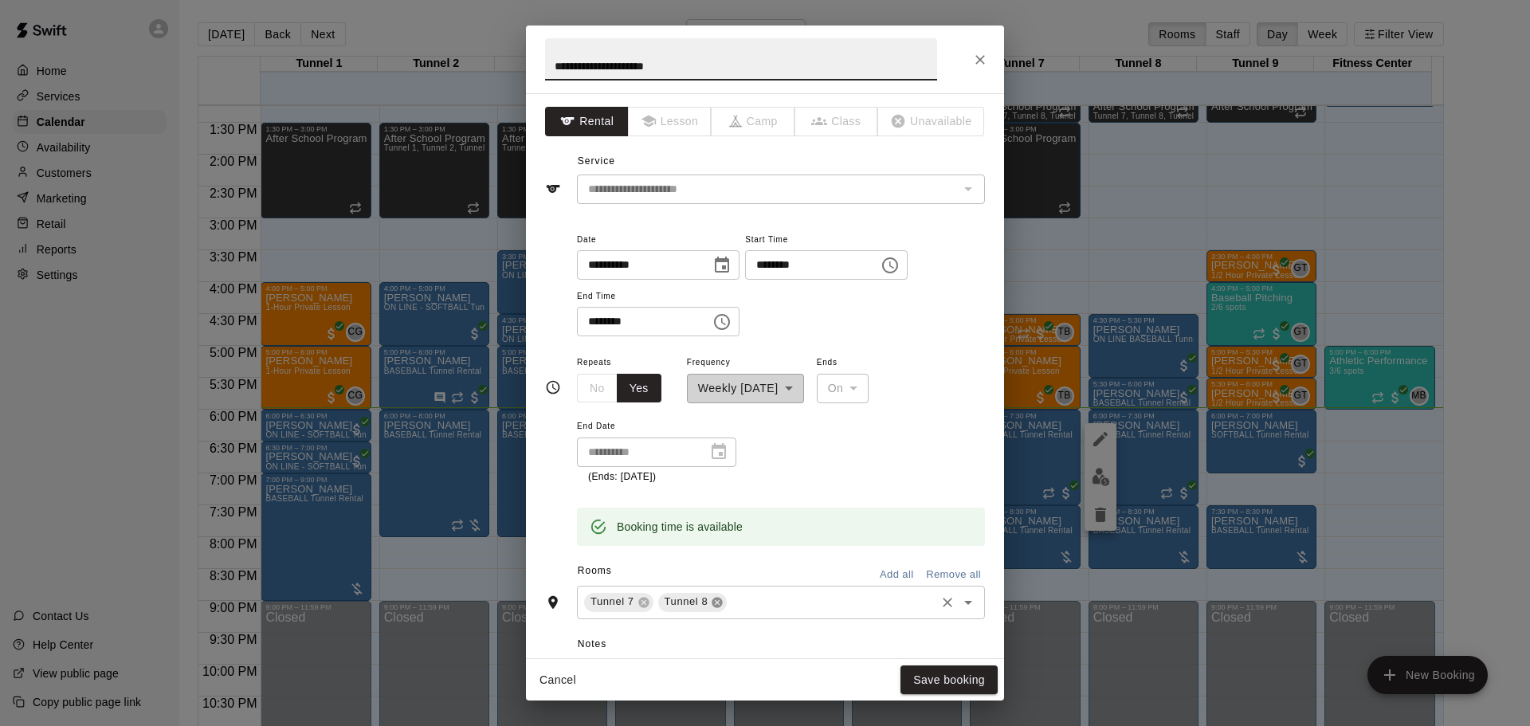
click at [713, 600] on icon at bounding box center [717, 602] width 10 height 10
click at [945, 681] on button "Save booking" at bounding box center [948, 679] width 97 height 29
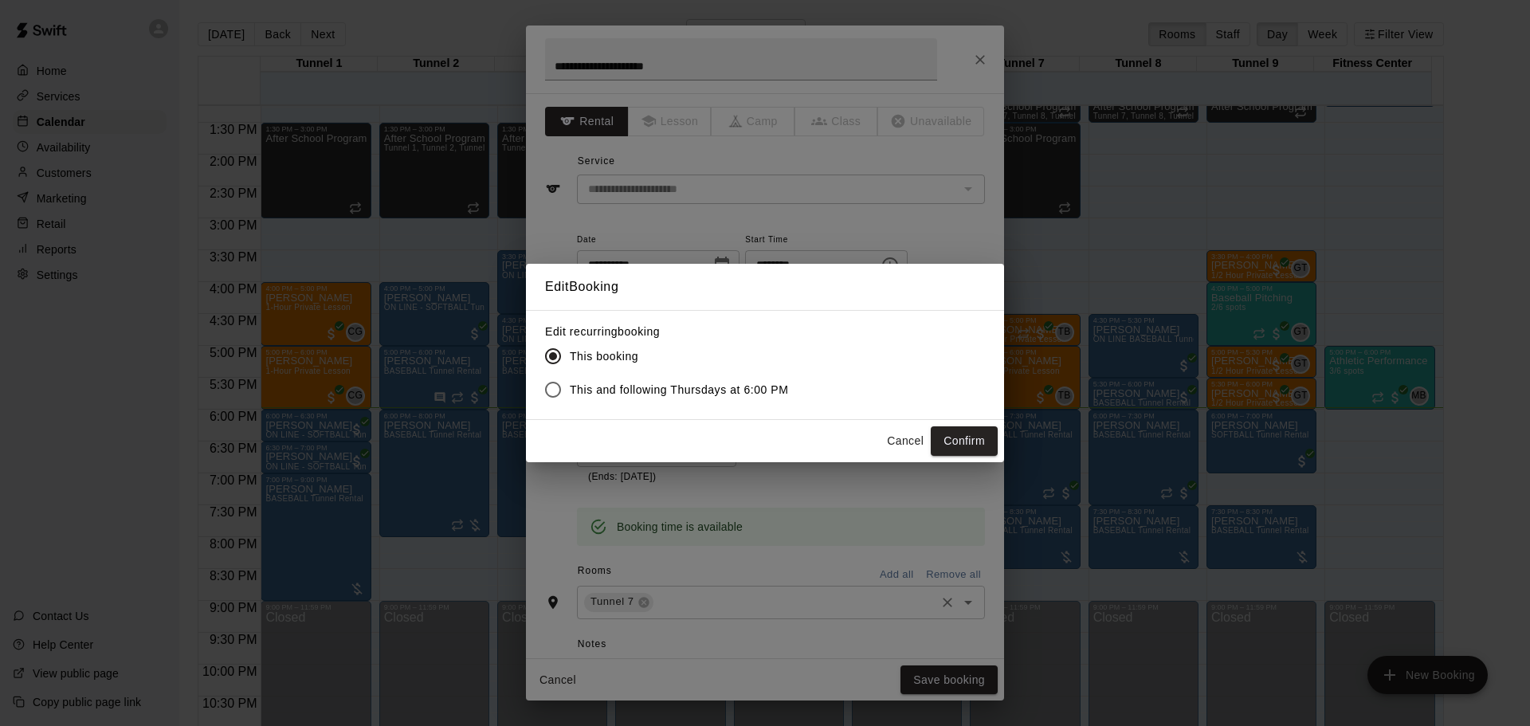
click at [985, 456] on div "Cancel Confirm" at bounding box center [765, 441] width 478 height 42
click at [984, 427] on button "Confirm" at bounding box center [964, 440] width 67 height 29
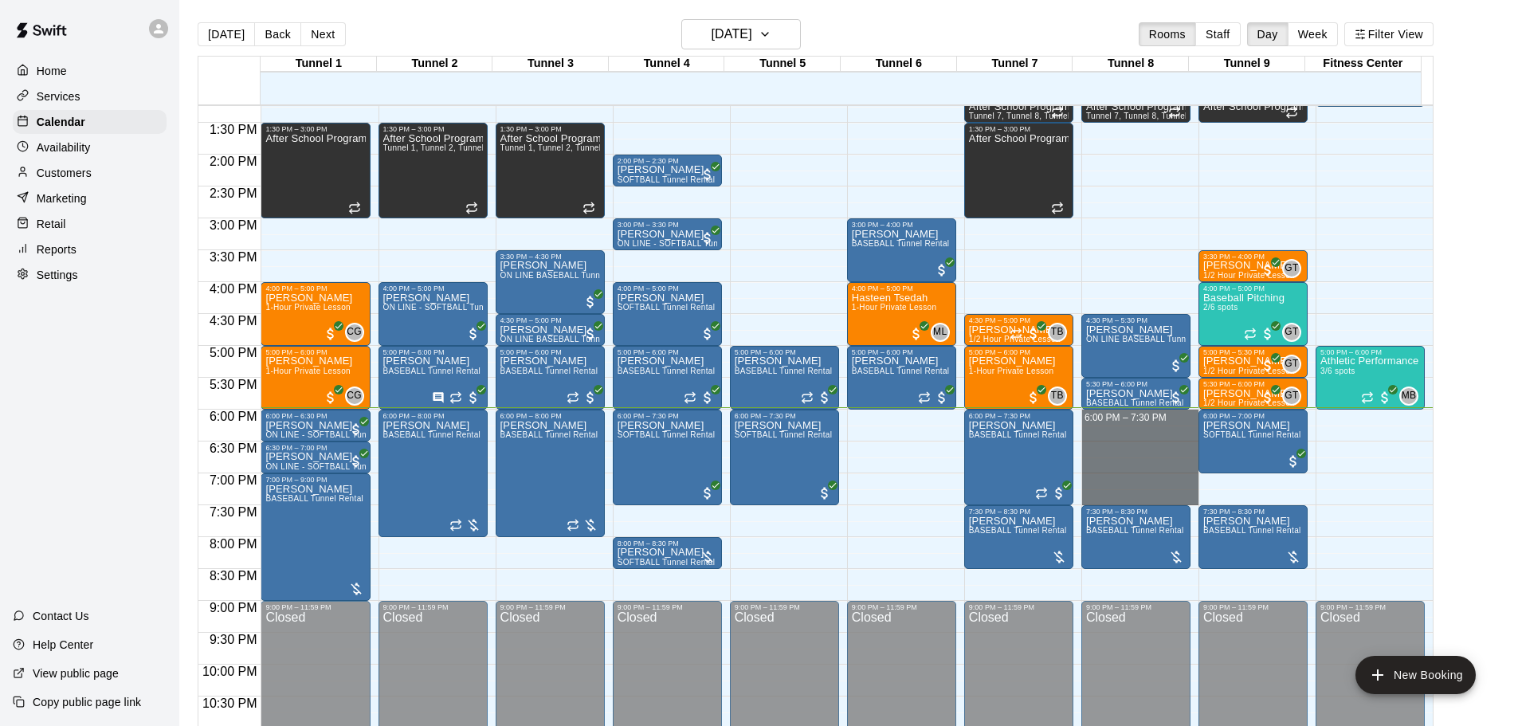
drag, startPoint x: 1130, startPoint y: 419, endPoint x: 1120, endPoint y: 503, distance: 84.3
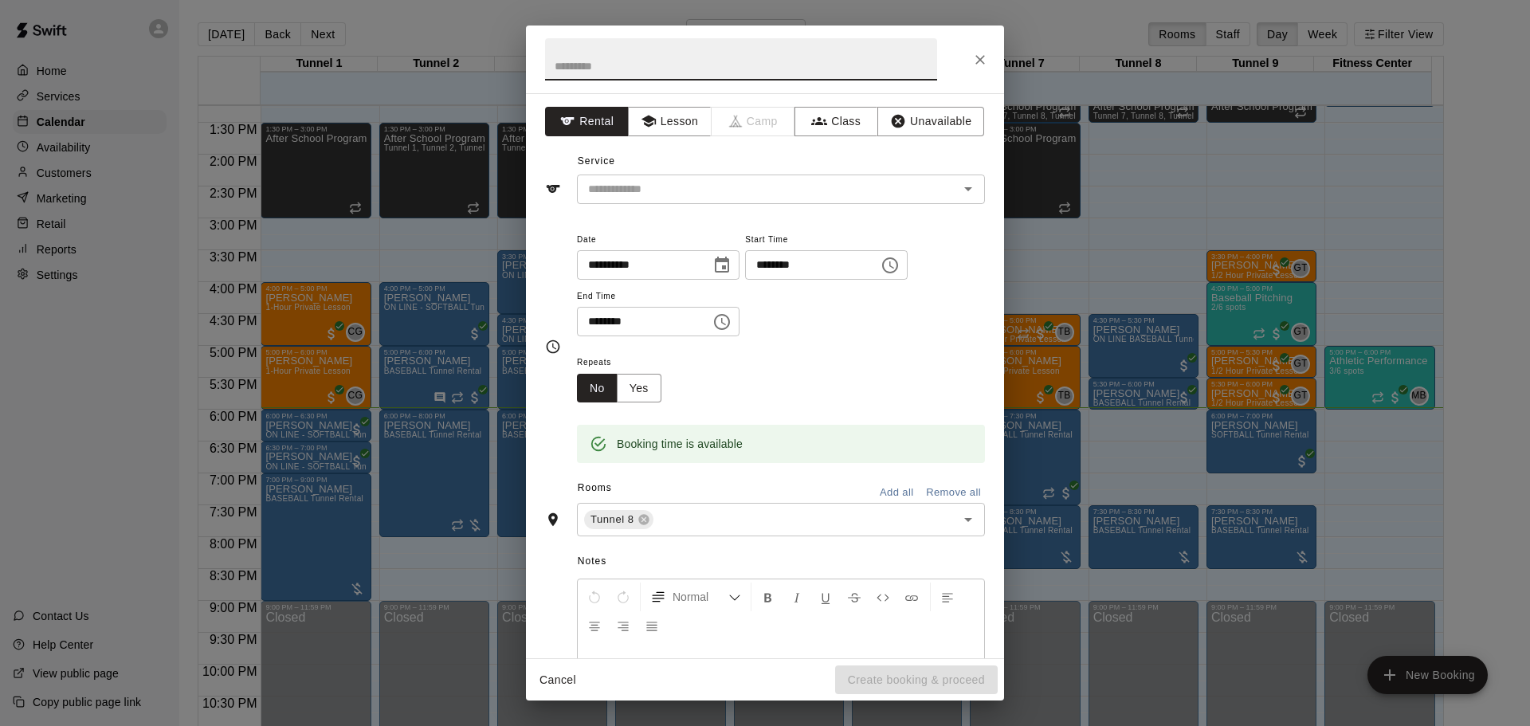
click at [677, 173] on div "Service ​" at bounding box center [765, 176] width 440 height 55
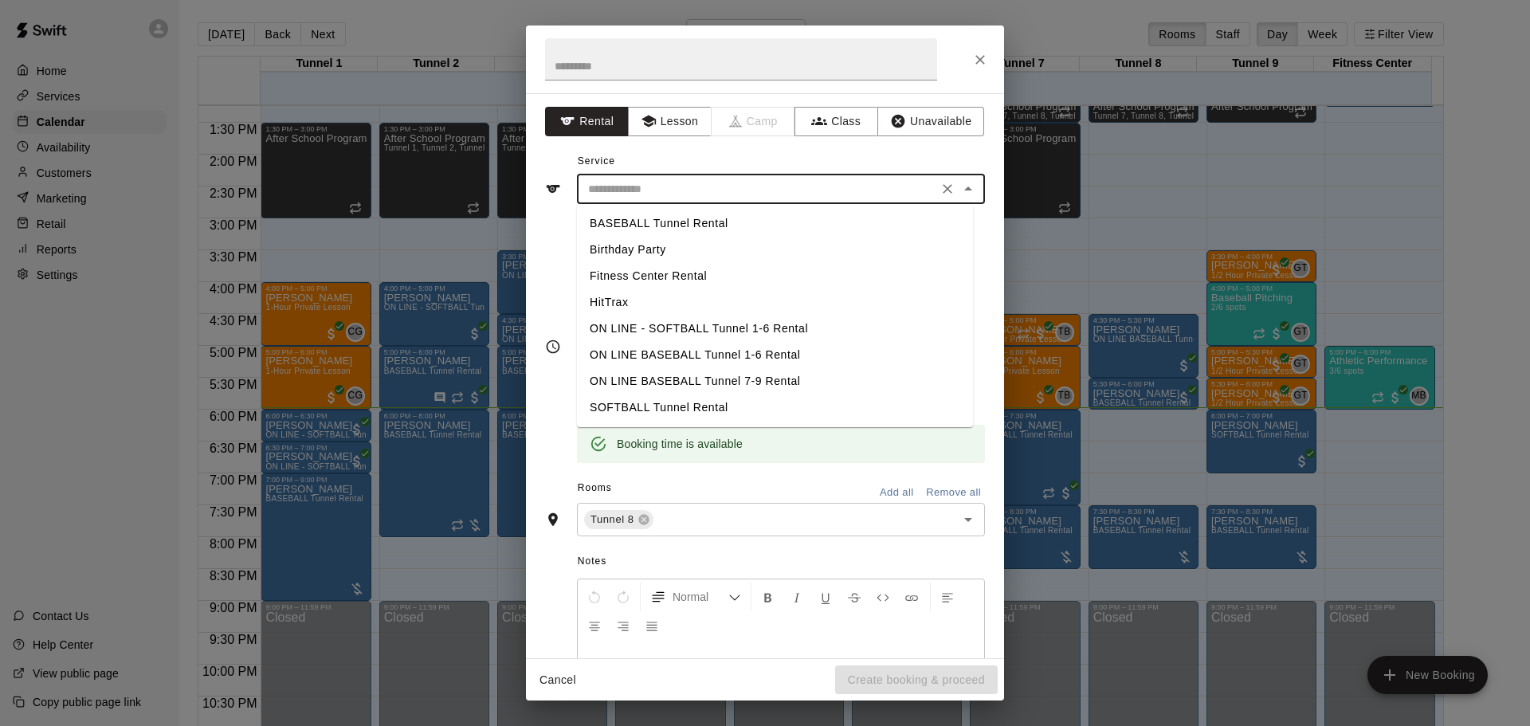
click at [684, 198] on input "text" at bounding box center [757, 189] width 351 height 20
click at [683, 226] on li "BASEBALL Tunnel Rental" at bounding box center [775, 223] width 396 height 26
type input "**********"
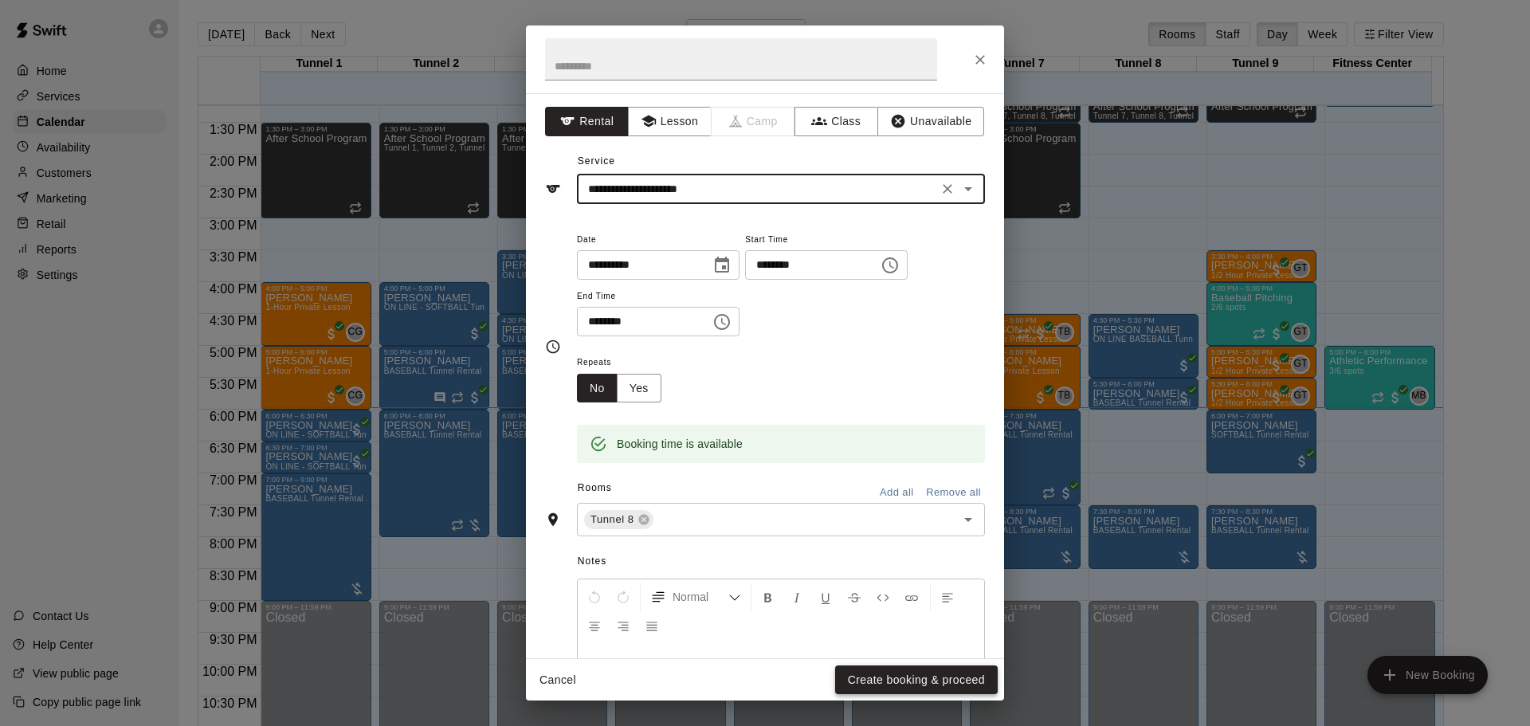
click at [931, 676] on button "Create booking & proceed" at bounding box center [916, 679] width 163 height 29
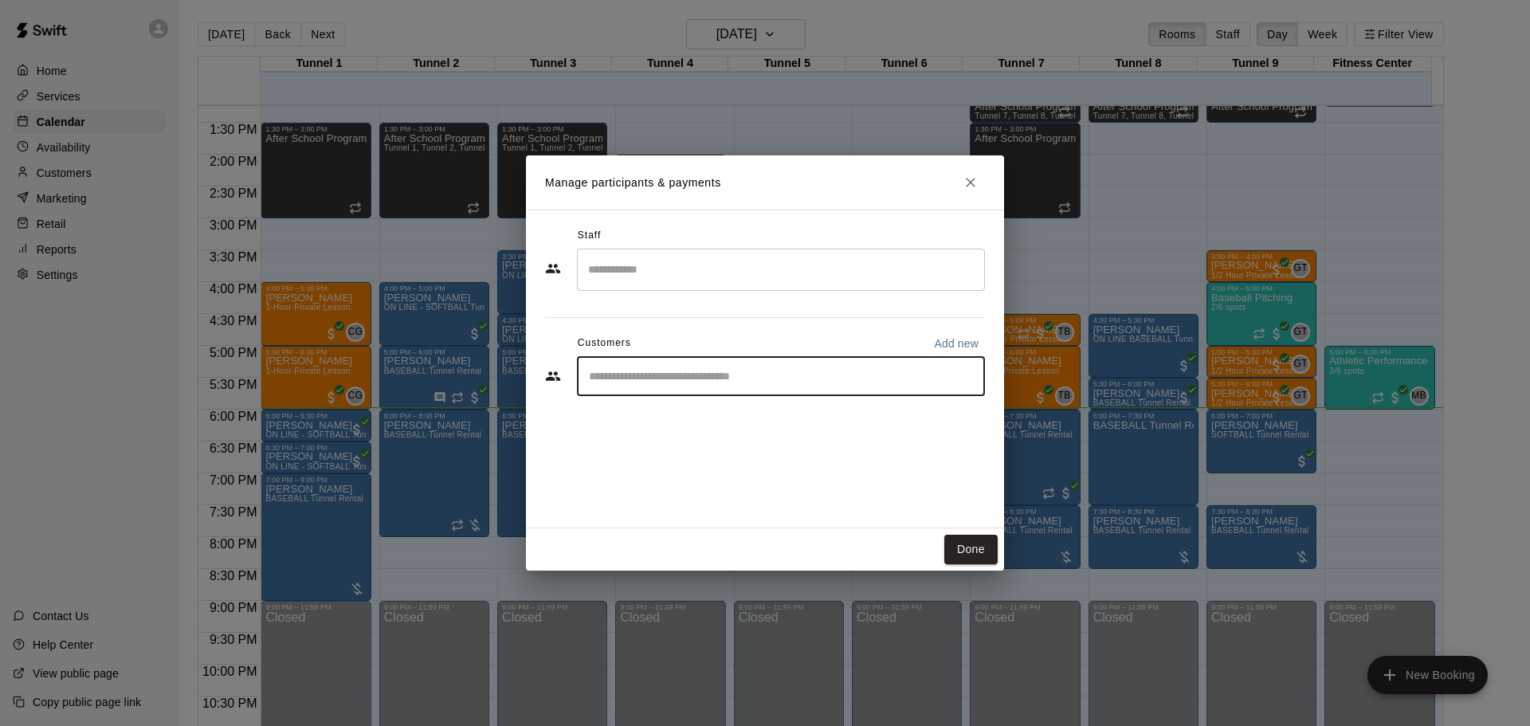
click at [741, 379] on input "Start typing to search customers..." at bounding box center [781, 376] width 394 height 16
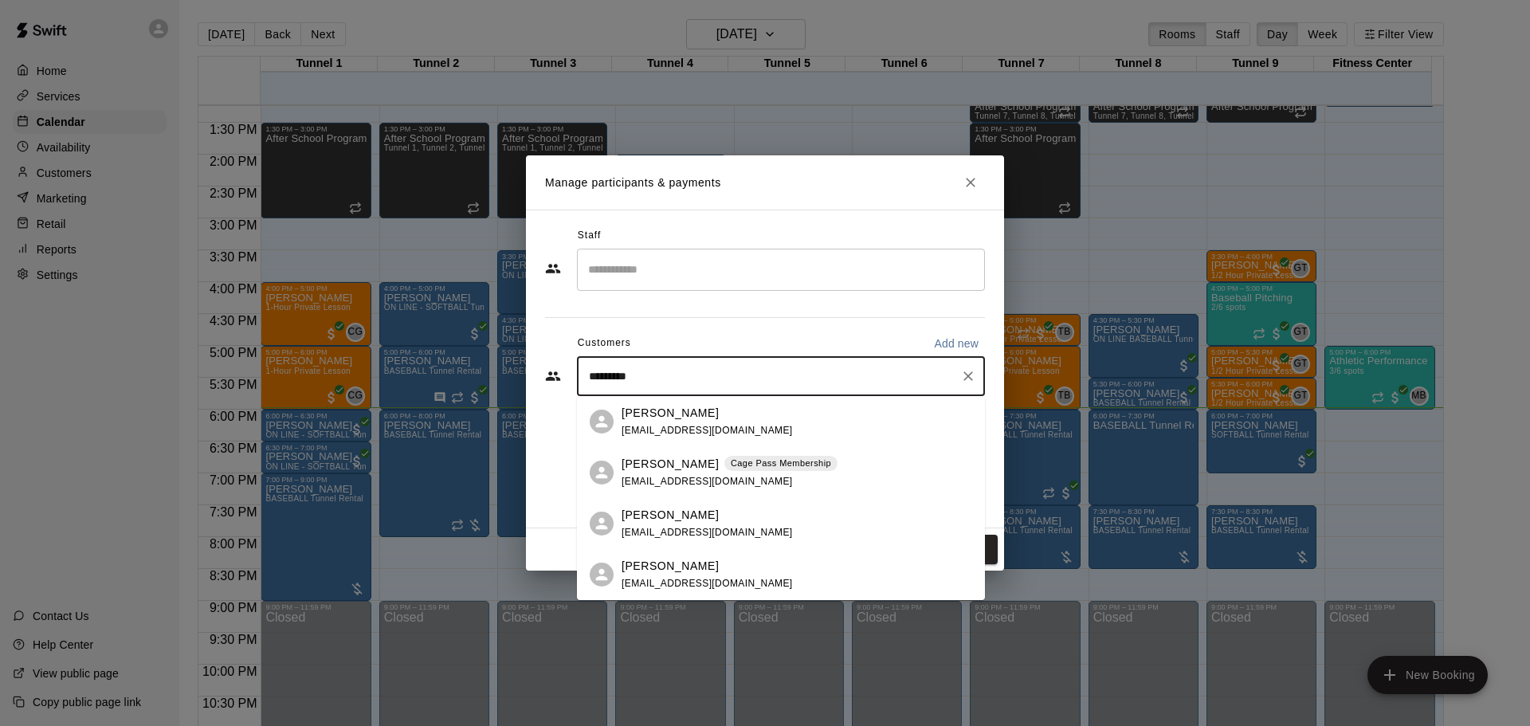
type input "**********"
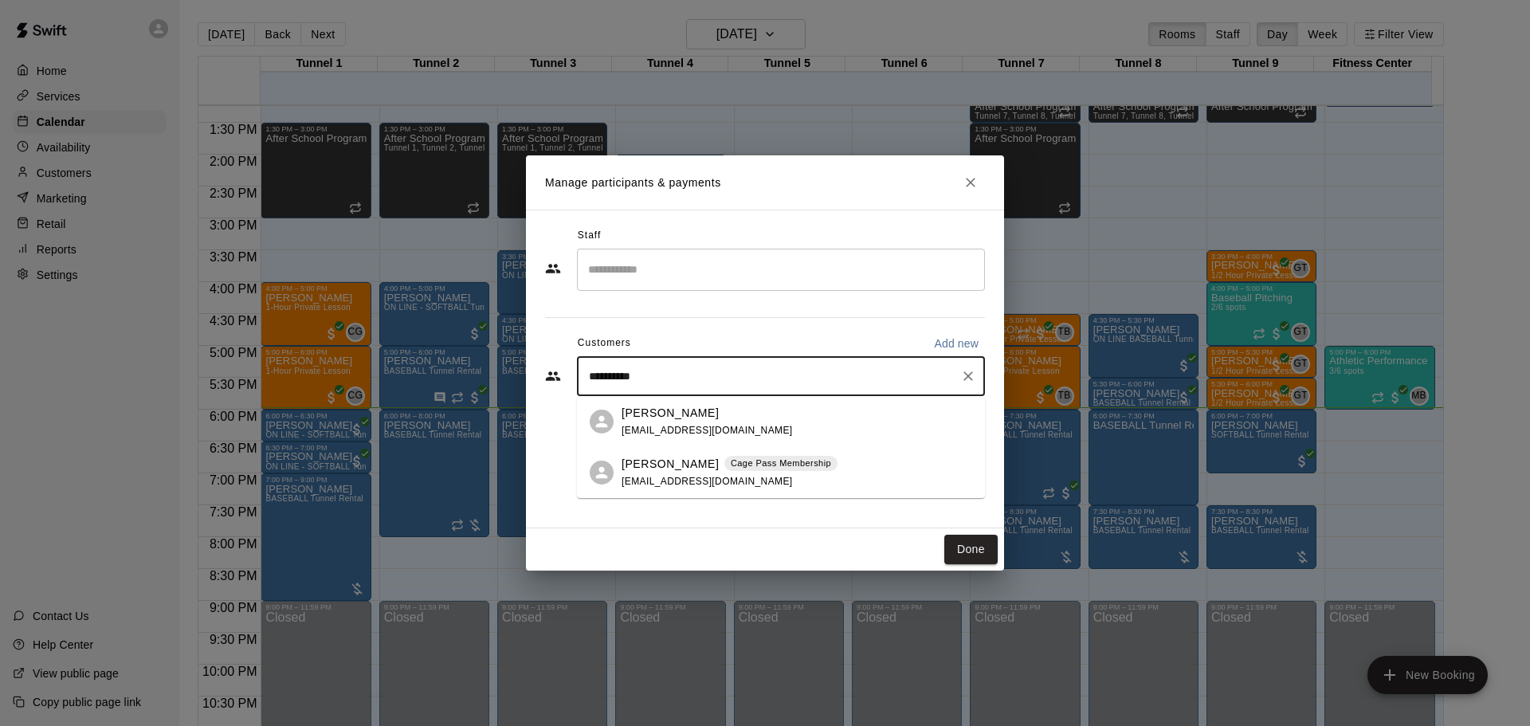
click at [761, 466] on p "Cage Pass Membership" at bounding box center [781, 464] width 100 height 14
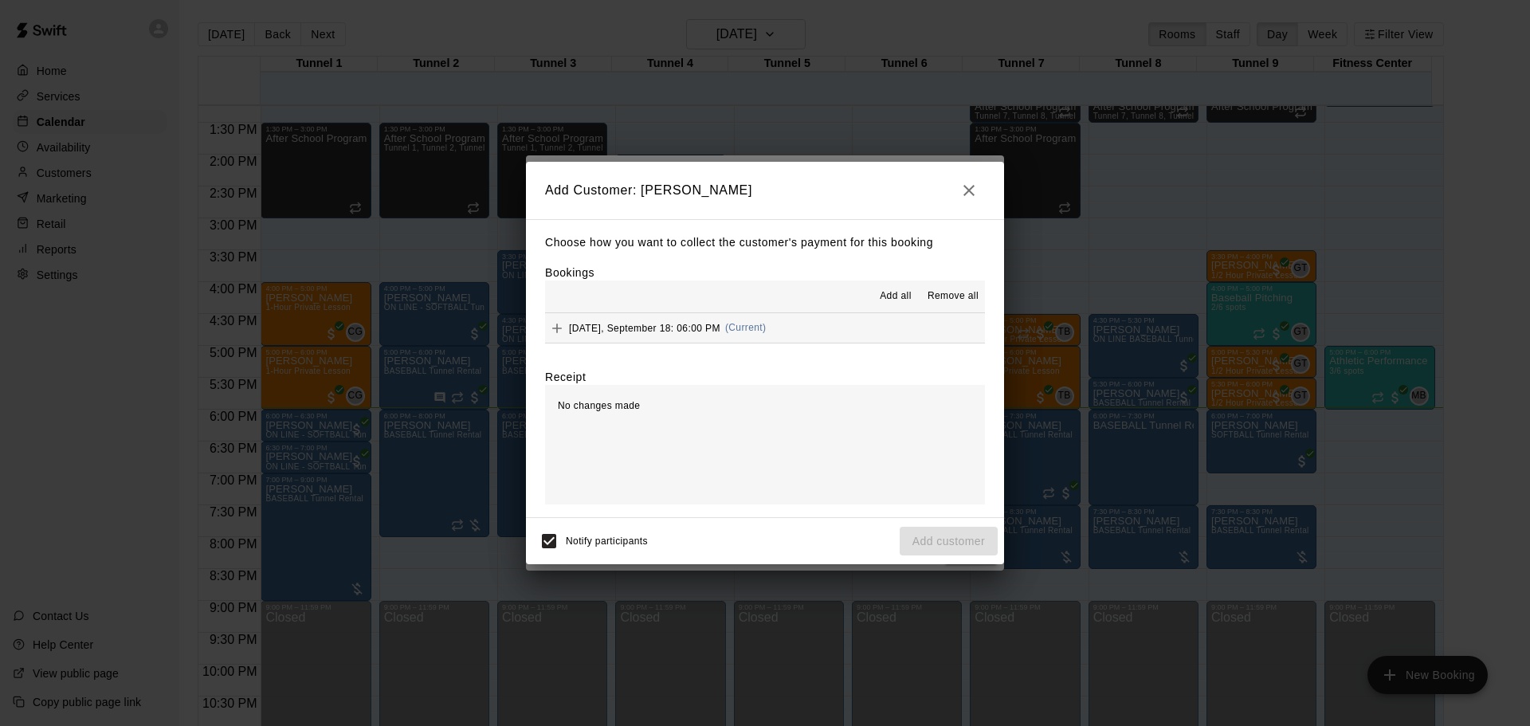
click at [778, 327] on button "Thursday, September 18: 06:00 PM (Current)" at bounding box center [765, 327] width 440 height 29
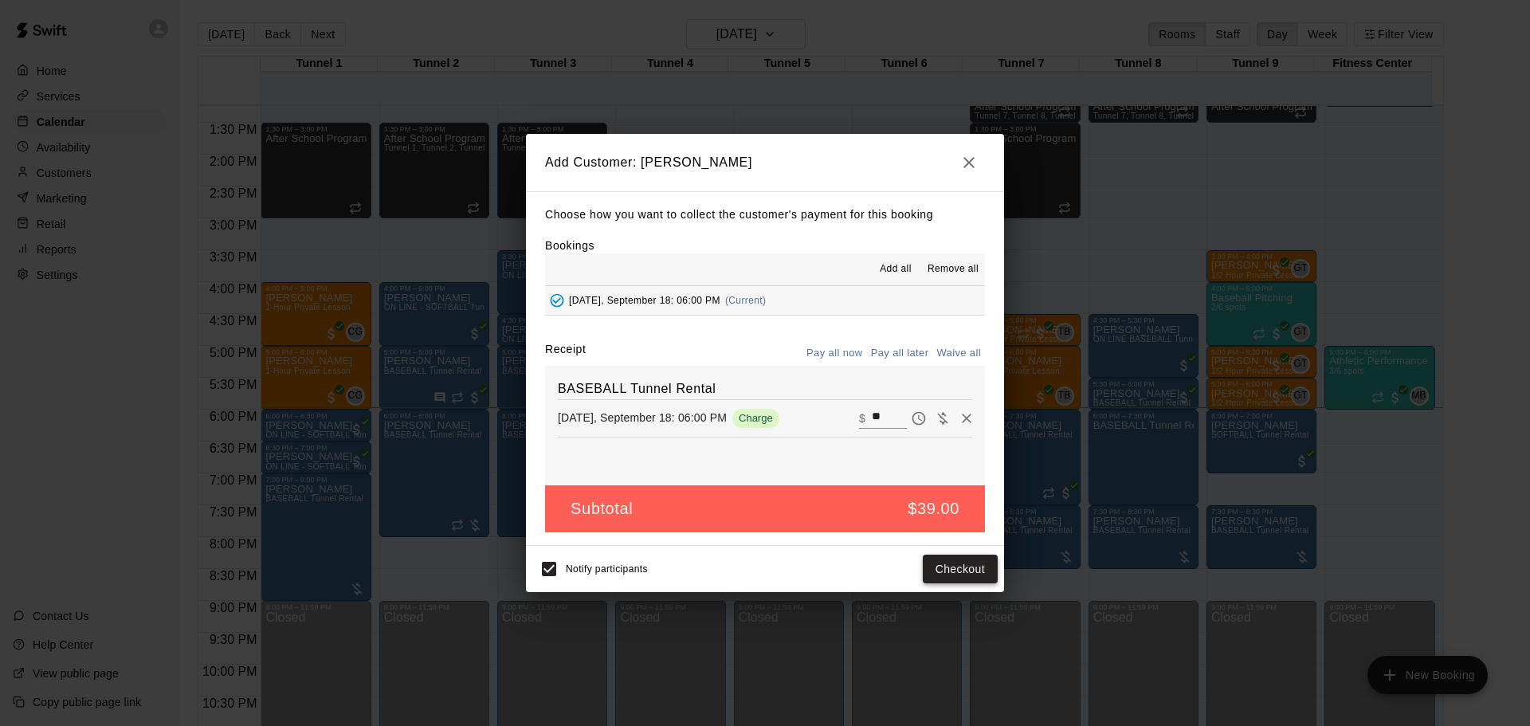
click at [964, 565] on button "Checkout" at bounding box center [960, 569] width 75 height 29
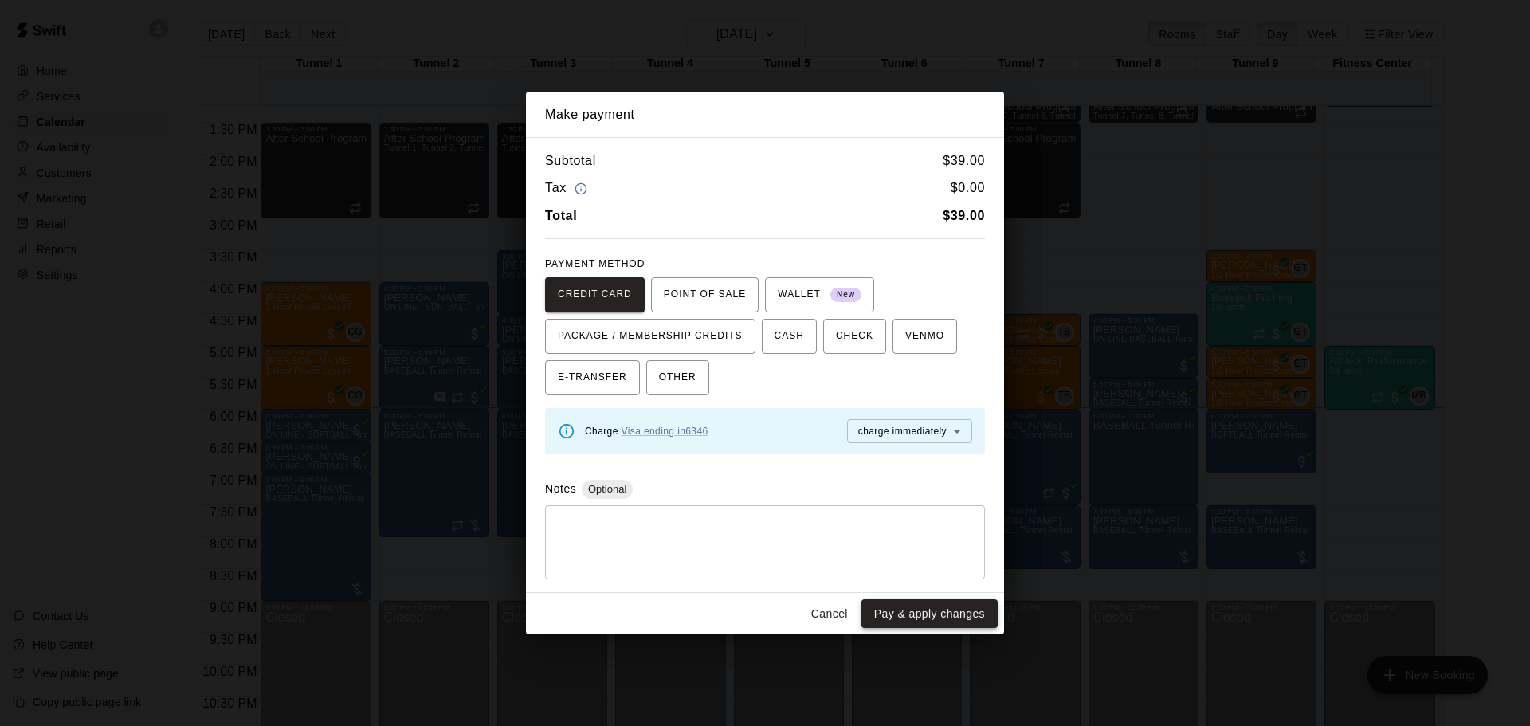
click at [945, 611] on button "Pay & apply changes" at bounding box center [929, 613] width 136 height 29
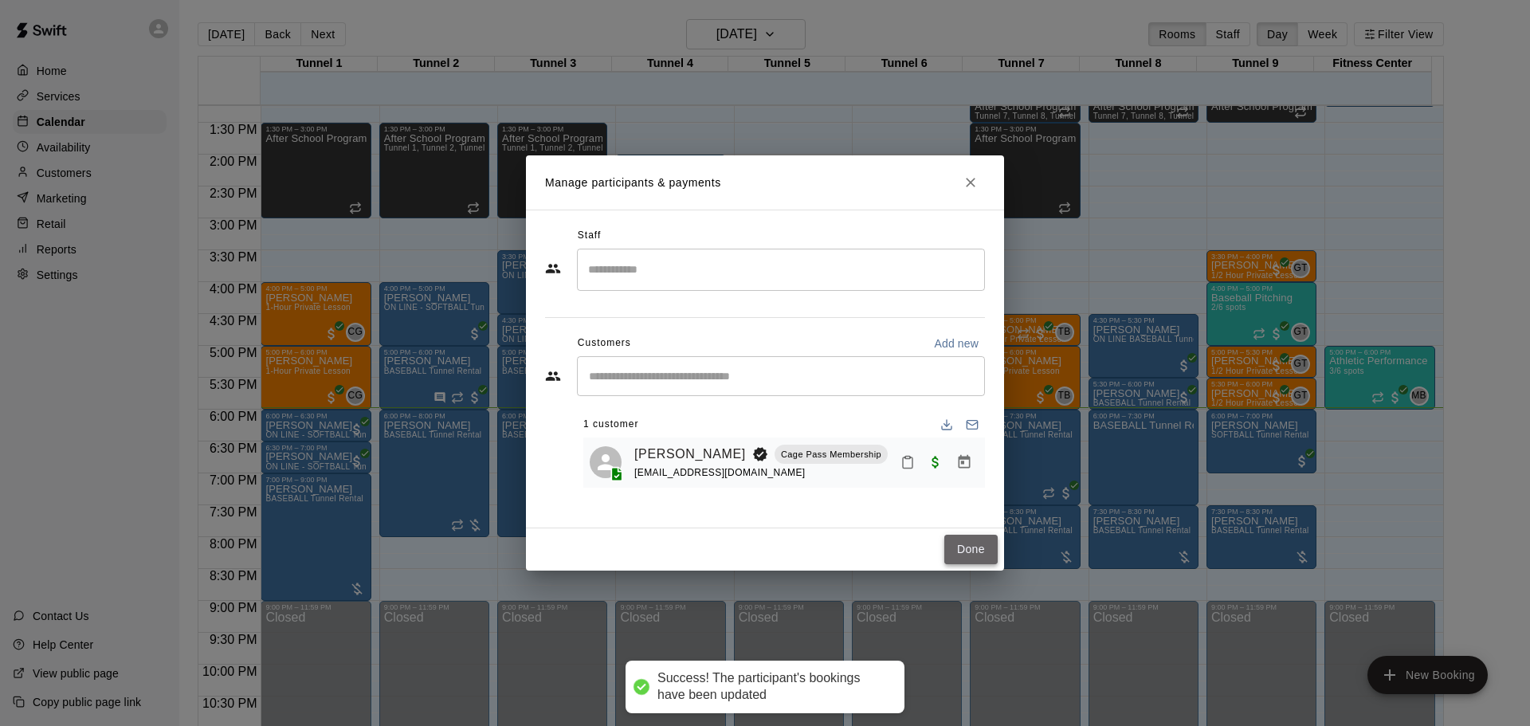
click at [952, 546] on button "Done" at bounding box center [970, 549] width 53 height 29
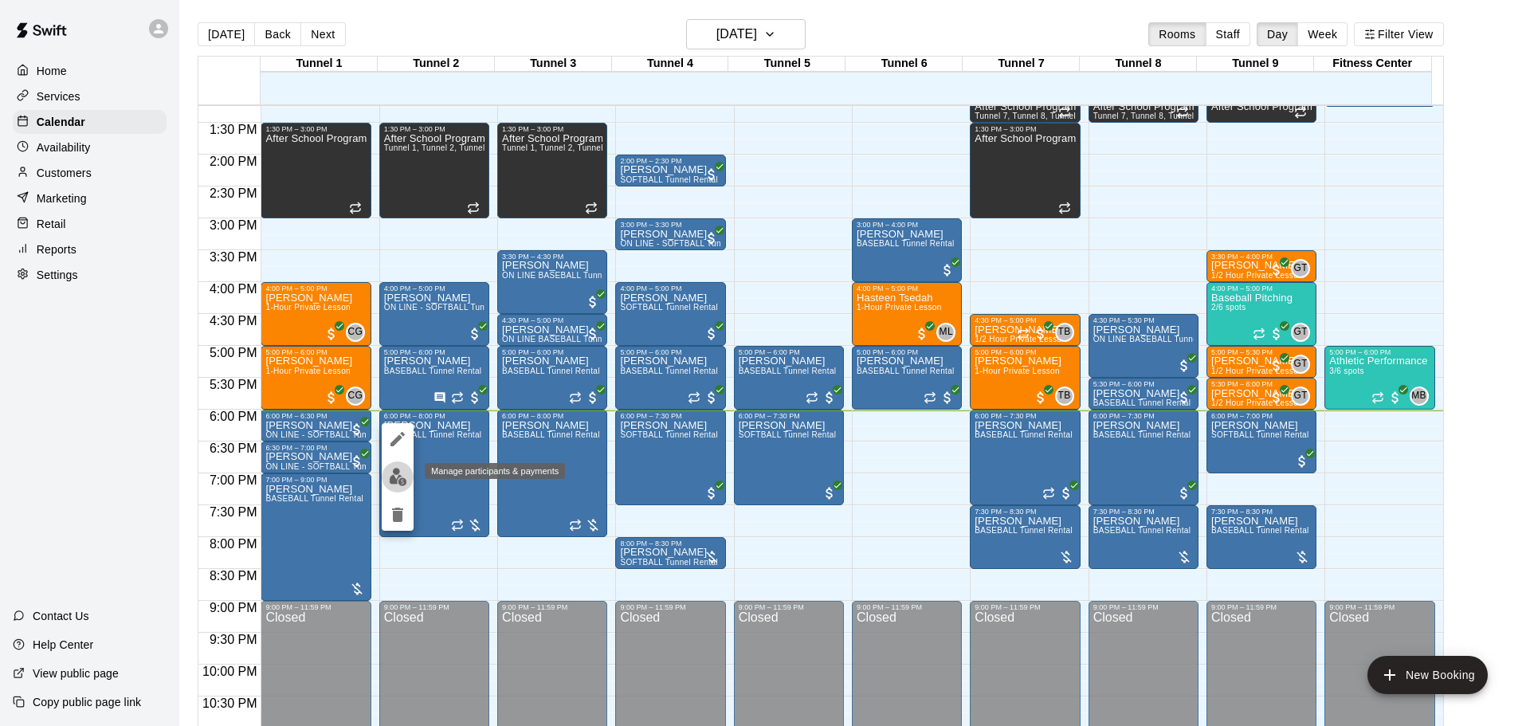
click at [394, 480] on img "edit" at bounding box center [398, 477] width 18 height 18
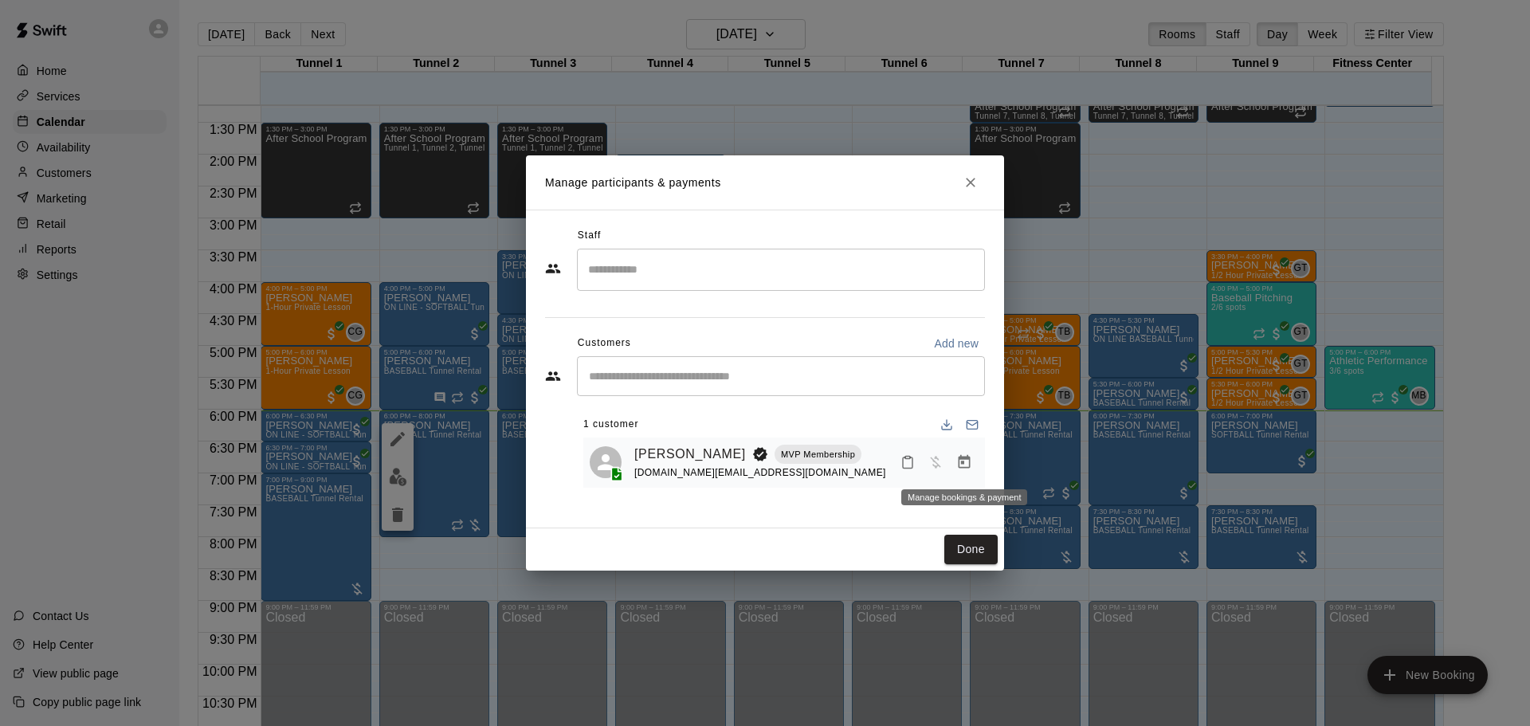
click at [958, 468] on icon "Manage bookings & payment" at bounding box center [964, 462] width 16 height 16
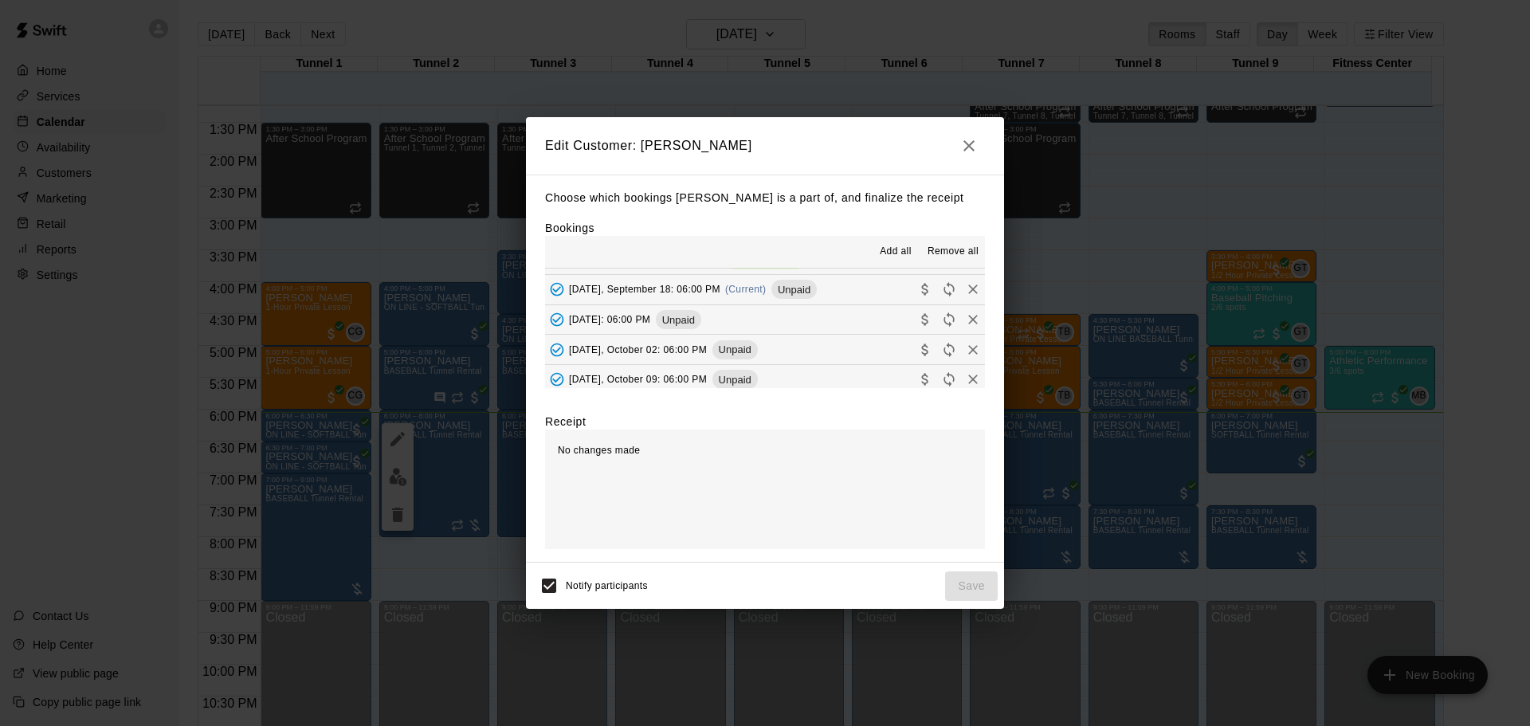
scroll to position [319, 0]
click at [774, 328] on div "Thursday, September 18: 06:00 PM (Current) Unpaid" at bounding box center [681, 324] width 272 height 24
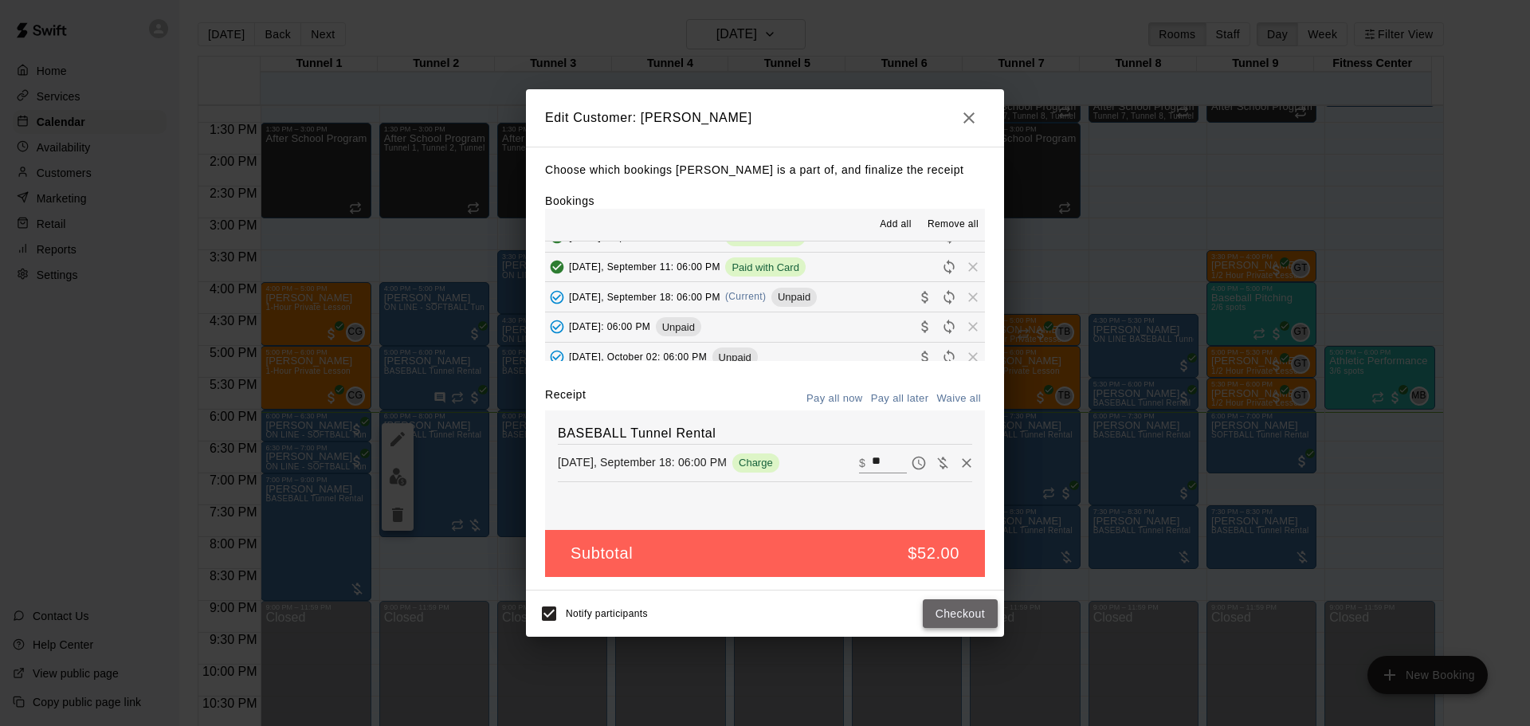
click at [943, 604] on button "Checkout" at bounding box center [960, 613] width 75 height 29
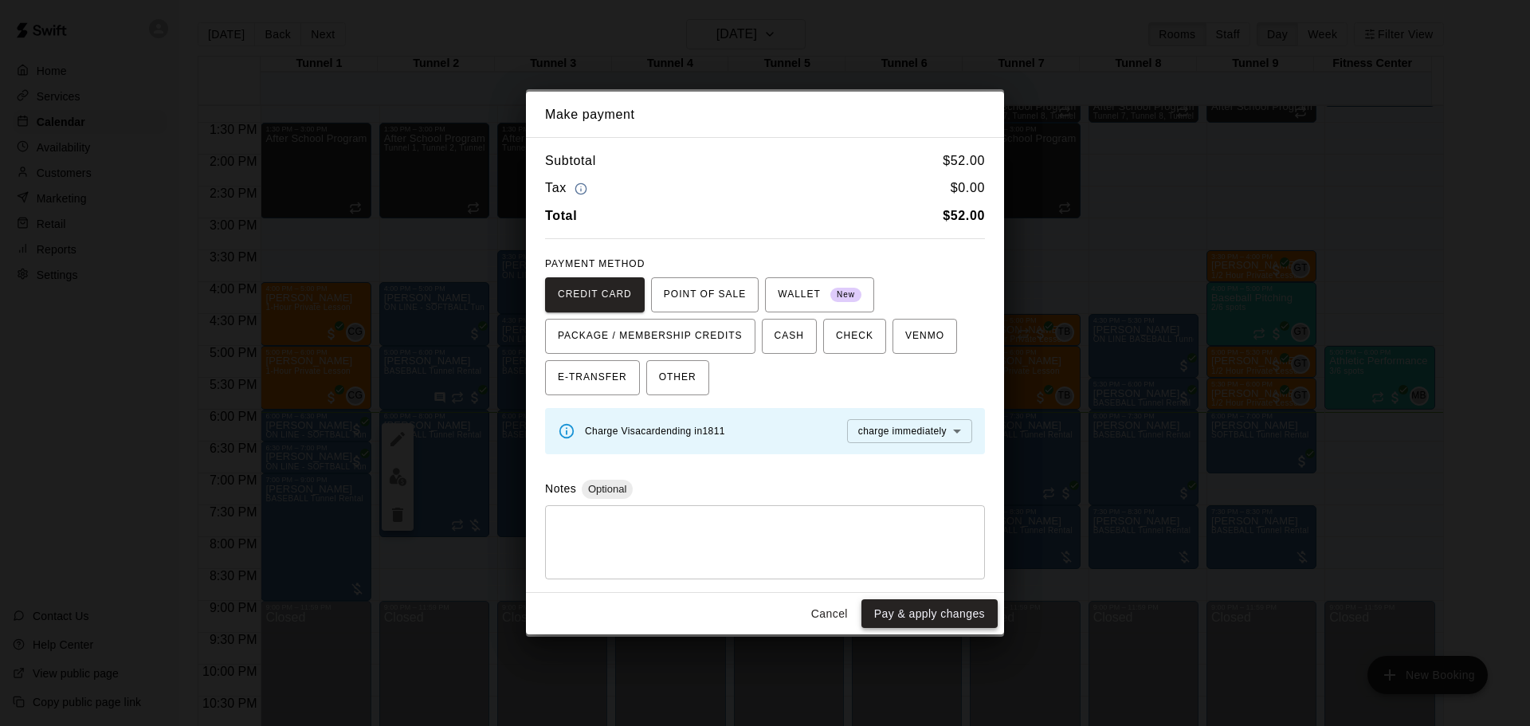
click at [916, 609] on button "Pay & apply changes" at bounding box center [929, 613] width 136 height 29
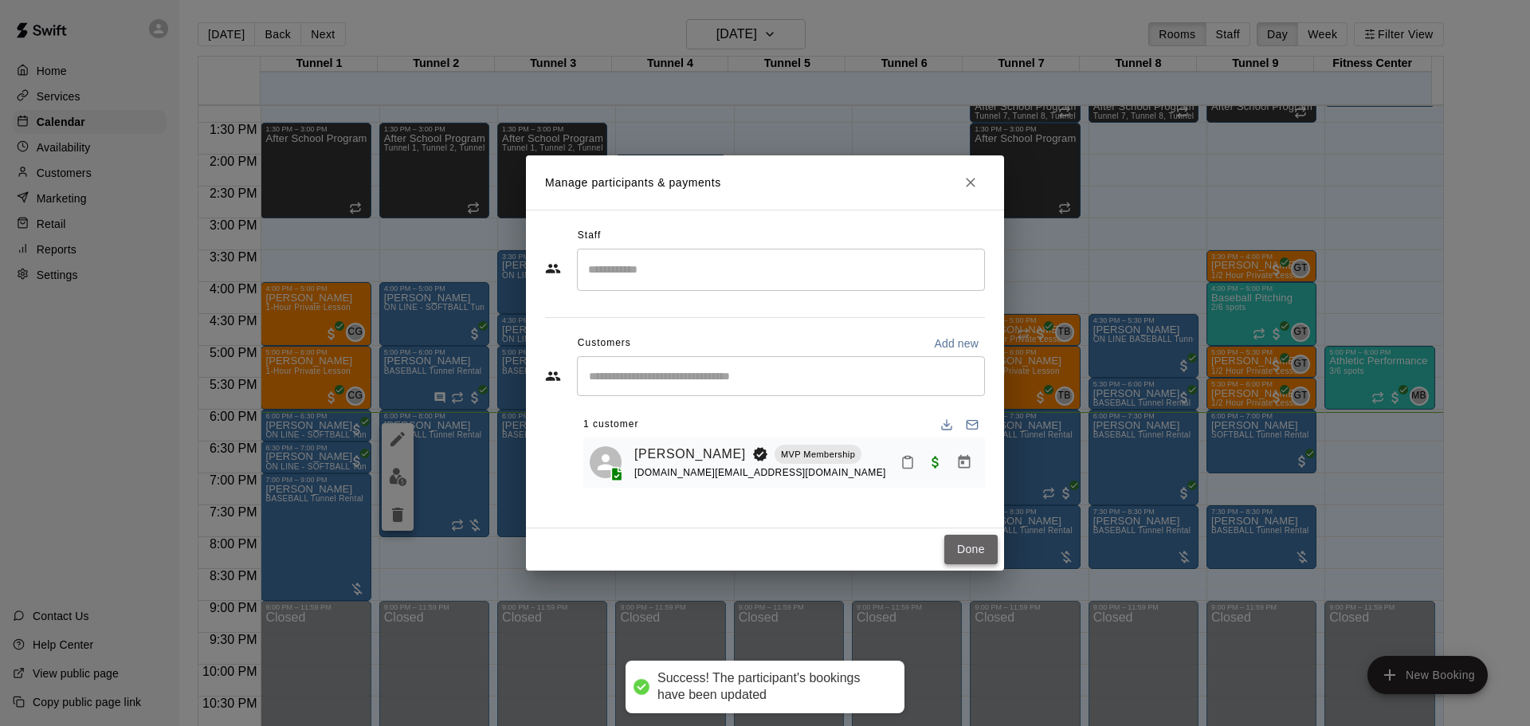
click at [963, 547] on button "Done" at bounding box center [970, 549] width 53 height 29
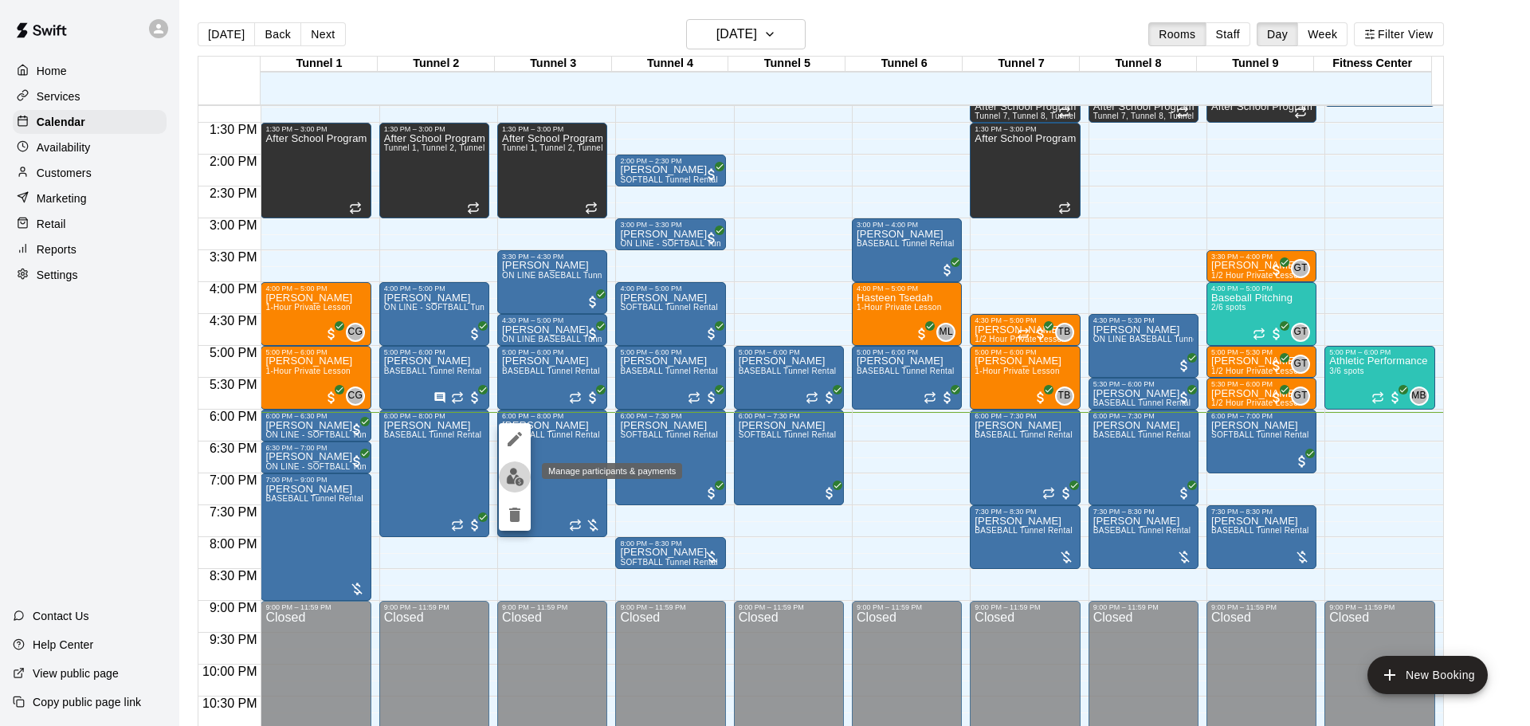
click at [520, 479] on img "edit" at bounding box center [515, 477] width 18 height 18
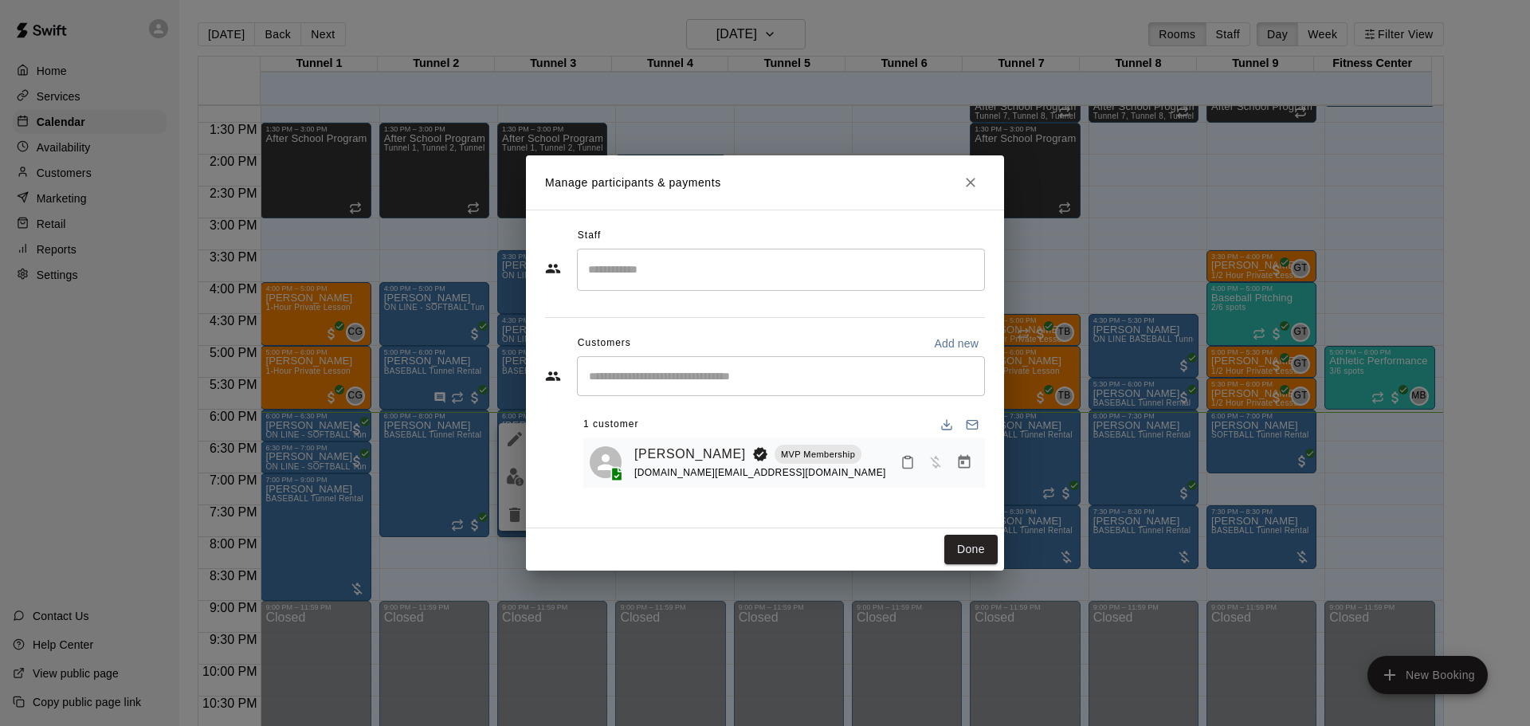
click at [965, 464] on icon "Manage bookings & payment" at bounding box center [964, 462] width 16 height 16
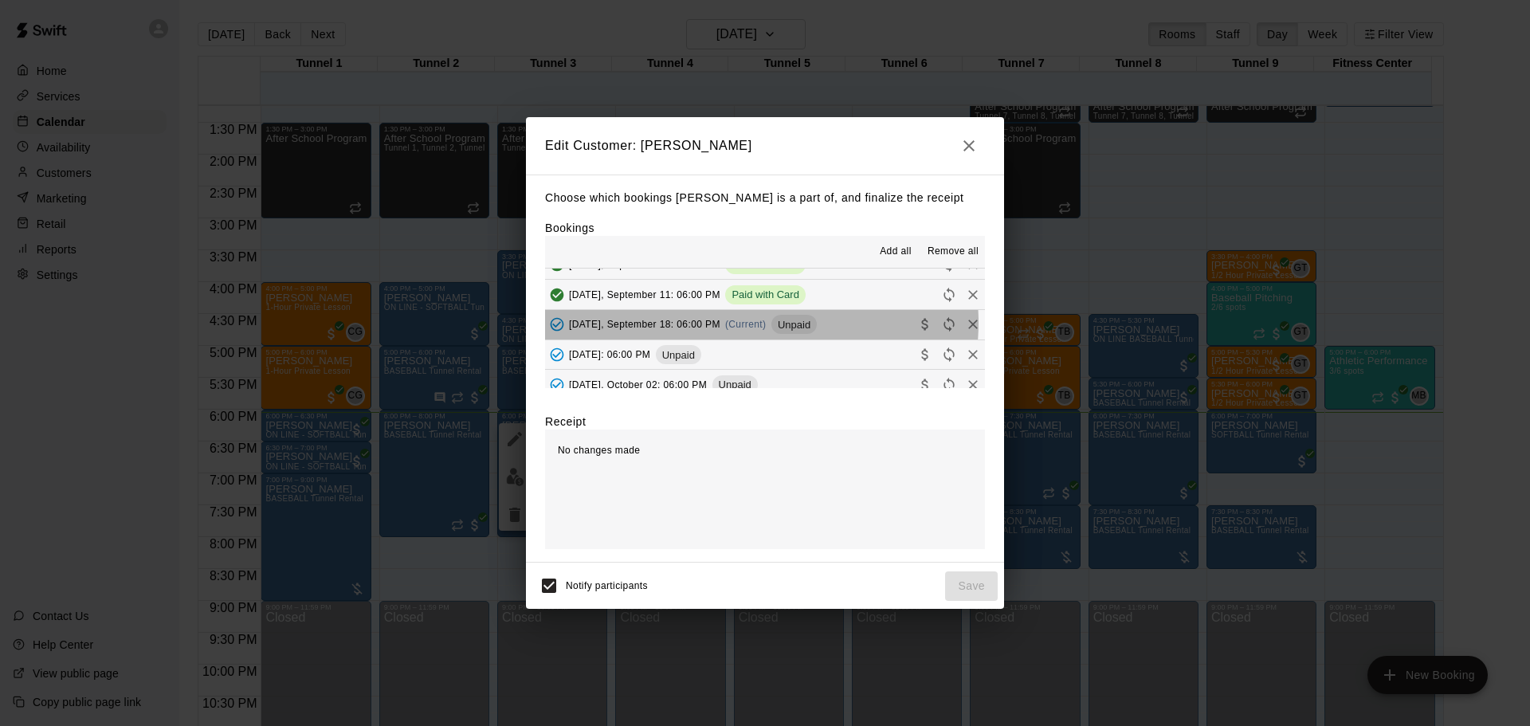
click at [761, 324] on span "(Current)" at bounding box center [745, 324] width 41 height 11
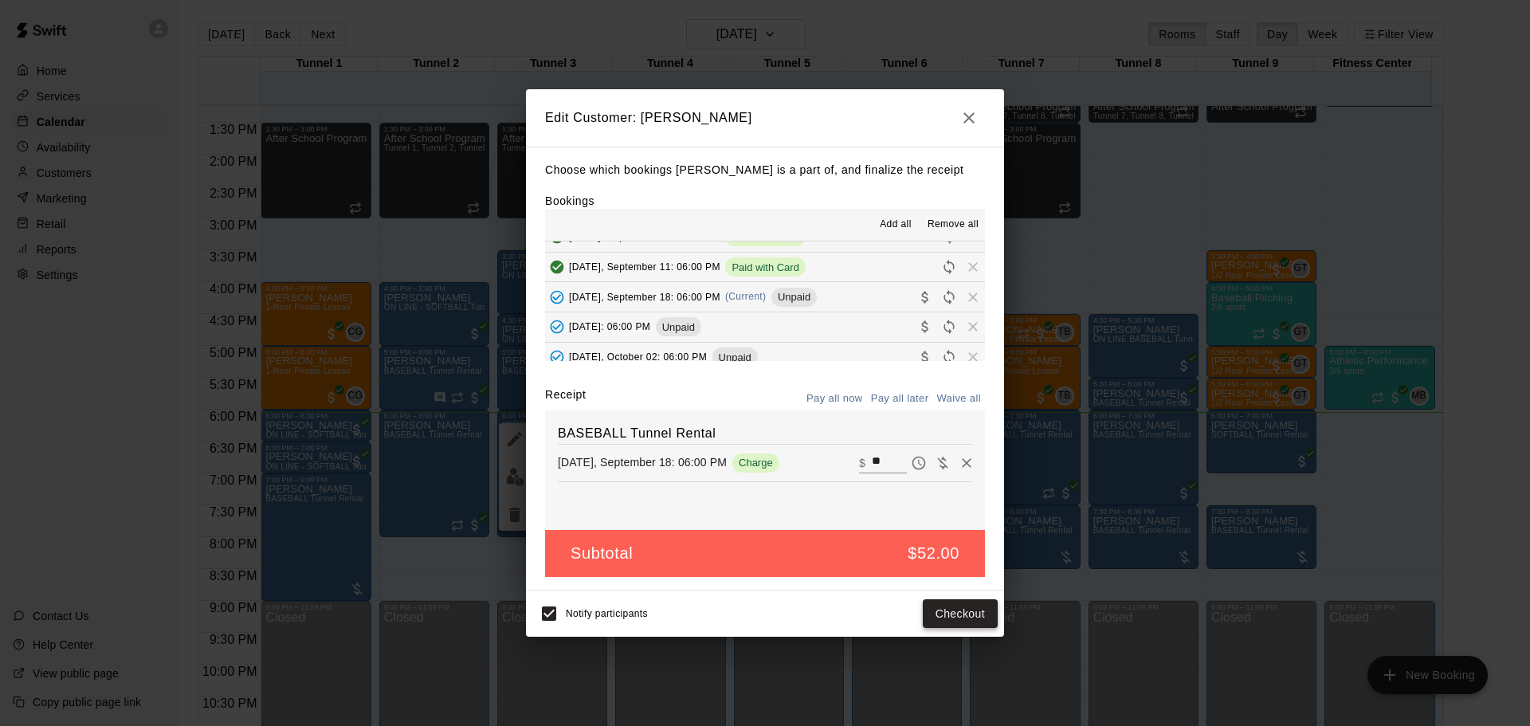
click at [978, 617] on button "Checkout" at bounding box center [960, 613] width 75 height 29
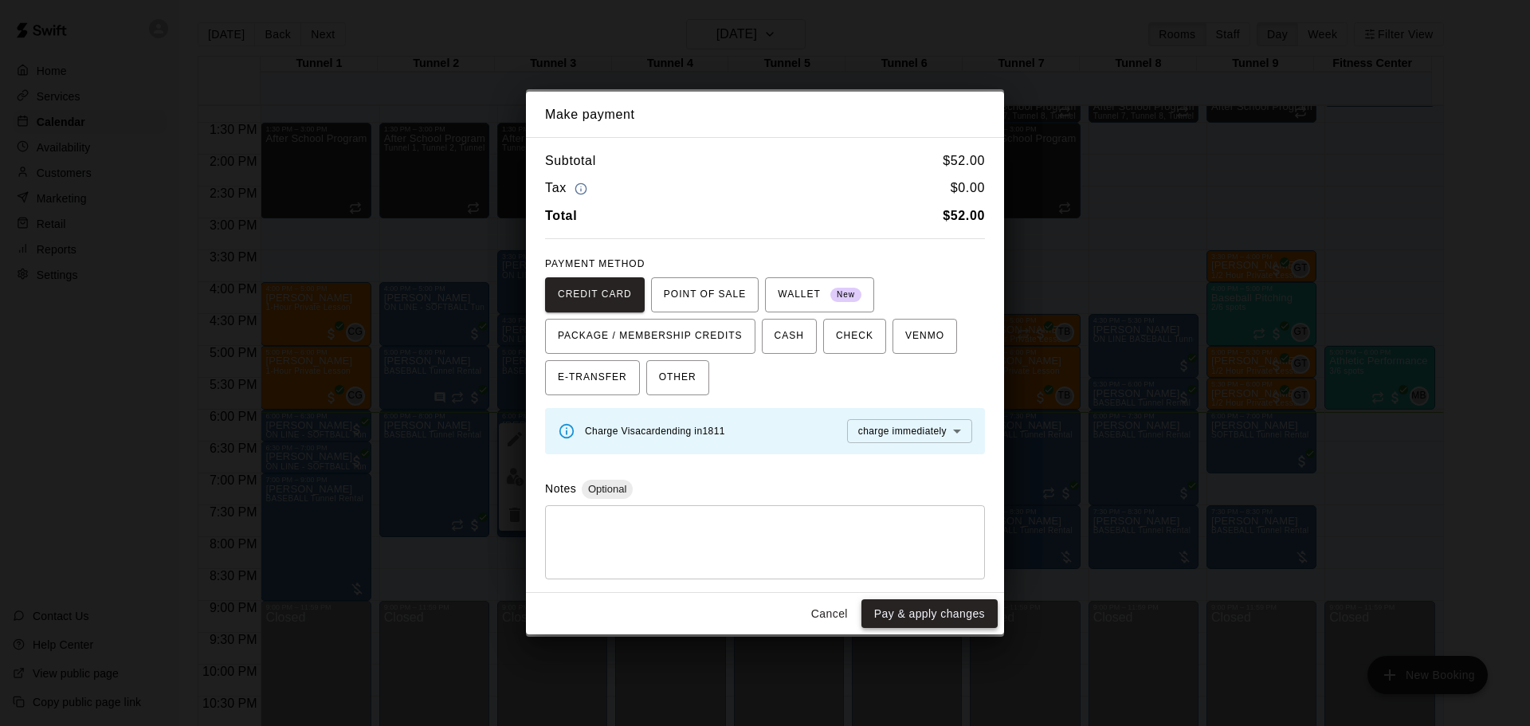
click at [966, 618] on button "Pay & apply changes" at bounding box center [929, 613] width 136 height 29
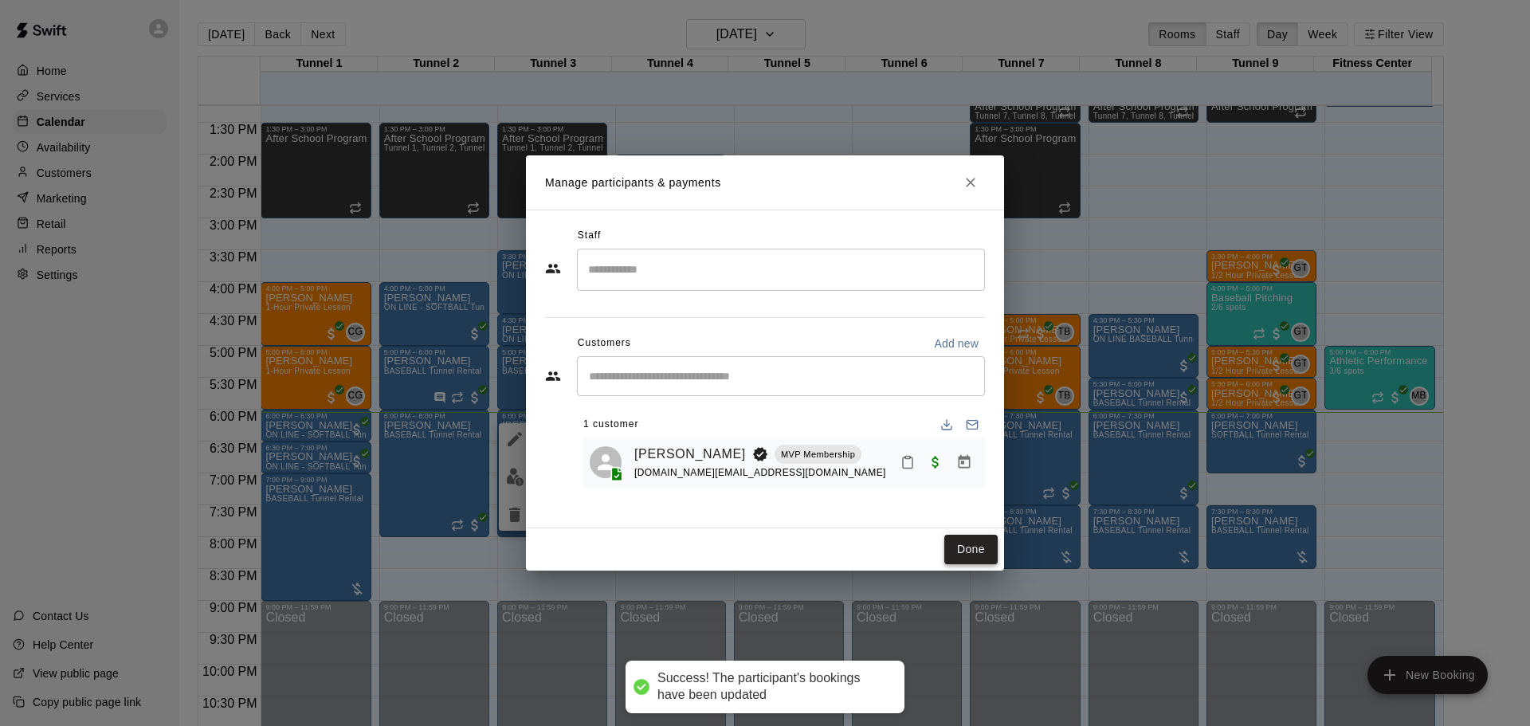
click at [966, 547] on button "Done" at bounding box center [970, 549] width 53 height 29
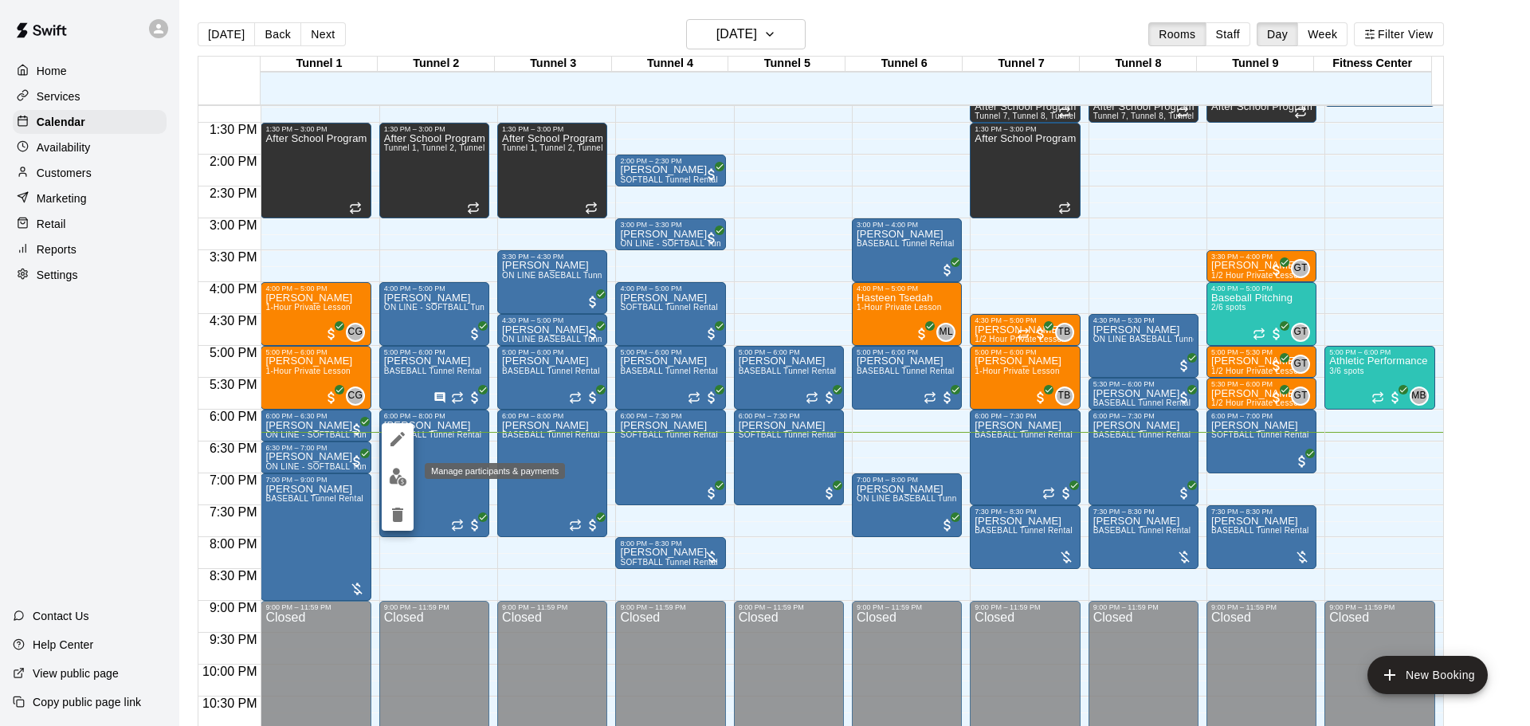
click at [394, 484] on img "edit" at bounding box center [398, 477] width 18 height 18
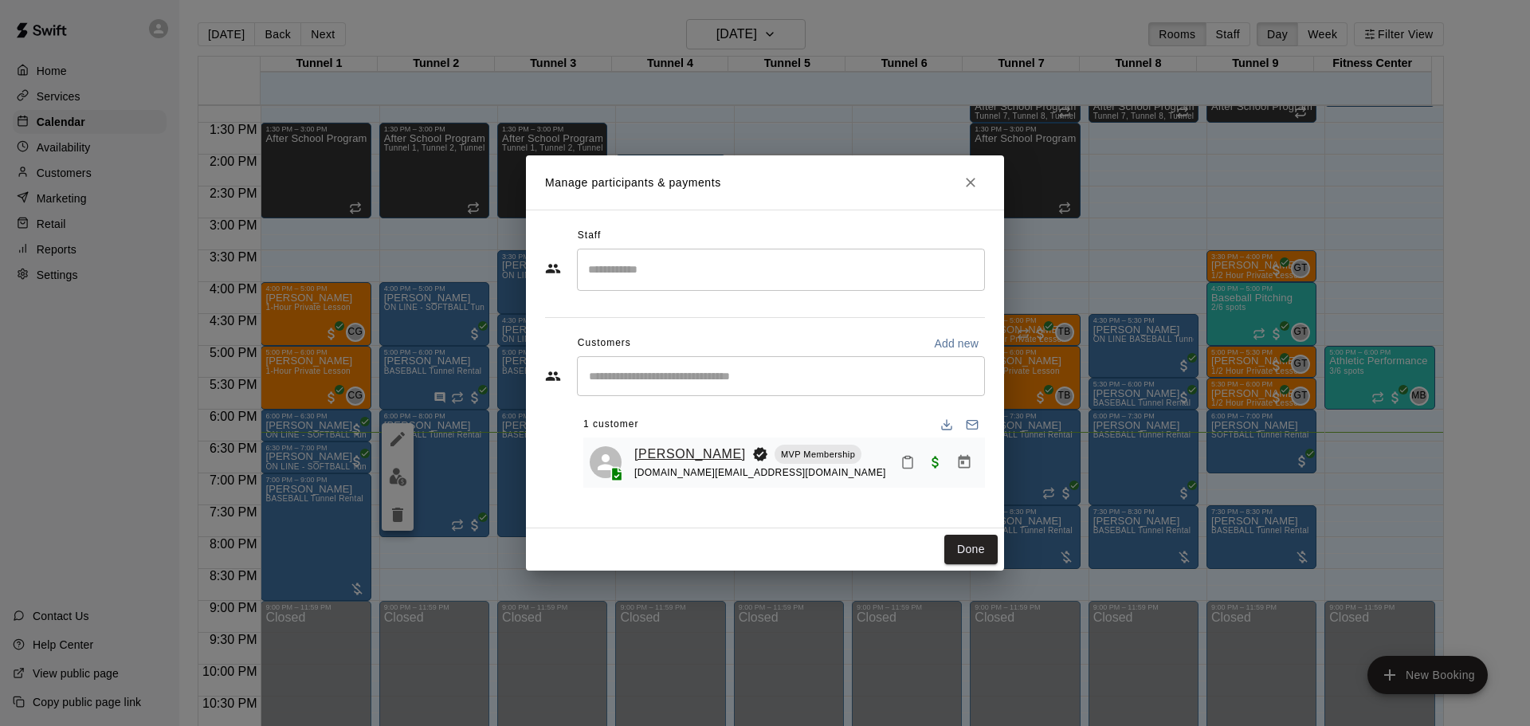
click at [675, 449] on link "[PERSON_NAME]" at bounding box center [690, 454] width 112 height 21
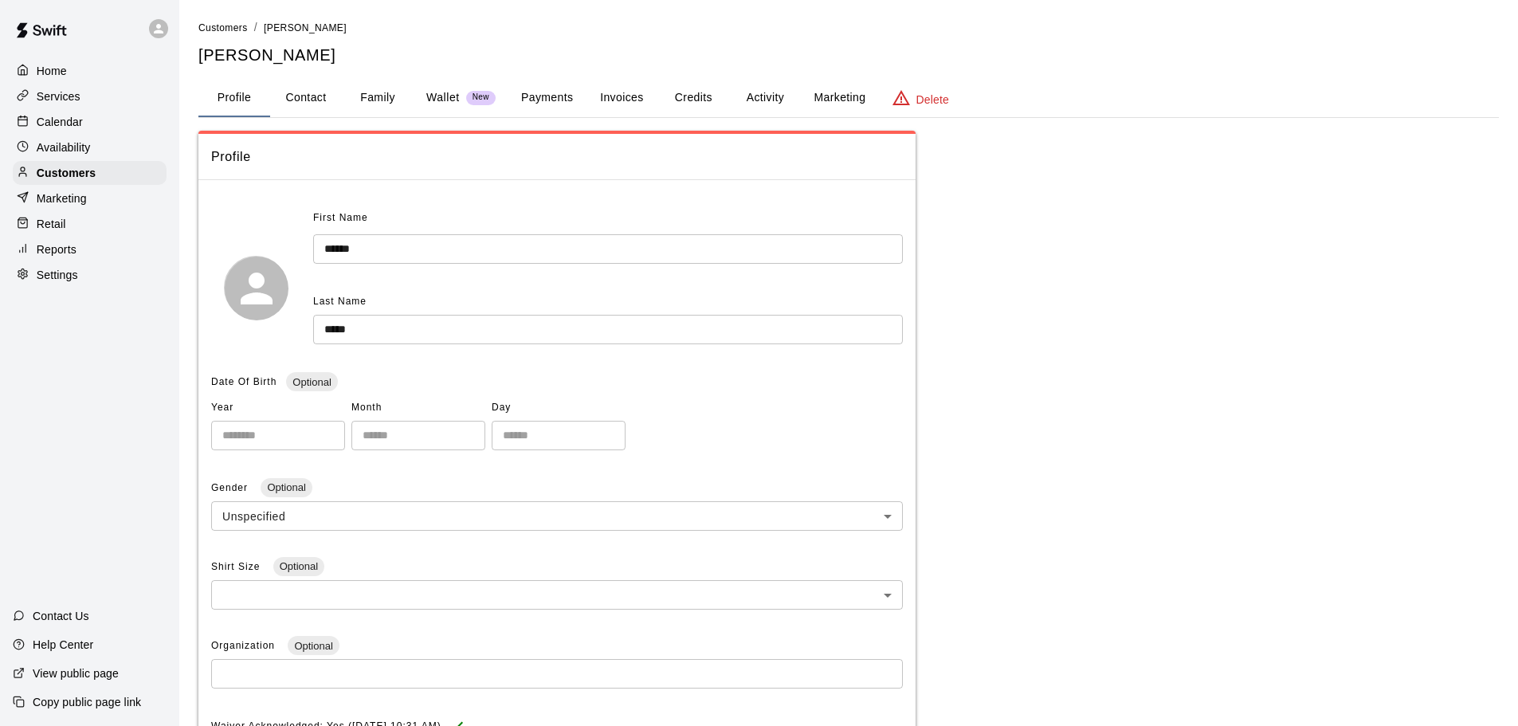
click at [565, 93] on button "Payments" at bounding box center [546, 98] width 77 height 38
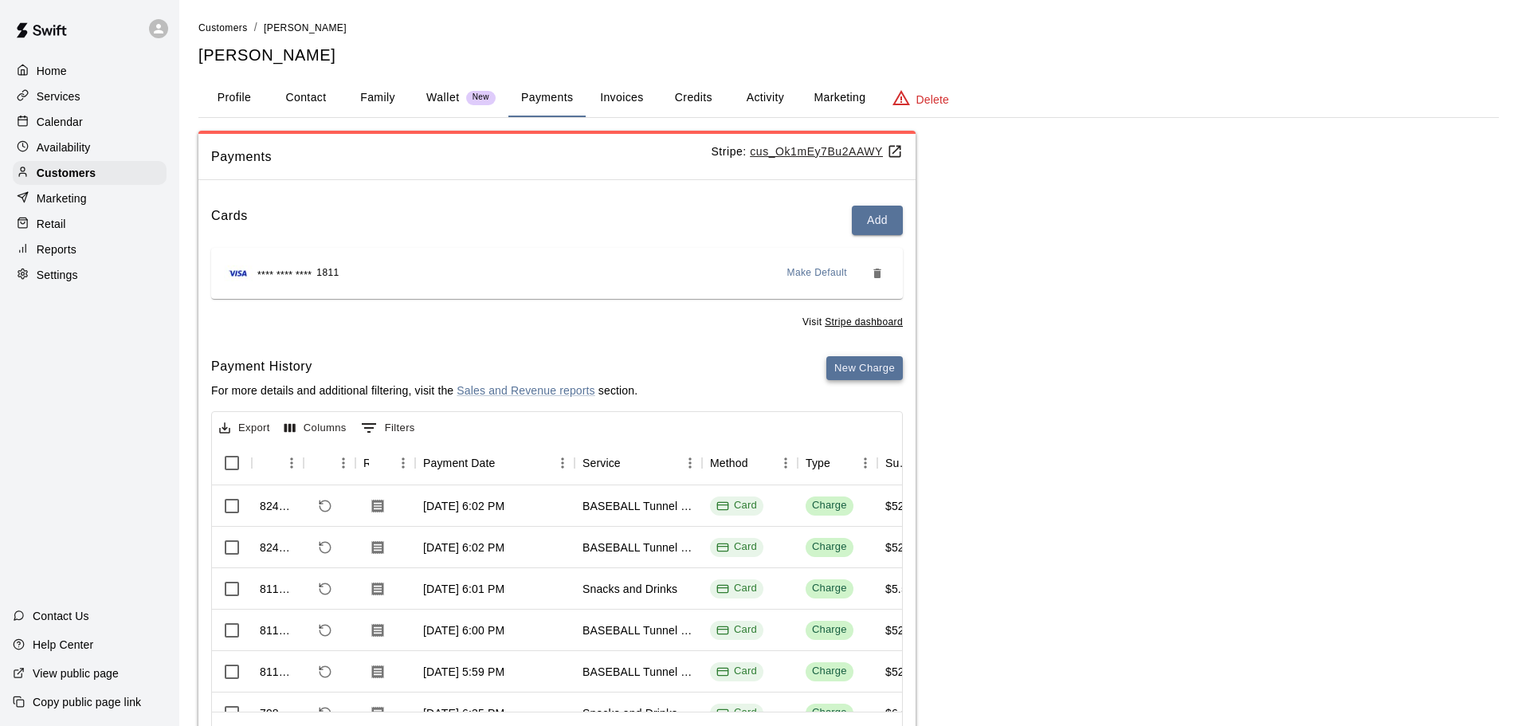
click at [865, 364] on button "New Charge" at bounding box center [864, 368] width 76 height 25
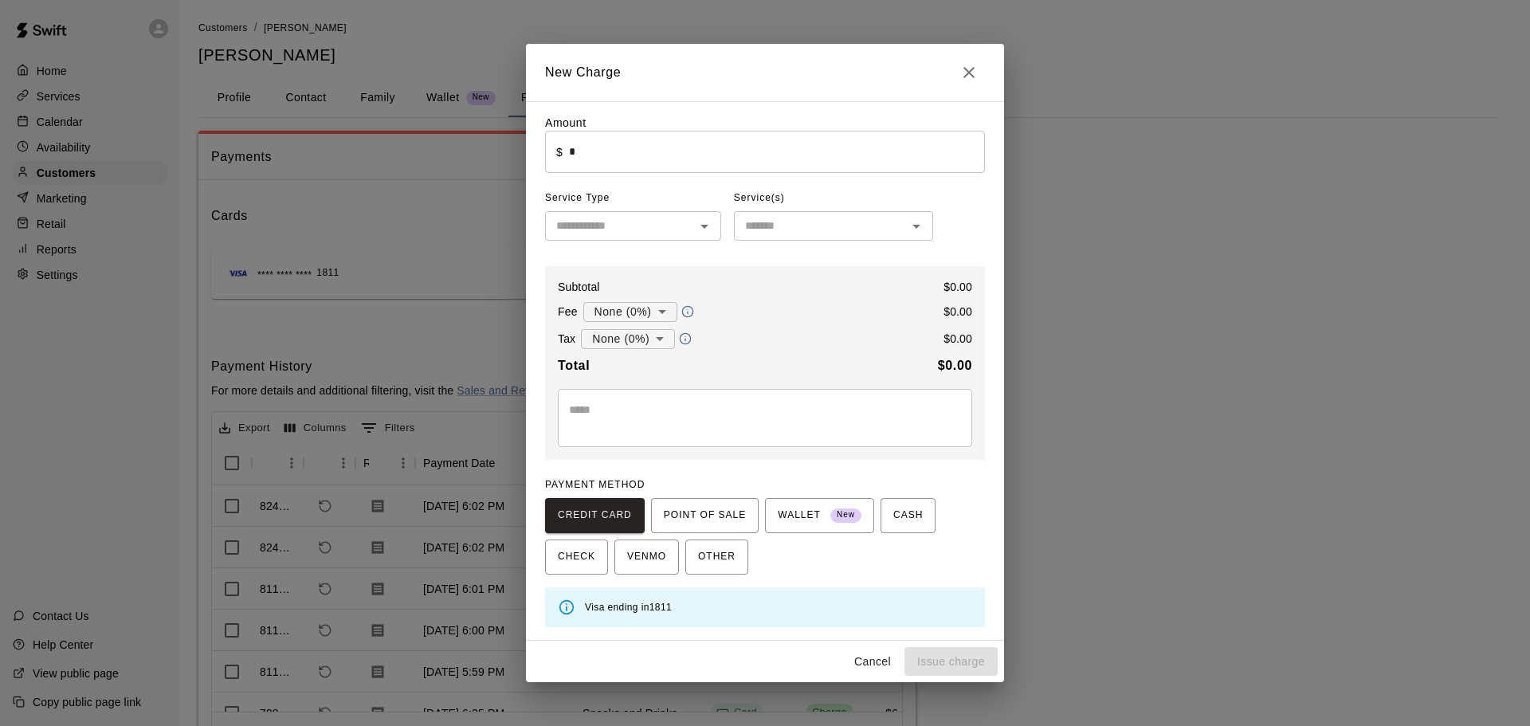
click at [620, 157] on input "*" at bounding box center [777, 152] width 416 height 42
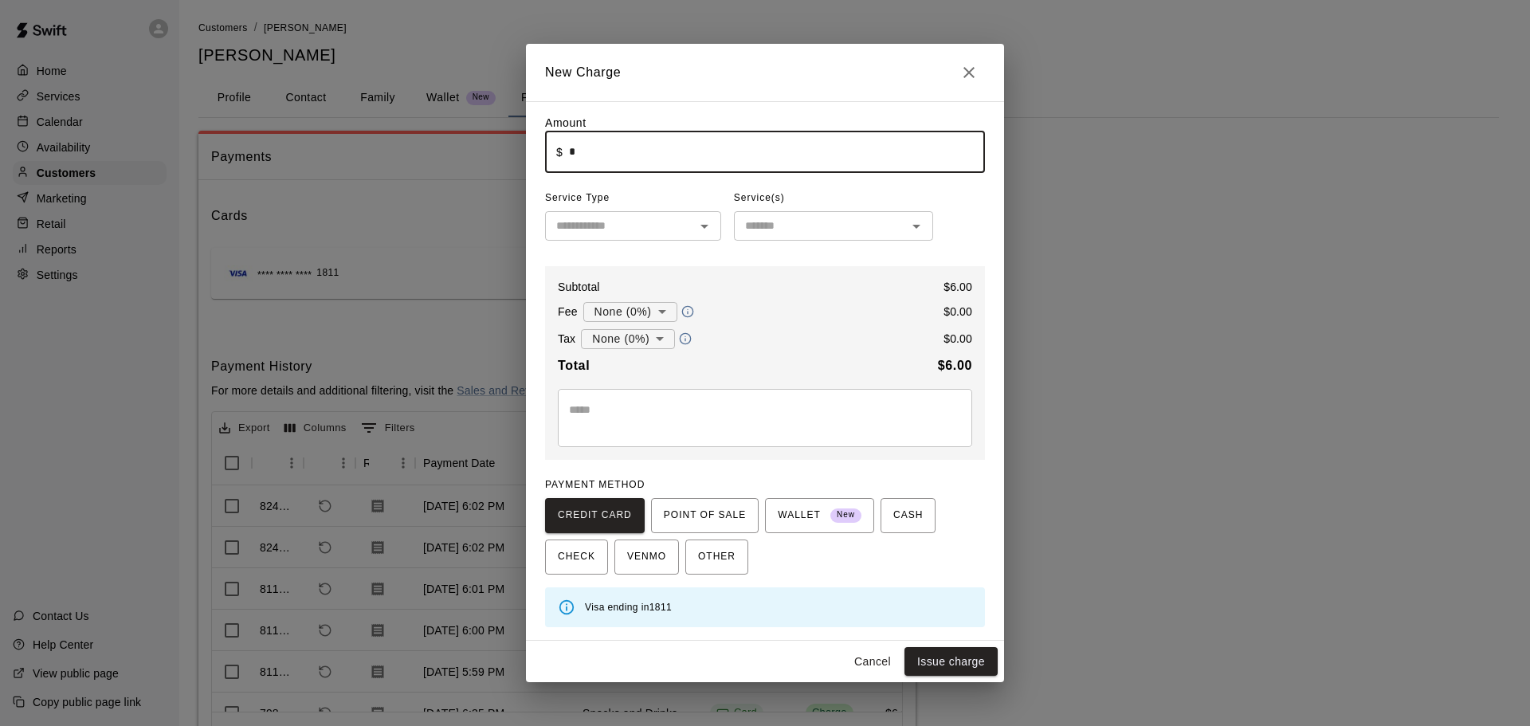
type input "****"
click at [630, 211] on span "Service Type" at bounding box center [633, 198] width 176 height 25
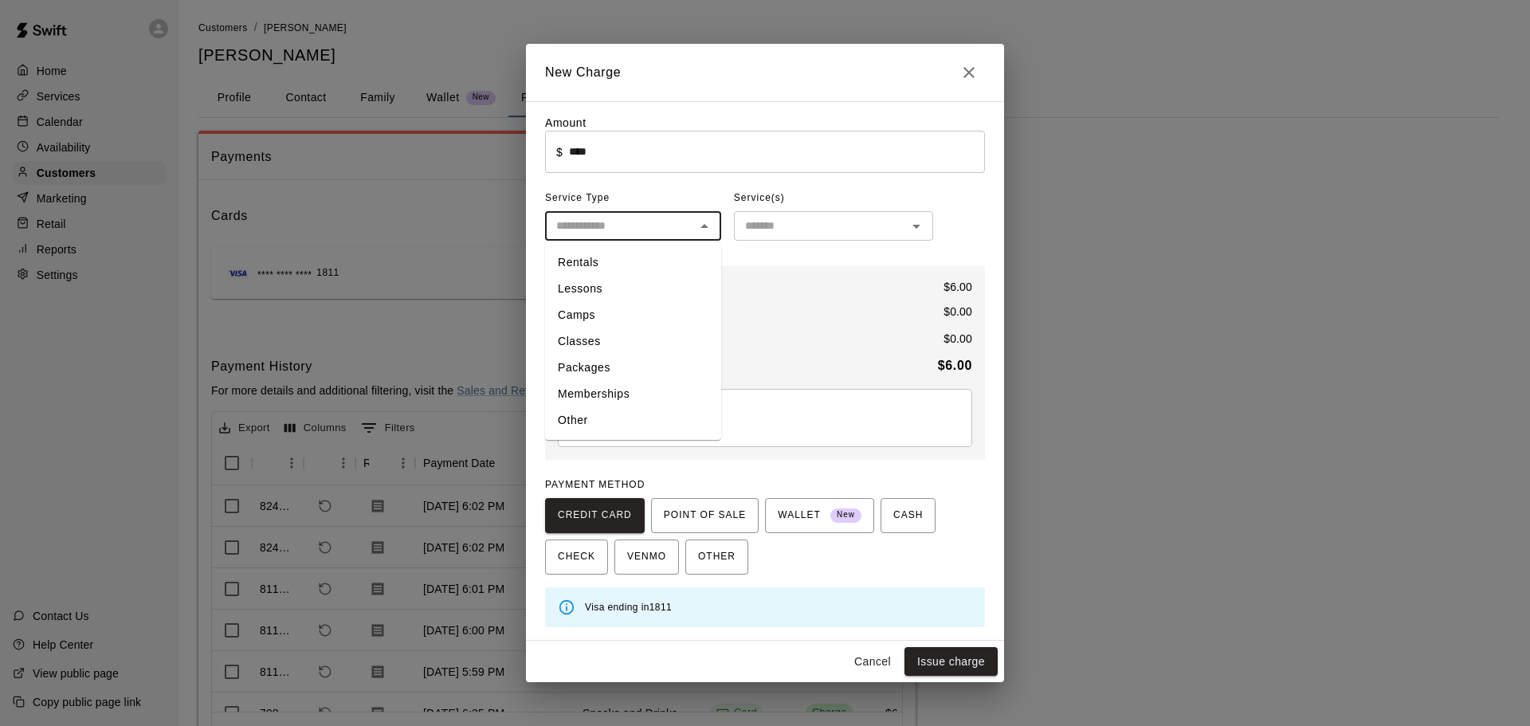
click at [631, 221] on input "text" at bounding box center [620, 226] width 140 height 20
click at [625, 414] on li "Other" at bounding box center [633, 420] width 176 height 26
type input "*****"
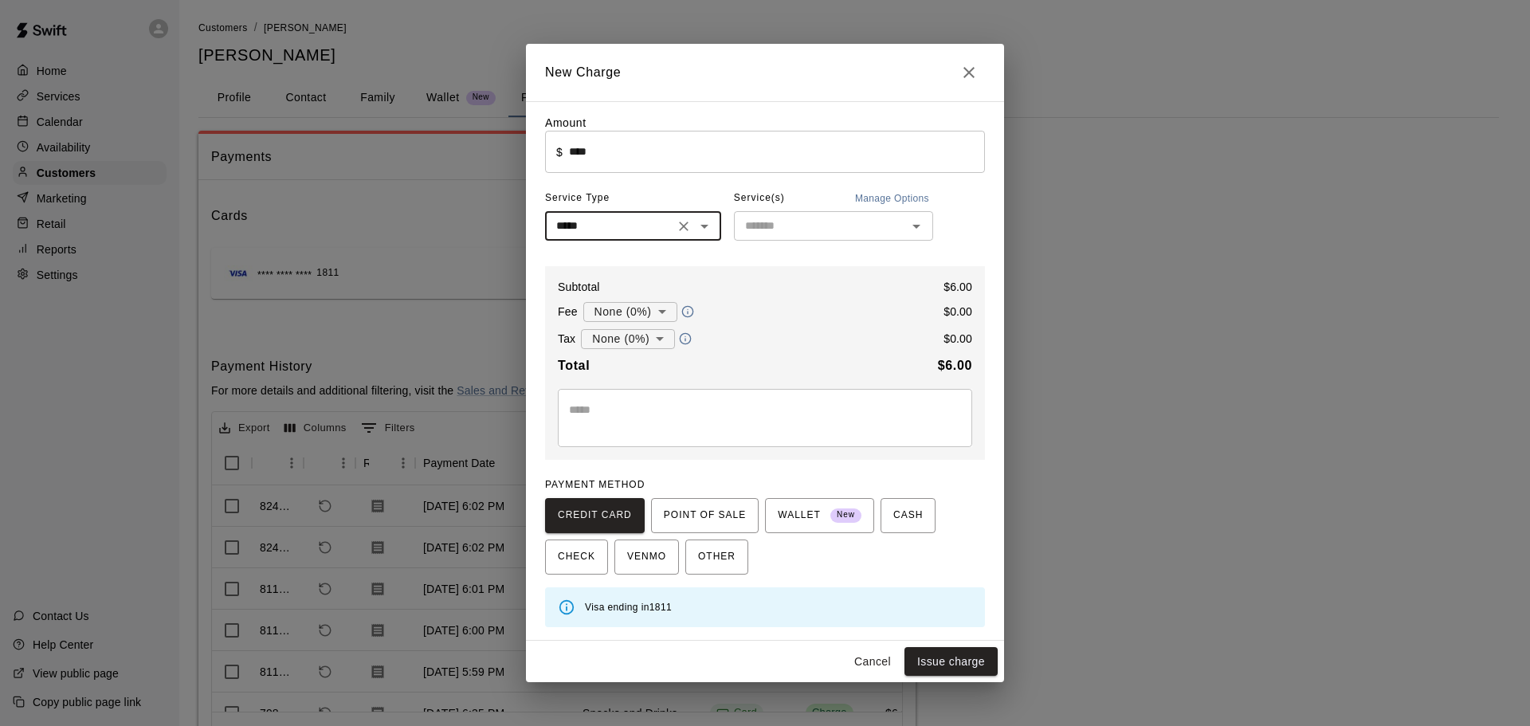
click at [776, 216] on div "​" at bounding box center [833, 225] width 199 height 29
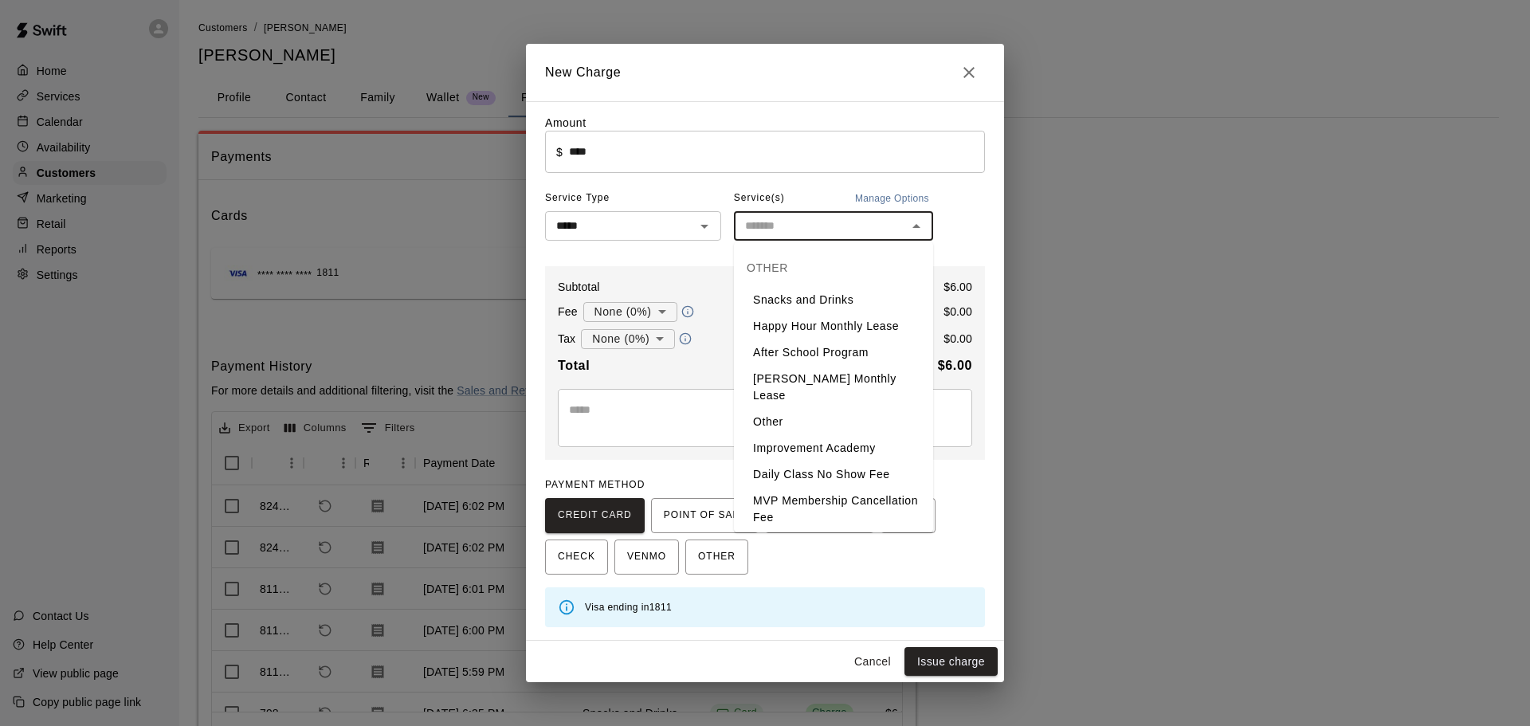
click at [799, 293] on li "Snacks and Drinks" at bounding box center [833, 300] width 199 height 26
type input "**********"
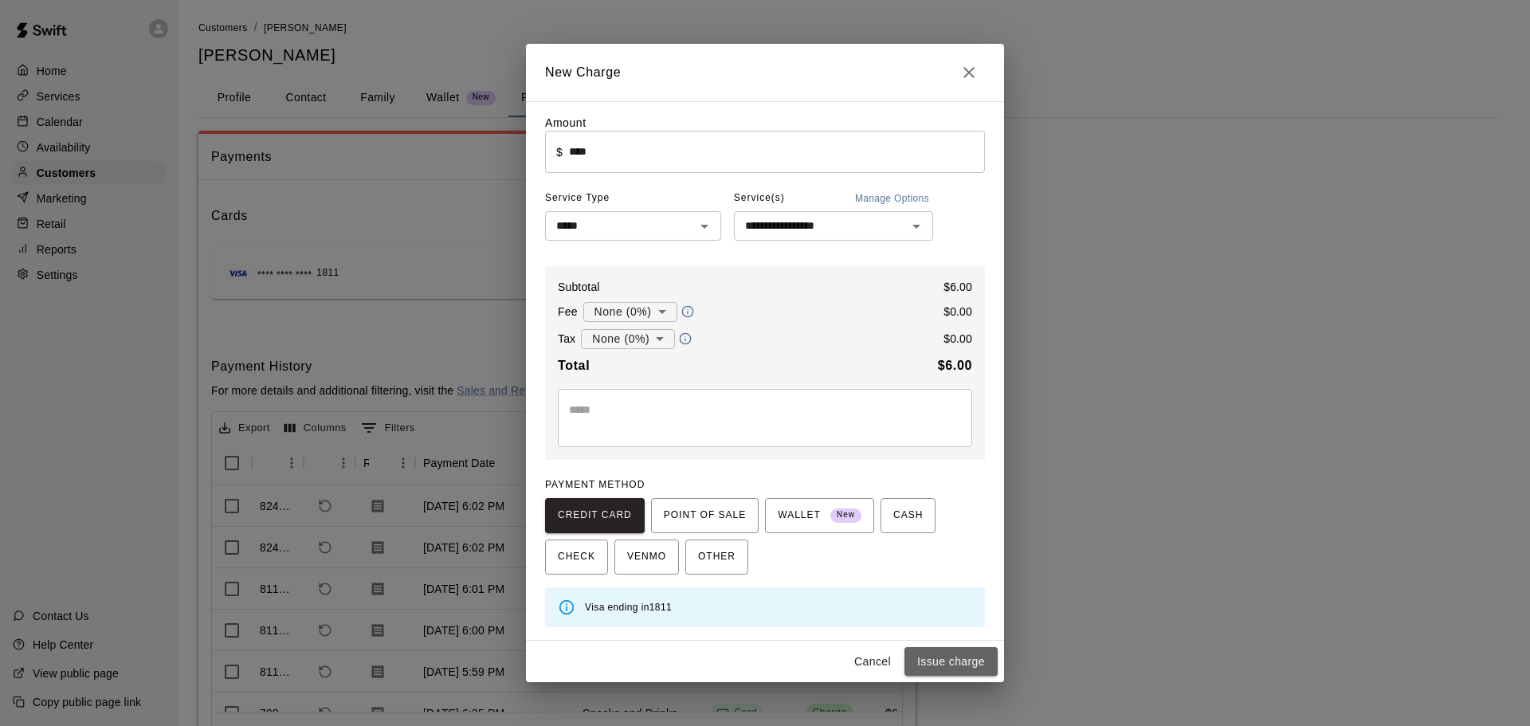
click at [957, 665] on button "Issue charge" at bounding box center [950, 661] width 93 height 29
type input "*"
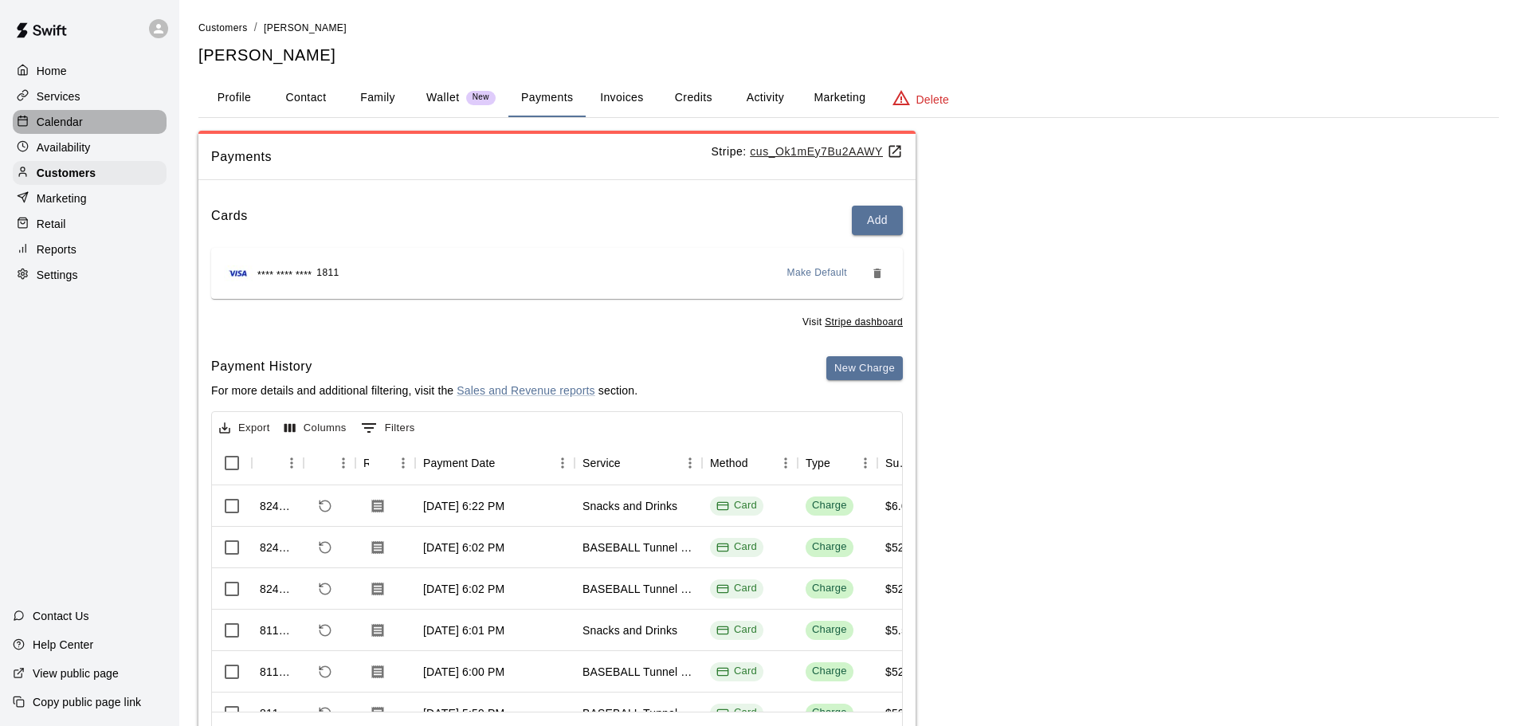
click at [95, 124] on div "Calendar" at bounding box center [90, 122] width 154 height 24
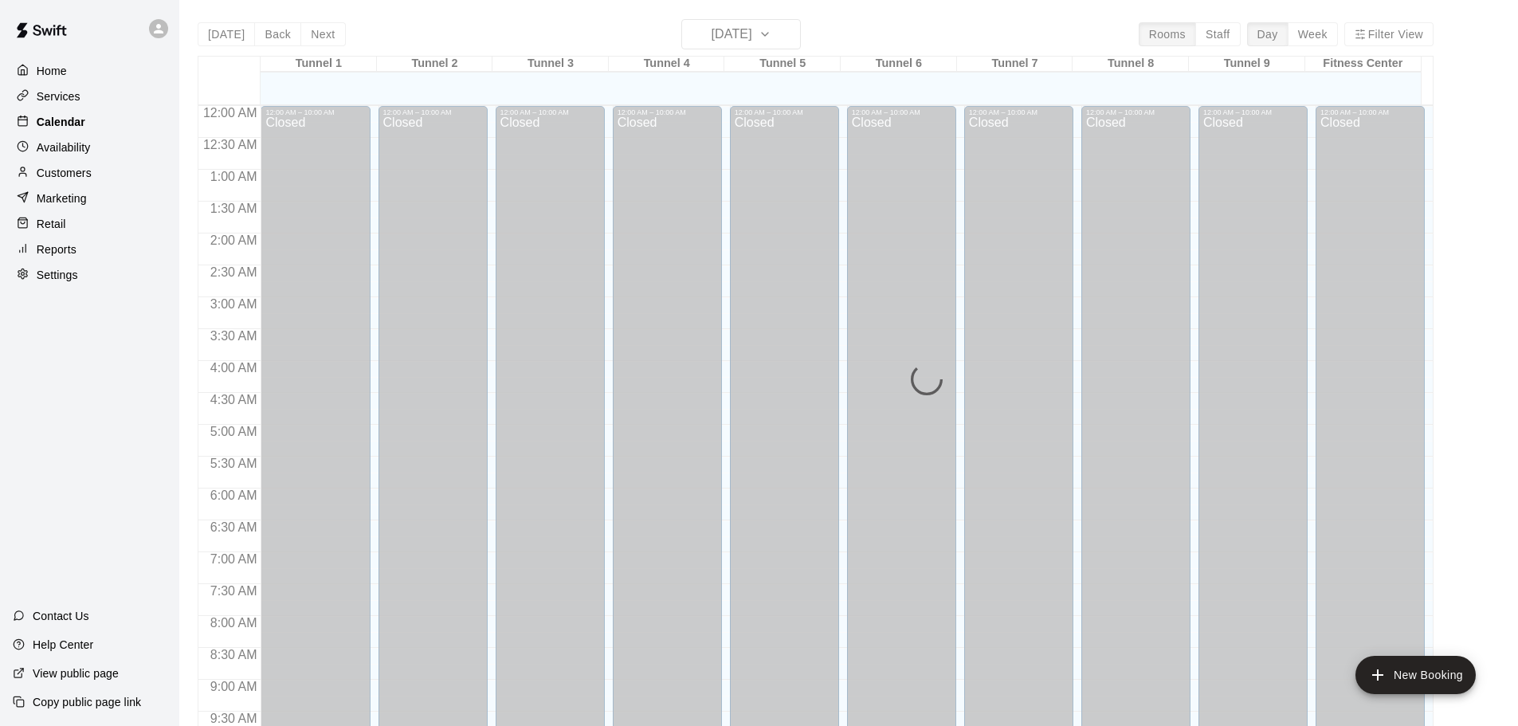
scroll to position [844, 0]
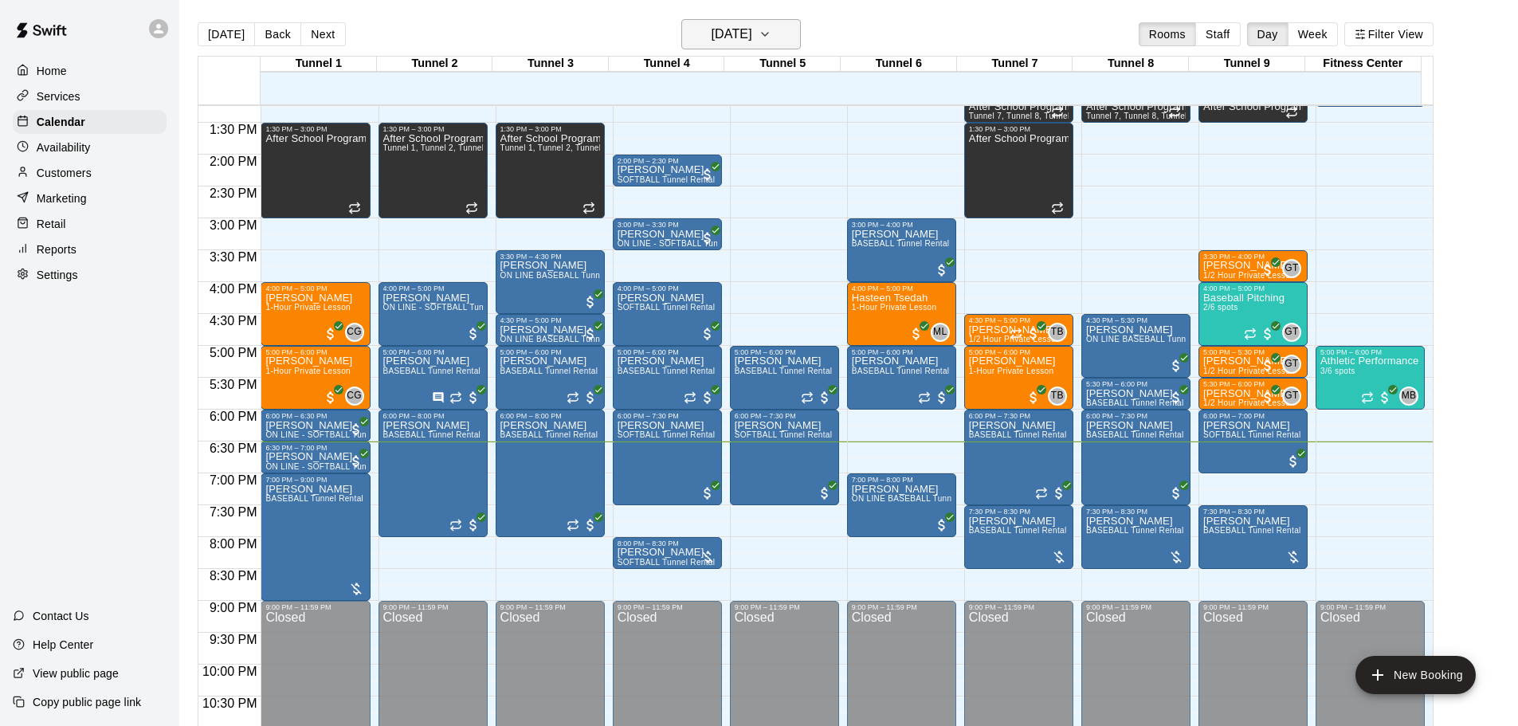
click at [741, 24] on h6 "[DATE]" at bounding box center [732, 34] width 41 height 22
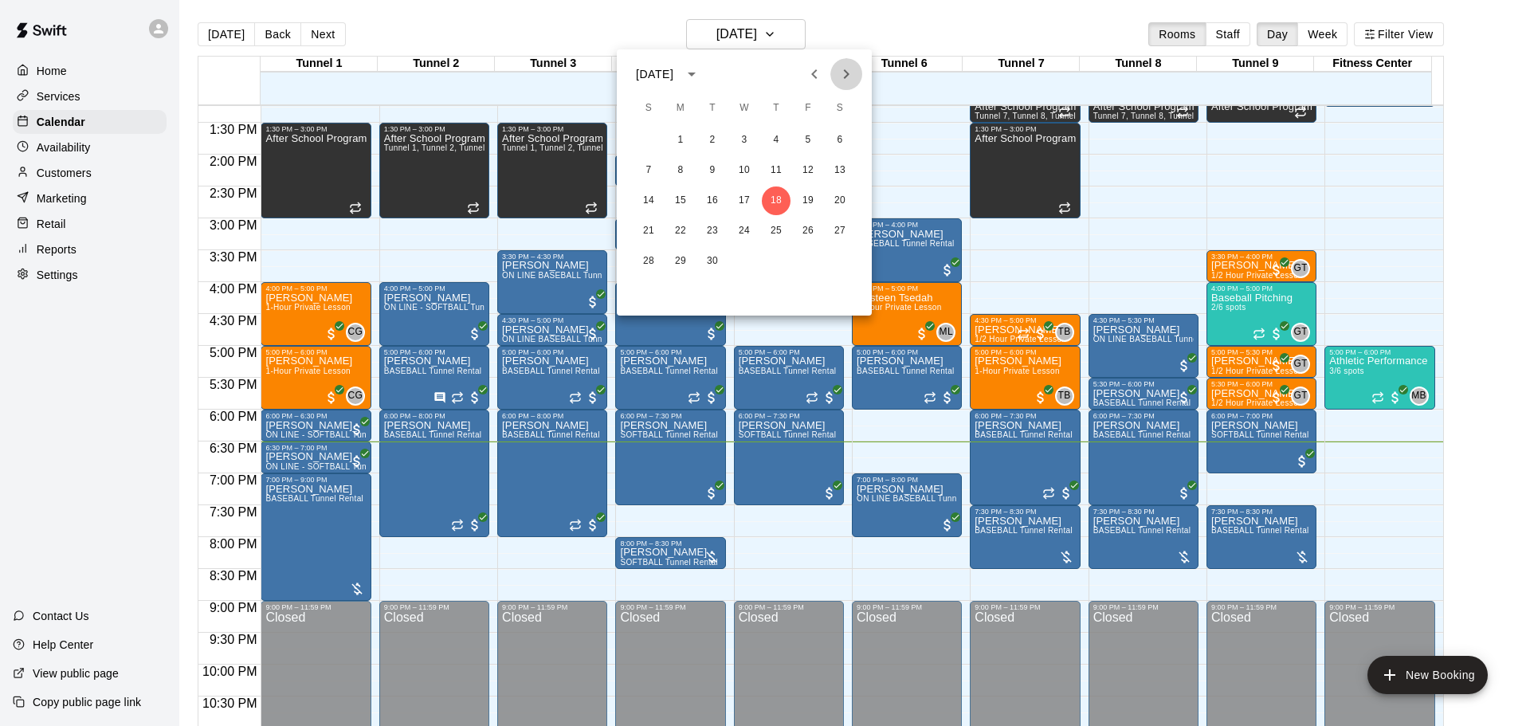
click at [833, 69] on button "Next month" at bounding box center [846, 74] width 32 height 32
click at [578, 39] on div at bounding box center [765, 363] width 1530 height 726
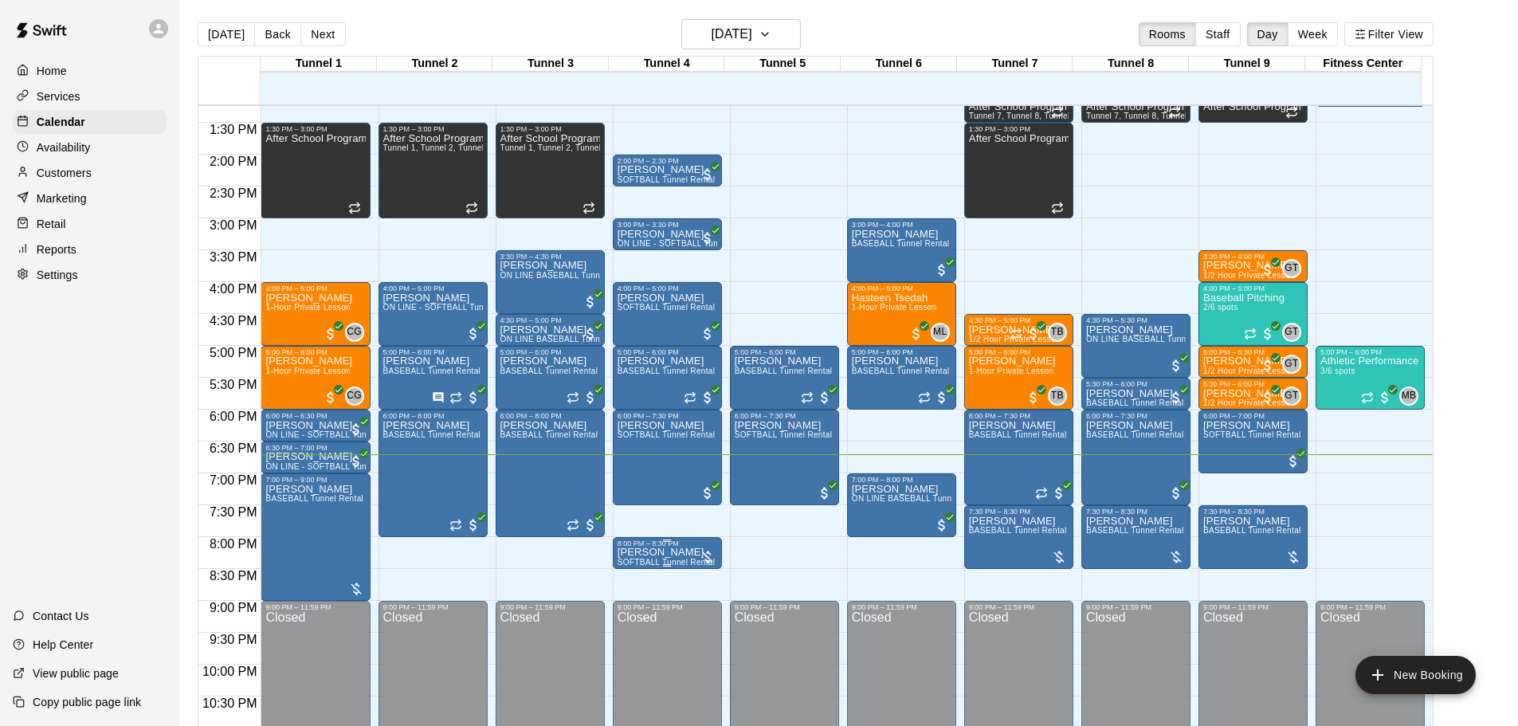
click at [649, 545] on div "8:00 PM – 8:30 PM" at bounding box center [668, 543] width 100 height 8
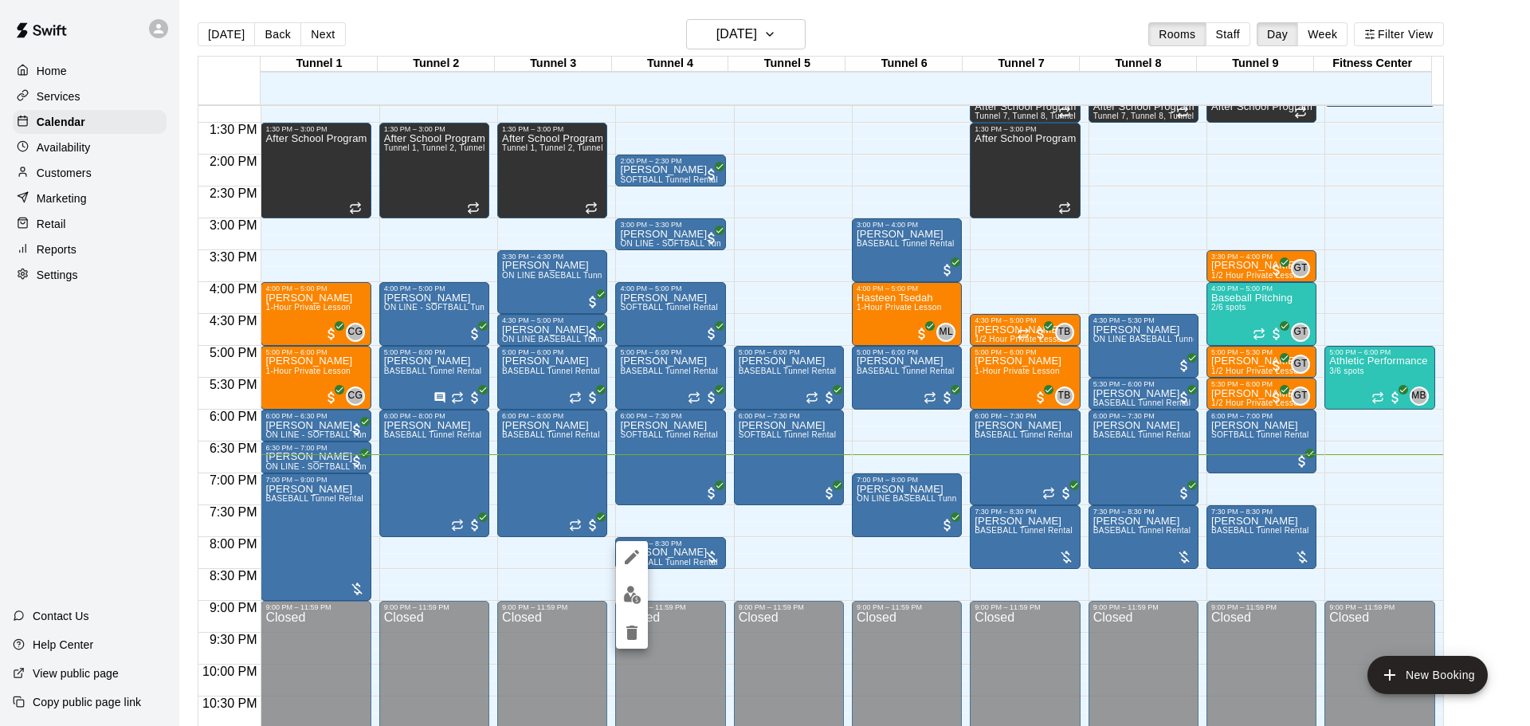
click at [638, 587] on img "edit" at bounding box center [632, 595] width 18 height 18
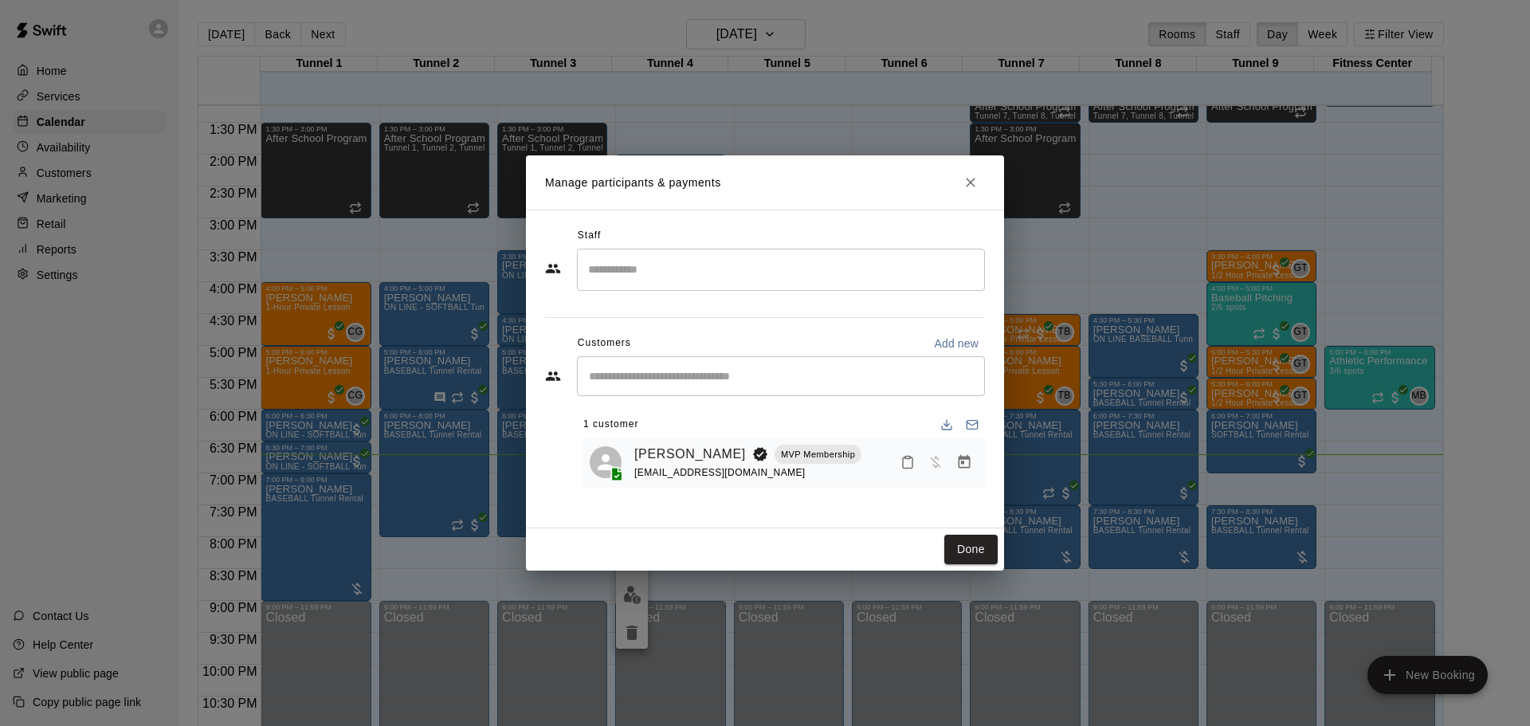
click at [971, 182] on icon "Close" at bounding box center [971, 183] width 10 height 10
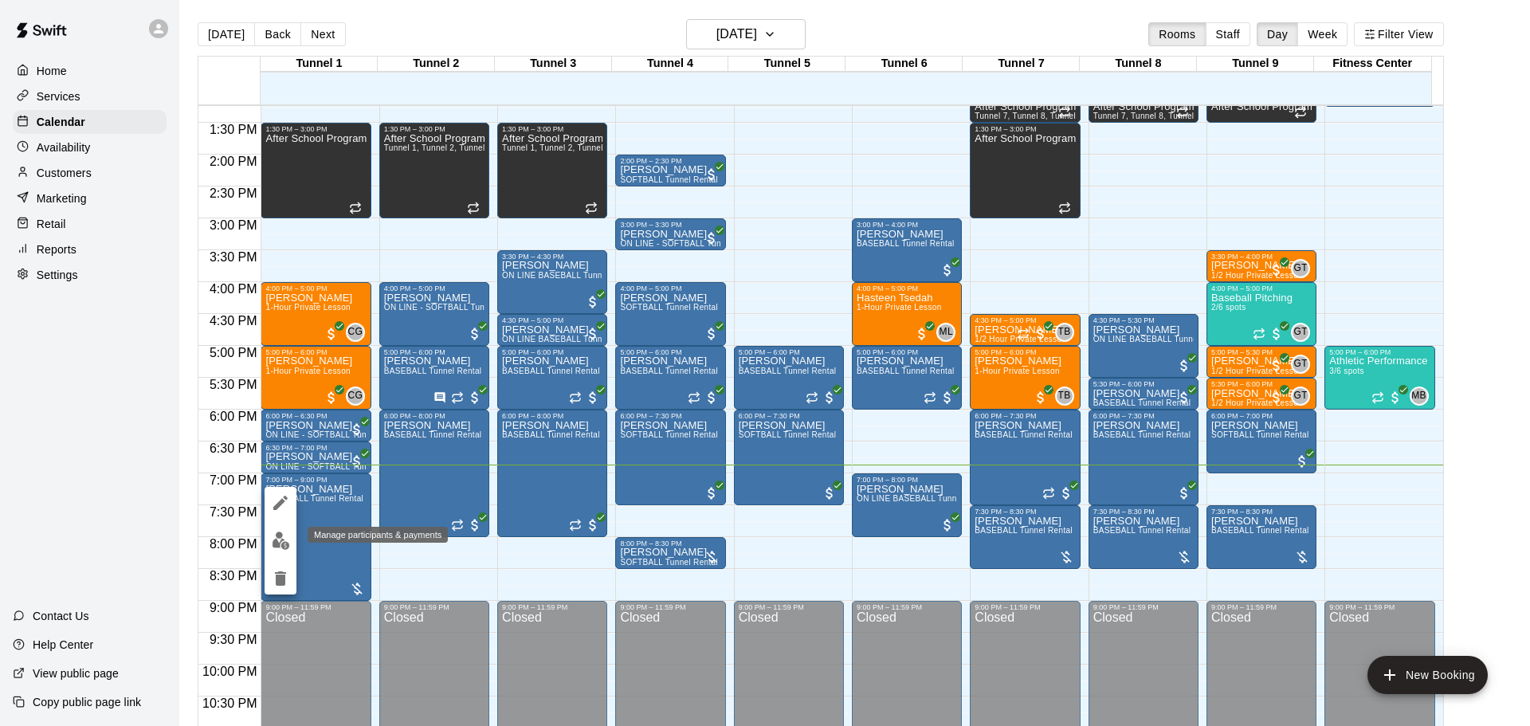
click at [278, 548] on img "edit" at bounding box center [281, 540] width 18 height 18
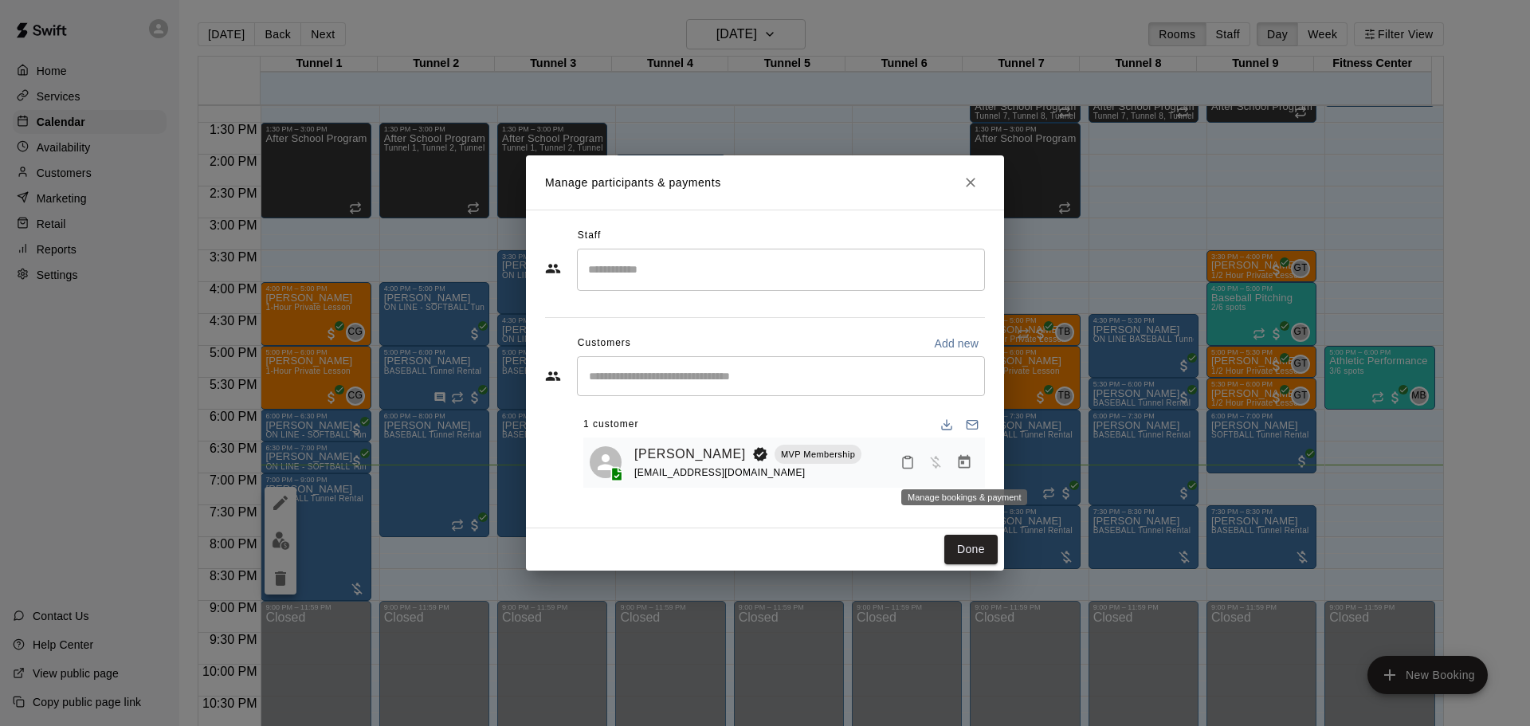
click at [968, 464] on icon "Manage bookings & payment" at bounding box center [964, 462] width 16 height 16
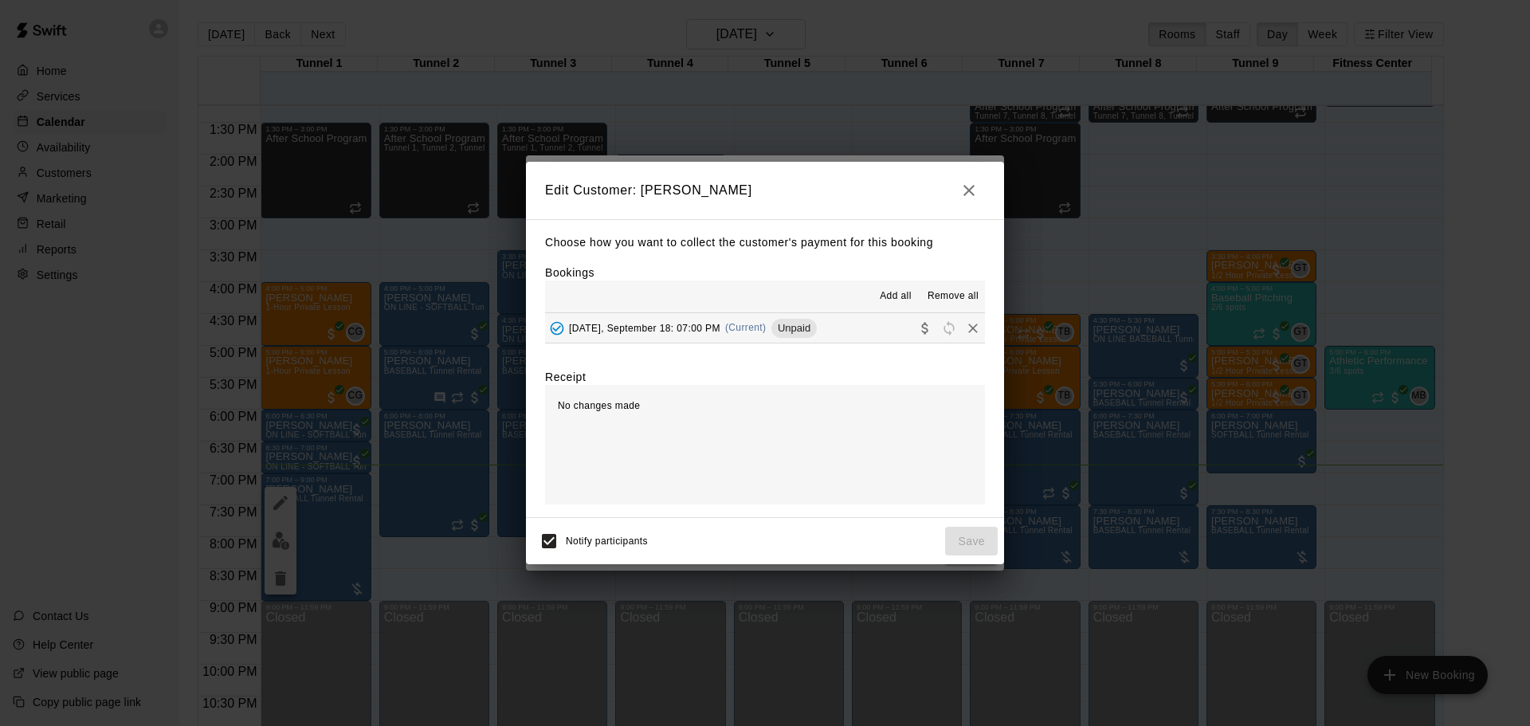
click at [966, 111] on div "Edit Customer: Allen Carley Choose how you want to collect the customer's payme…" at bounding box center [765, 363] width 1530 height 726
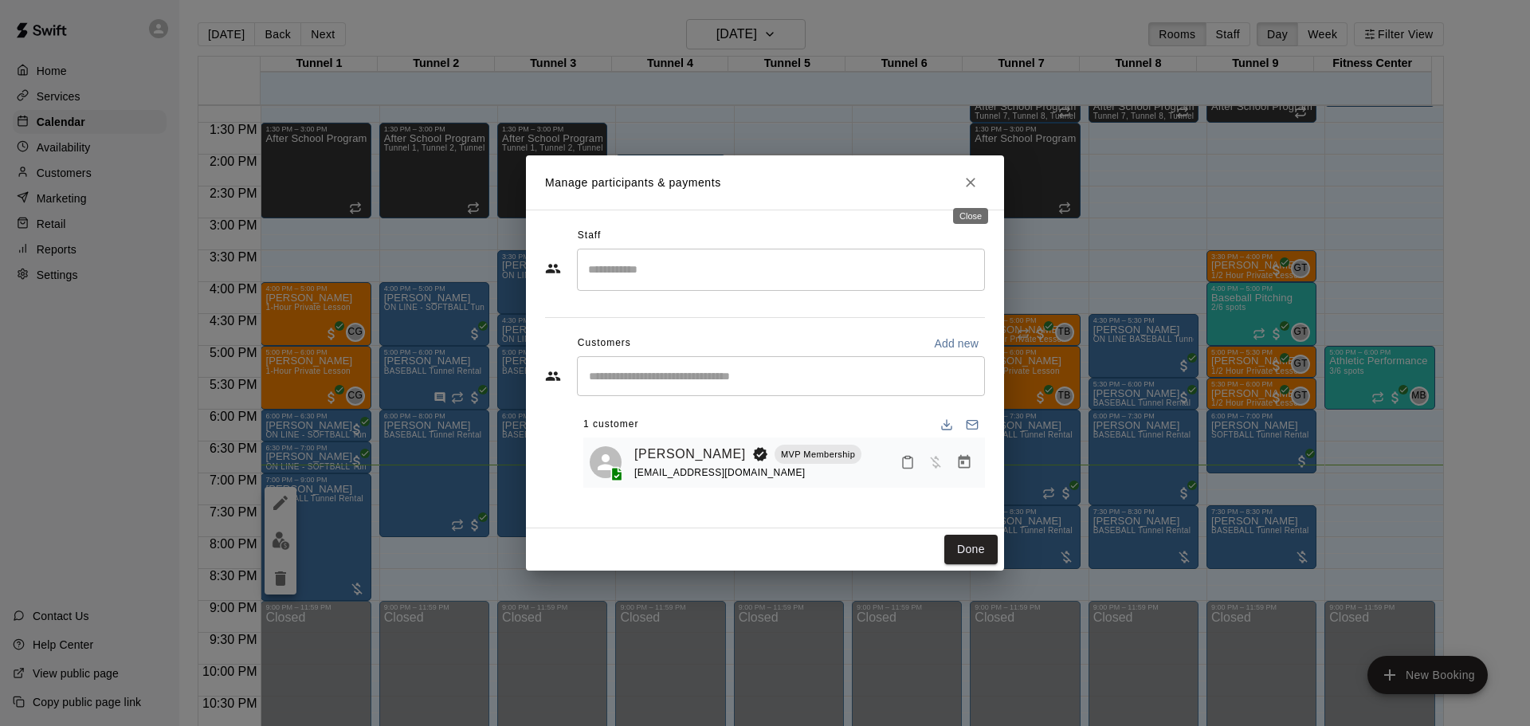
click at [967, 183] on icon "Close" at bounding box center [971, 182] width 16 height 16
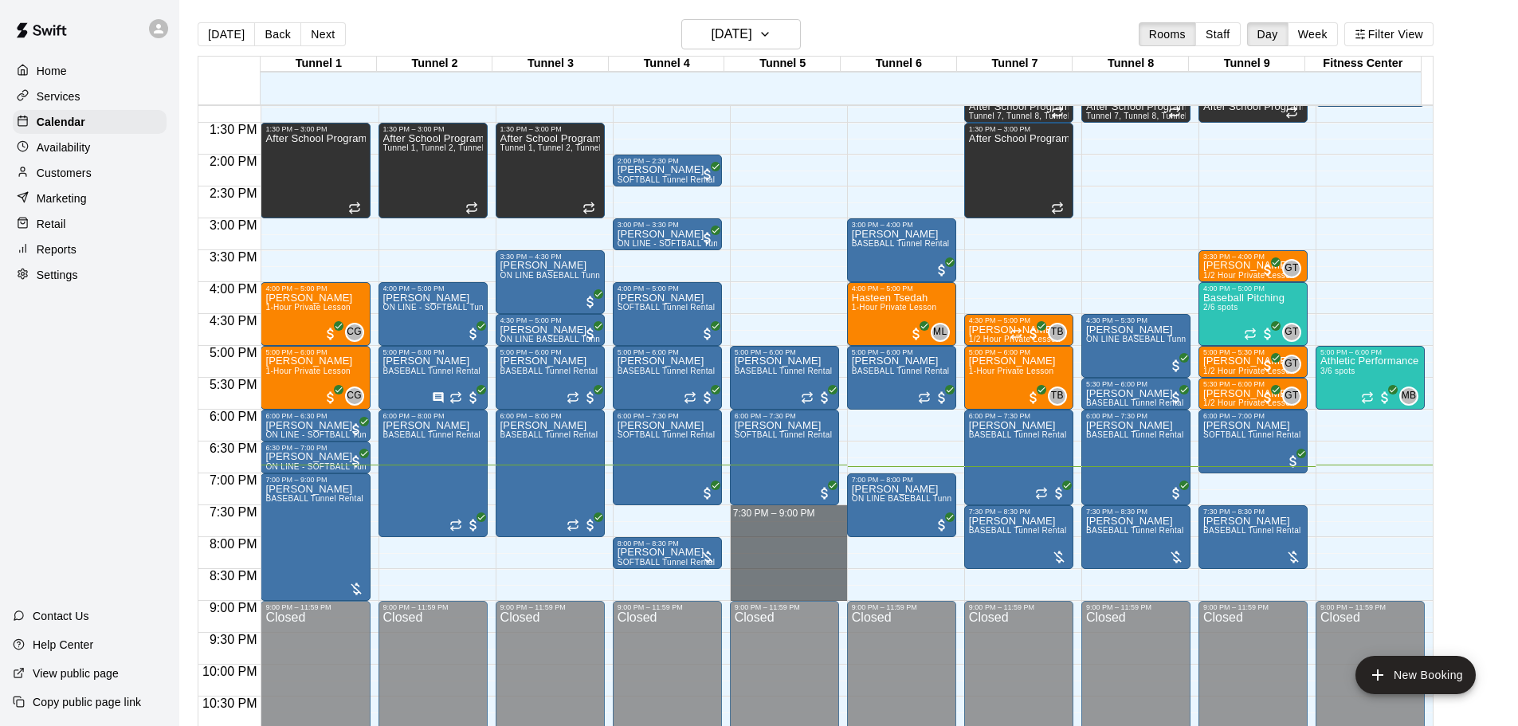
drag, startPoint x: 785, startPoint y: 512, endPoint x: 795, endPoint y: 597, distance: 85.1
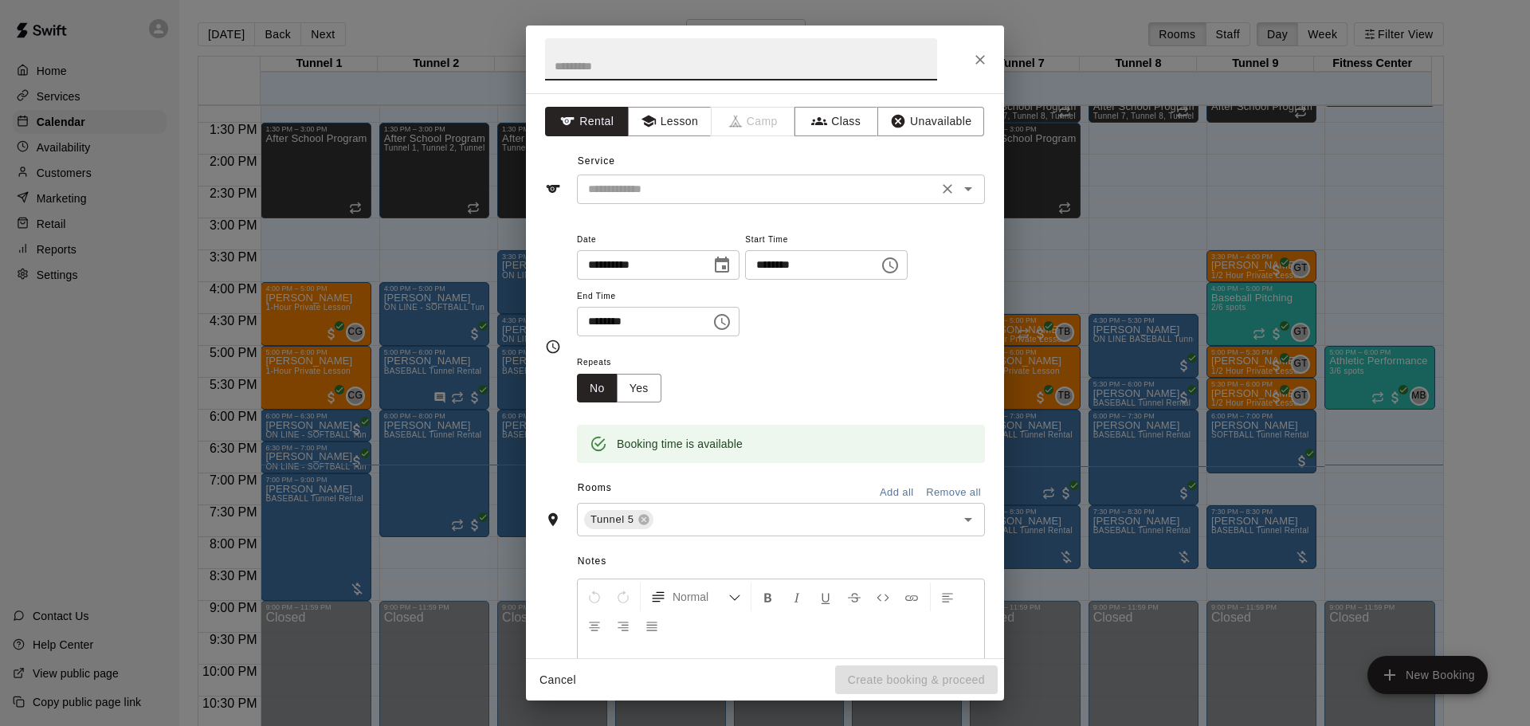
click at [692, 198] on input "text" at bounding box center [757, 189] width 351 height 20
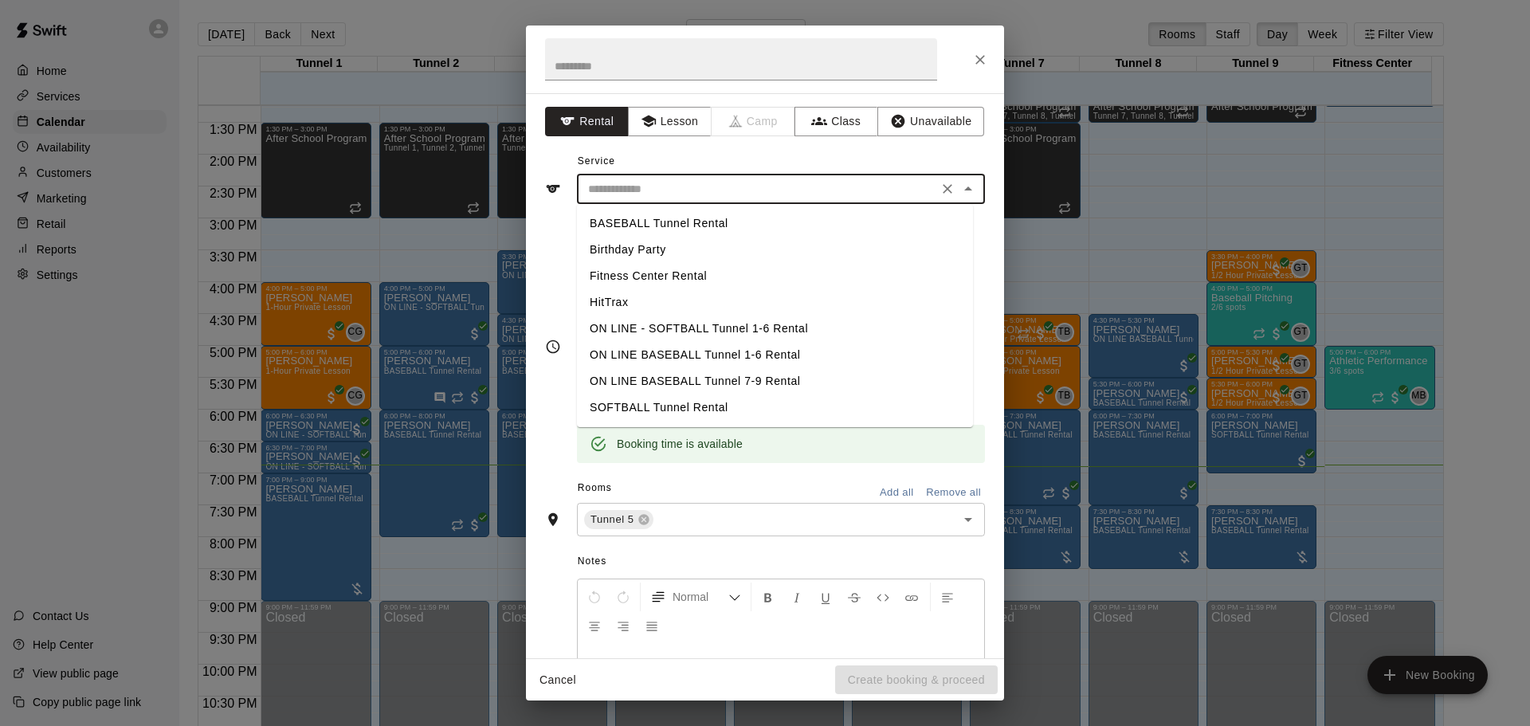
click at [700, 210] on li "BASEBALL Tunnel Rental" at bounding box center [775, 223] width 396 height 26
type input "**********"
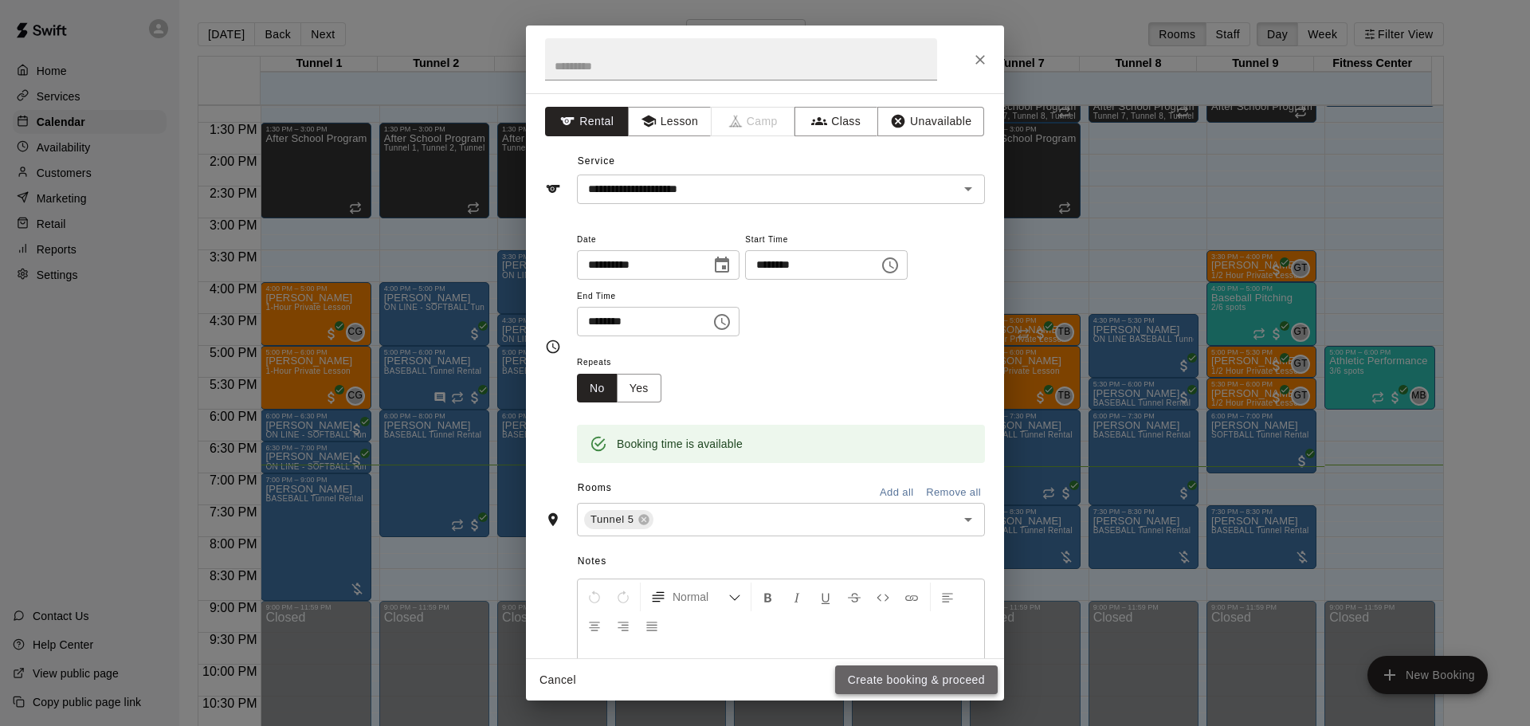
click at [933, 678] on button "Create booking & proceed" at bounding box center [916, 679] width 163 height 29
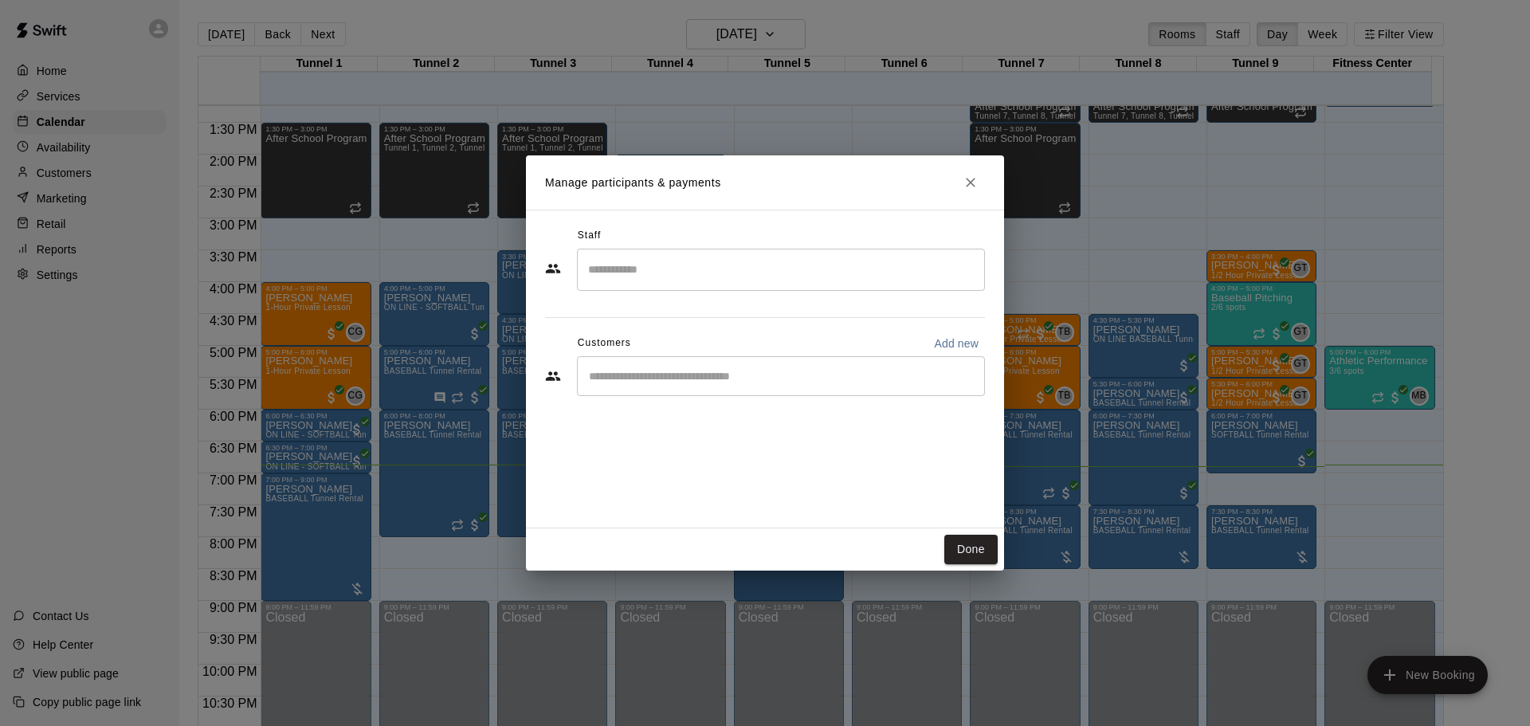
click at [731, 380] on input "Start typing to search customers..." at bounding box center [781, 376] width 394 height 16
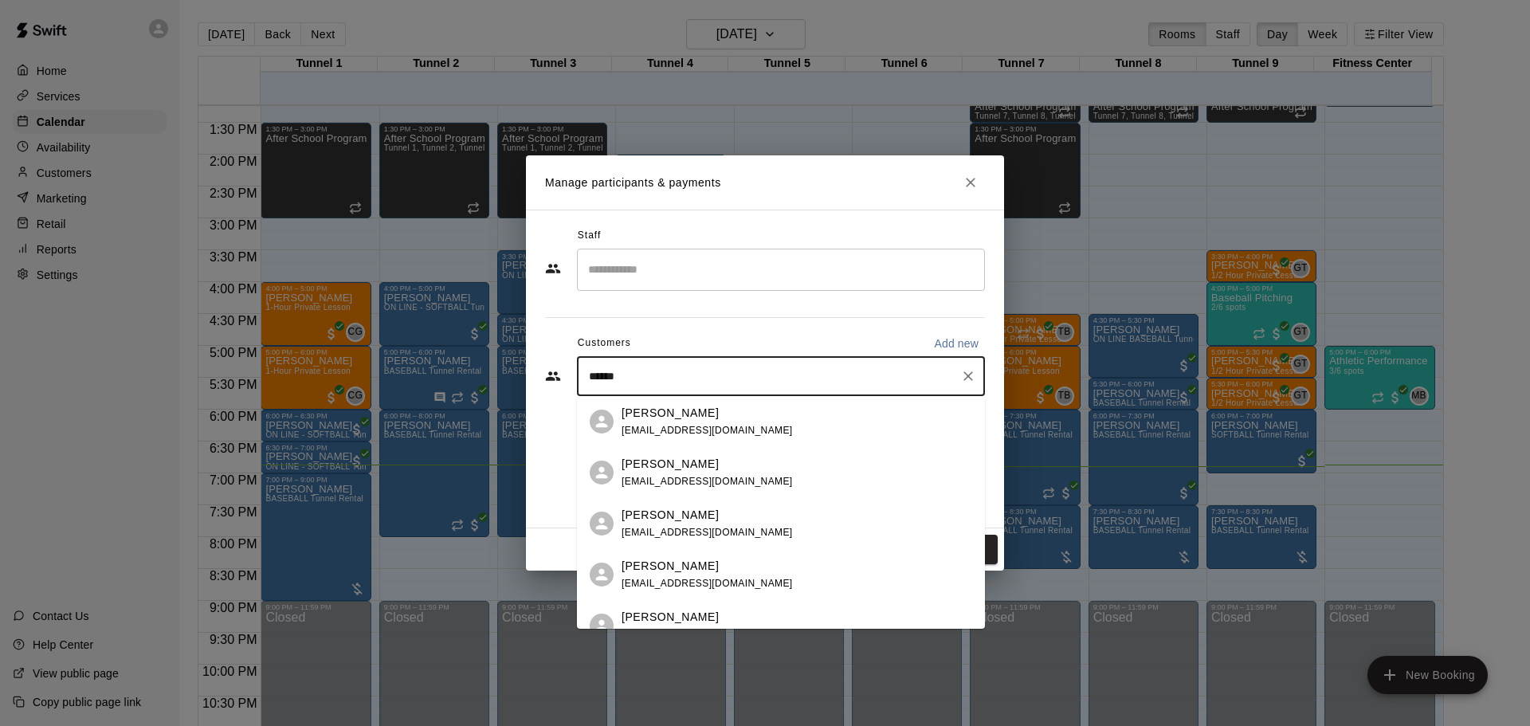
type input "*******"
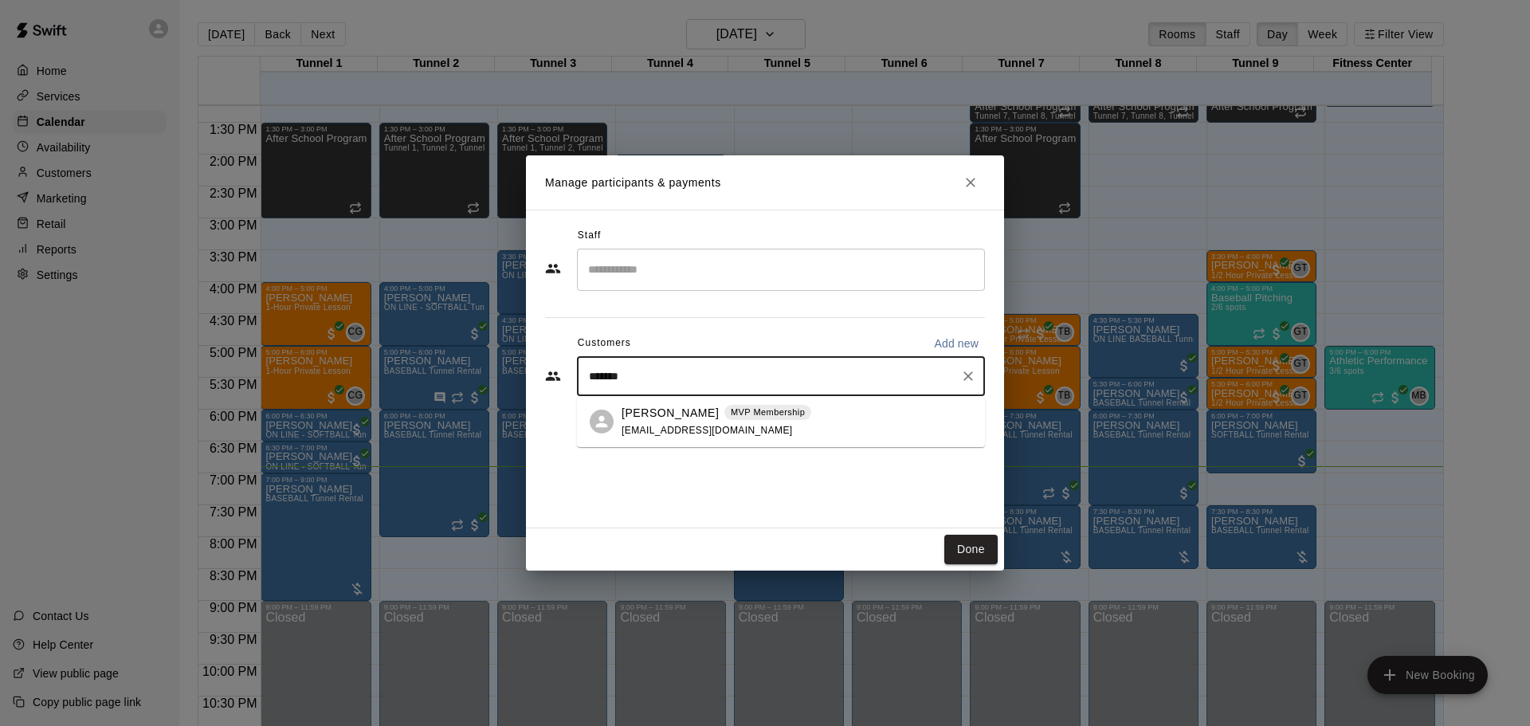
click at [720, 425] on span "boltzbaseballaz@gmail.com" at bounding box center [707, 430] width 171 height 11
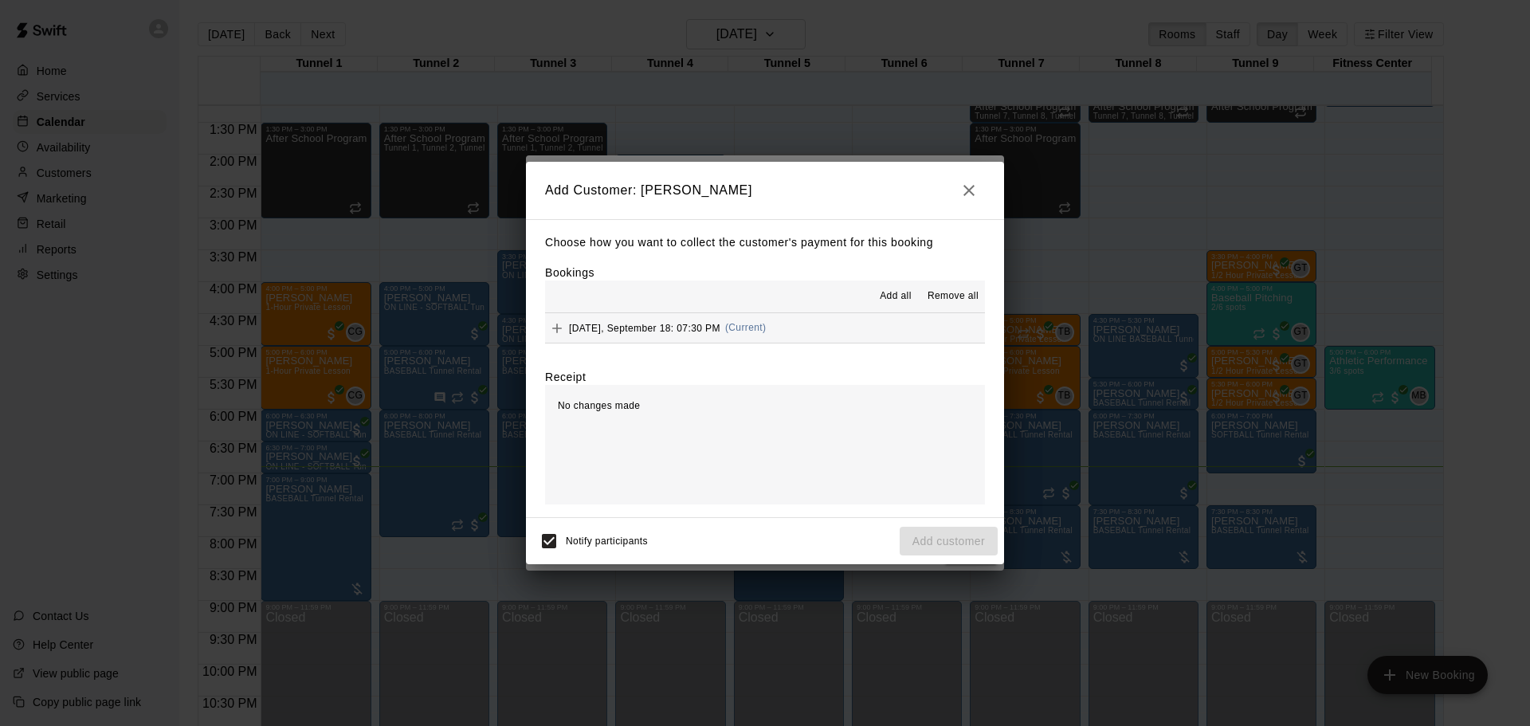
click at [767, 331] on span "(Current)" at bounding box center [745, 327] width 41 height 11
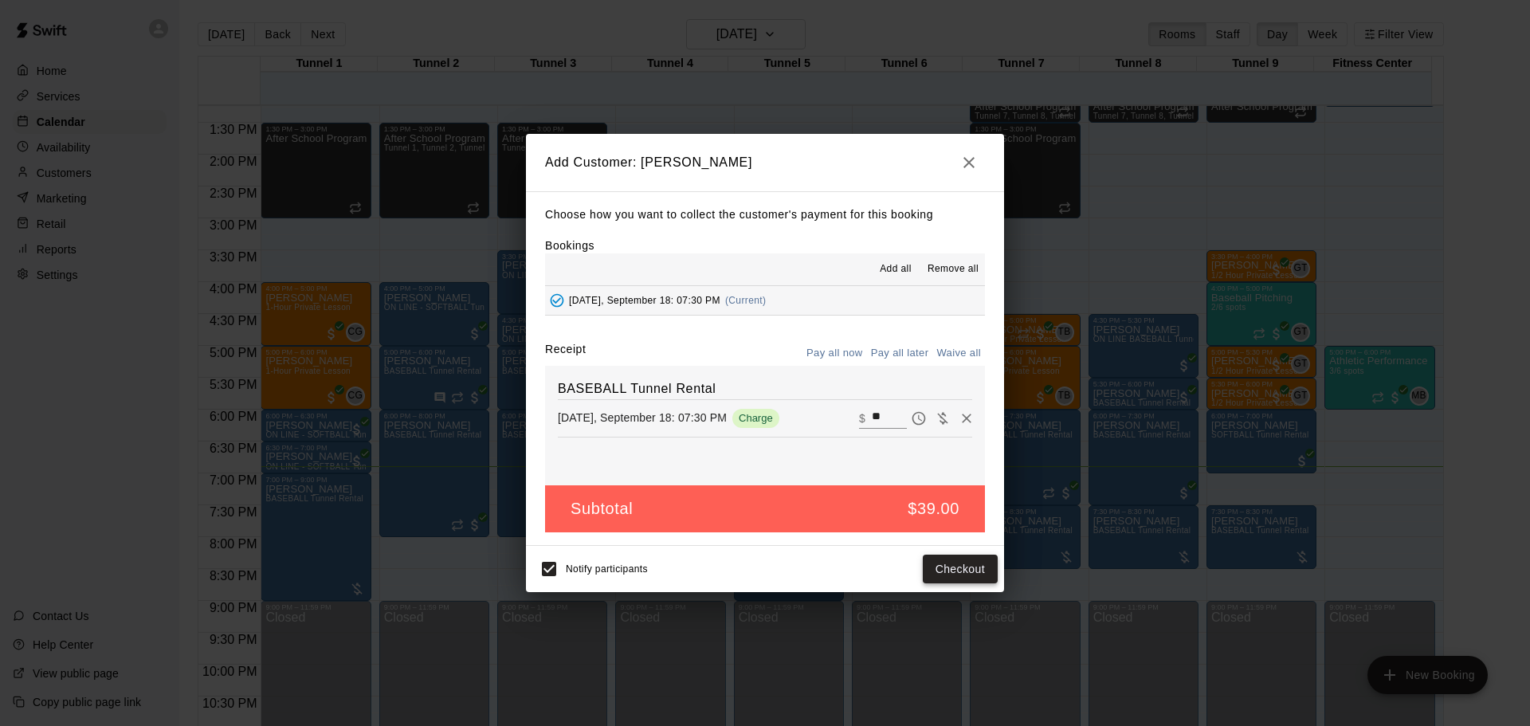
click at [978, 574] on button "Checkout" at bounding box center [960, 569] width 75 height 29
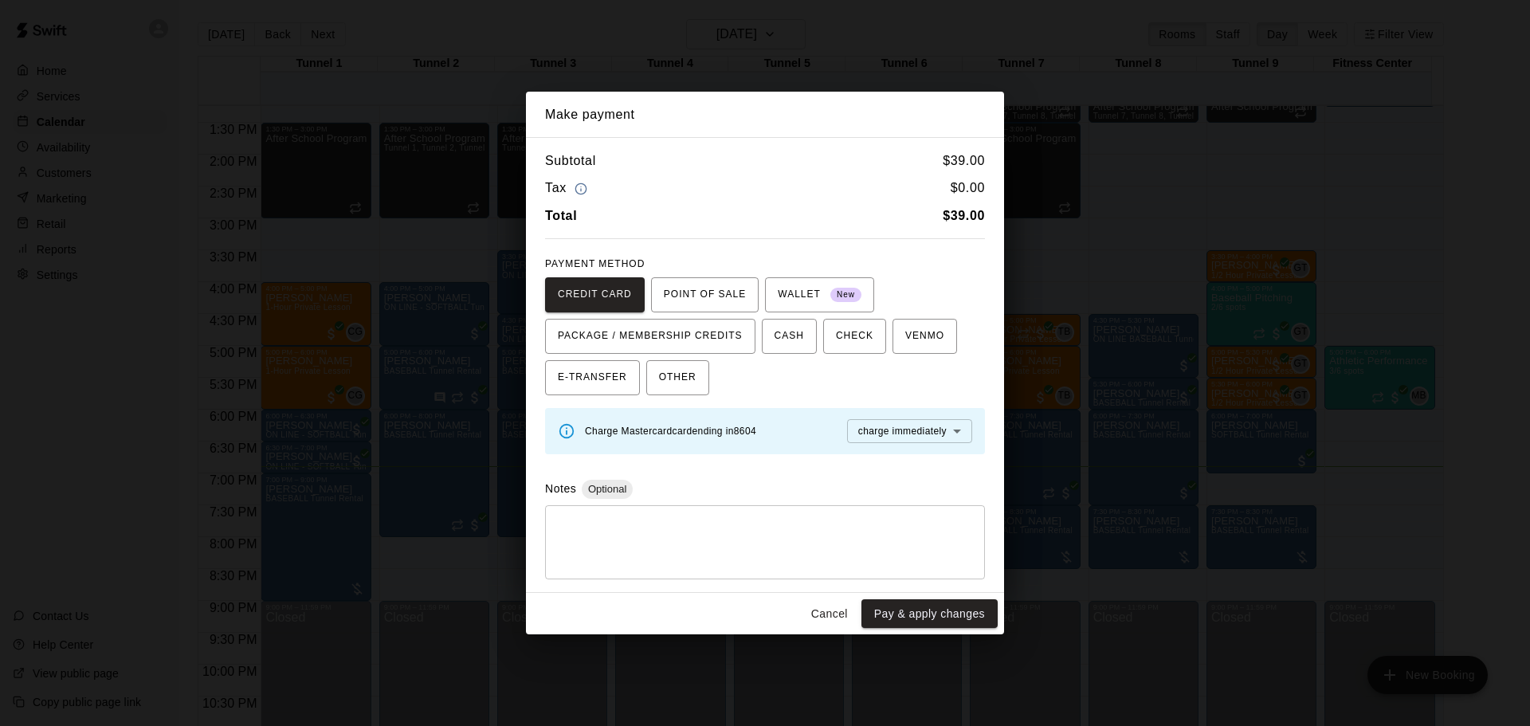
click at [846, 610] on button "Cancel" at bounding box center [829, 613] width 51 height 29
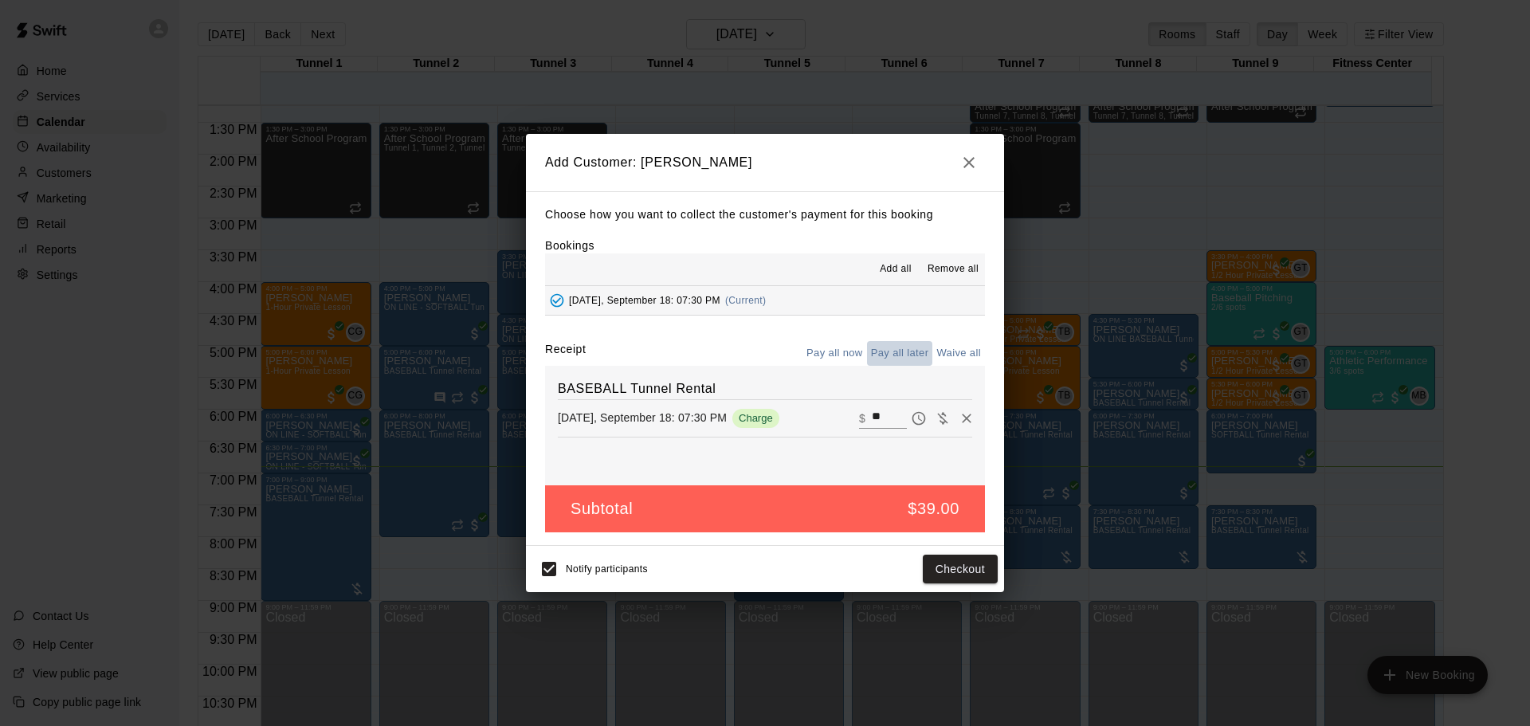
click at [910, 356] on button "Pay all later" at bounding box center [900, 353] width 66 height 25
click at [949, 566] on button "Add customer" at bounding box center [949, 569] width 98 height 29
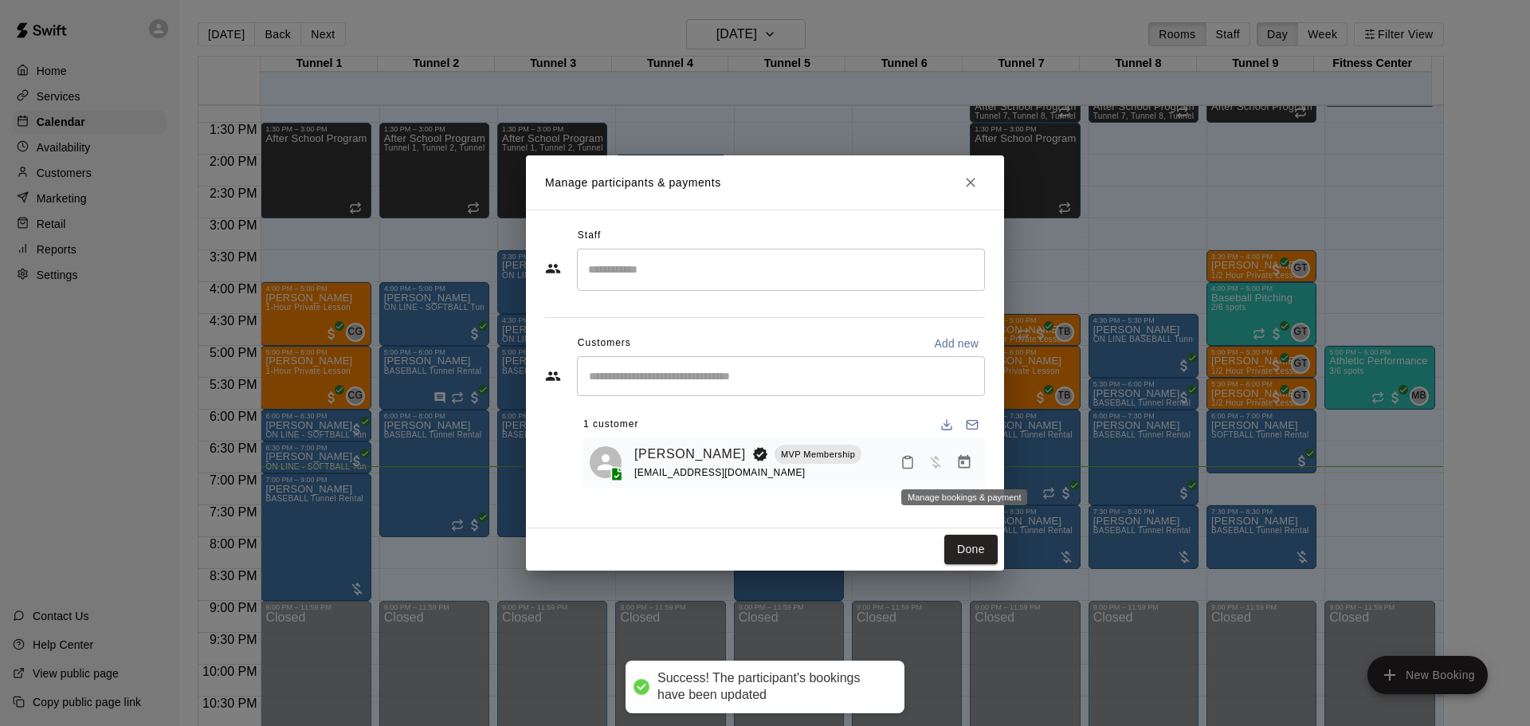
click at [960, 467] on icon "Manage bookings & payment" at bounding box center [964, 462] width 16 height 16
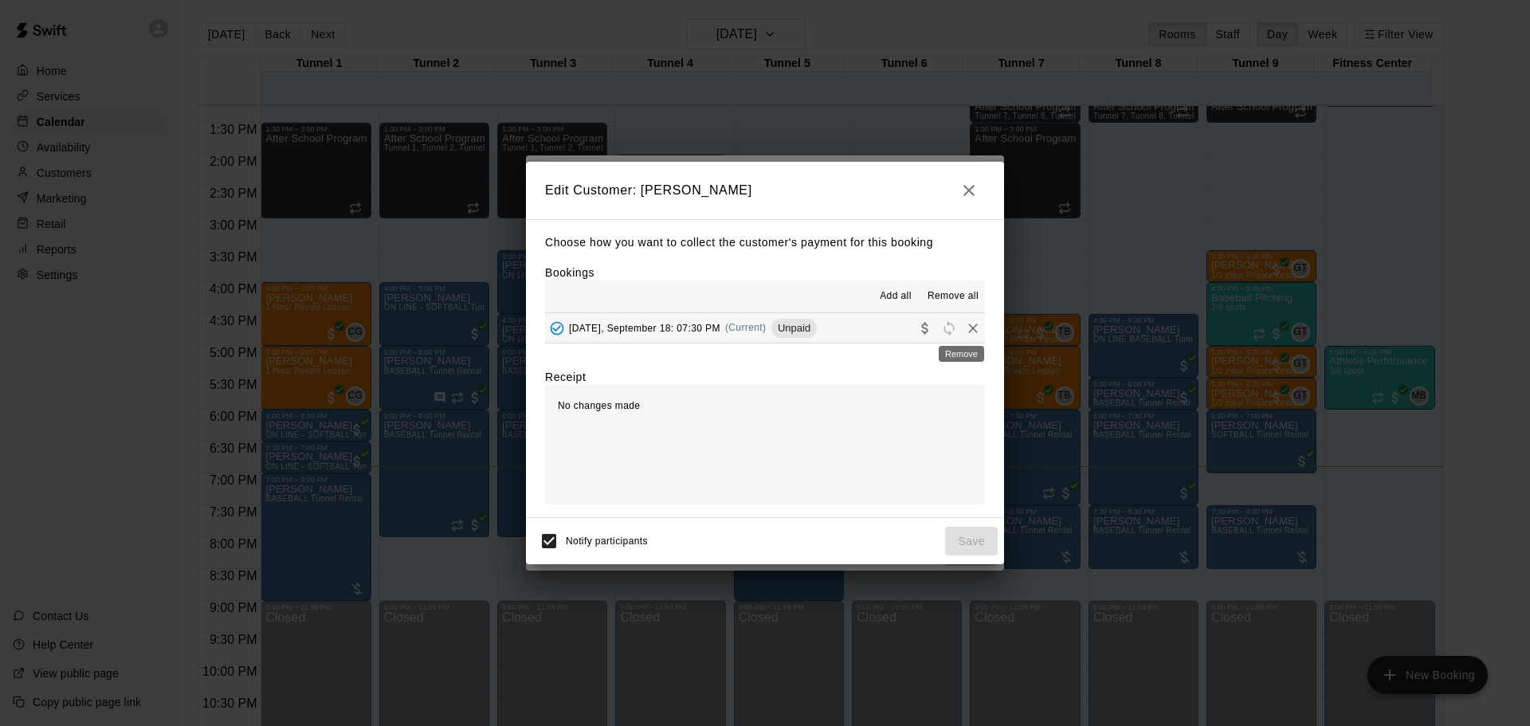
click at [968, 333] on icon "Remove" at bounding box center [973, 329] width 10 height 10
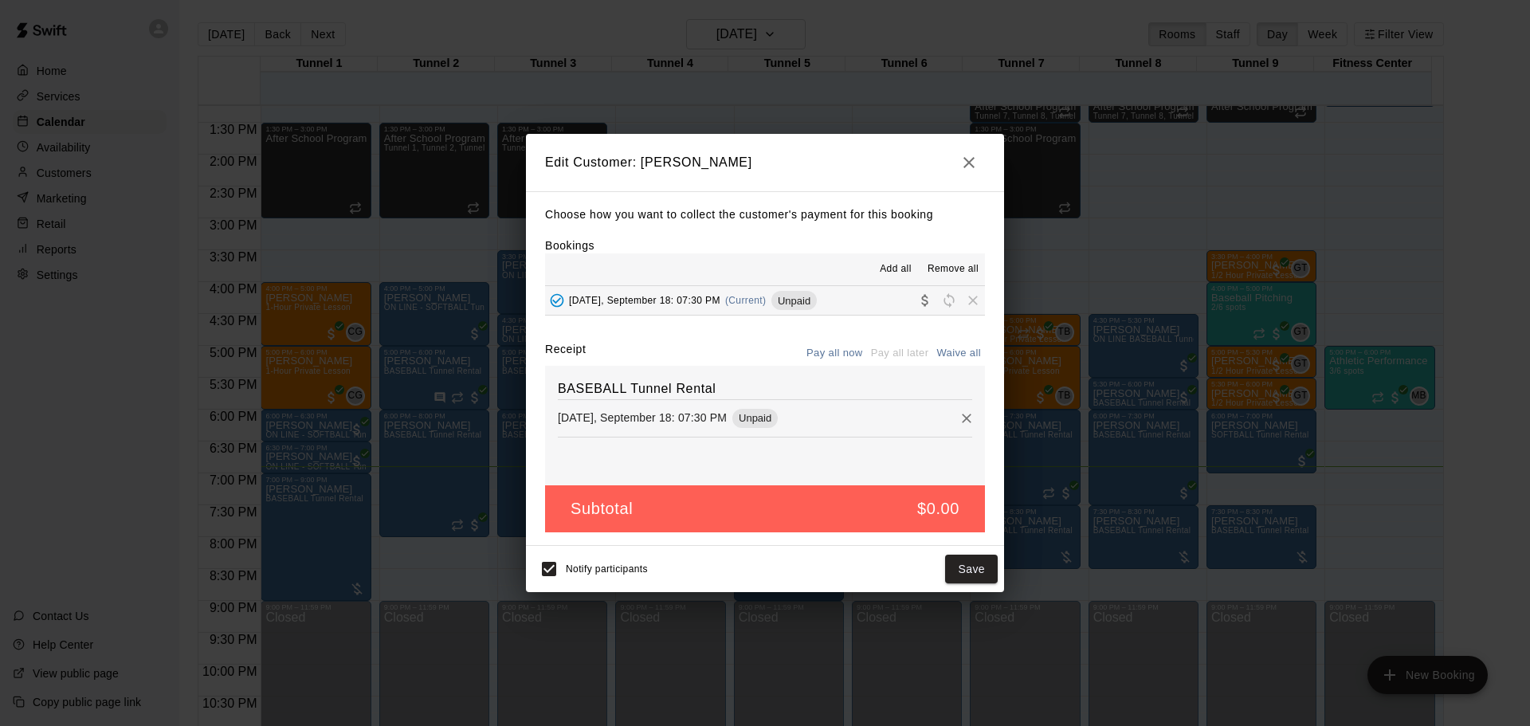
click at [977, 141] on h2 "Edit Customer: Allen Carley" at bounding box center [765, 162] width 478 height 57
click at [975, 167] on icon "button" at bounding box center [968, 162] width 19 height 19
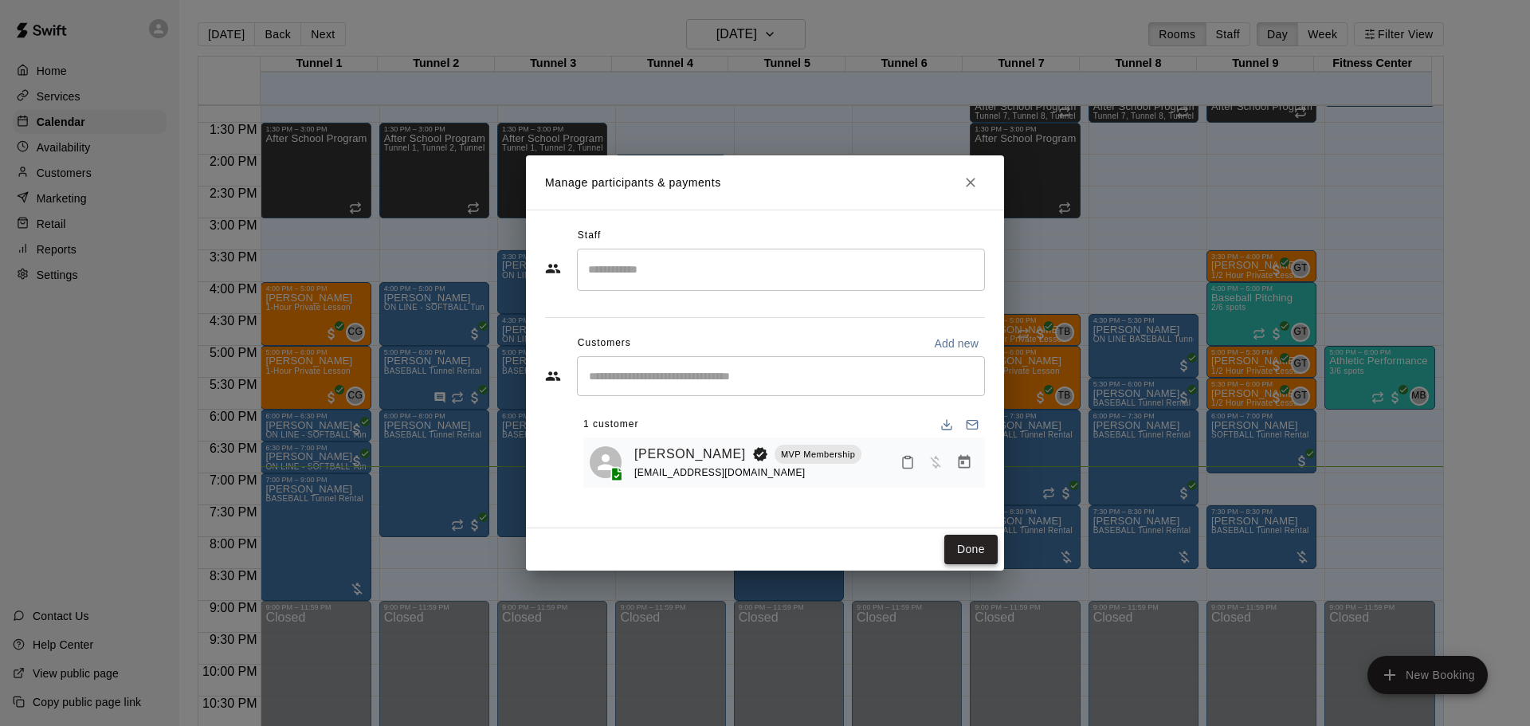
click at [982, 551] on button "Done" at bounding box center [970, 549] width 53 height 29
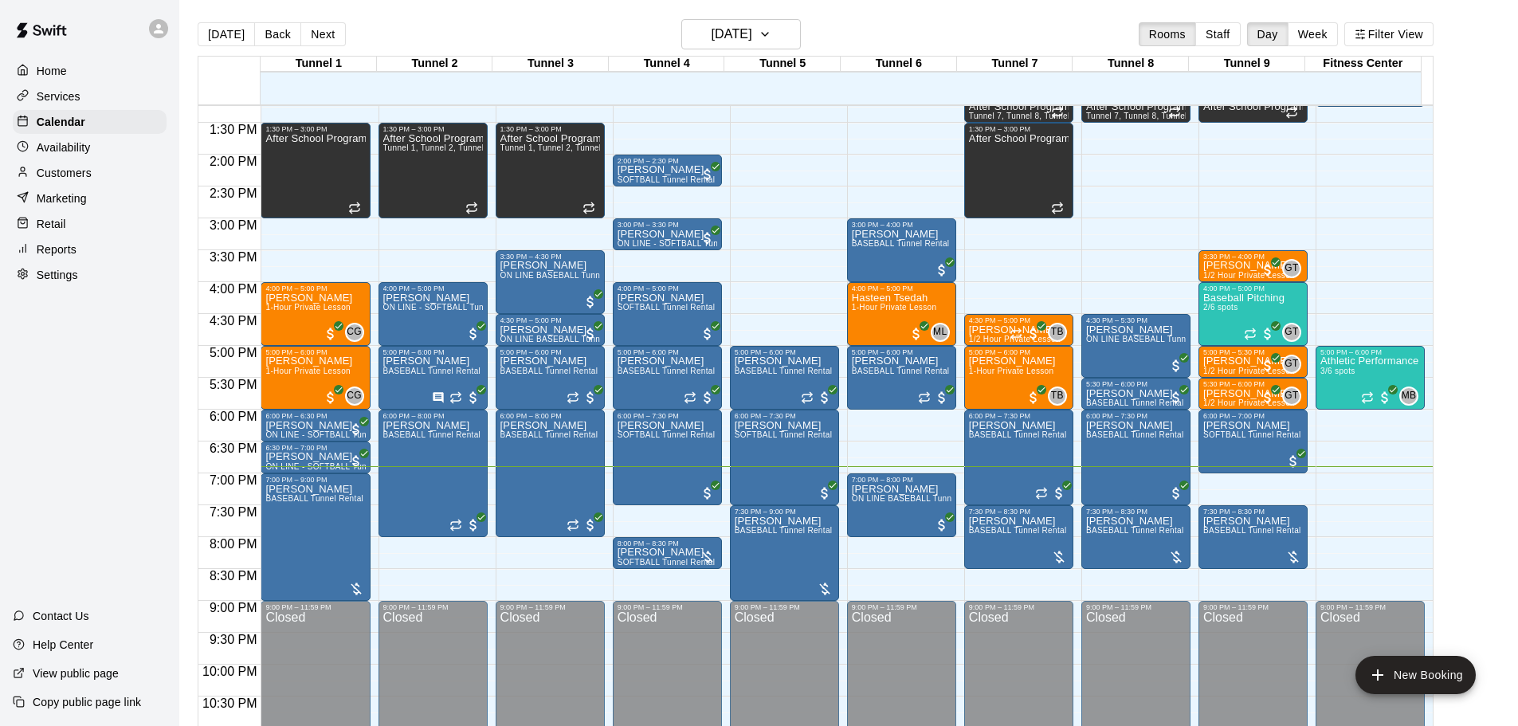
drag, startPoint x: 285, startPoint y: 32, endPoint x: 774, endPoint y: 235, distance: 529.0
click at [284, 32] on button "Back" at bounding box center [277, 34] width 47 height 24
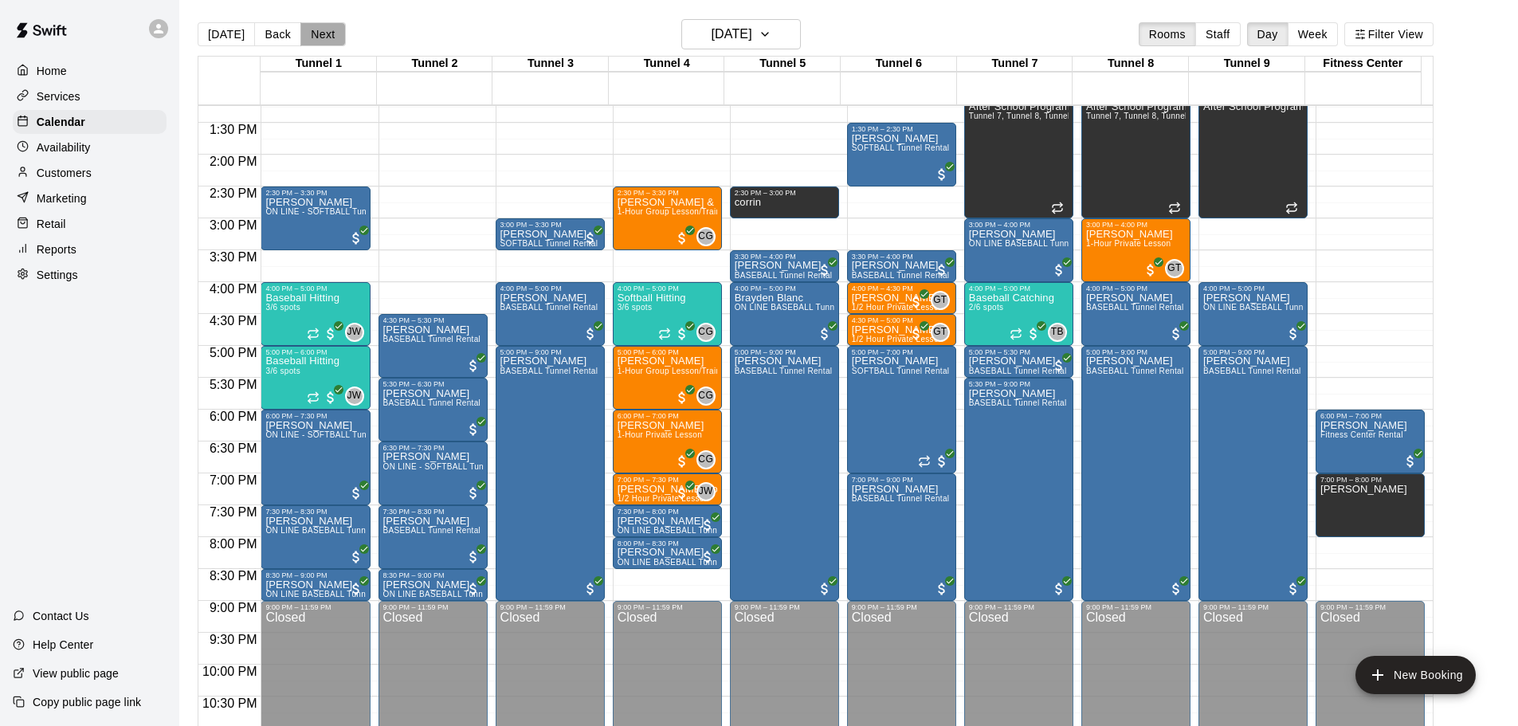
click at [313, 36] on button "Next" at bounding box center [322, 34] width 45 height 24
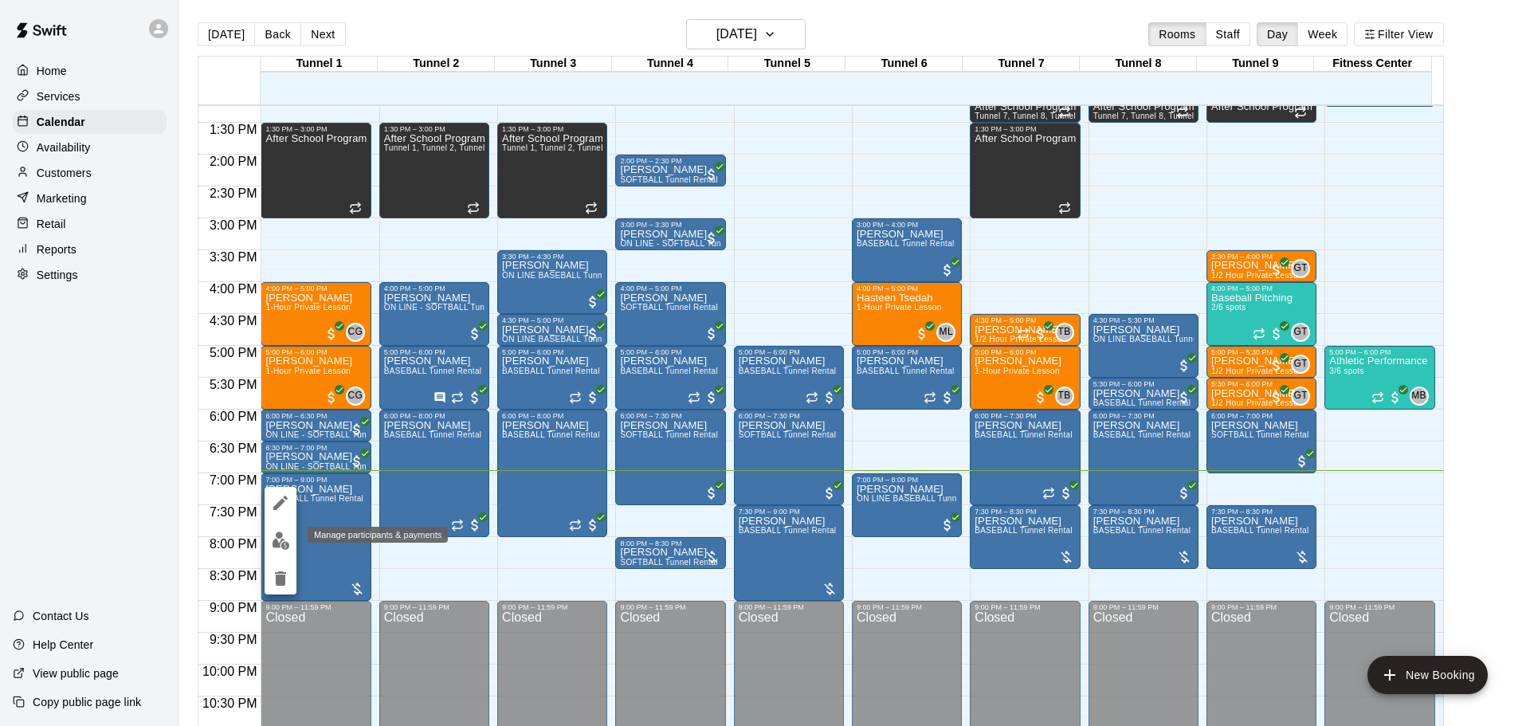
click at [279, 534] on img "edit" at bounding box center [281, 540] width 18 height 18
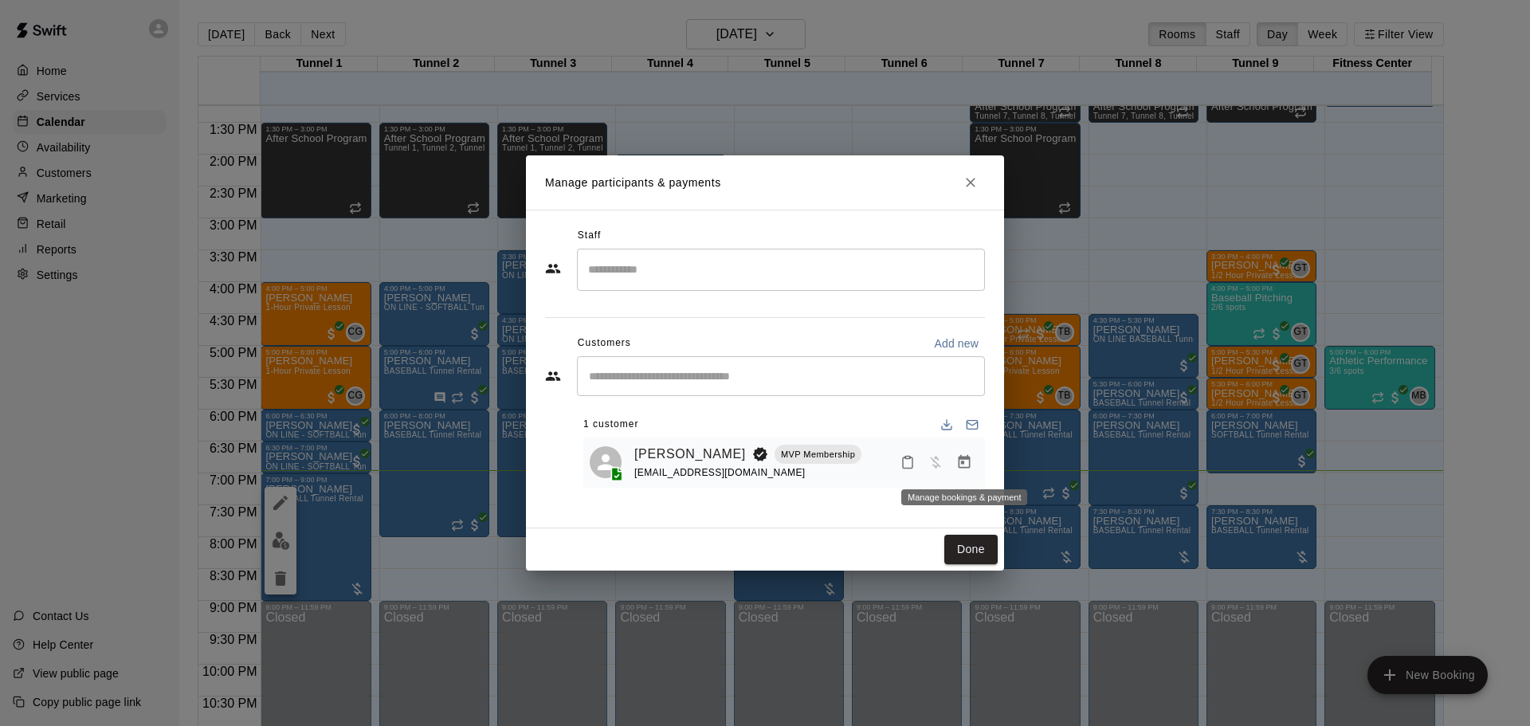
click at [971, 462] on icon "Manage bookings & payment" at bounding box center [964, 462] width 16 height 16
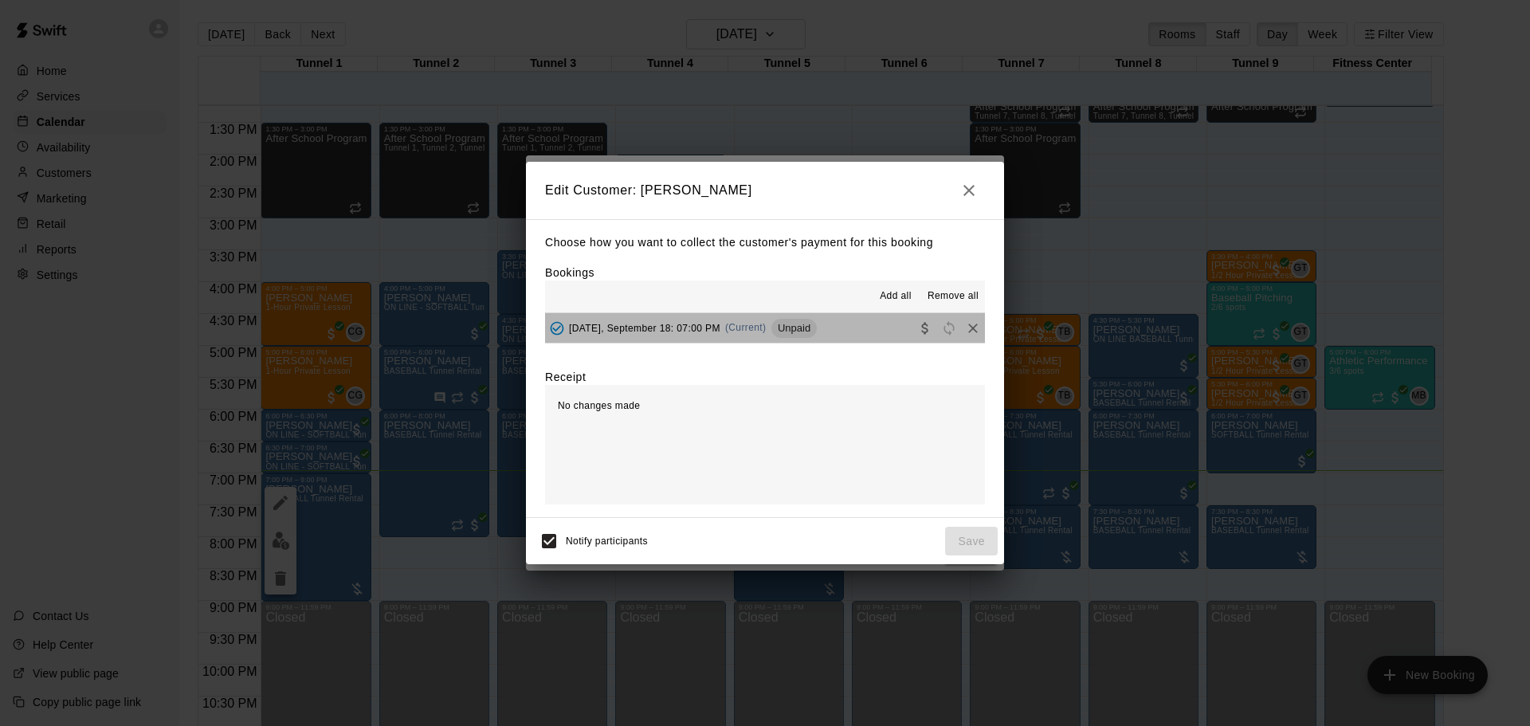
click at [767, 331] on span "(Current)" at bounding box center [745, 327] width 41 height 11
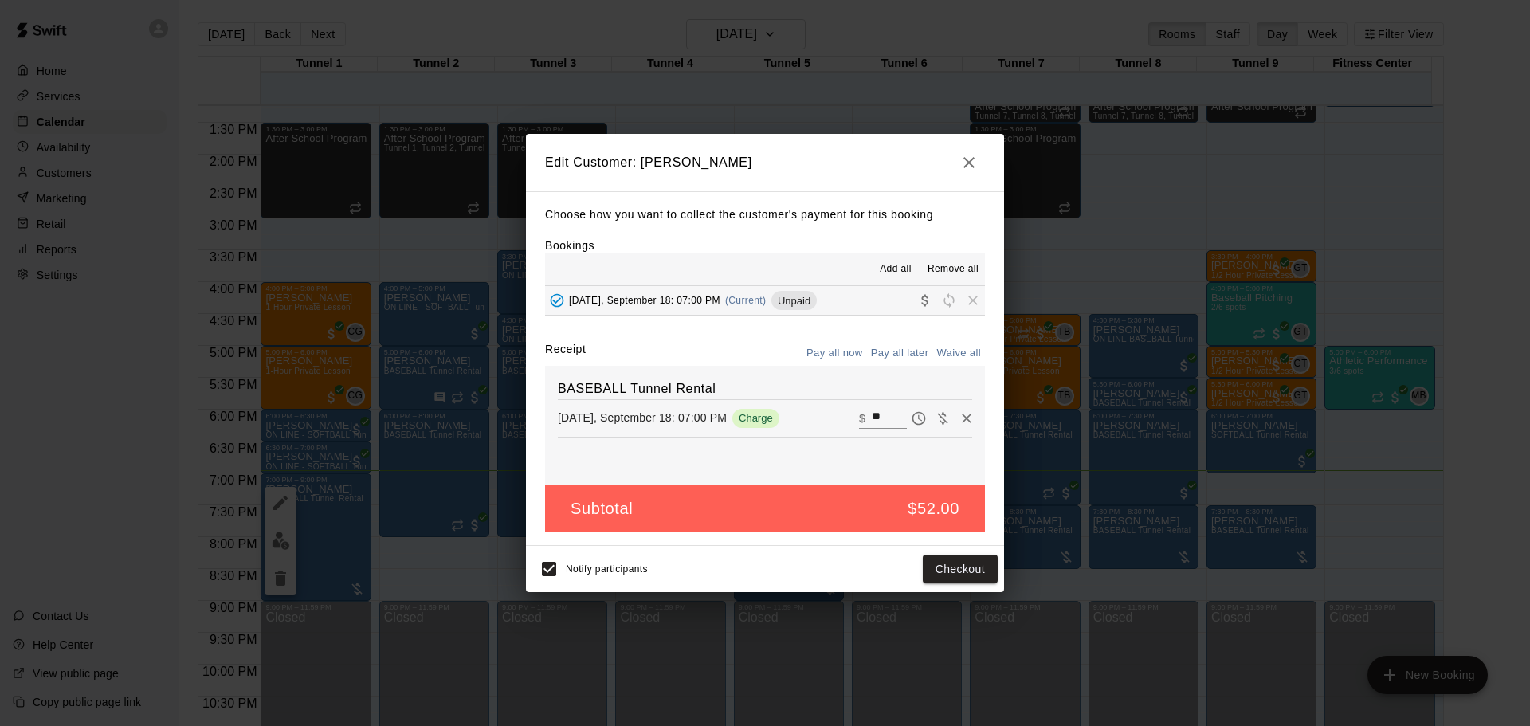
click at [950, 549] on div "Notify participants Checkout" at bounding box center [765, 569] width 478 height 46
click at [923, 574] on button "Checkout" at bounding box center [960, 569] width 75 height 29
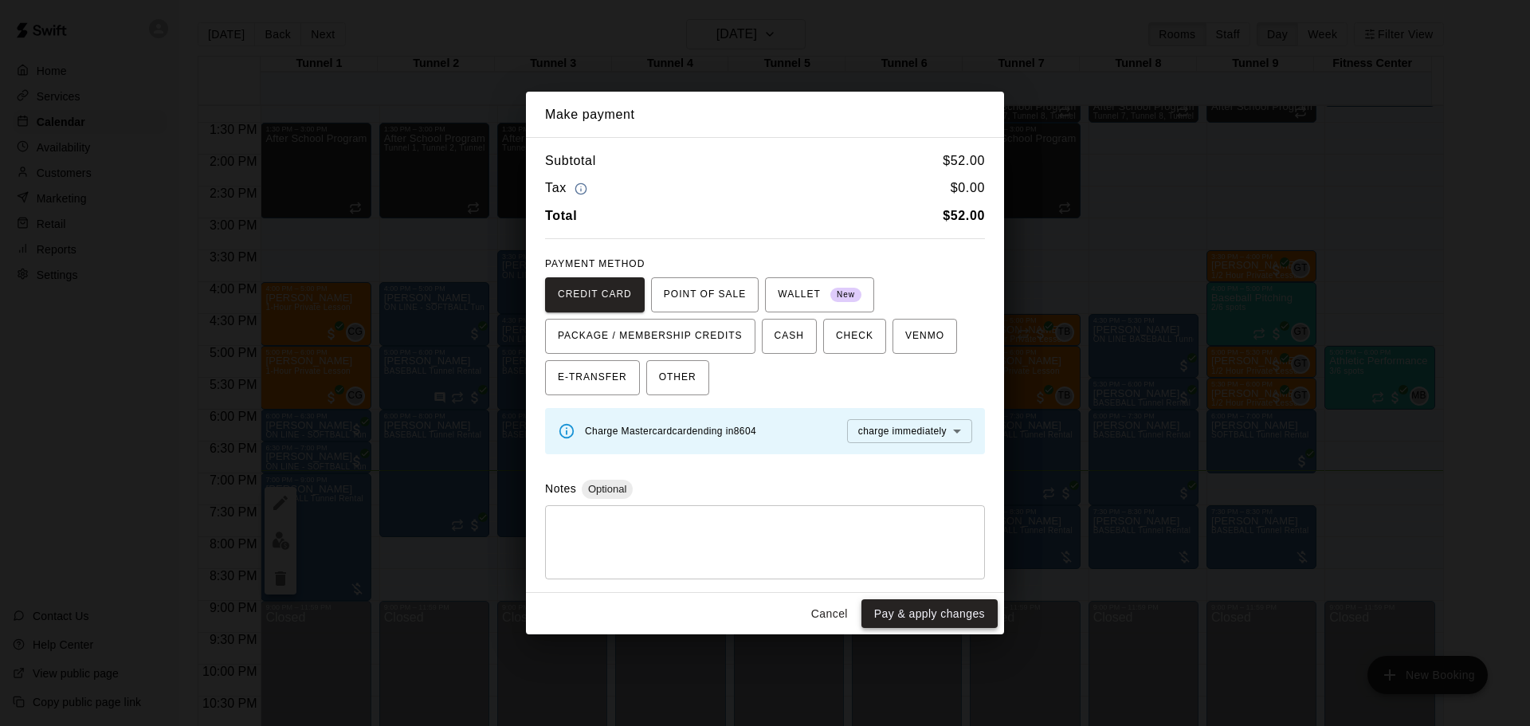
click at [926, 613] on button "Pay & apply changes" at bounding box center [929, 613] width 136 height 29
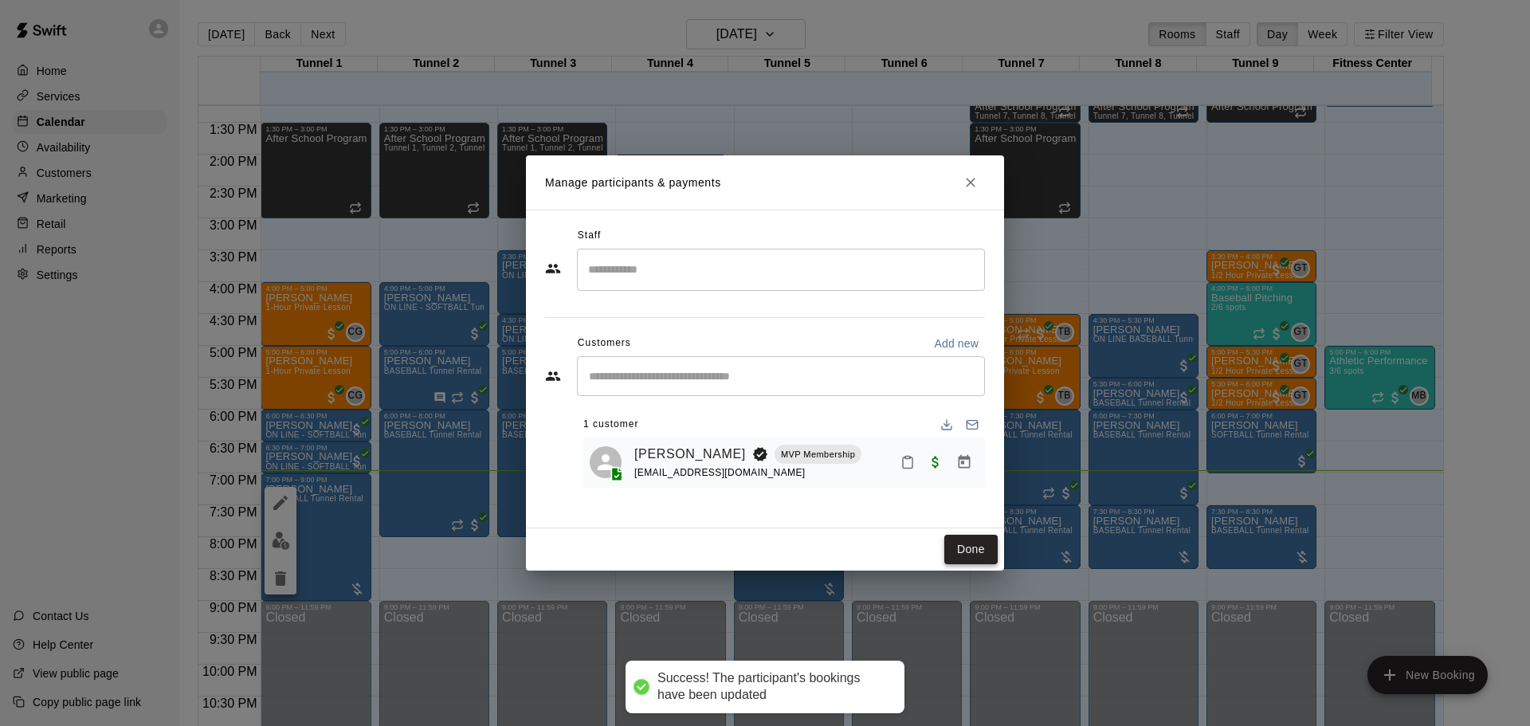
click at [961, 543] on button "Done" at bounding box center [970, 549] width 53 height 29
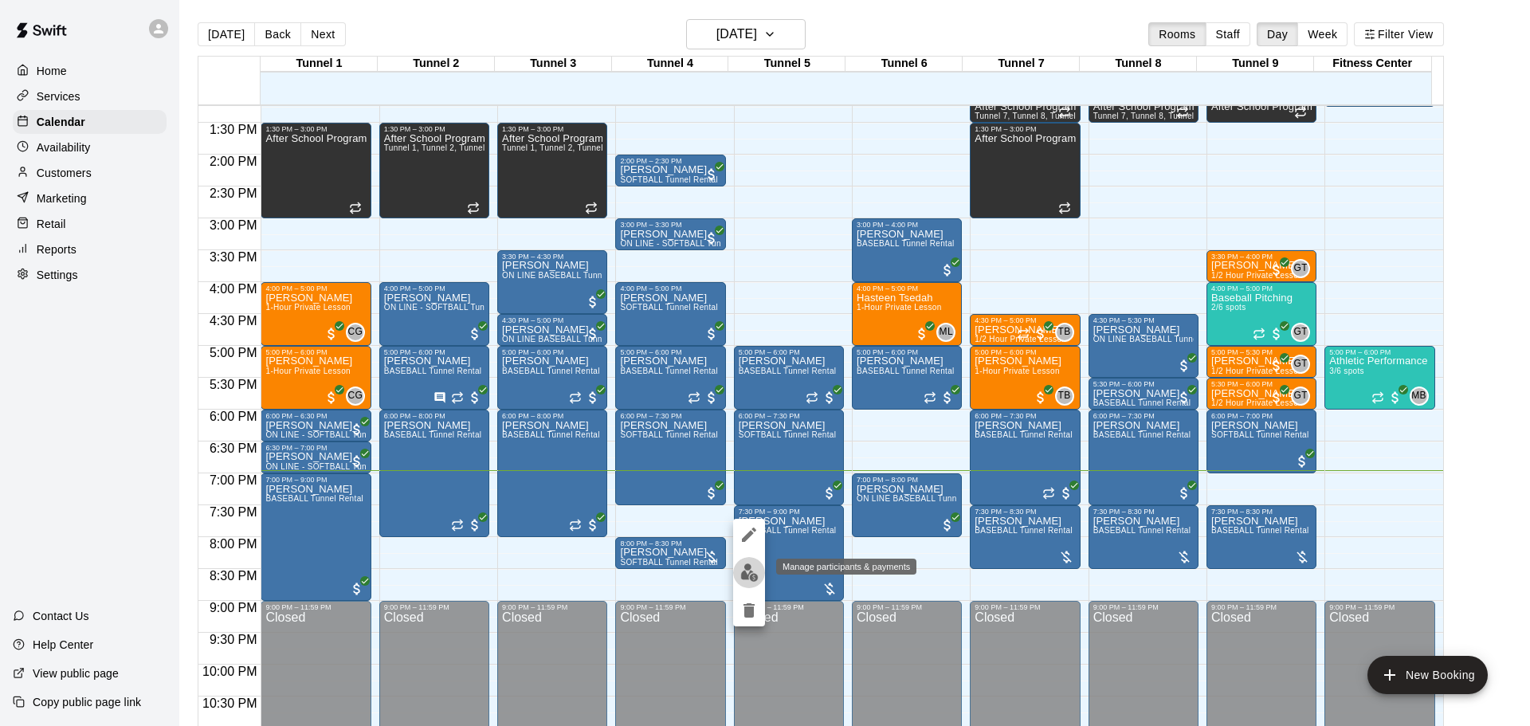
click at [756, 576] on img "edit" at bounding box center [749, 572] width 18 height 18
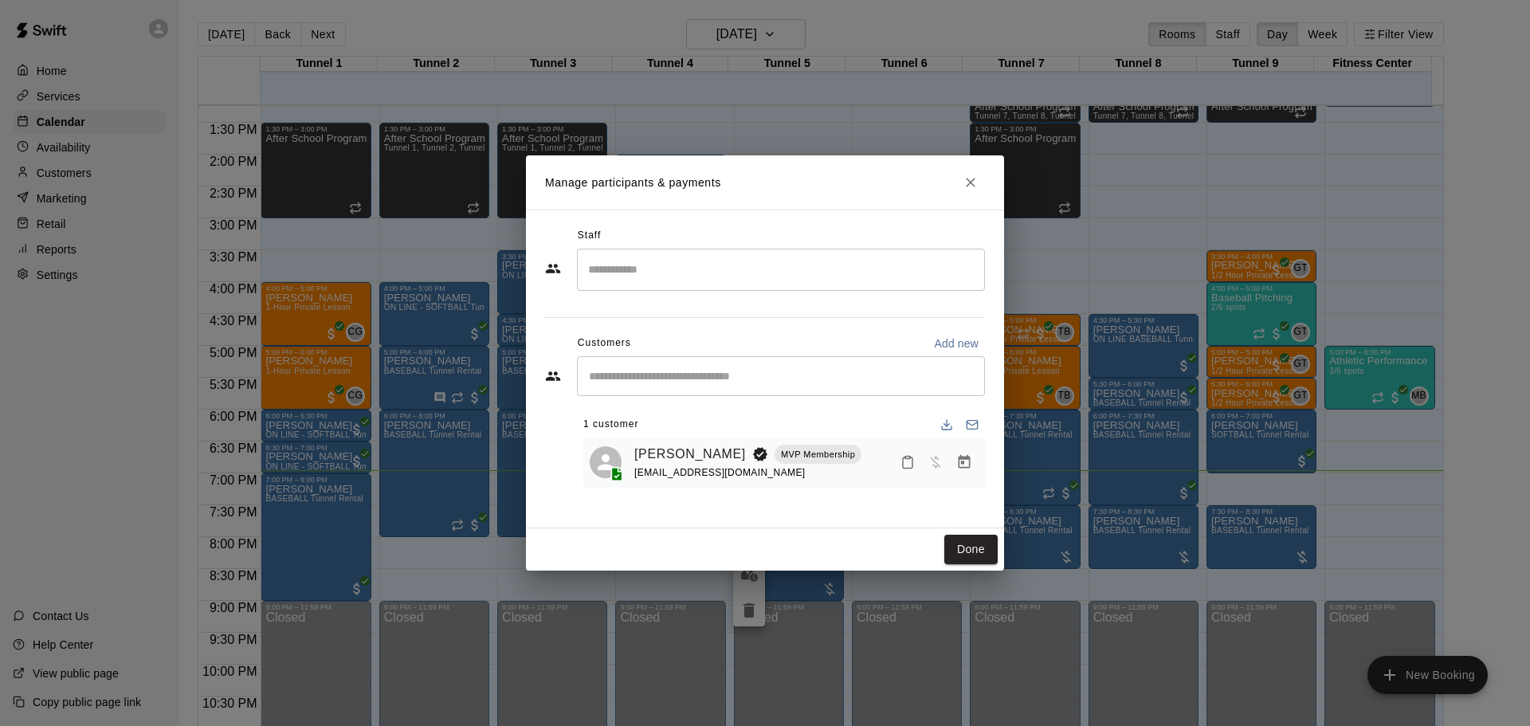
click at [977, 470] on button "Manage bookings & payment" at bounding box center [964, 462] width 29 height 29
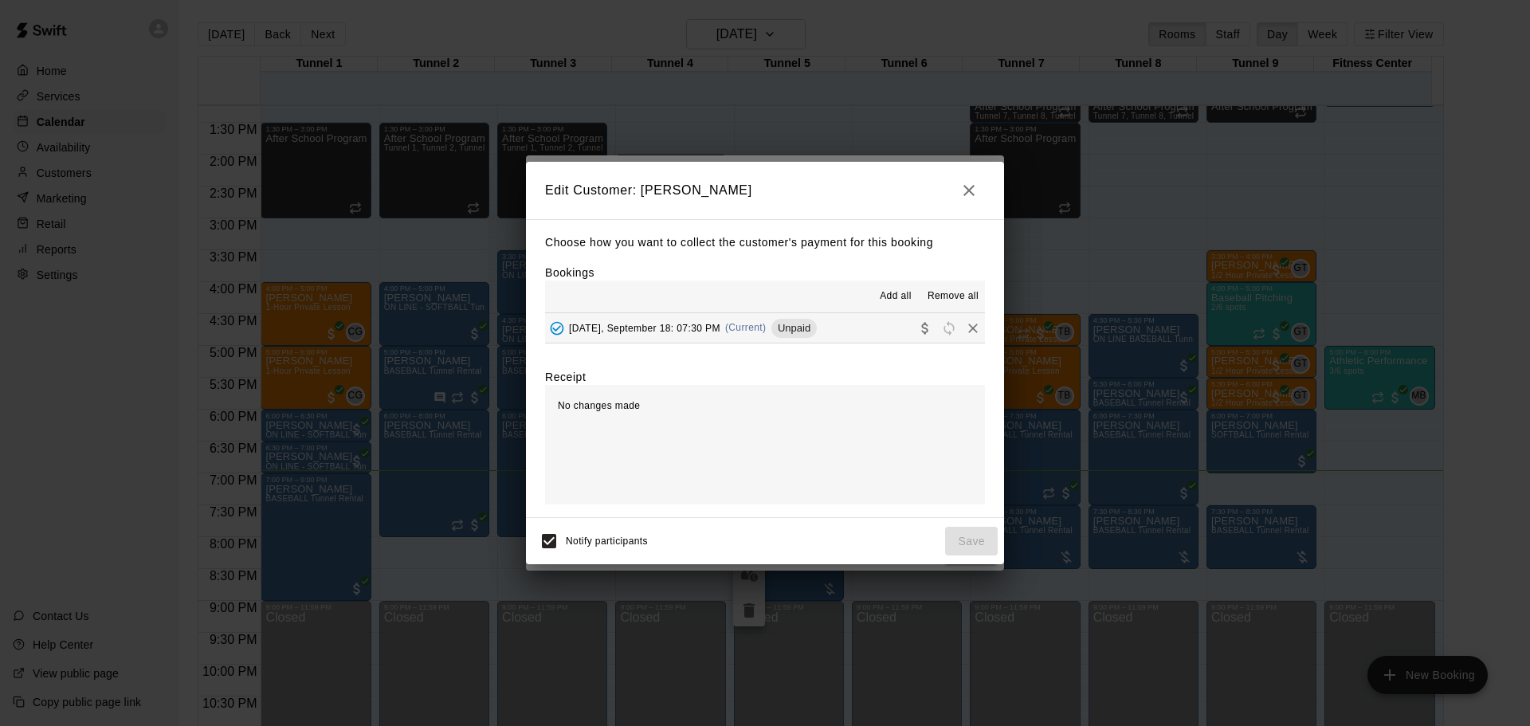
click at [775, 324] on div "Thursday, September 18: 07:30 PM (Current) Unpaid" at bounding box center [681, 328] width 272 height 24
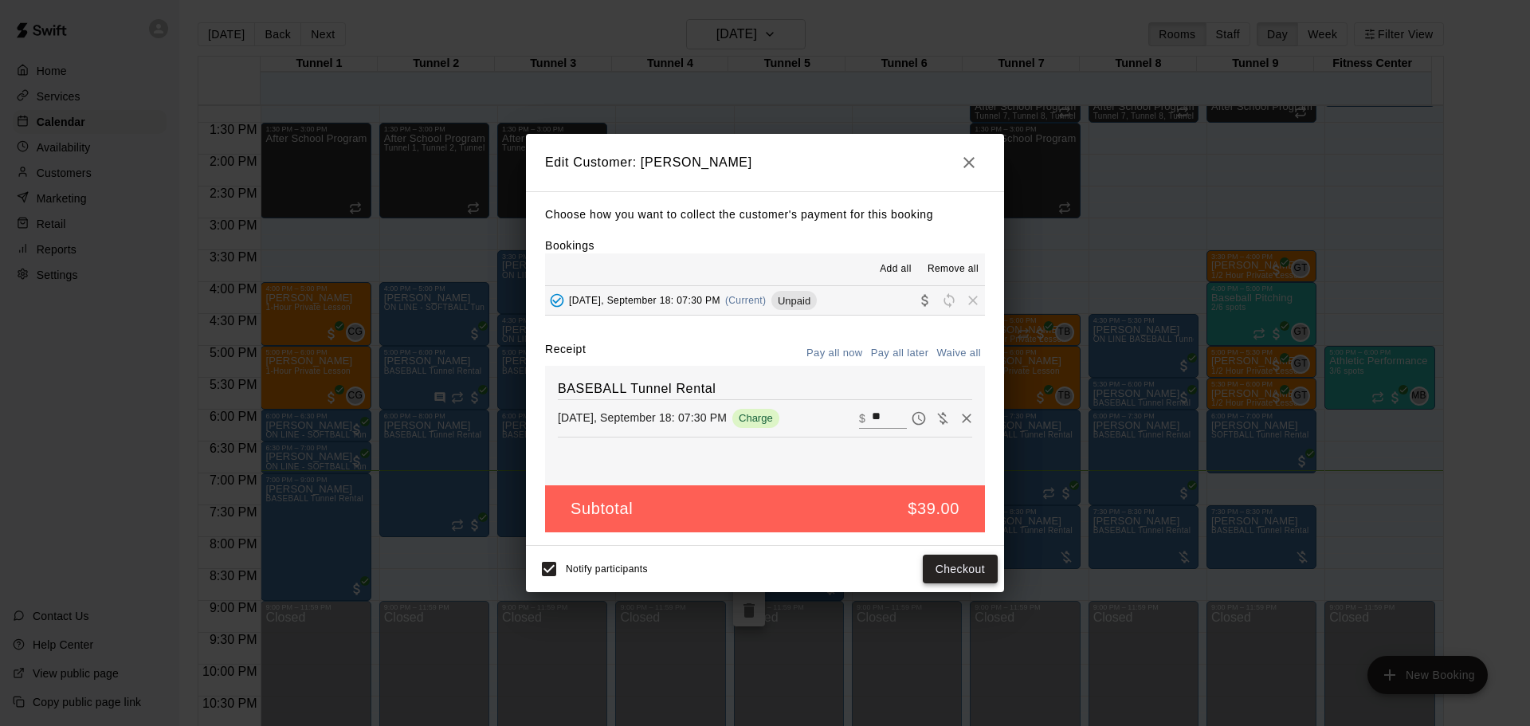
click at [970, 570] on button "Checkout" at bounding box center [960, 569] width 75 height 29
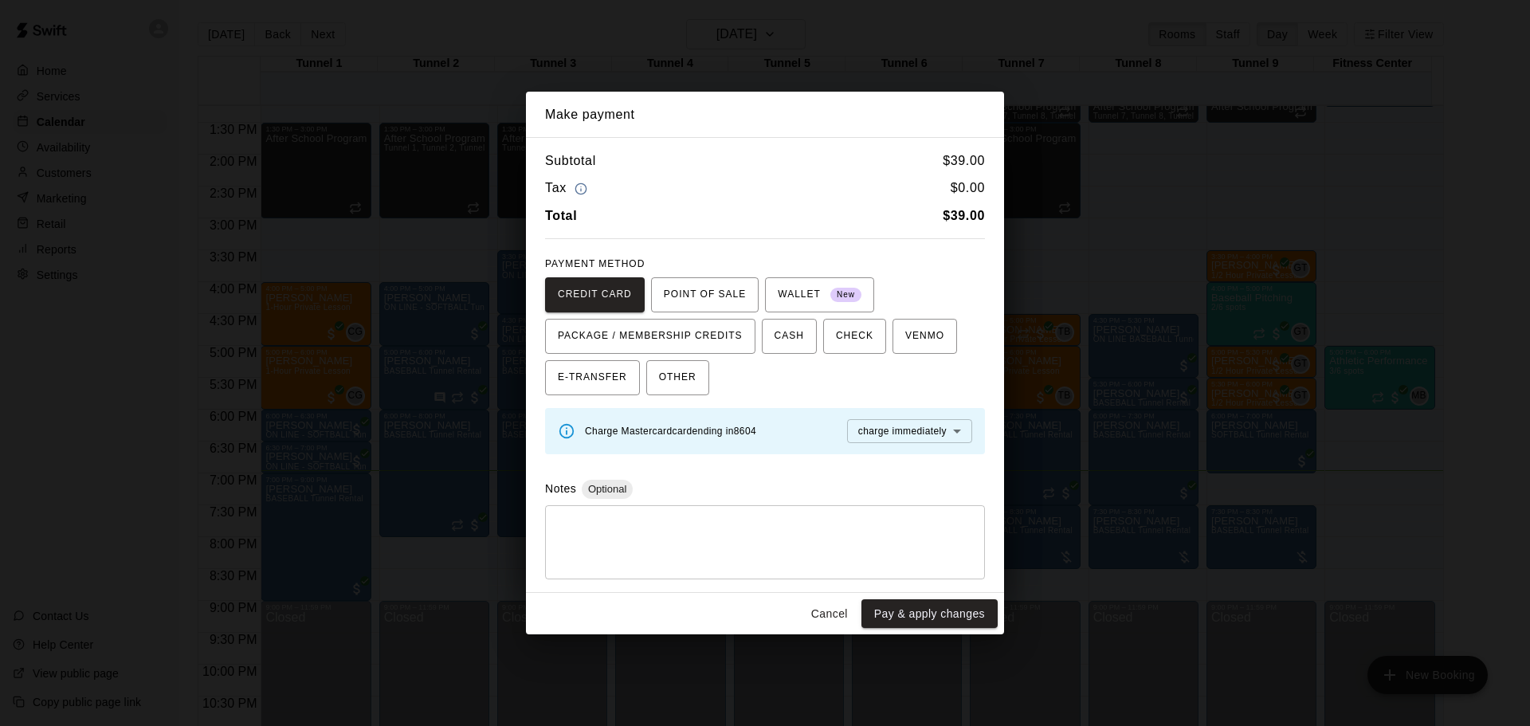
click at [919, 614] on button "Pay & apply changes" at bounding box center [929, 613] width 136 height 29
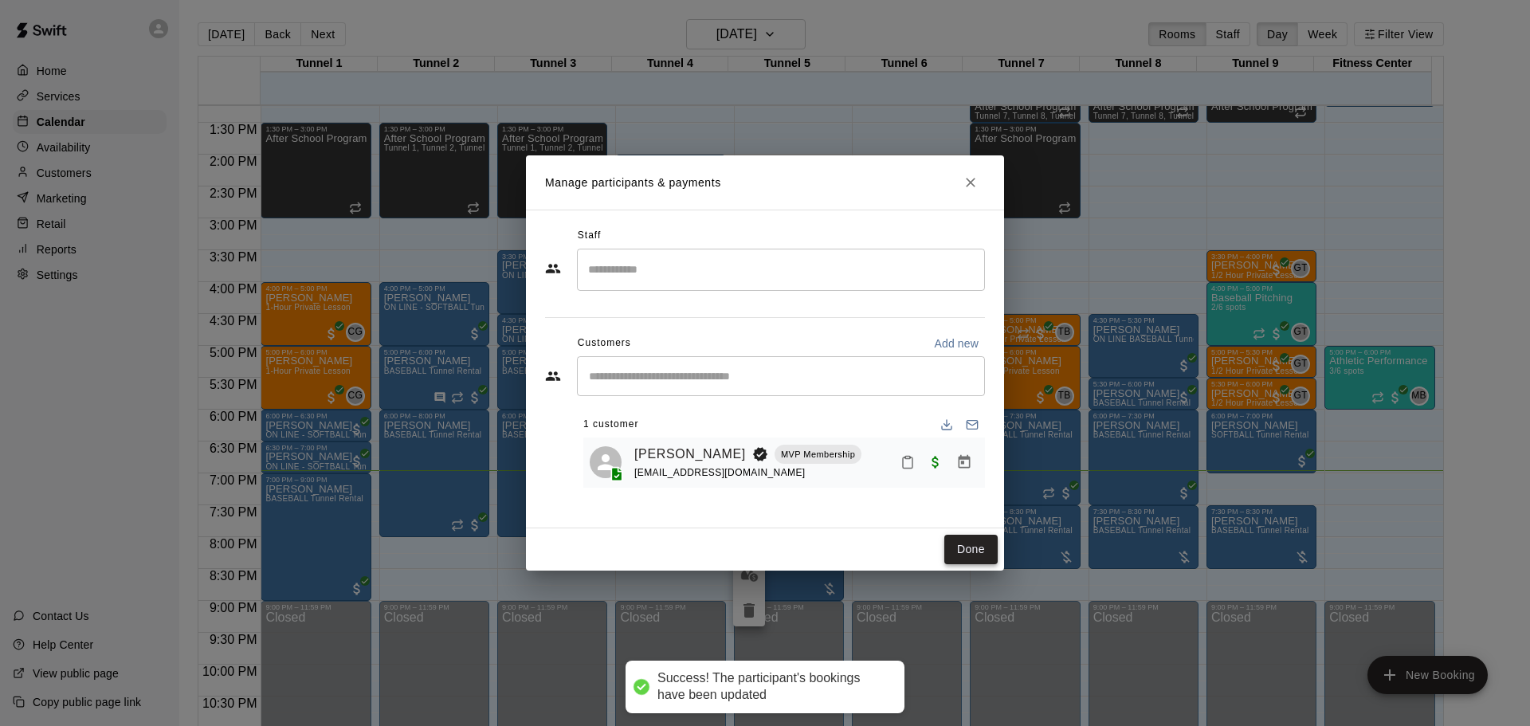
click at [967, 544] on button "Done" at bounding box center [970, 549] width 53 height 29
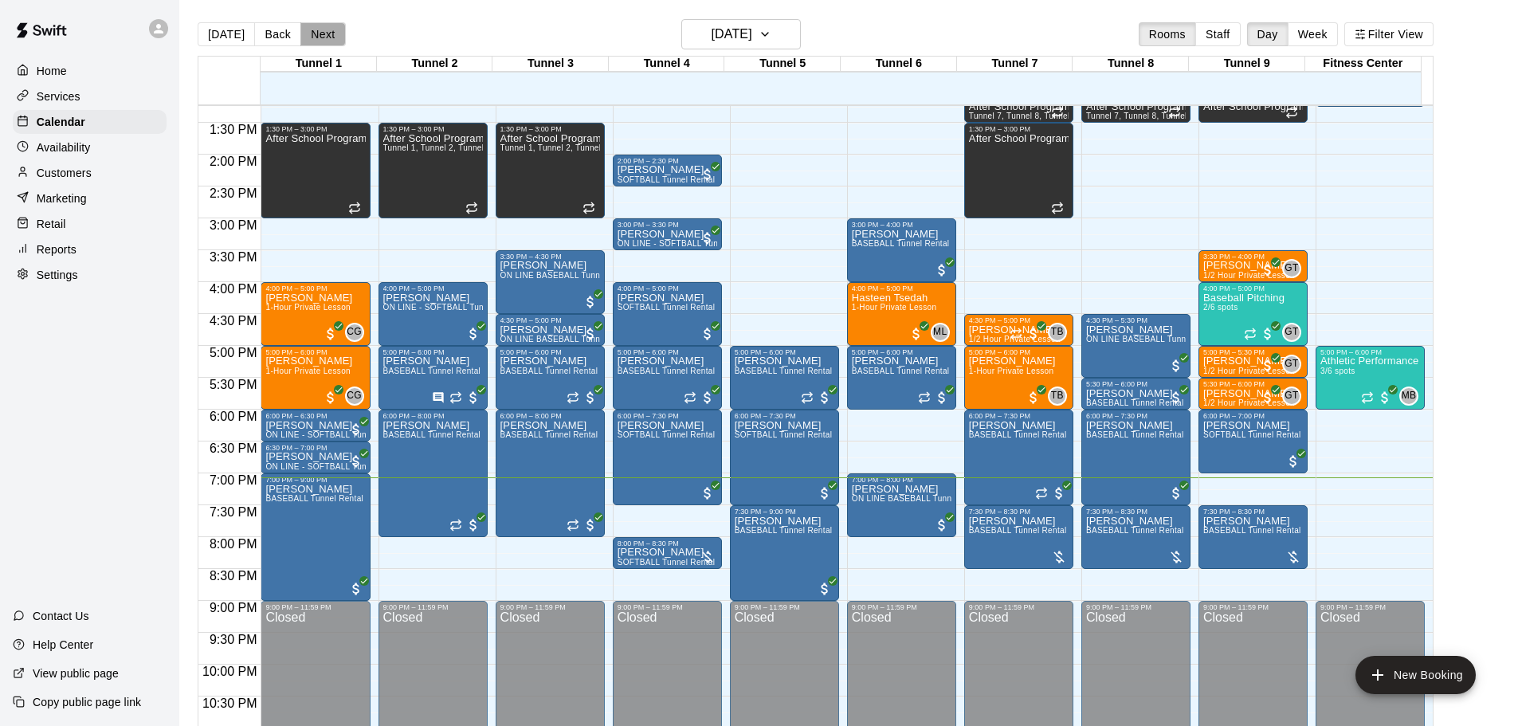
click at [337, 33] on button "Next" at bounding box center [322, 34] width 45 height 24
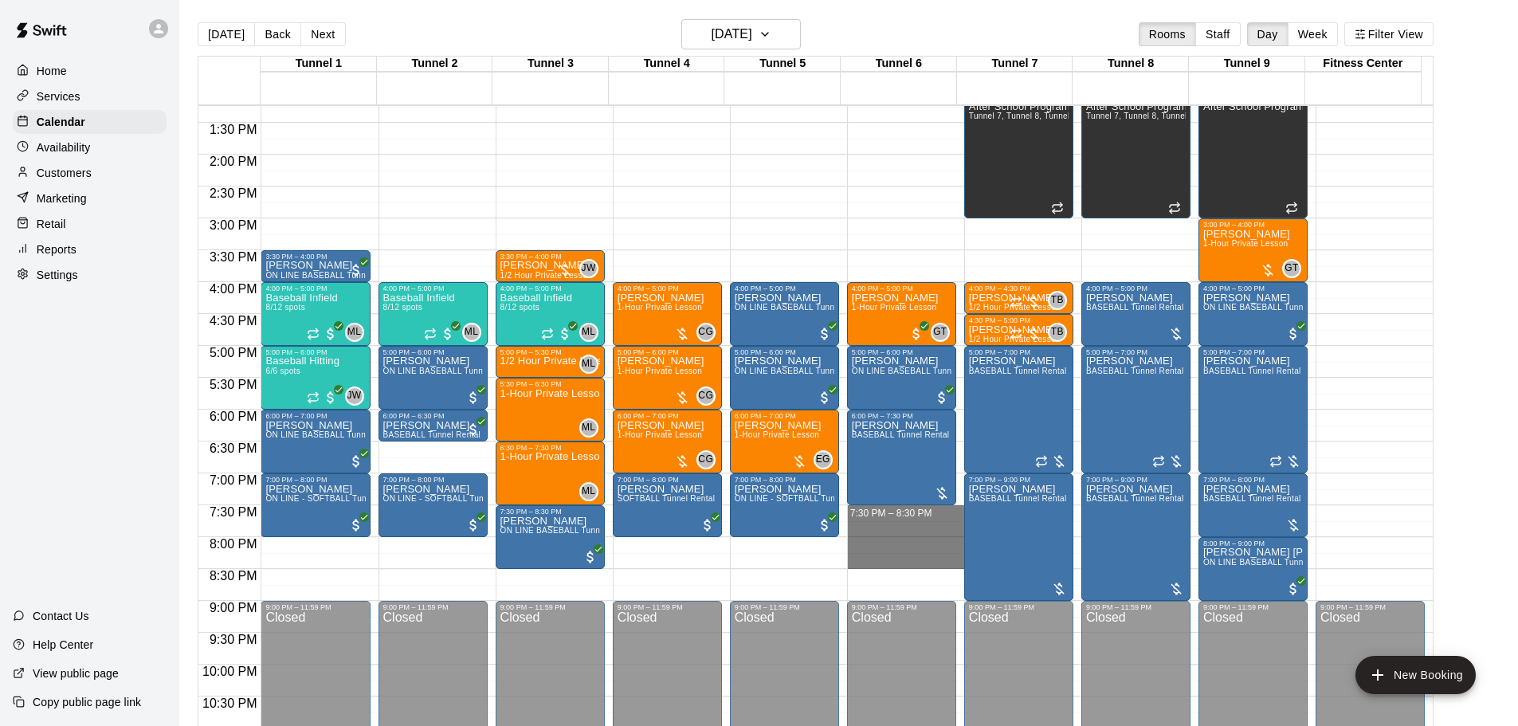
drag, startPoint x: 892, startPoint y: 516, endPoint x: 896, endPoint y: 564, distance: 48.0
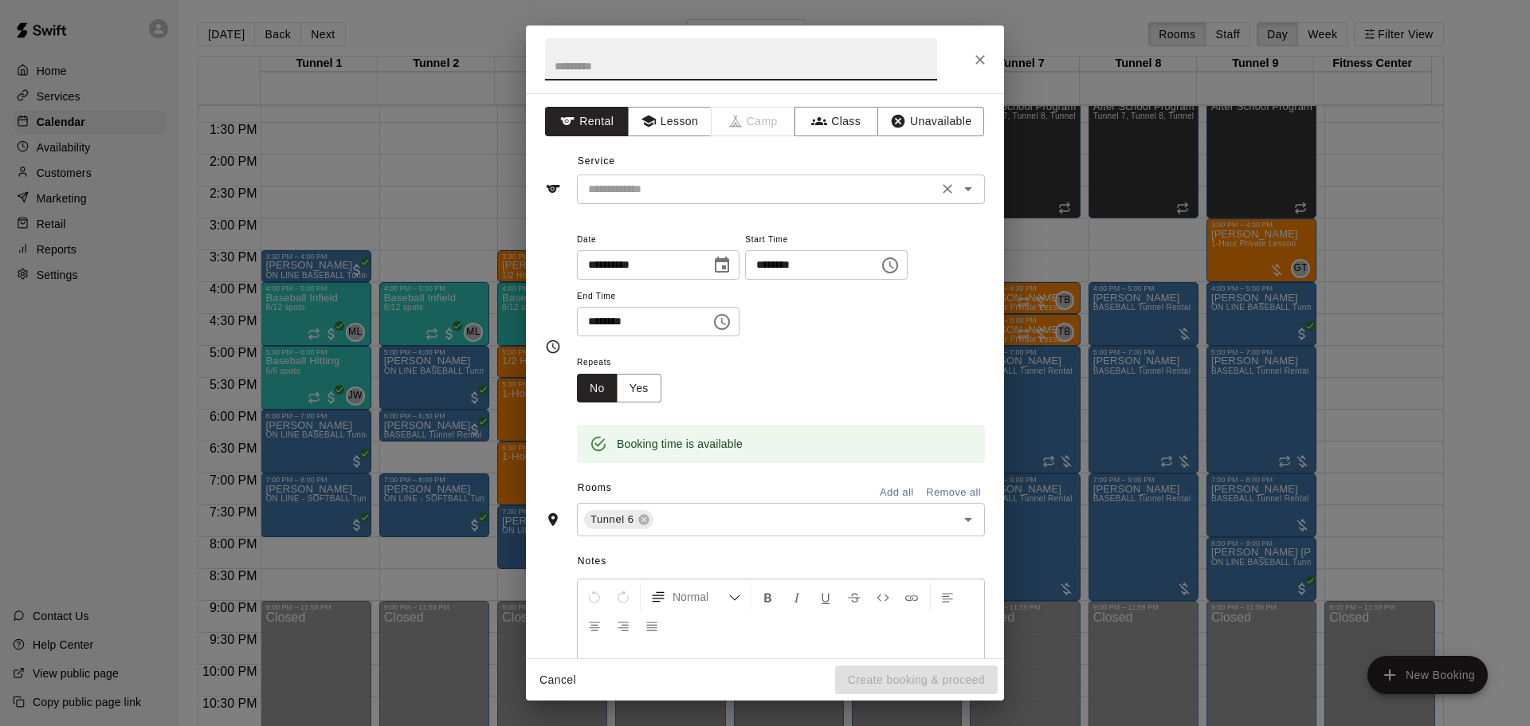
click at [670, 200] on div "​" at bounding box center [781, 188] width 408 height 29
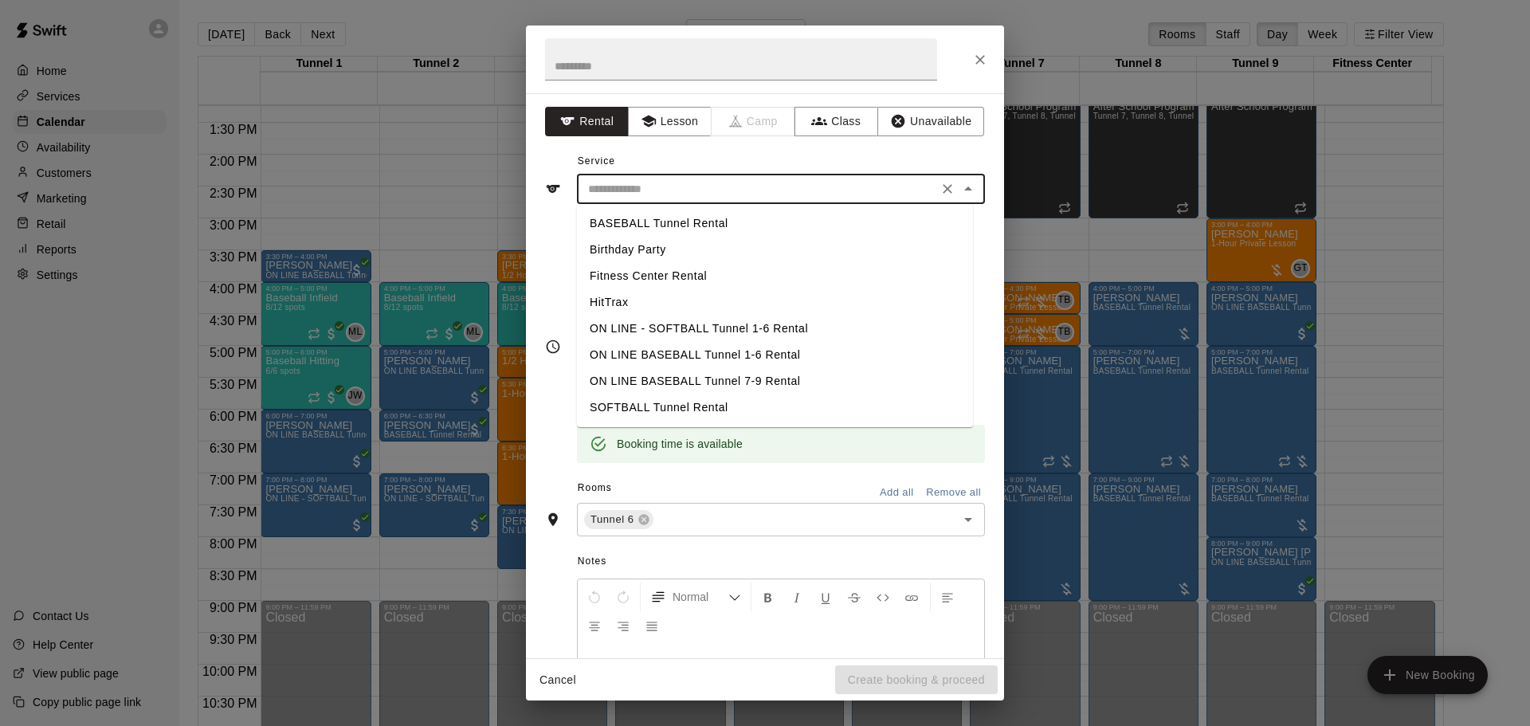
click at [674, 219] on li "BASEBALL Tunnel Rental" at bounding box center [775, 223] width 396 height 26
type input "**********"
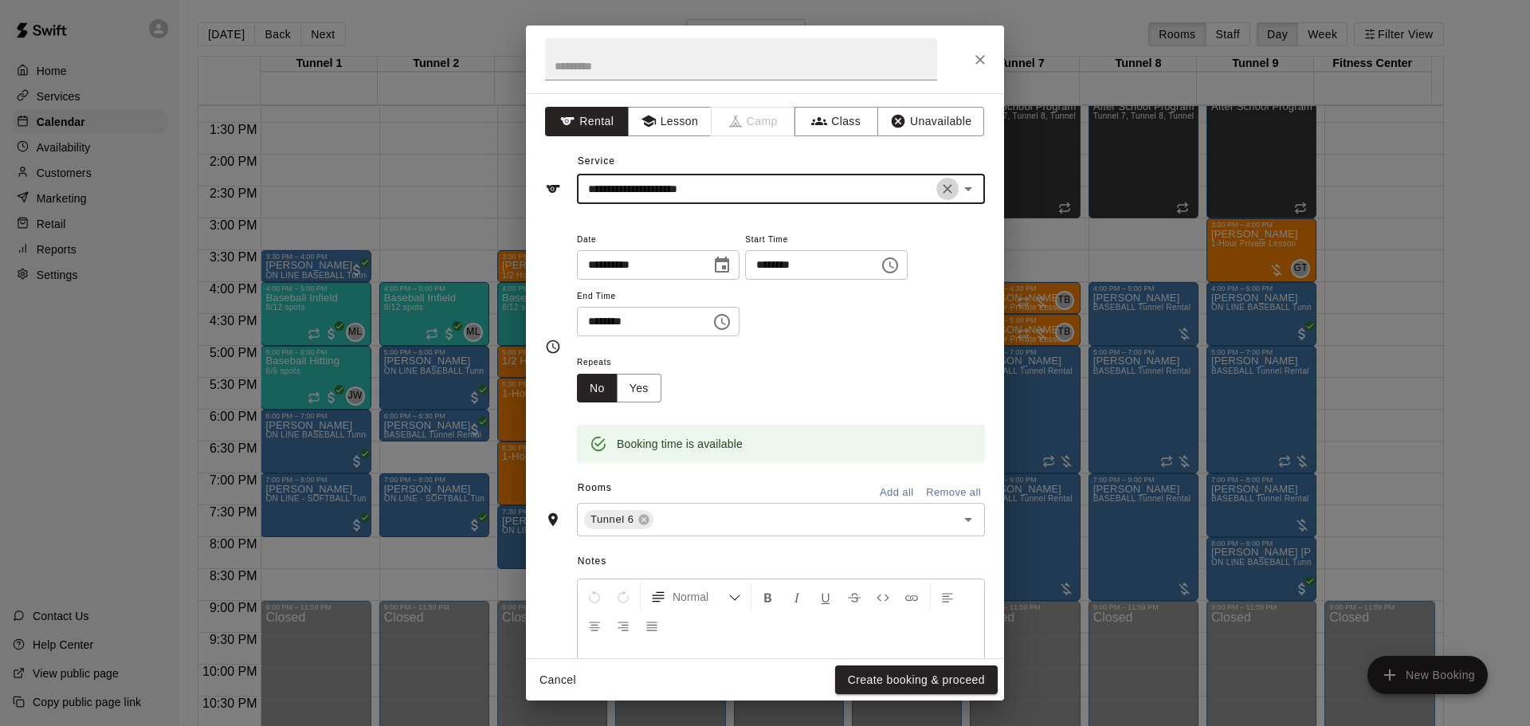
click at [943, 187] on icon "Clear" at bounding box center [948, 189] width 10 height 10
click at [823, 201] on div "​" at bounding box center [781, 188] width 408 height 29
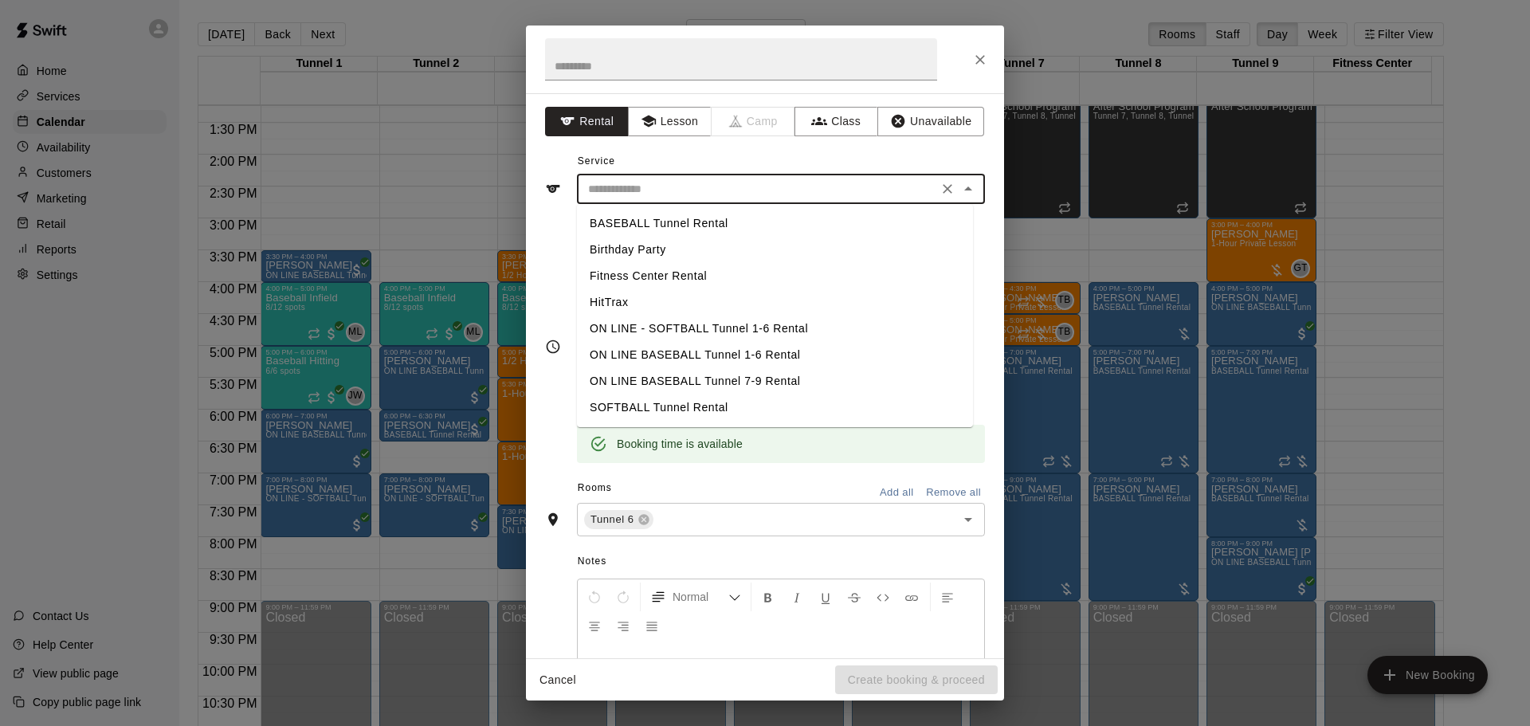
click at [688, 408] on li "SOFTBALL Tunnel Rental" at bounding box center [775, 407] width 396 height 26
type input "**********"
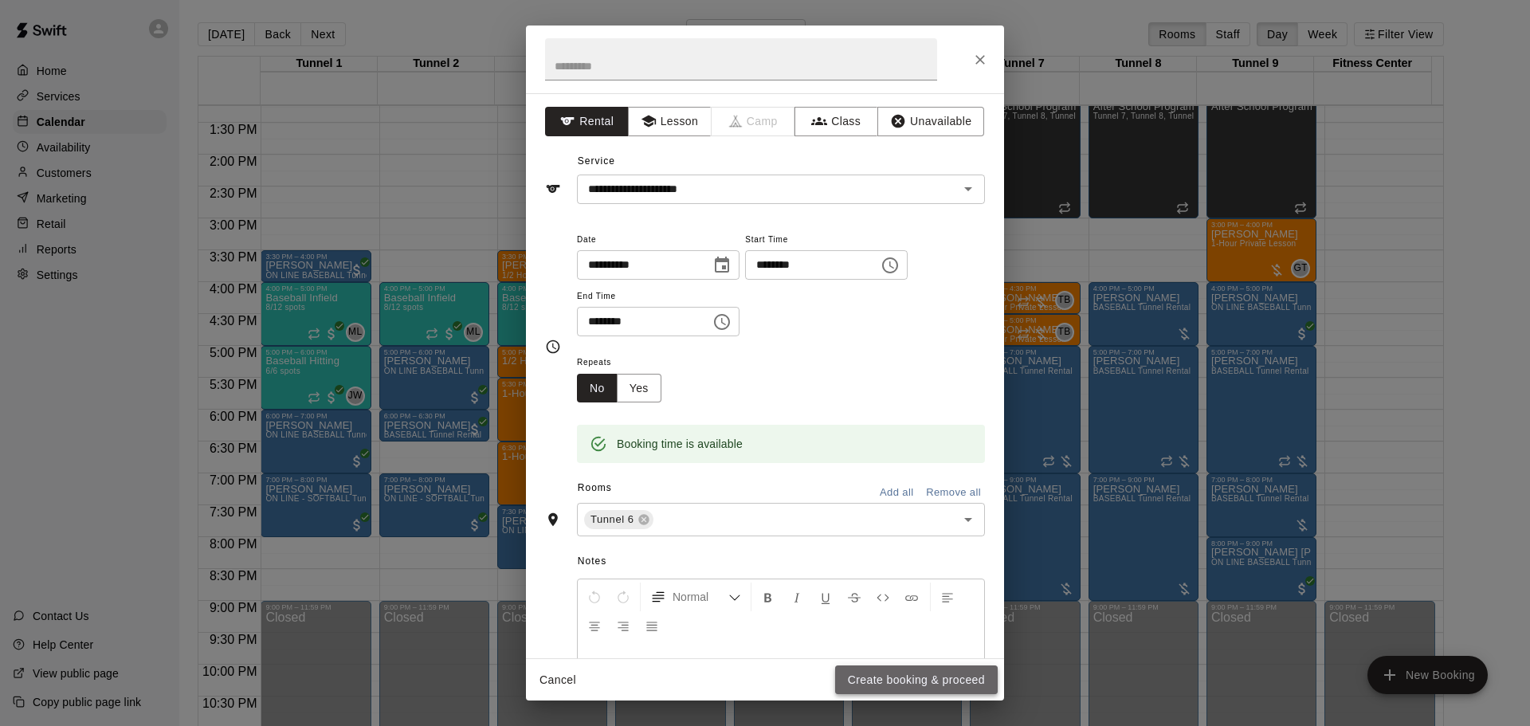
click at [966, 676] on button "Create booking & proceed" at bounding box center [916, 679] width 163 height 29
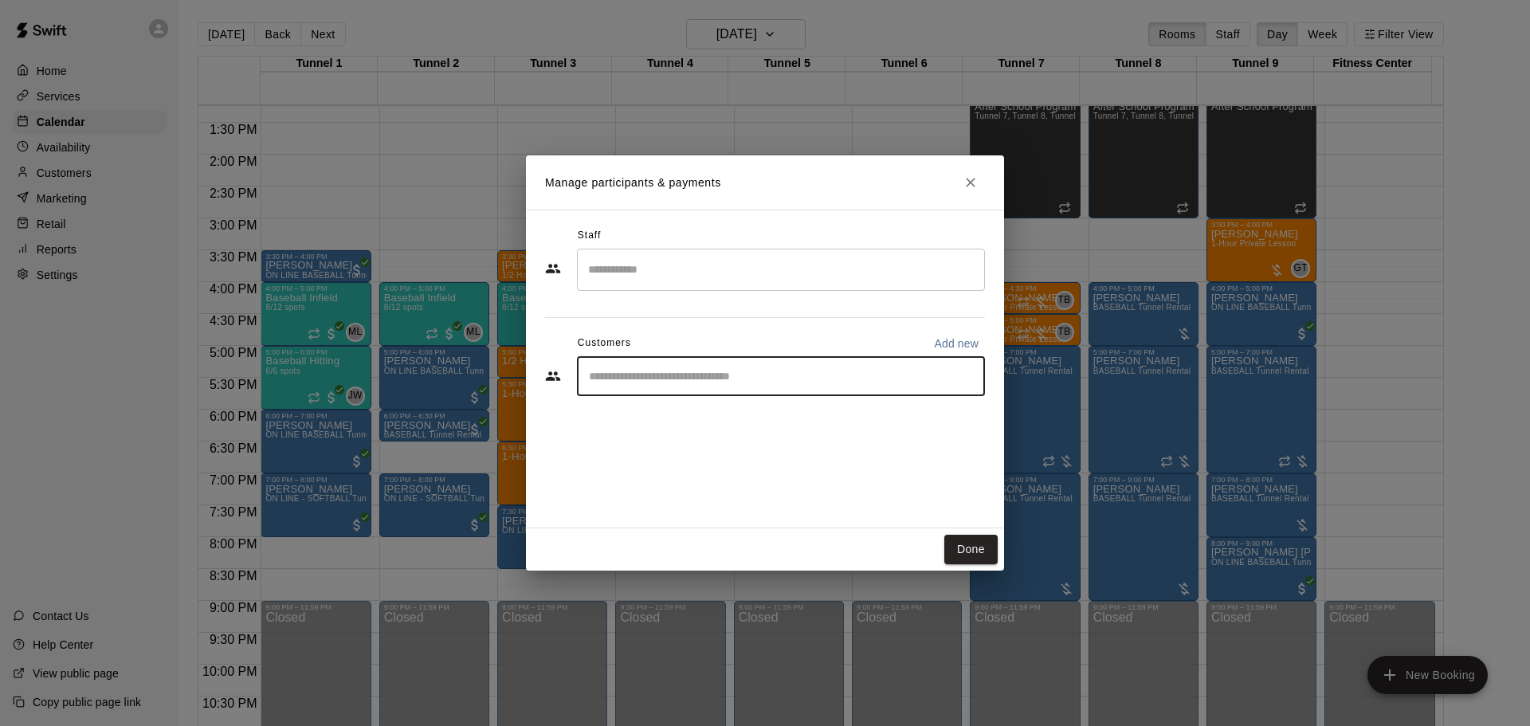
click at [729, 371] on input "Start typing to search customers..." at bounding box center [781, 376] width 394 height 16
type input "*******"
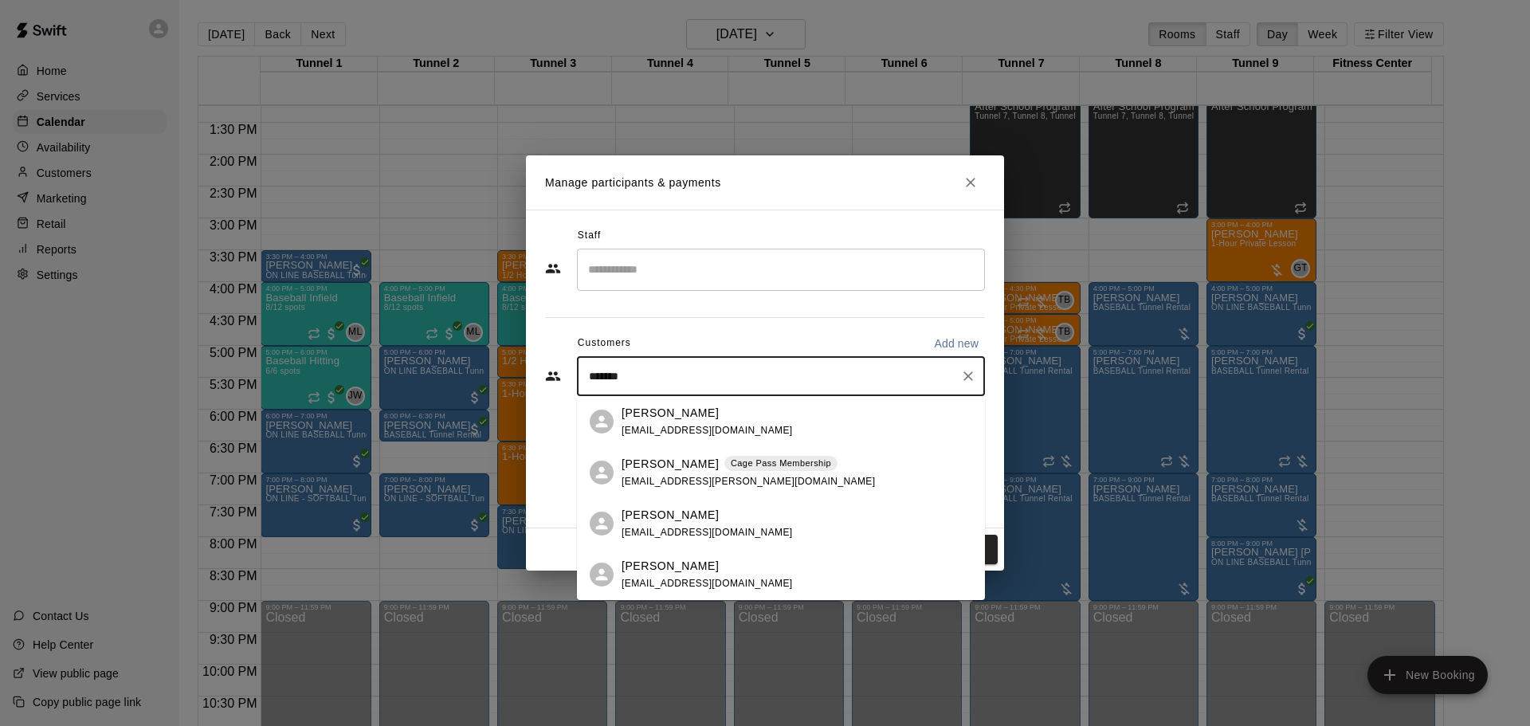
click at [743, 466] on p "Cage Pass Membership" at bounding box center [781, 464] width 100 height 14
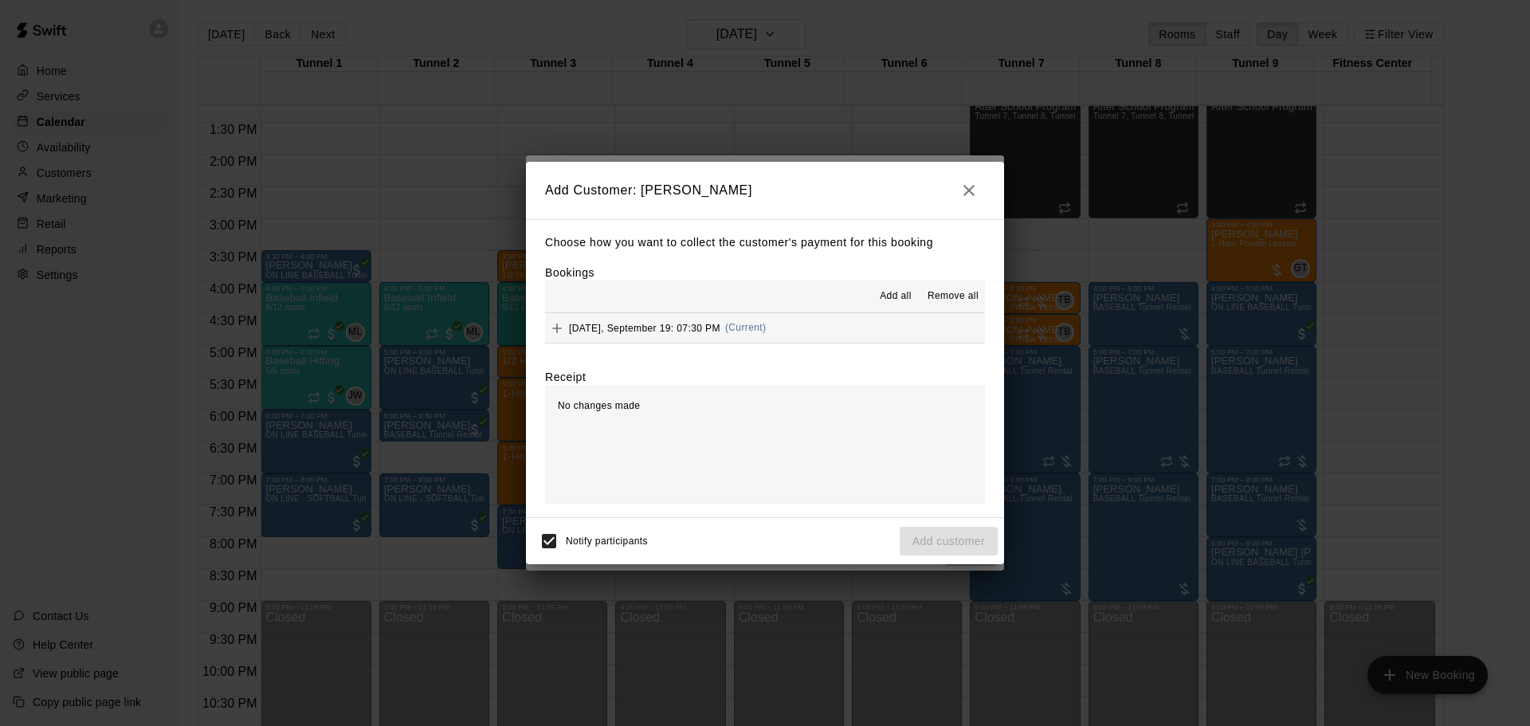
click at [731, 340] on div "Friday, September 19: 07:30 PM (Current)" at bounding box center [655, 328] width 221 height 24
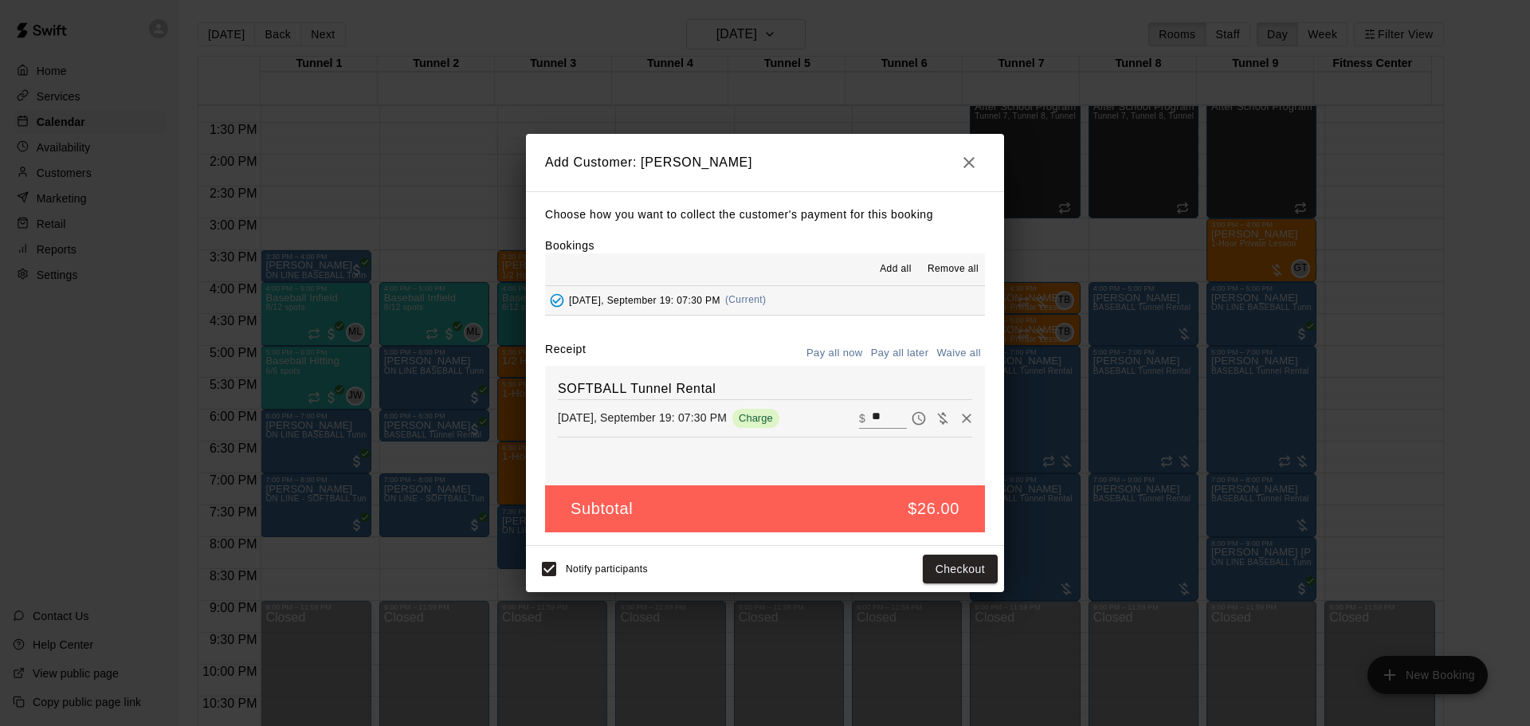
click at [884, 351] on button "Pay all later" at bounding box center [900, 353] width 66 height 25
click at [951, 557] on button "Add customer" at bounding box center [949, 569] width 98 height 29
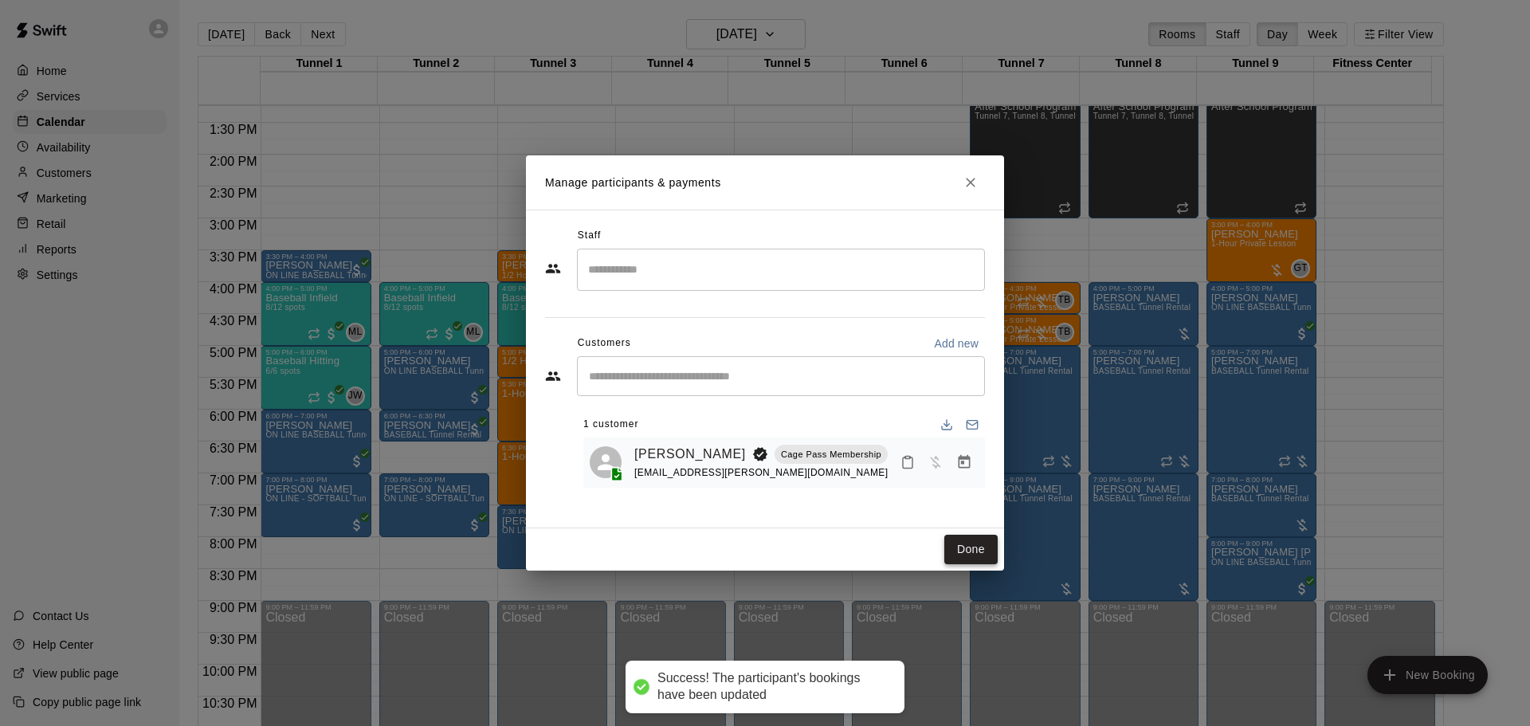
click at [960, 551] on button "Done" at bounding box center [970, 549] width 53 height 29
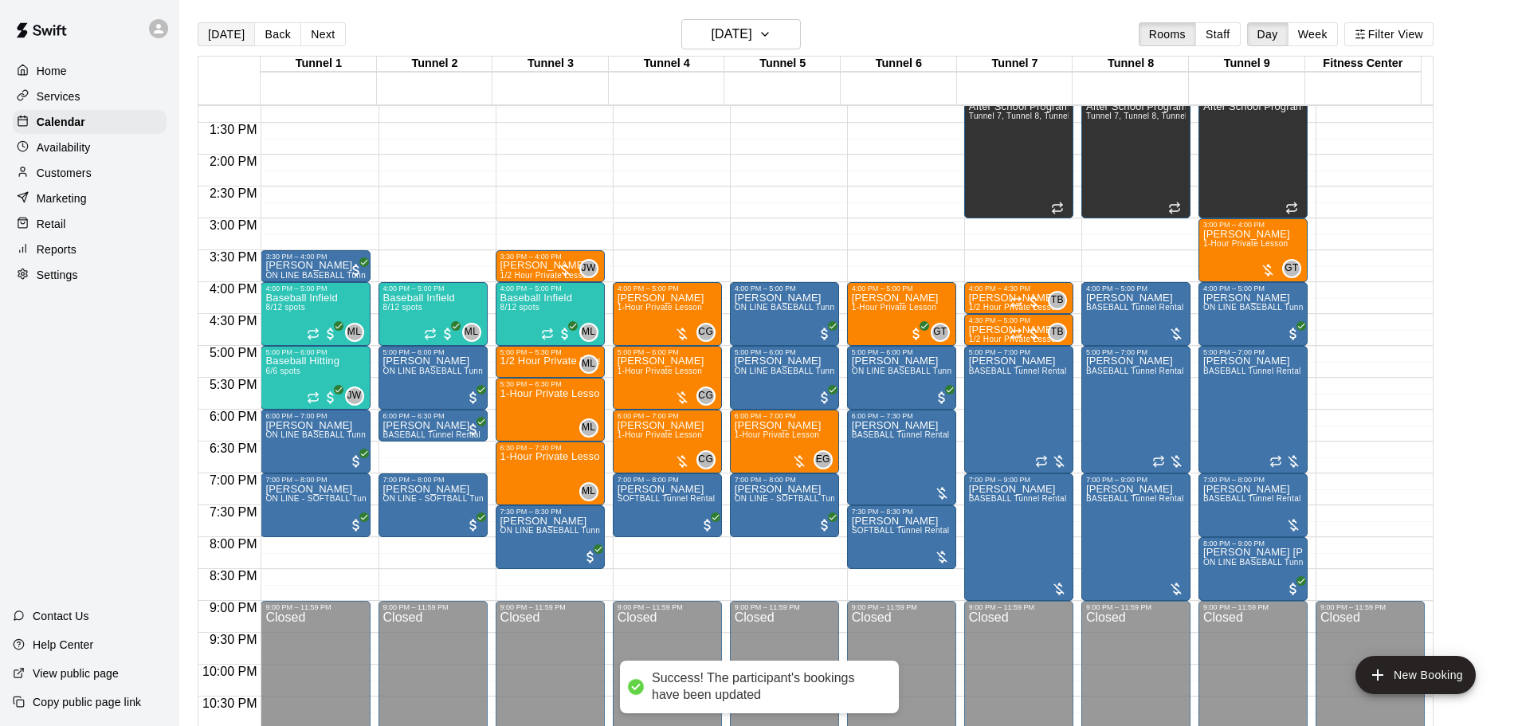
click at [231, 39] on button "[DATE]" at bounding box center [226, 34] width 57 height 24
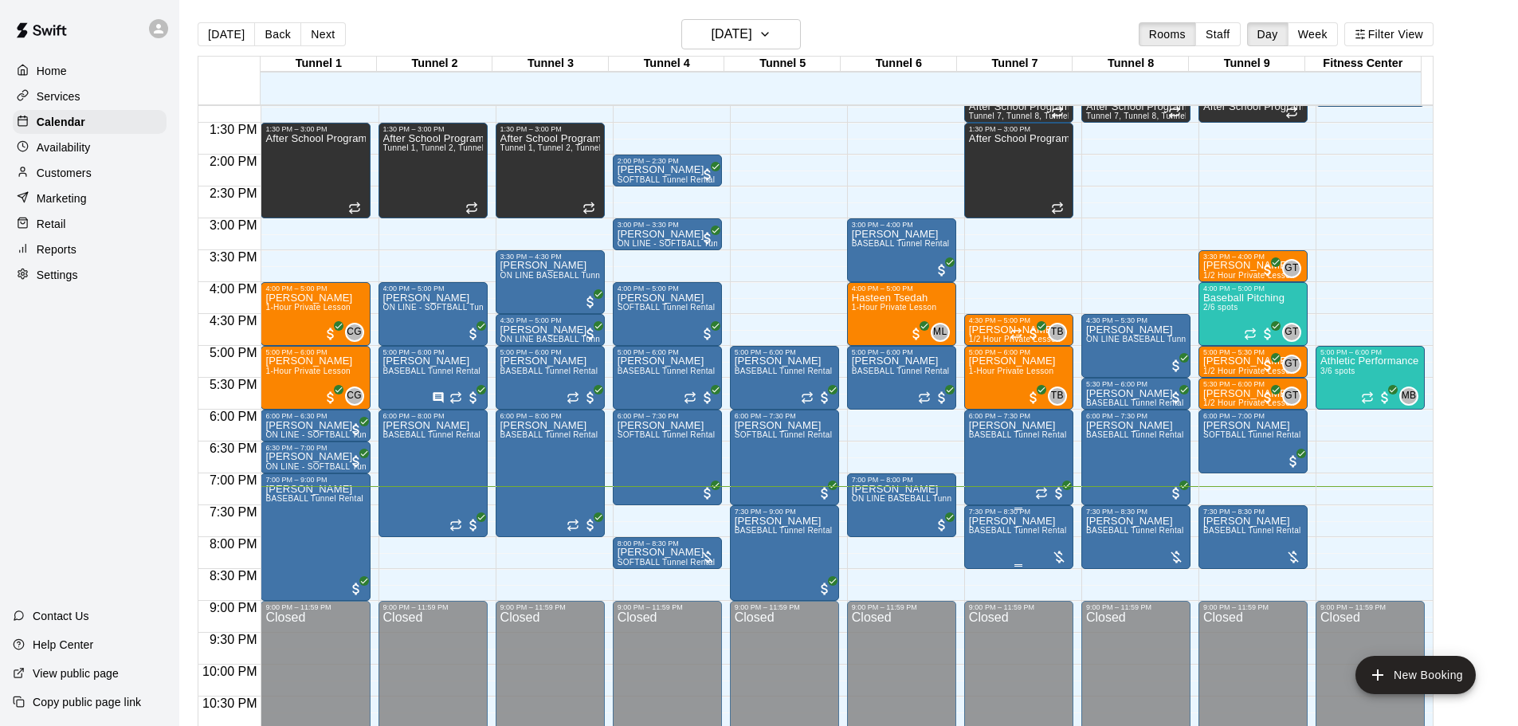
click at [1001, 535] on span "BASEBALL Tunnel Rental" at bounding box center [1018, 530] width 98 height 9
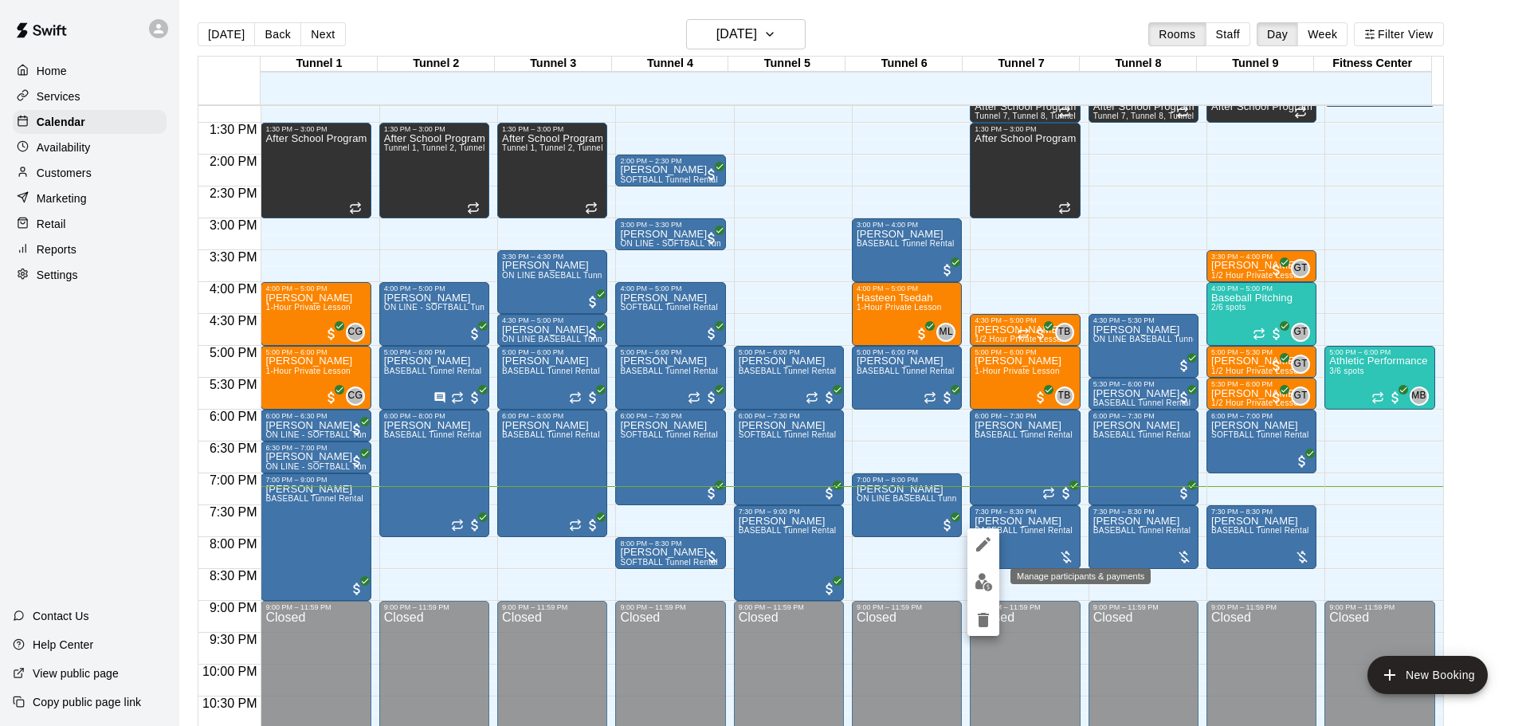
click at [977, 579] on img "edit" at bounding box center [983, 582] width 18 height 18
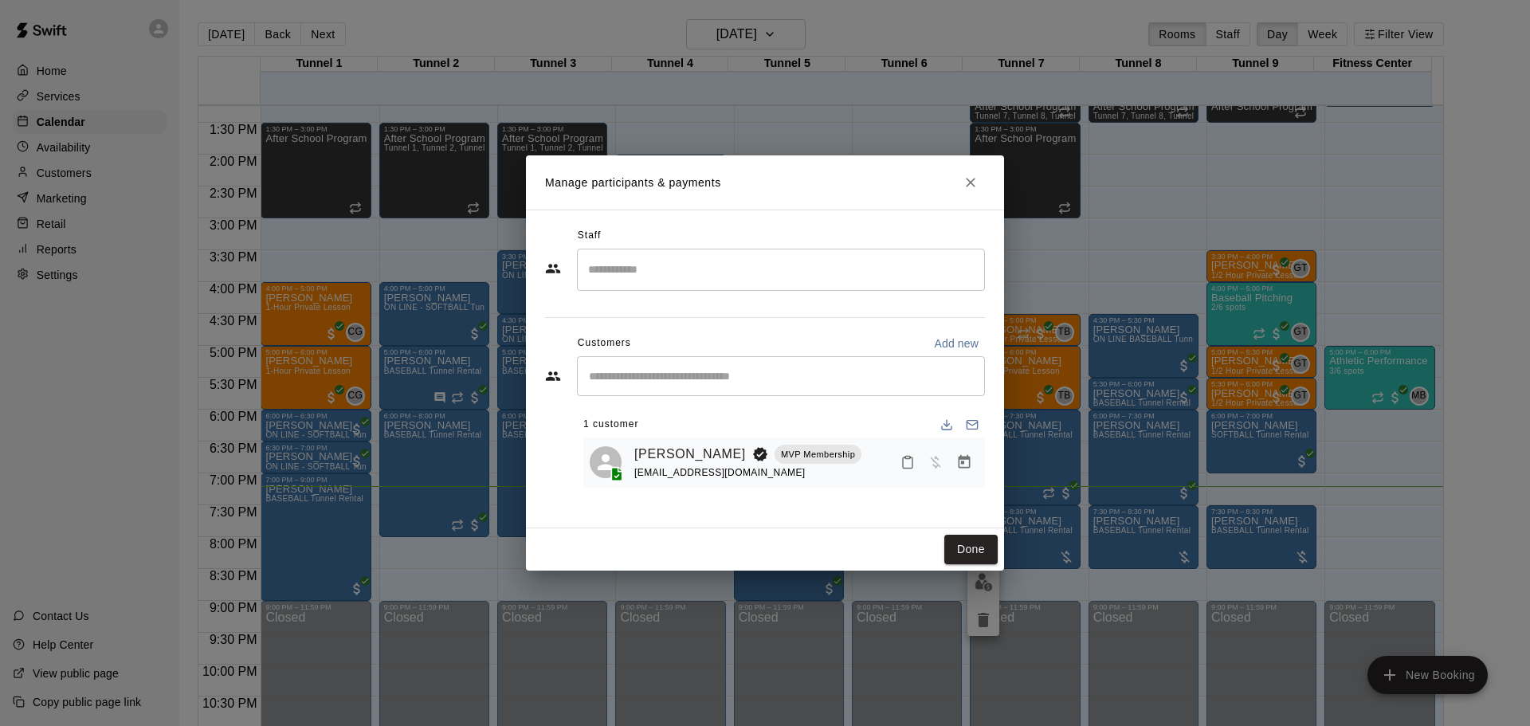
click at [953, 464] on button "Manage bookings & payment" at bounding box center [964, 462] width 29 height 29
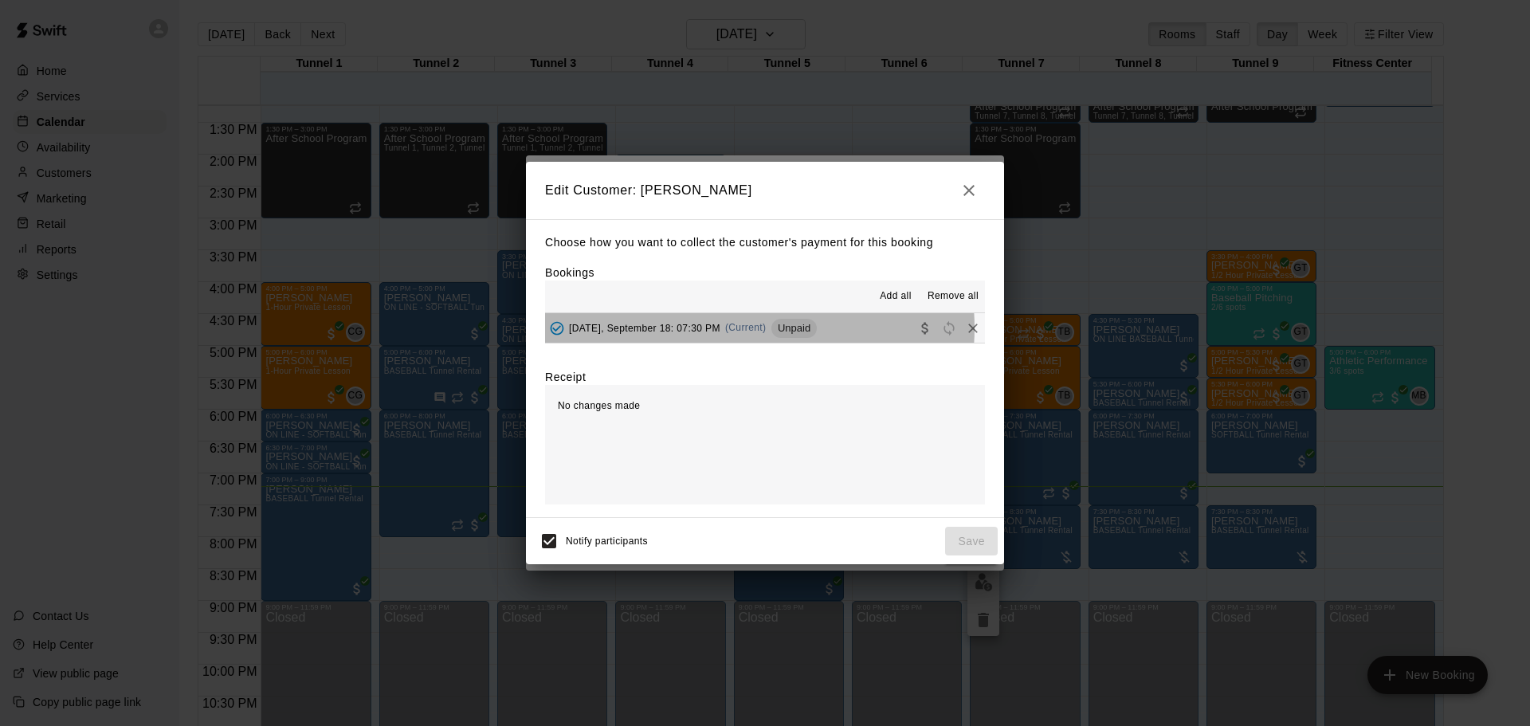
click at [749, 329] on span "(Current)" at bounding box center [745, 327] width 41 height 11
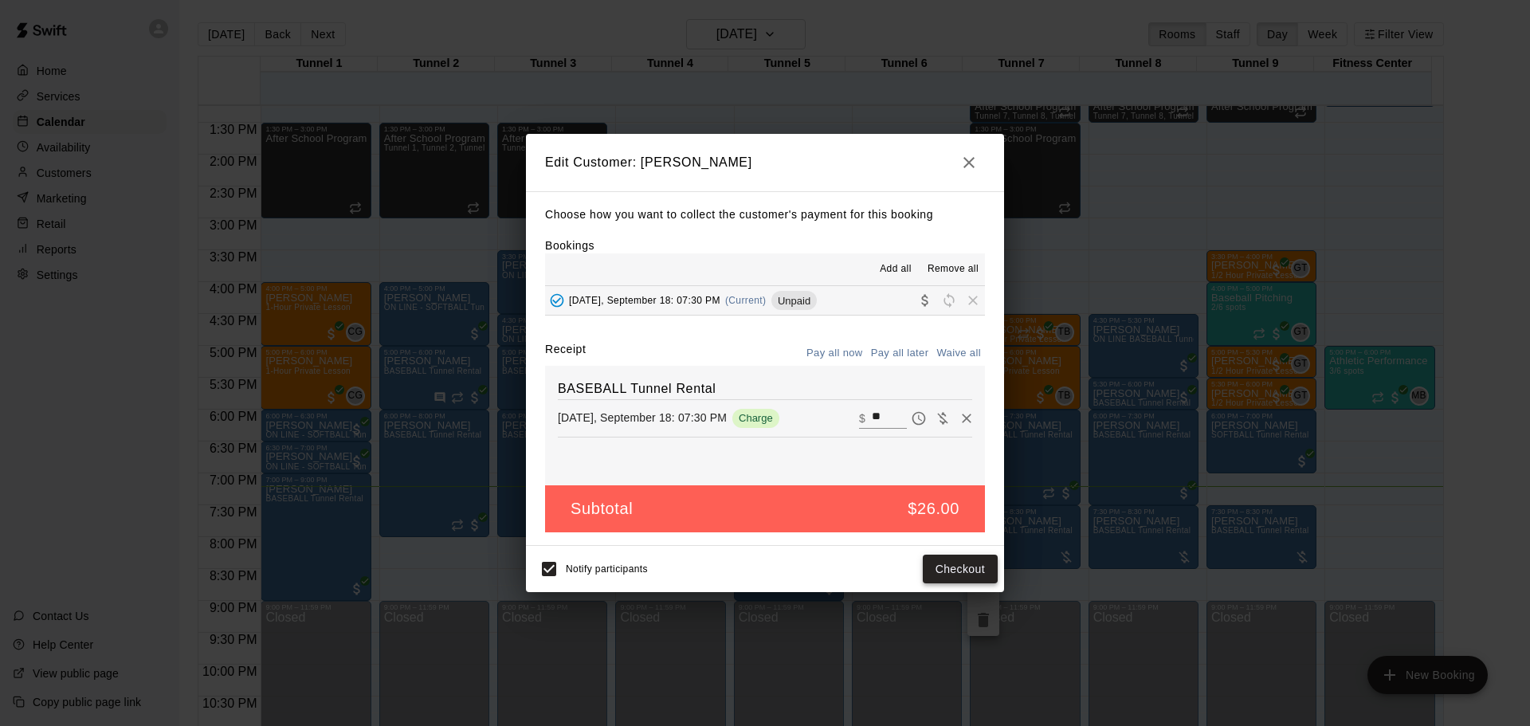
click at [985, 571] on button "Checkout" at bounding box center [960, 569] width 75 height 29
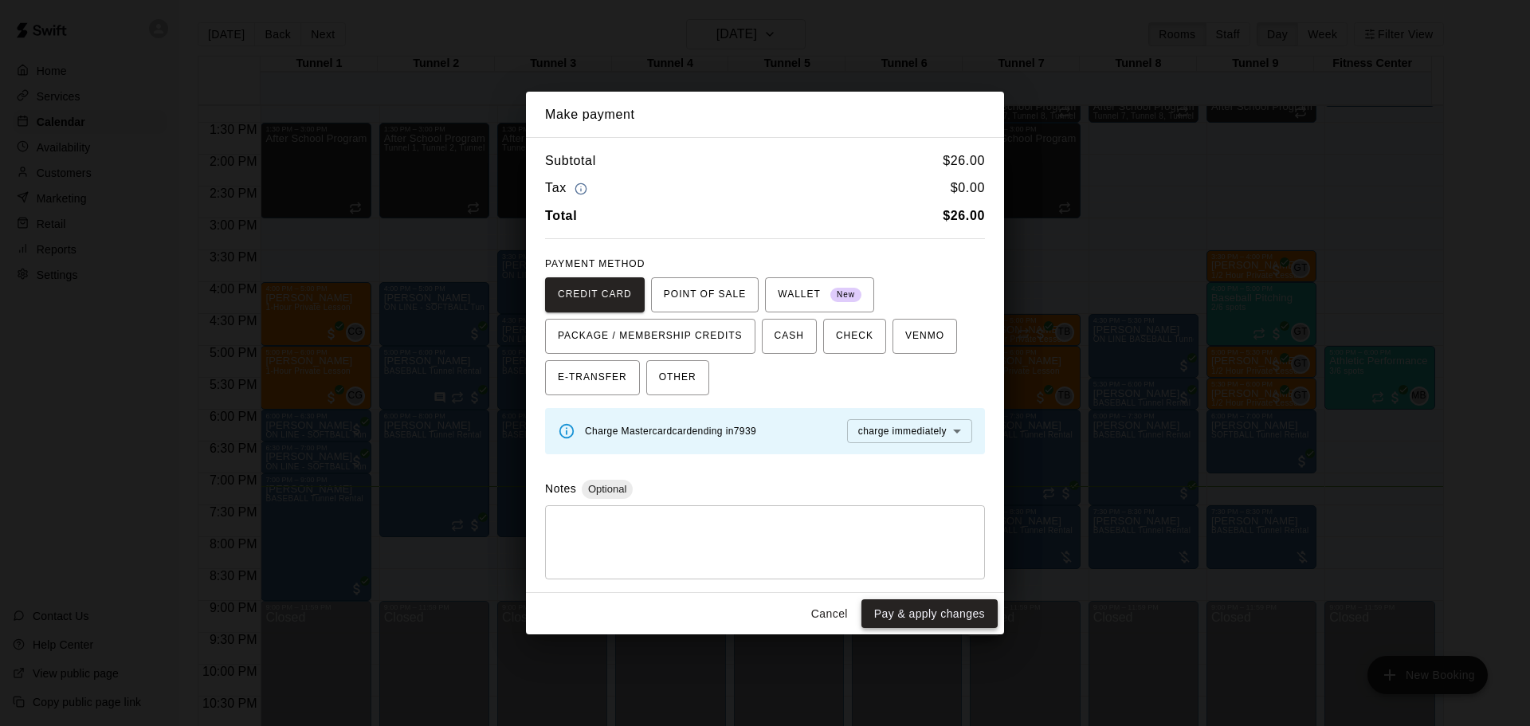
click at [959, 622] on button "Pay & apply changes" at bounding box center [929, 613] width 136 height 29
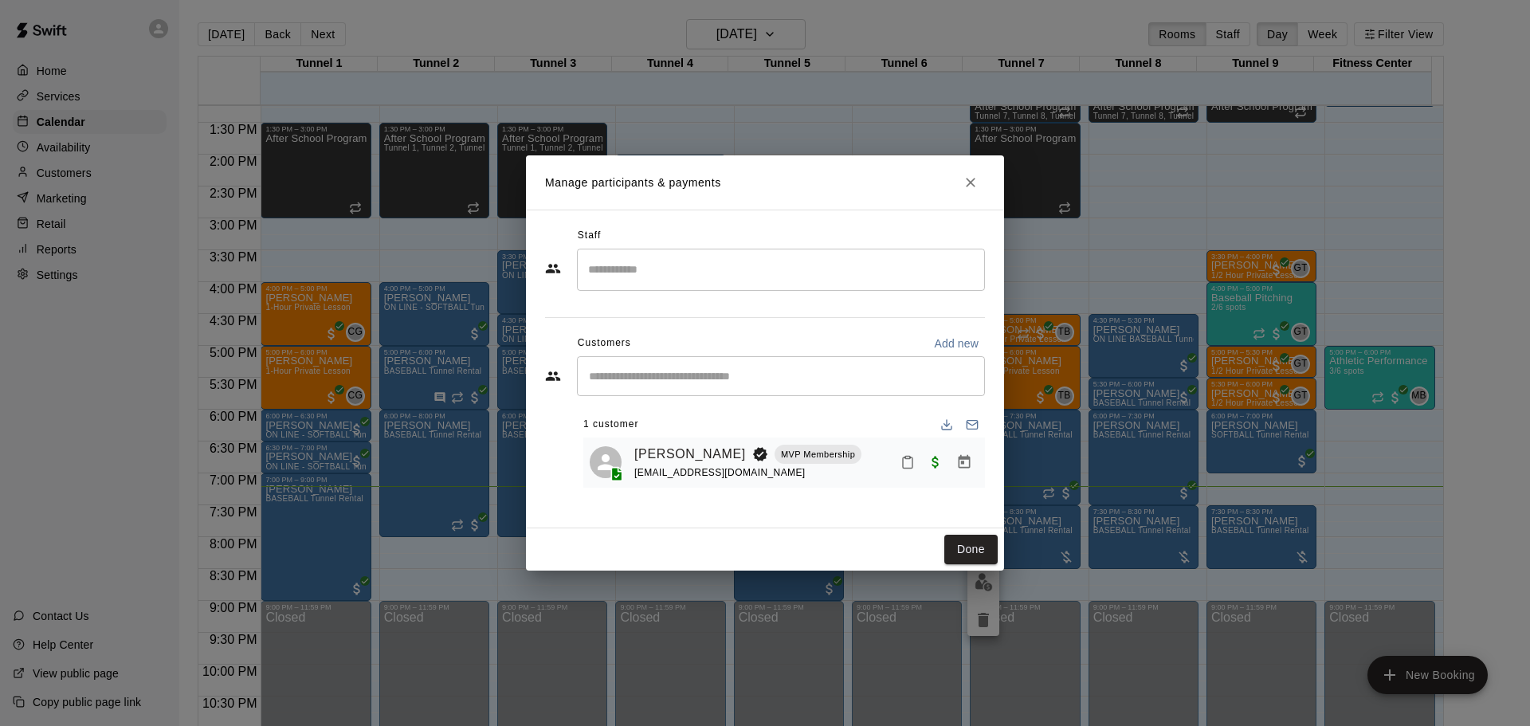
click at [938, 543] on div "Done" at bounding box center [765, 549] width 478 height 42
click at [947, 536] on button "Done" at bounding box center [970, 549] width 53 height 29
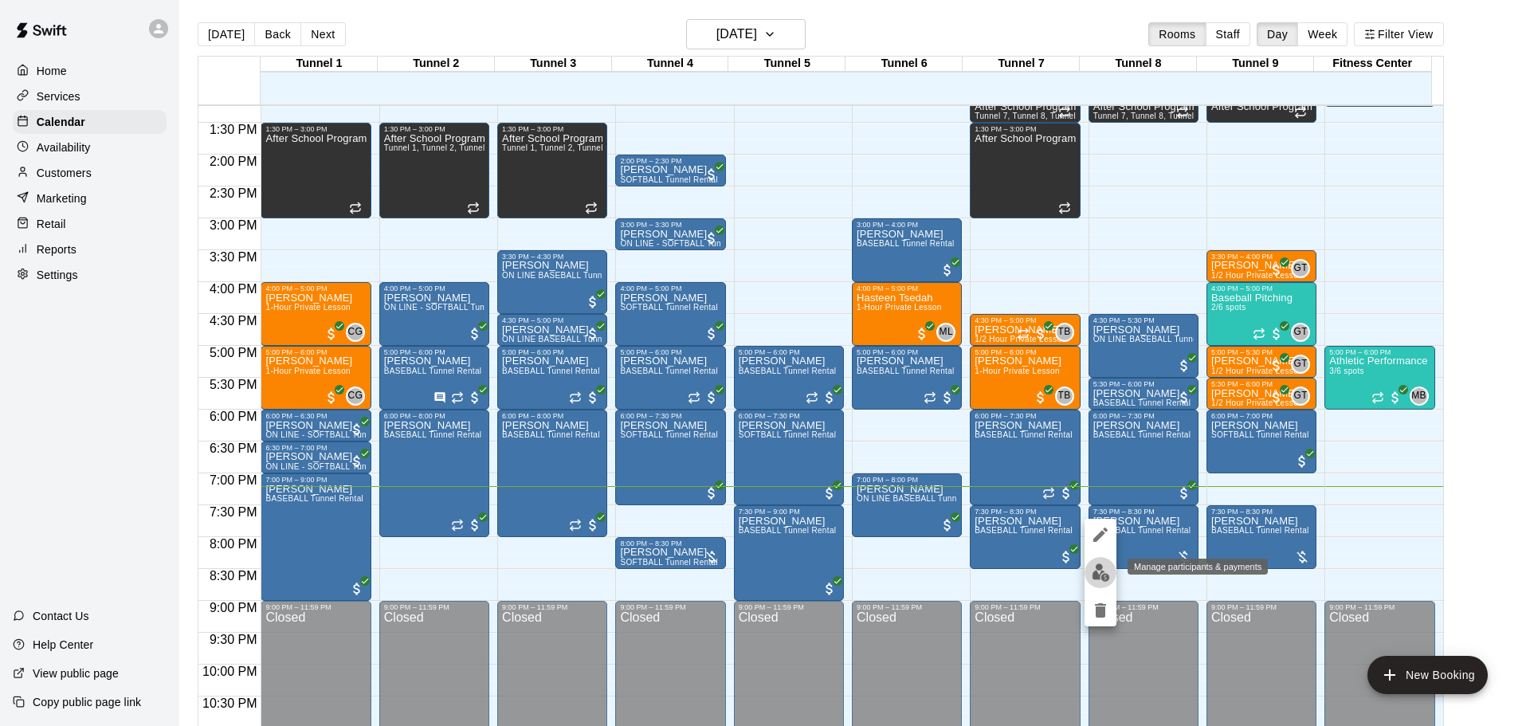
click at [1099, 559] on button "edit" at bounding box center [1100, 572] width 32 height 31
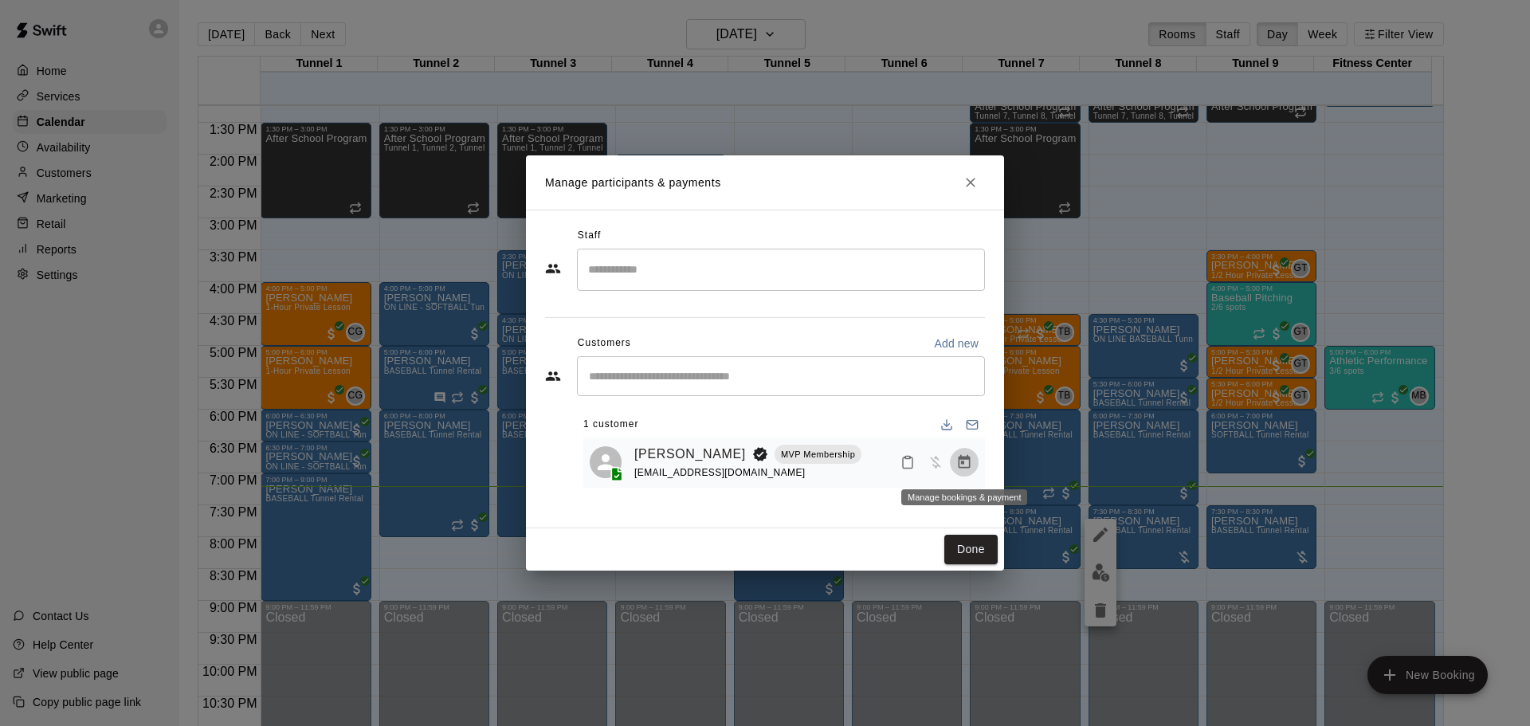
click at [962, 472] on button "Manage bookings & payment" at bounding box center [964, 462] width 29 height 29
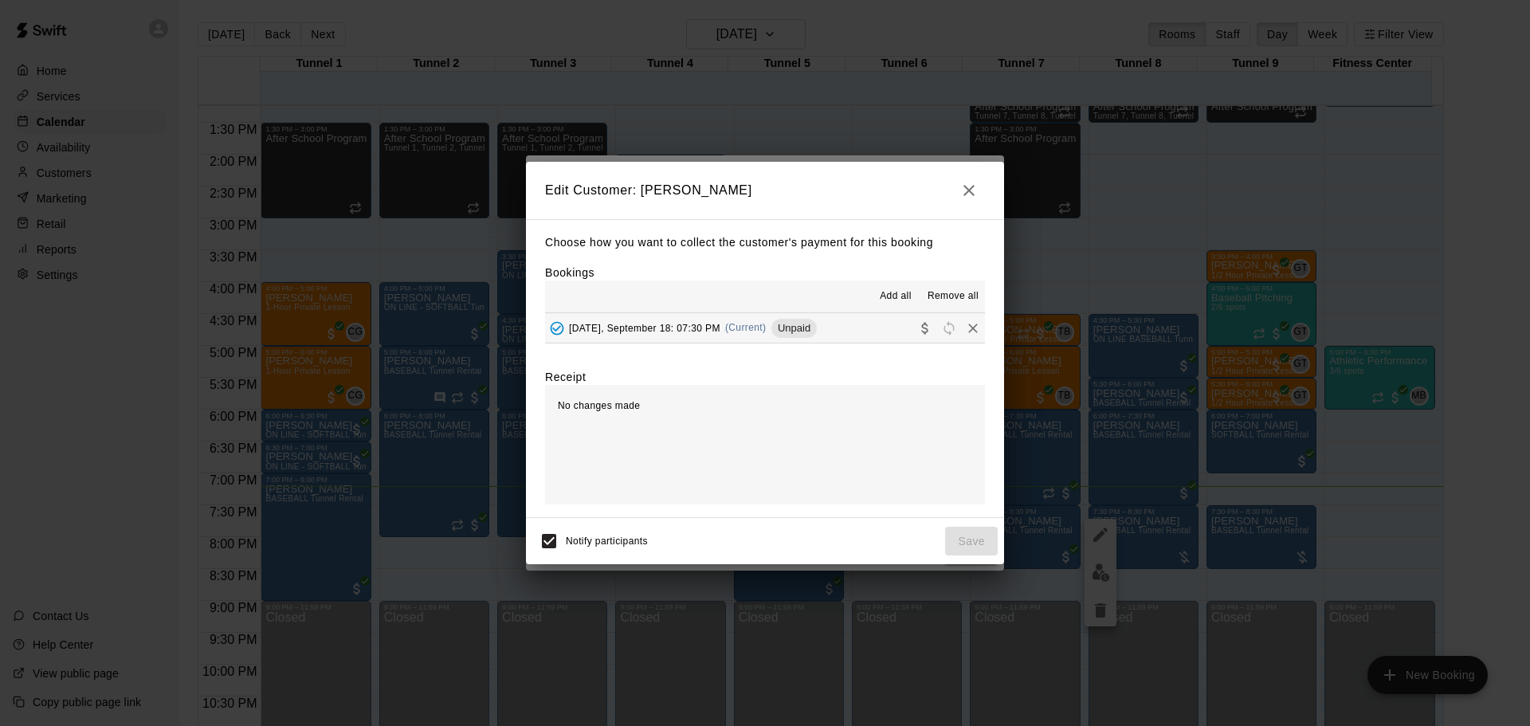
click at [833, 338] on button "Thursday, September 18: 07:30 PM (Current) Unpaid" at bounding box center [765, 327] width 440 height 29
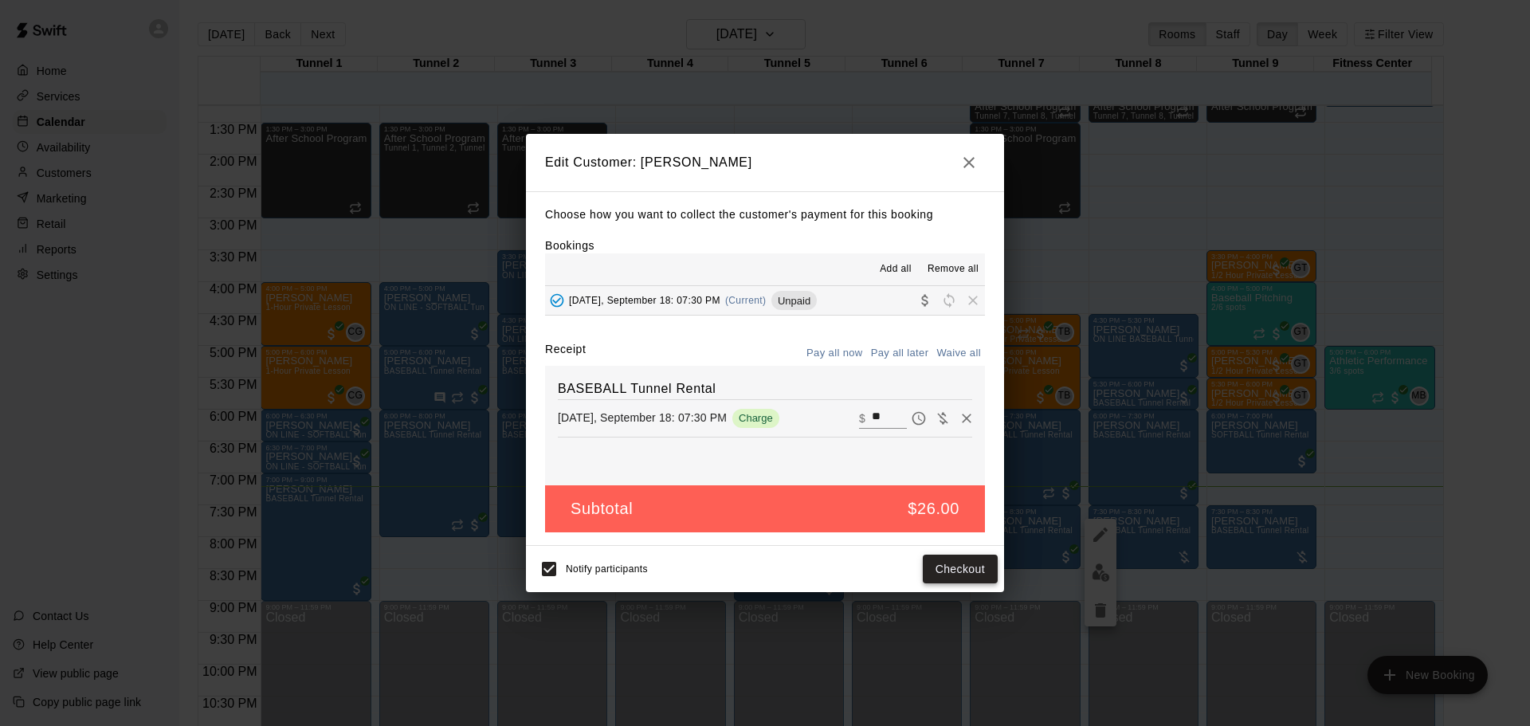
click at [974, 575] on button "Checkout" at bounding box center [960, 569] width 75 height 29
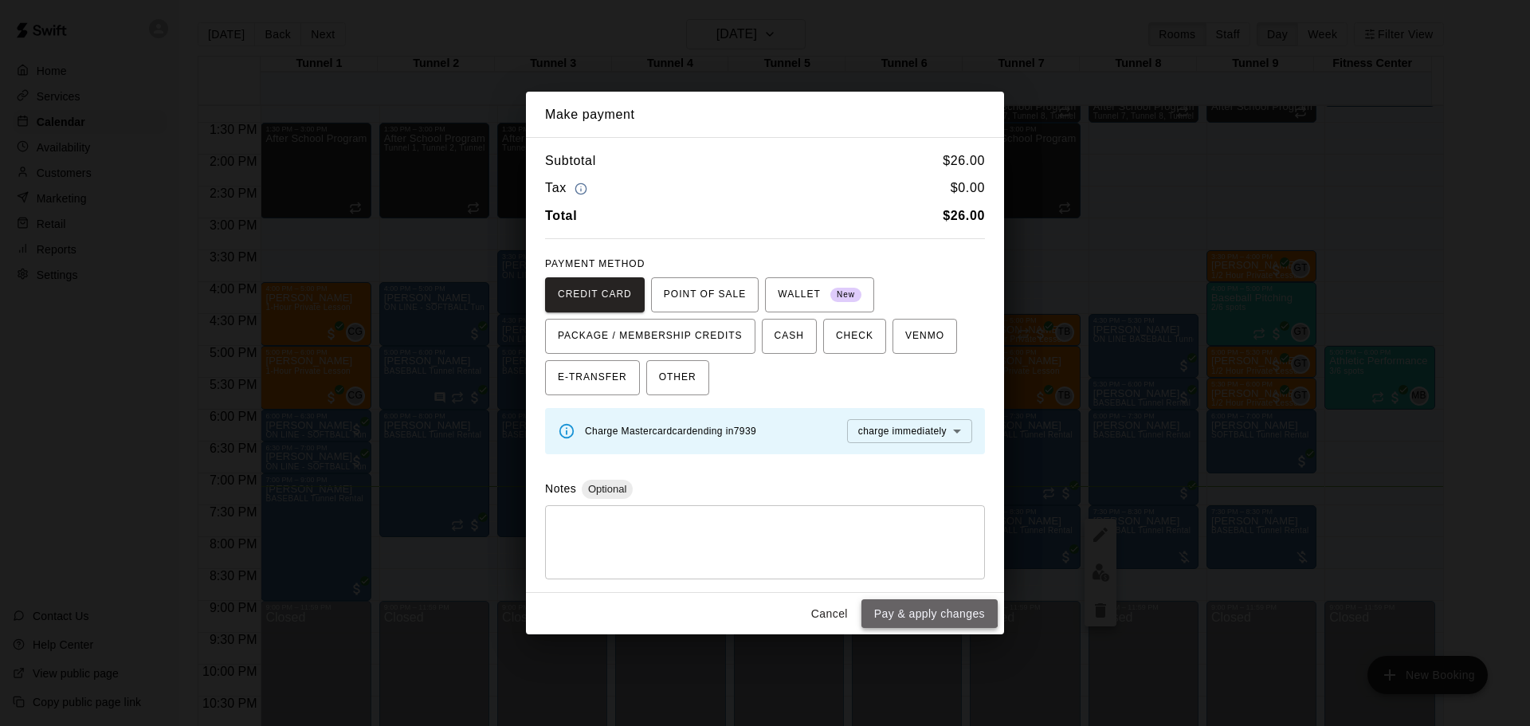
click at [914, 604] on button "Pay & apply changes" at bounding box center [929, 613] width 136 height 29
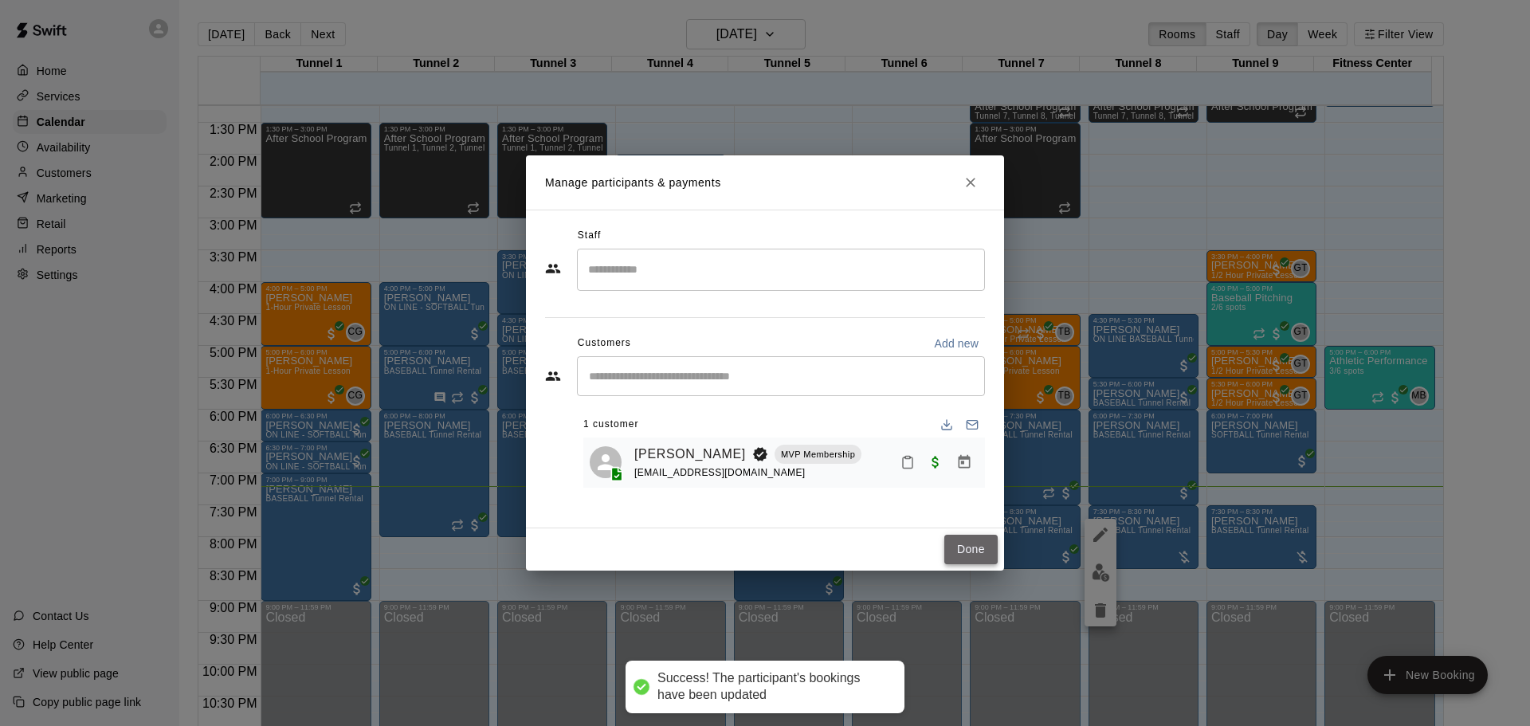
click at [976, 550] on button "Done" at bounding box center [970, 549] width 53 height 29
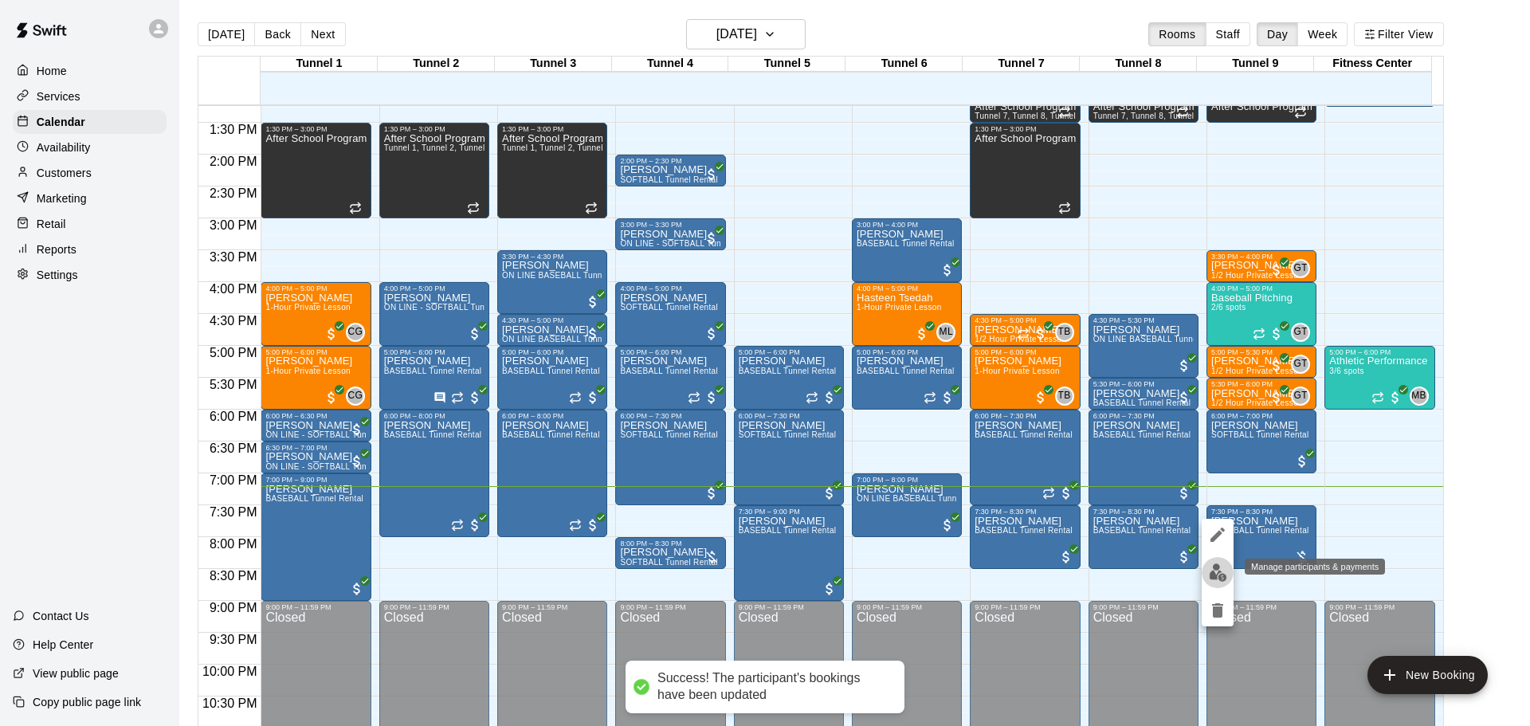
click at [1217, 560] on button "edit" at bounding box center [1218, 572] width 32 height 31
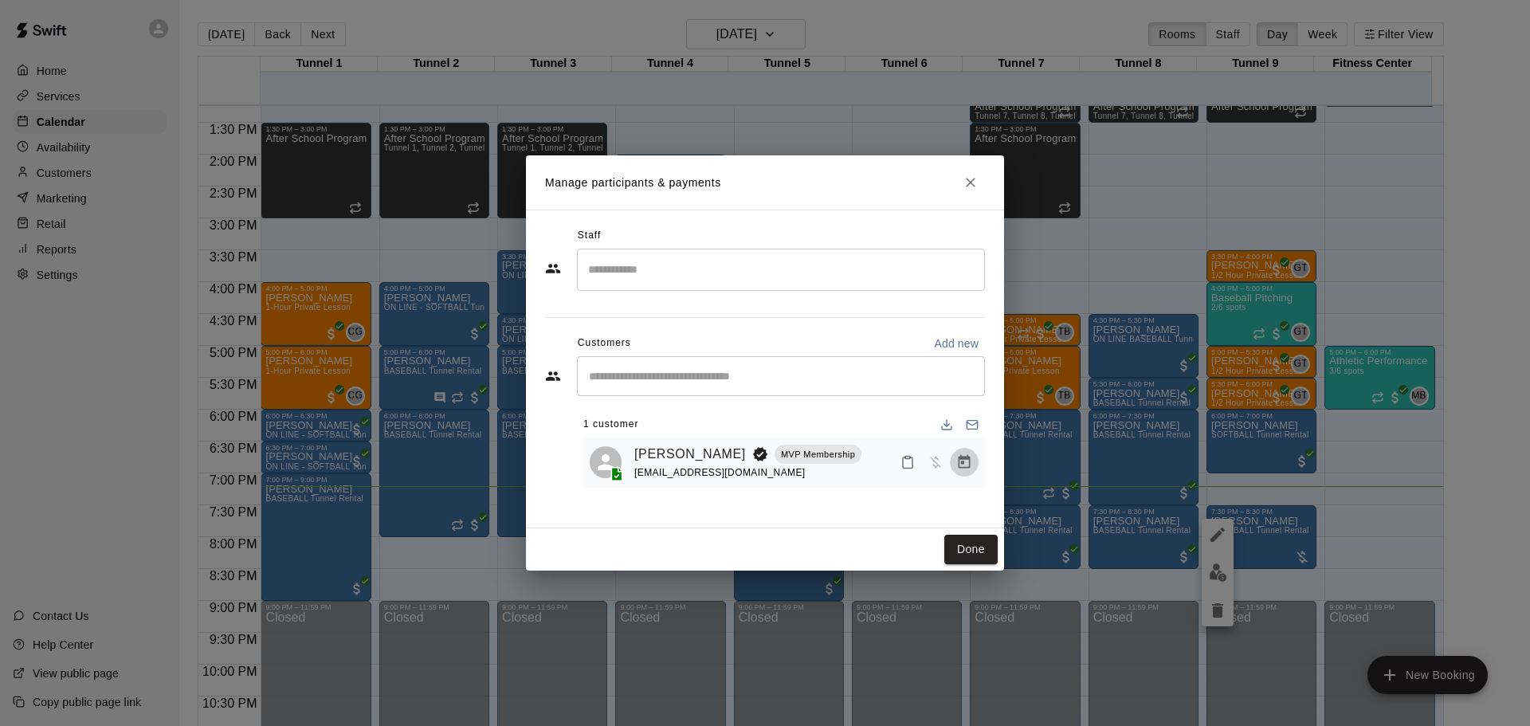
click at [967, 463] on icon "Manage bookings & payment" at bounding box center [964, 462] width 16 height 16
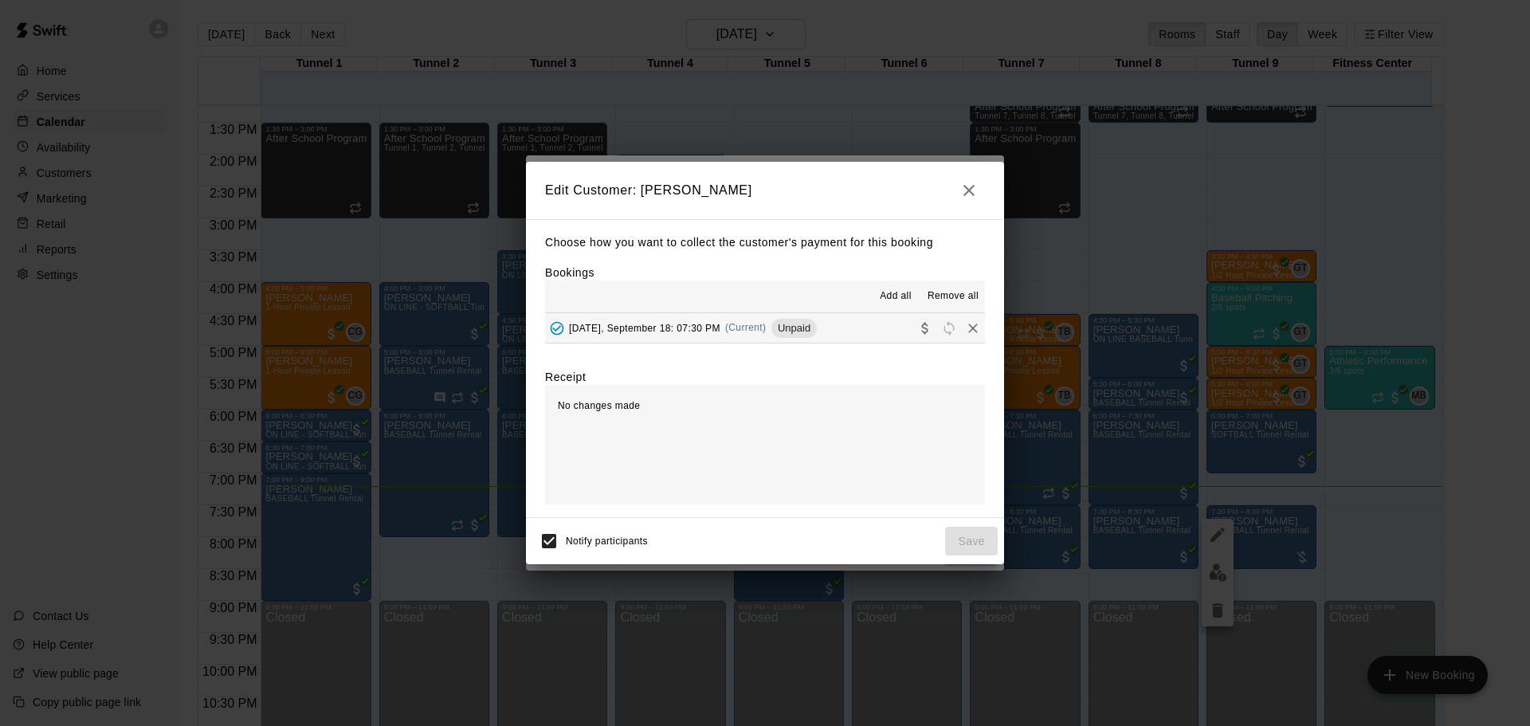
click at [764, 304] on div "Add all Remove all" at bounding box center [765, 296] width 440 height 32
click at [767, 328] on span "(Current)" at bounding box center [745, 327] width 41 height 11
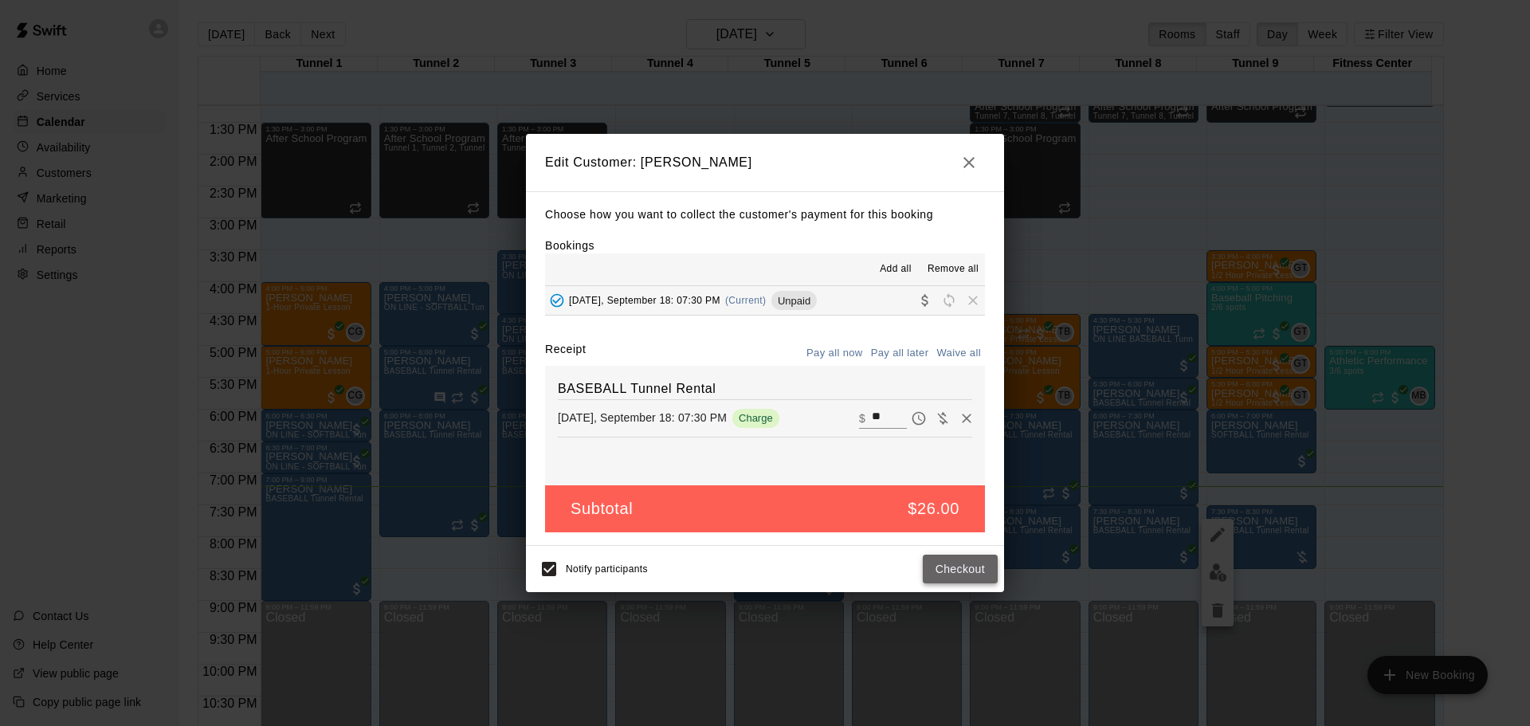
click at [954, 573] on button "Checkout" at bounding box center [960, 569] width 75 height 29
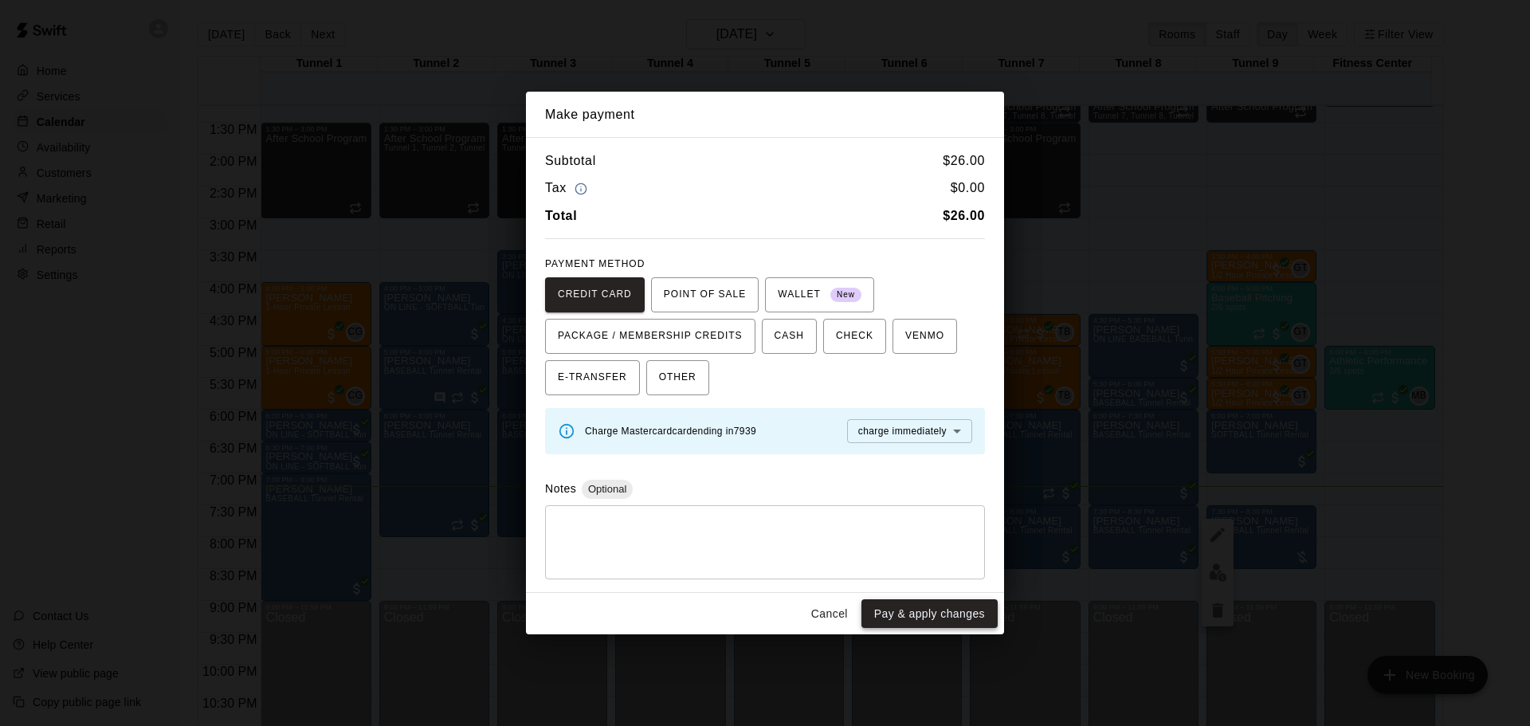
click at [963, 610] on button "Pay & apply changes" at bounding box center [929, 613] width 136 height 29
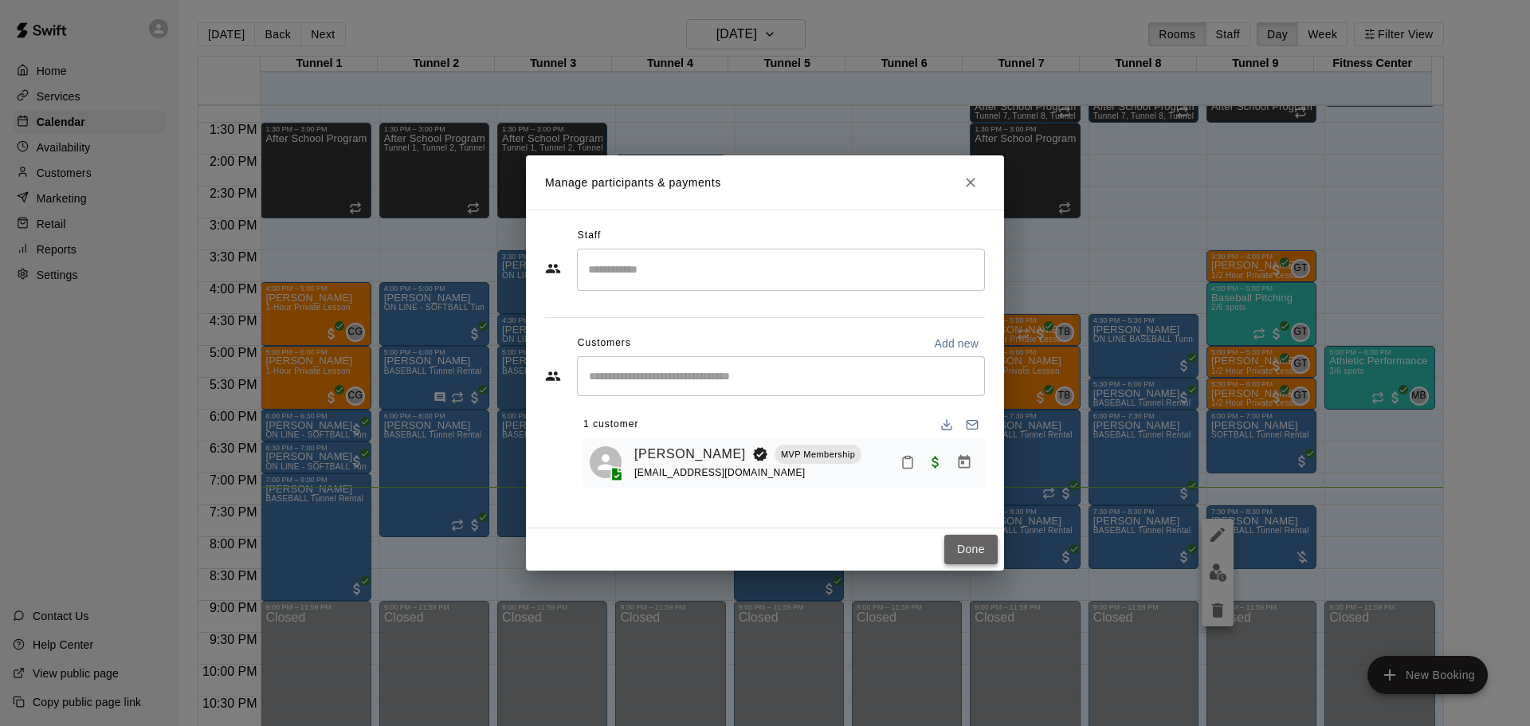
click at [966, 554] on button "Done" at bounding box center [970, 549] width 53 height 29
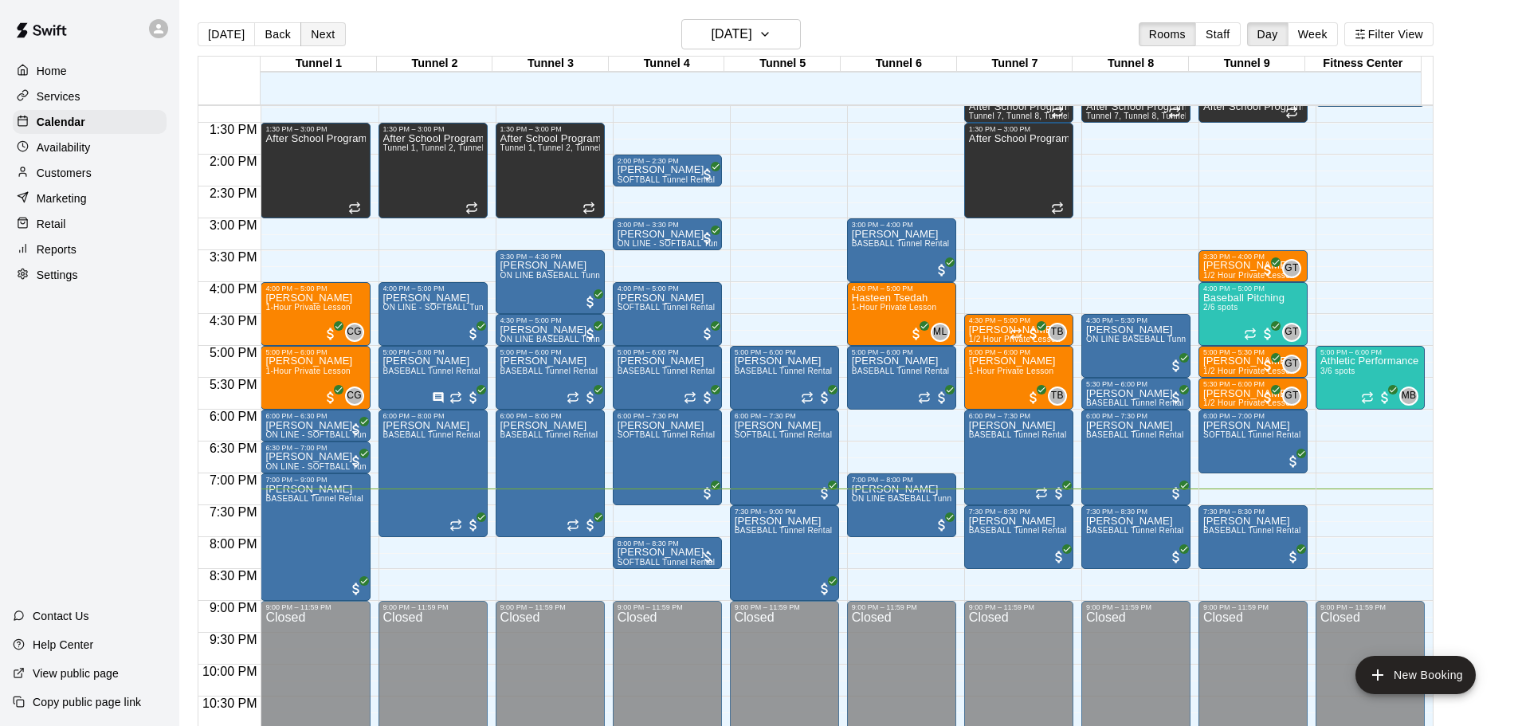
click at [324, 35] on button "Next" at bounding box center [322, 34] width 45 height 24
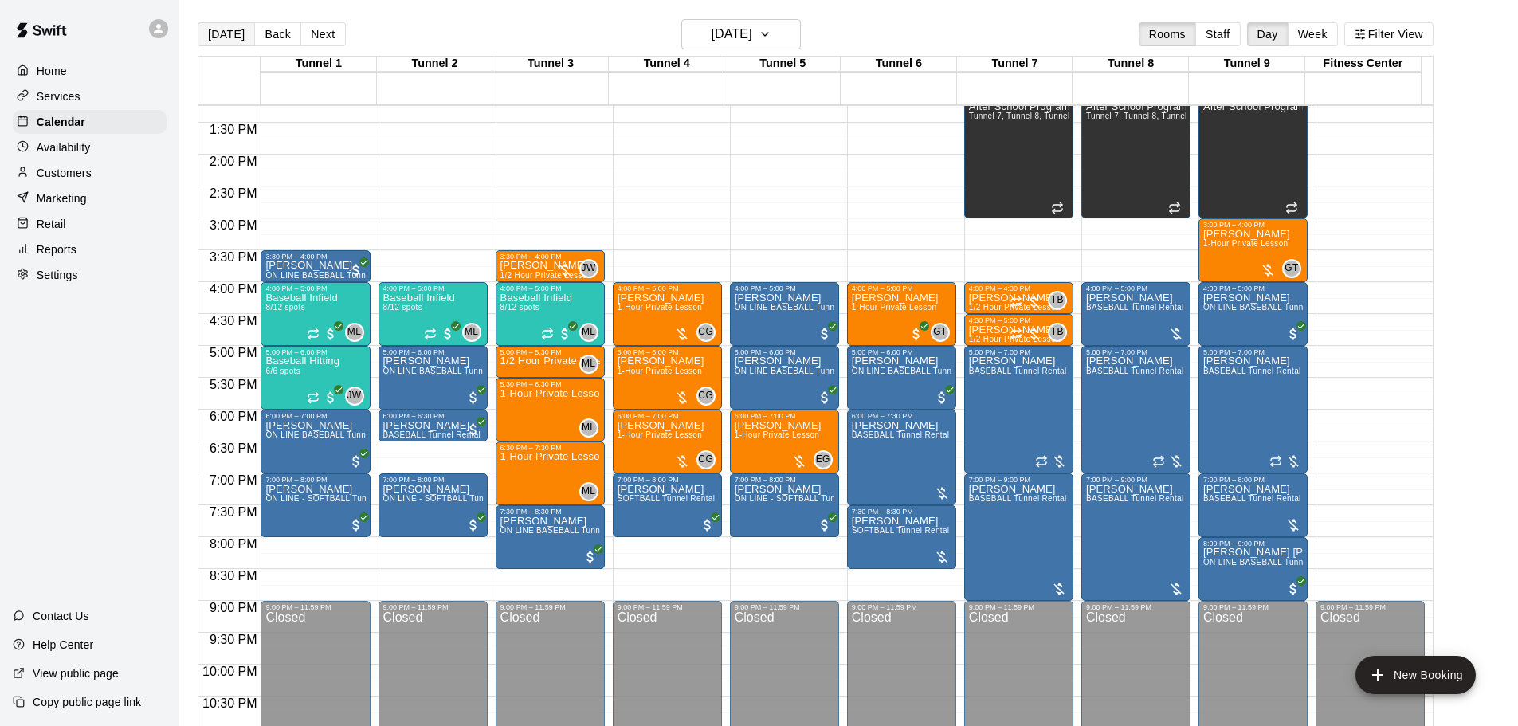
click at [236, 27] on button "[DATE]" at bounding box center [226, 34] width 57 height 24
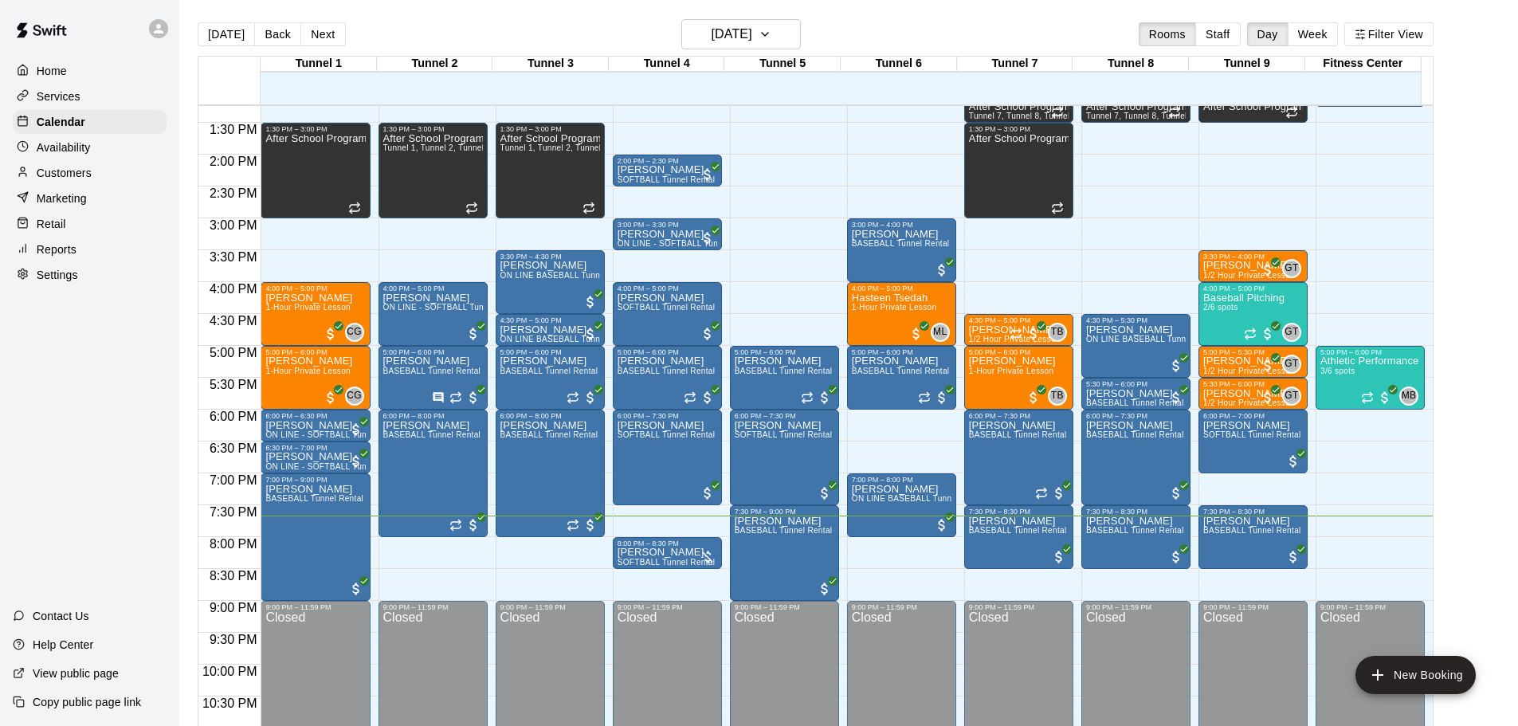
click at [6, 702] on div "Copy public page link" at bounding box center [89, 702] width 179 height 29
